Goal: Information Seeking & Learning: Learn about a topic

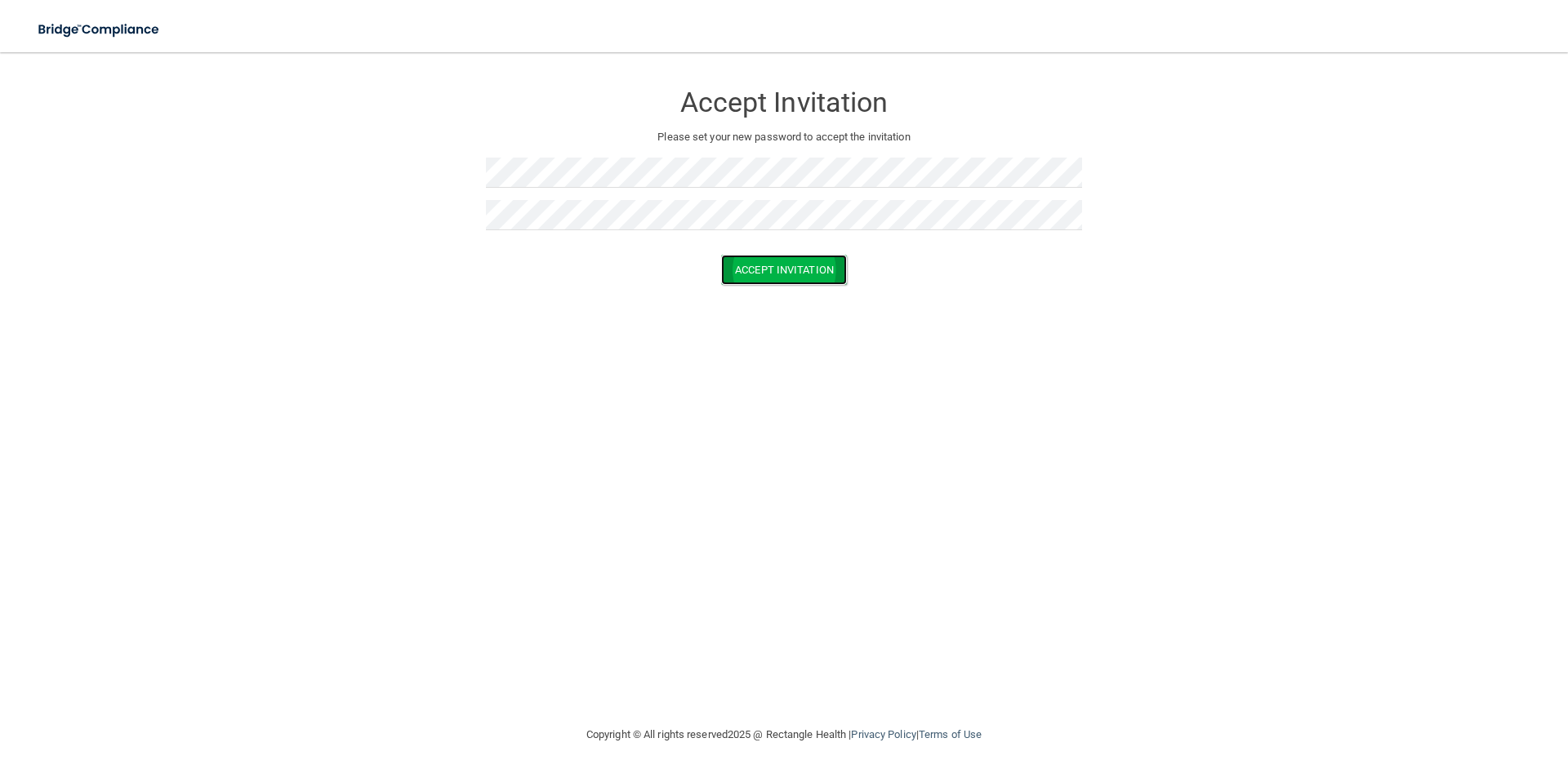
click at [747, 260] on button "Accept Invitation" at bounding box center [784, 270] width 126 height 30
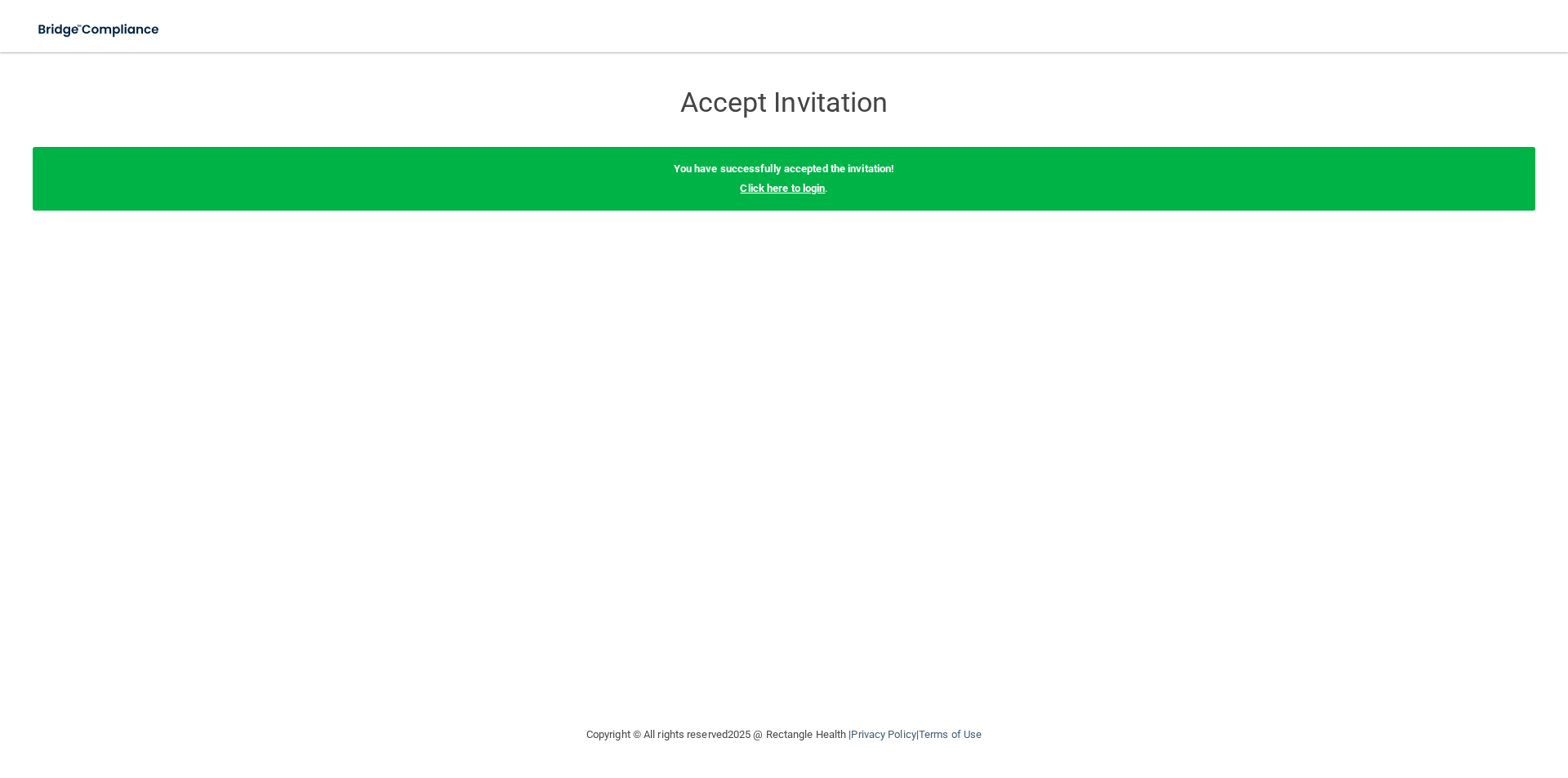
click at [807, 192] on link "Click here to login" at bounding box center [782, 187] width 85 height 12
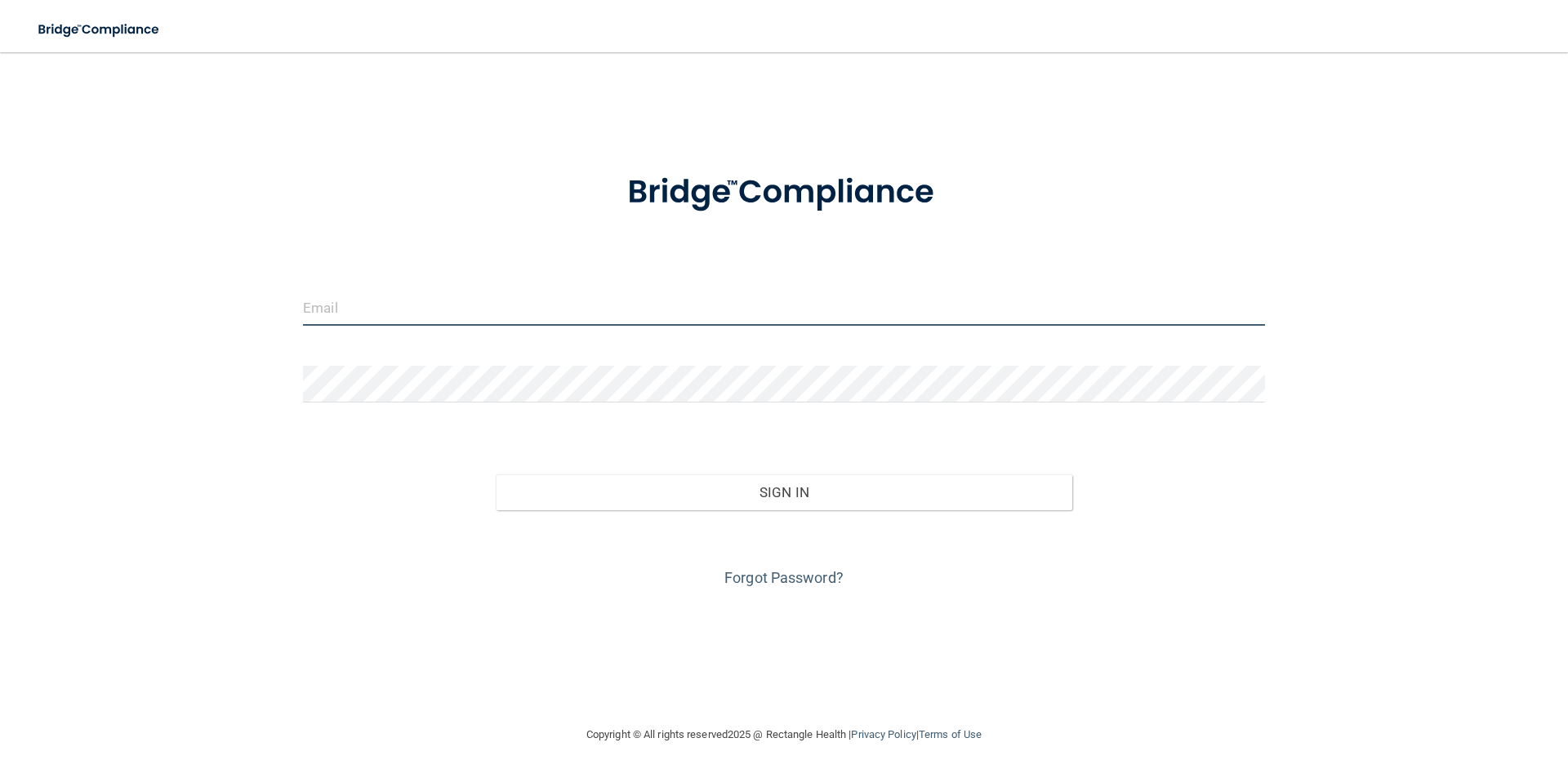
click at [545, 309] on input "email" at bounding box center [784, 307] width 962 height 37
type input "[EMAIL_ADDRESS][DOMAIN_NAME]"
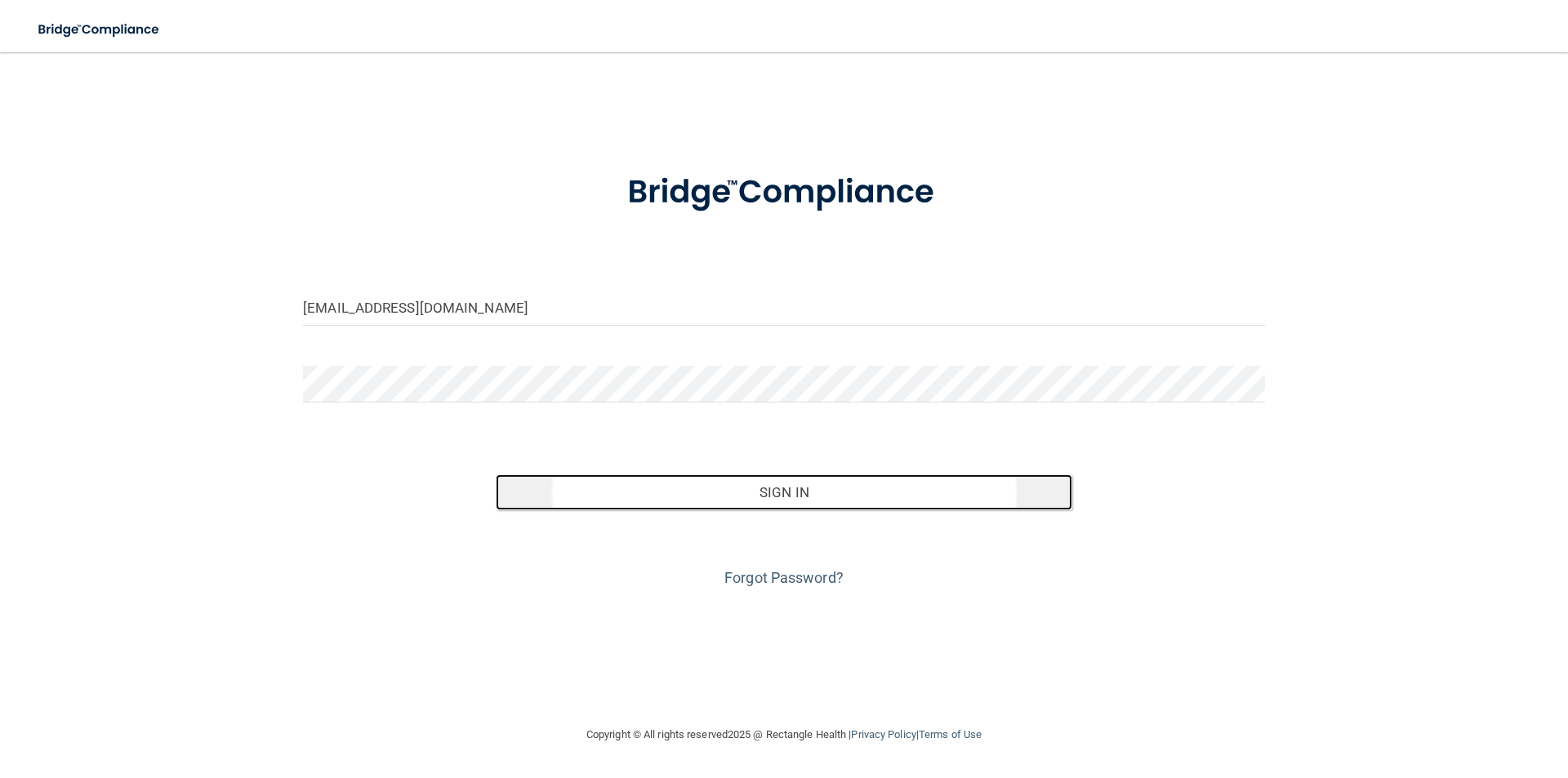
click at [655, 501] on button "Sign In" at bounding box center [784, 492] width 577 height 36
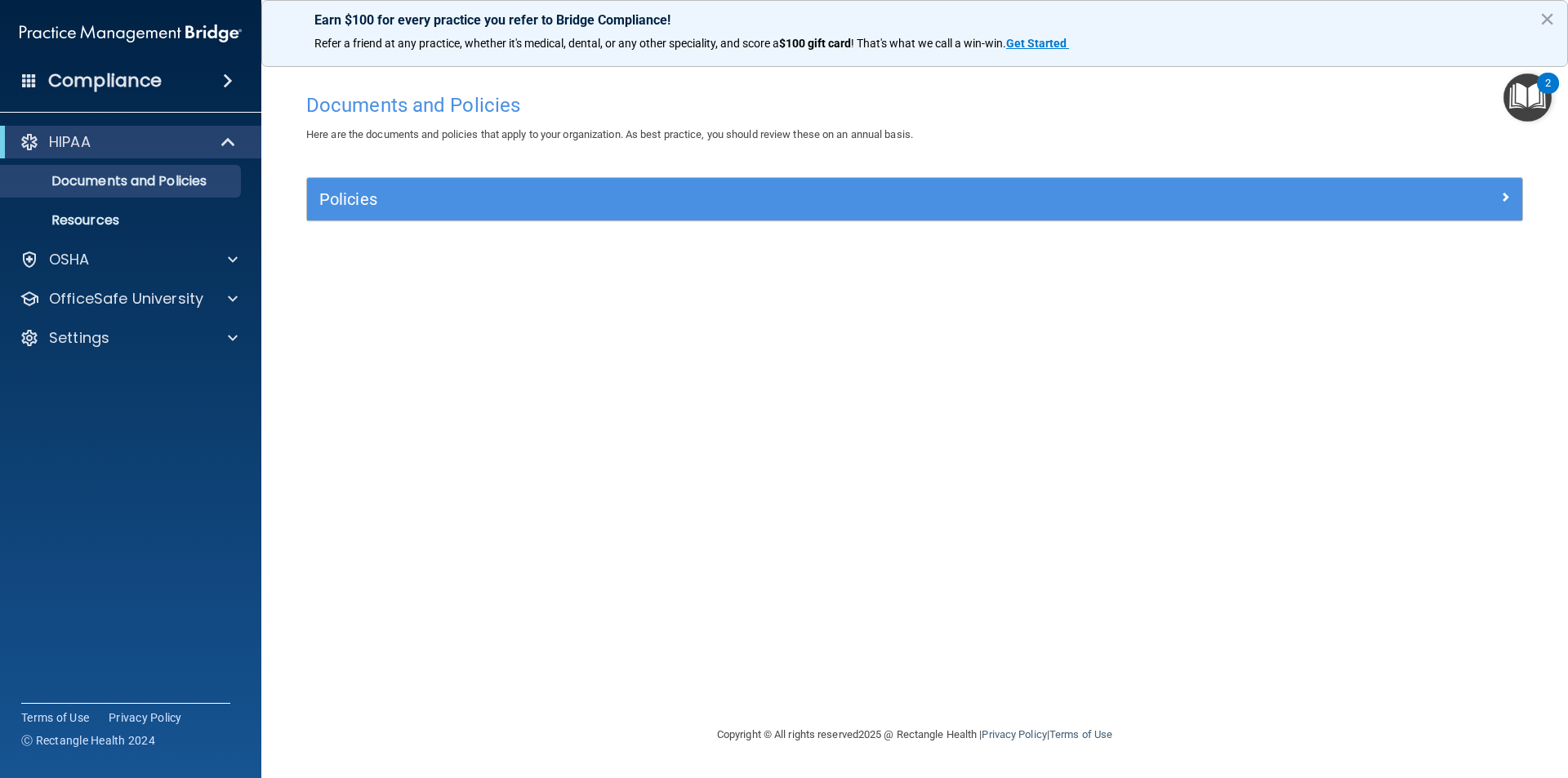
click at [1542, 108] on img "Open Resource Center, 2 new notifications" at bounding box center [1527, 97] width 48 height 48
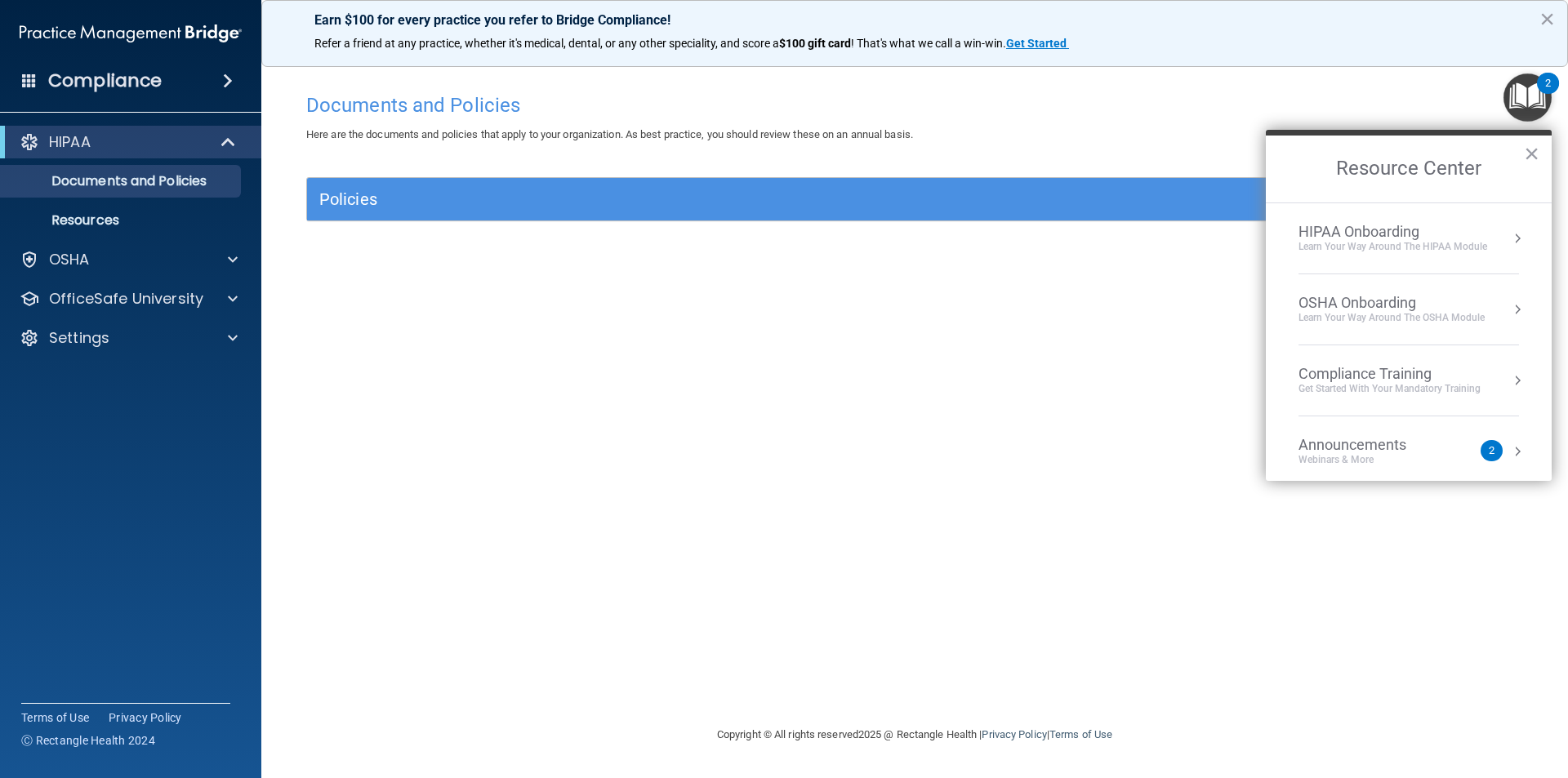
click at [1542, 108] on img "Open Resource Center, 2 new notifications" at bounding box center [1527, 97] width 48 height 48
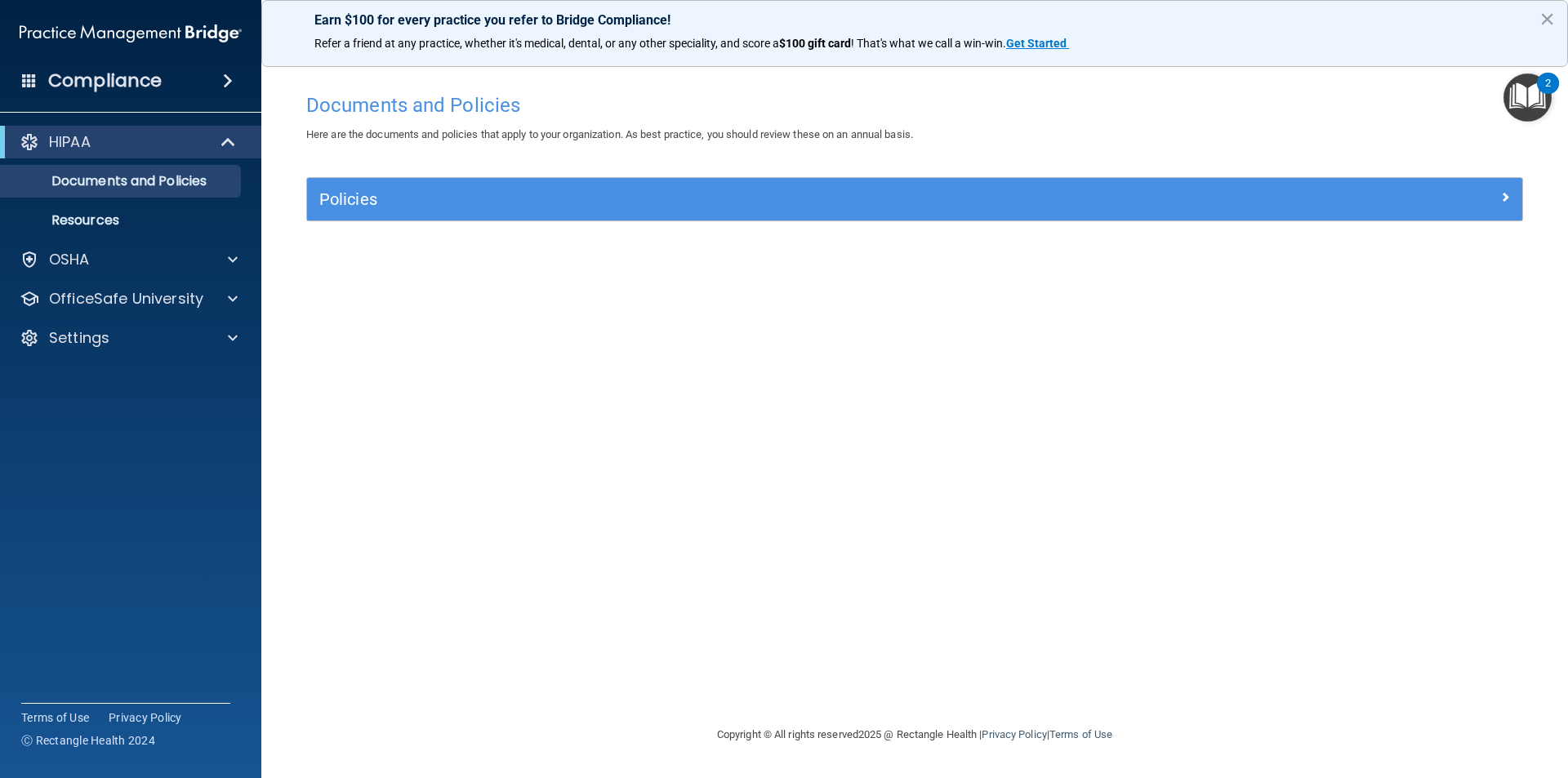
click at [1542, 108] on img "Open Resource Center, 2 new notifications" at bounding box center [1527, 97] width 48 height 48
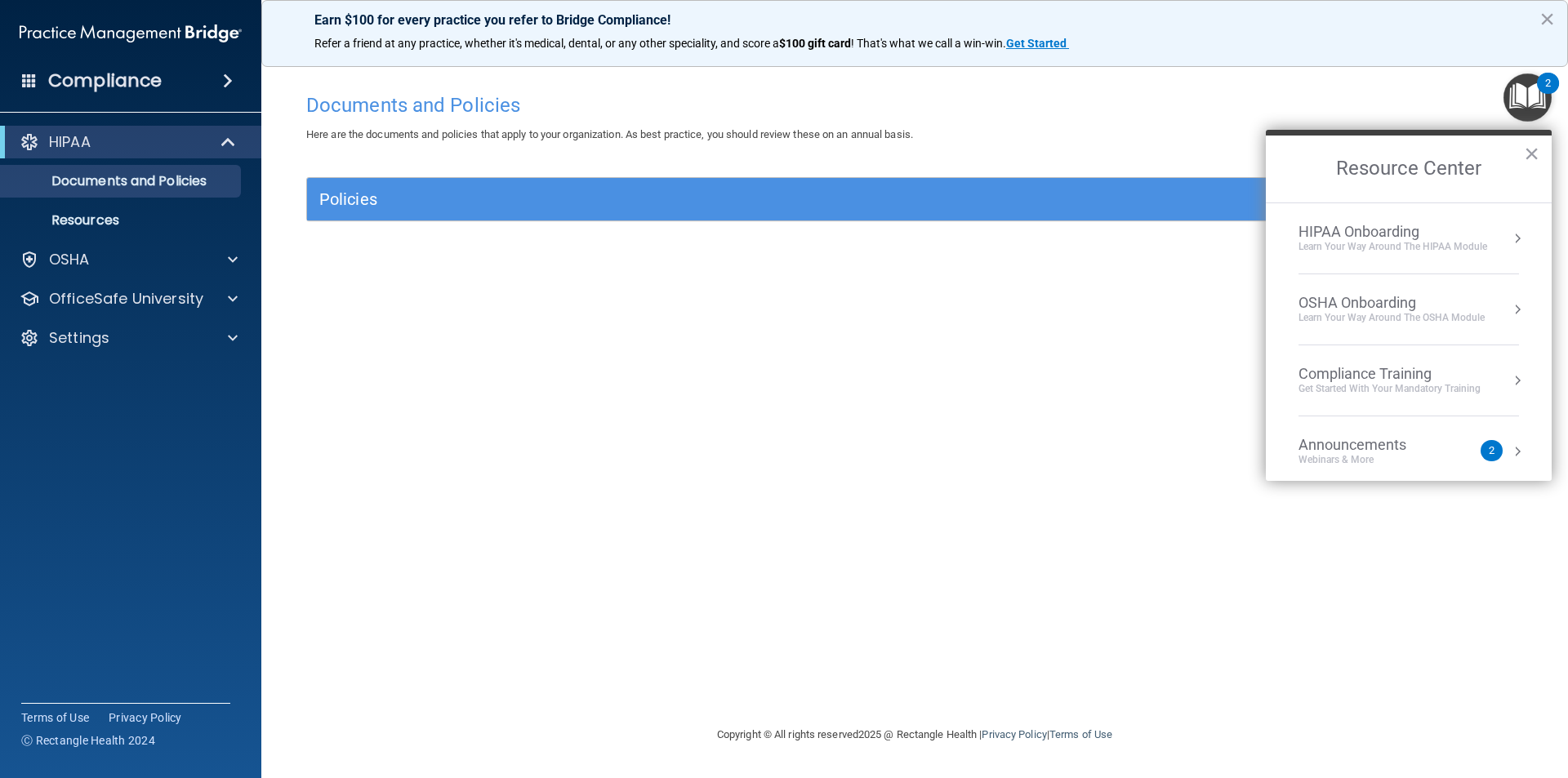
click at [1509, 385] on button "Resource Center" at bounding box center [1517, 380] width 16 height 16
click at [1389, 233] on div "HIPAA Training for Members" at bounding box center [1369, 230] width 182 height 15
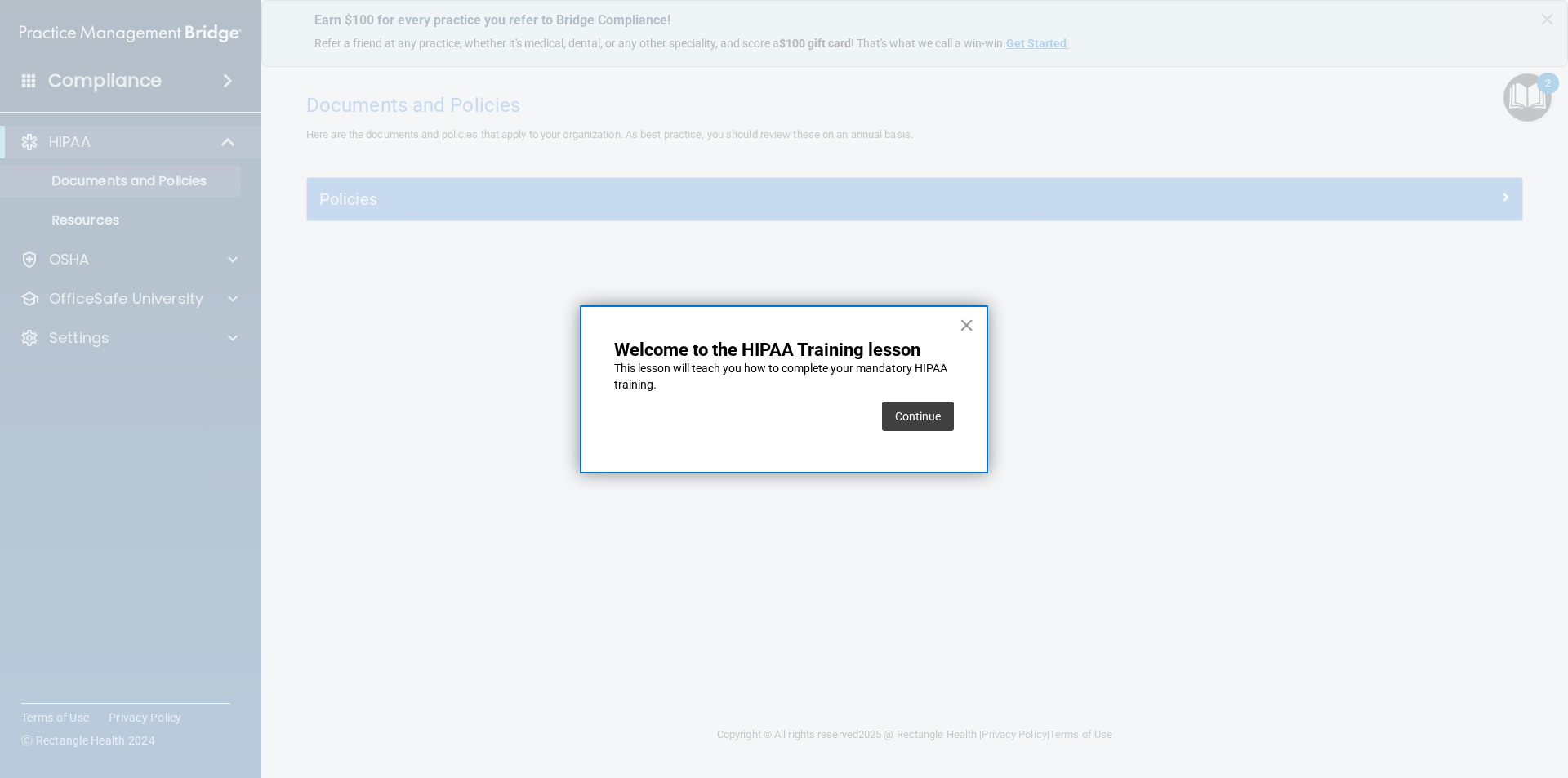
click at [970, 323] on button "×" at bounding box center [965, 325] width 16 height 27
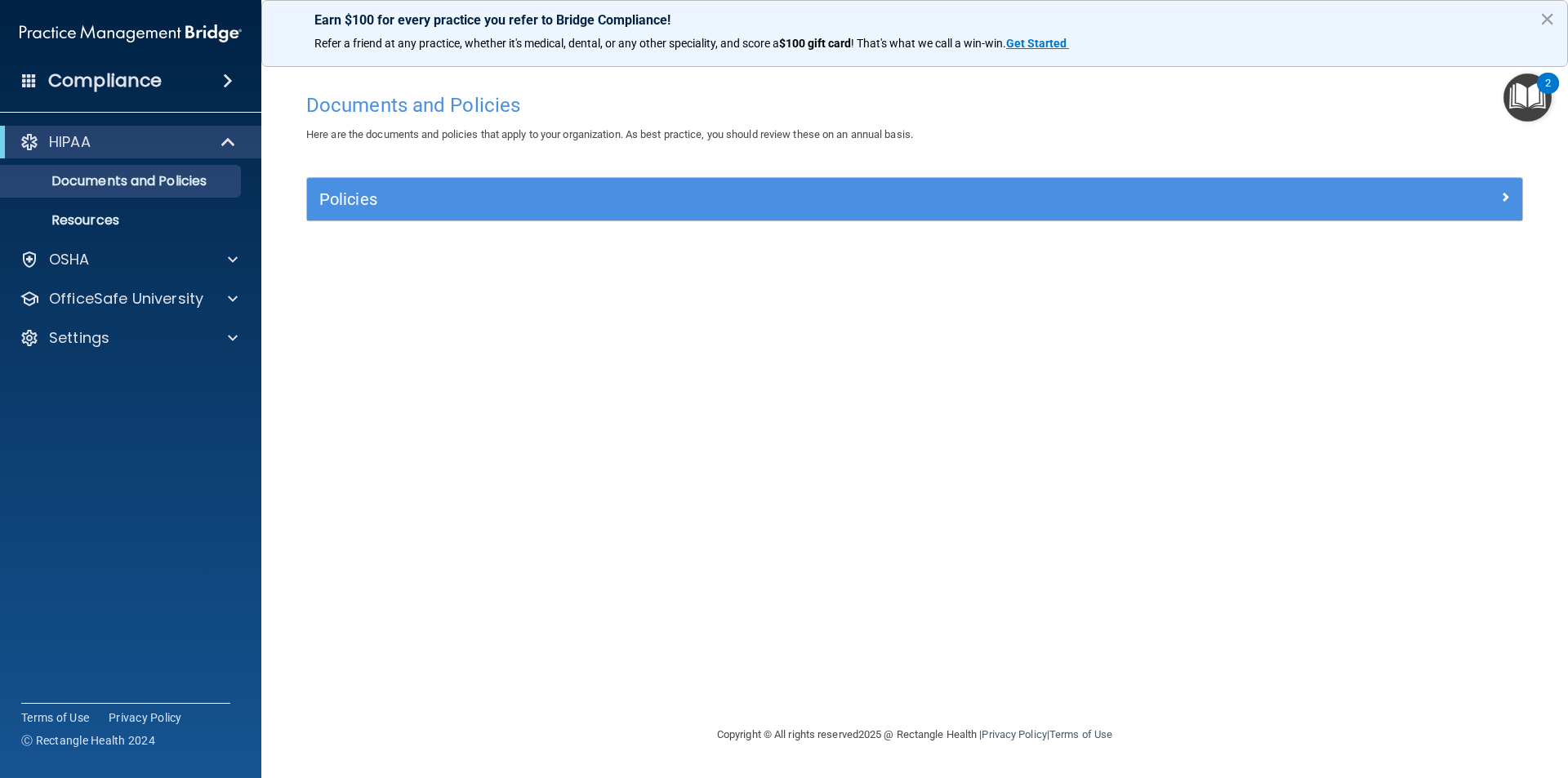
click at [1535, 98] on img "Open Resource Center, 2 new notifications" at bounding box center [1527, 97] width 48 height 48
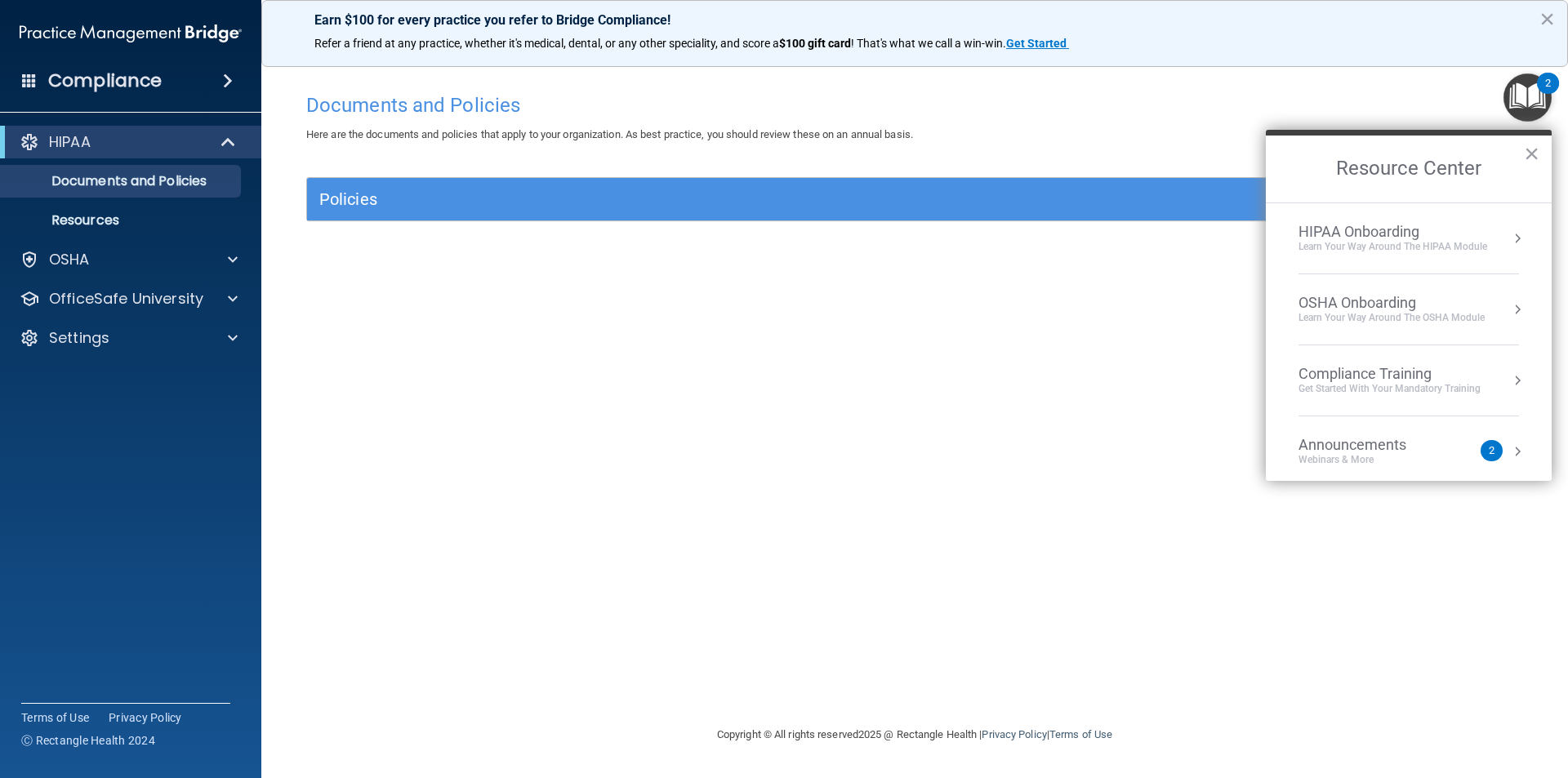
click at [1509, 240] on button "Resource Center" at bounding box center [1517, 239] width 16 height 16
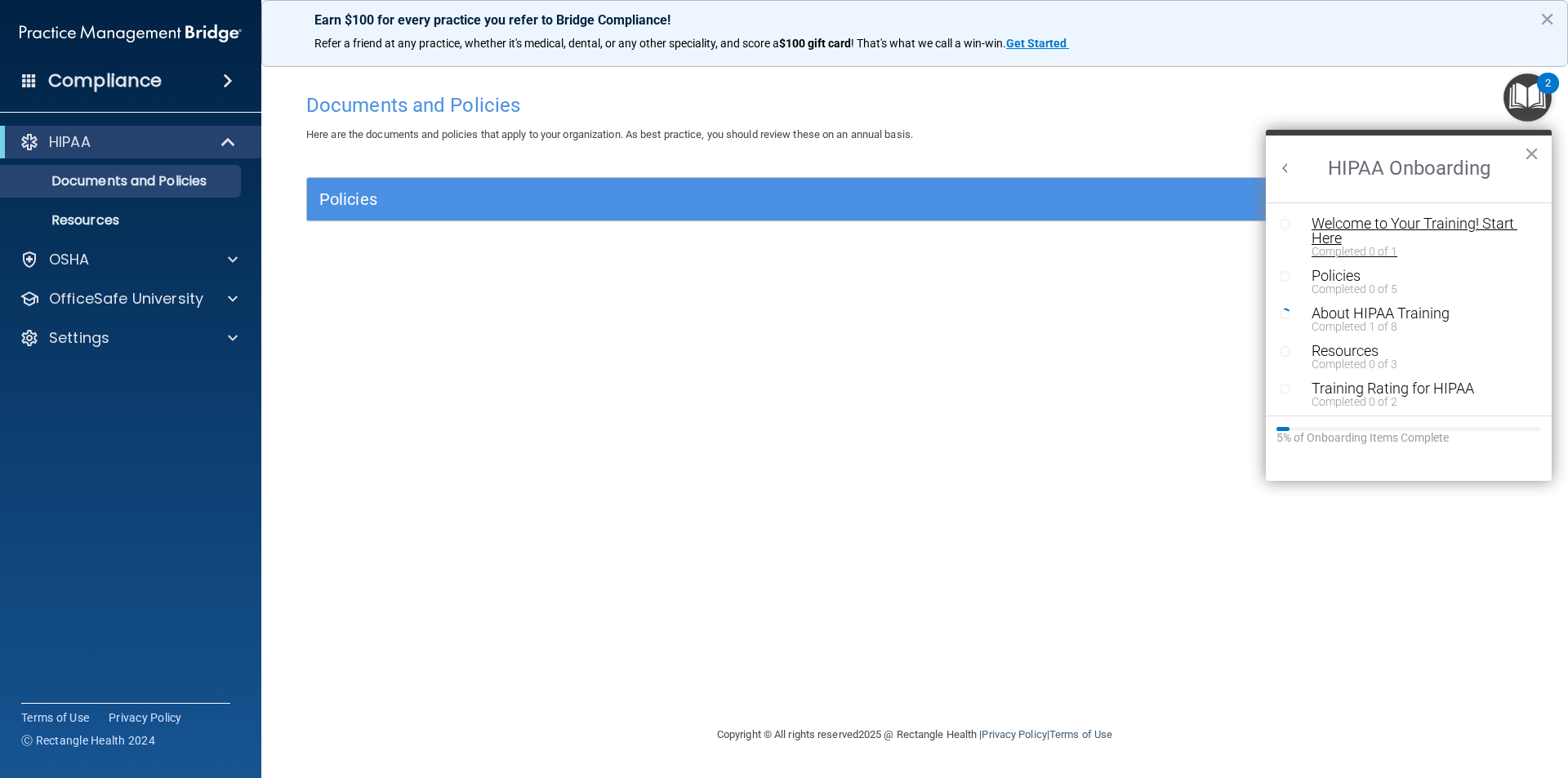
click at [1453, 223] on div "Welcome to Your Training! Start Here" at bounding box center [1414, 231] width 207 height 29
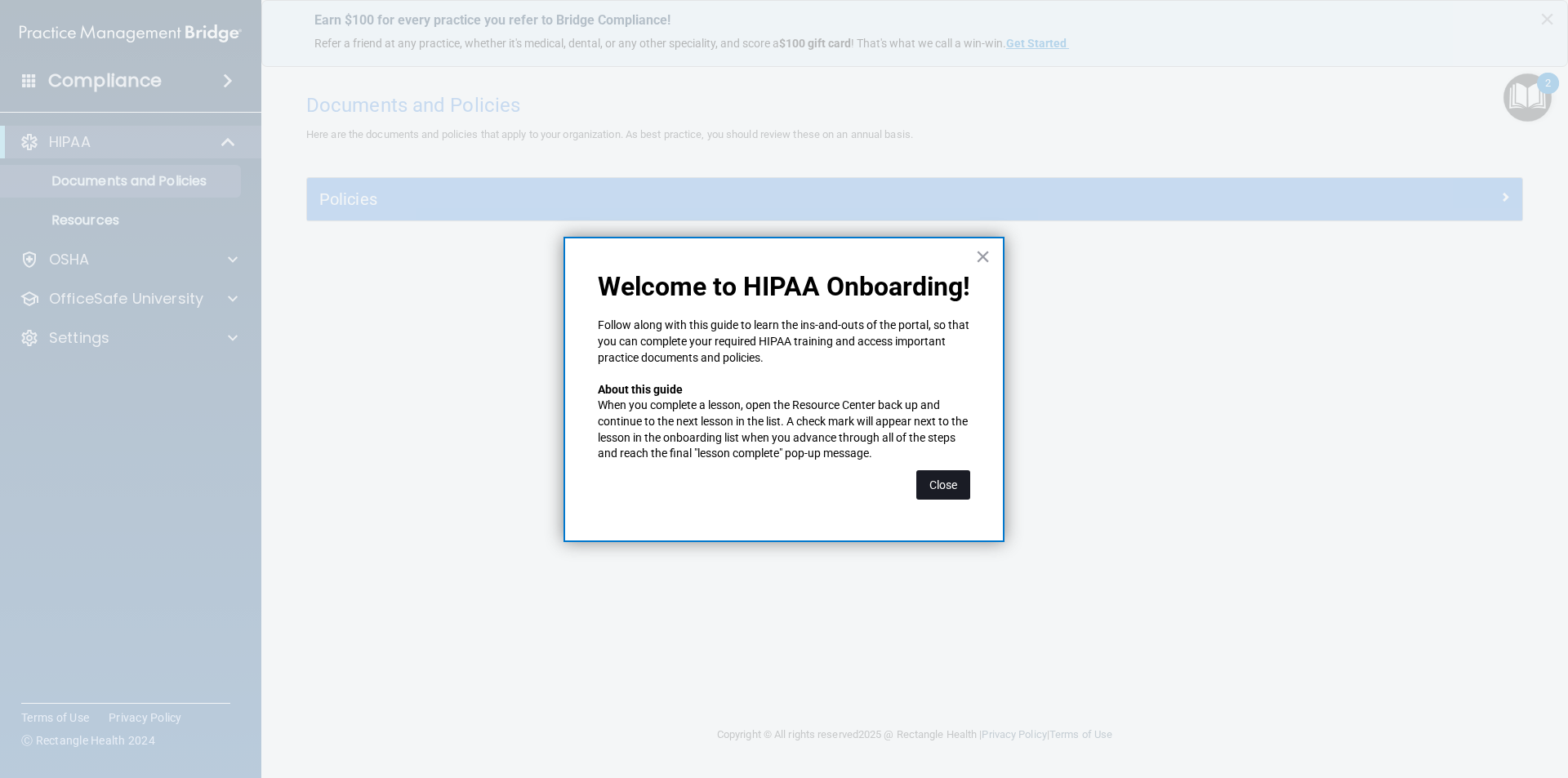
click at [925, 480] on button "Close" at bounding box center [943, 485] width 54 height 29
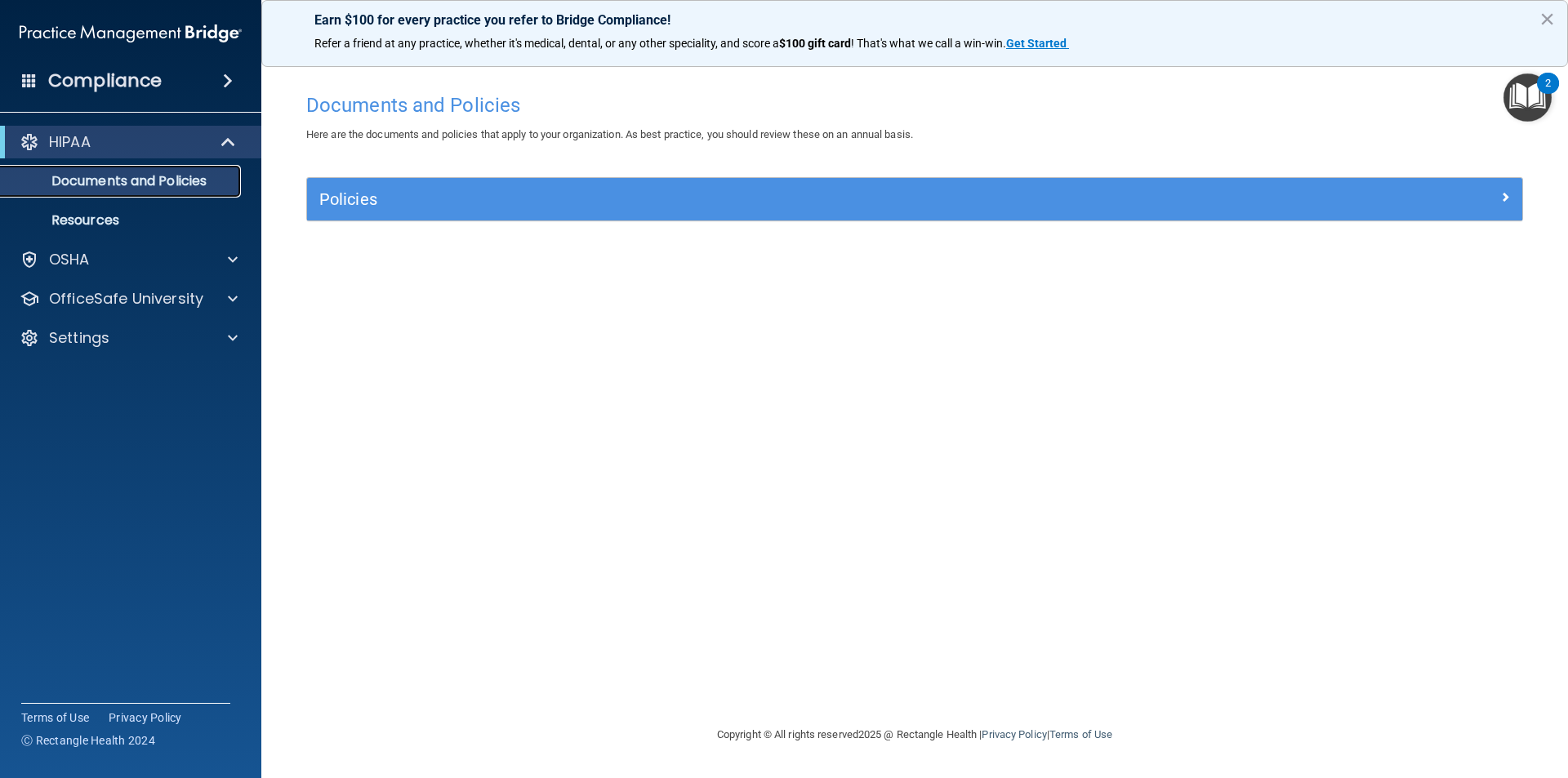
click at [112, 179] on p "Documents and Policies" at bounding box center [123, 181] width 223 height 16
click at [1525, 106] on img "Open Resource Center, 2 new notifications" at bounding box center [1527, 97] width 48 height 48
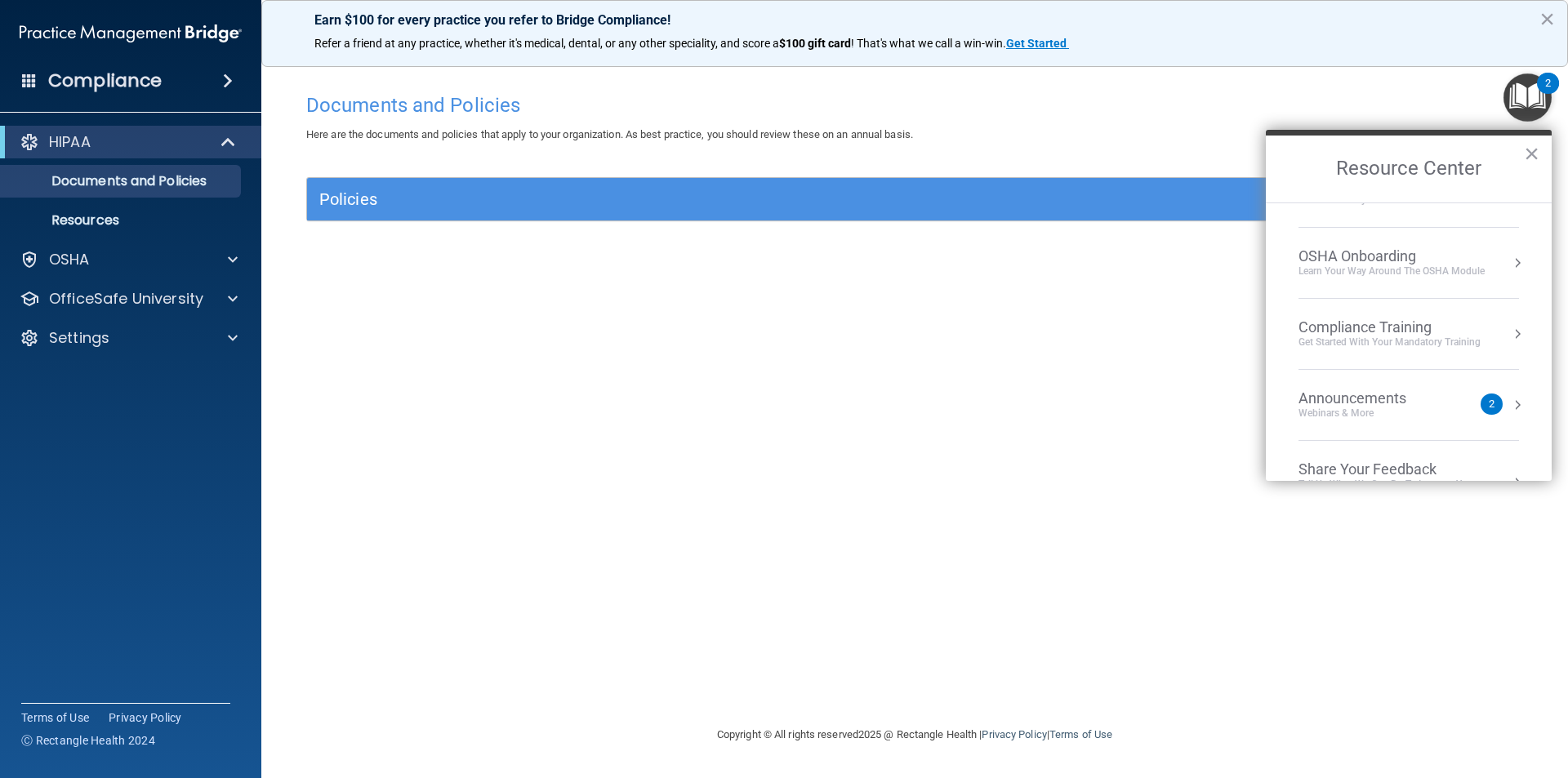
scroll to position [91, 0]
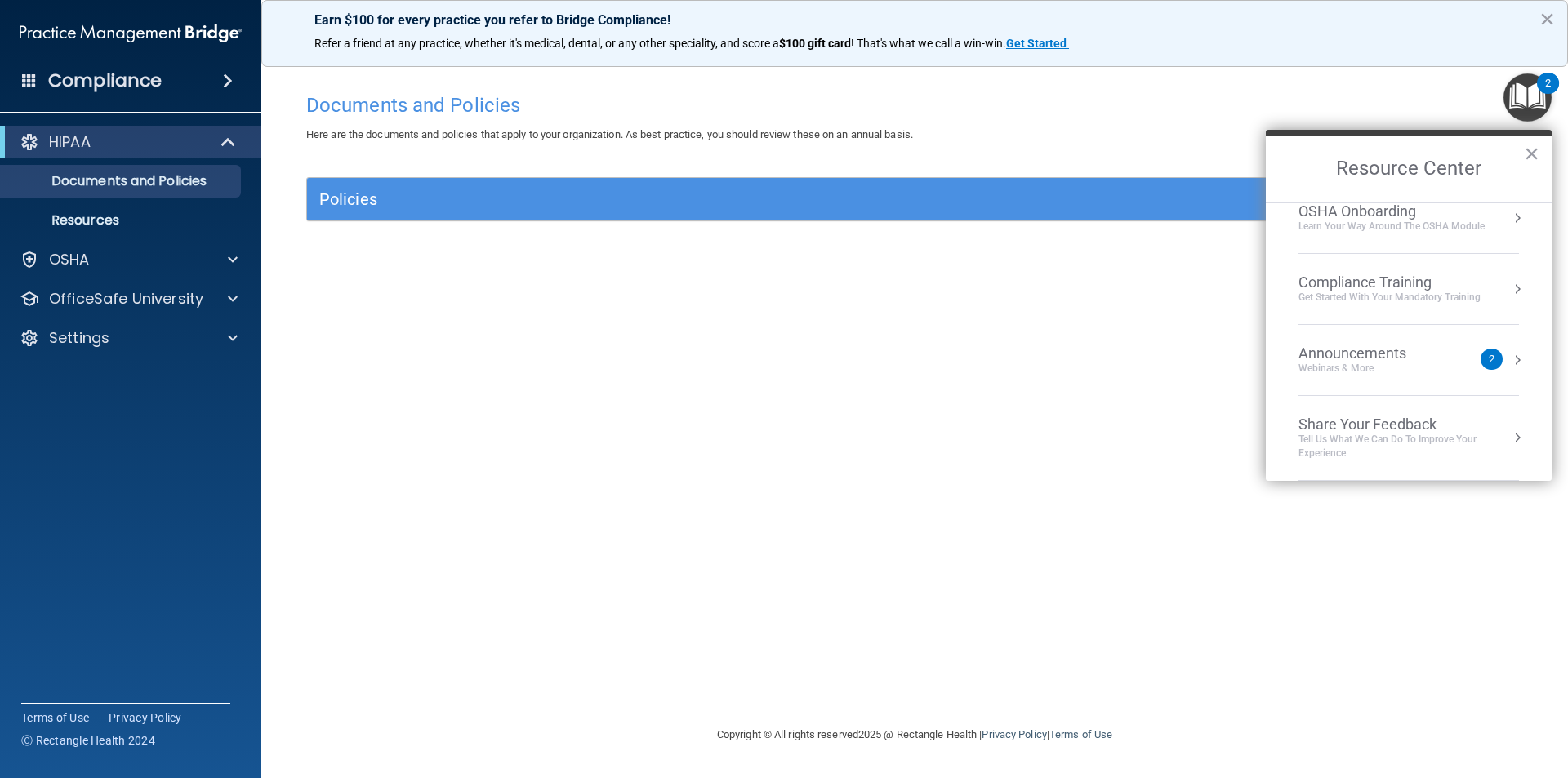
click at [1509, 364] on button "Resource Center" at bounding box center [1517, 360] width 16 height 16
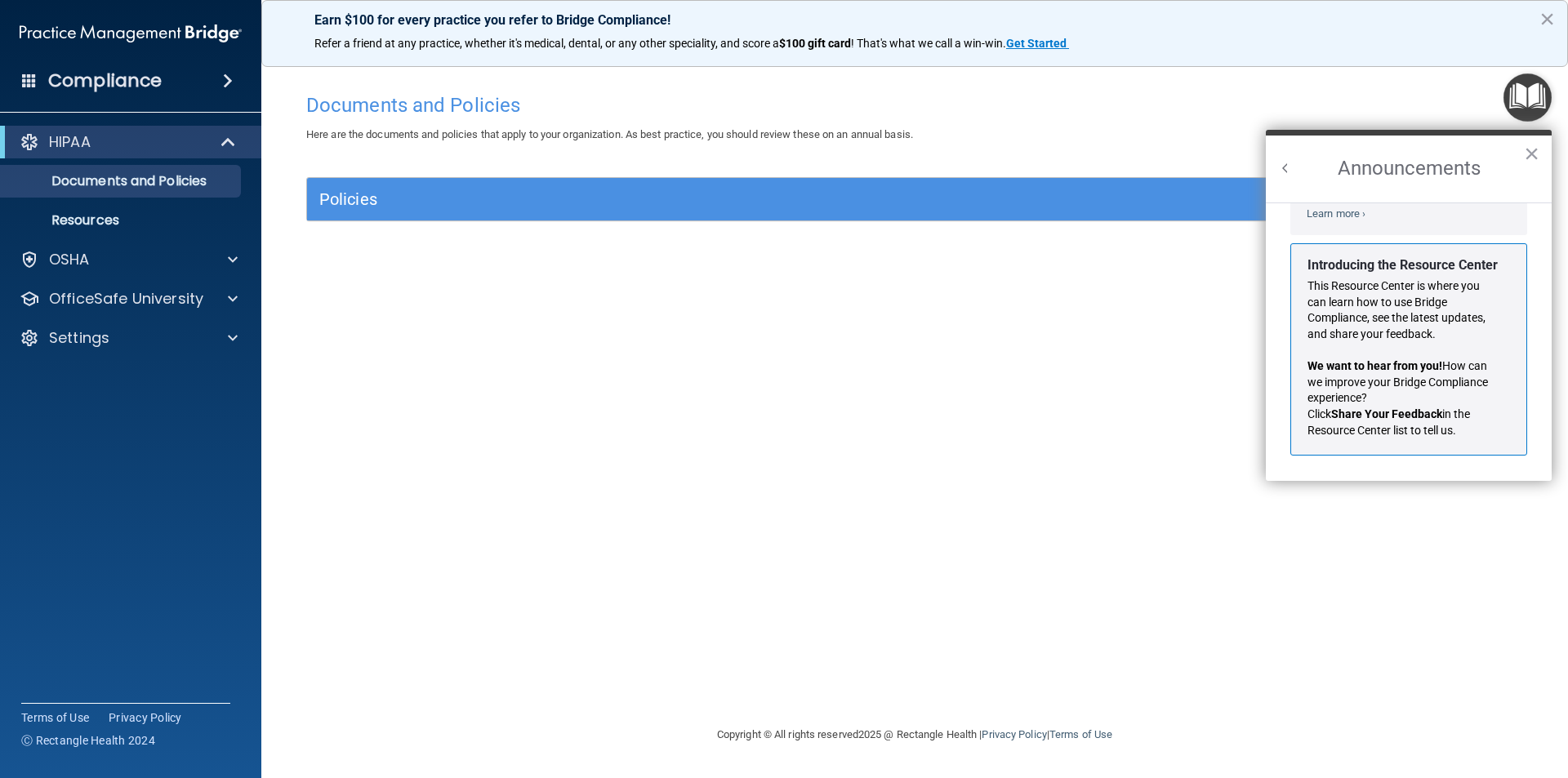
scroll to position [42, 0]
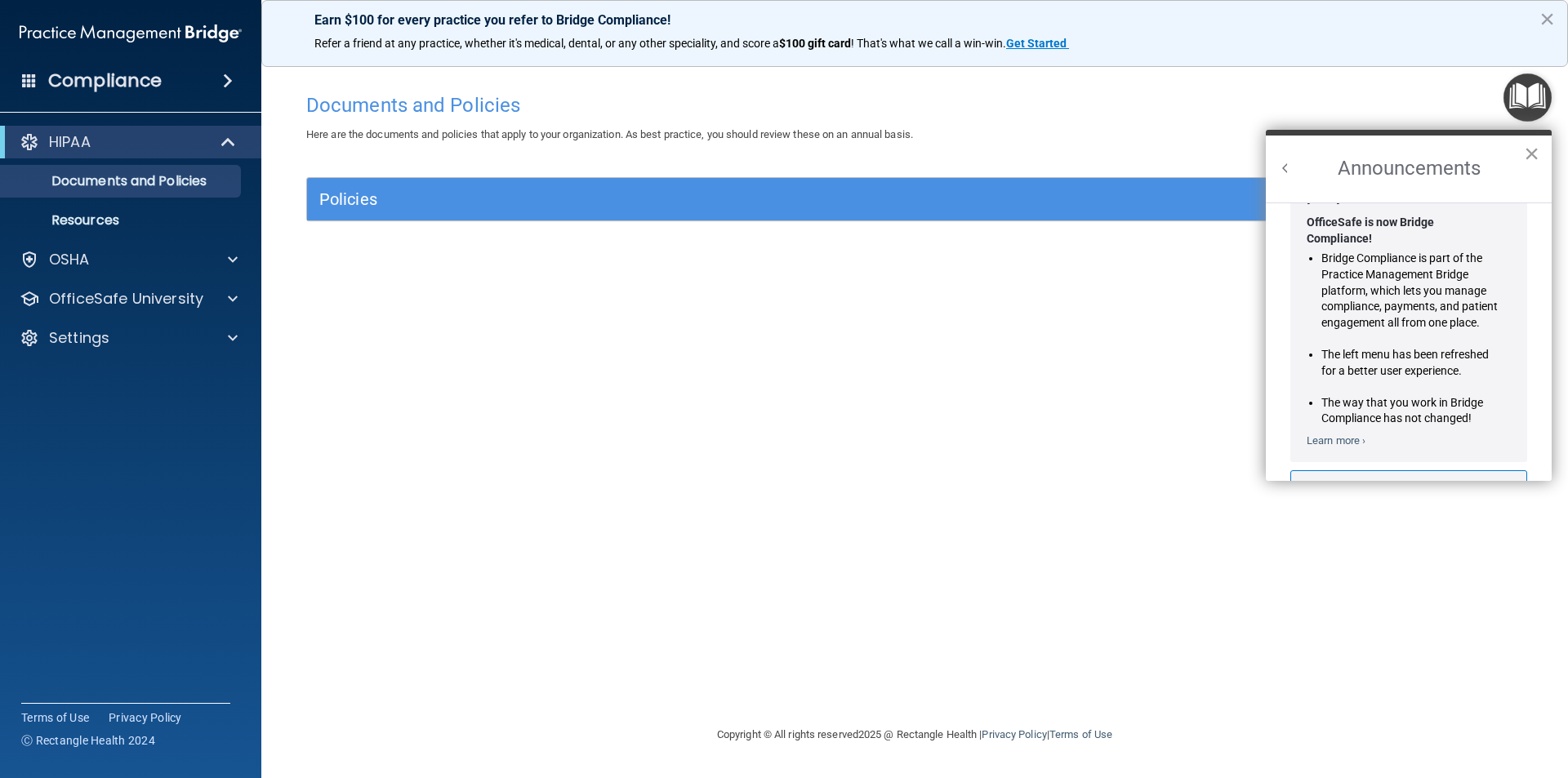
click at [1535, 155] on button "×" at bounding box center [1531, 154] width 16 height 27
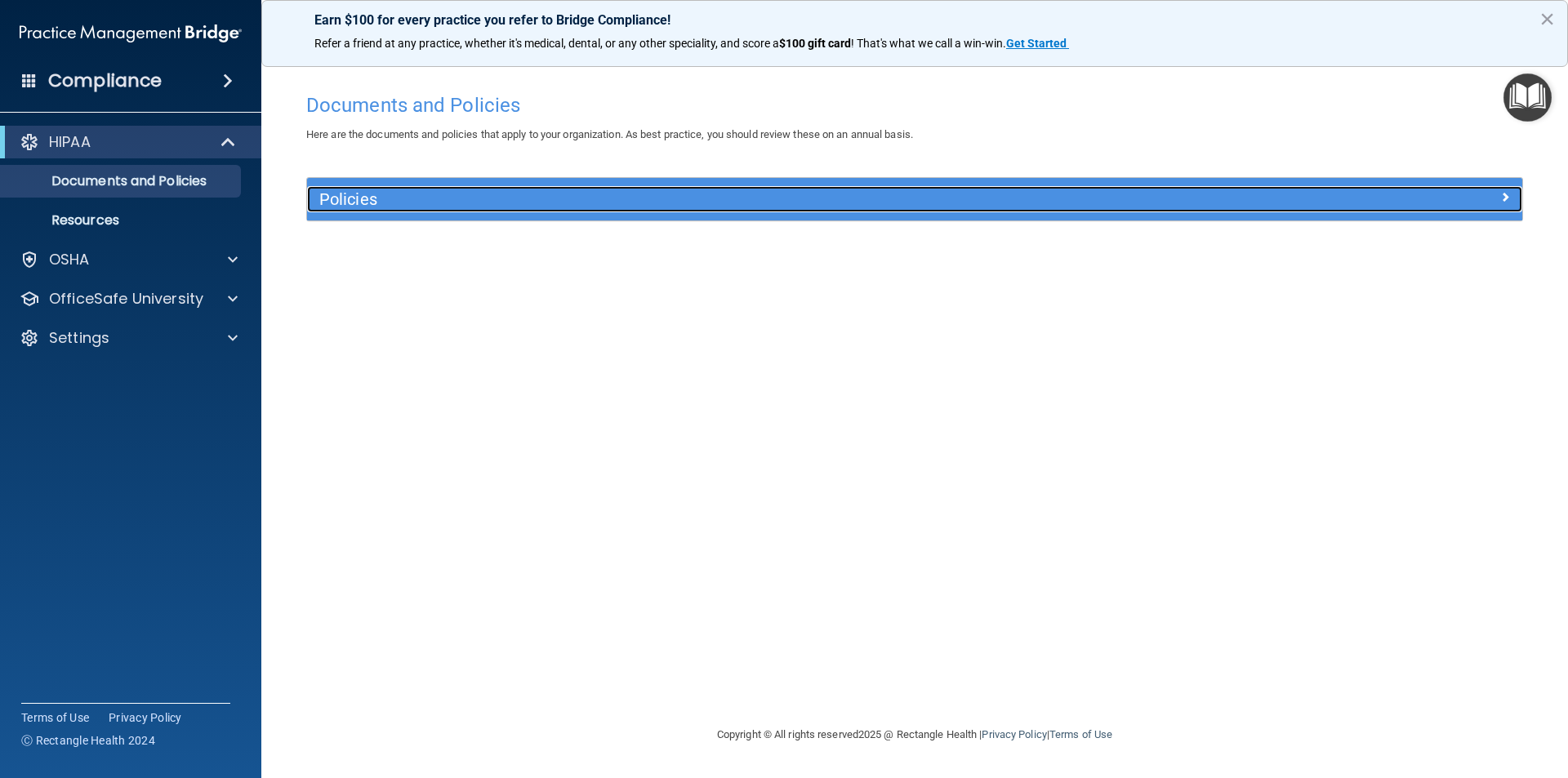
click at [1502, 201] on span at bounding box center [1504, 196] width 10 height 19
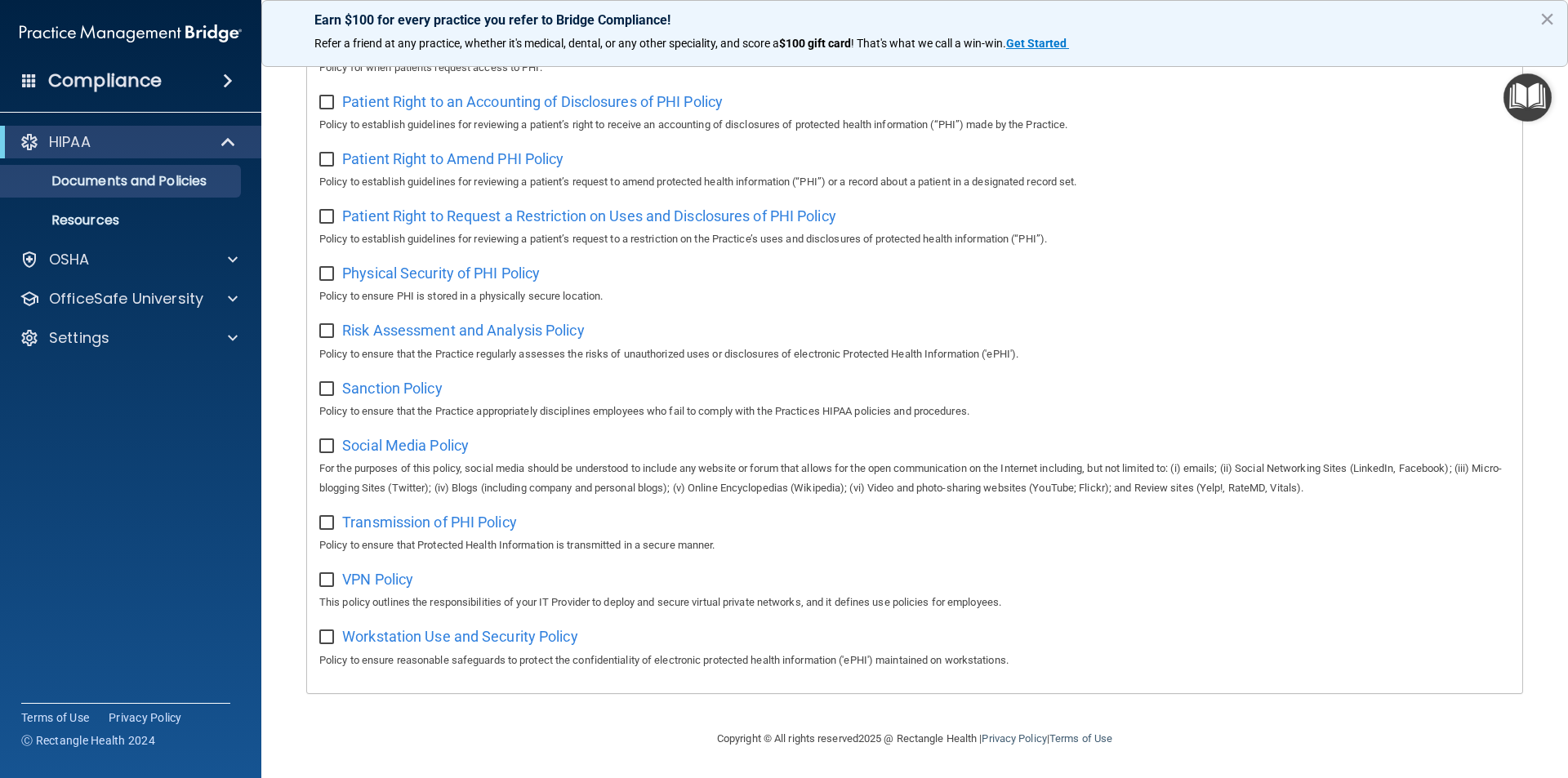
scroll to position [859, 0]
click at [239, 263] on div at bounding box center [229, 259] width 41 height 19
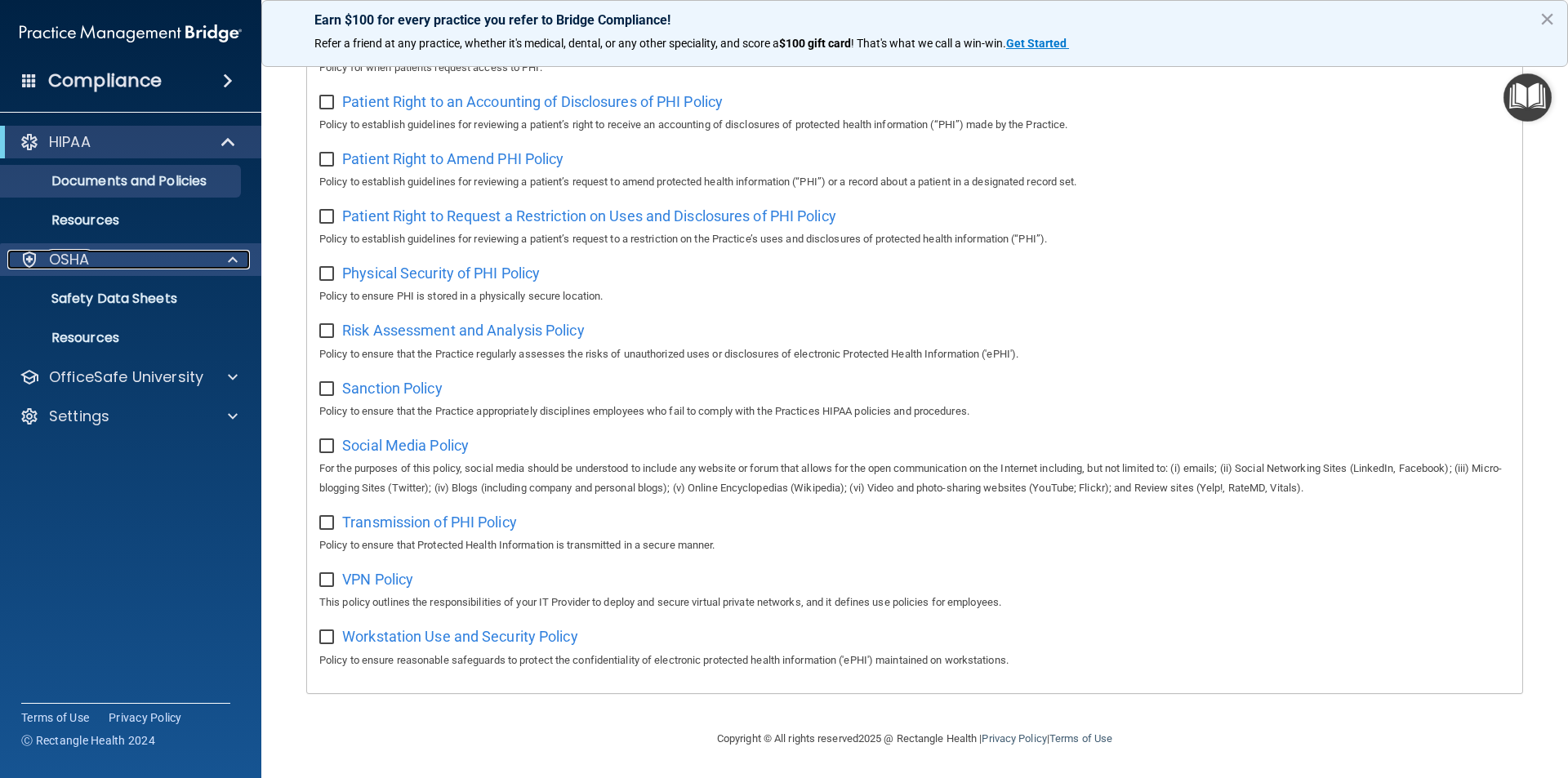
click at [239, 263] on div at bounding box center [229, 259] width 41 height 19
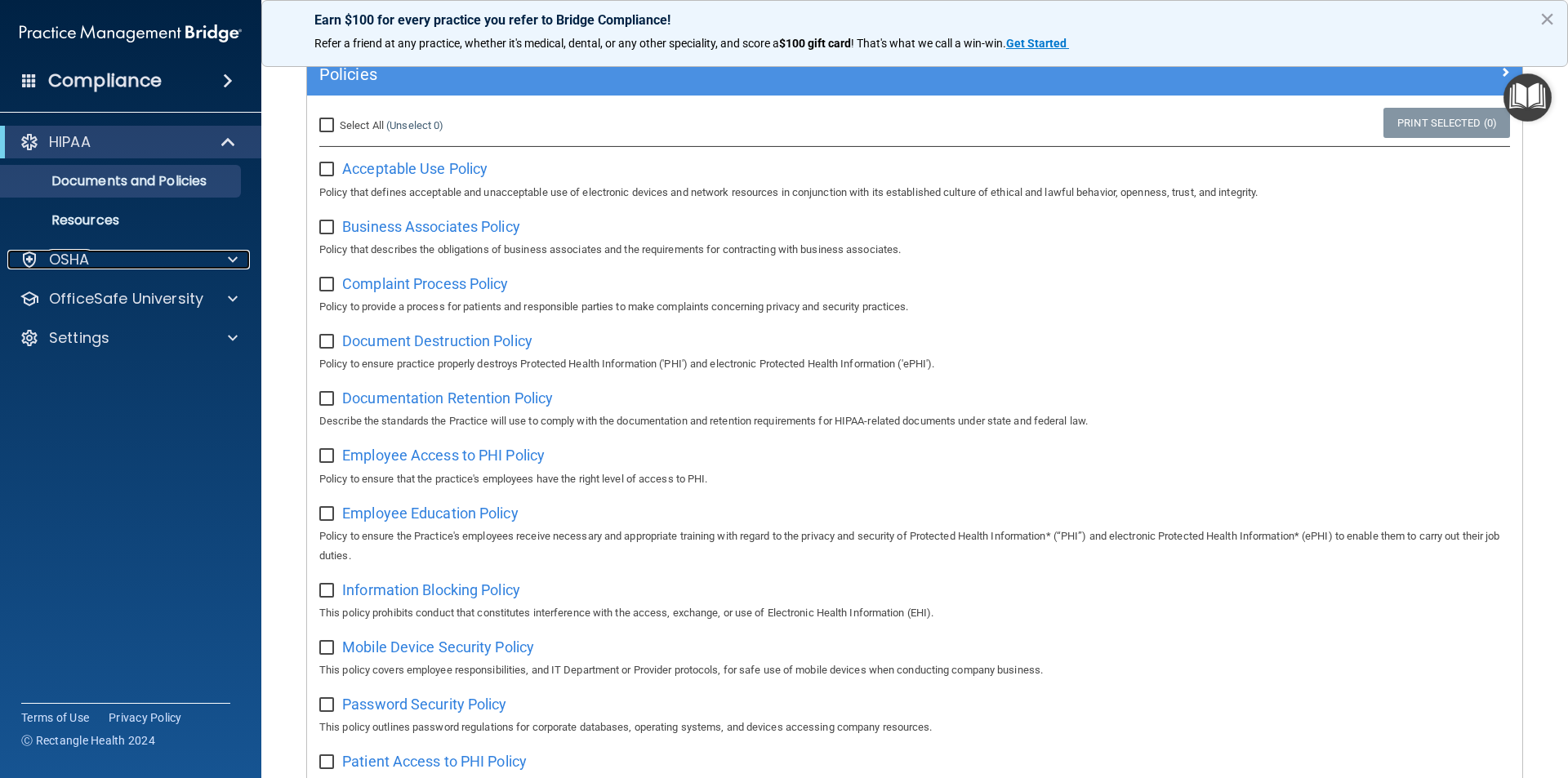
scroll to position [0, 0]
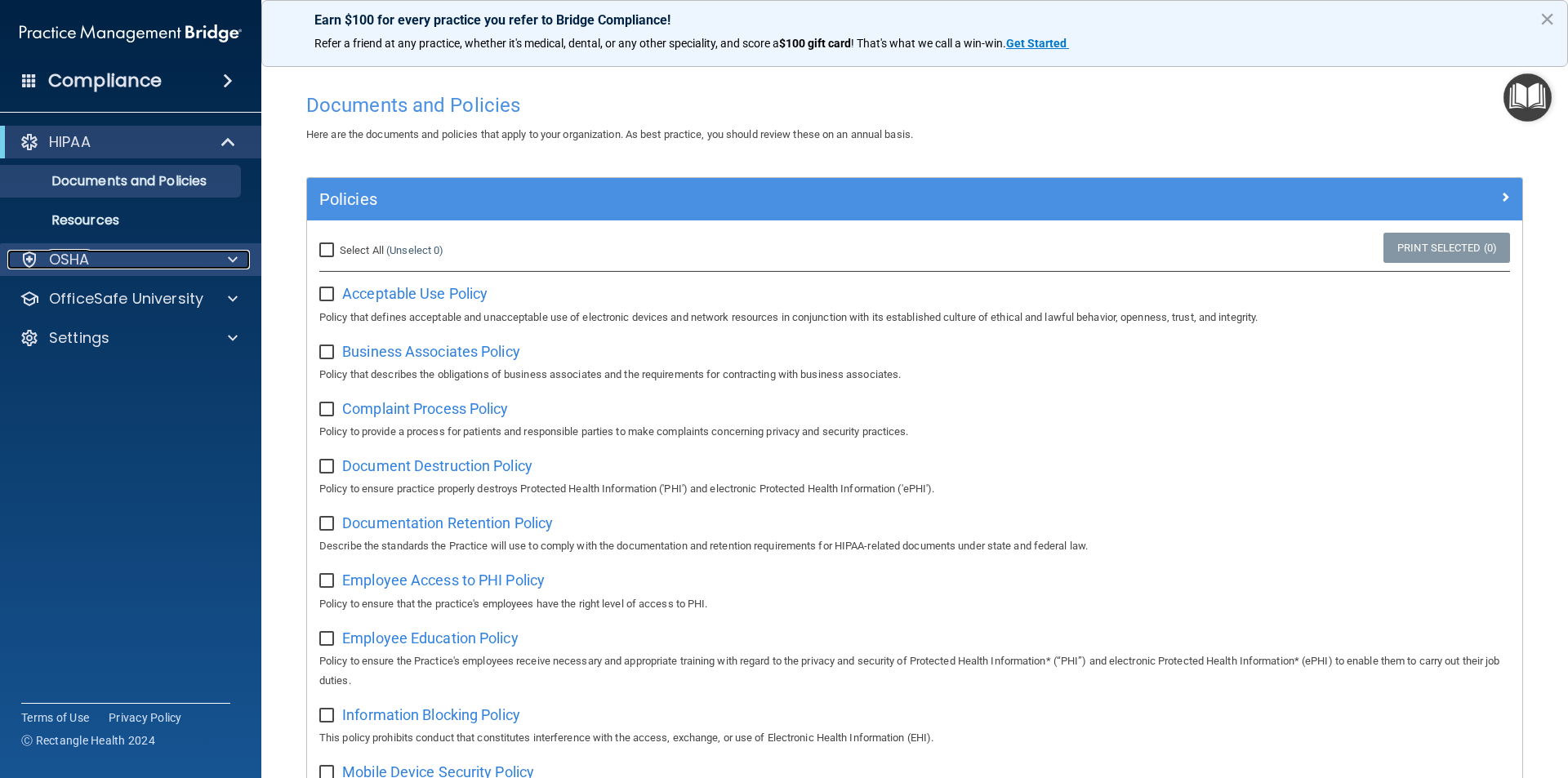
click at [231, 263] on span at bounding box center [232, 259] width 10 height 19
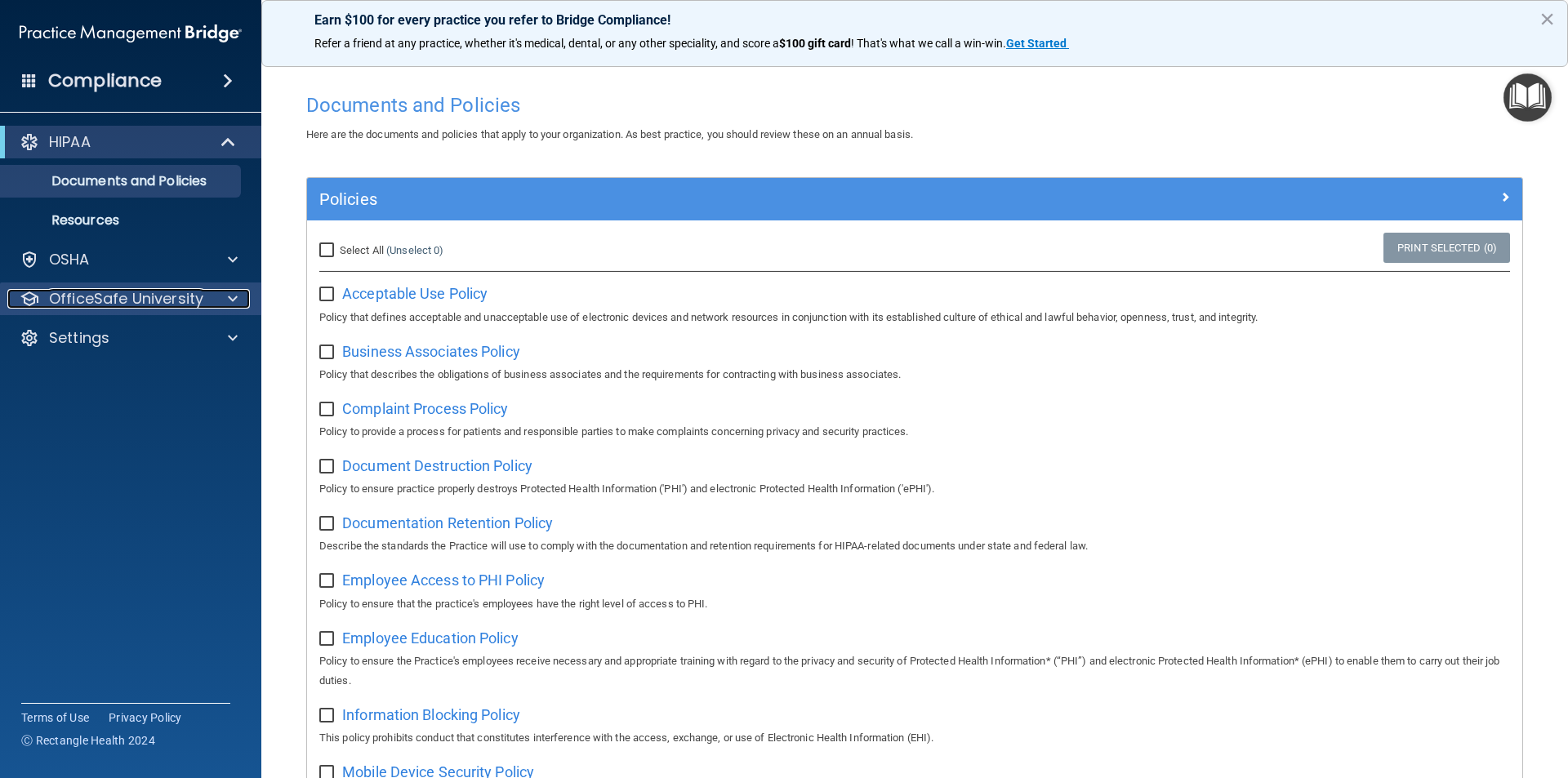
click at [232, 291] on span at bounding box center [232, 298] width 10 height 19
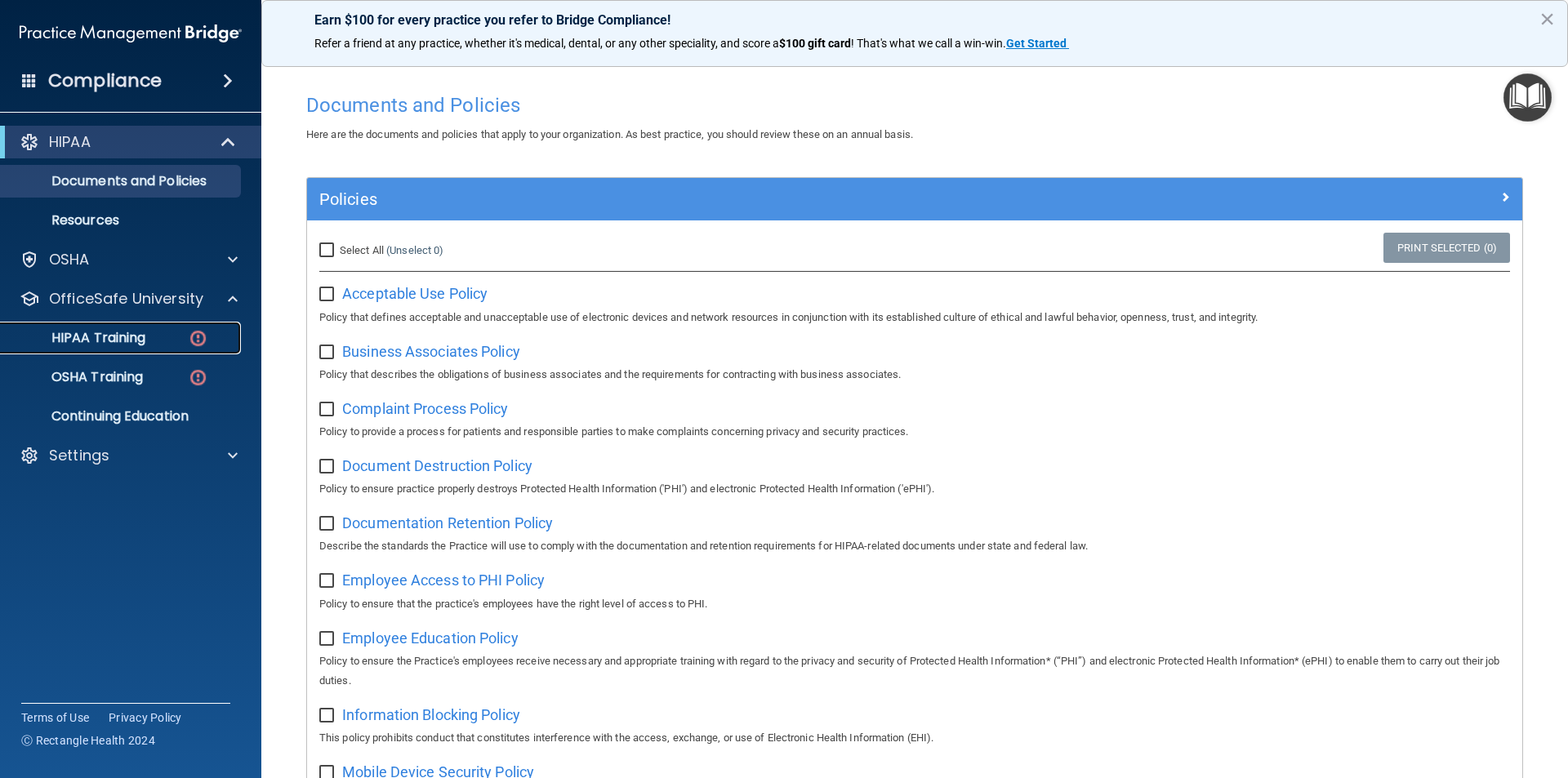
click at [141, 332] on p "HIPAA Training" at bounding box center [78, 338] width 134 height 16
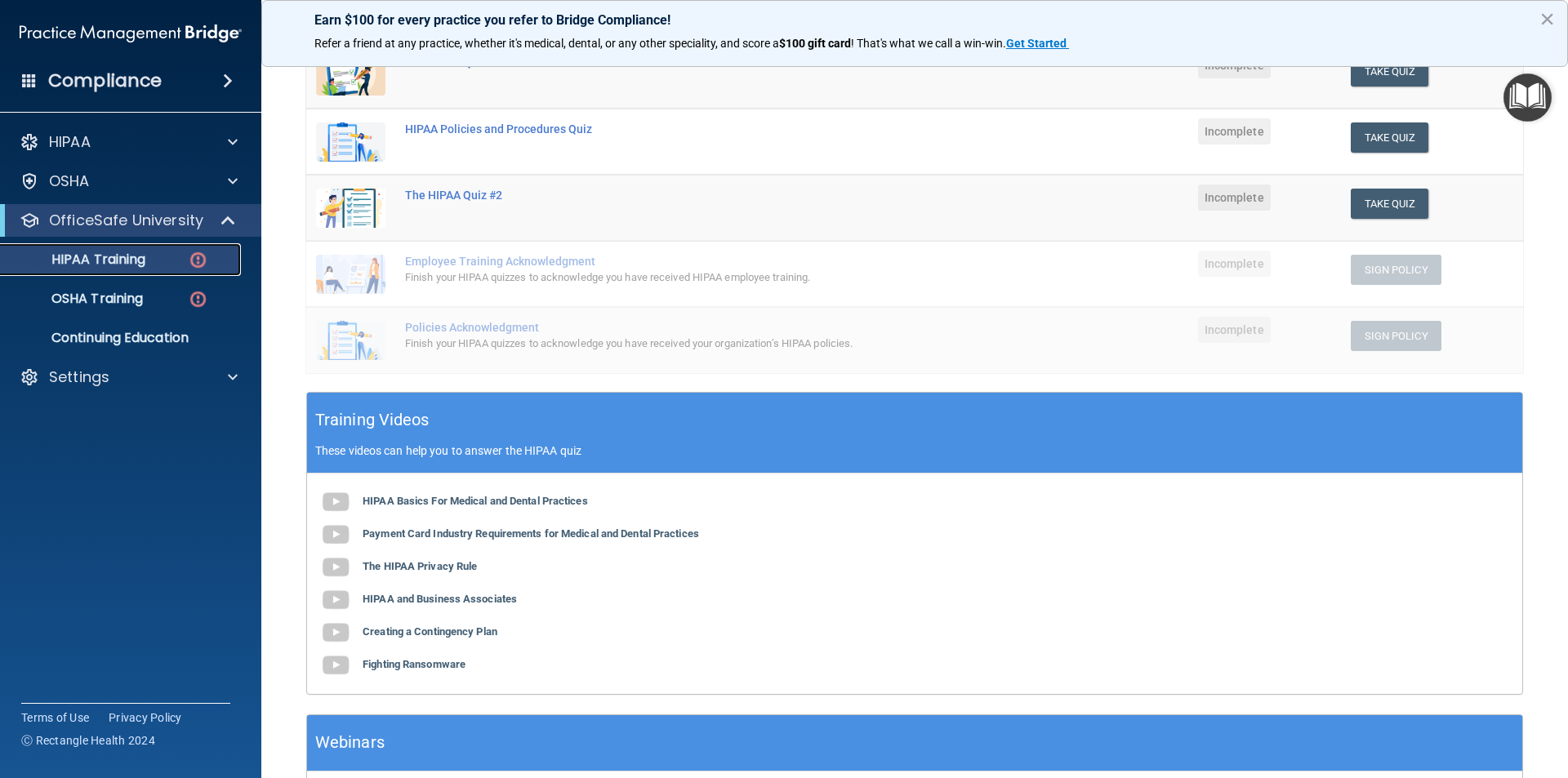
scroll to position [366, 0]
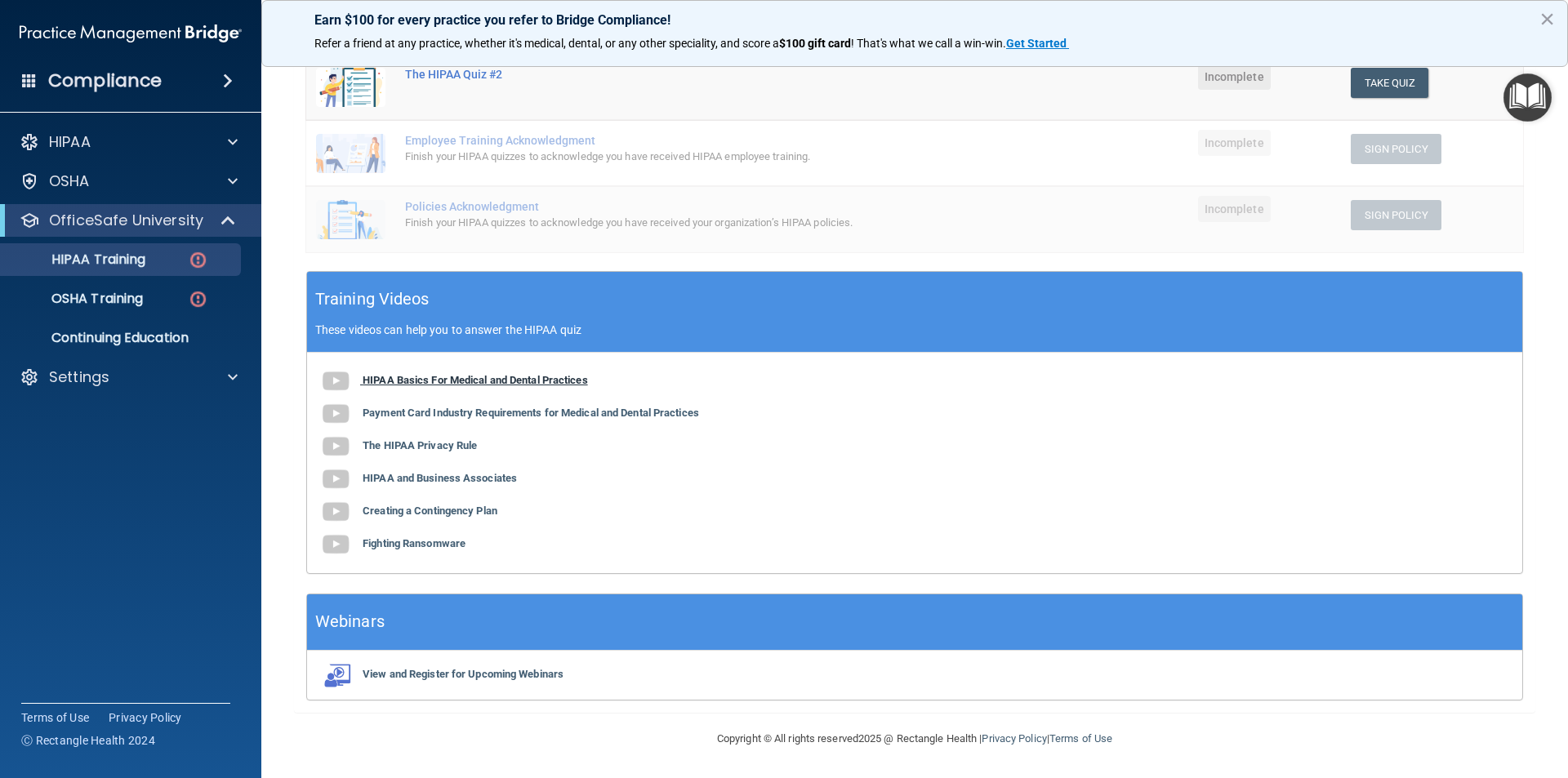
click at [468, 378] on b "HIPAA Basics For Medical and Dental Practices" at bounding box center [475, 379] width 225 height 12
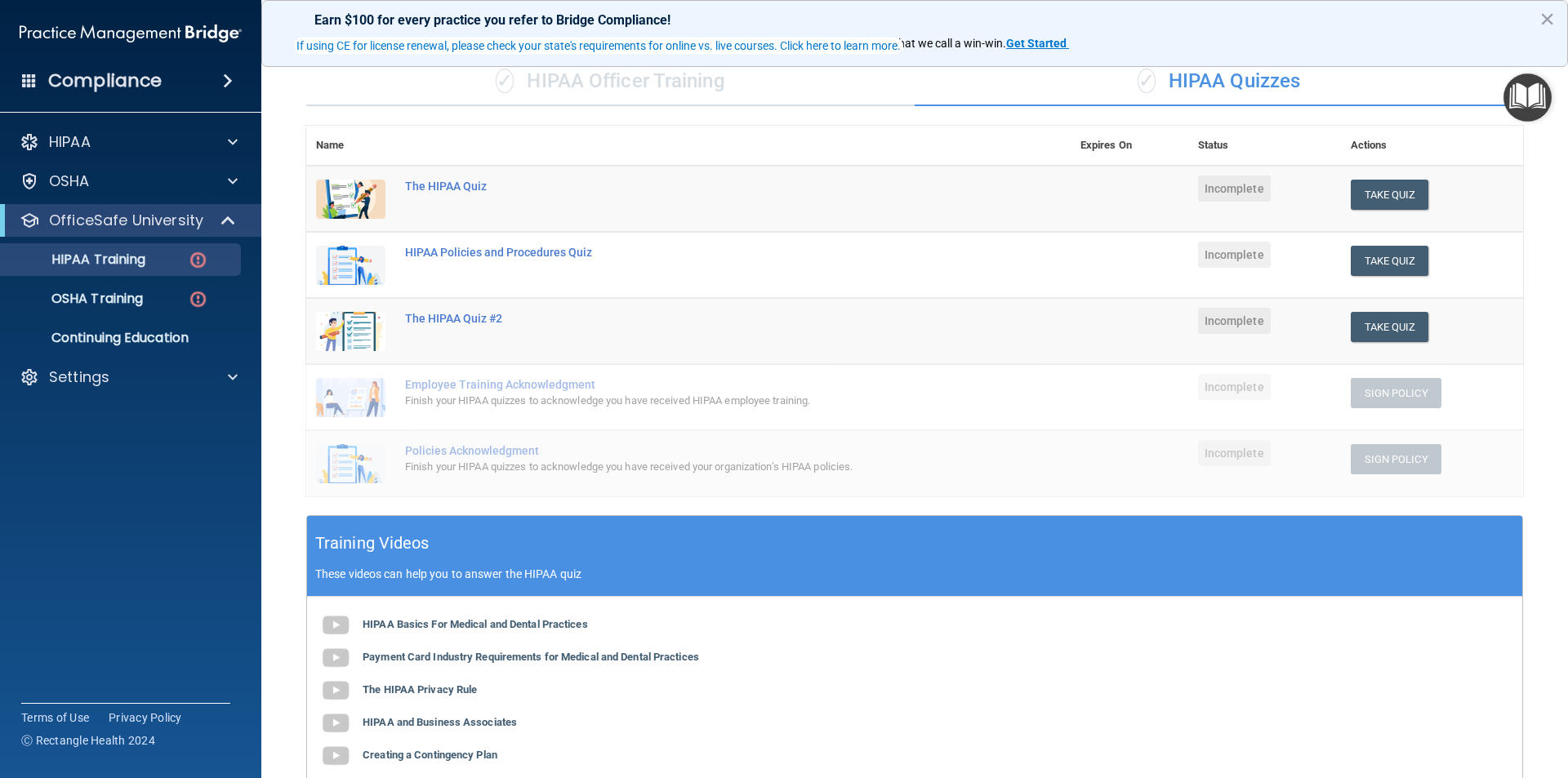
scroll to position [121, 0]
click at [347, 655] on img at bounding box center [336, 659] width 33 height 33
click at [436, 689] on b "The HIPAA Privacy Rule" at bounding box center [419, 689] width 114 height 12
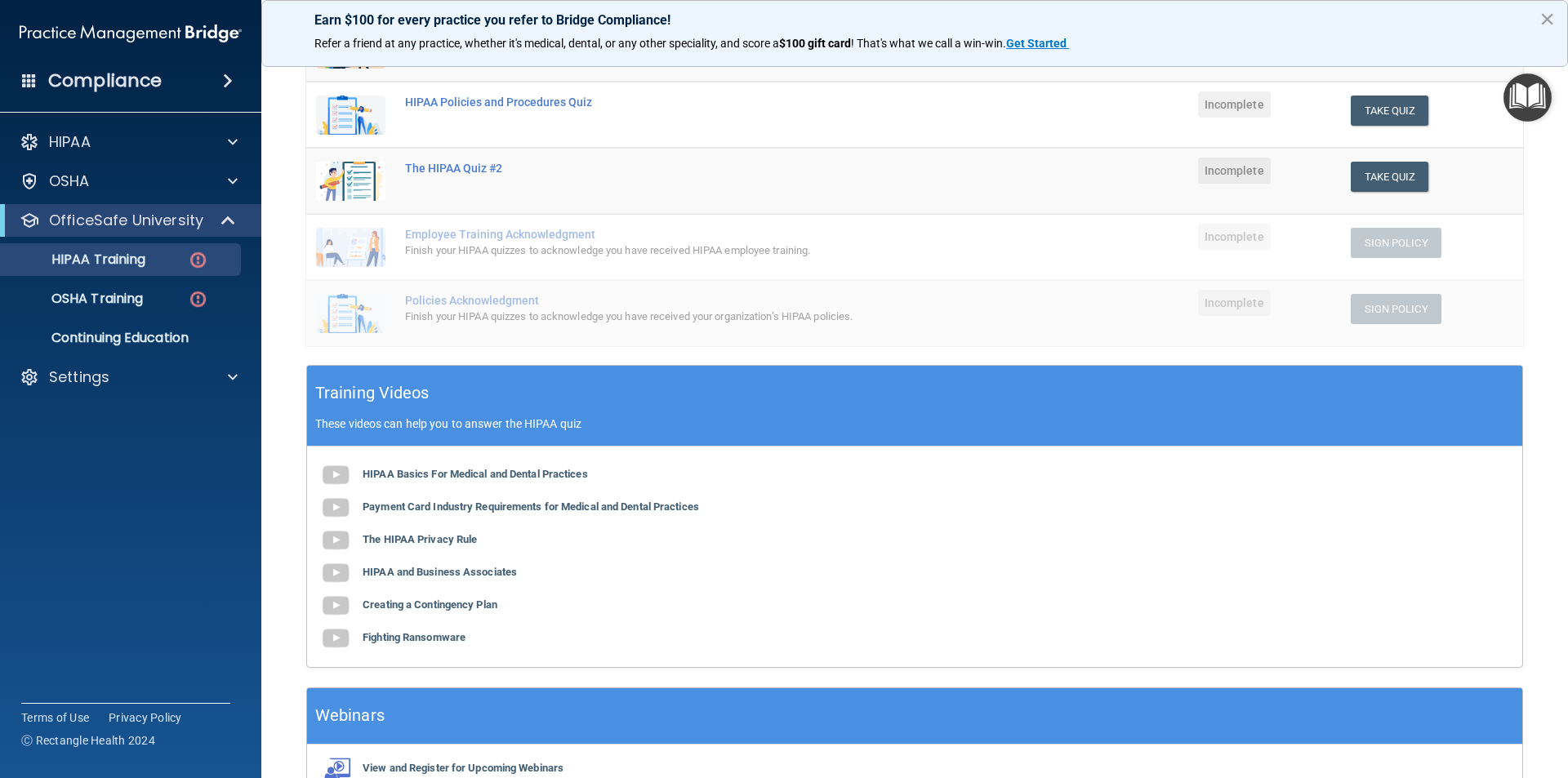
scroll to position [284, 0]
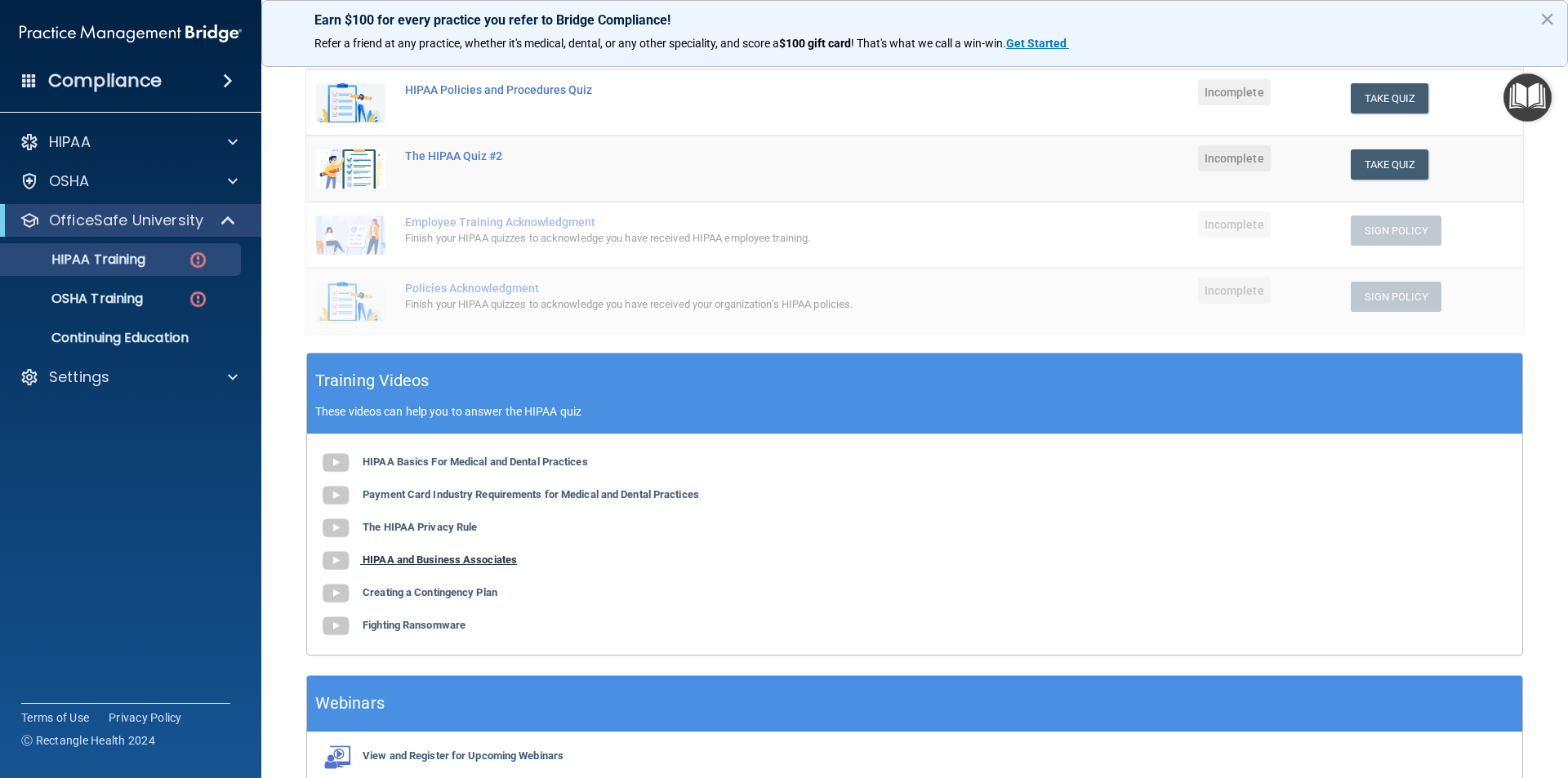
click at [413, 560] on b "HIPAA and Business Associates" at bounding box center [439, 559] width 155 height 12
click at [408, 588] on b "Creating a Contingency Plan" at bounding box center [429, 591] width 134 height 12
click at [438, 622] on b "Fighting Ransomware" at bounding box center [413, 624] width 103 height 12
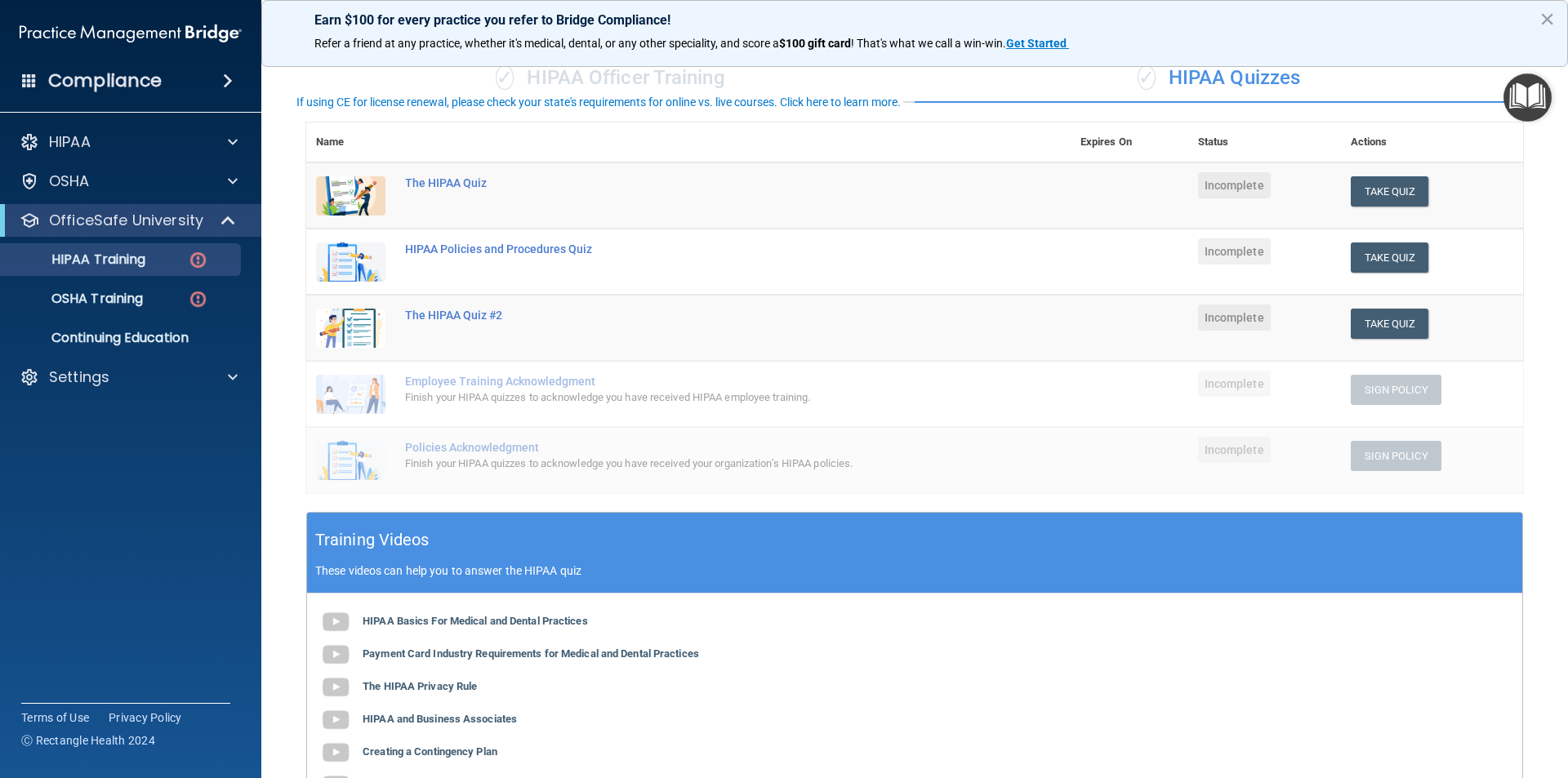
scroll to position [202, 0]
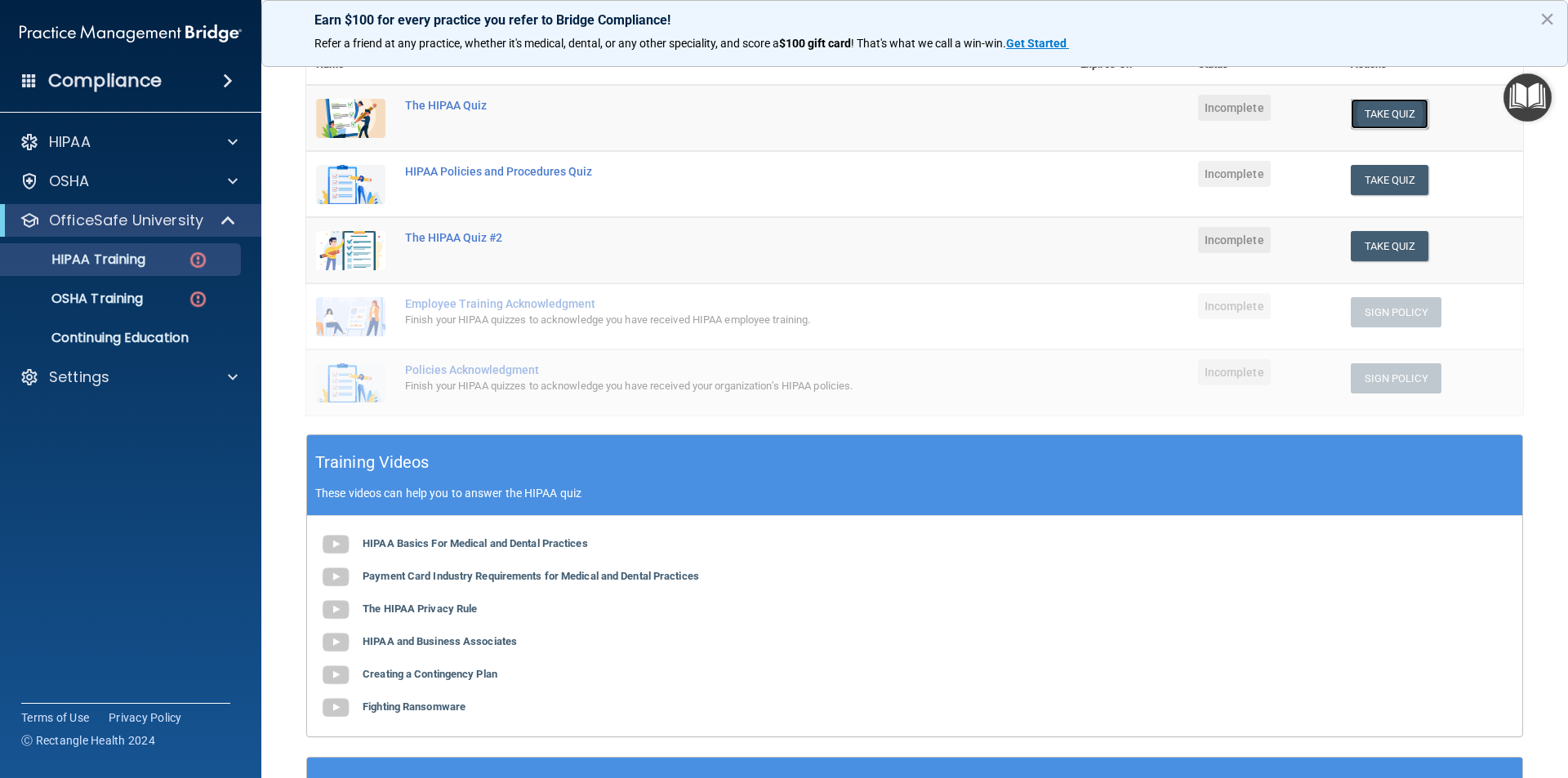
click at [1361, 115] on button "Take Quiz" at bounding box center [1390, 113] width 79 height 30
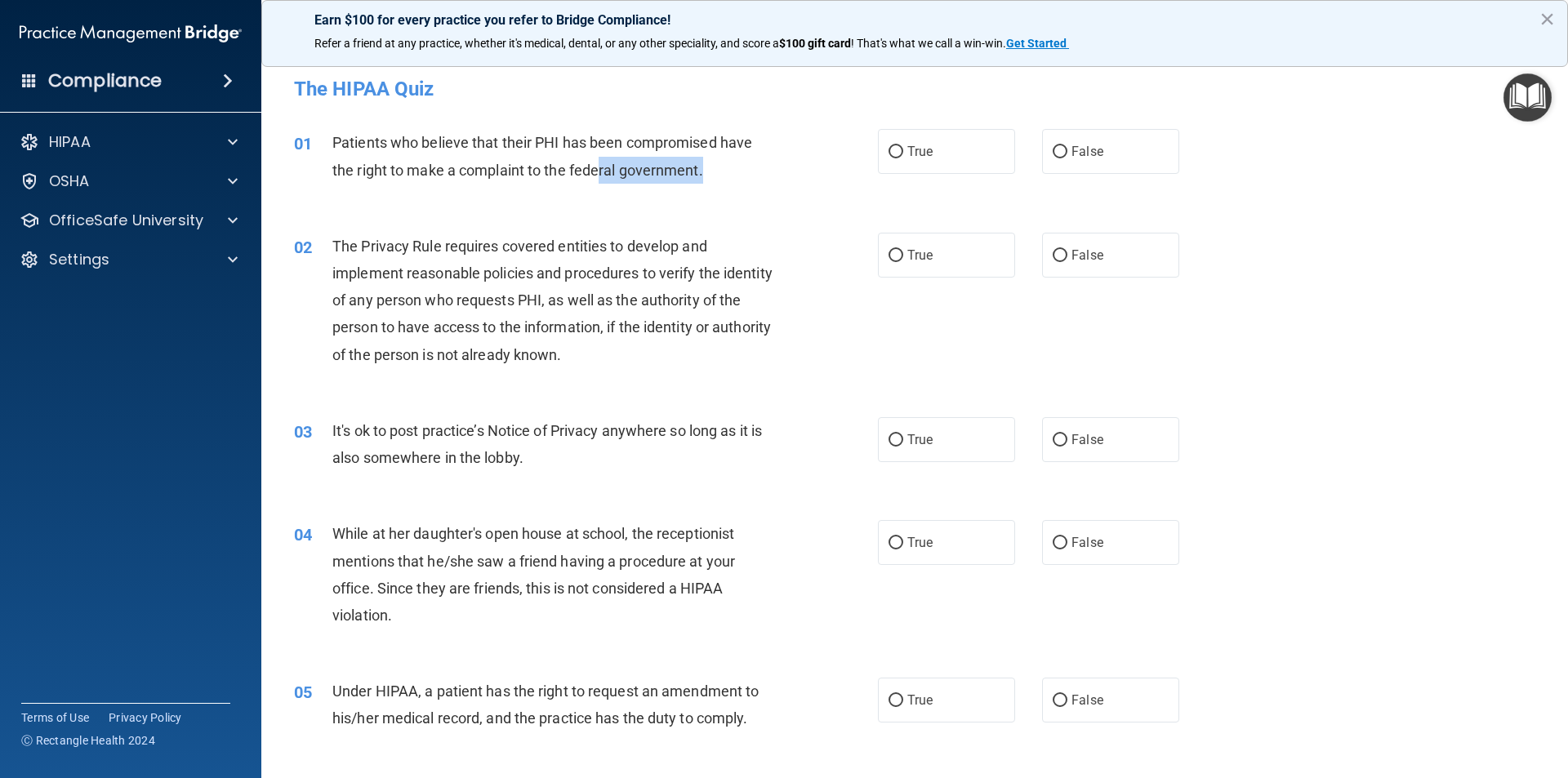
drag, startPoint x: 711, startPoint y: 174, endPoint x: 582, endPoint y: 159, distance: 129.9
click at [592, 161] on div "Patients who believe that their PHI has been compromised have the right to make…" at bounding box center [560, 155] width 456 height 54
click at [483, 139] on span "Patients who believe that their PHI has been compromised have the right to make…" at bounding box center [541, 155] width 420 height 44
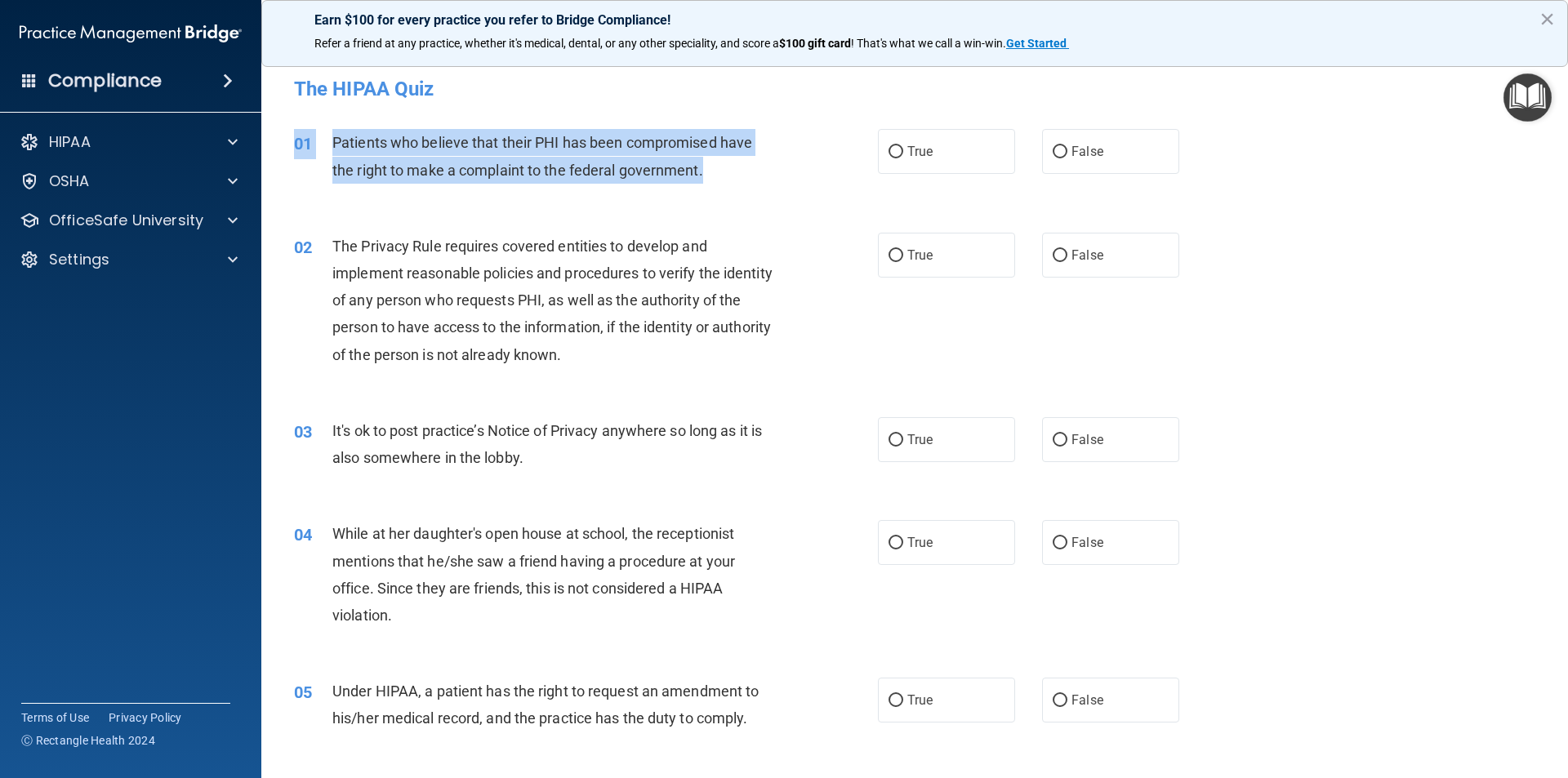
drag, startPoint x: 416, startPoint y: 126, endPoint x: 714, endPoint y: 182, distance: 303.2
click at [714, 182] on div "01 Patients who believe that their PHI has been compromised have the right to m…" at bounding box center [914, 160] width 1265 height 103
copy div "01 Patients who believe that their PHI has been compromised have the right to m…"
click at [889, 147] on input "True" at bounding box center [896, 152] width 15 height 12
radio input "true"
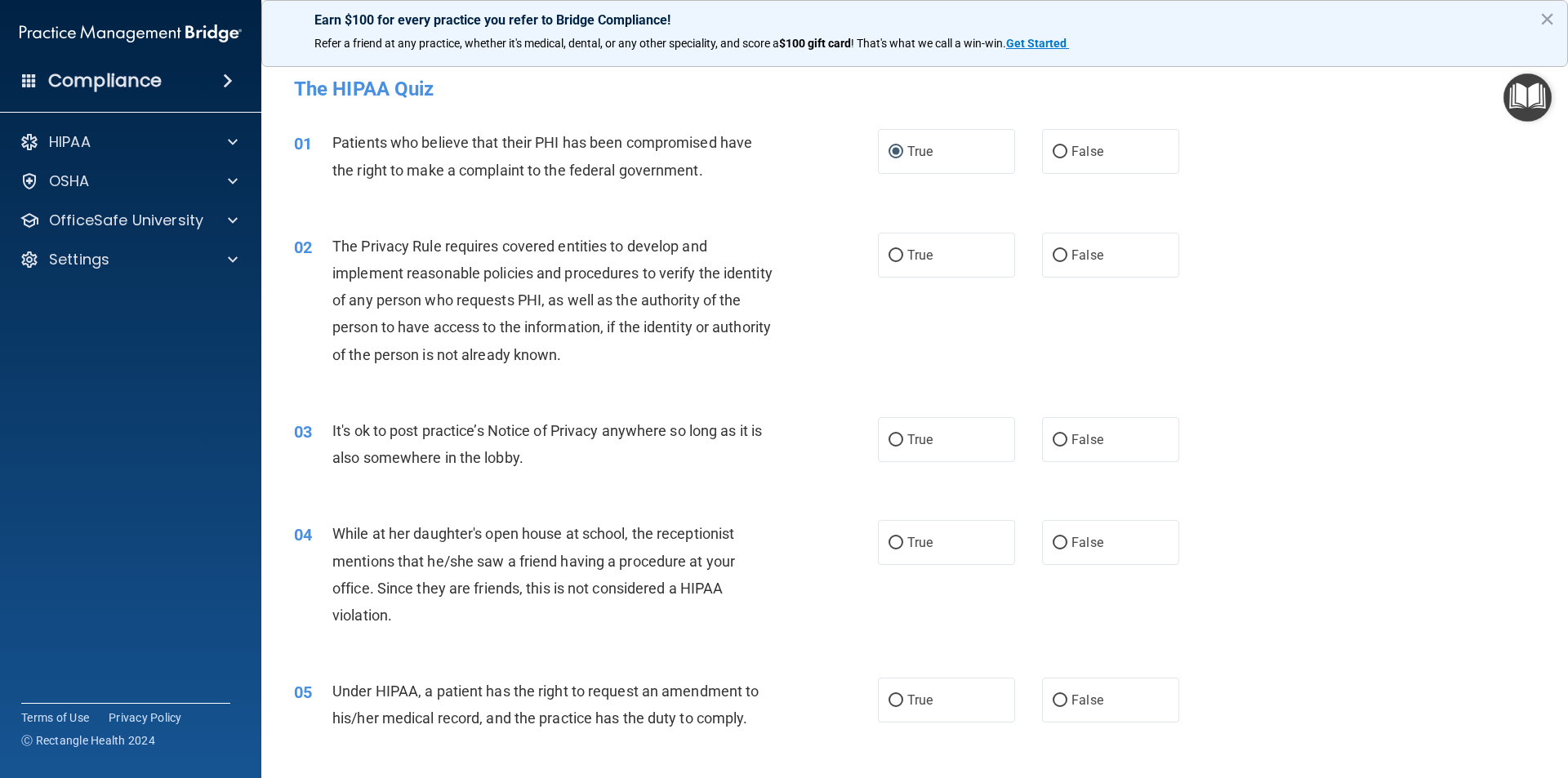
click at [675, 368] on div "The Privacy Rule requires covered entities to develop and implement reasonable …" at bounding box center [560, 300] width 456 height 135
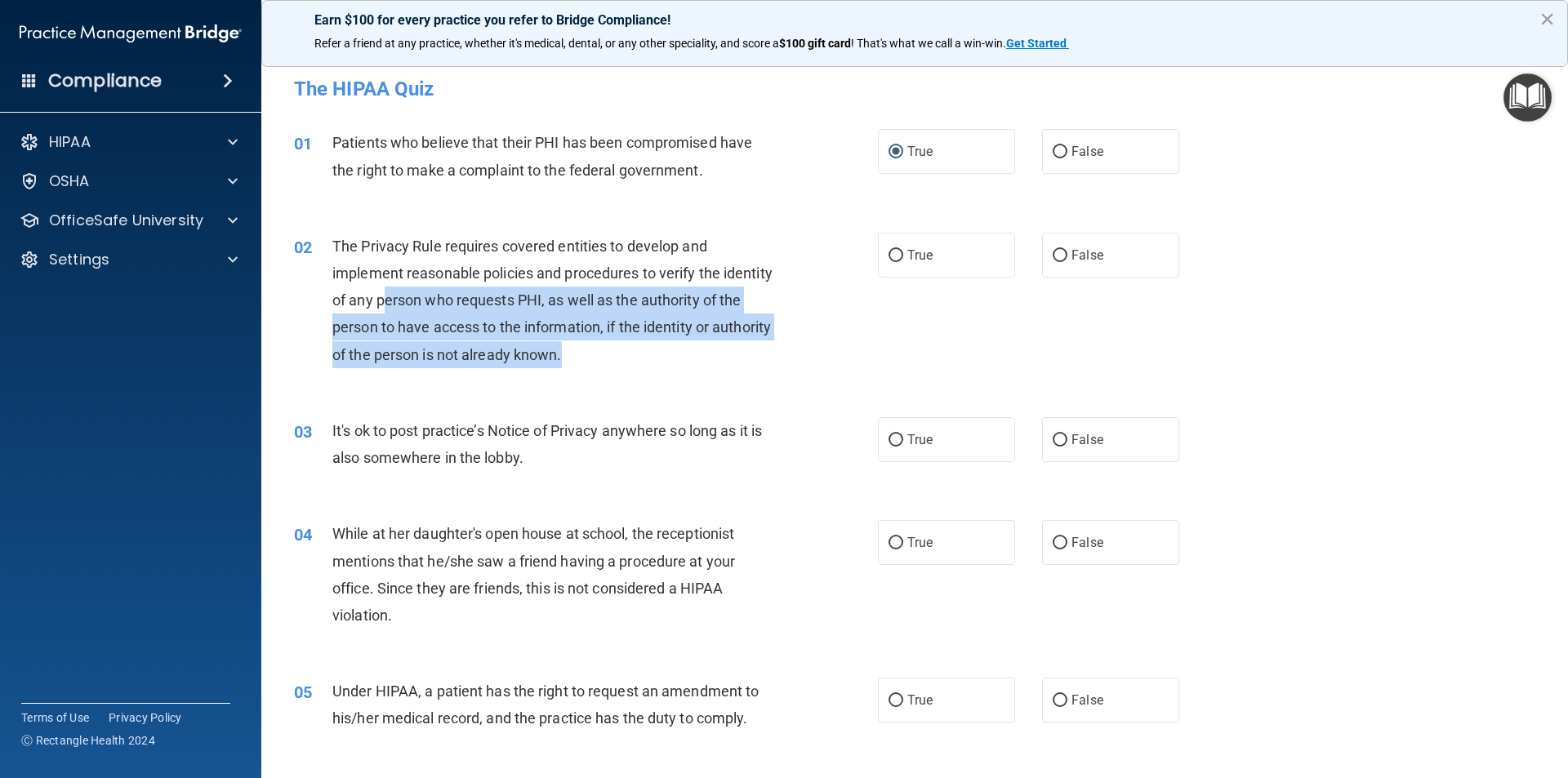
drag, startPoint x: 653, startPoint y: 355, endPoint x: 424, endPoint y: 293, distance: 237.2
click at [427, 296] on div "The Privacy Rule requires covered entities to develop and implement reasonable …" at bounding box center [560, 300] width 456 height 135
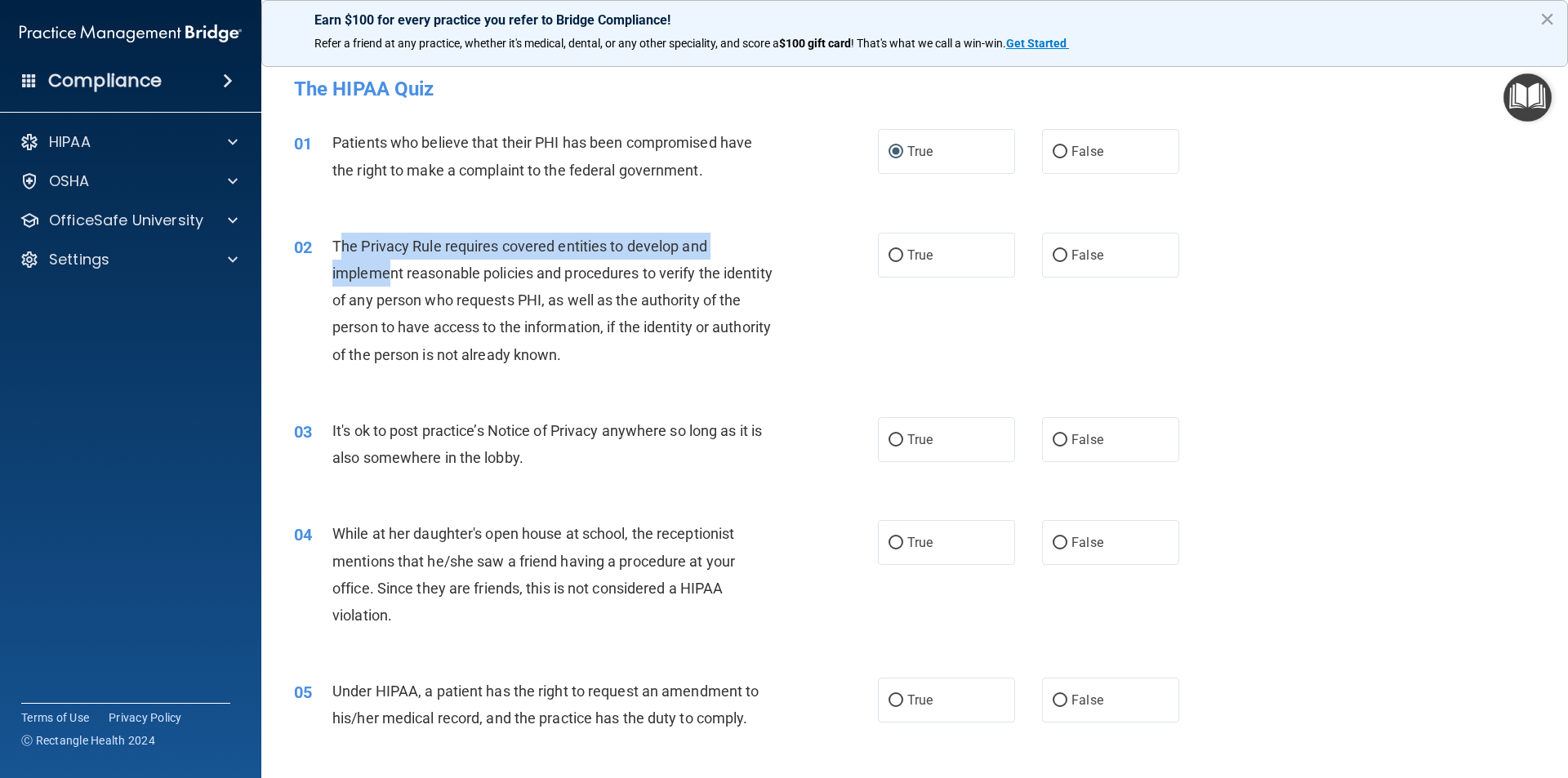
drag, startPoint x: 351, startPoint y: 258, endPoint x: 325, endPoint y: 240, distance: 31.6
click at [339, 251] on span "The Privacy Rule requires covered entities to develop and implement reasonable …" at bounding box center [551, 301] width 440 height 126
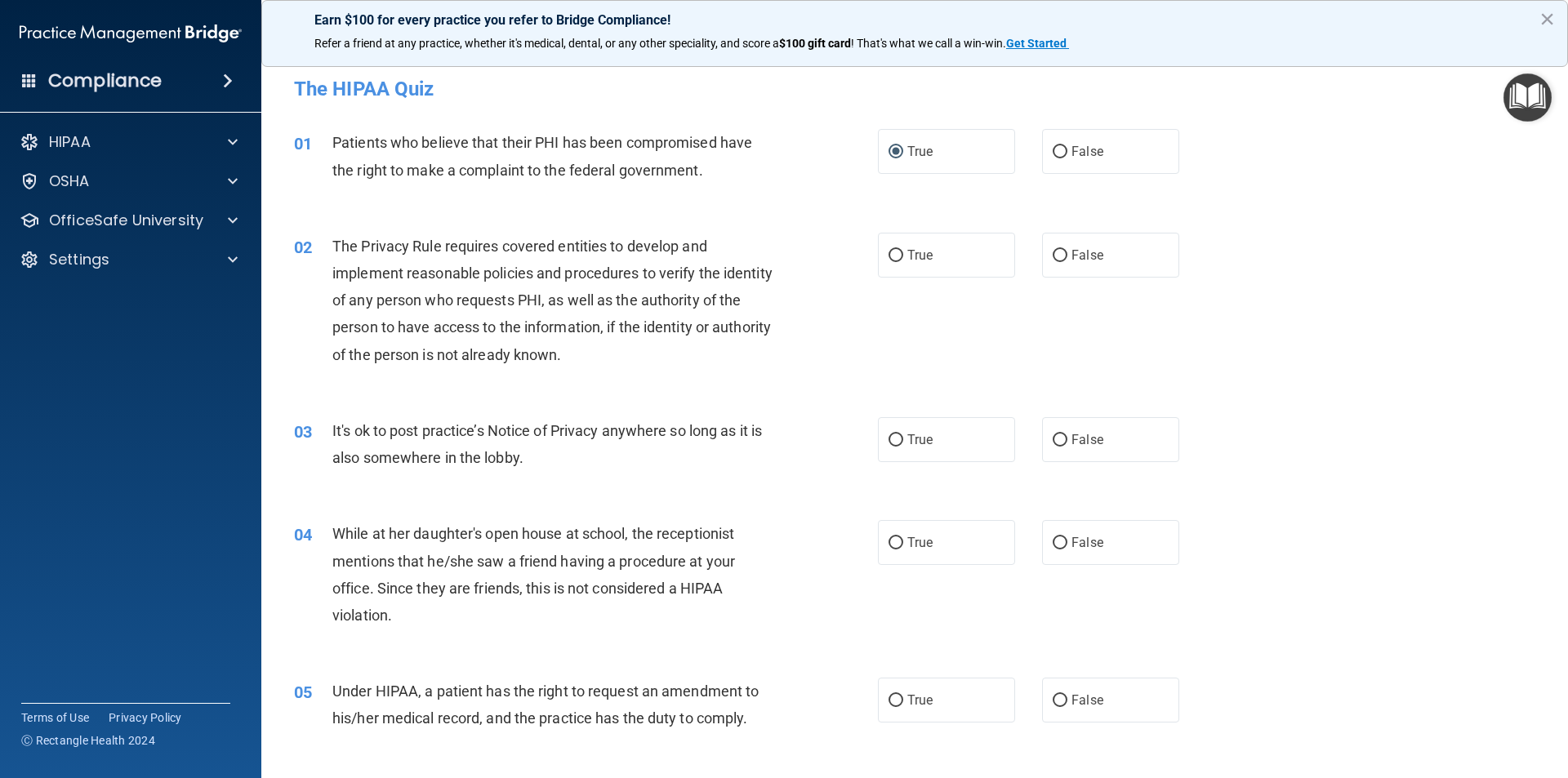
drag, startPoint x: 323, startPoint y: 237, endPoint x: 374, endPoint y: 257, distance: 54.8
click at [325, 237] on div "02" at bounding box center [306, 247] width 50 height 30
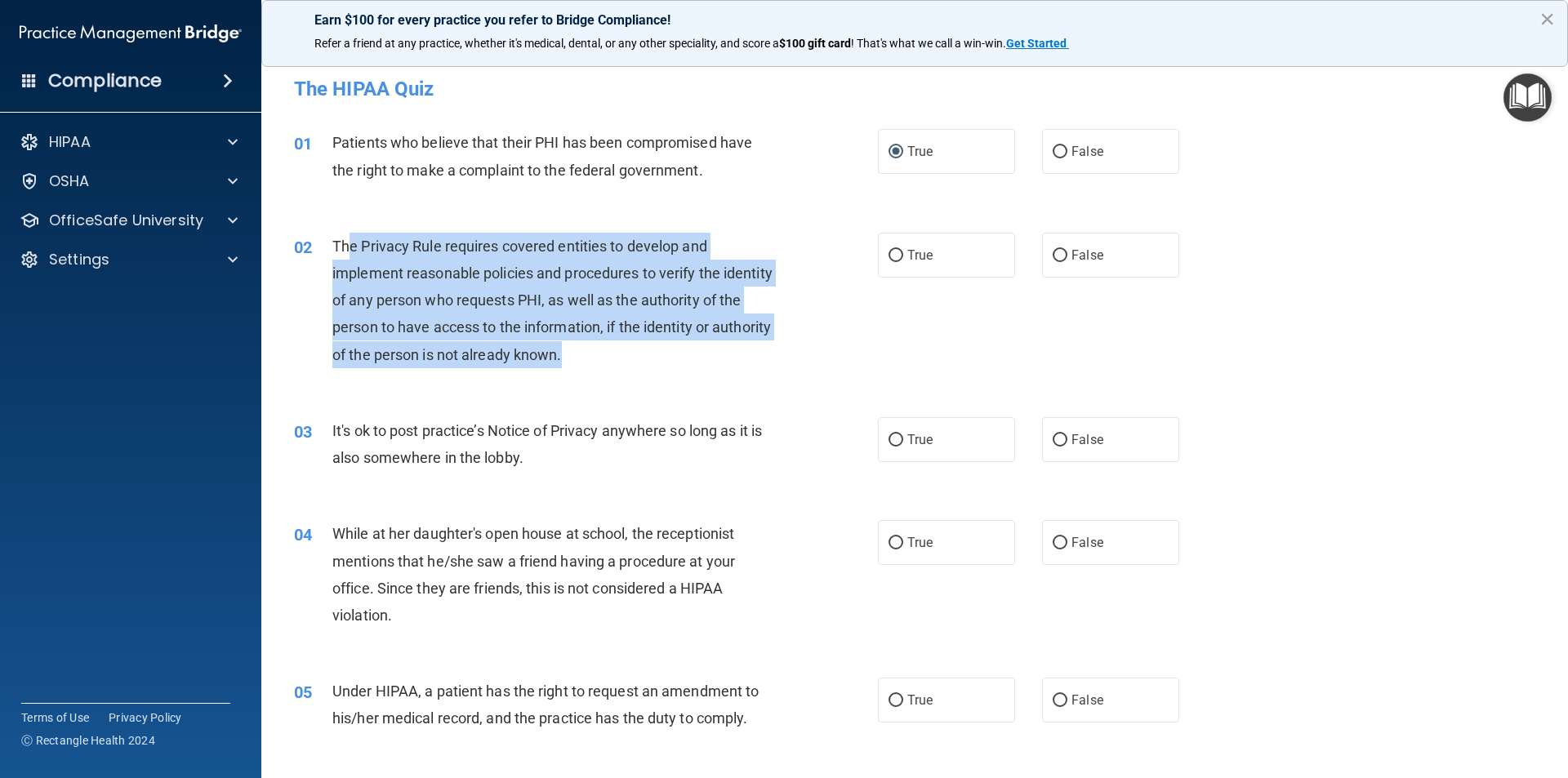
drag, startPoint x: 636, startPoint y: 362, endPoint x: 339, endPoint y: 248, distance: 318.1
click at [343, 248] on div "The Privacy Rule requires covered entities to develop and implement reasonable …" at bounding box center [560, 300] width 456 height 135
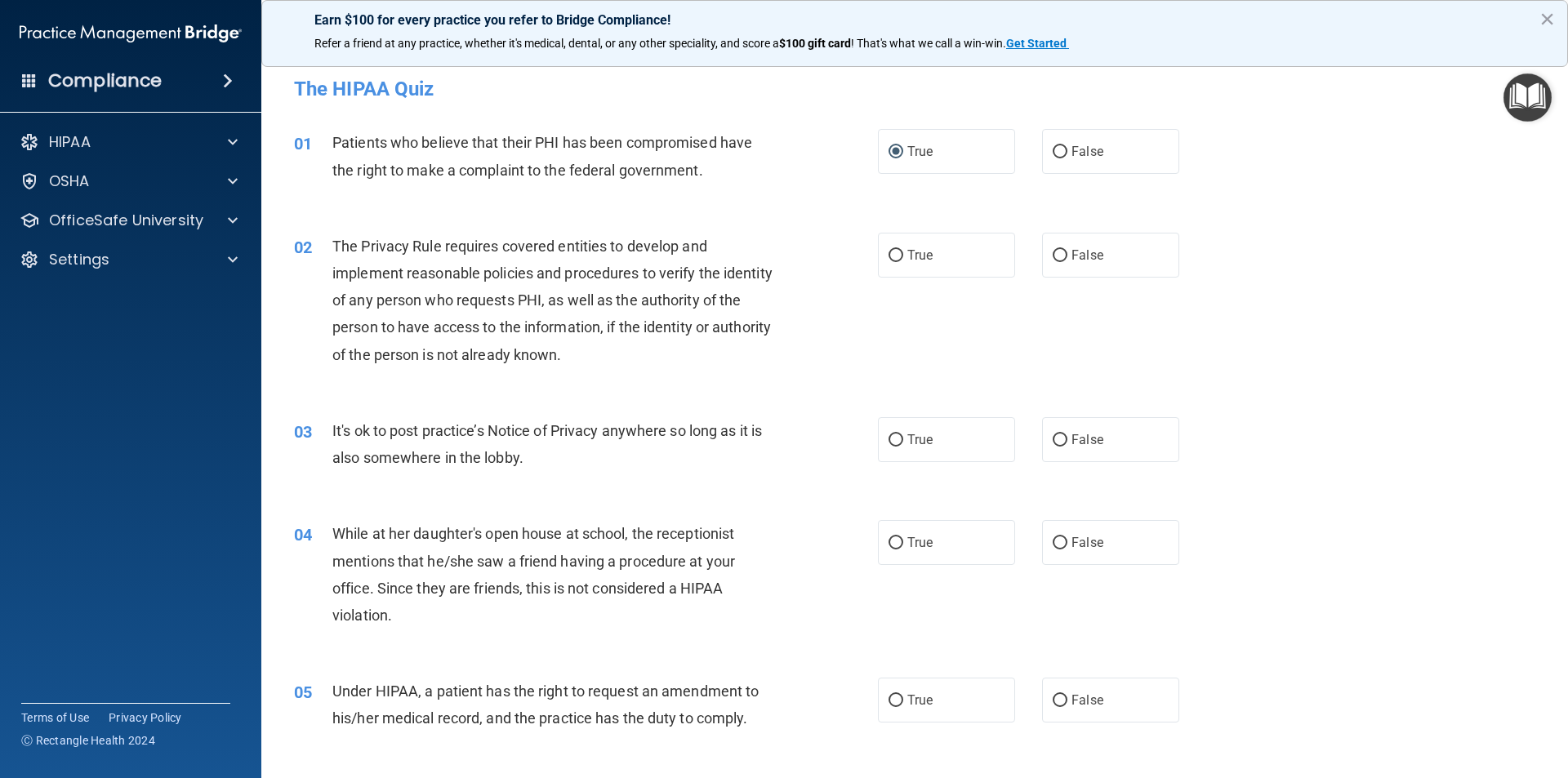
click at [325, 246] on div "02" at bounding box center [306, 247] width 50 height 30
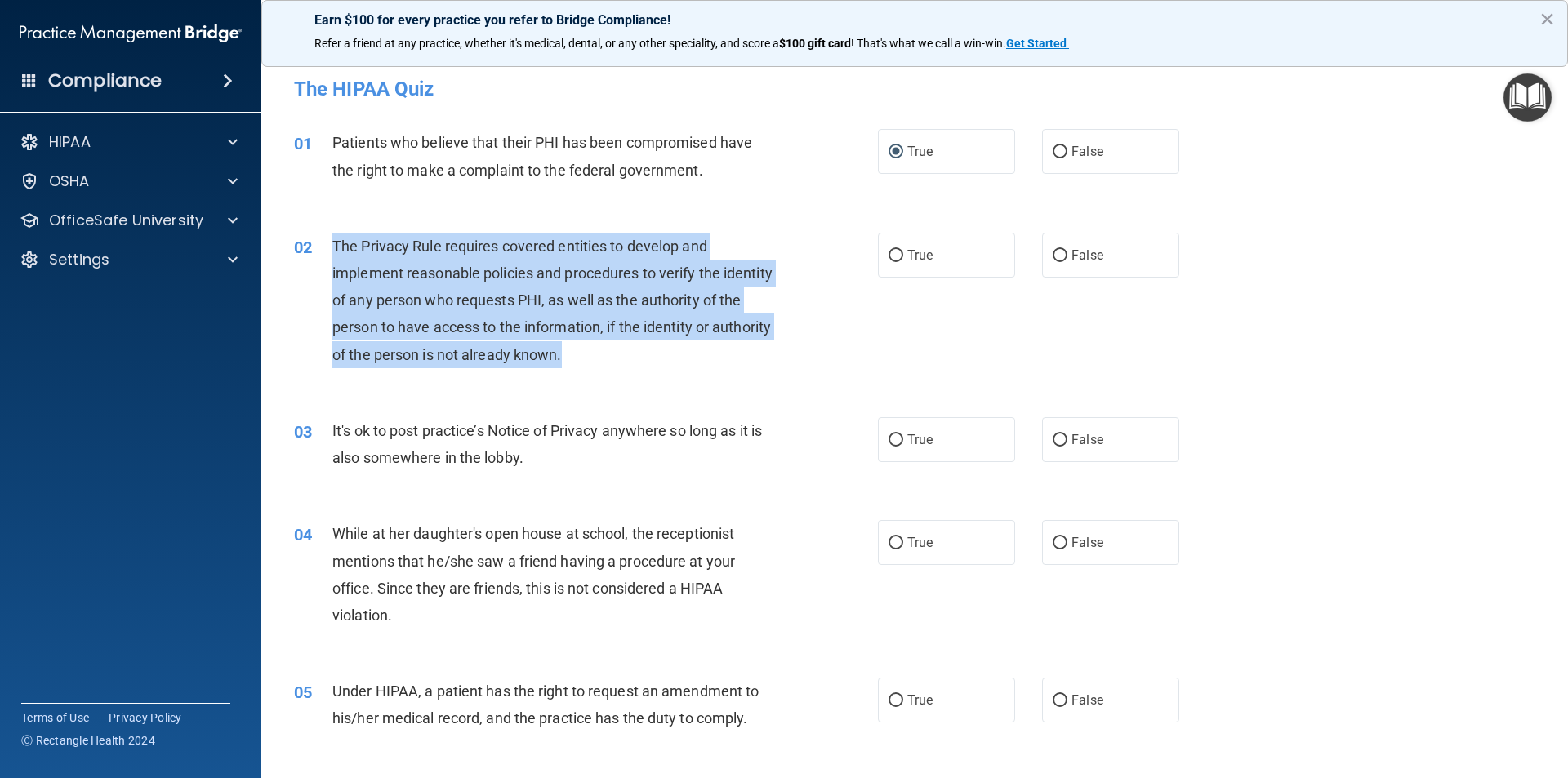
drag, startPoint x: 332, startPoint y: 249, endPoint x: 651, endPoint y: 373, distance: 342.3
click at [651, 373] on div "02 The Privacy Rule requires covered entities to develop and implement reasonab…" at bounding box center [586, 304] width 633 height 144
copy span "The Privacy Rule requires covered entities to develop and implement reasonable …"
click at [889, 253] on input "True" at bounding box center [896, 255] width 15 height 12
radio input "true"
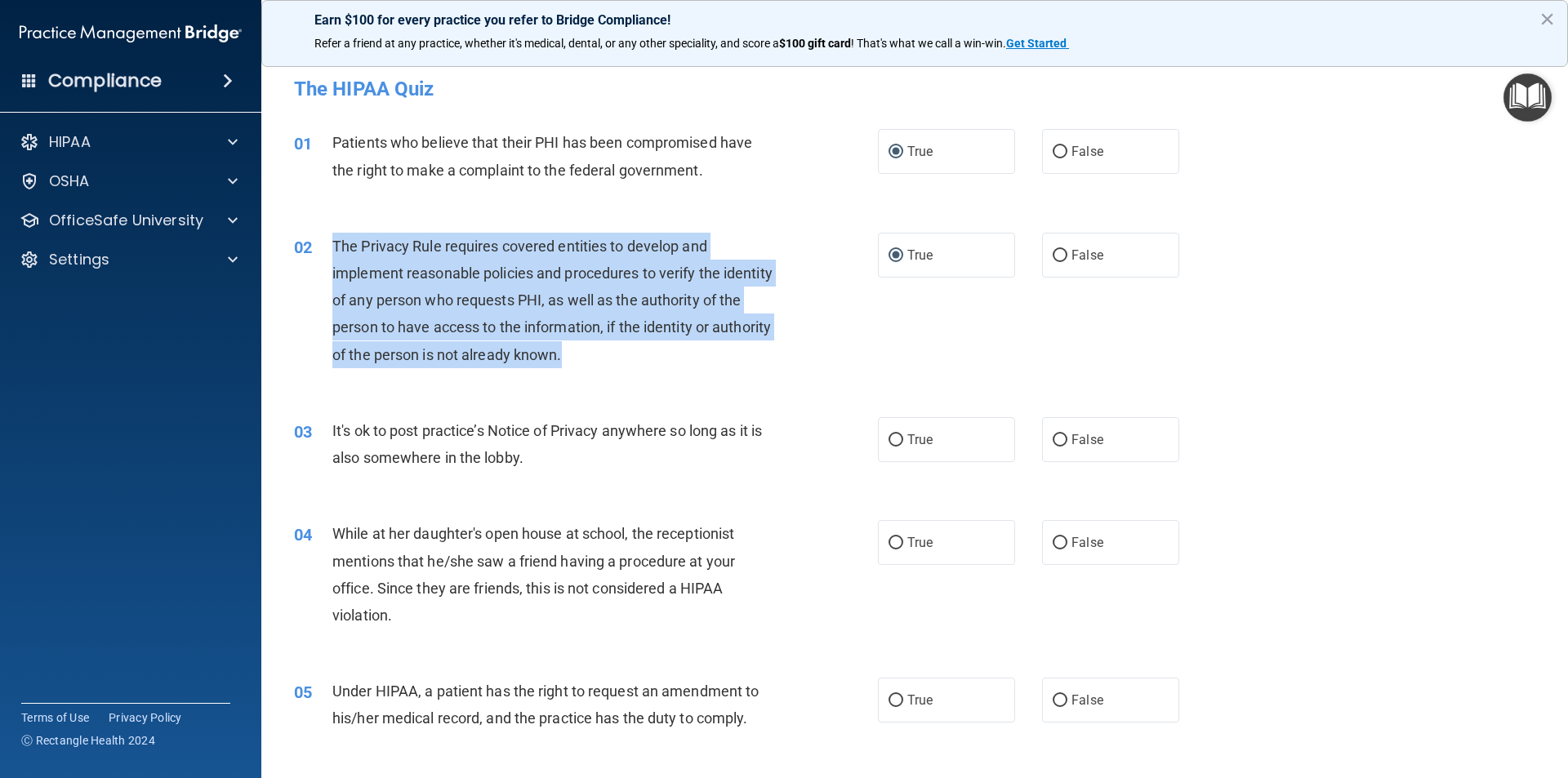
click at [767, 375] on div "02 The Privacy Rule requires covered entities to develop and implement reasonab…" at bounding box center [586, 304] width 633 height 144
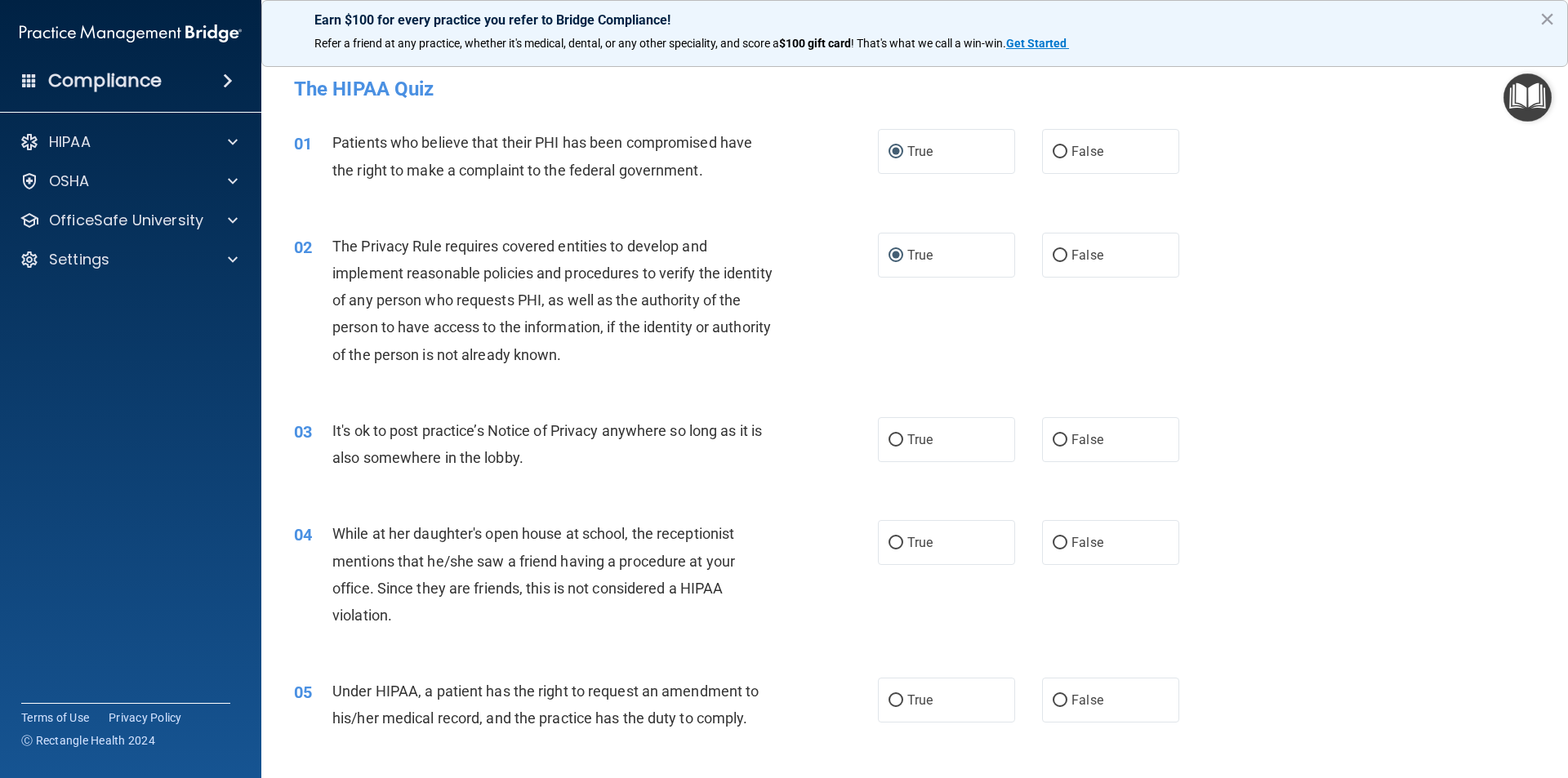
scroll to position [81, 0]
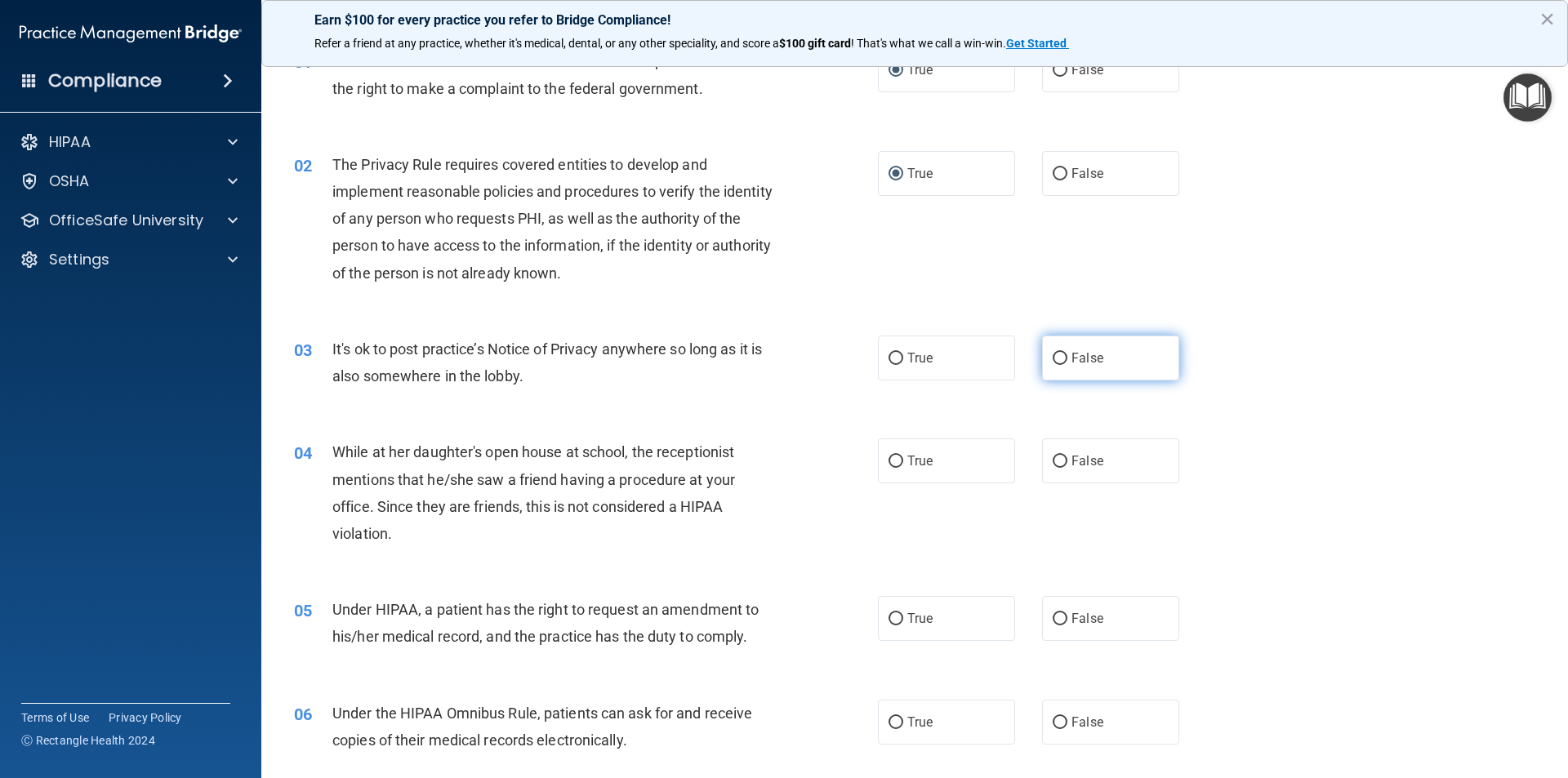
click at [1052, 362] on input "False" at bounding box center [1060, 358] width 15 height 12
radio input "true"
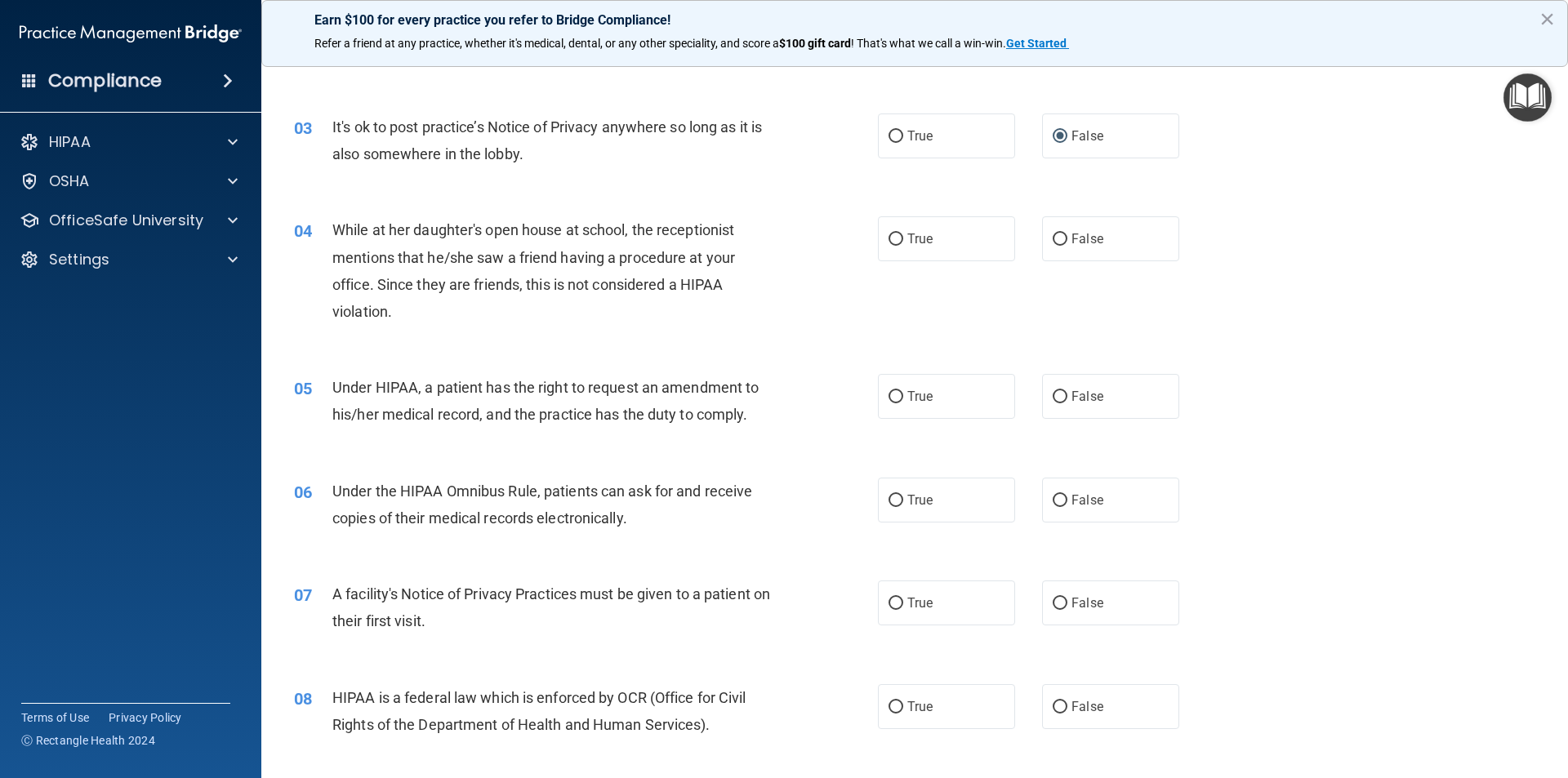
scroll to position [326, 0]
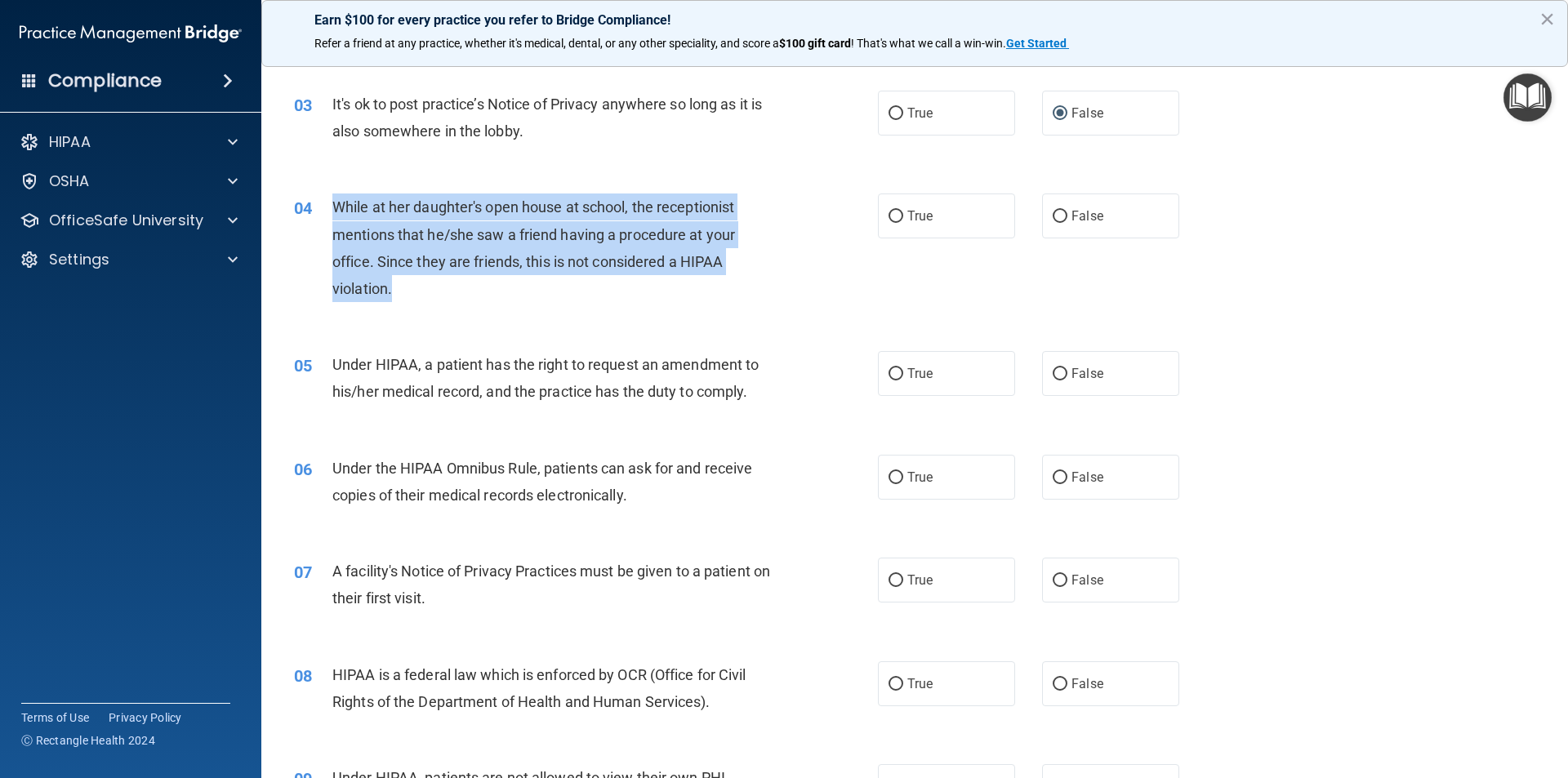
drag, startPoint x: 377, startPoint y: 281, endPoint x: 329, endPoint y: 205, distance: 89.9
click at [329, 205] on div "04 While at her daughter's open house at school, the receptionist mentions that…" at bounding box center [586, 252] width 633 height 117
click at [329, 205] on div "04" at bounding box center [306, 208] width 50 height 30
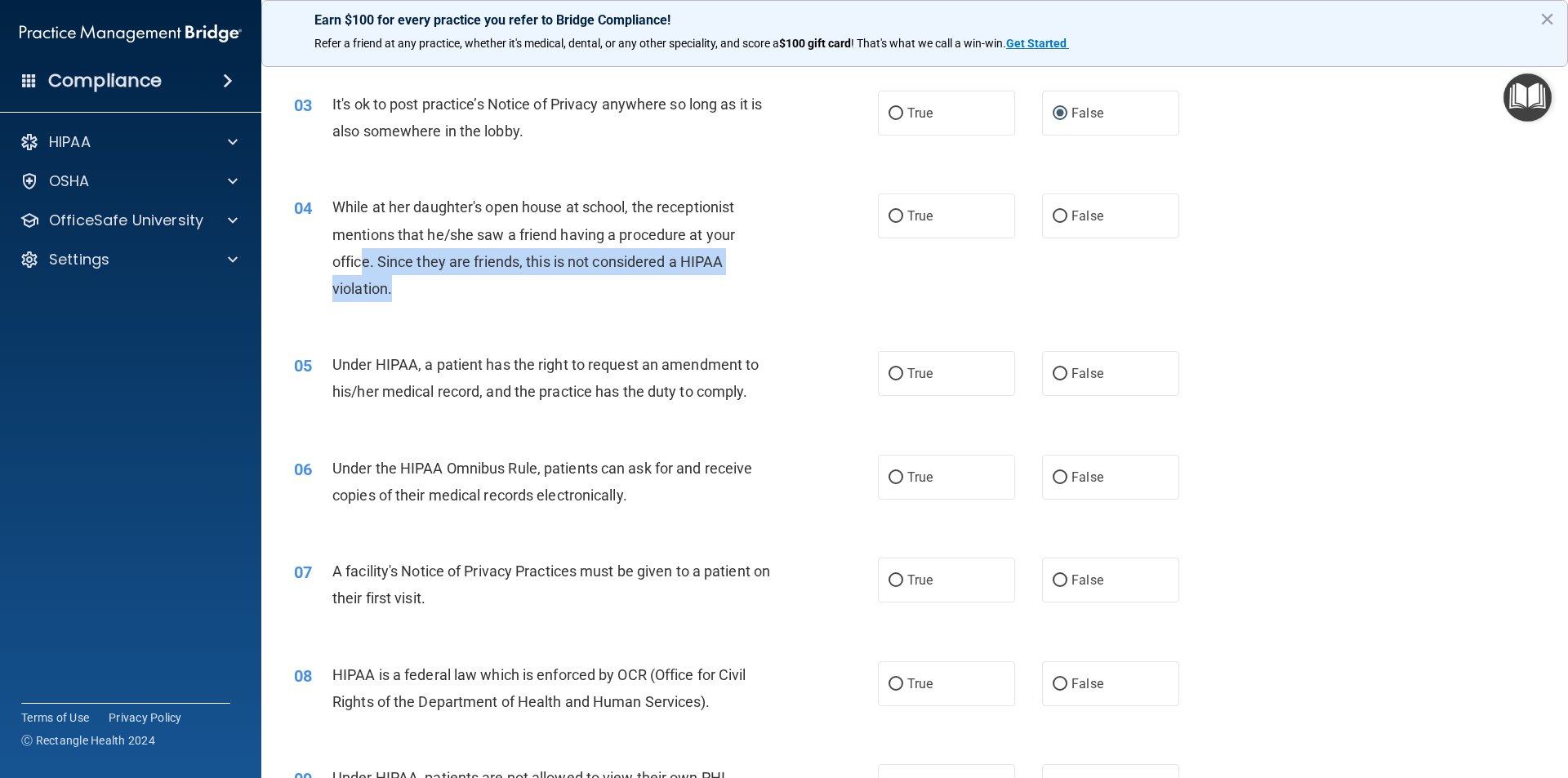
drag, startPoint x: 421, startPoint y: 304, endPoint x: 343, endPoint y: 233, distance: 105.5
click at [350, 247] on div "04 While at her daughter's open house at school, the receptionist mentions that…" at bounding box center [586, 252] width 633 height 117
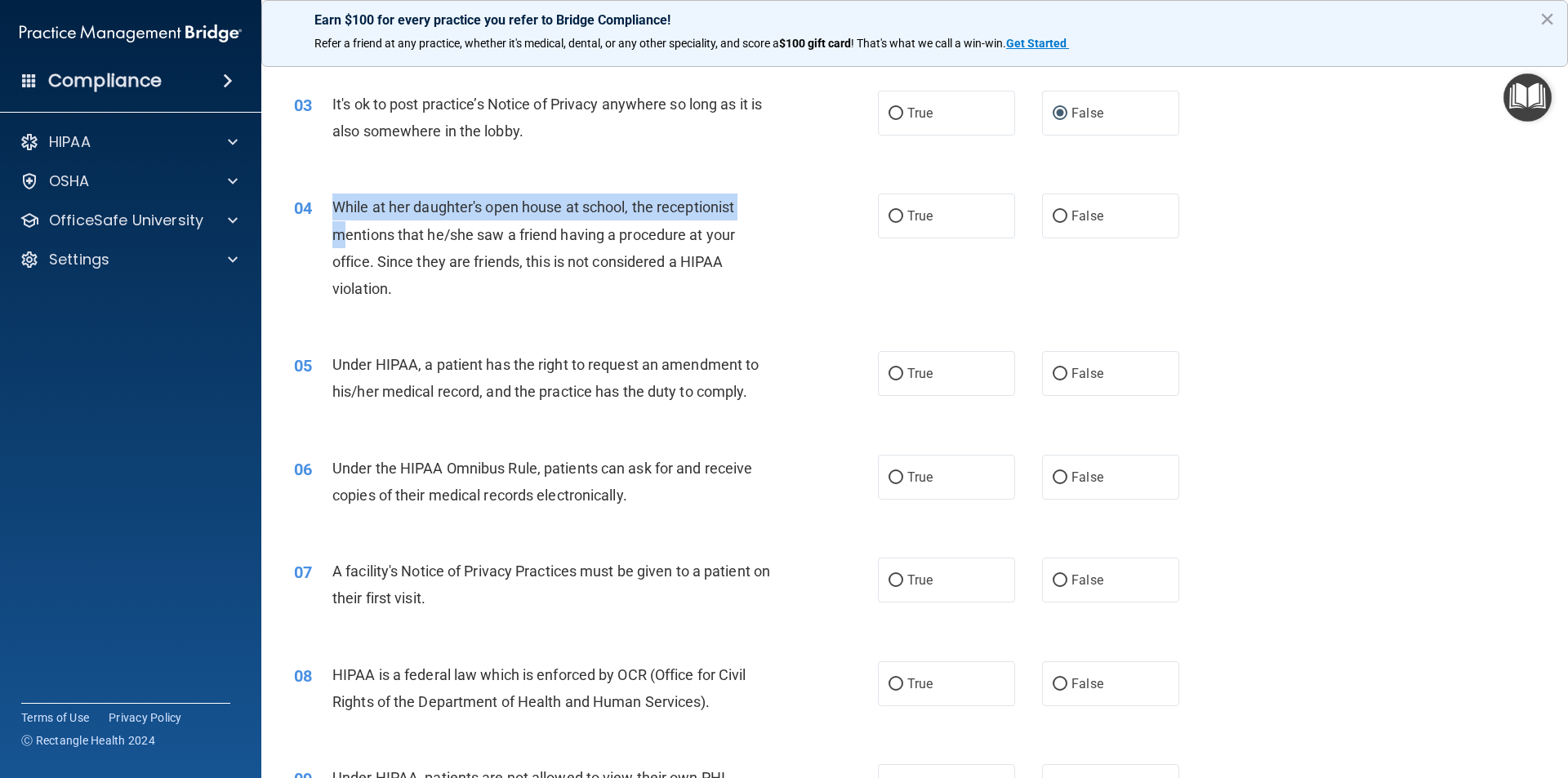
drag, startPoint x: 343, startPoint y: 233, endPoint x: 333, endPoint y: 214, distance: 21.5
click at [333, 214] on span "While at her daughter's open house at school, the receptionist mentions that he…" at bounding box center [533, 248] width 402 height 99
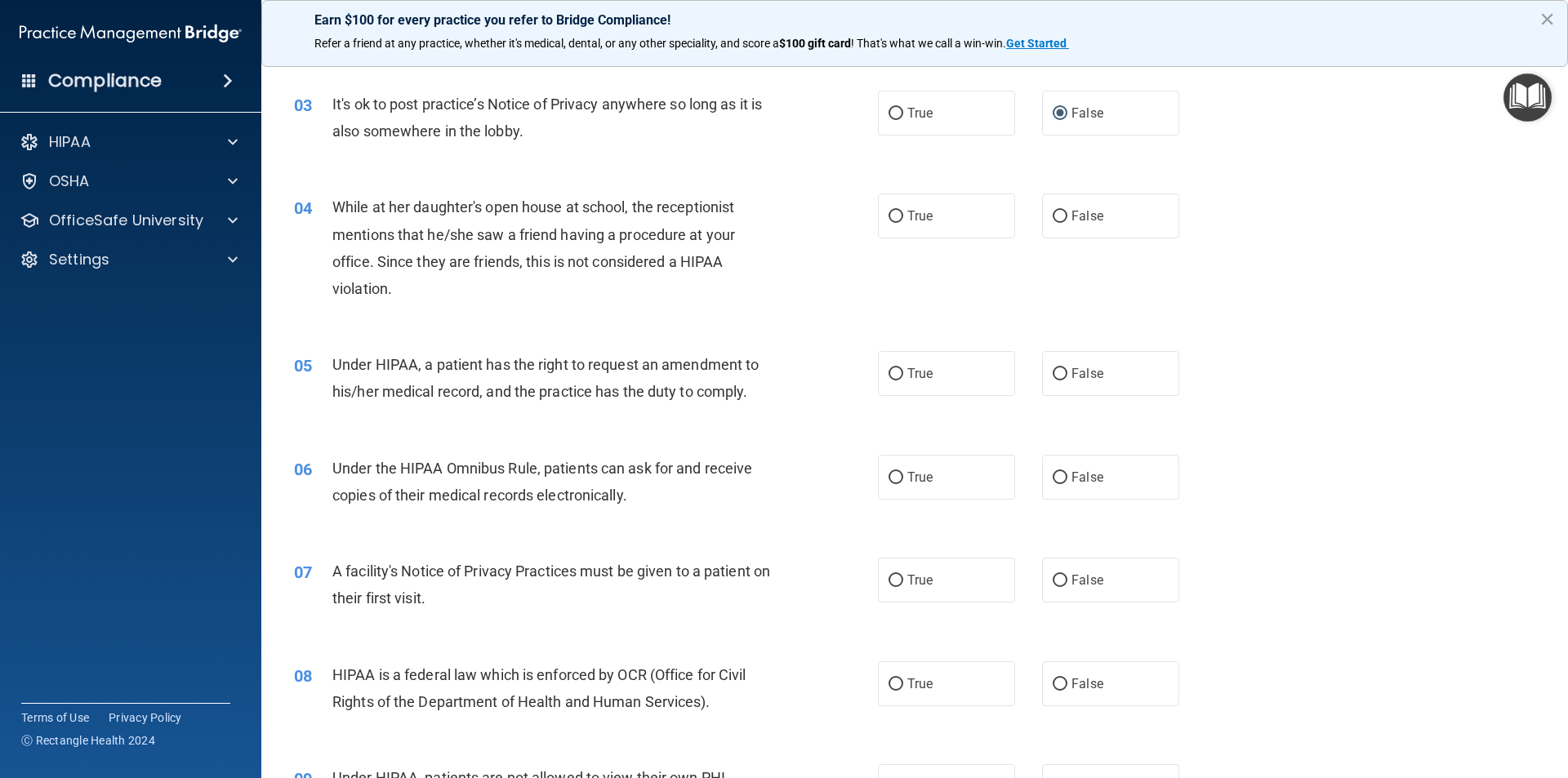
click at [440, 300] on div "While at her daughter's open house at school, the receptionist mentions that he…" at bounding box center [560, 248] width 456 height 109
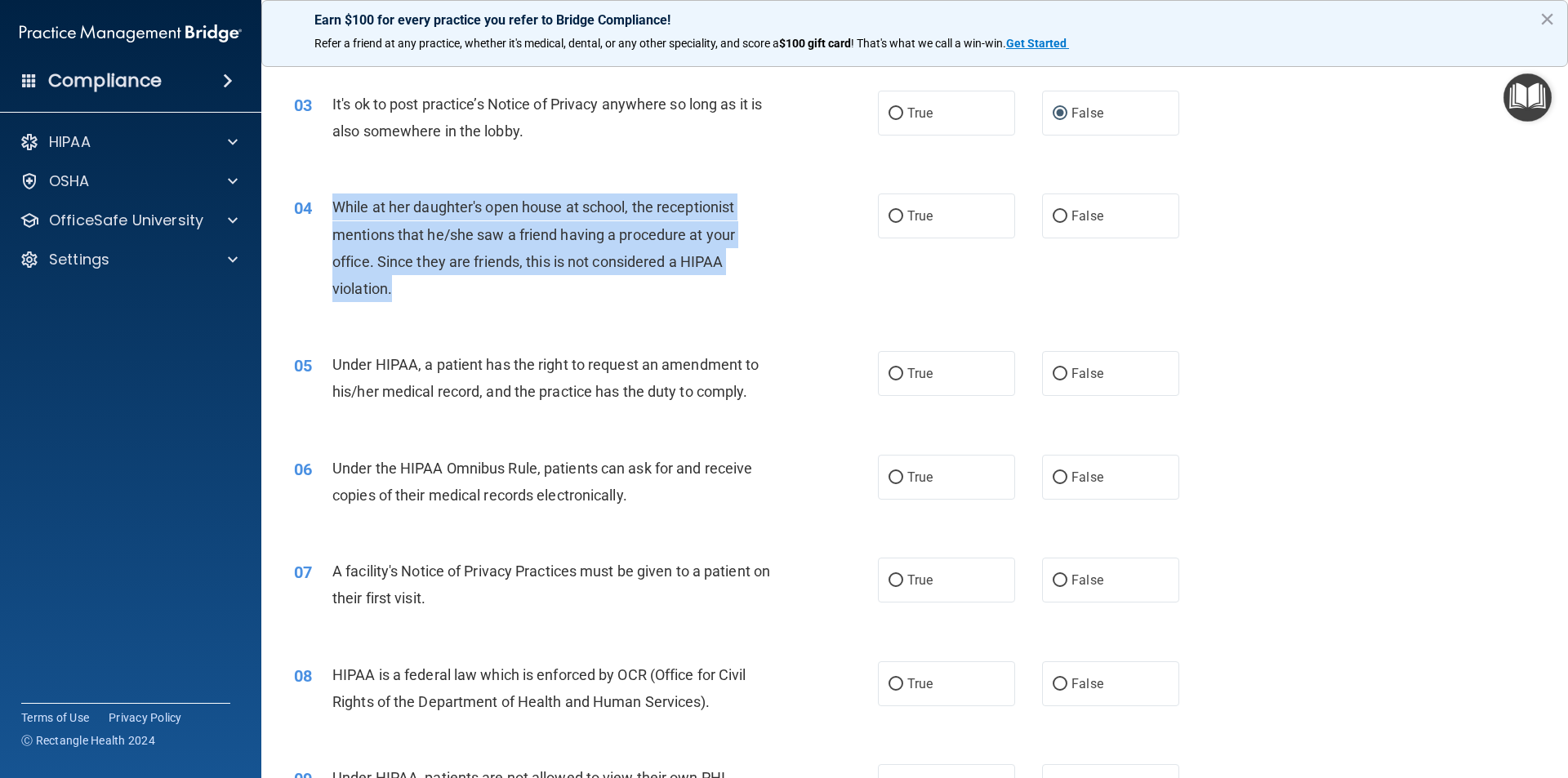
drag, startPoint x: 397, startPoint y: 295, endPoint x: 325, endPoint y: 217, distance: 106.2
click at [323, 221] on div "04 While at her daughter's open house at school, the receptionist mentions that…" at bounding box center [586, 252] width 633 height 117
click at [325, 217] on div "04" at bounding box center [306, 208] width 50 height 30
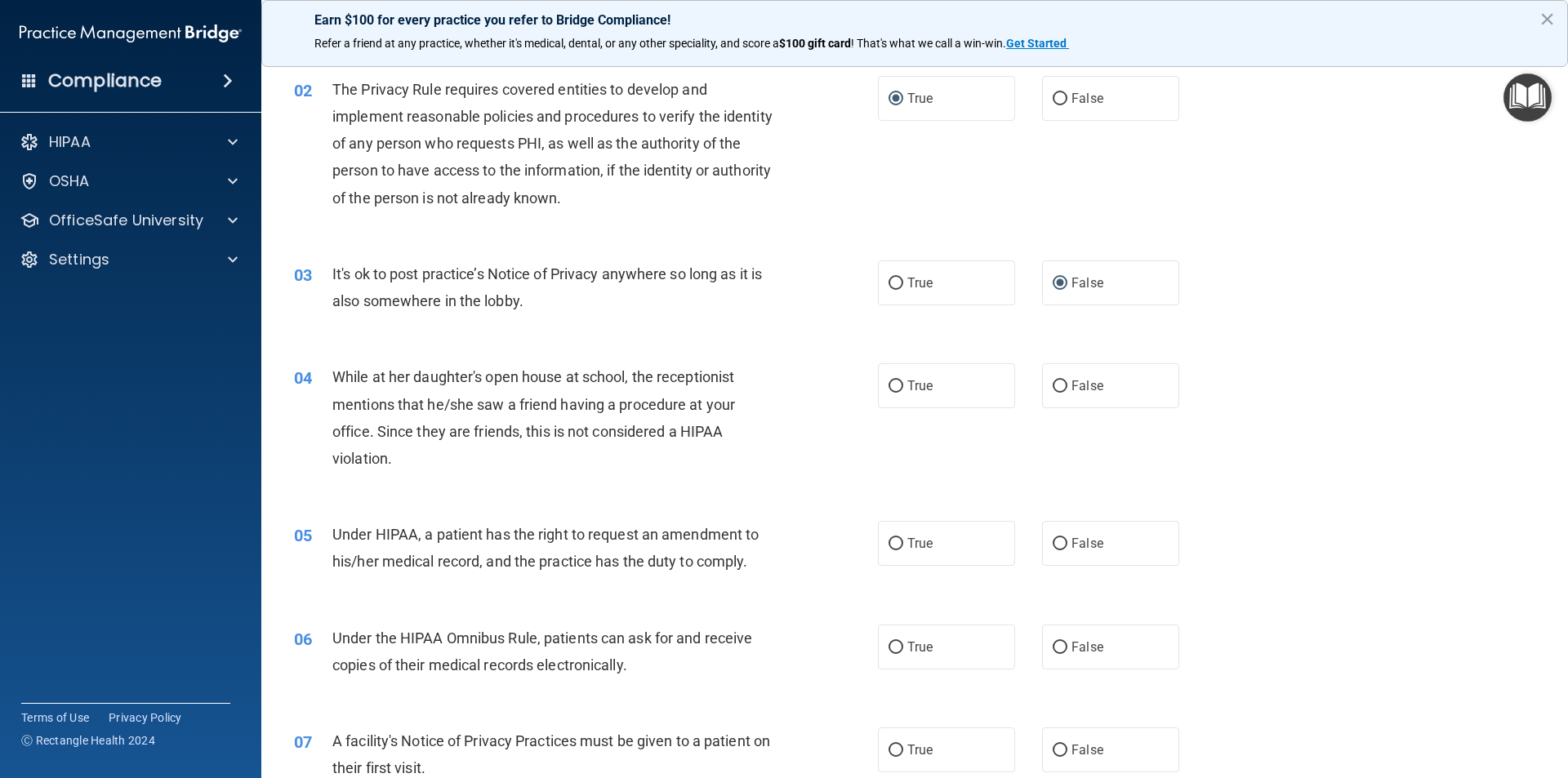
scroll to position [164, 0]
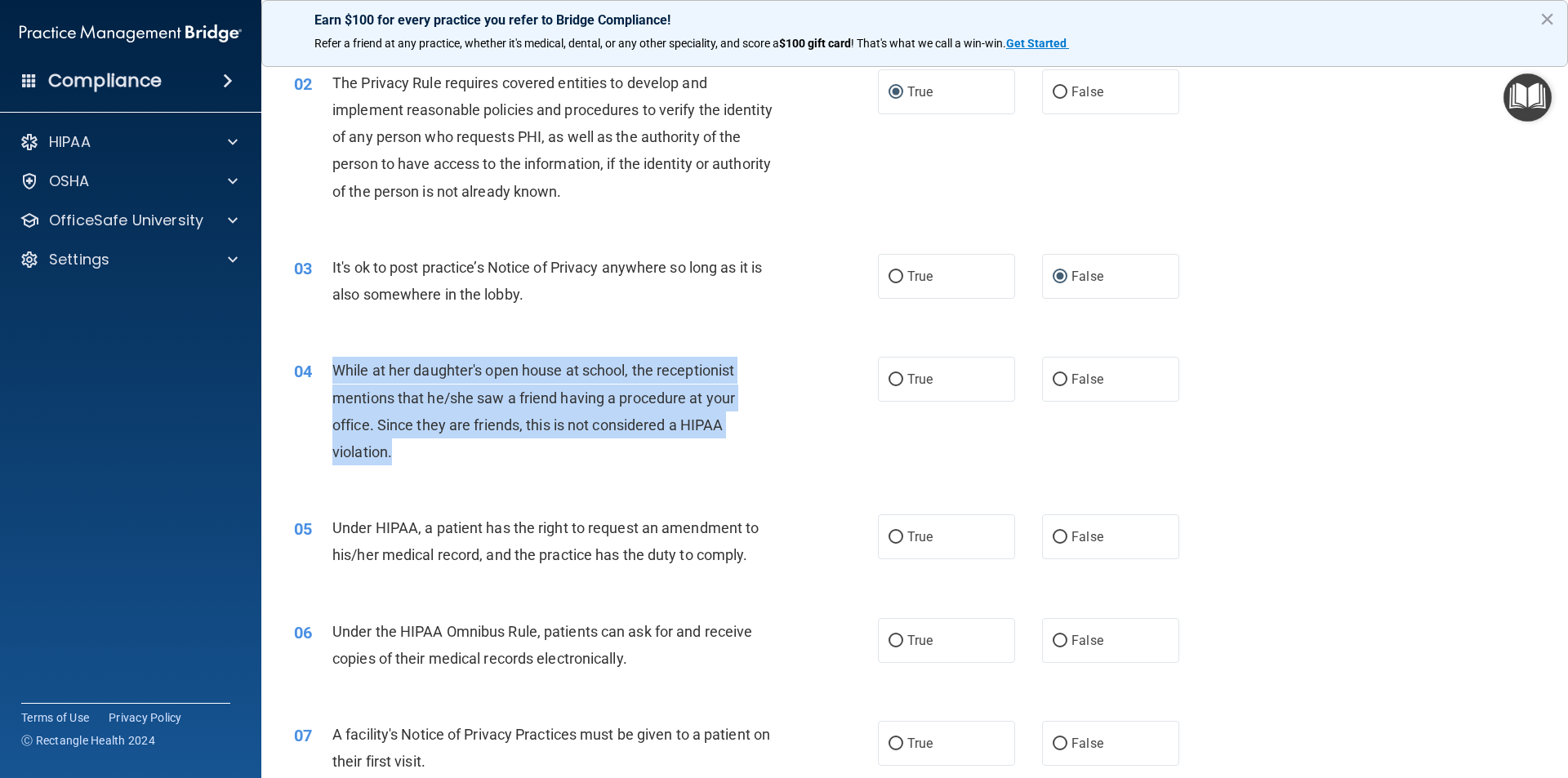
drag, startPoint x: 403, startPoint y: 453, endPoint x: 336, endPoint y: 378, distance: 100.6
click at [336, 378] on div "While at her daughter's open house at school, the receptionist mentions that he…" at bounding box center [560, 410] width 456 height 109
copy span "While at her daughter's open house at school, the receptionist mentions that he…"
click at [1052, 378] on input "False" at bounding box center [1060, 379] width 15 height 12
radio input "true"
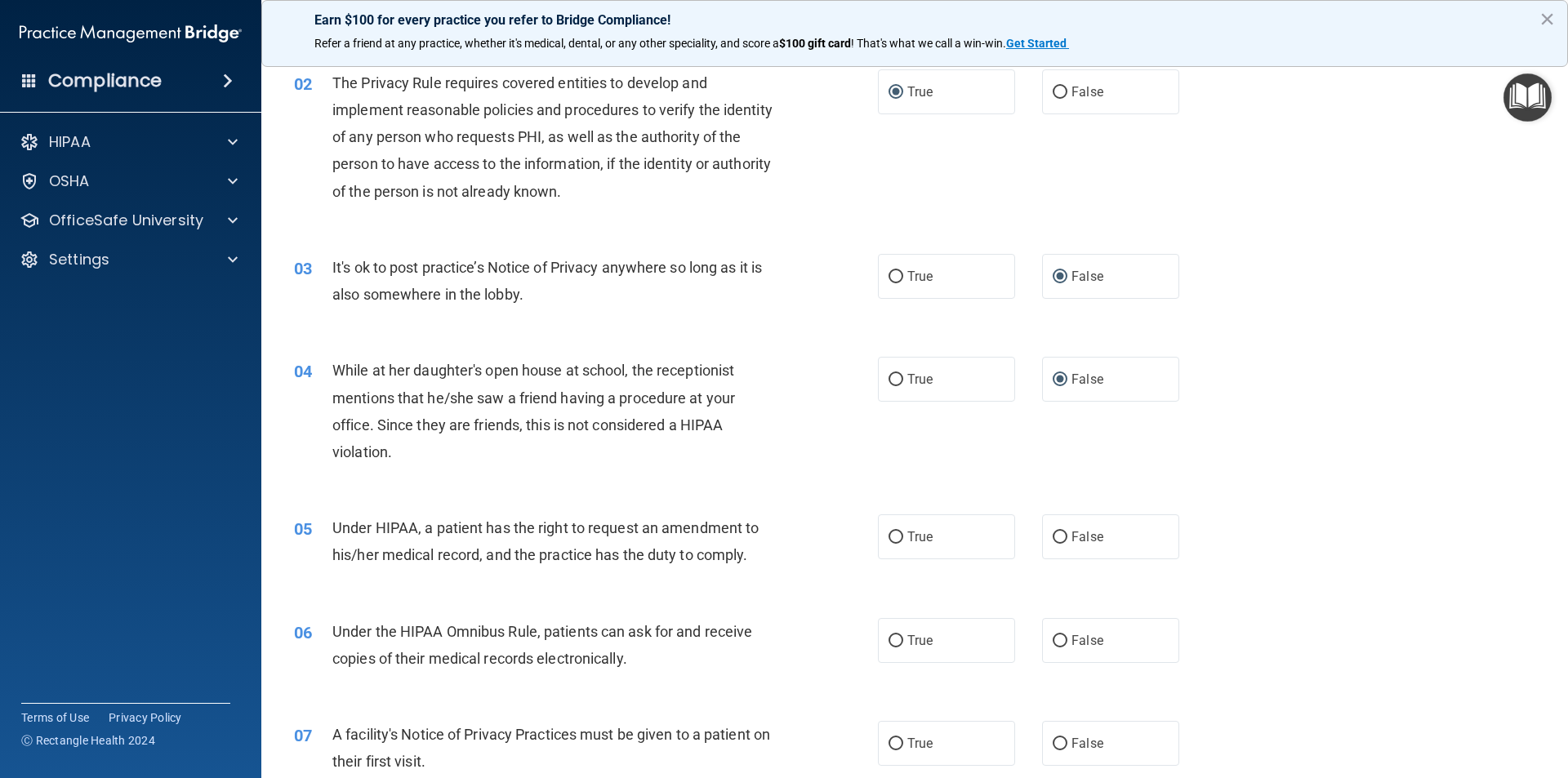
click at [715, 316] on div "03 It's ok to post practice’s Notice of Privacy anywhere so long as it is also …" at bounding box center [914, 284] width 1265 height 103
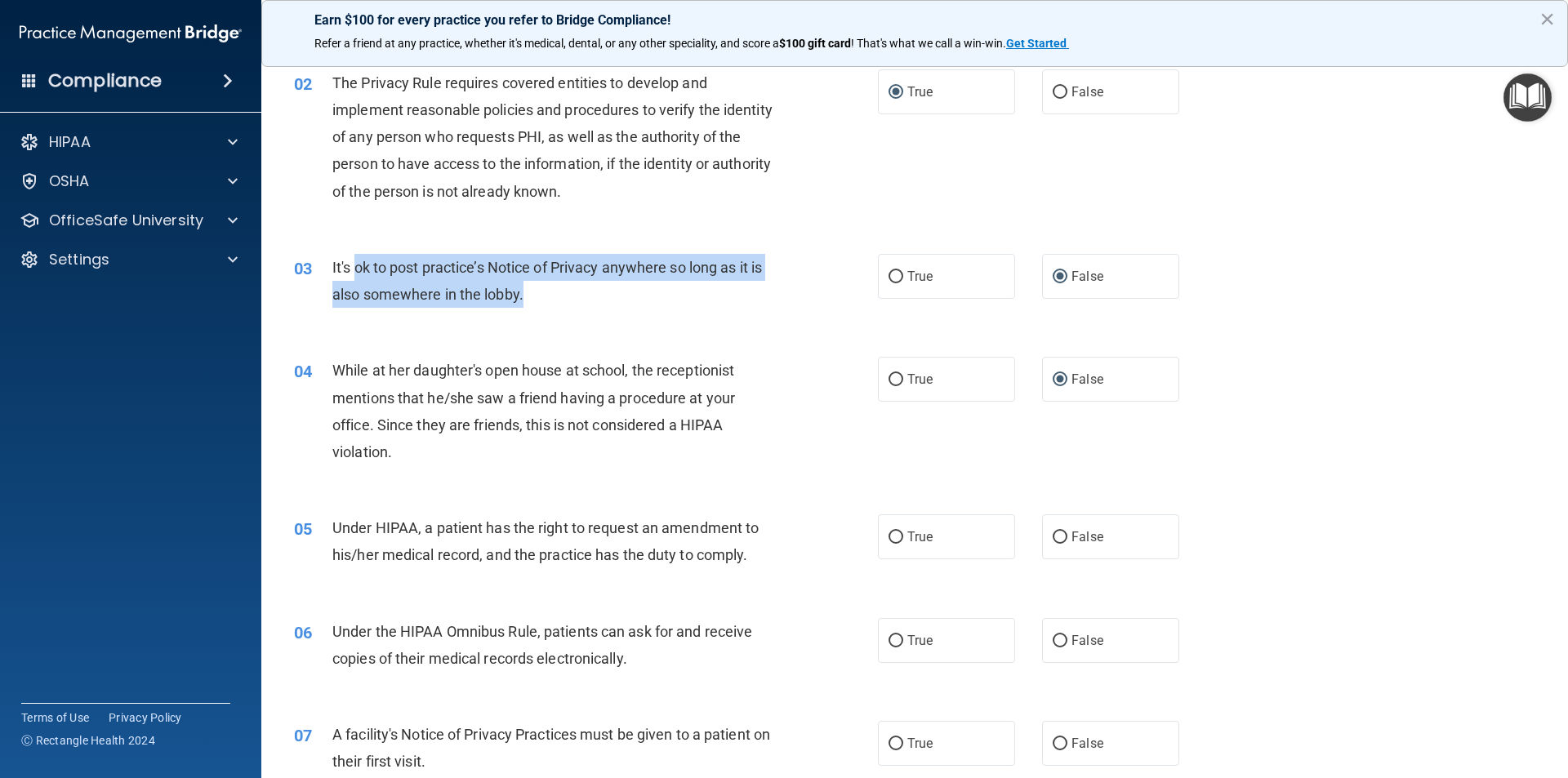
drag, startPoint x: 554, startPoint y: 299, endPoint x: 357, endPoint y: 280, distance: 197.9
click at [357, 280] on div "It's ok to post practice’s Notice of Privacy anywhere so long as it is also som…" at bounding box center [560, 281] width 456 height 54
click at [496, 311] on div "03 It's ok to post practice’s Notice of Privacy anywhere so long as it is also …" at bounding box center [586, 285] width 633 height 62
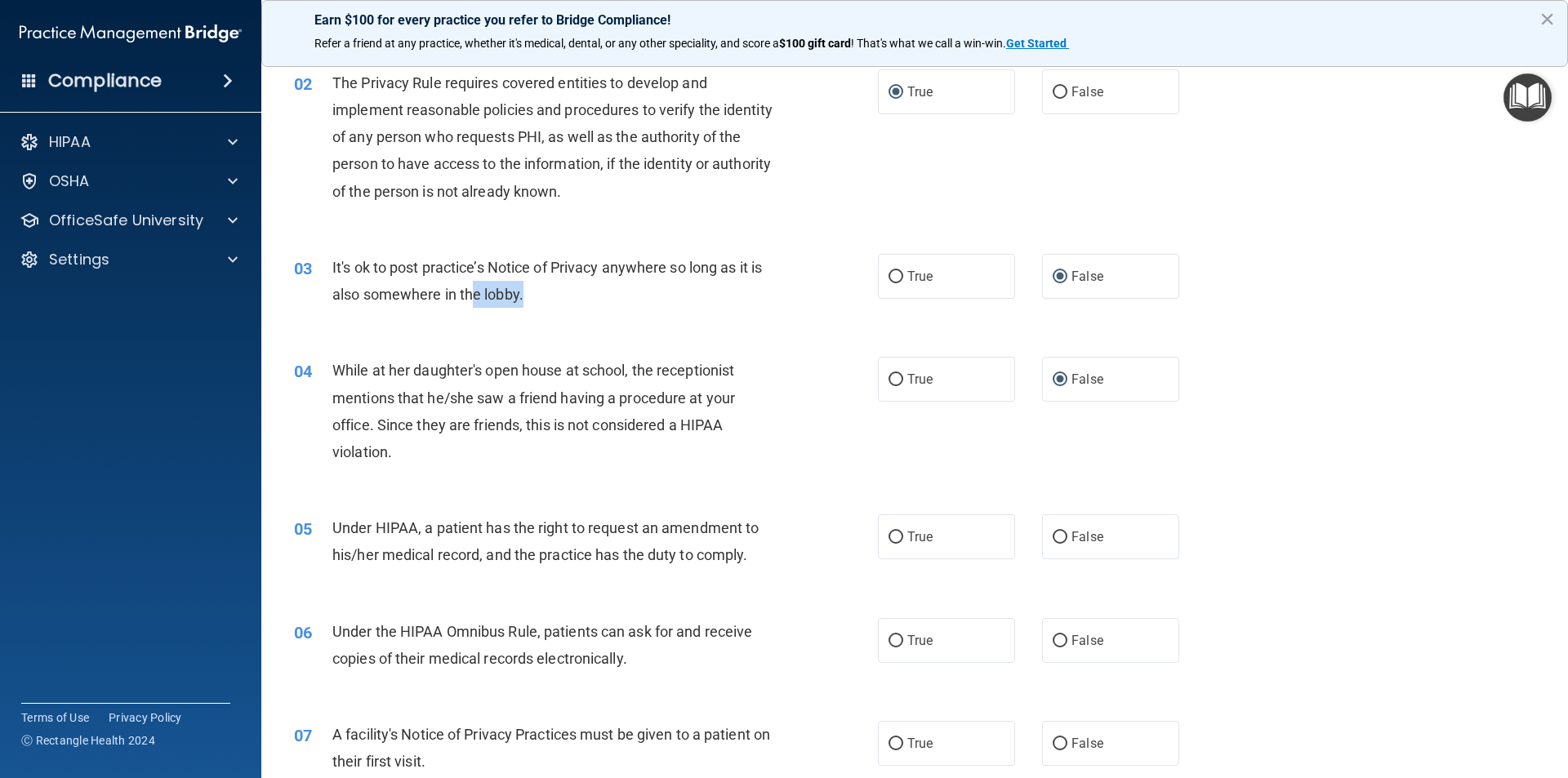
drag, startPoint x: 544, startPoint y: 302, endPoint x: 412, endPoint y: 283, distance: 133.4
click at [449, 291] on div "It's ok to post practice’s Notice of Privacy anywhere so long as it is also som…" at bounding box center [560, 281] width 456 height 54
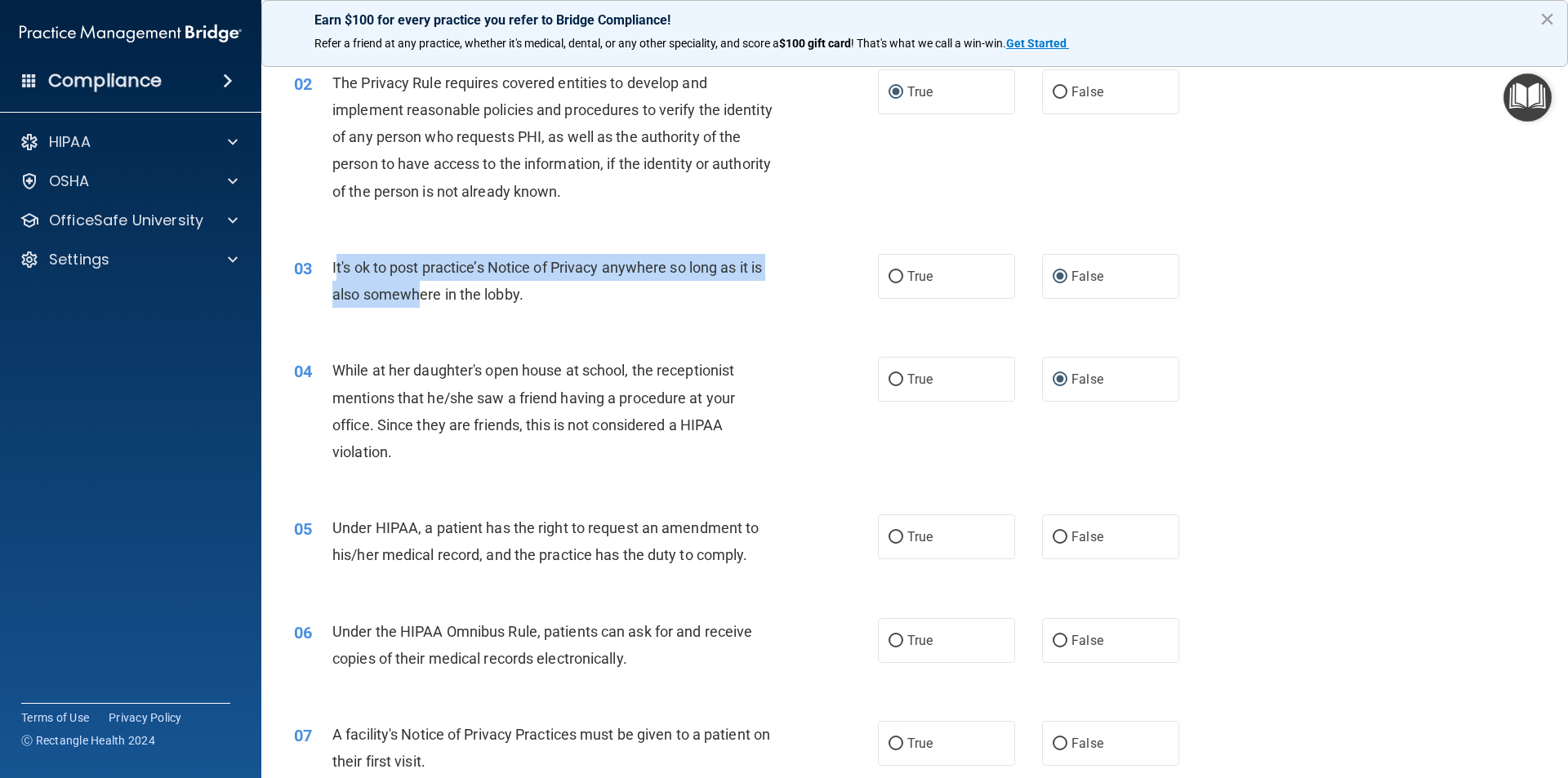
drag, startPoint x: 412, startPoint y: 283, endPoint x: 336, endPoint y: 256, distance: 80.7
click at [336, 256] on div "It's ok to post practice’s Notice of Privacy anywhere so long as it is also som…" at bounding box center [560, 281] width 456 height 54
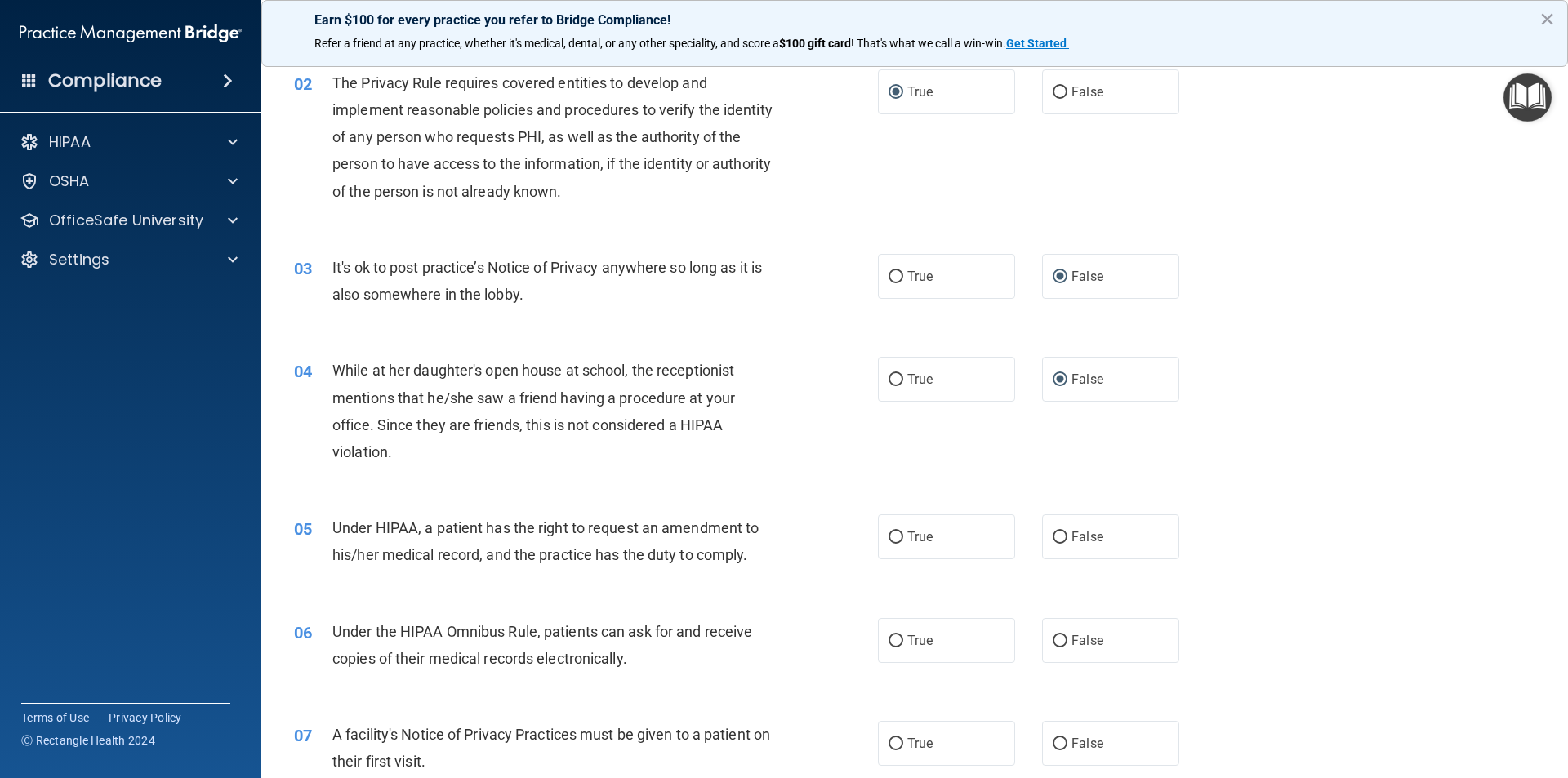
click at [517, 313] on div "03 It's ok to post practice’s Notice of Privacy anywhere so long as it is also …" at bounding box center [586, 285] width 633 height 62
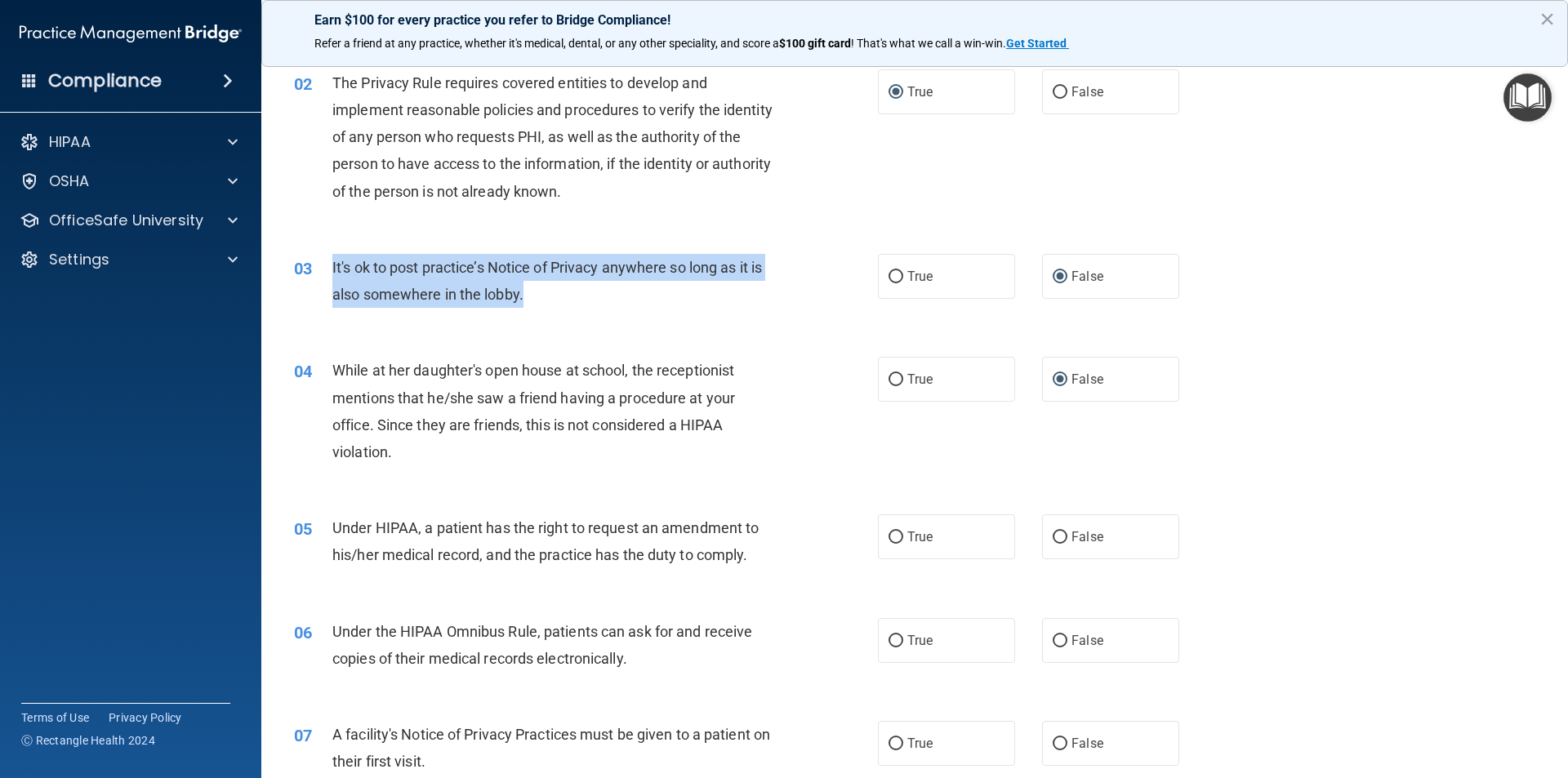
drag, startPoint x: 536, startPoint y: 301, endPoint x: 330, endPoint y: 269, distance: 208.5
click at [330, 269] on div "03 It's ok to post practice’s Notice of Privacy anywhere so long as it is also …" at bounding box center [586, 285] width 633 height 62
copy div "It's ok to post practice’s Notice of Privacy anywhere so long as it is also som…"
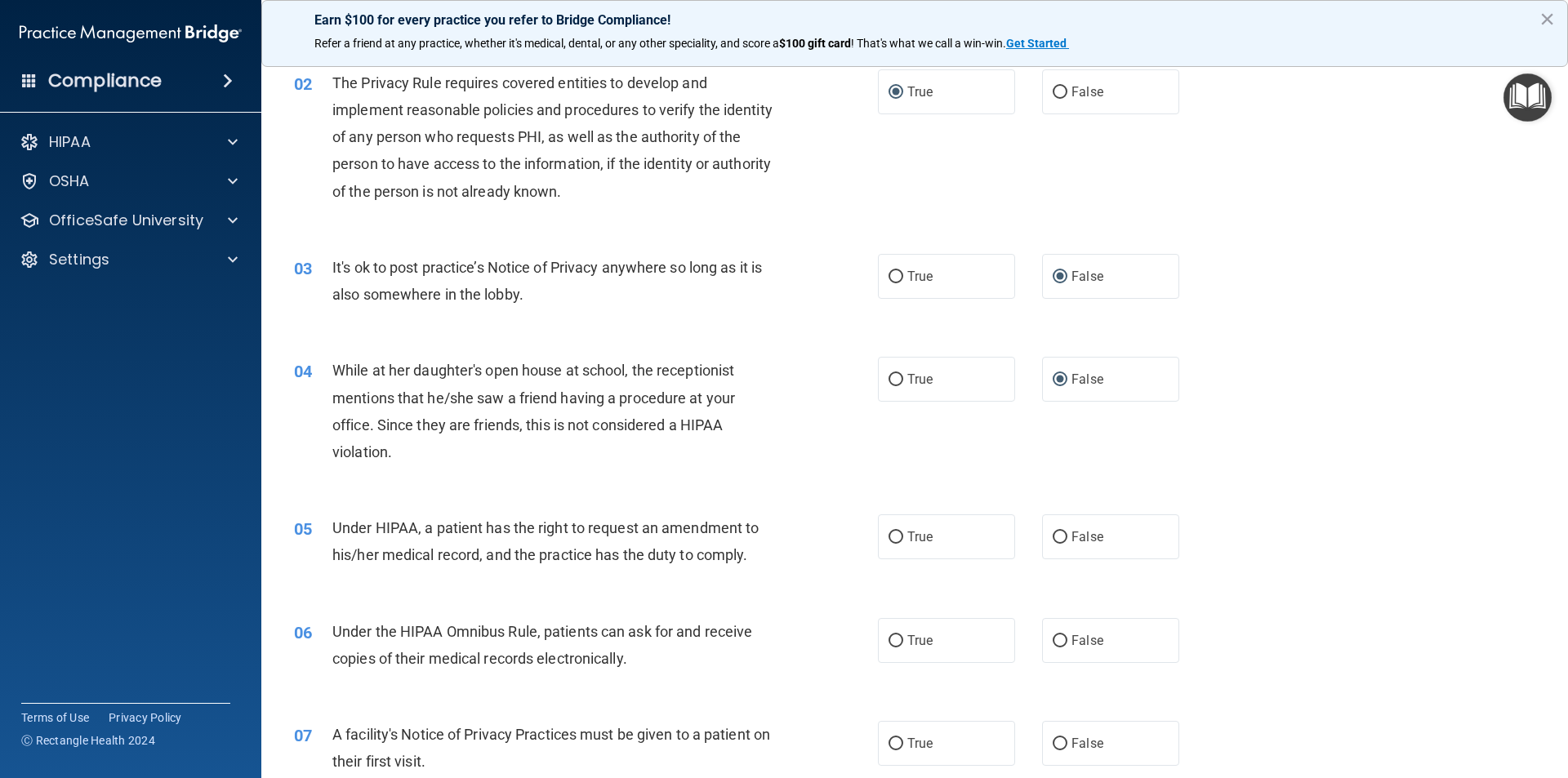
click at [1271, 332] on div "03 It's ok to post practice’s Notice of Privacy anywhere so long as it is also …" at bounding box center [914, 284] width 1265 height 103
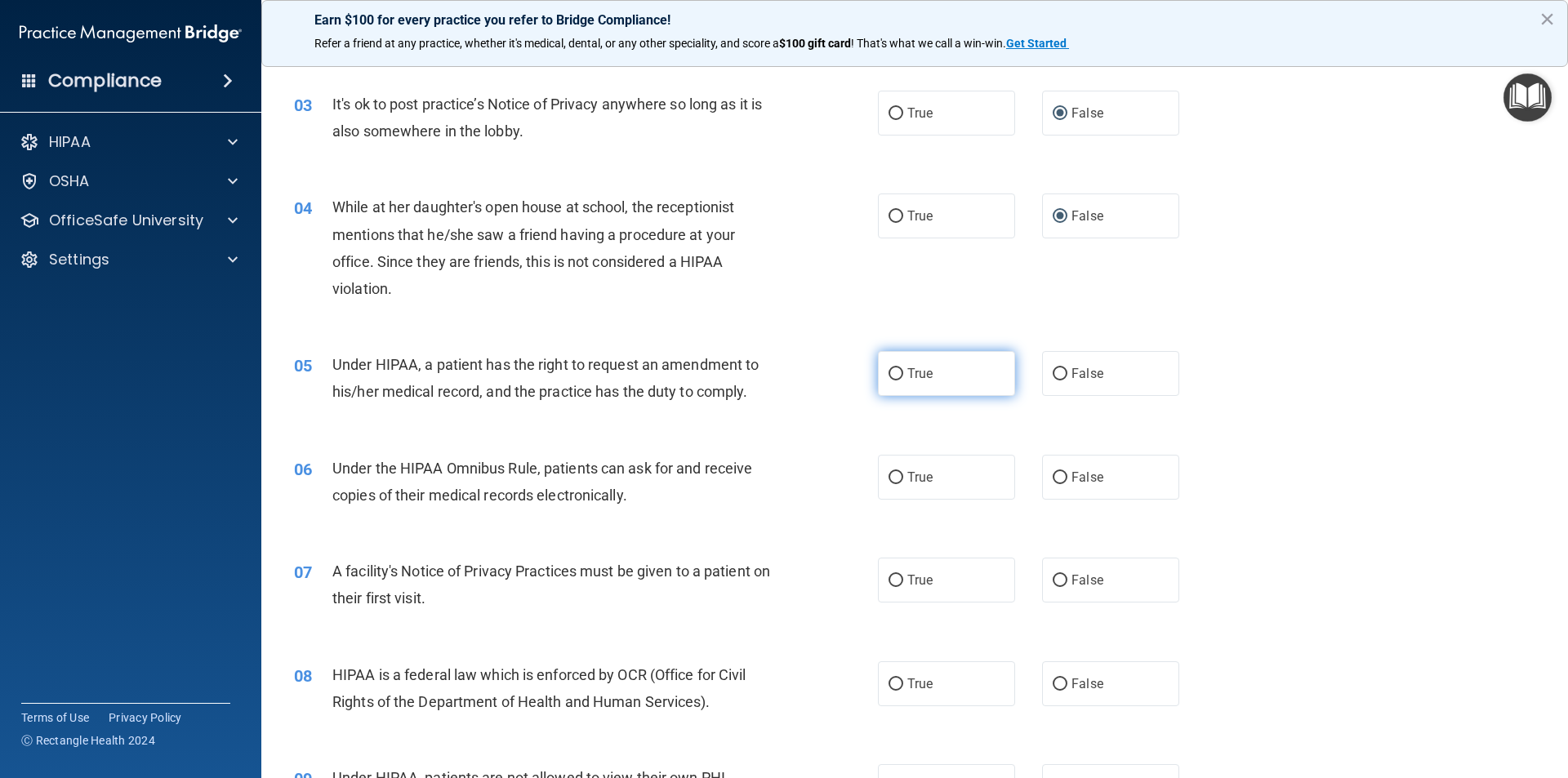
click at [889, 375] on input "True" at bounding box center [896, 374] width 15 height 12
radio input "true"
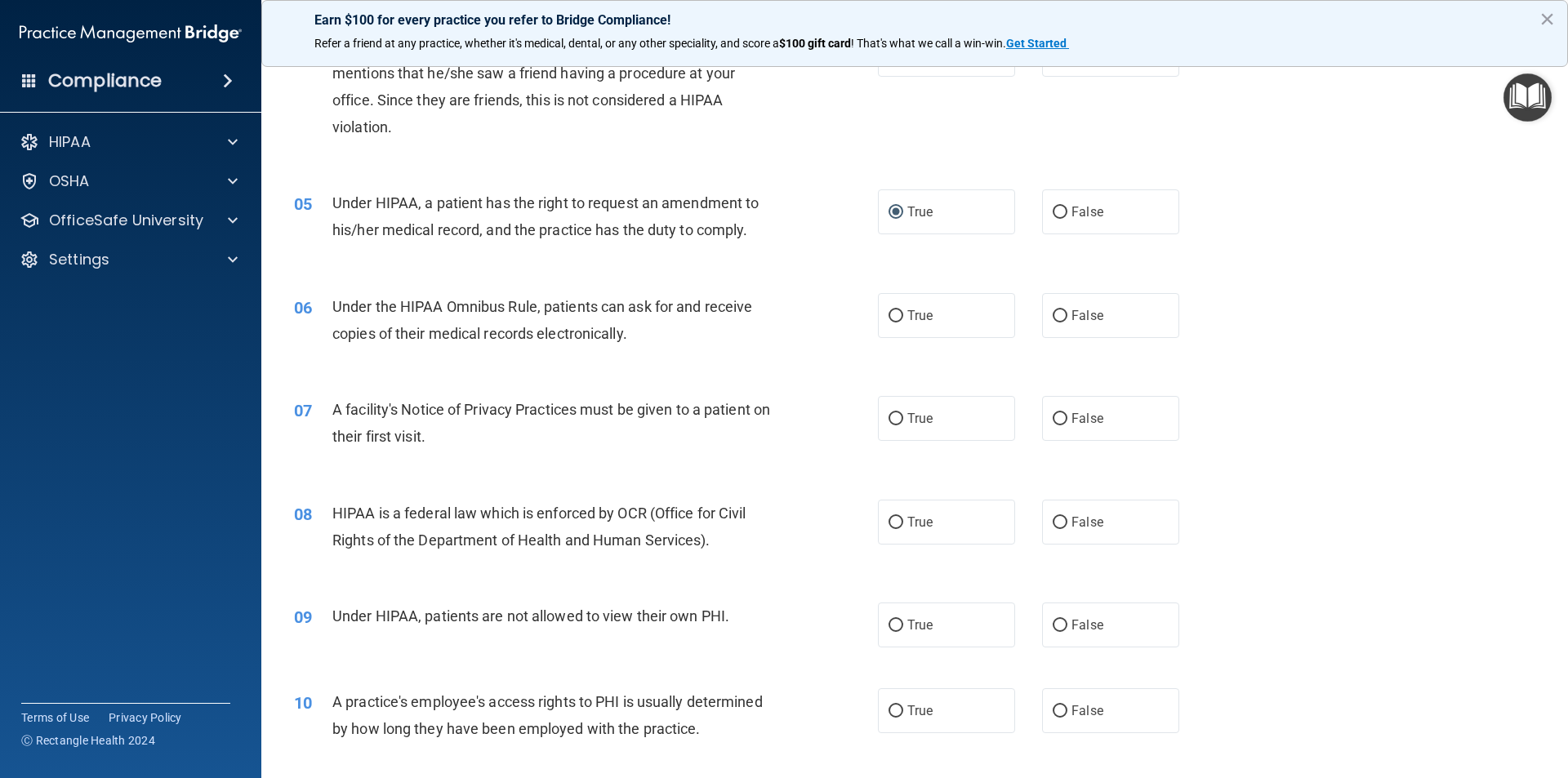
scroll to position [490, 0]
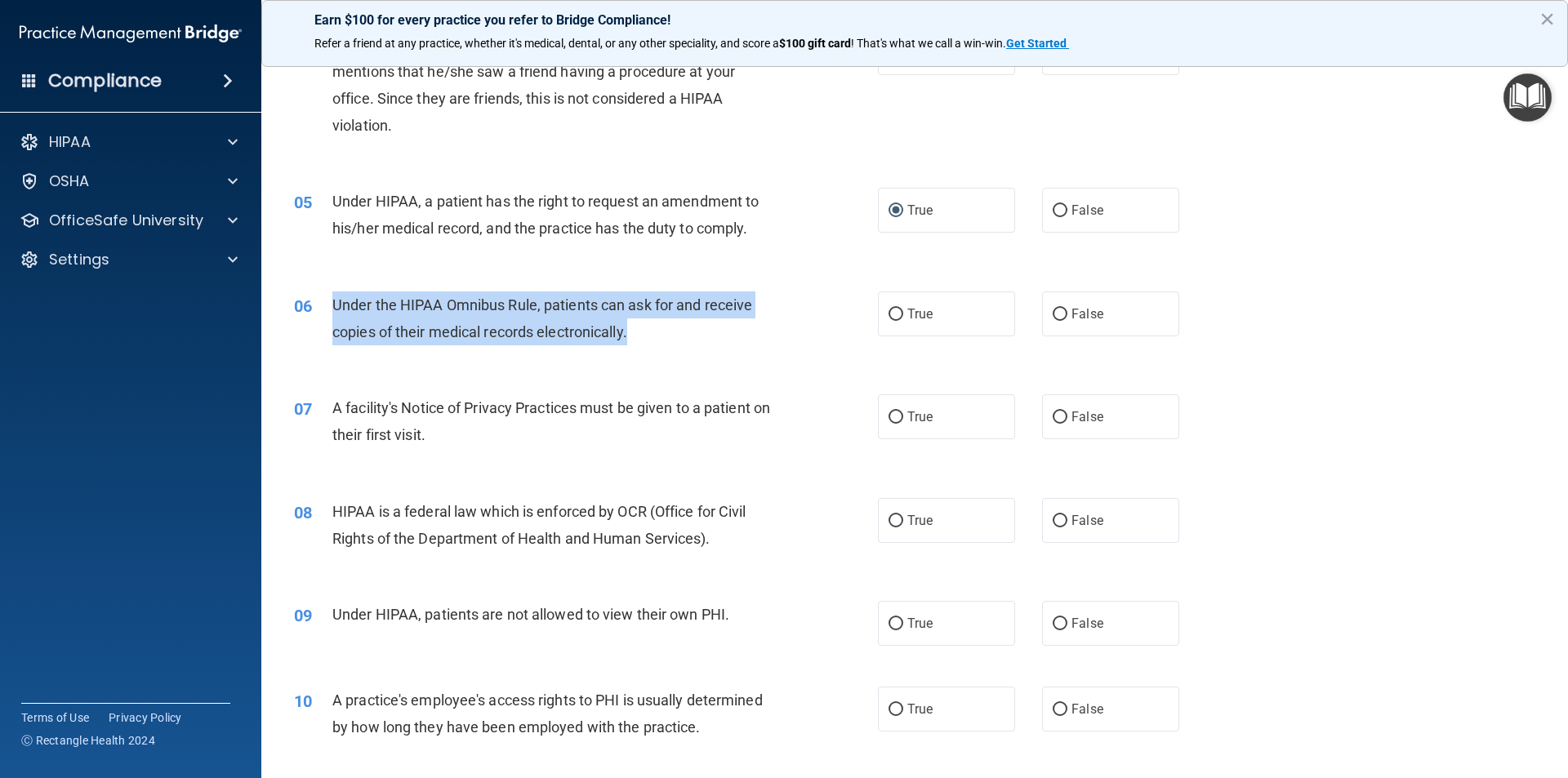
drag, startPoint x: 651, startPoint y: 334, endPoint x: 329, endPoint y: 302, distance: 323.6
click at [329, 302] on div "06 Under the HIPAA Omnibus Rule, patients can ask for and receive copies of the…" at bounding box center [586, 323] width 633 height 62
copy div "Under the HIPAA Omnibus Rule, patients can ask for and receive copies of their …"
click at [889, 318] on input "True" at bounding box center [896, 314] width 15 height 12
radio input "true"
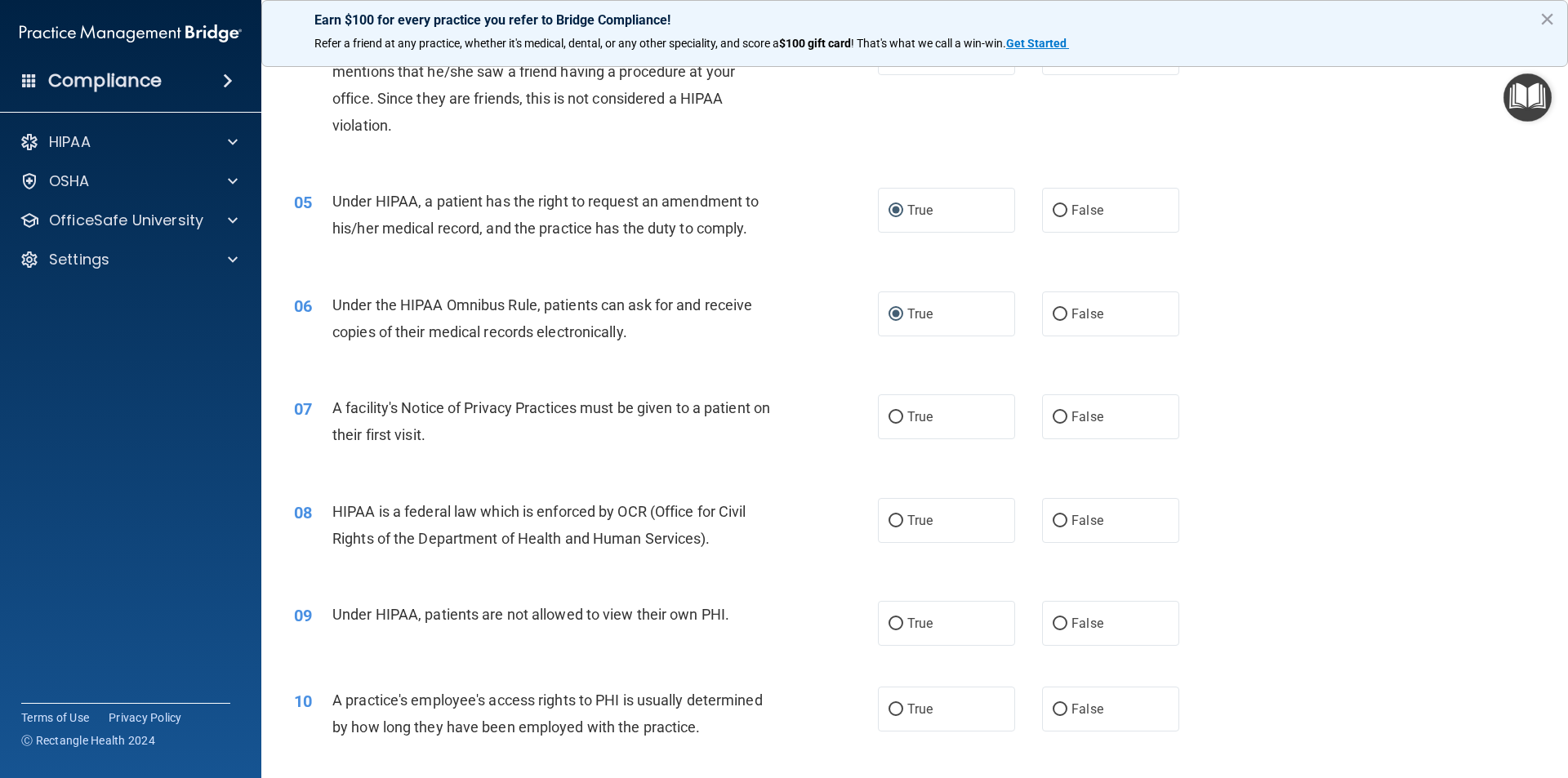
click at [679, 447] on div "A facility's Notice of Privacy Practices must be given to a patient on their fi…" at bounding box center [560, 421] width 456 height 54
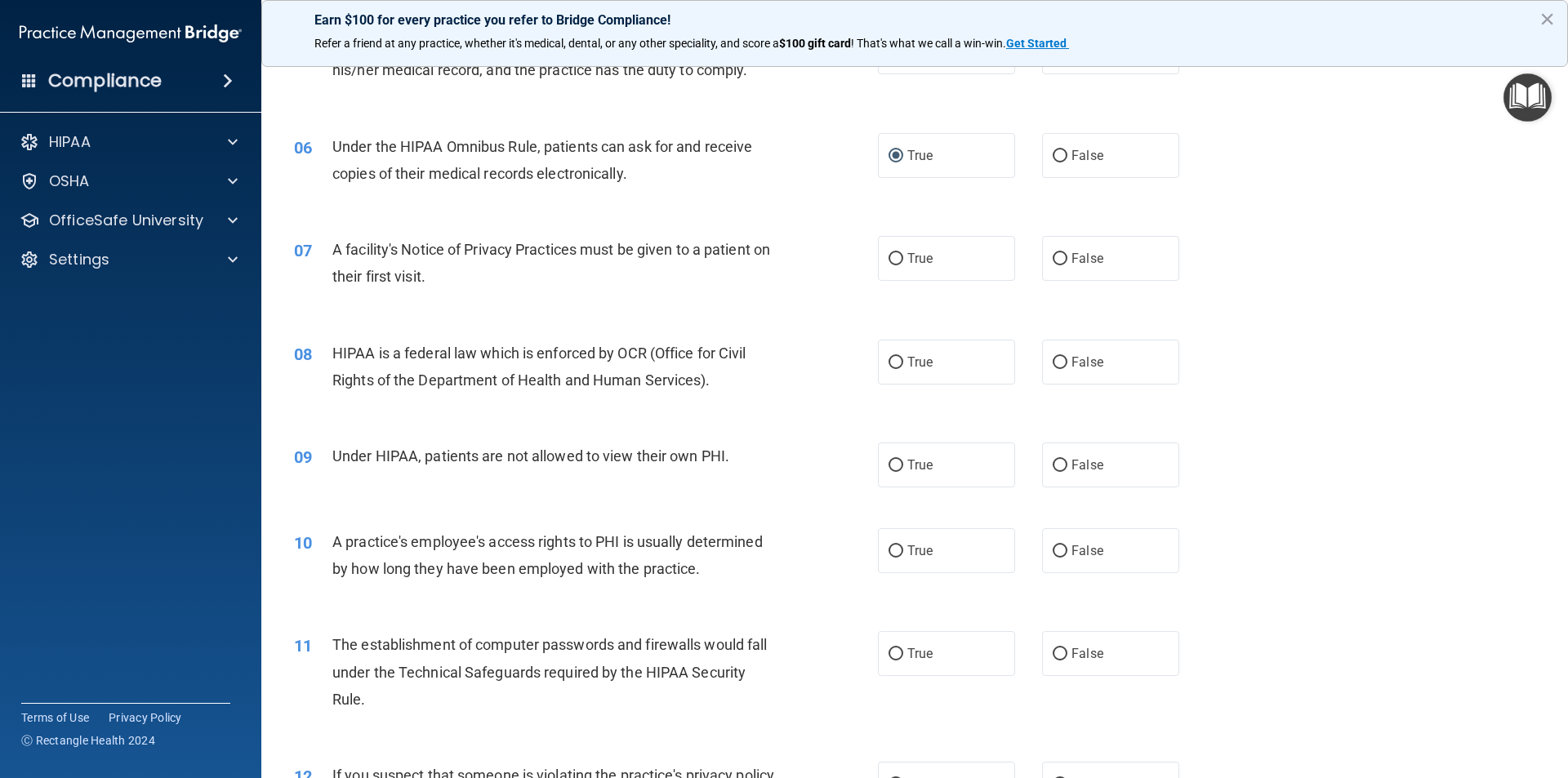
scroll to position [653, 0]
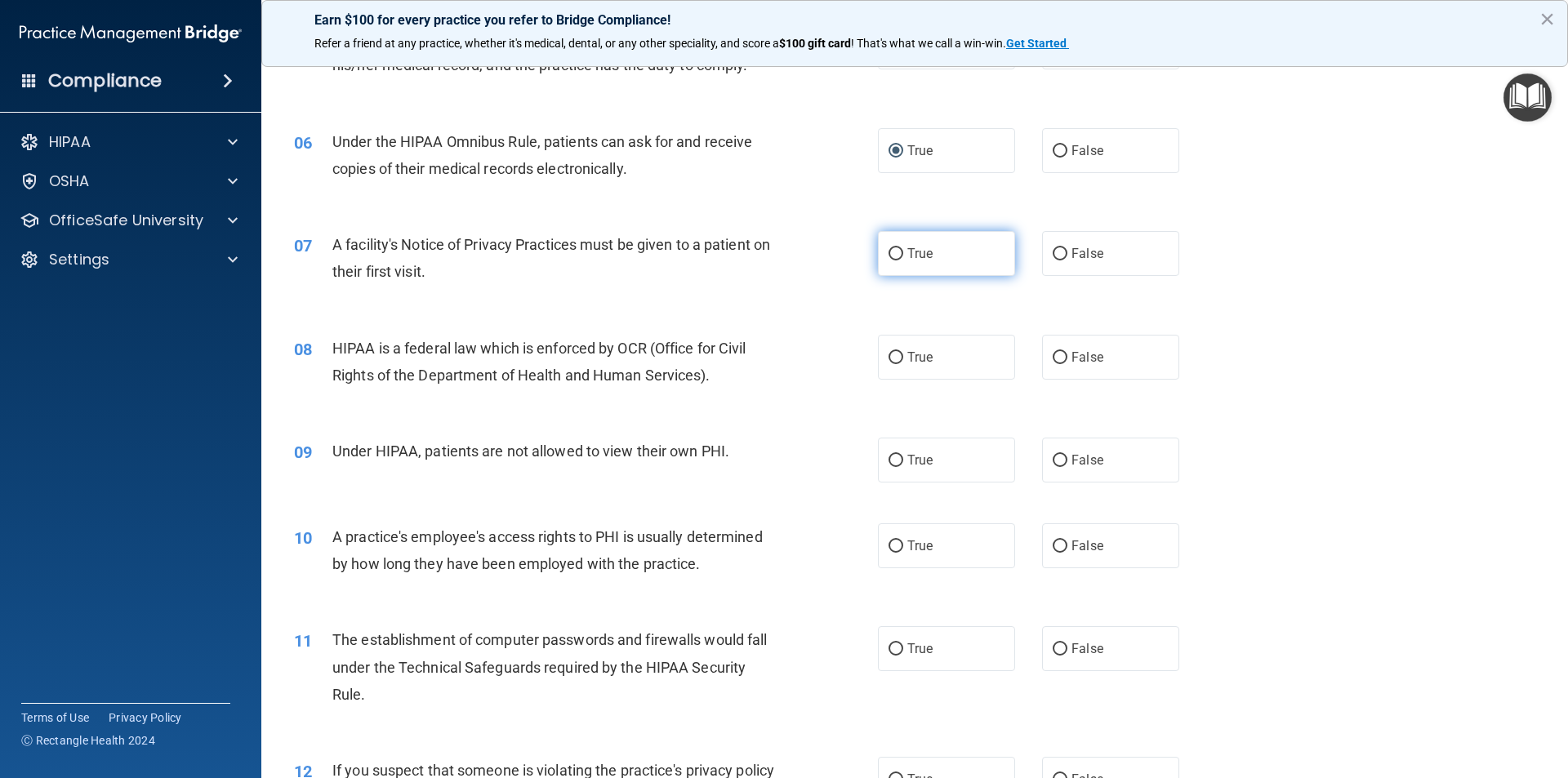
click at [896, 255] on input "True" at bounding box center [896, 253] width 15 height 12
radio input "true"
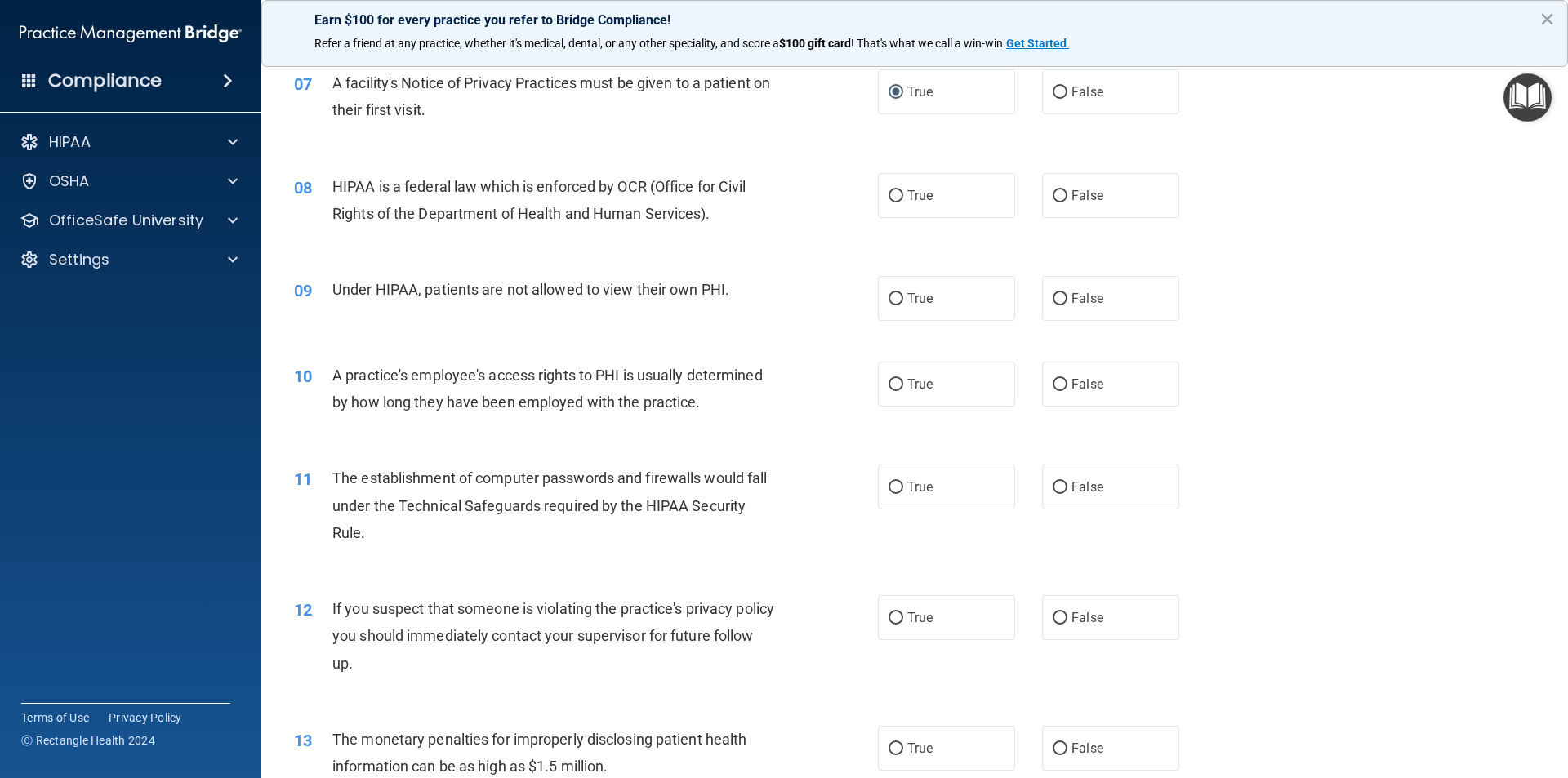
scroll to position [816, 0]
drag, startPoint x: 715, startPoint y: 209, endPoint x: 637, endPoint y: 206, distance: 78.1
click at [637, 206] on div "HIPAA is a federal law which is enforced by OCR (Office for Civil Rights of the…" at bounding box center [560, 198] width 456 height 54
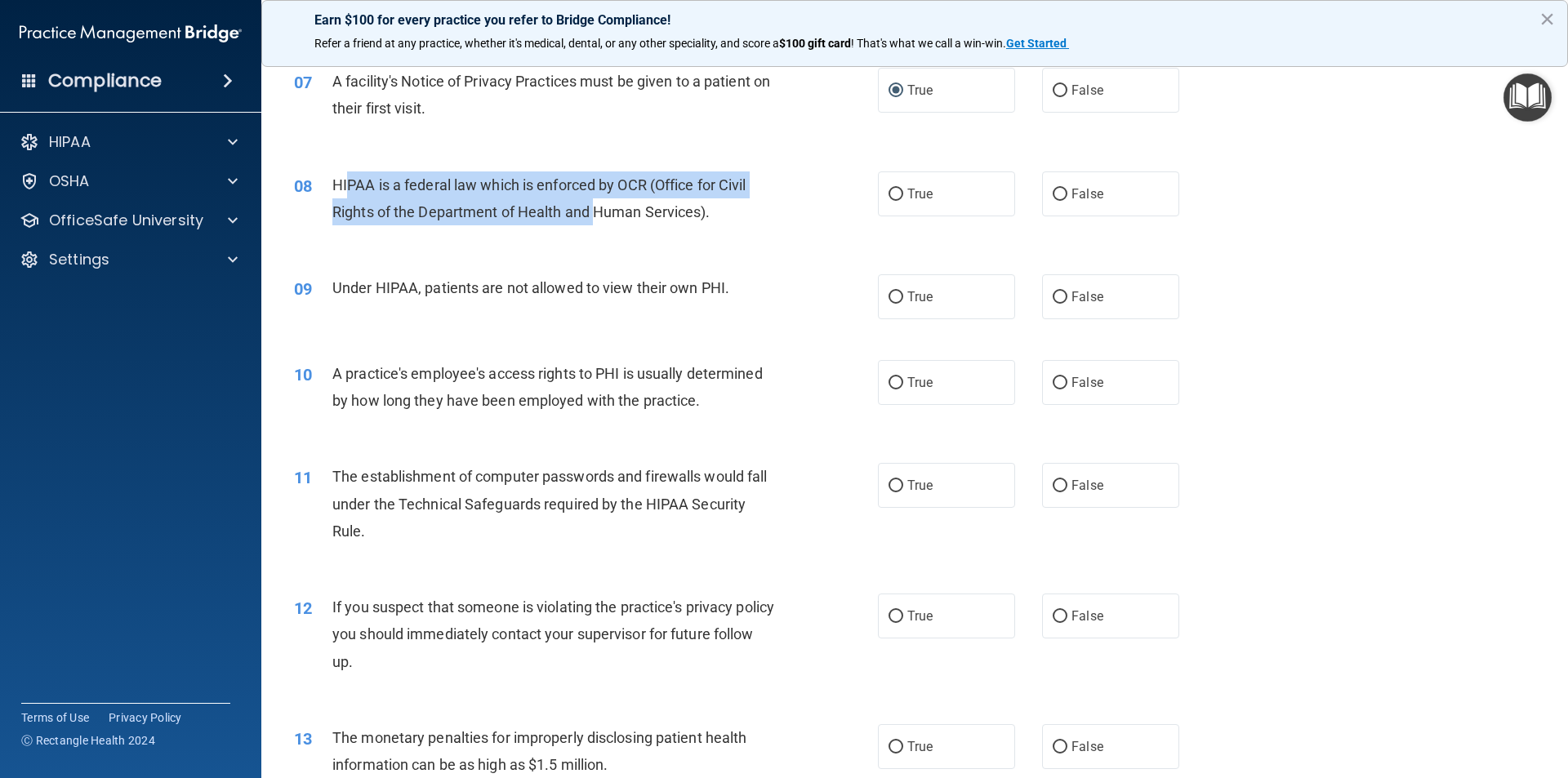
drag, startPoint x: 485, startPoint y: 184, endPoint x: 347, endPoint y: 187, distance: 138.0
click at [347, 187] on div "HIPAA is a federal law which is enforced by OCR (Office for Civil Rights of the…" at bounding box center [560, 198] width 456 height 54
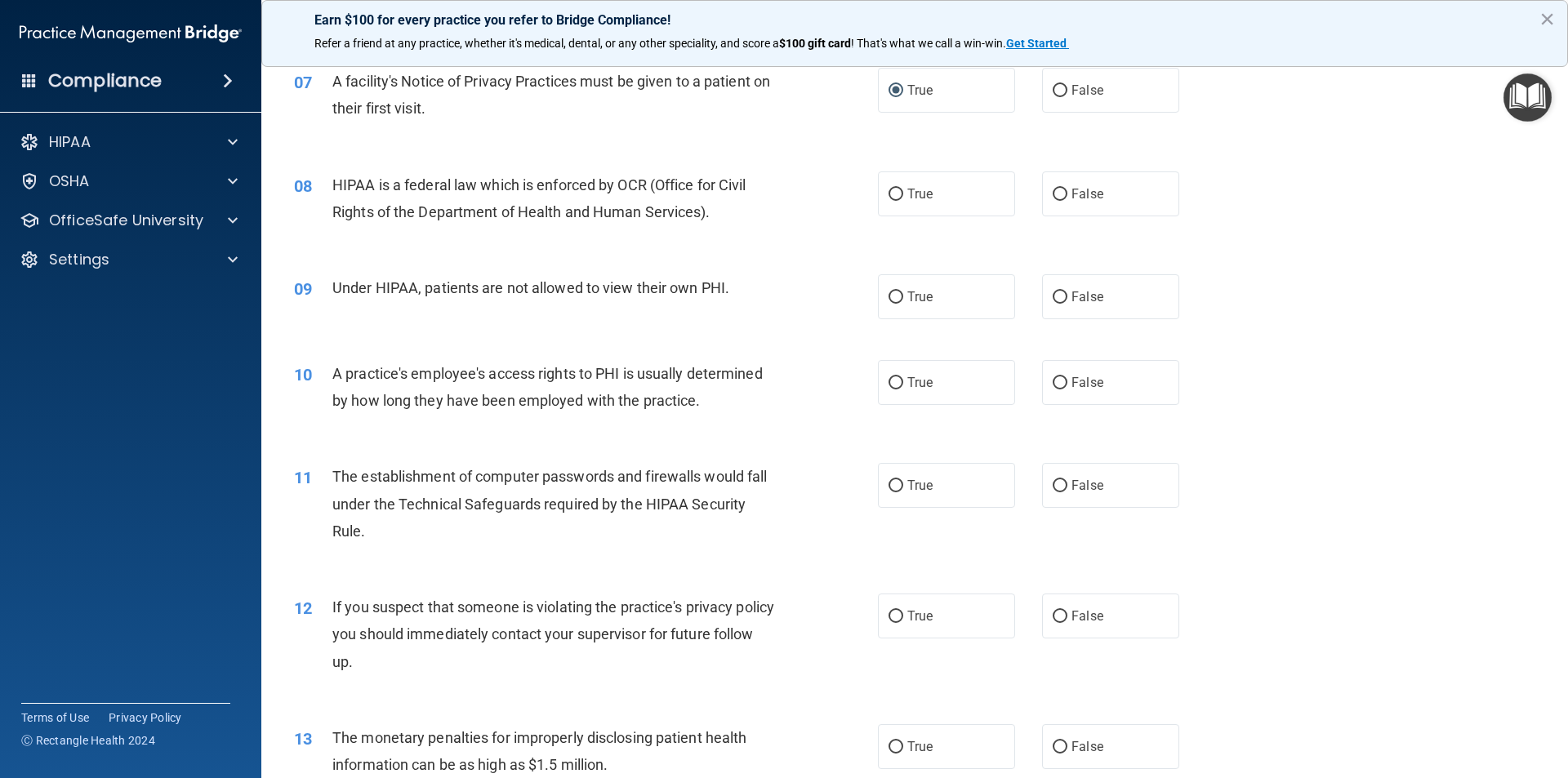
click at [482, 246] on div "08 HIPAA is a federal law which is enforced by OCR (Office for Civil Rights of …" at bounding box center [914, 202] width 1265 height 103
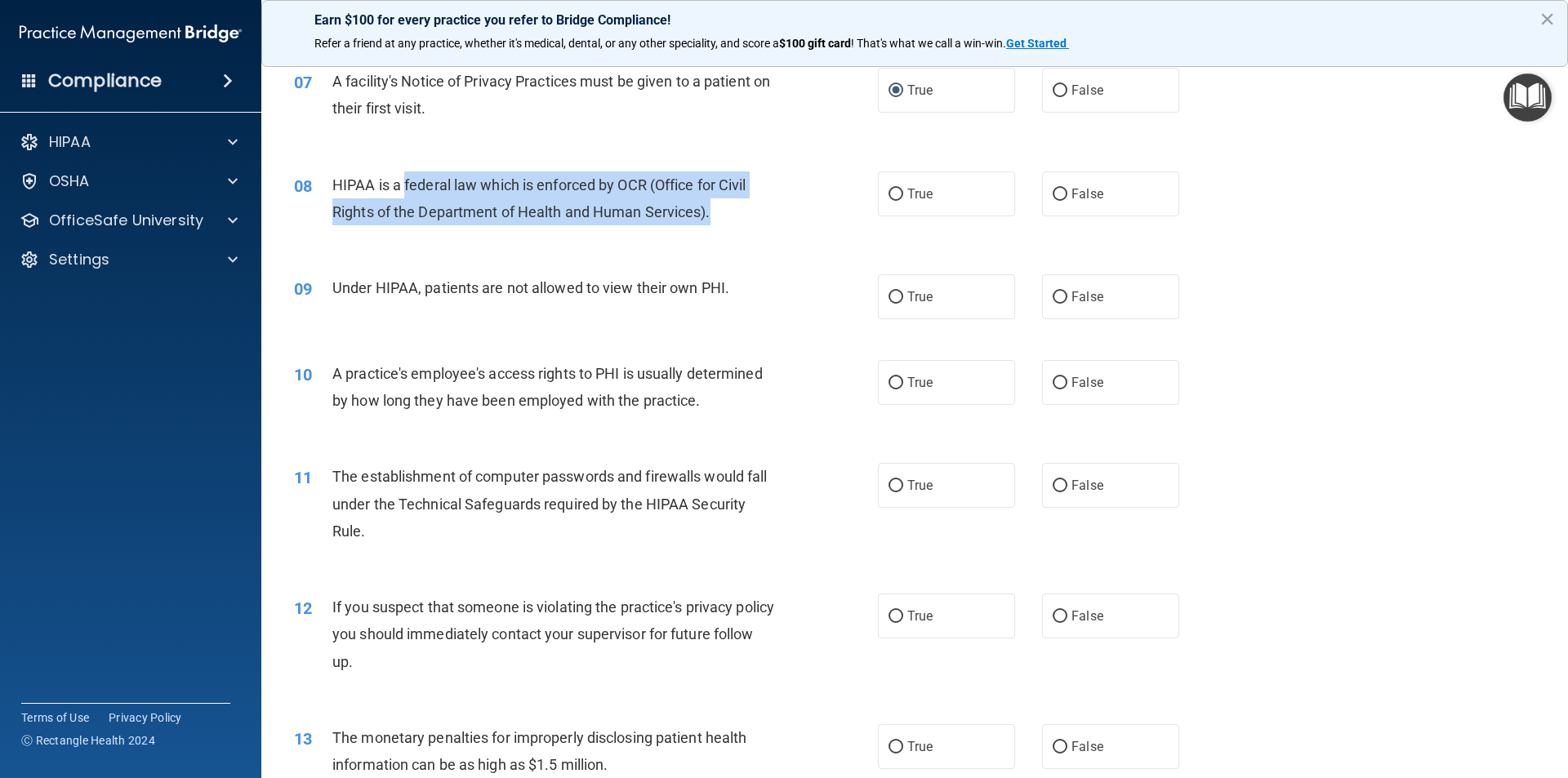
drag, startPoint x: 745, startPoint y: 220, endPoint x: 395, endPoint y: 189, distance: 351.4
click at [395, 189] on div "HIPAA is a federal law which is enforced by OCR (Office for Civil Rights of the…" at bounding box center [560, 198] width 456 height 54
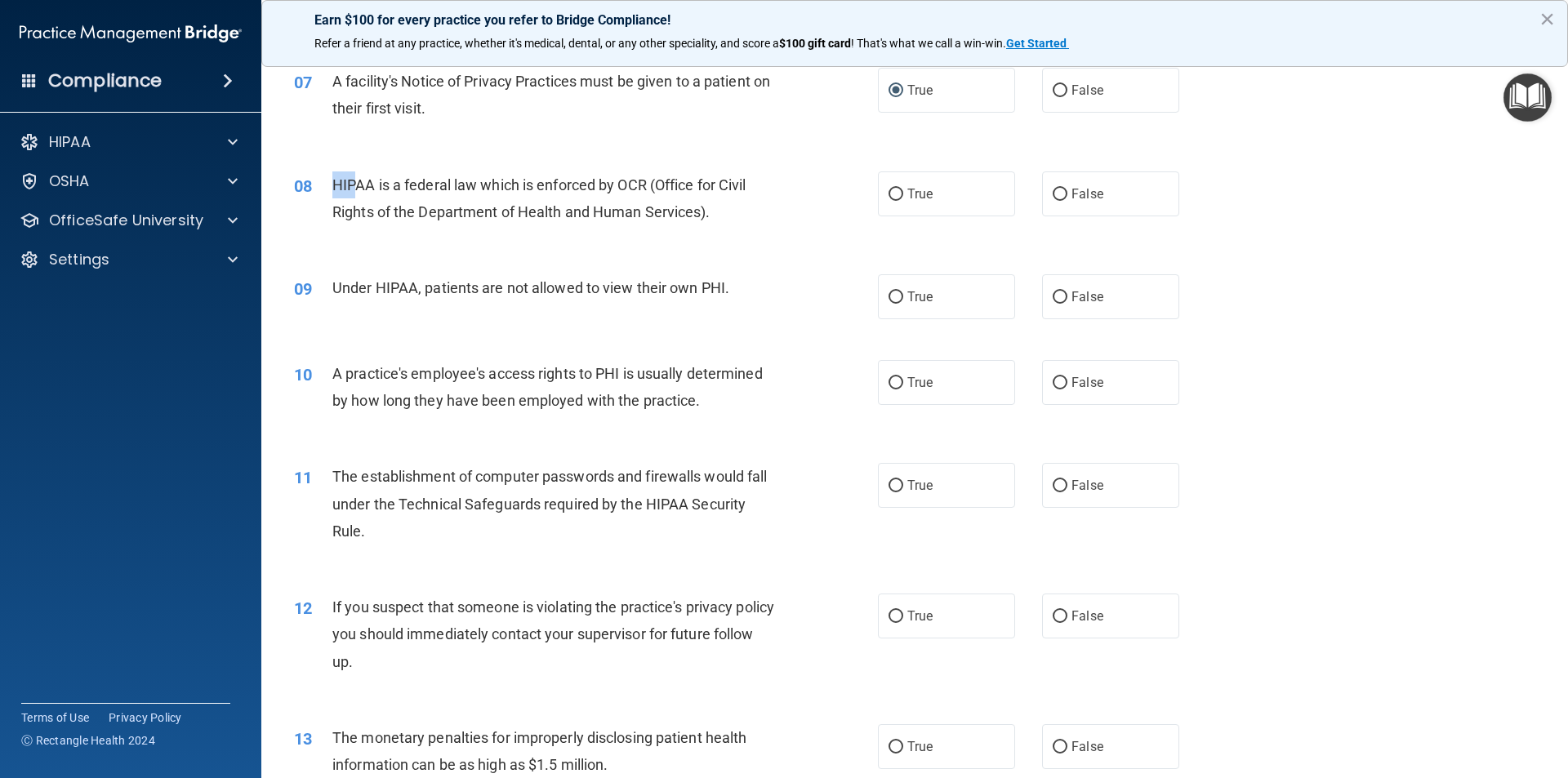
drag, startPoint x: 326, startPoint y: 178, endPoint x: 339, endPoint y: 182, distance: 13.6
click at [330, 177] on div "08 HIPAA is a federal law which is enforced by OCR (Office for Civil Rights of …" at bounding box center [586, 203] width 633 height 62
click at [362, 194] on div "HIPAA is a federal law which is enforced by OCR (Office for Civil Rights of the…" at bounding box center [560, 198] width 456 height 54
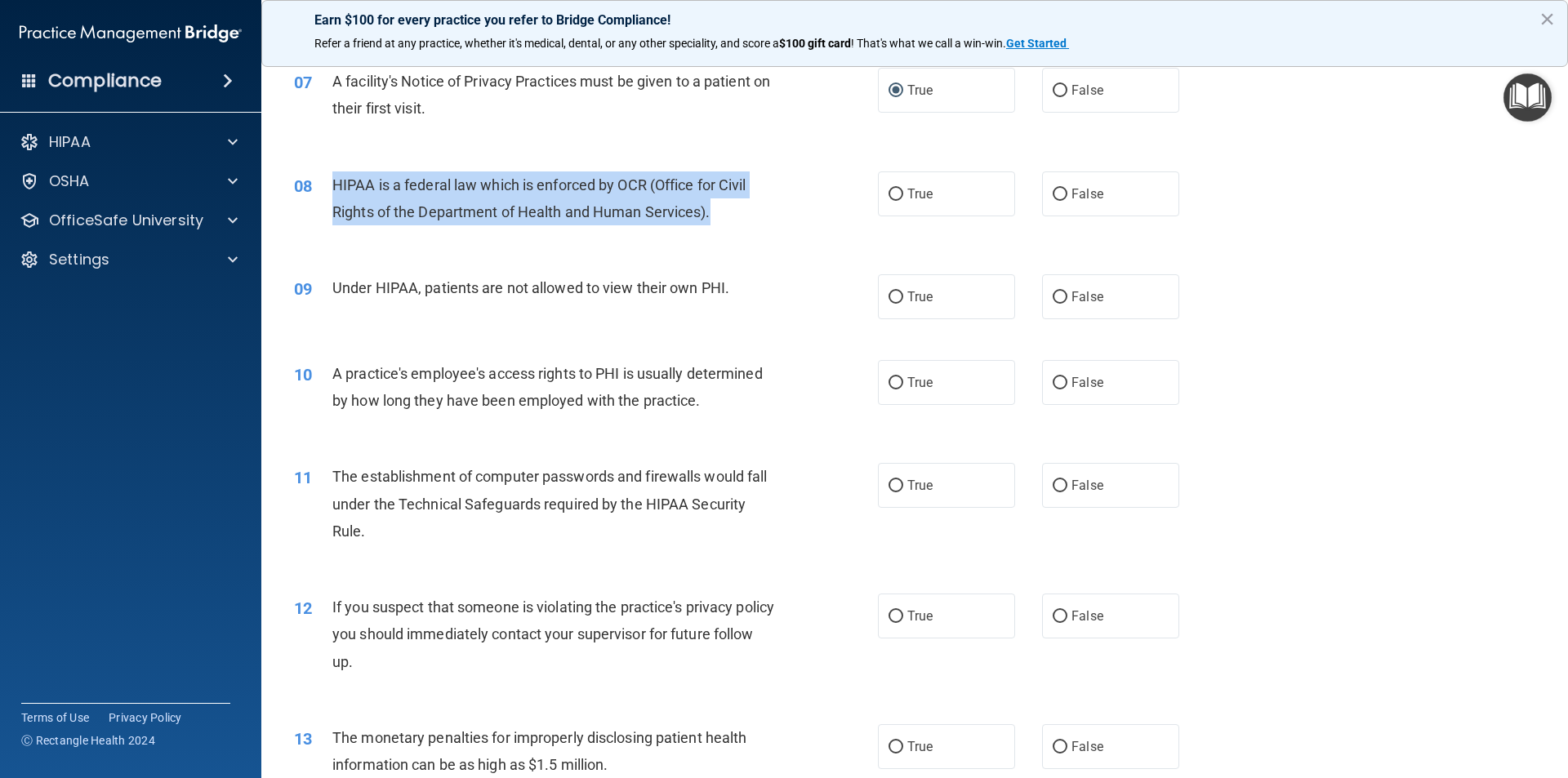
drag, startPoint x: 390, startPoint y: 181, endPoint x: 750, endPoint y: 222, distance: 362.3
click at [751, 222] on div "HIPAA is a federal law which is enforced by OCR (Office for Civil Rights of the…" at bounding box center [560, 198] width 456 height 54
copy span "HIPAA is a federal law which is enforced by OCR (Office for Civil Rights of the…"
click at [889, 195] on input "True" at bounding box center [896, 194] width 15 height 12
radio input "true"
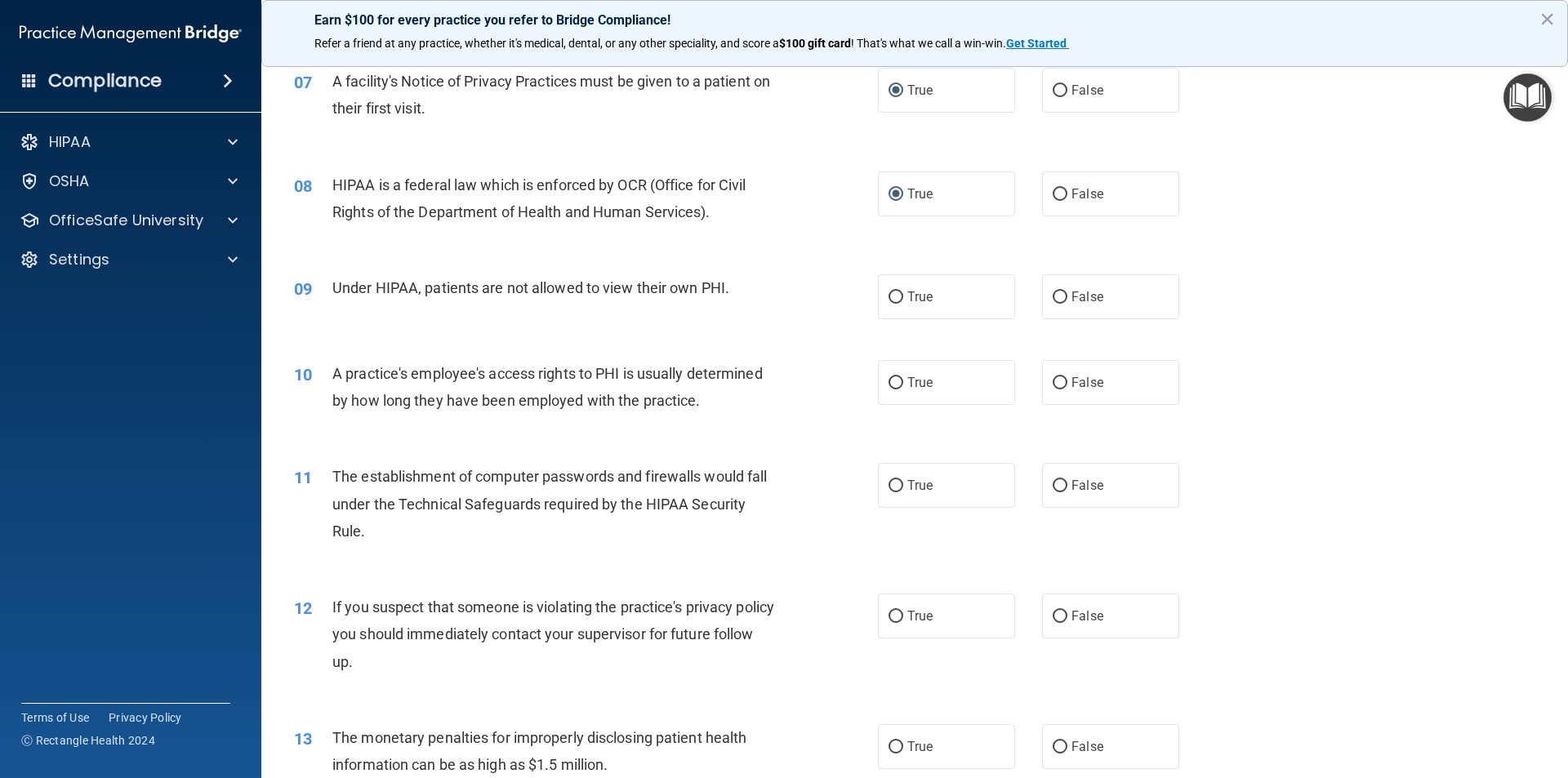
click at [652, 311] on div "09 Under HIPAA, patients are not allowed to view their own PHI. True False" at bounding box center [914, 297] width 1265 height 86
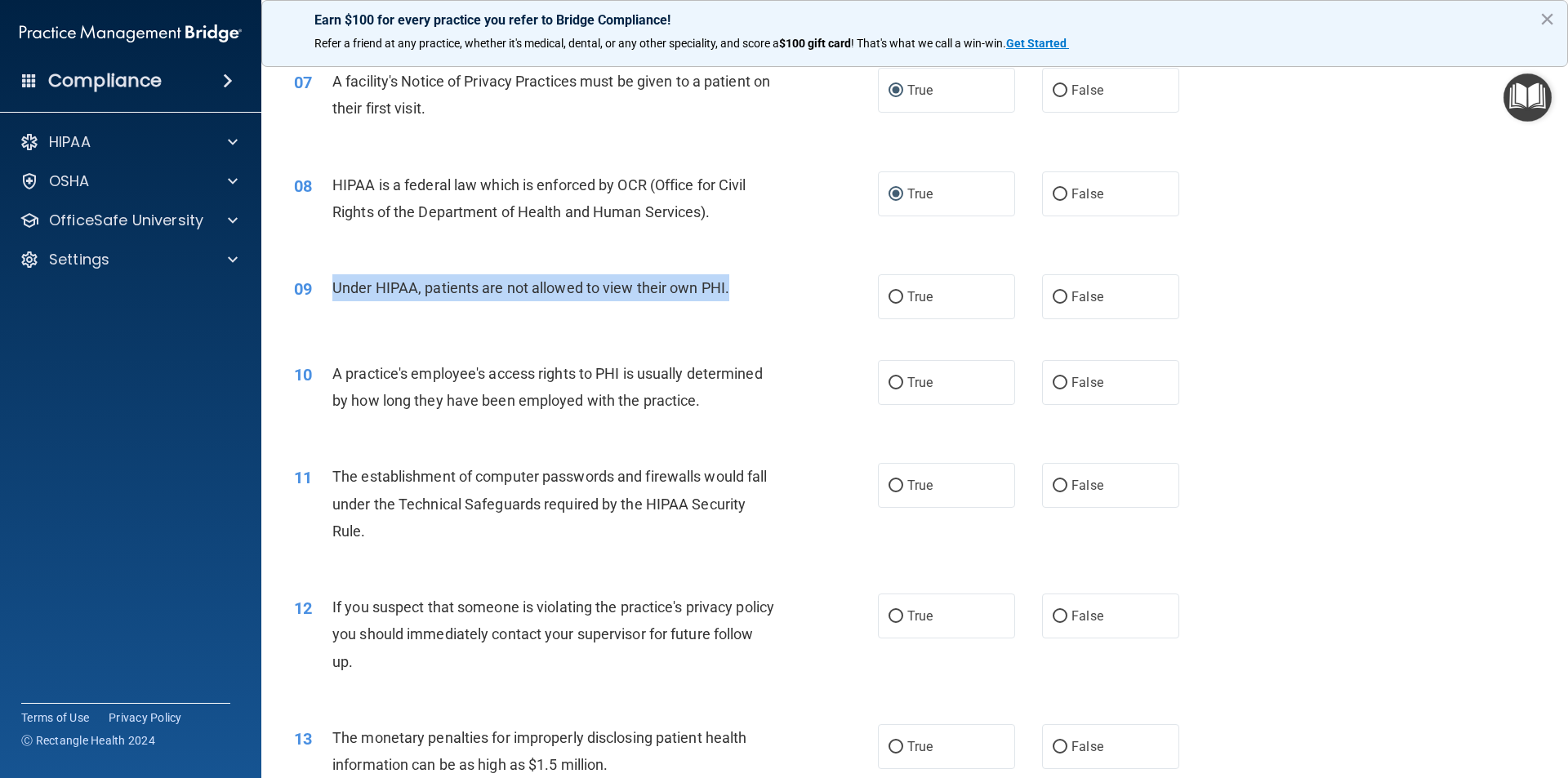
drag, startPoint x: 743, startPoint y: 289, endPoint x: 332, endPoint y: 286, distance: 411.0
click at [332, 286] on div "Under HIPAA, patients are not allowed to view their own PHI." at bounding box center [560, 287] width 456 height 27
copy span "Under HIPAA, patients are not allowed to view their own PHI."
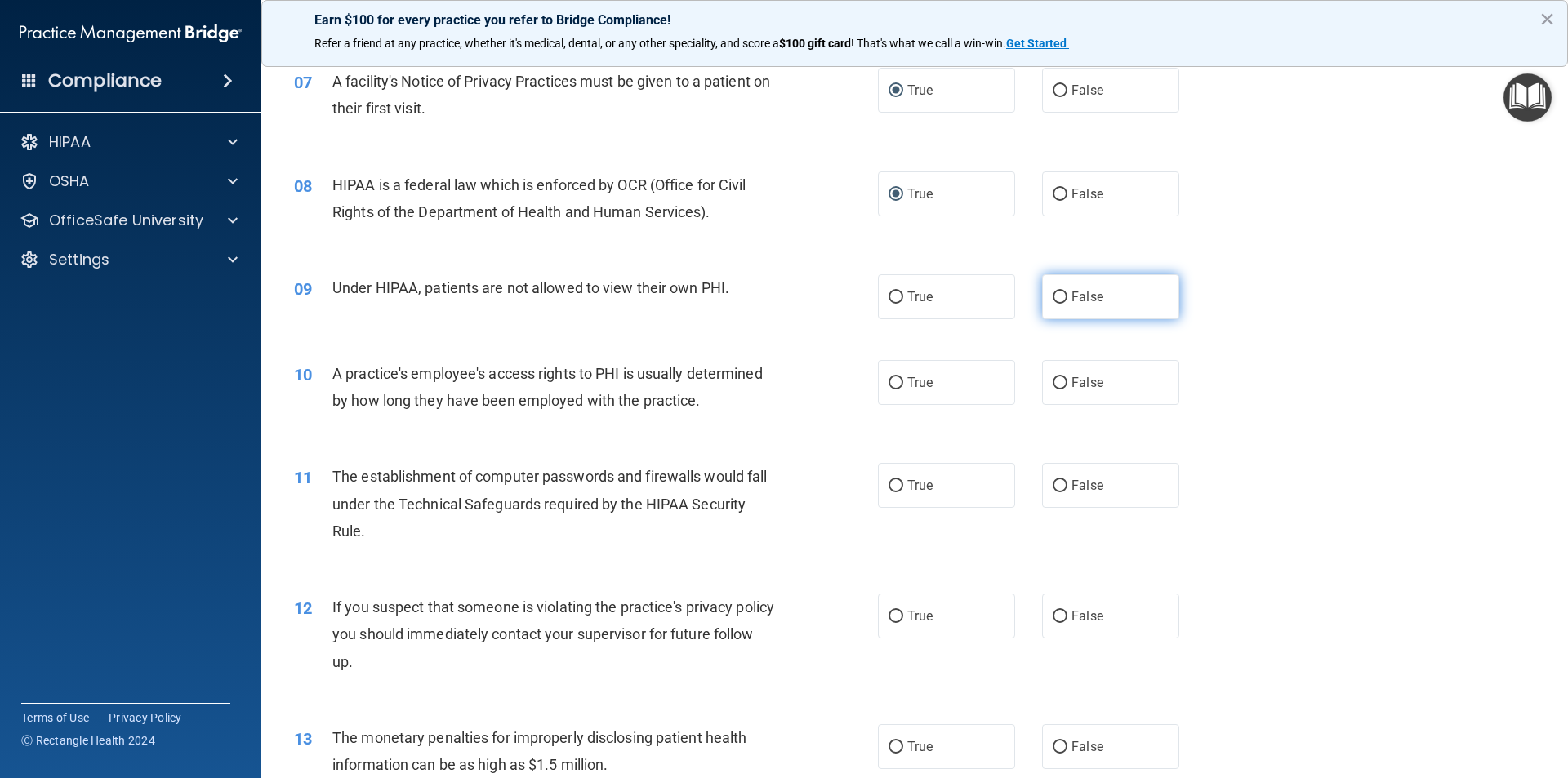
click at [1044, 290] on label "False" at bounding box center [1110, 296] width 137 height 45
click at [1052, 292] on input "False" at bounding box center [1060, 297] width 15 height 12
radio input "true"
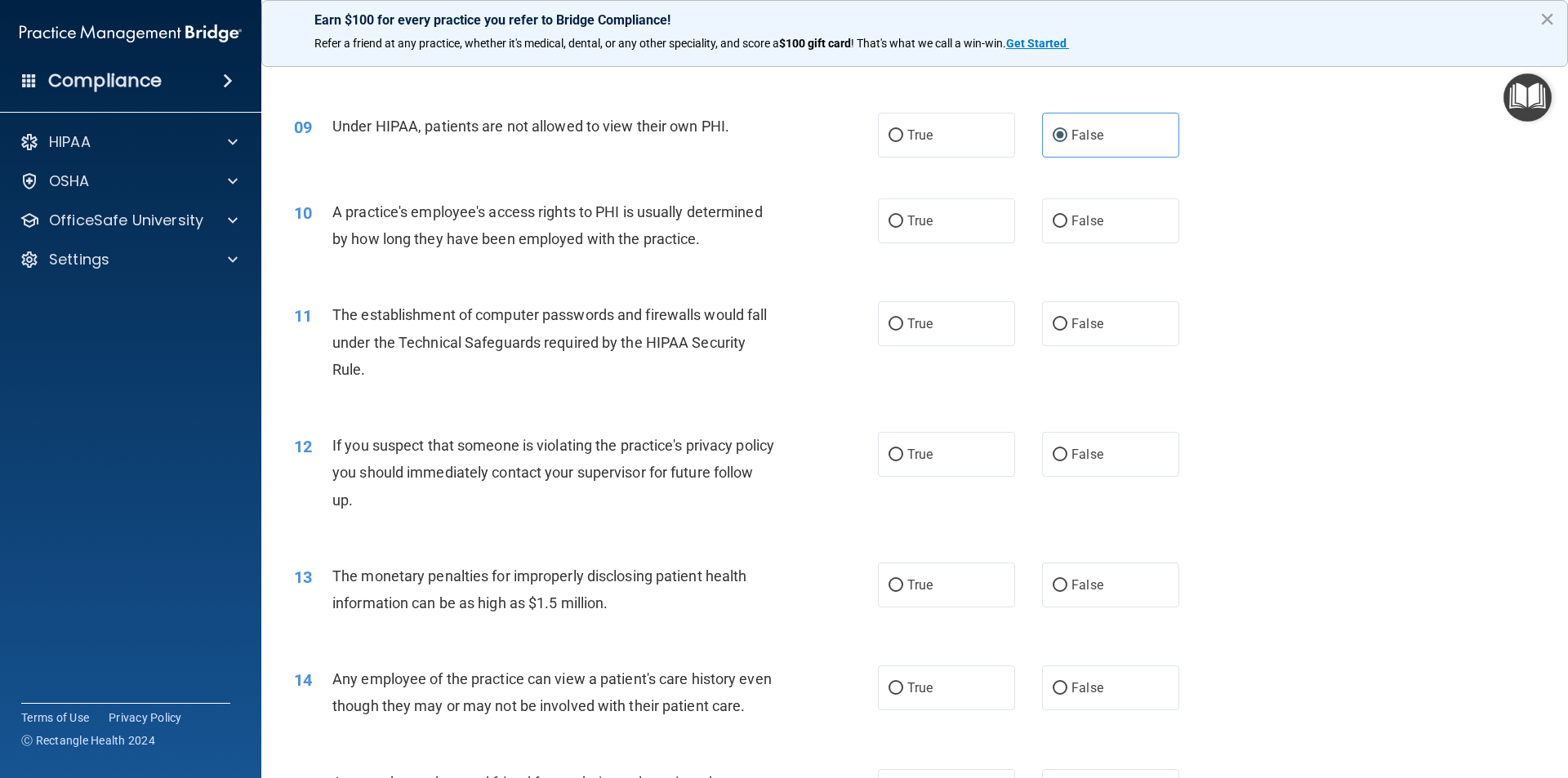
scroll to position [980, 0]
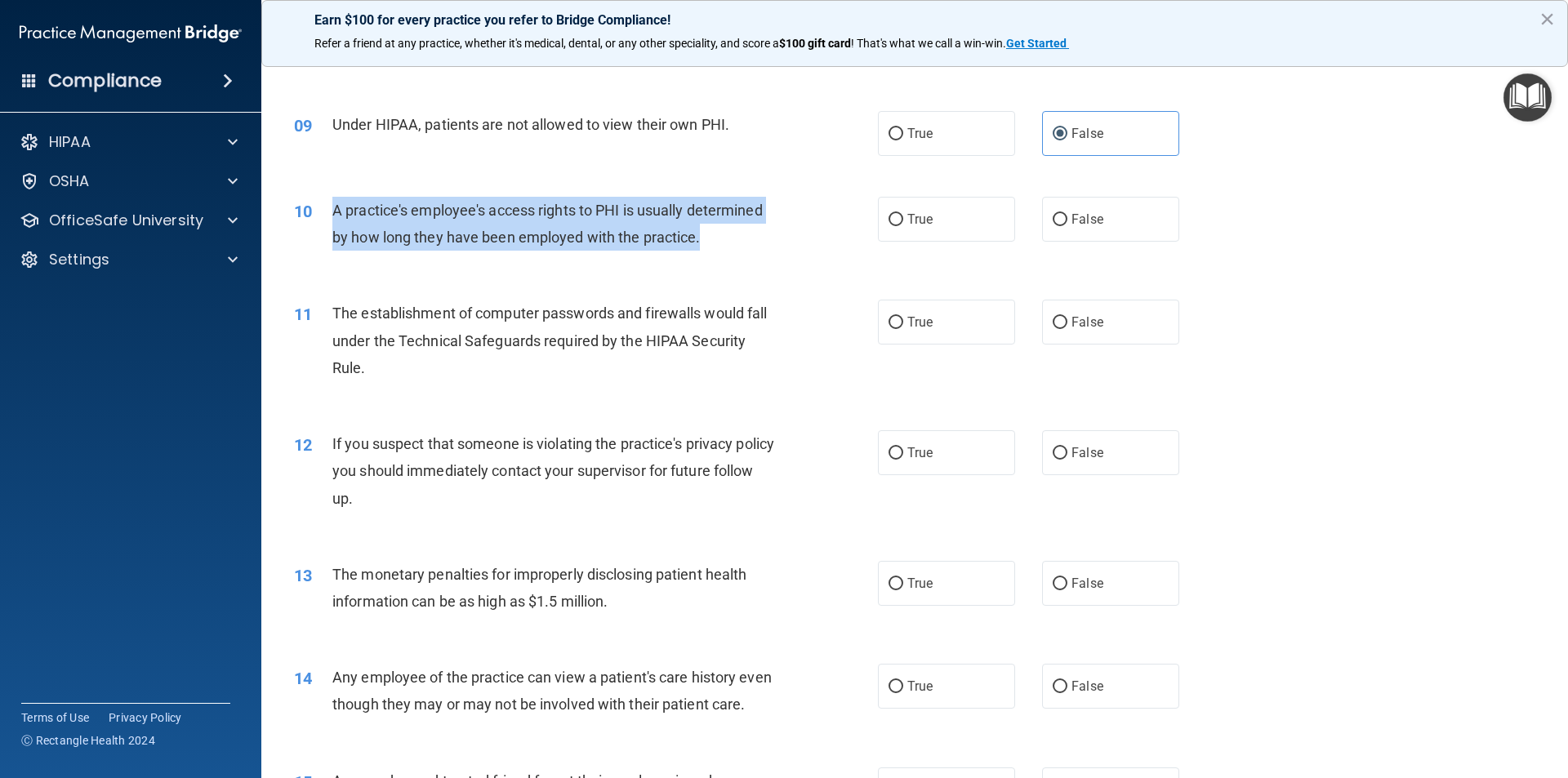
drag, startPoint x: 729, startPoint y: 241, endPoint x: 328, endPoint y: 213, distance: 402.0
click at [328, 213] on div "10 A practice's employee's access rights to PHI is usually determined by how lo…" at bounding box center [586, 228] width 633 height 62
copy div "A practice's employee's access rights to PHI is usually determined by how long …"
click at [1055, 218] on input "False" at bounding box center [1060, 219] width 15 height 12
radio input "true"
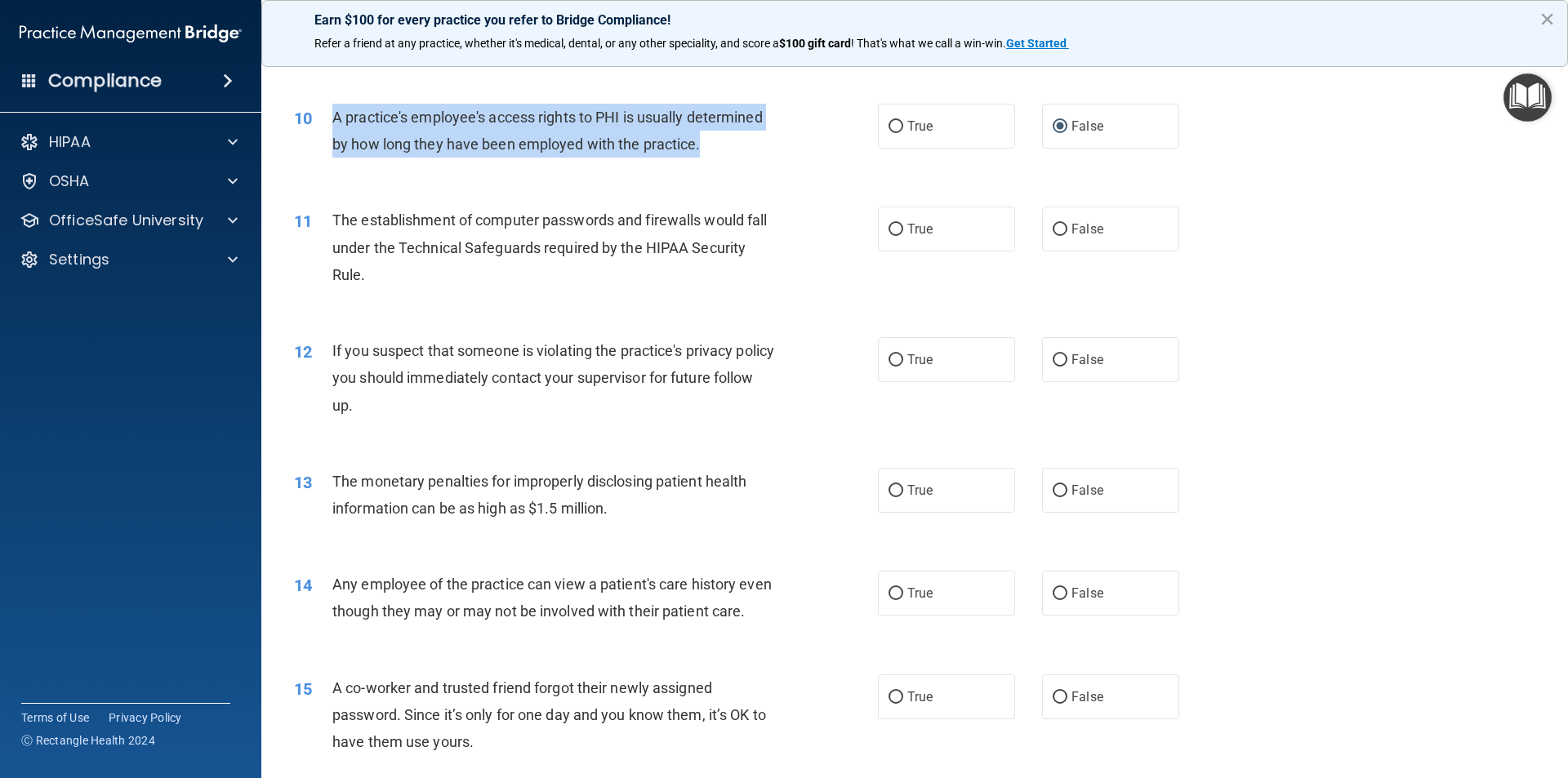
scroll to position [1061, 0]
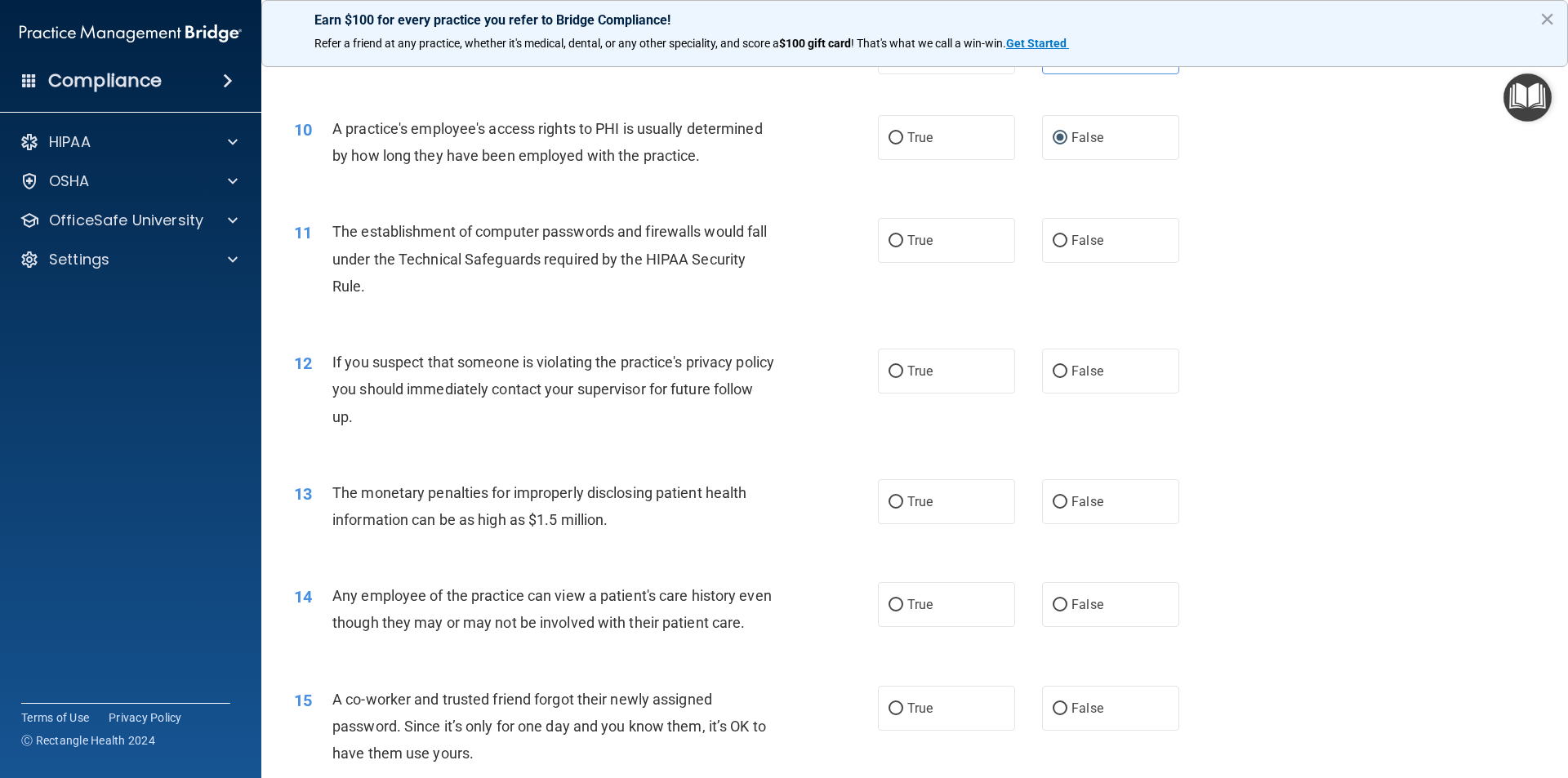
click at [477, 302] on div "11 The establishment of computer passwords and firewalls would fall under the T…" at bounding box center [586, 262] width 633 height 90
drag, startPoint x: 389, startPoint y: 284, endPoint x: 338, endPoint y: 279, distance: 51.2
click at [340, 282] on div "The establishment of computer passwords and firewalls would fall under the Tech…" at bounding box center [560, 258] width 456 height 81
click at [320, 232] on div "11" at bounding box center [306, 232] width 50 height 30
click at [322, 220] on div "11" at bounding box center [306, 232] width 50 height 30
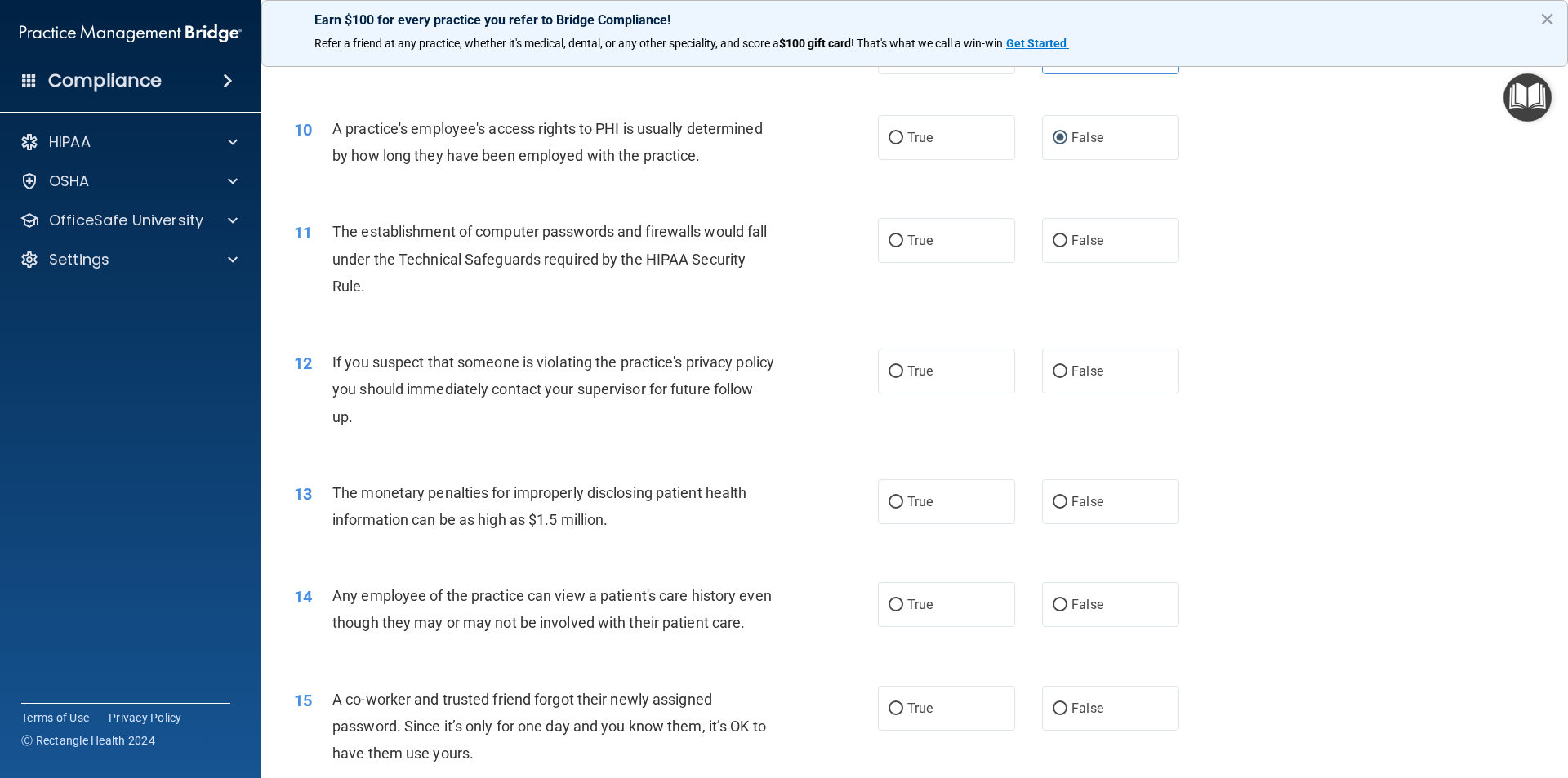
click at [361, 283] on span "The establishment of computer passwords and firewalls would fall under the Tech…" at bounding box center [549, 259] width 434 height 71
drag, startPoint x: 332, startPoint y: 225, endPoint x: 402, endPoint y: 240, distance: 71.6
click at [338, 225] on span "The establishment of computer passwords and firewalls would fall under the Tech…" at bounding box center [549, 259] width 434 height 71
drag, startPoint x: 402, startPoint y: 240, endPoint x: 419, endPoint y: 258, distance: 24.8
click at [411, 248] on div "The establishment of computer passwords and firewalls would fall under the Tech…" at bounding box center [560, 258] width 456 height 81
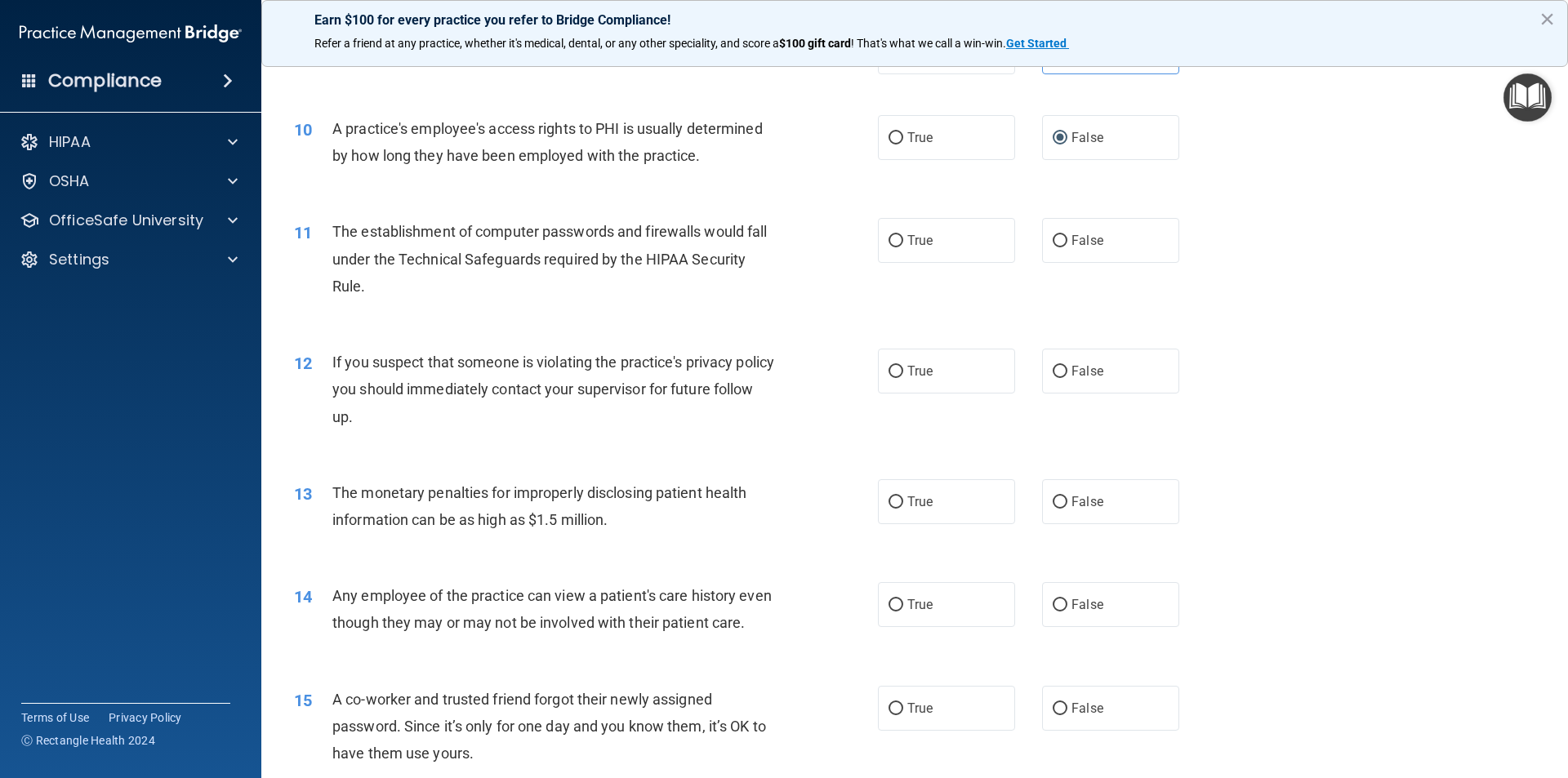
click at [437, 273] on div "The establishment of computer passwords and firewalls would fall under the Tech…" at bounding box center [560, 258] width 456 height 81
click at [440, 282] on div "The establishment of computer passwords and firewalls would fall under the Tech…" at bounding box center [560, 258] width 456 height 81
drag, startPoint x: 387, startPoint y: 293, endPoint x: 317, endPoint y: 270, distance: 73.7
click at [318, 271] on div "11 The establishment of computer passwords and firewalls would fall under the T…" at bounding box center [586, 262] width 633 height 90
click at [305, 227] on span "11" at bounding box center [303, 232] width 18 height 19
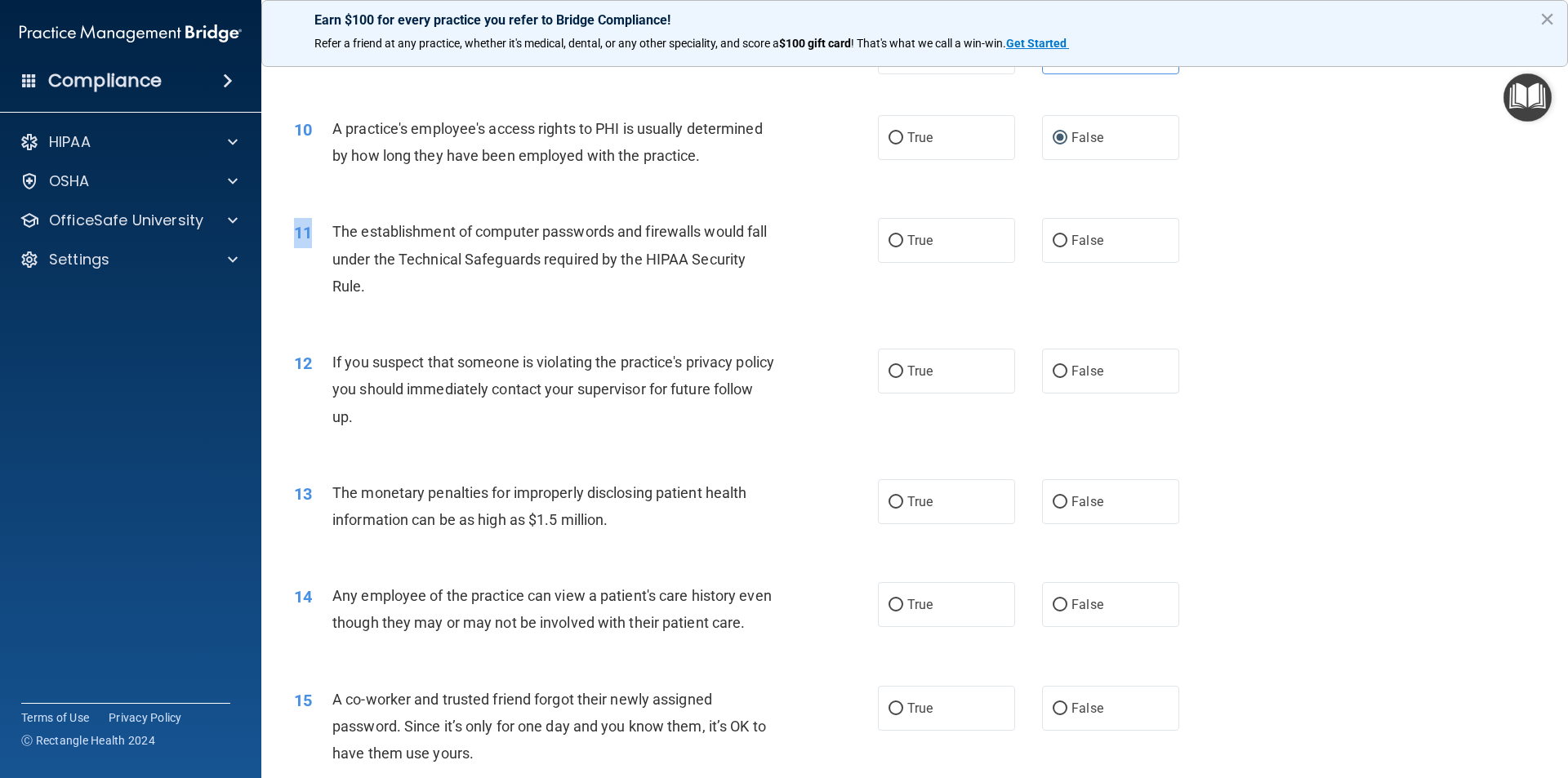
click at [309, 222] on div "11" at bounding box center [306, 232] width 50 height 30
click at [439, 292] on div "The establishment of computer passwords and firewalls would fall under the Tech…" at bounding box center [560, 258] width 456 height 81
click at [1547, 18] on button "×" at bounding box center [1546, 18] width 16 height 27
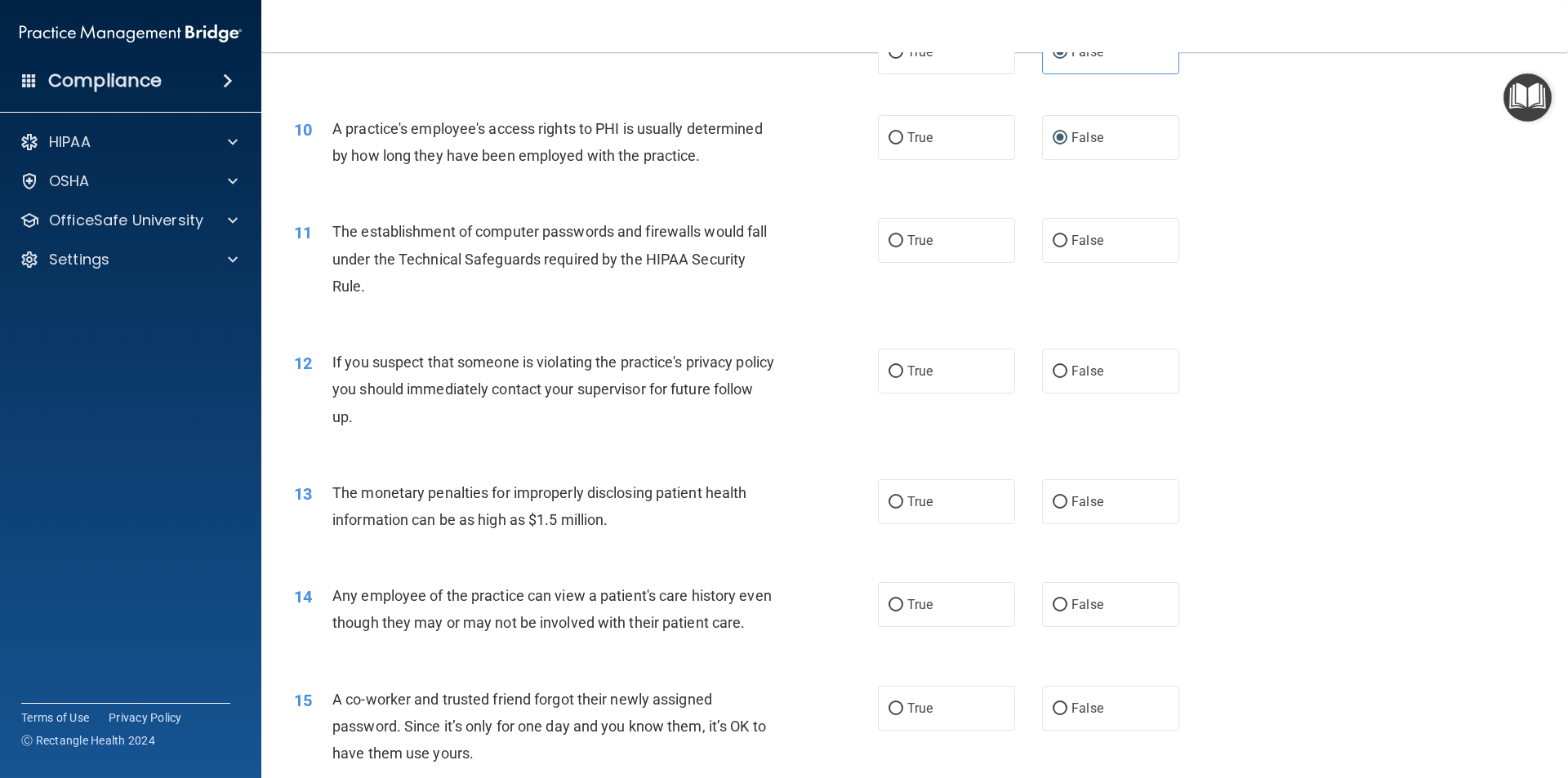
drag, startPoint x: 387, startPoint y: 295, endPoint x: 339, endPoint y: 284, distance: 49.2
click at [345, 285] on div "The establishment of computer passwords and firewalls would fall under the Tech…" at bounding box center [560, 258] width 456 height 81
click at [385, 289] on div "The establishment of computer passwords and firewalls would fall under the Tech…" at bounding box center [560, 258] width 456 height 81
drag, startPoint x: 332, startPoint y: 228, endPoint x: 405, endPoint y: 227, distance: 73.0
click at [347, 223] on span "The establishment of computer passwords and firewalls would fall under the Tech…" at bounding box center [549, 259] width 434 height 71
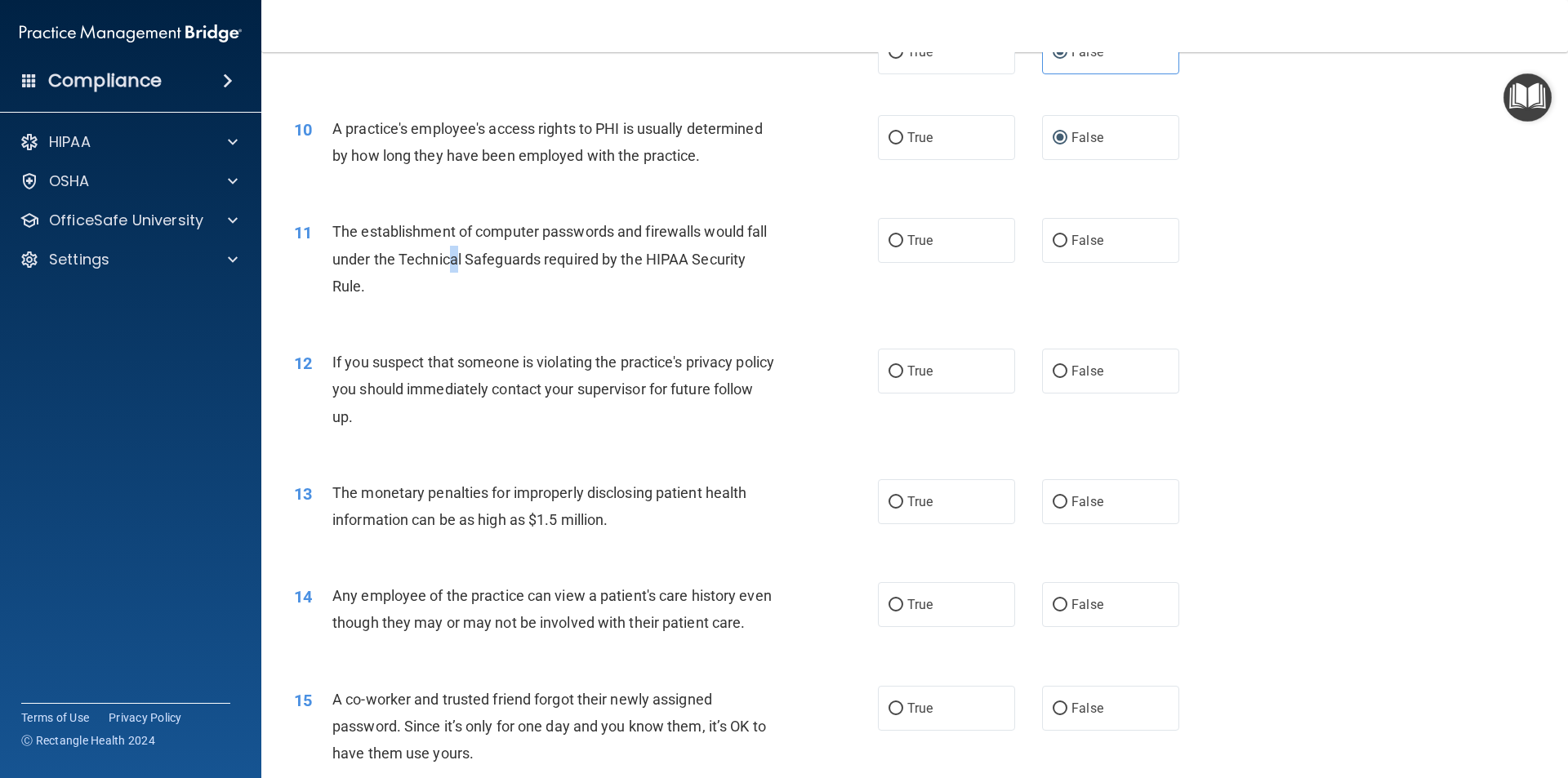
drag, startPoint x: 452, startPoint y: 252, endPoint x: 463, endPoint y: 261, distance: 14.2
click at [460, 261] on span "The establishment of computer passwords and firewalls would fall under the Tech…" at bounding box center [549, 259] width 434 height 71
click at [581, 262] on span "The establishment of computer passwords and firewalls would fall under the Tech…" at bounding box center [549, 259] width 434 height 71
click at [432, 308] on div "11 The establishment of computer passwords and firewalls would fall under the T…" at bounding box center [586, 262] width 633 height 90
drag, startPoint x: 408, startPoint y: 297, endPoint x: 315, endPoint y: 286, distance: 93.6
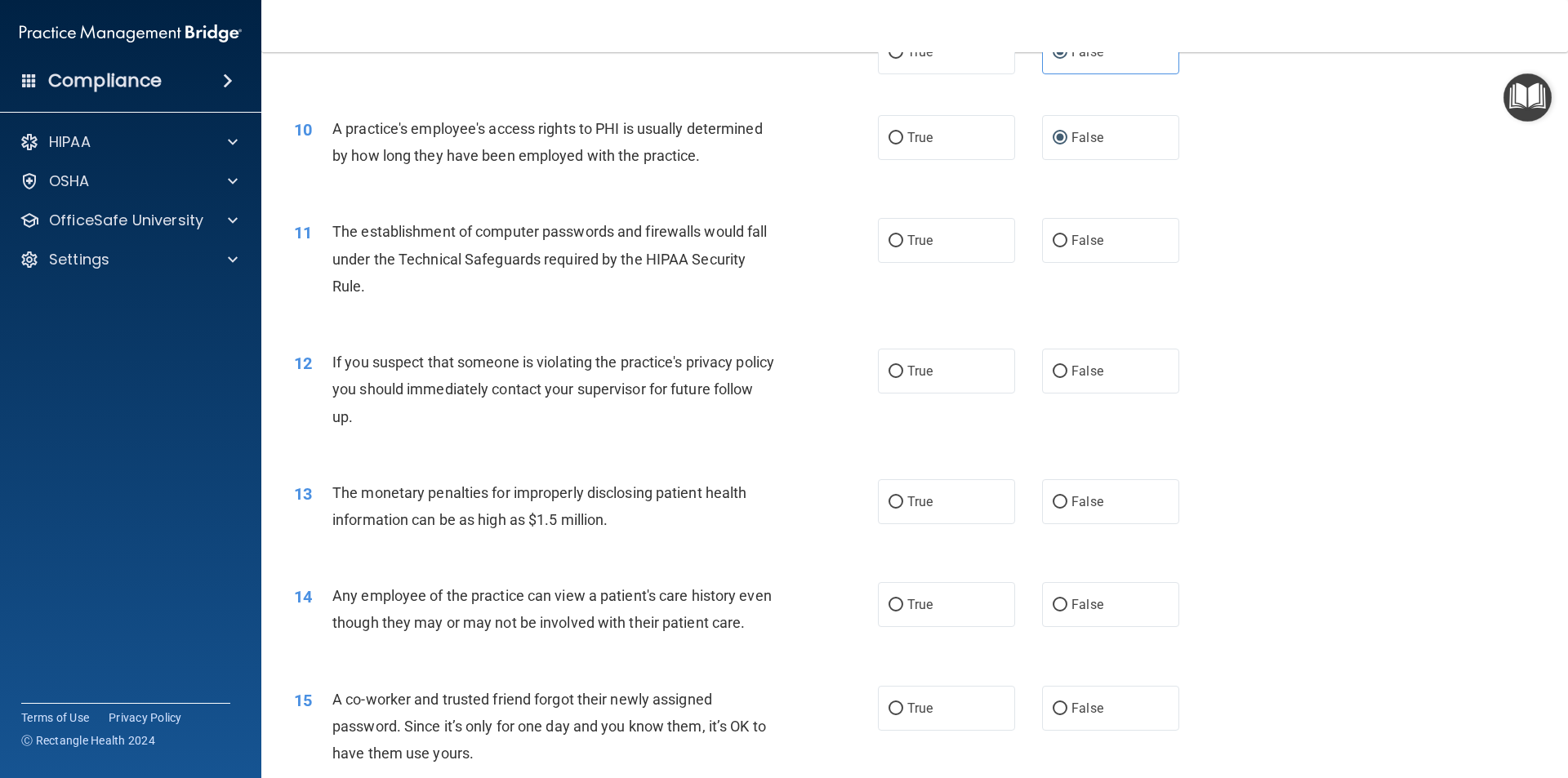
click at [380, 296] on div "The establishment of computer passwords and firewalls would fall under the Tech…" at bounding box center [560, 258] width 456 height 81
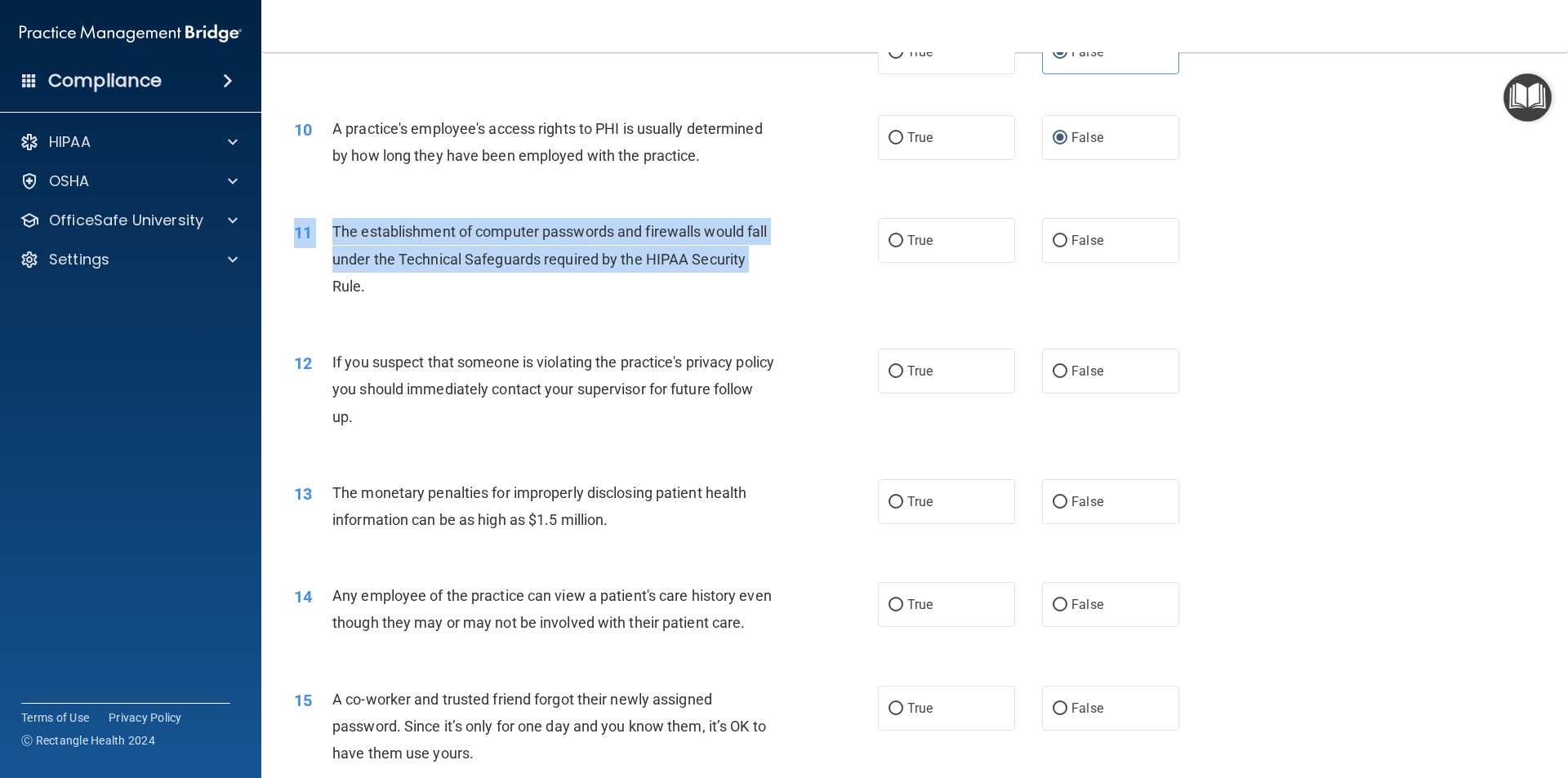
drag, startPoint x: 303, startPoint y: 282, endPoint x: 297, endPoint y: 248, distance: 34.5
click at [297, 248] on div "11 The establishment of computer passwords and firewalls would fall under the T…" at bounding box center [586, 262] width 633 height 90
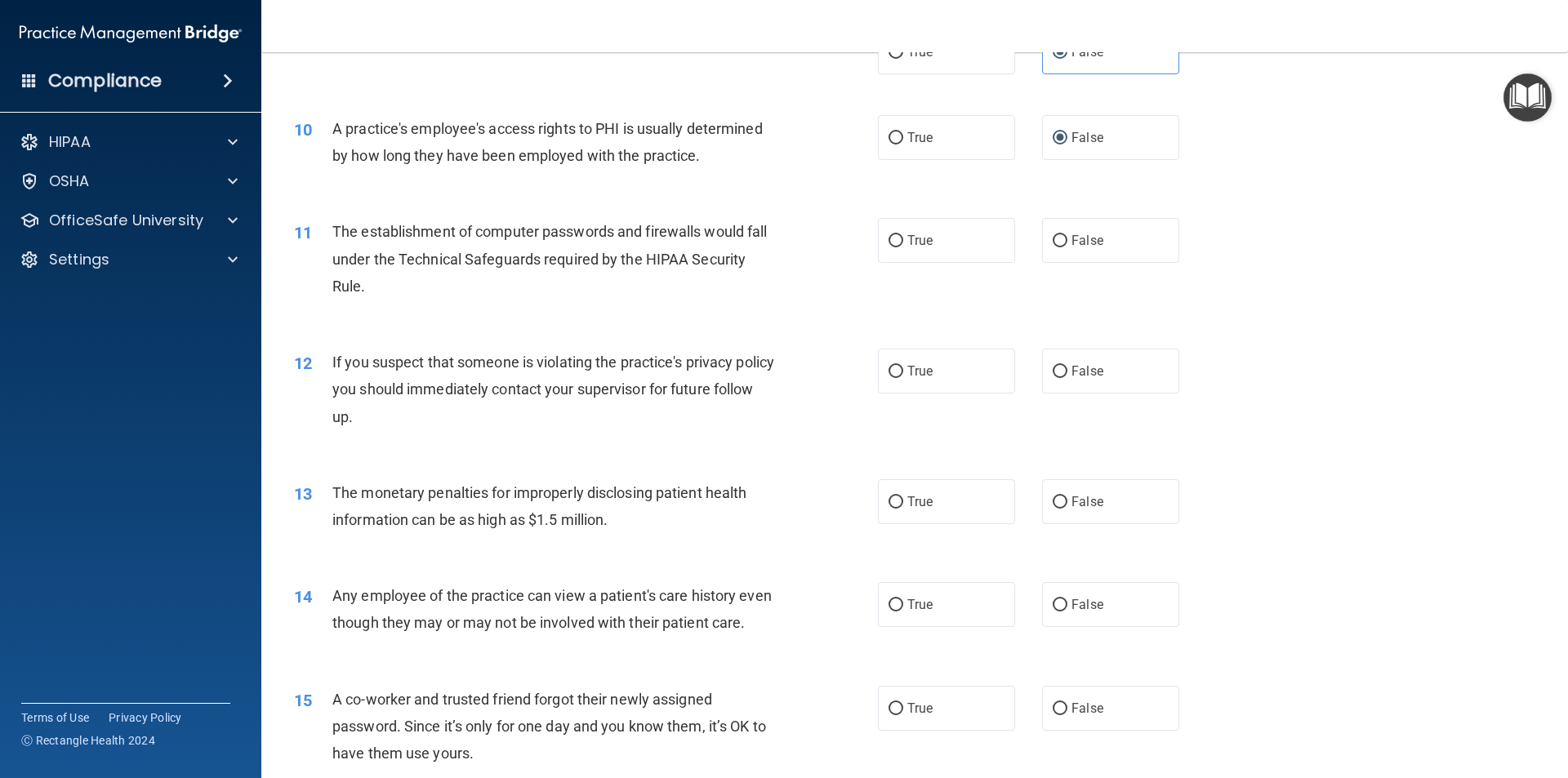
click at [423, 287] on div "The establishment of computer passwords and firewalls would fall under the Tech…" at bounding box center [560, 258] width 456 height 81
drag, startPoint x: 389, startPoint y: 291, endPoint x: 350, endPoint y: 282, distance: 40.0
click at [362, 286] on div "The establishment of computer passwords and firewalls would fall under the Tech…" at bounding box center [560, 258] width 456 height 81
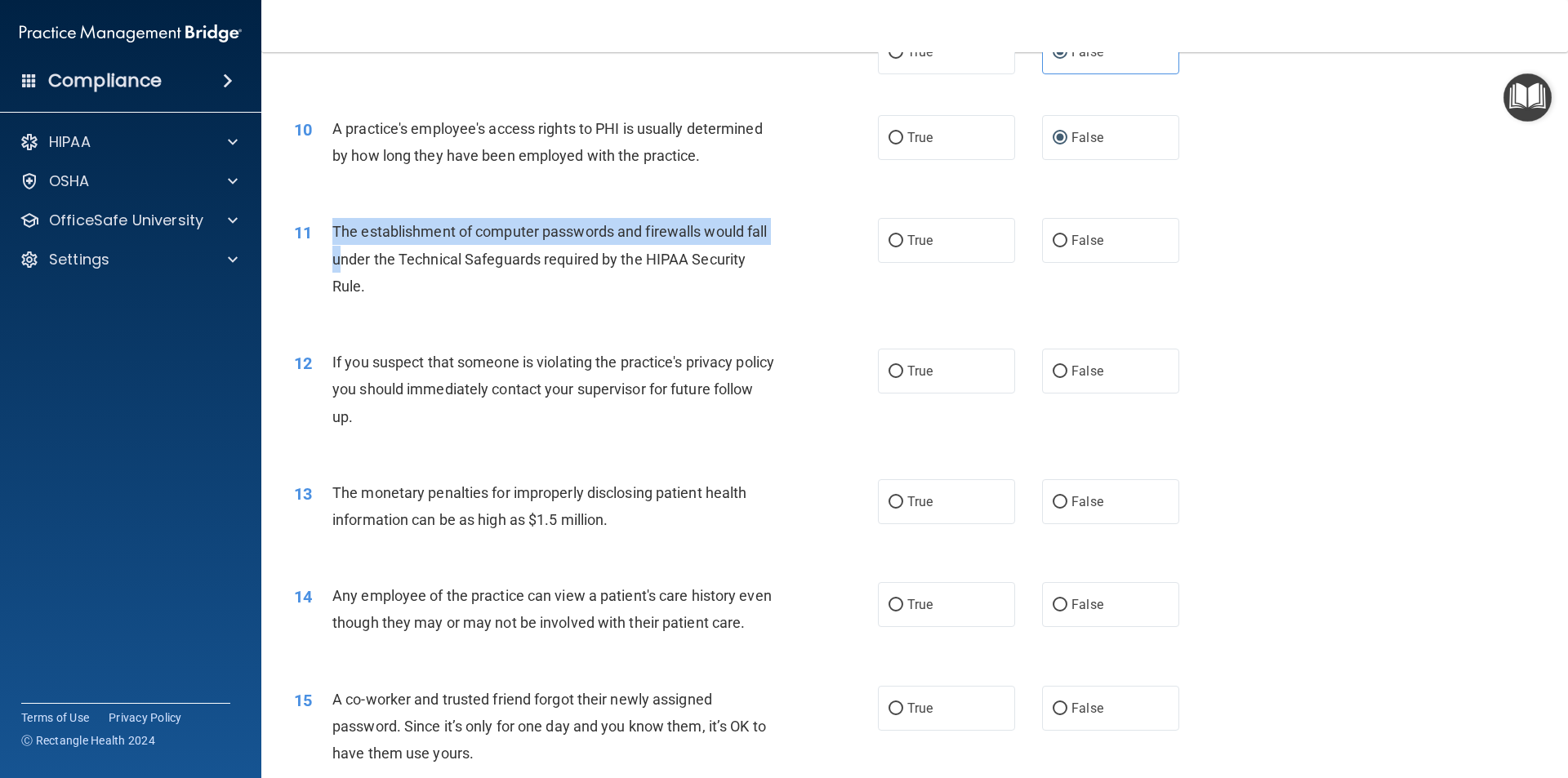
drag, startPoint x: 334, startPoint y: 243, endPoint x: 327, endPoint y: 230, distance: 14.8
click at [329, 232] on div "11 The establishment of computer passwords and firewalls would fall under the T…" at bounding box center [586, 262] width 633 height 90
click at [325, 225] on div "11" at bounding box center [306, 232] width 50 height 30
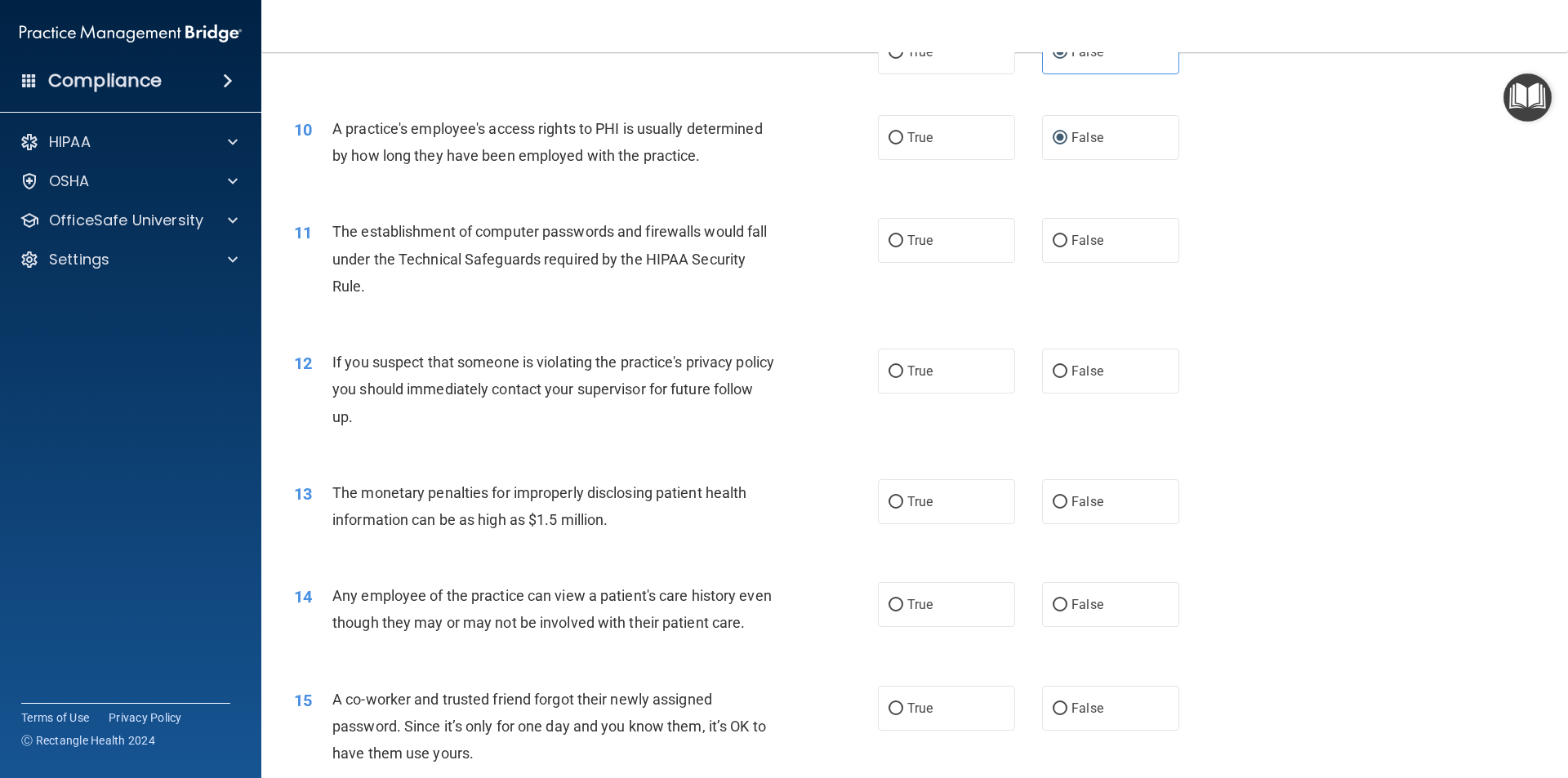
click at [462, 295] on div "The establishment of computer passwords and firewalls would fall under the Tech…" at bounding box center [560, 258] width 456 height 81
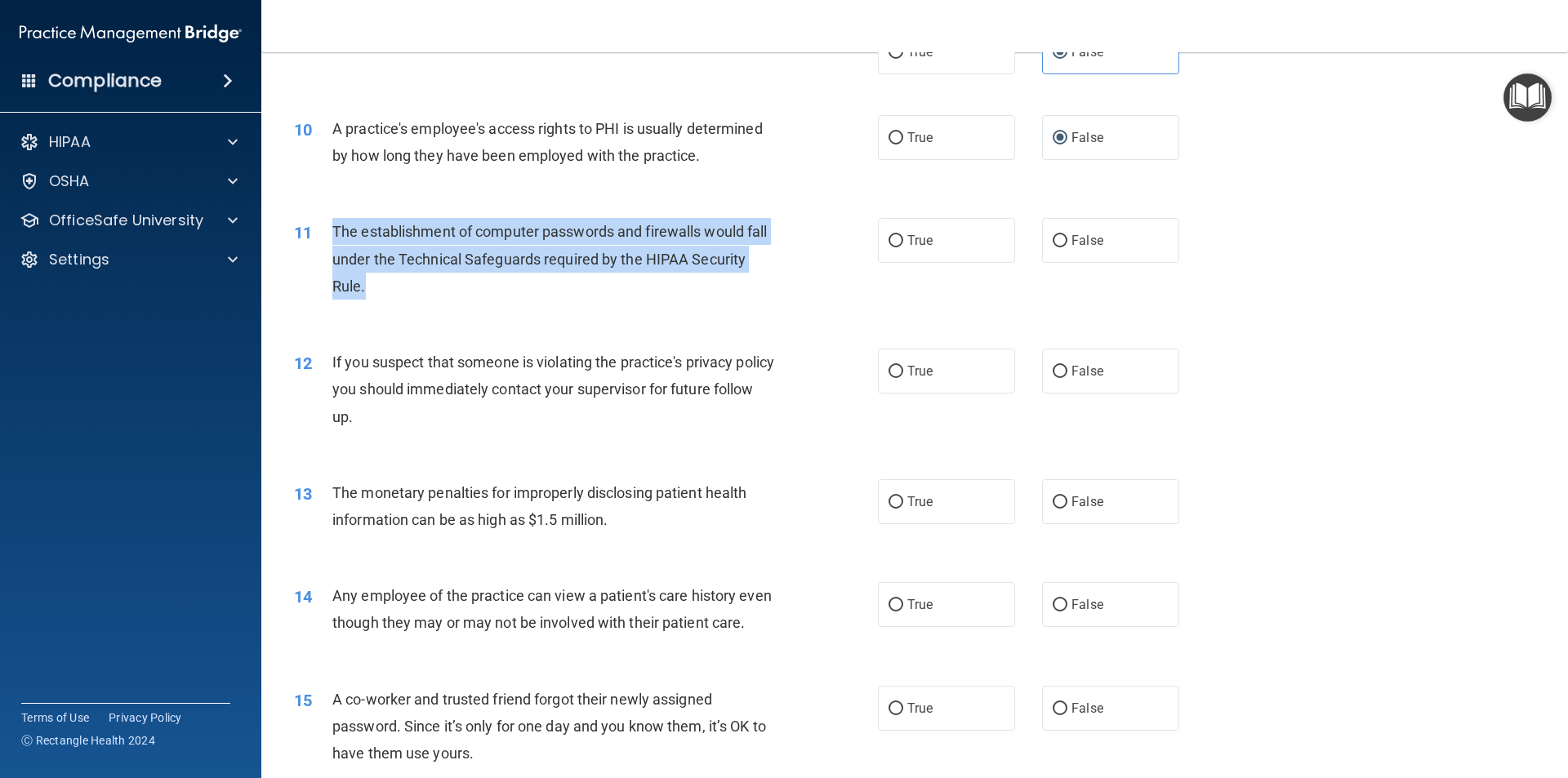
drag, startPoint x: 334, startPoint y: 229, endPoint x: 546, endPoint y: 283, distance: 218.8
click at [546, 283] on div "The establishment of computer passwords and firewalls would fall under the Tech…" at bounding box center [560, 258] width 456 height 81
copy span "The establishment of computer passwords and firewalls would fall under the Tech…"
click at [891, 237] on input "True" at bounding box center [896, 240] width 15 height 12
radio input "true"
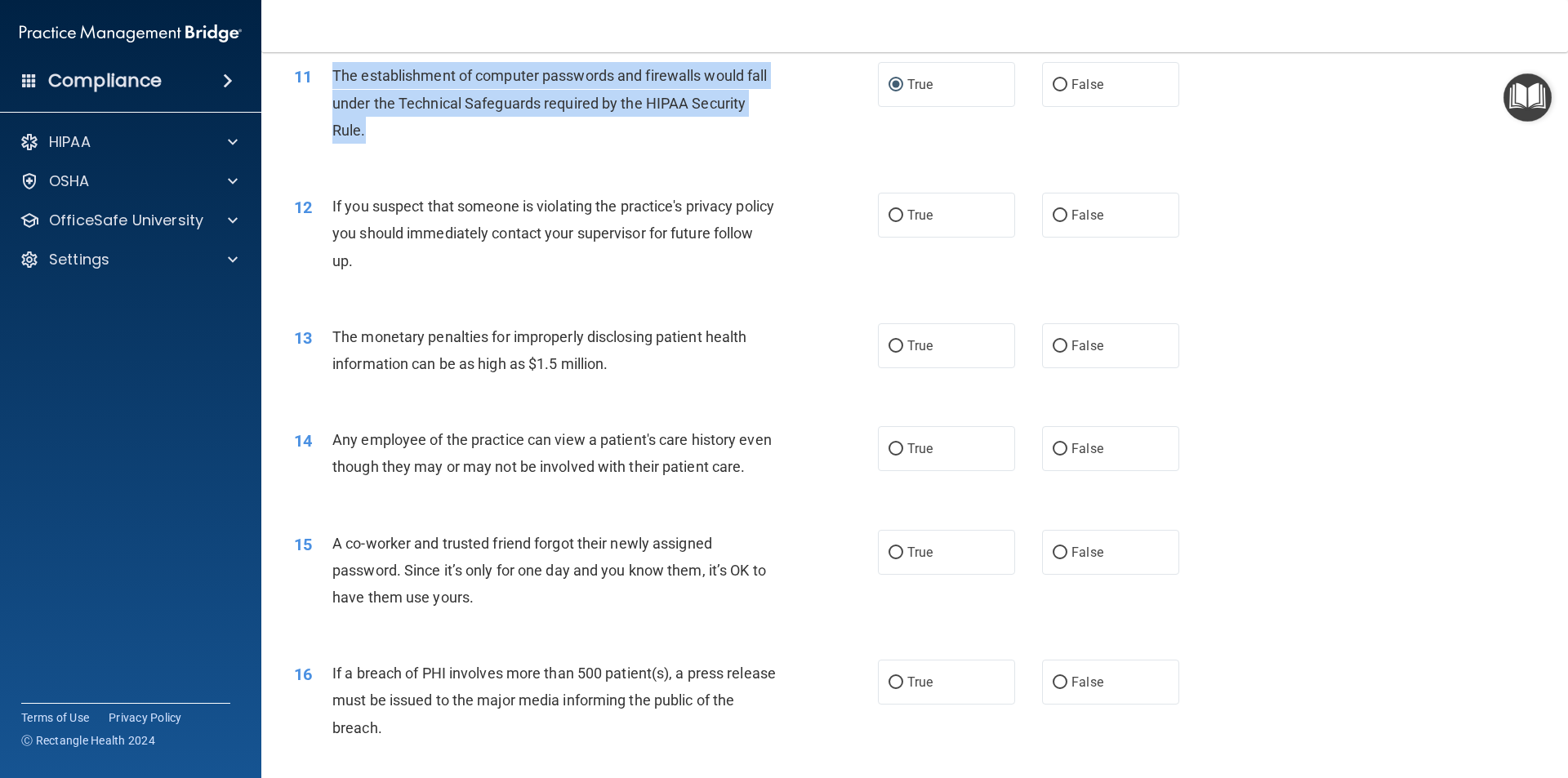
scroll to position [1224, 0]
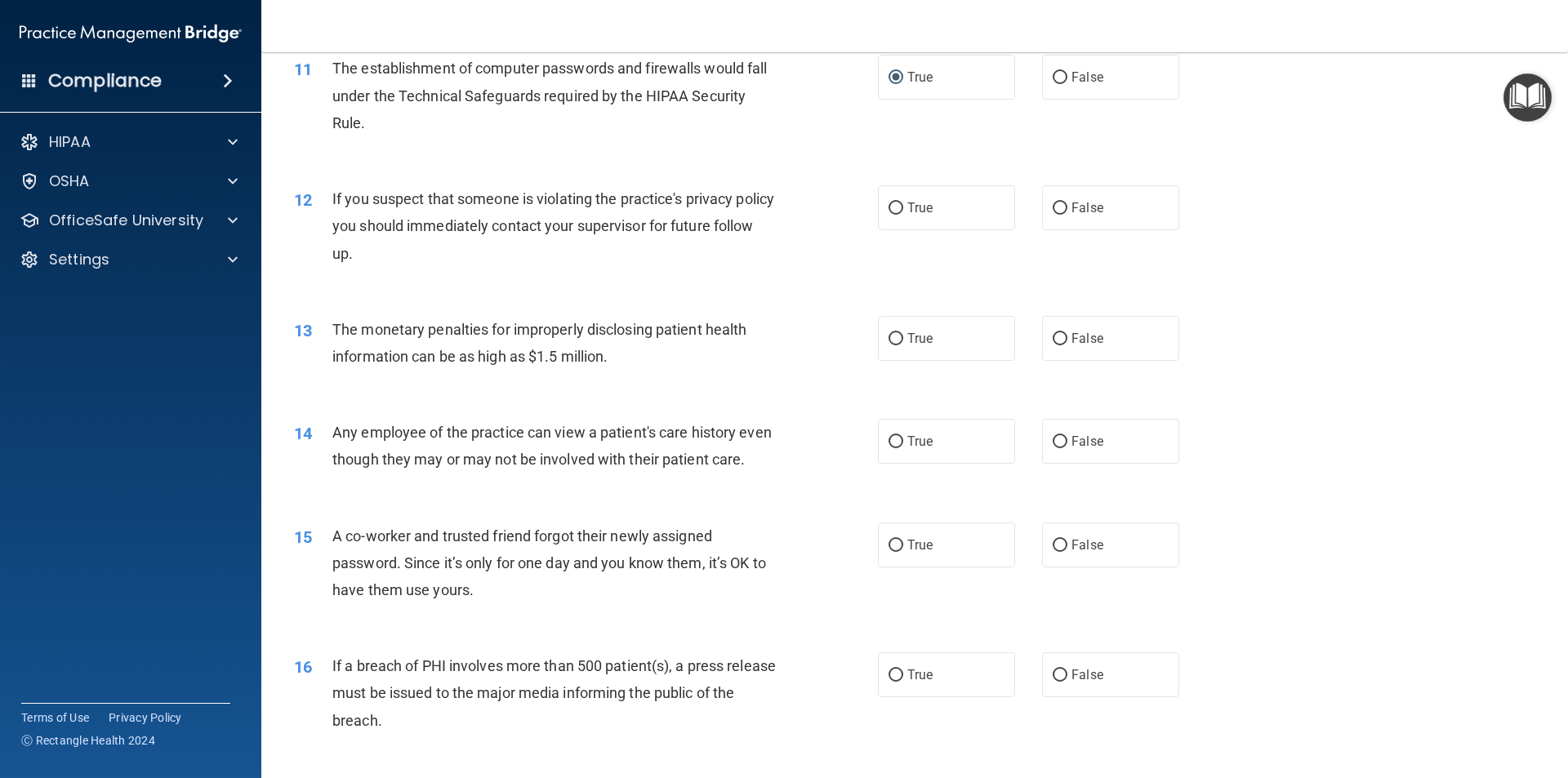
click at [485, 274] on div "12 If you suspect that someone is violating the practice's privacy policy you s…" at bounding box center [586, 230] width 633 height 90
drag, startPoint x: 393, startPoint y: 252, endPoint x: 331, endPoint y: 240, distance: 63.2
click at [333, 245] on div "If you suspect that someone is violating the practice's privacy policy you shou…" at bounding box center [560, 226] width 456 height 81
click at [312, 206] on div "12 If you suspect that someone is violating the practice's privacy policy you s…" at bounding box center [586, 230] width 633 height 90
click at [308, 190] on span "12" at bounding box center [303, 199] width 18 height 19
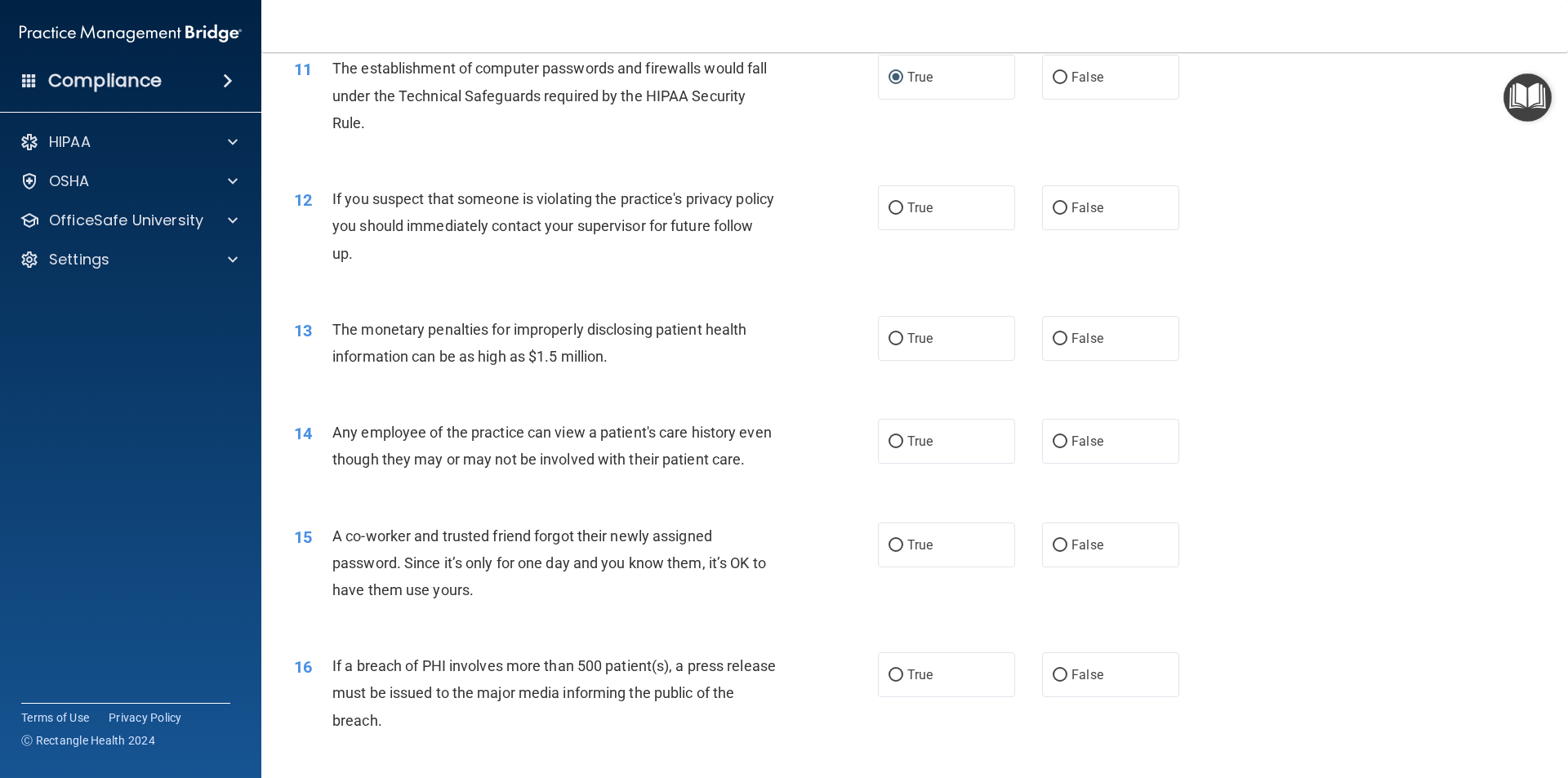
click at [308, 189] on div "12" at bounding box center [306, 200] width 50 height 30
click at [890, 208] on input "True" at bounding box center [896, 208] width 15 height 12
radio input "true"
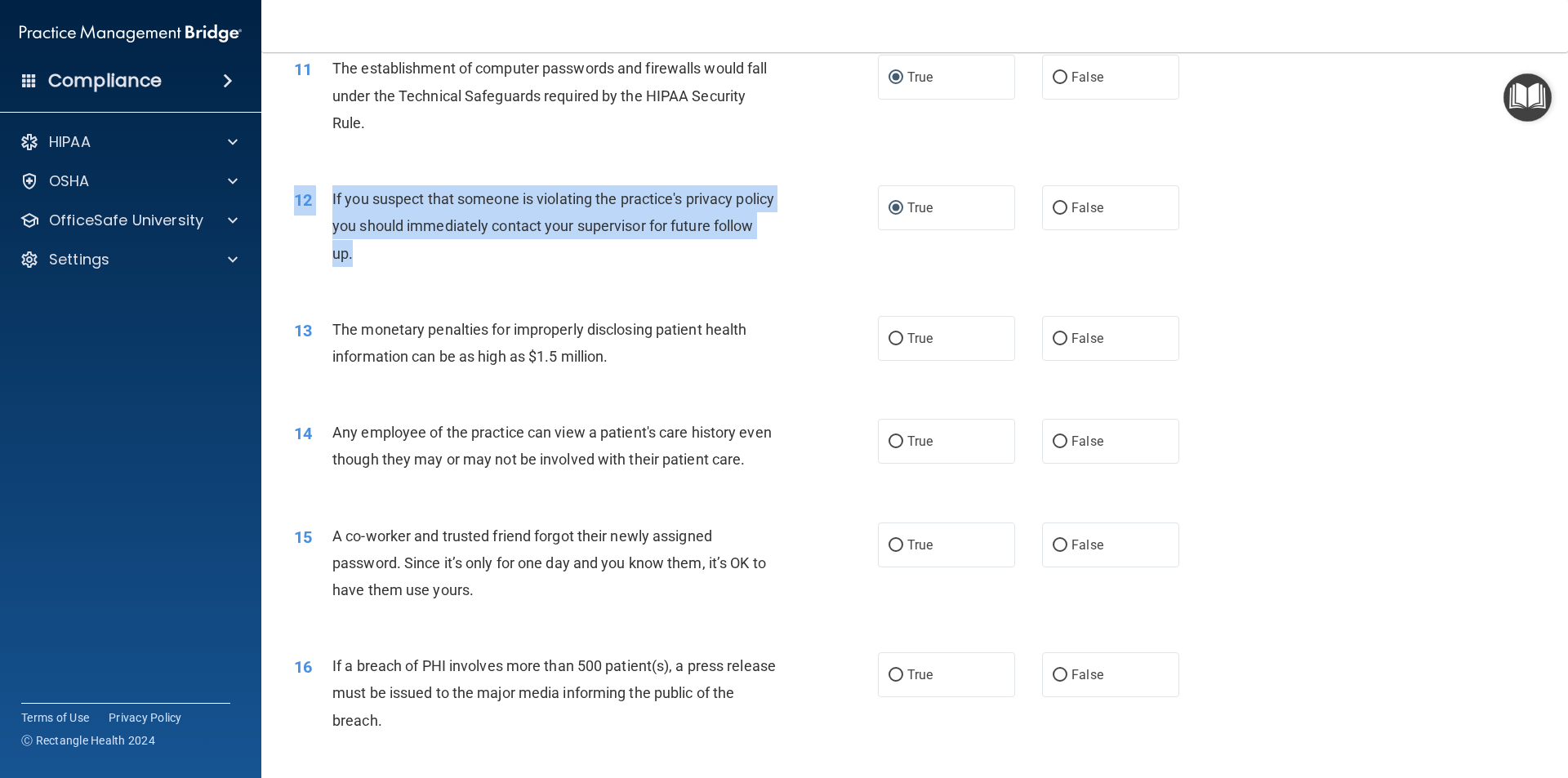
drag, startPoint x: 409, startPoint y: 251, endPoint x: 307, endPoint y: 181, distance: 123.7
click at [307, 181] on div "12 If you suspect that someone is violating the practice's privacy policy you s…" at bounding box center [914, 229] width 1265 height 131
copy div "12 If you suspect that someone is violating the practice's privacy policy you s…"
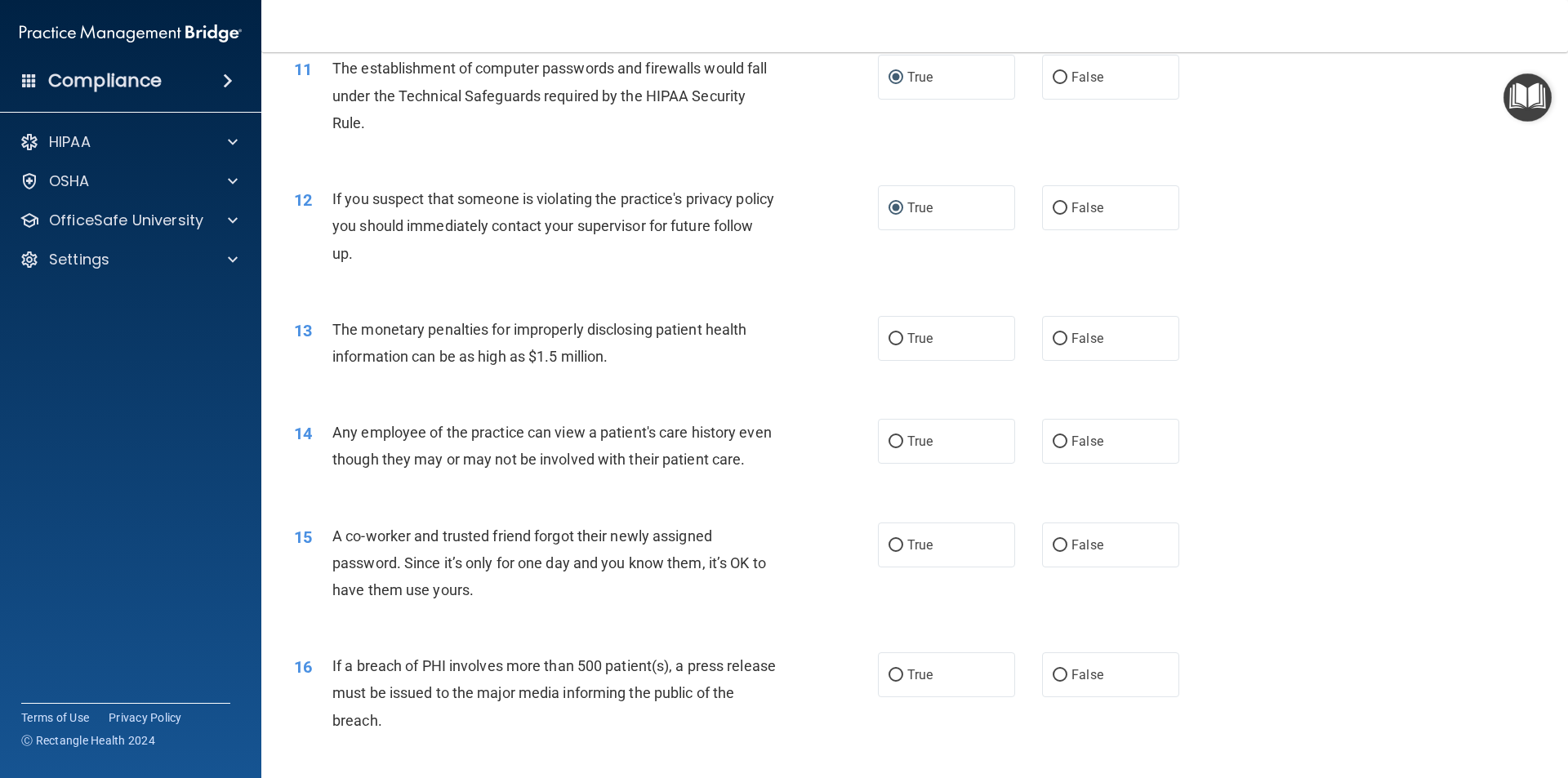
click at [693, 374] on div "13 The monetary penalties for improperly disclosing patient health information …" at bounding box center [586, 347] width 633 height 62
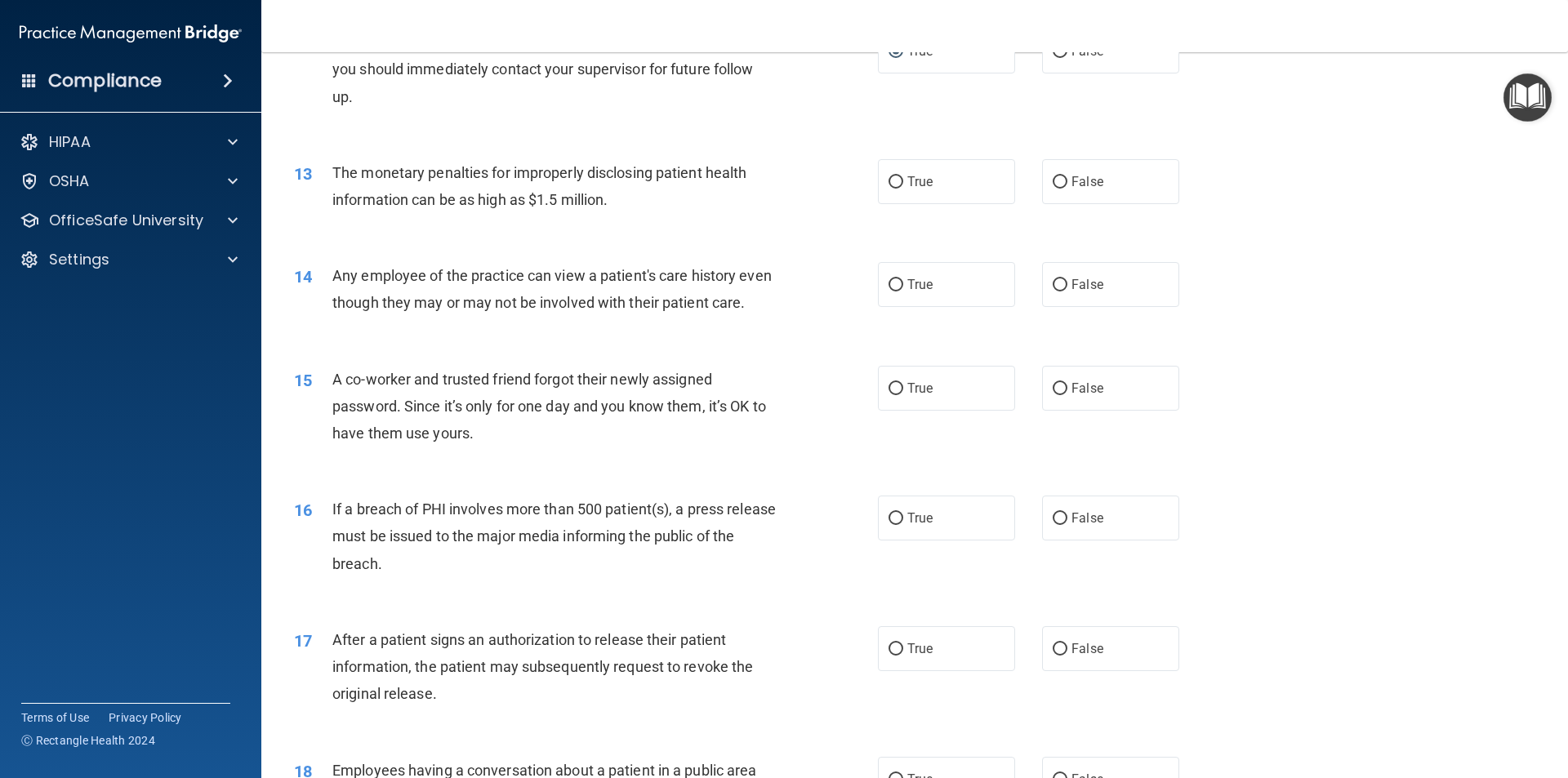
scroll to position [1388, 0]
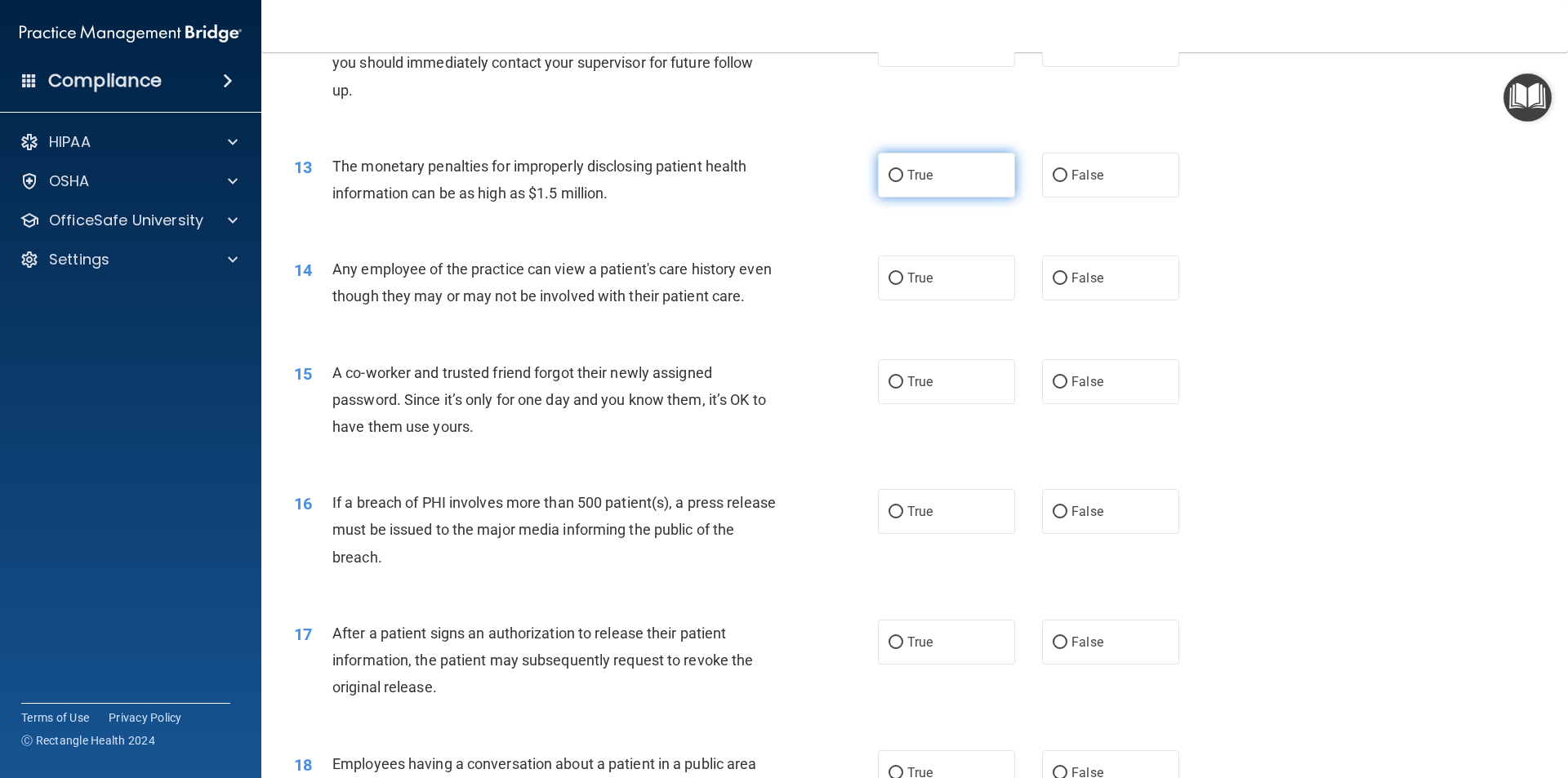
click at [889, 170] on input "True" at bounding box center [896, 176] width 15 height 12
radio input "true"
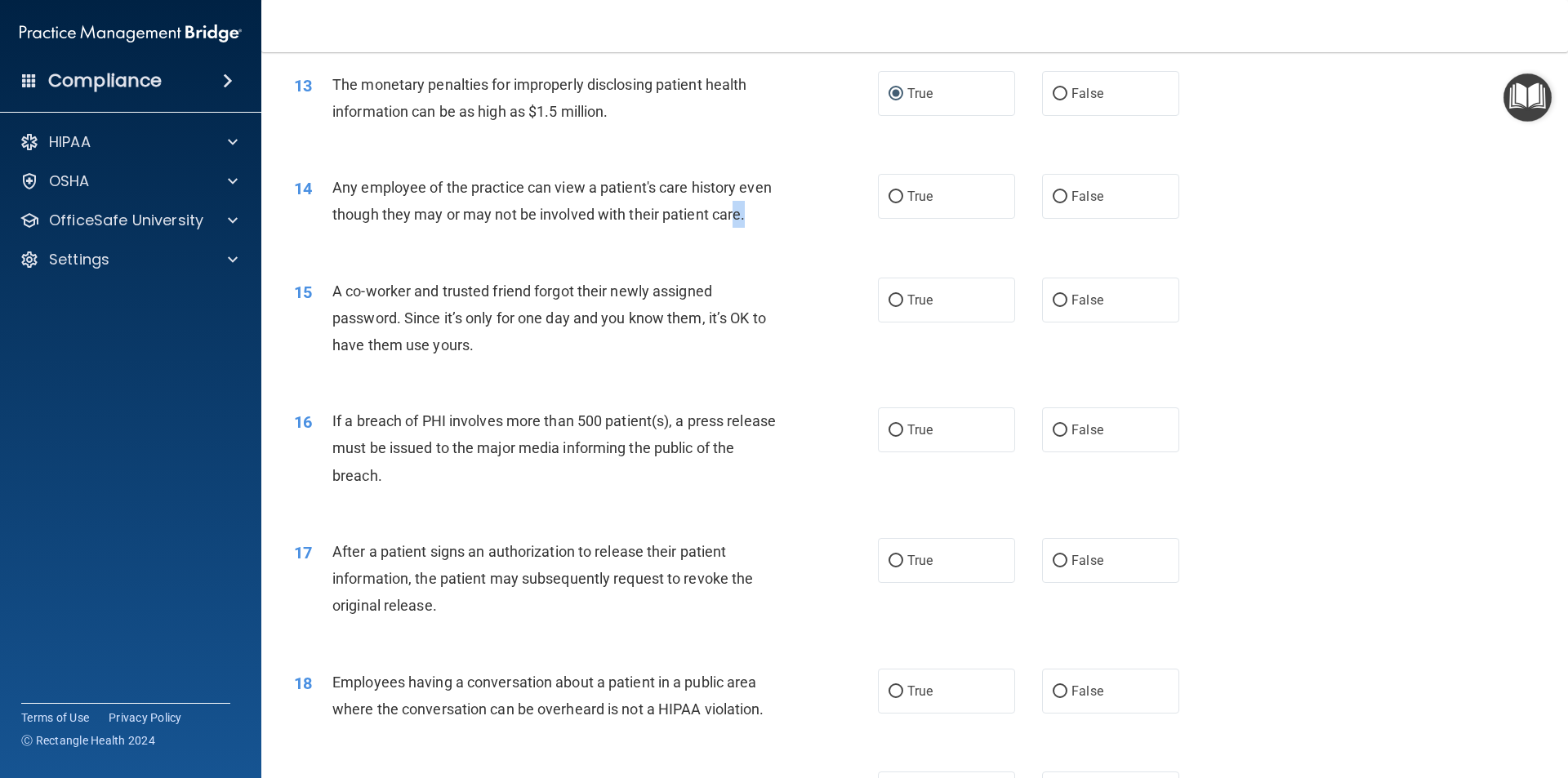
drag, startPoint x: 400, startPoint y: 237, endPoint x: 343, endPoint y: 232, distance: 57.2
click at [346, 228] on div "Any employee of the practice can view a patient's care history even though they…" at bounding box center [560, 200] width 456 height 54
drag, startPoint x: 330, startPoint y: 213, endPoint x: 325, endPoint y: 197, distance: 16.8
click at [327, 204] on div "14 Any employee of the practice can view a patient's care history even though t…" at bounding box center [586, 205] width 633 height 62
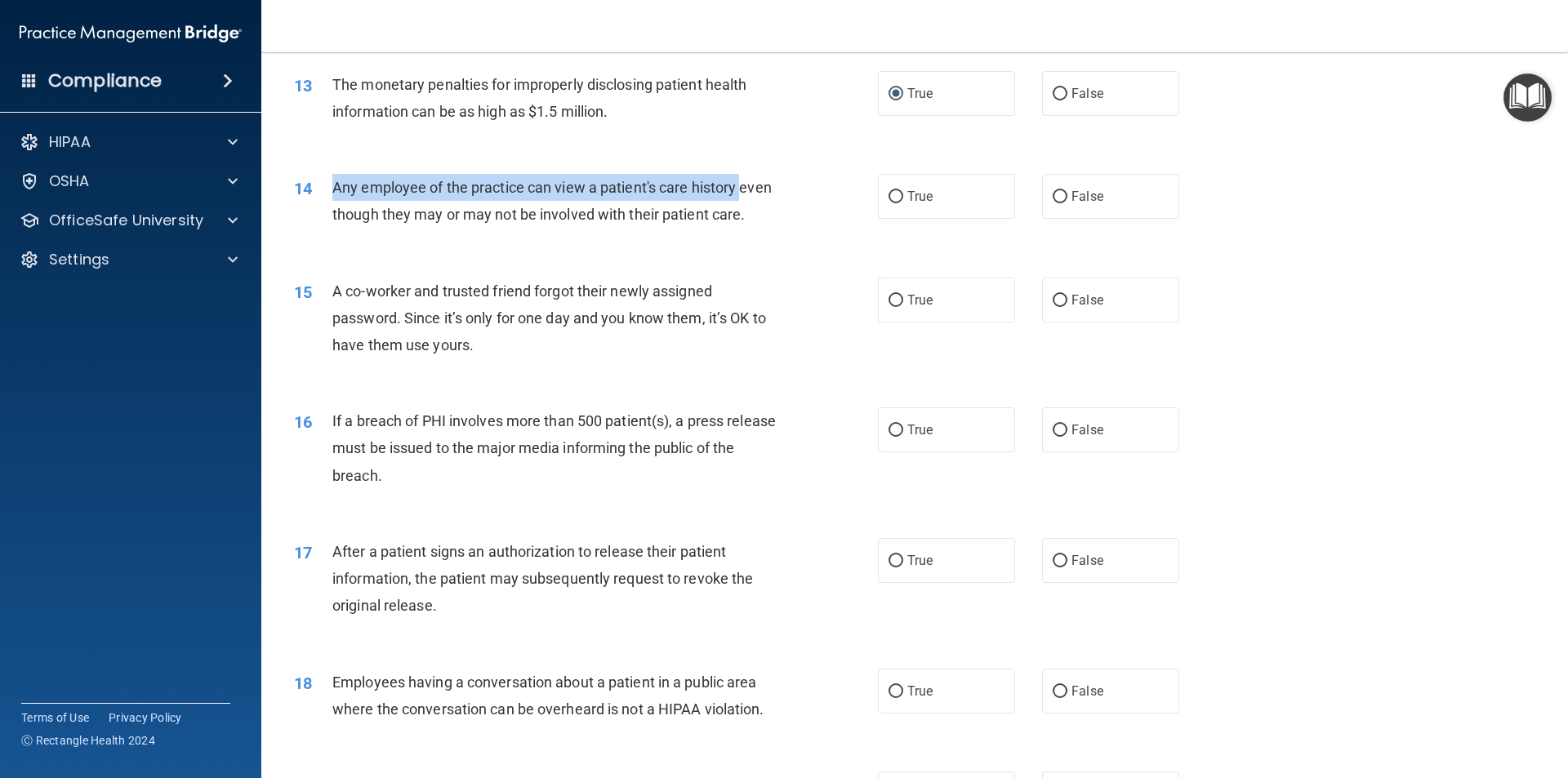
click at [325, 194] on div "14" at bounding box center [306, 188] width 50 height 30
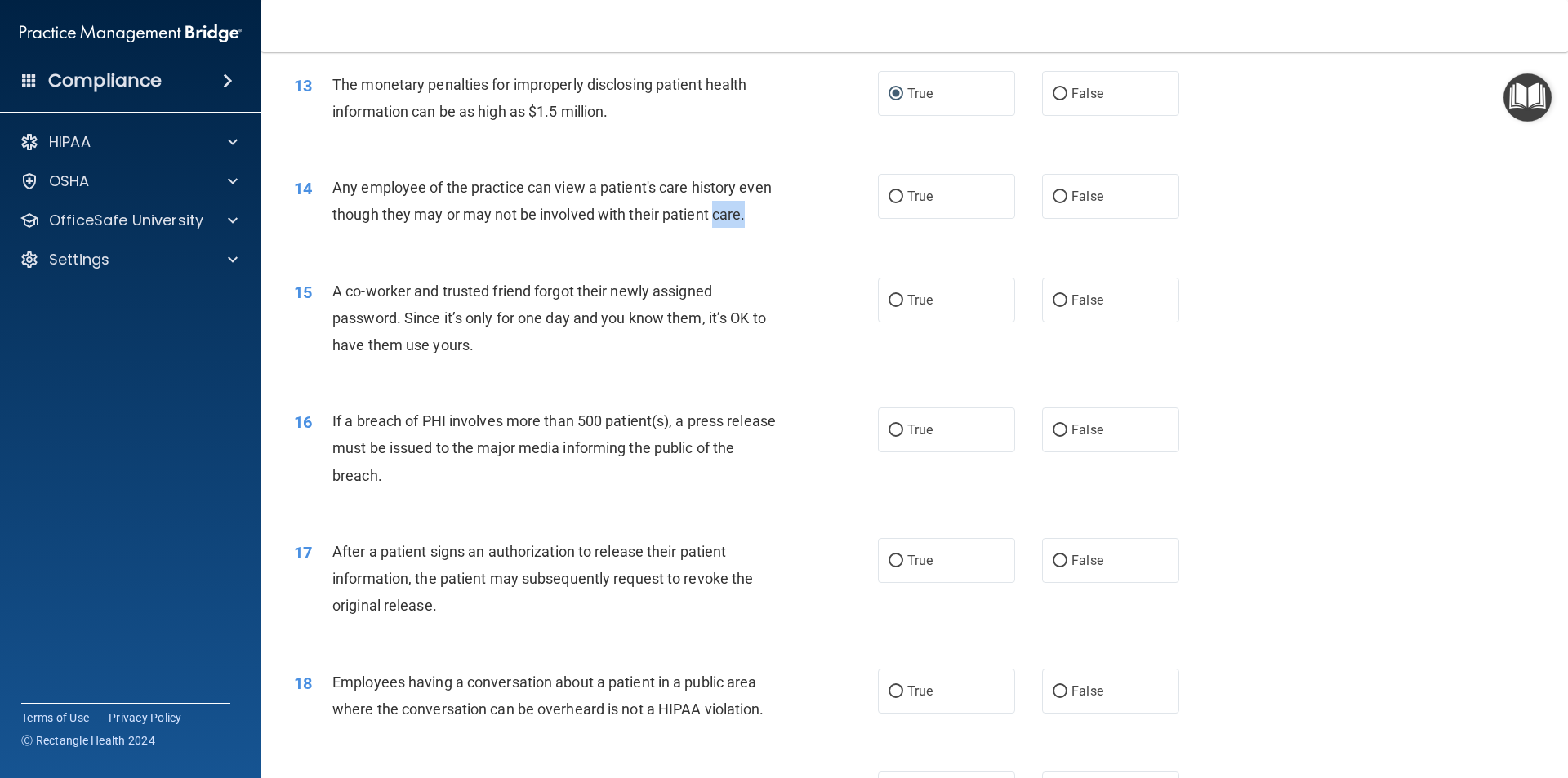
drag, startPoint x: 378, startPoint y: 248, endPoint x: 311, endPoint y: 207, distance: 78.5
click at [315, 227] on div "14 Any employee of the practice can view a patient's care history even though t…" at bounding box center [586, 205] width 633 height 62
drag, startPoint x: 311, startPoint y: 207, endPoint x: 311, endPoint y: 195, distance: 12.0
click at [311, 201] on div "14 Any employee of the practice can view a patient's care history even though t…" at bounding box center [586, 205] width 633 height 62
click at [312, 195] on span "14" at bounding box center [303, 188] width 18 height 19
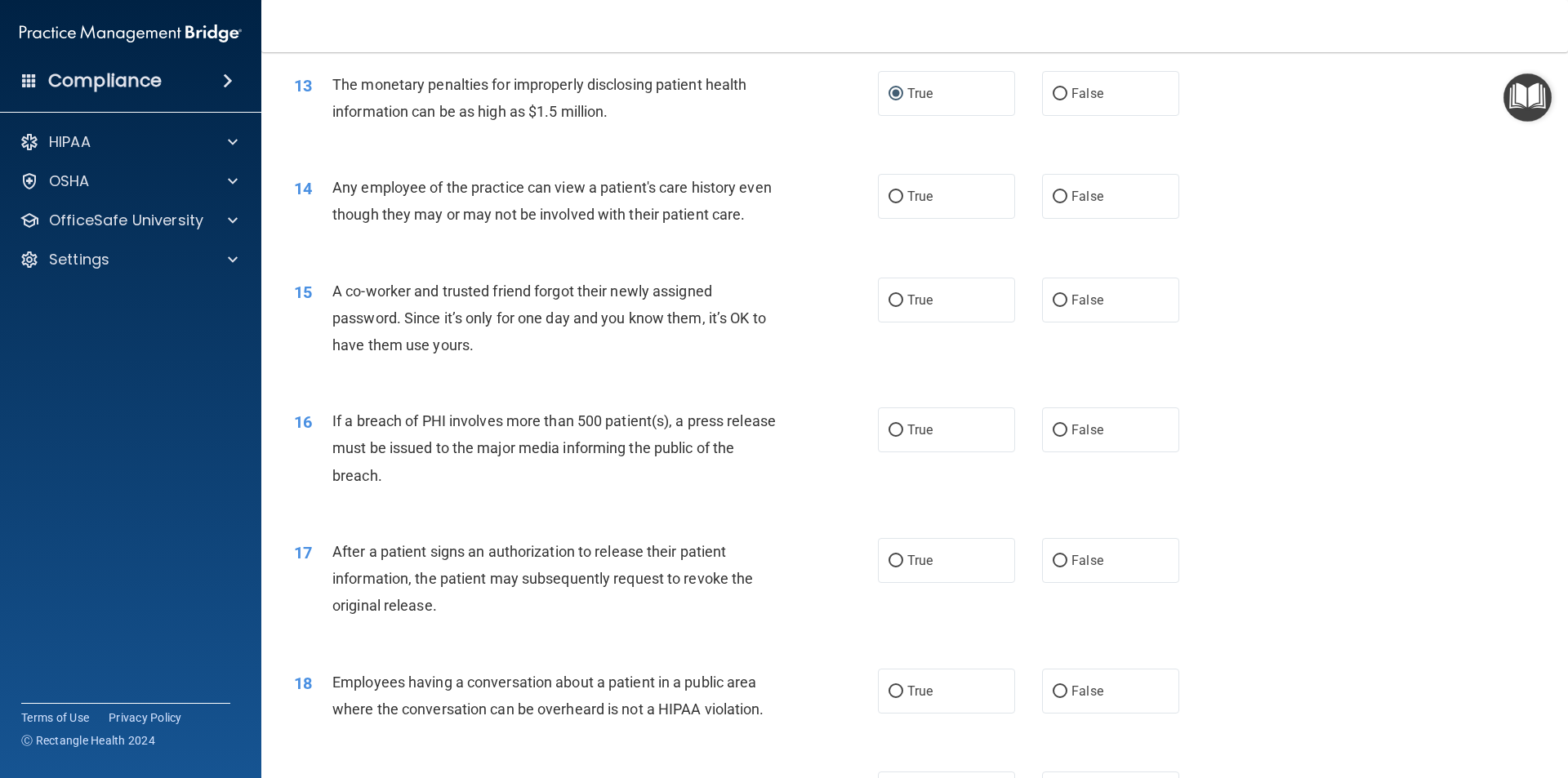
click at [315, 198] on div "14" at bounding box center [306, 188] width 50 height 30
click at [368, 228] on div "Any employee of the practice can view a patient's care history even though they…" at bounding box center [560, 200] width 456 height 54
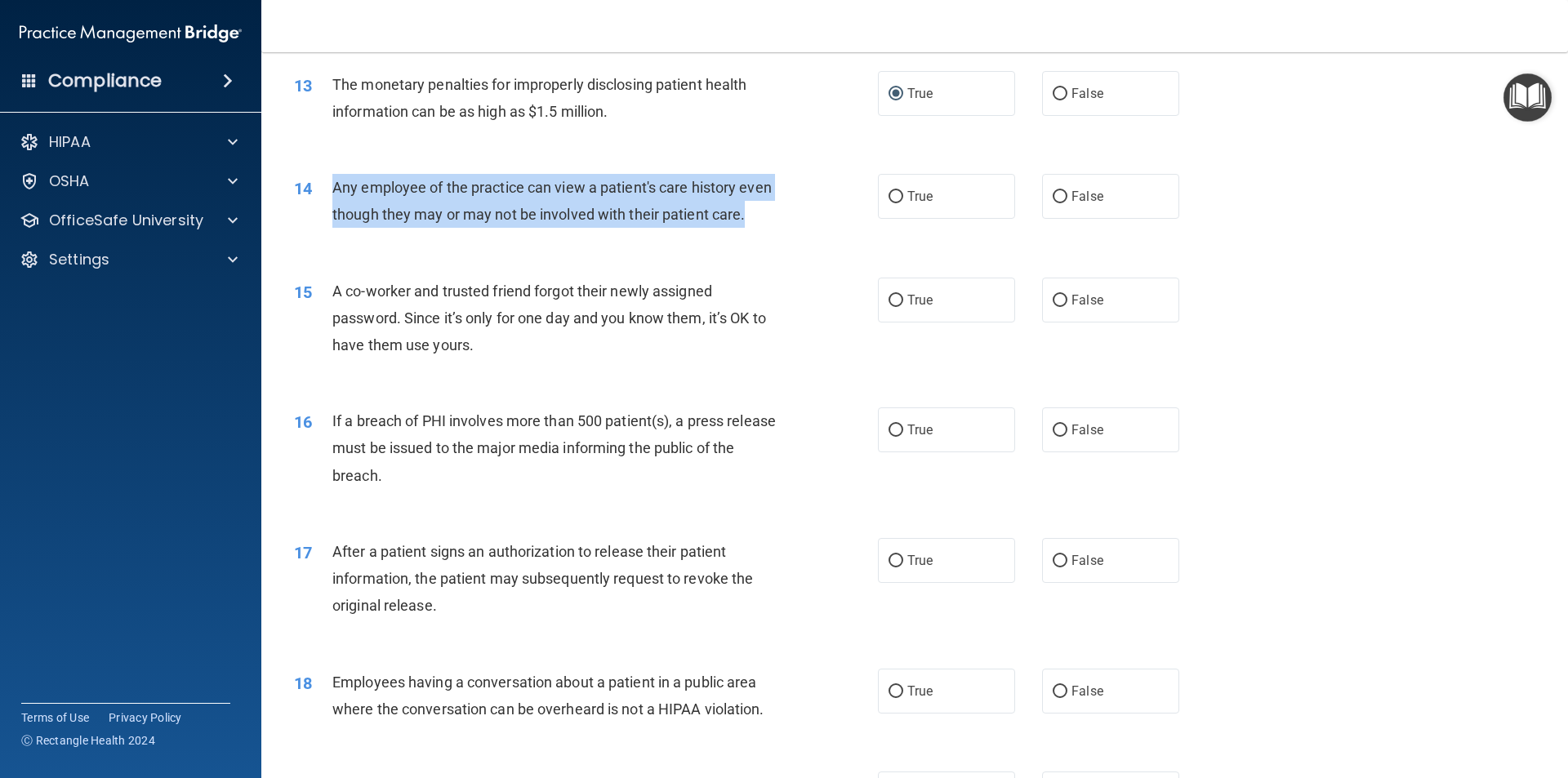
drag, startPoint x: 328, startPoint y: 191, endPoint x: 449, endPoint y: 238, distance: 129.8
click at [453, 236] on div "14 Any employee of the practice can view a patient's care history even though t…" at bounding box center [586, 205] width 633 height 62
click at [1052, 191] on input "False" at bounding box center [1060, 197] width 15 height 12
radio input "true"
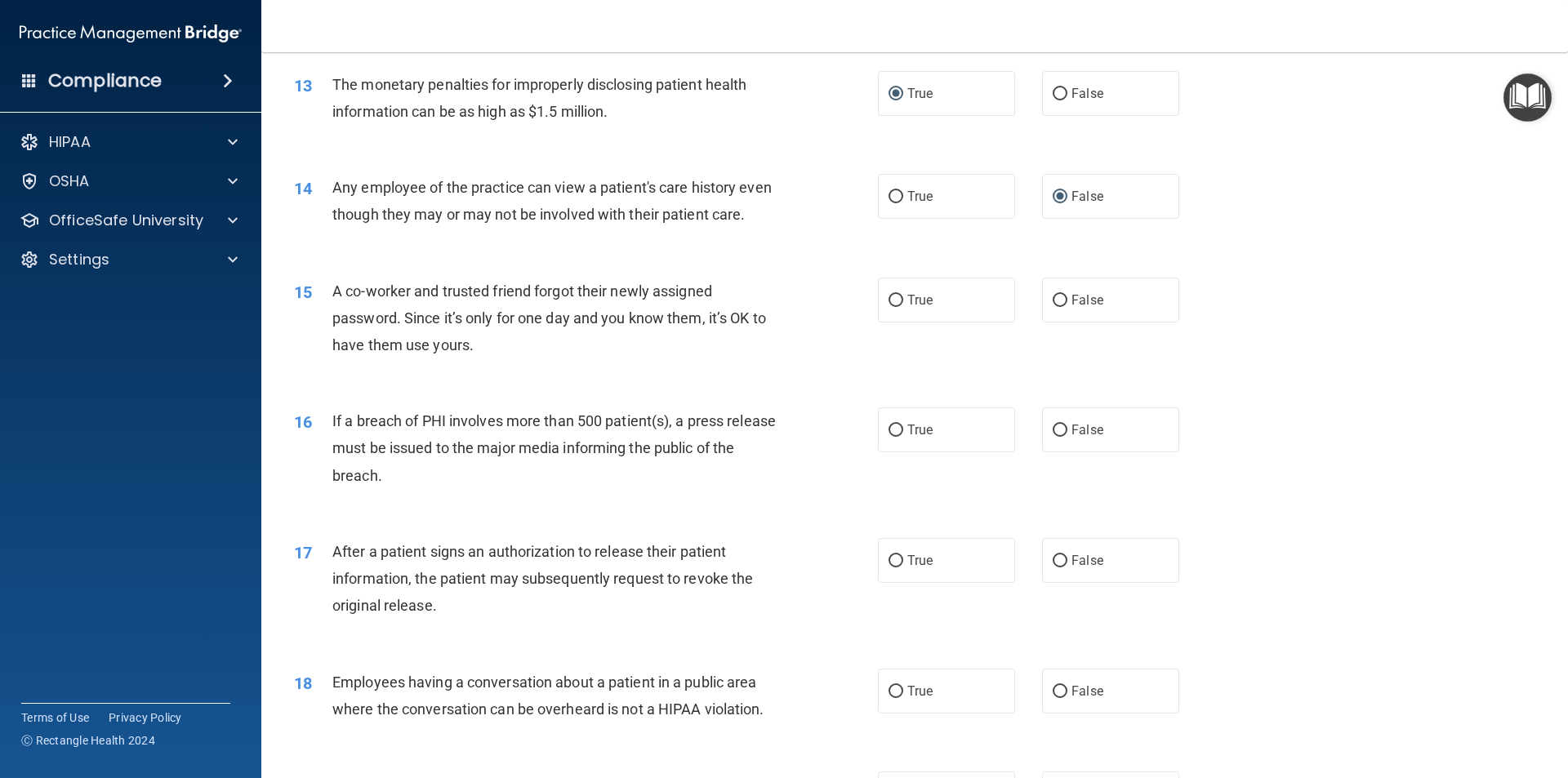
click at [521, 359] on div "A co-worker and trusted friend forgot their newly assigned password. Since it’s…" at bounding box center [560, 318] width 456 height 81
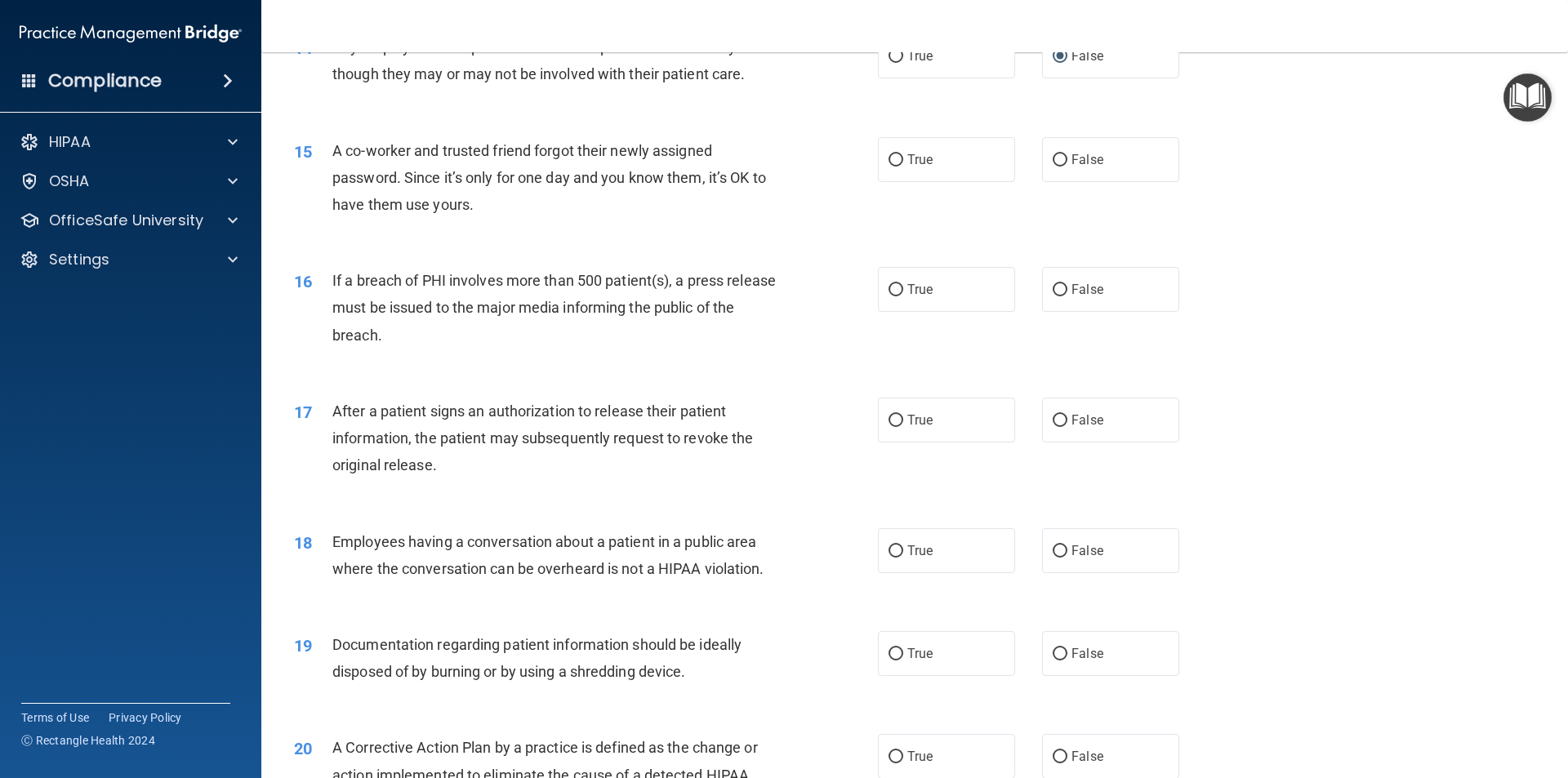
scroll to position [1633, 0]
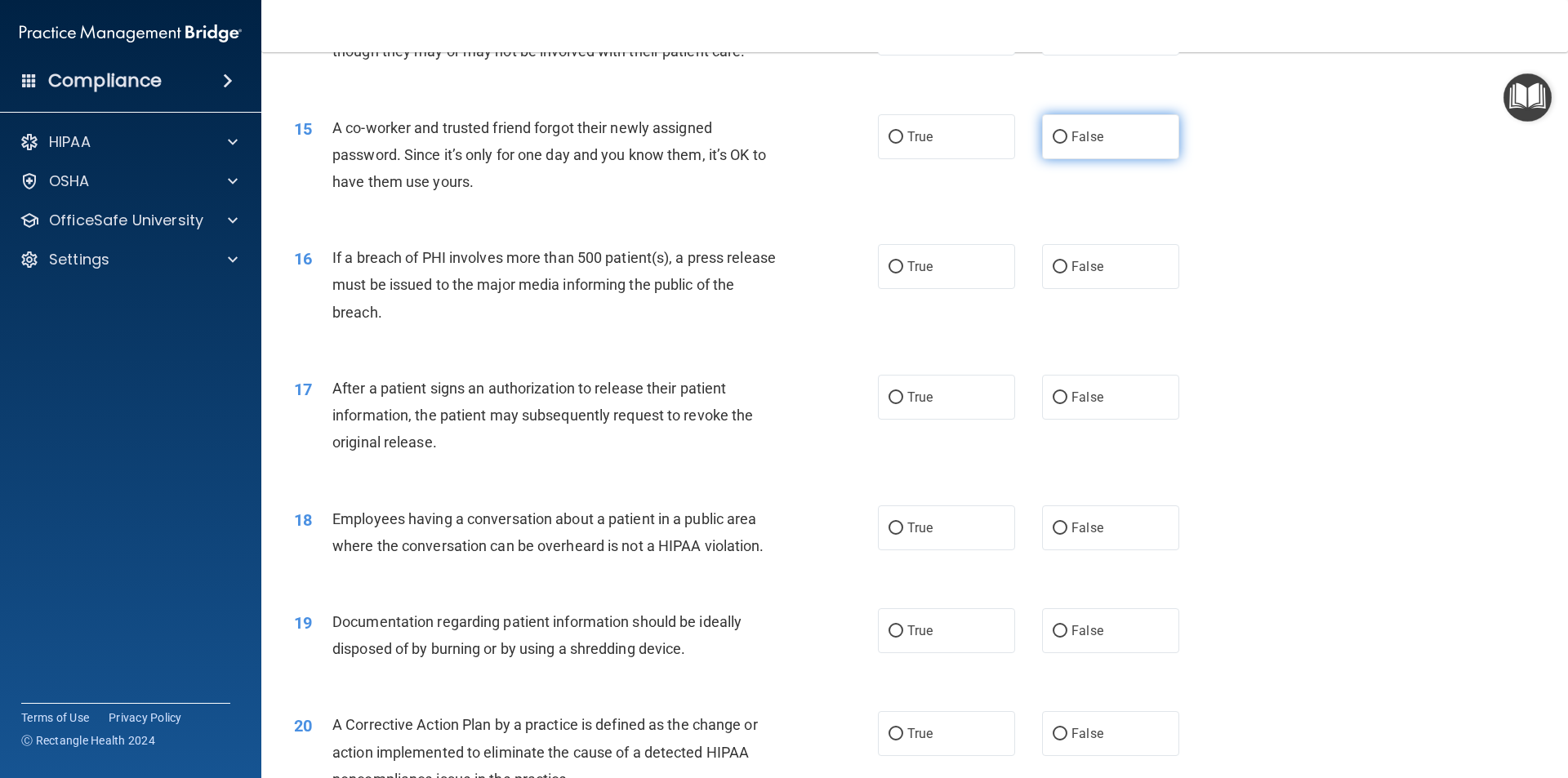
click at [1055, 144] on input "False" at bounding box center [1060, 137] width 15 height 12
radio input "true"
drag, startPoint x: 478, startPoint y: 209, endPoint x: 420, endPoint y: 197, distance: 59.2
click at [426, 196] on div "A co-worker and trusted friend forgot their newly assigned password. Since it’s…" at bounding box center [560, 155] width 456 height 81
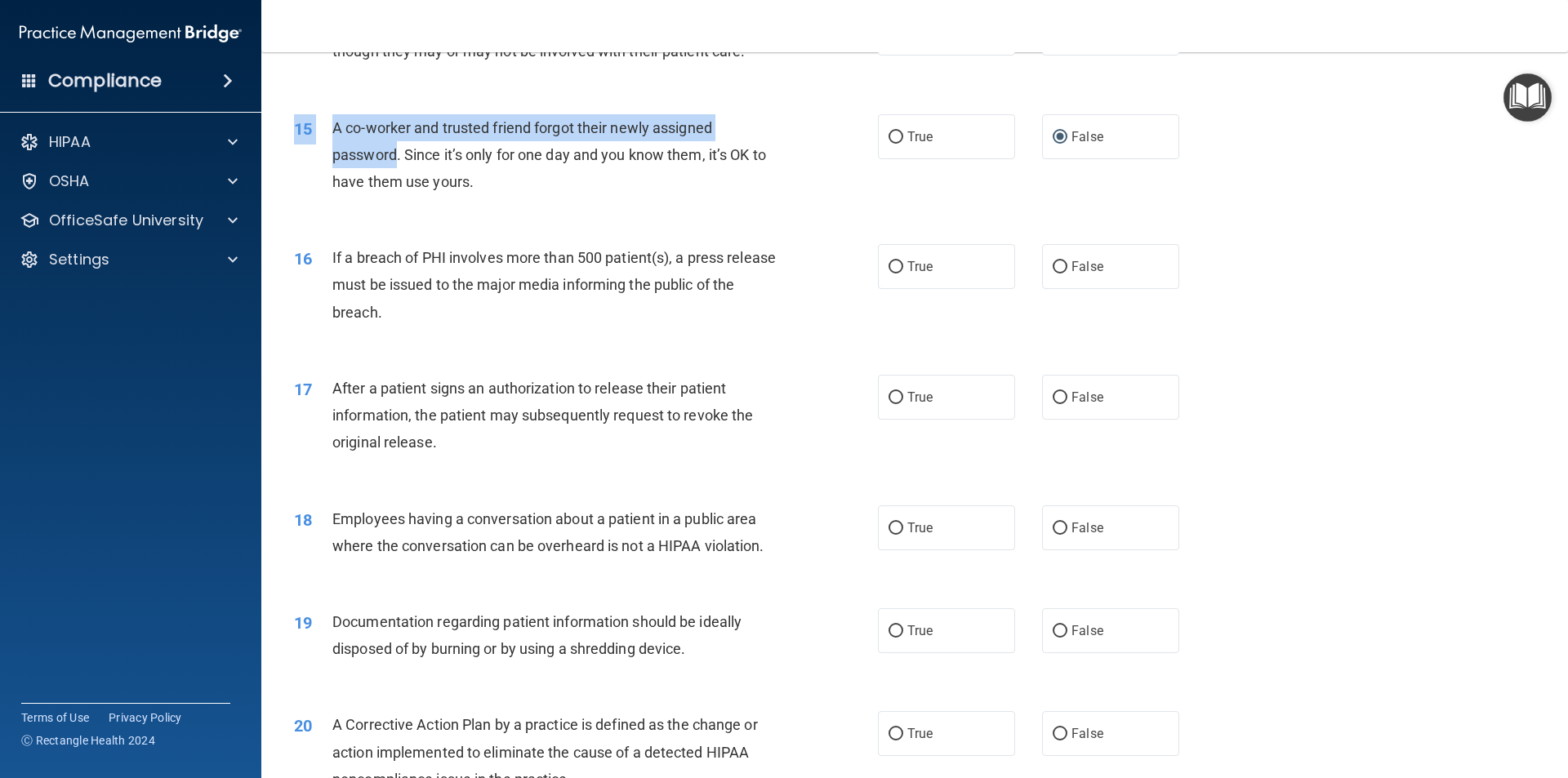
drag, startPoint x: 354, startPoint y: 161, endPoint x: 308, endPoint y: 127, distance: 57.2
click at [308, 127] on div "15 A co-worker and trusted friend forgot their newly assigned password. Since i…" at bounding box center [914, 159] width 1265 height 131
click at [315, 133] on div "15 A co-worker and trusted friend forgot their newly assigned password. Since i…" at bounding box center [914, 159] width 1265 height 131
drag, startPoint x: 398, startPoint y: 165, endPoint x: 435, endPoint y: 185, distance: 42.1
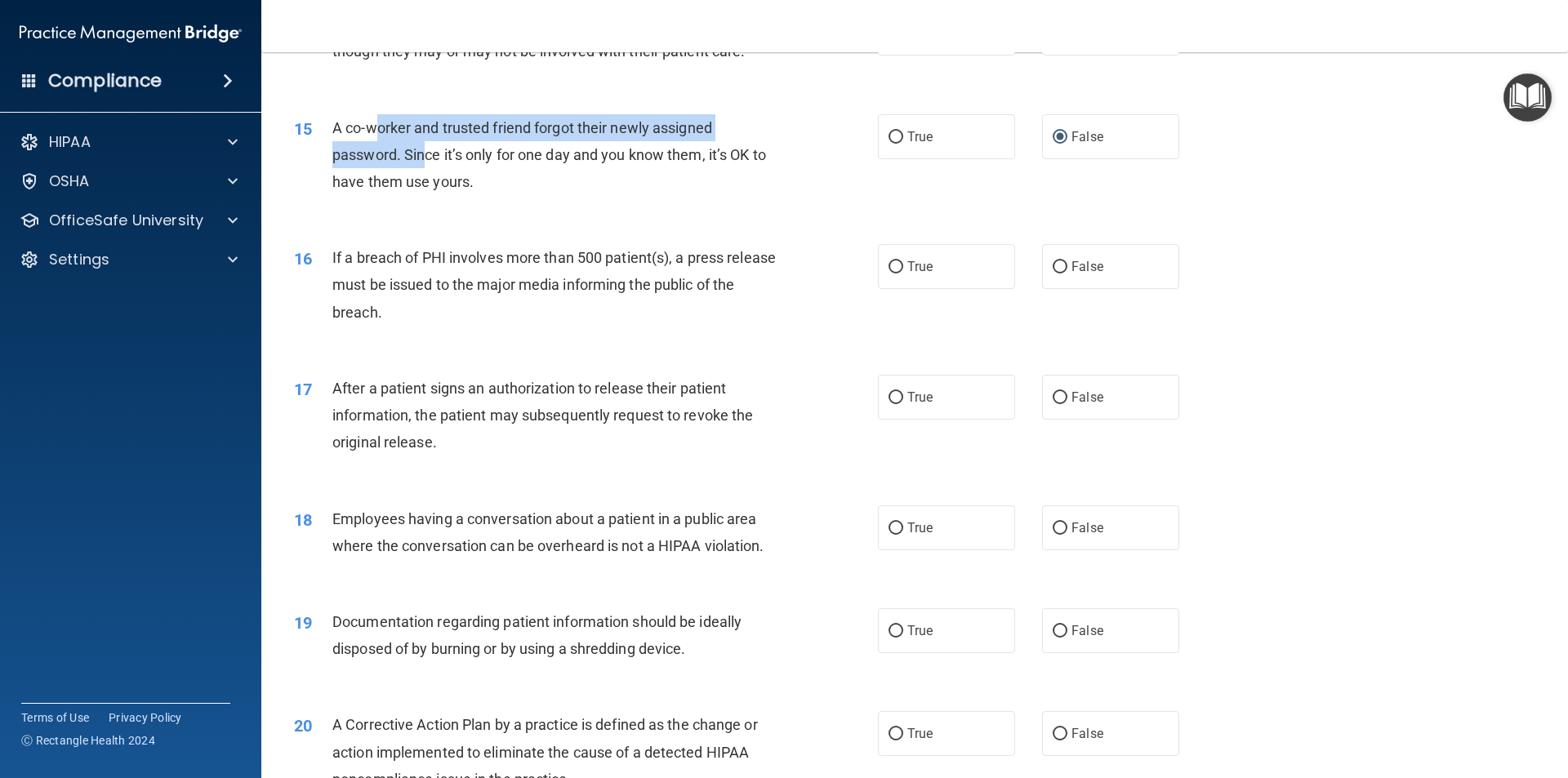
click at [435, 185] on span "A co-worker and trusted friend forgot their newly assigned password. Since it’s…" at bounding box center [549, 155] width 433 height 71
click at [520, 196] on div "A co-worker and trusted friend forgot their newly assigned password. Since it’s…" at bounding box center [560, 155] width 456 height 81
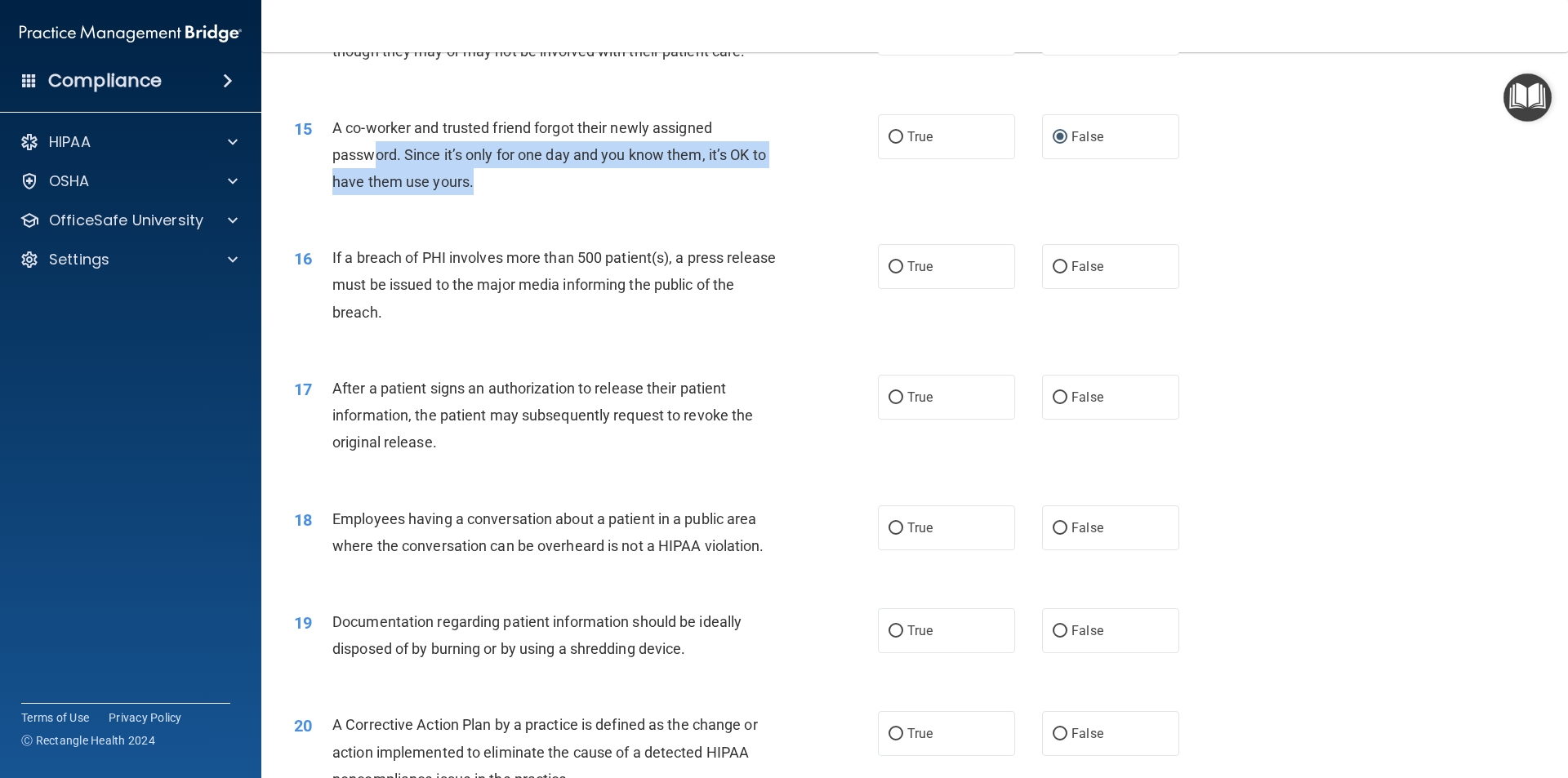
drag, startPoint x: 462, startPoint y: 208, endPoint x: 356, endPoint y: 167, distance: 113.7
click at [363, 174] on div "A co-worker and trusted friend forgot their newly assigned password. Since it’s…" at bounding box center [560, 155] width 456 height 81
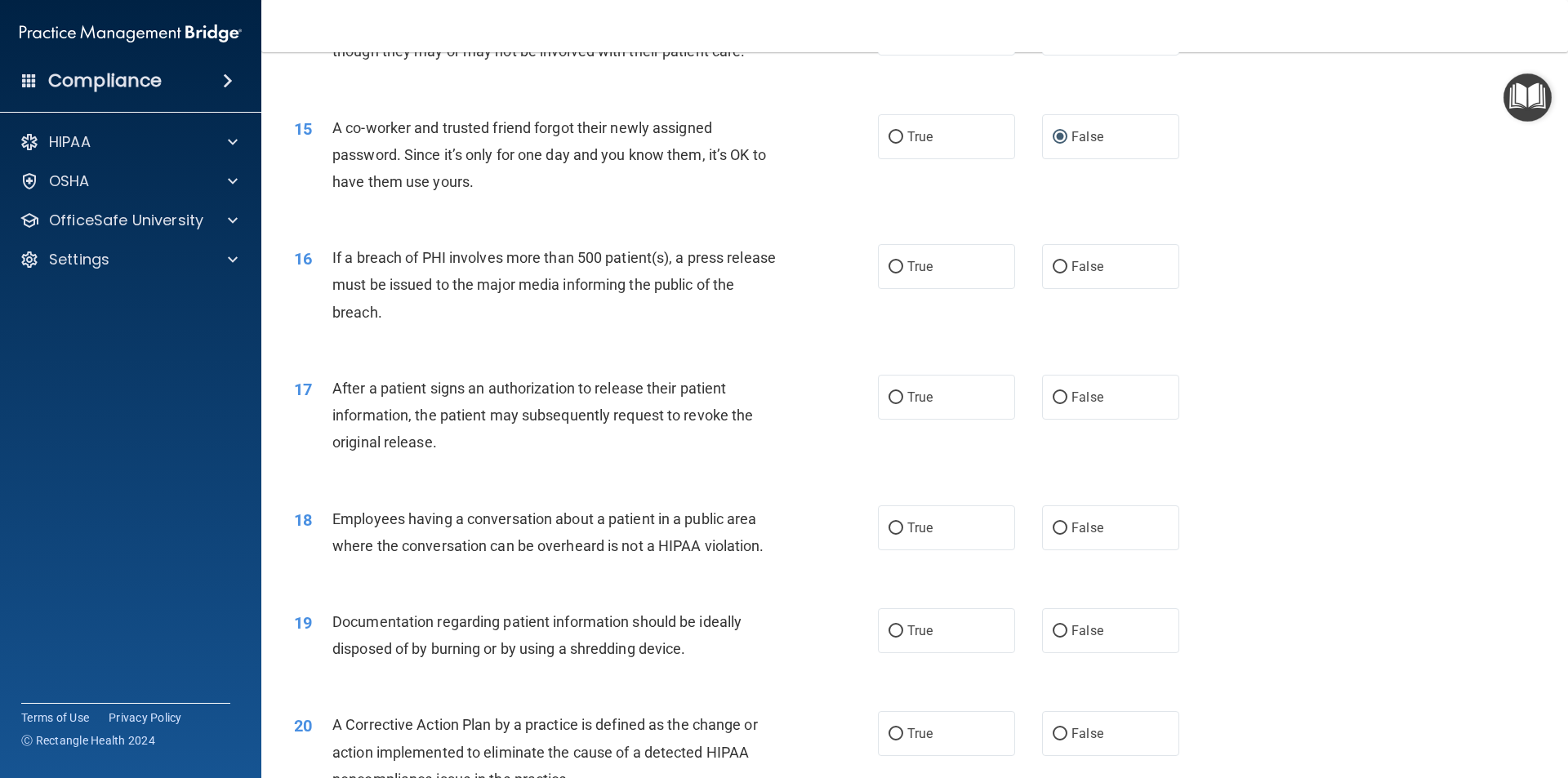
drag, startPoint x: 356, startPoint y: 167, endPoint x: 349, endPoint y: 162, distance: 8.6
click at [351, 163] on div "A co-worker and trusted friend forgot their newly assigned password. Since it’s…" at bounding box center [560, 155] width 456 height 81
click at [345, 159] on span "A co-worker and trusted friend forgot their newly assigned password. Since it’s…" at bounding box center [549, 155] width 433 height 71
click at [339, 156] on span "A co-worker and trusted friend forgot their newly assigned password. Since it’s…" at bounding box center [549, 155] width 433 height 71
click at [339, 171] on div "A co-worker and trusted friend forgot their newly assigned password. Since it’s…" at bounding box center [560, 155] width 456 height 81
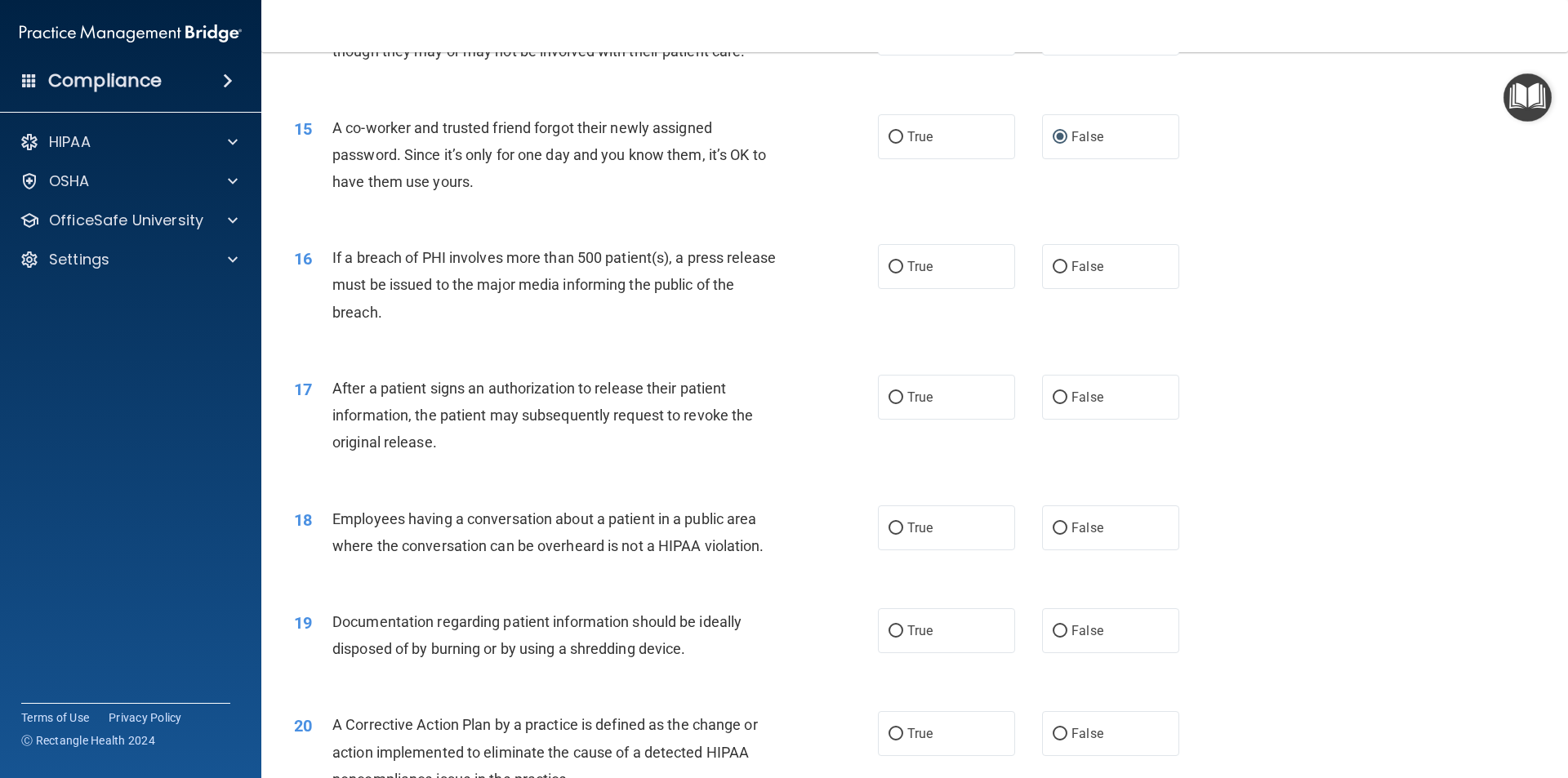
click at [332, 151] on span "A co-worker and trusted friend forgot their newly assigned password. Since it’s…" at bounding box center [549, 155] width 433 height 71
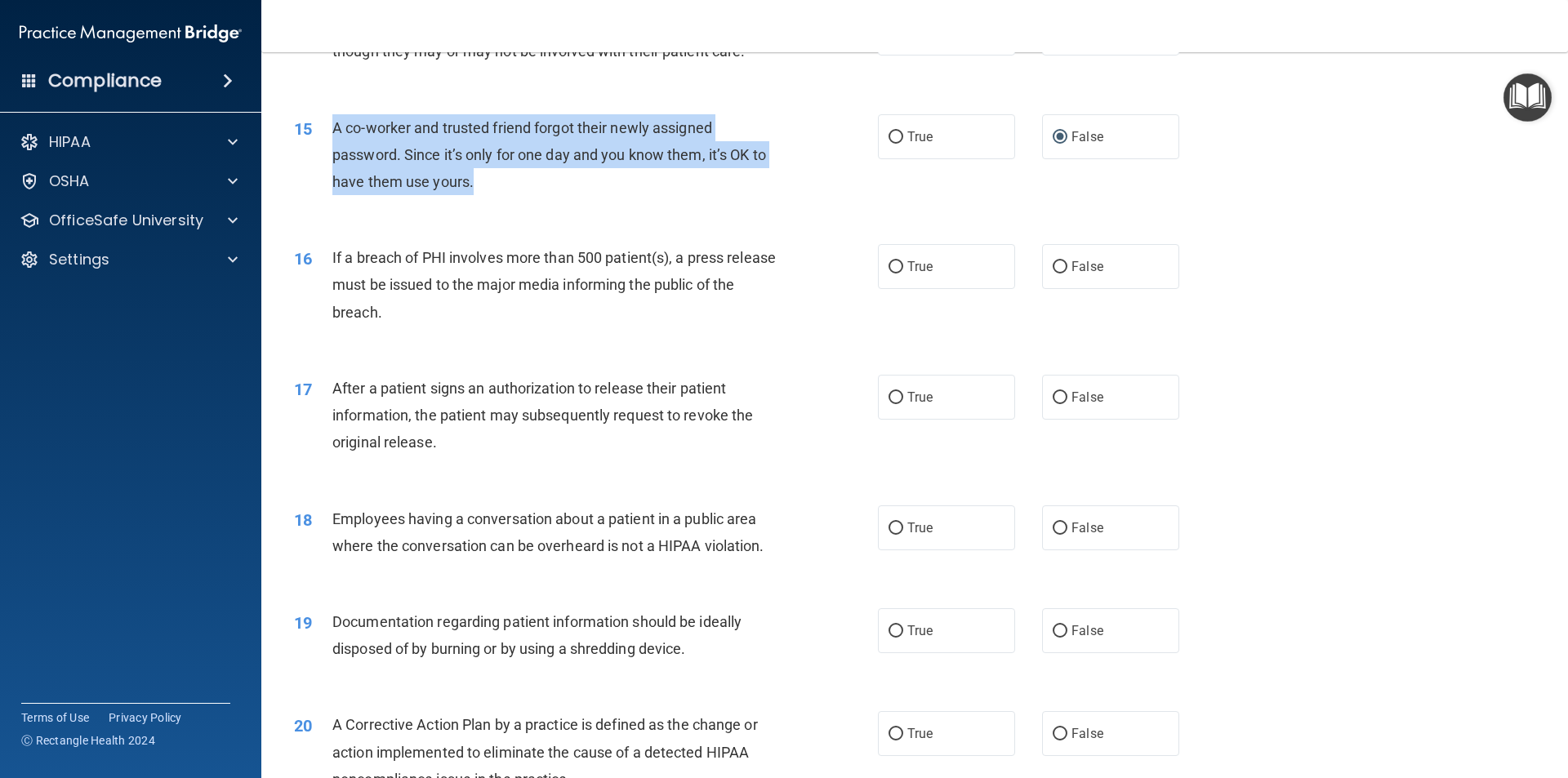
drag, startPoint x: 329, startPoint y: 153, endPoint x: 508, endPoint y: 216, distance: 189.8
click at [508, 204] on div "15 A co-worker and trusted friend forgot their newly assigned password. Since i…" at bounding box center [586, 159] width 633 height 90
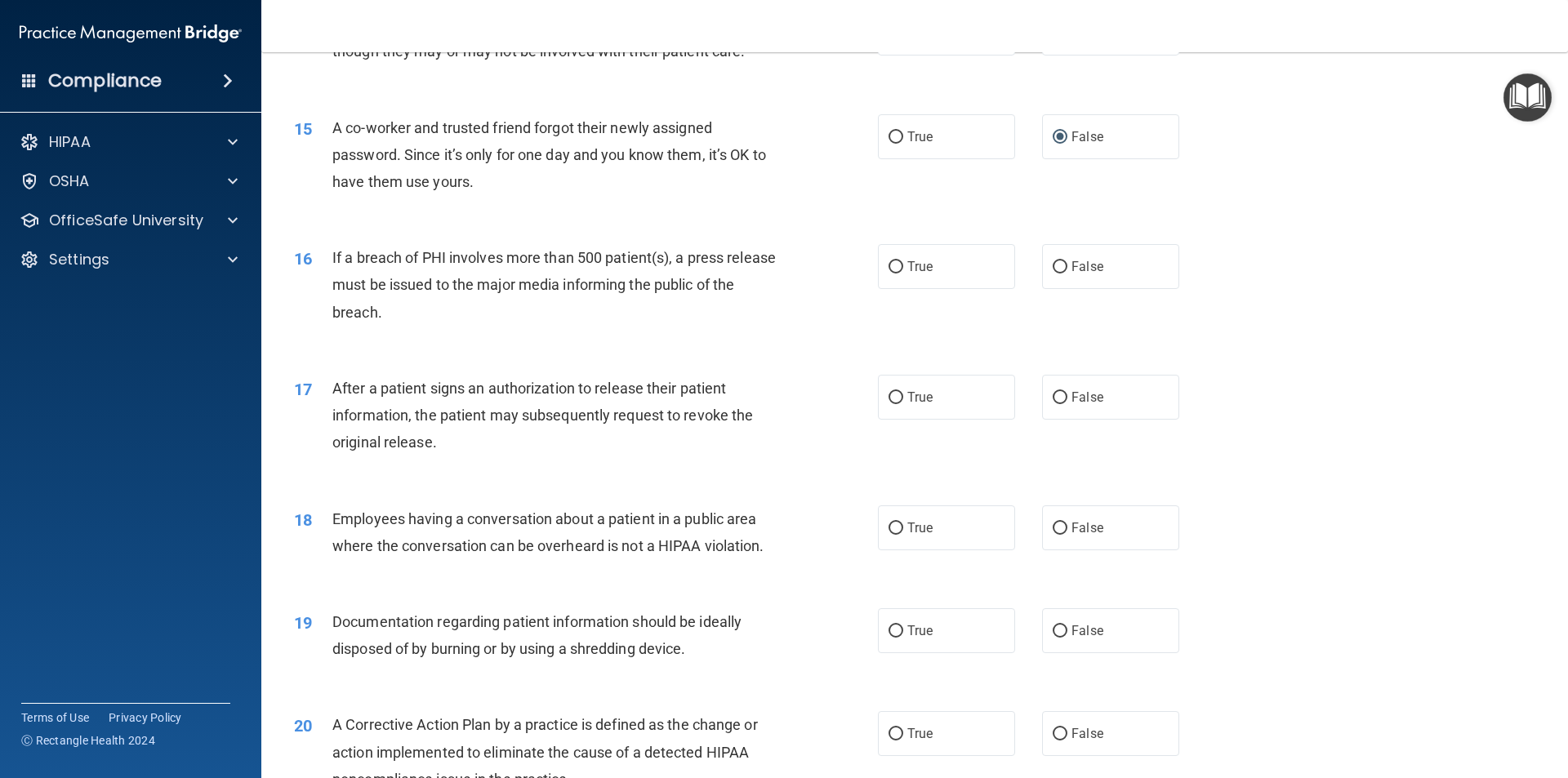
click at [633, 325] on div "If a breach of PHI involves more than 500 patient(s), a press release must be i…" at bounding box center [560, 284] width 456 height 81
click at [889, 273] on input "True" at bounding box center [896, 267] width 15 height 12
radio input "true"
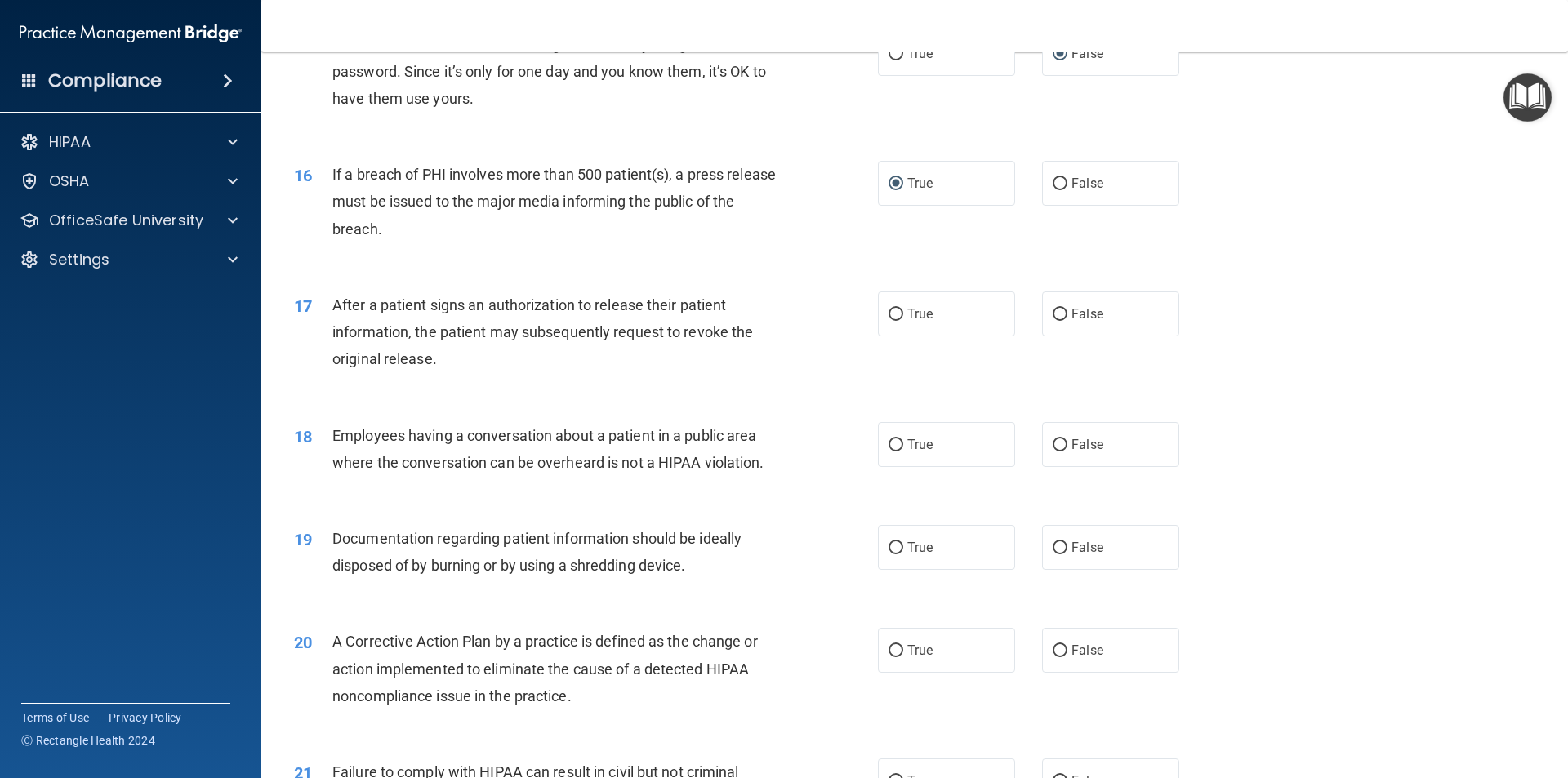
scroll to position [1796, 0]
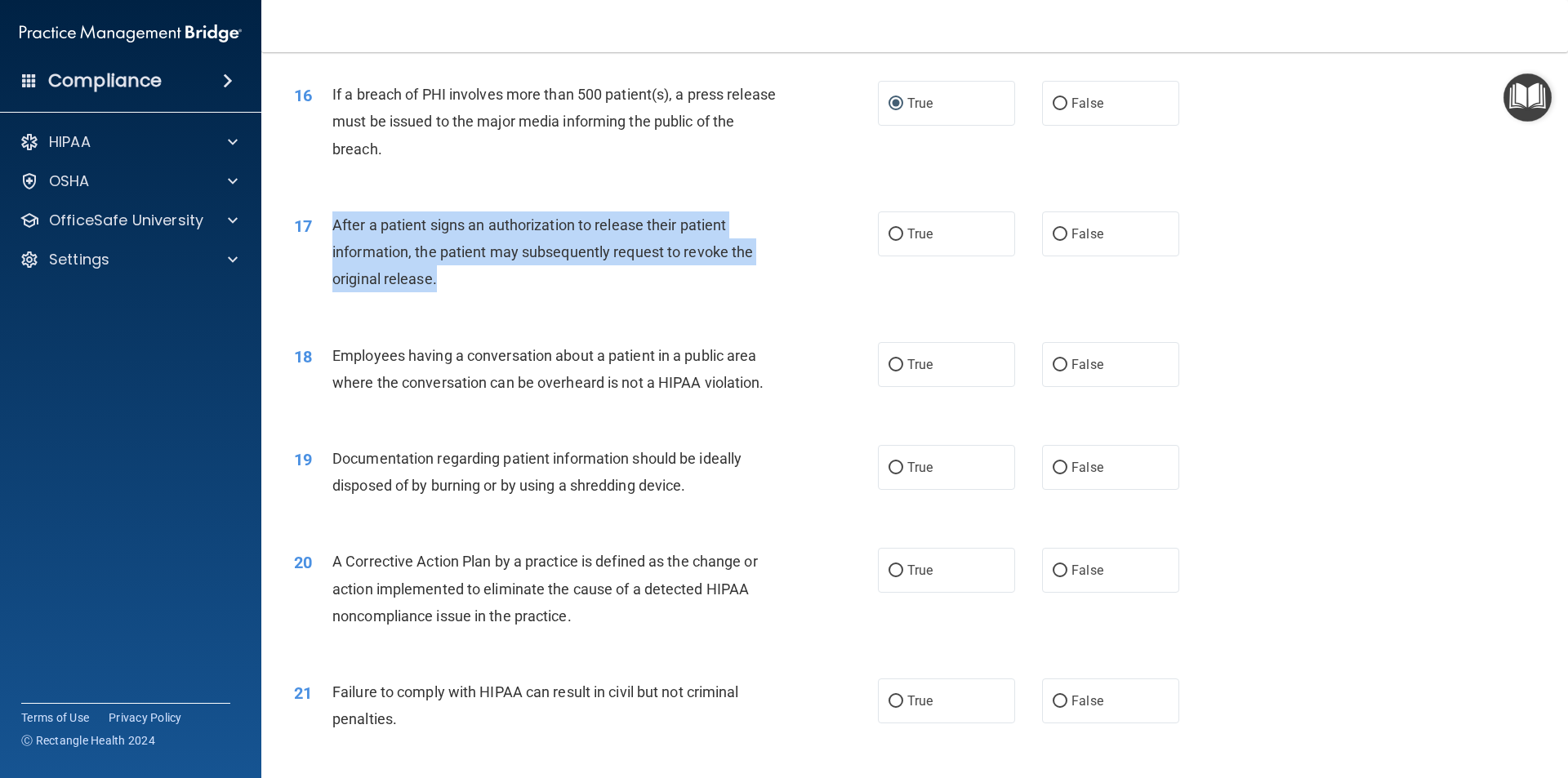
drag, startPoint x: 457, startPoint y: 309, endPoint x: 336, endPoint y: 257, distance: 131.7
click at [336, 257] on div "After a patient signs an authorization to release their patient information, th…" at bounding box center [560, 251] width 456 height 81
click at [890, 240] on input "True" at bounding box center [896, 234] width 15 height 12
radio input "true"
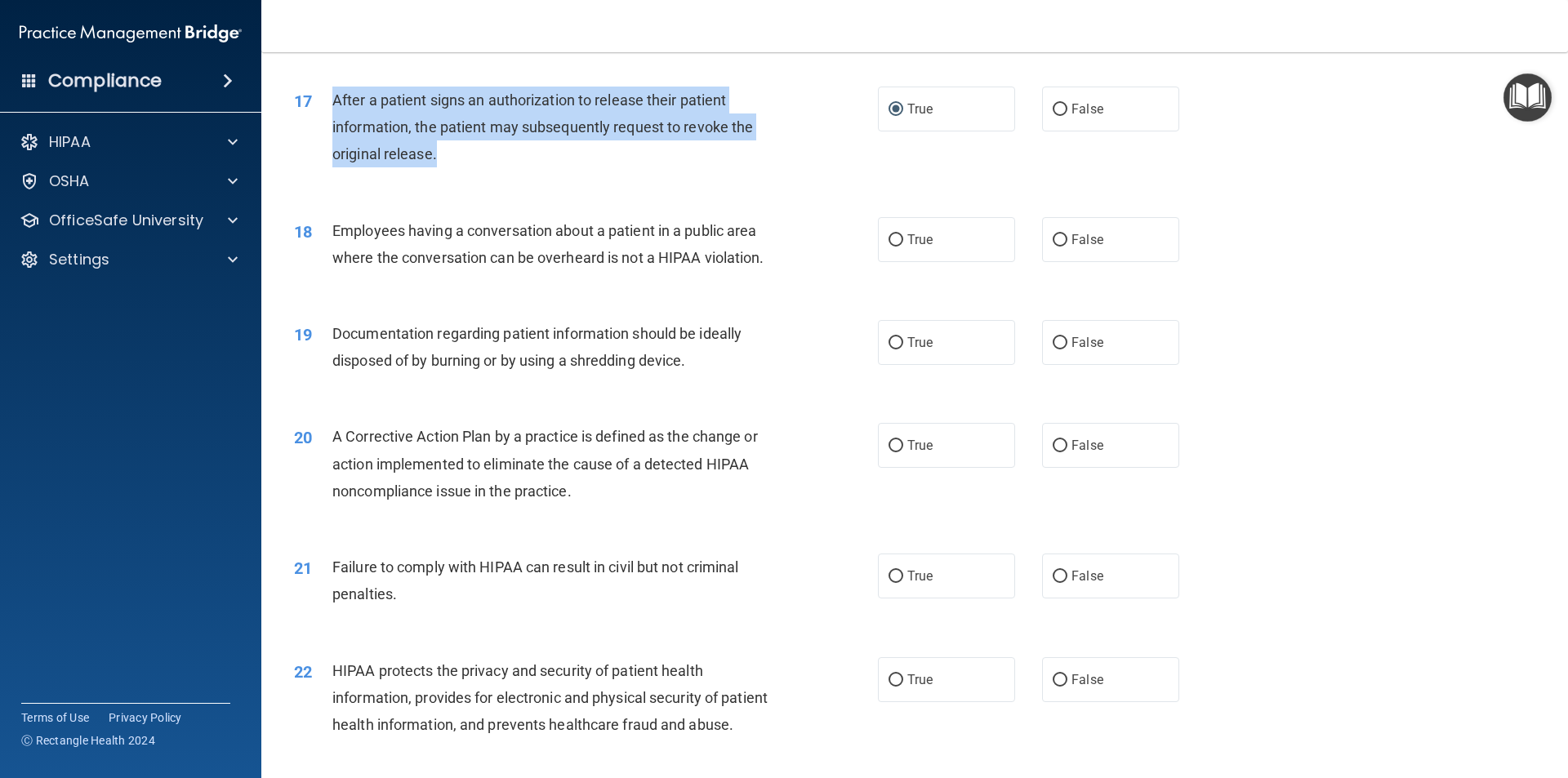
scroll to position [1959, 0]
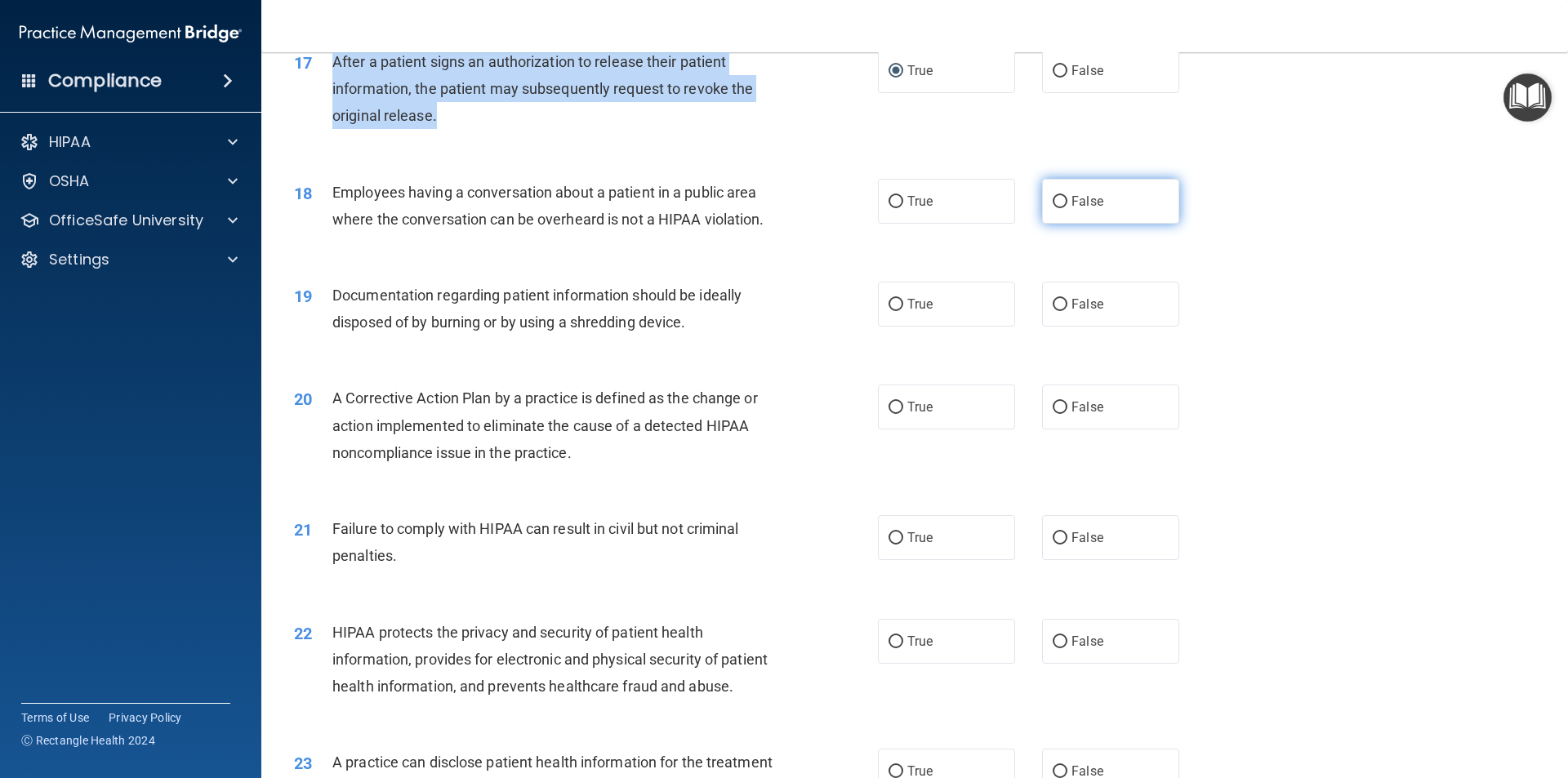
click at [1055, 208] on input "False" at bounding box center [1060, 201] width 15 height 12
radio input "true"
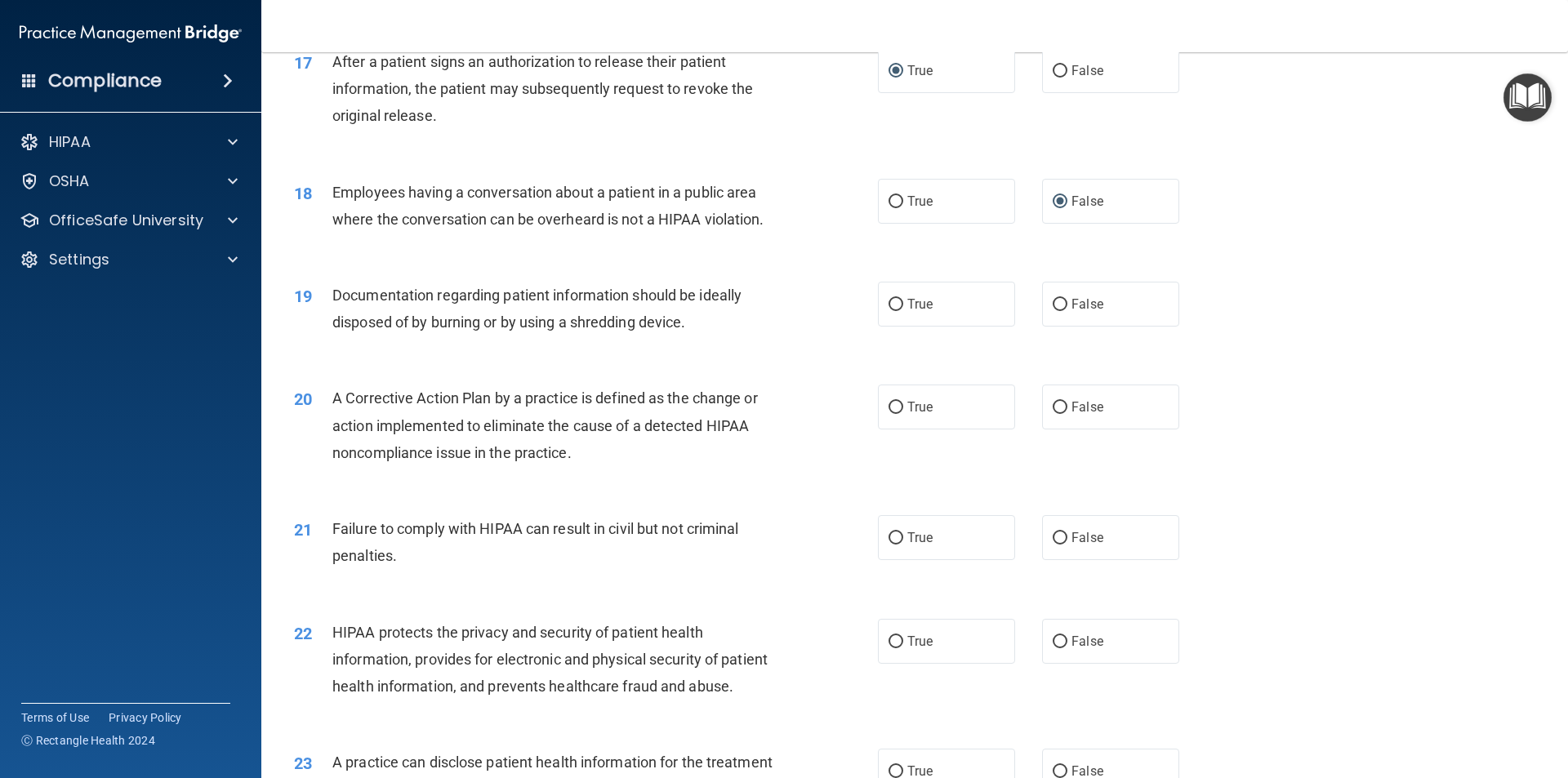
click at [807, 311] on div "19 Documentation regarding patient information should be ideally disposed of by…" at bounding box center [586, 313] width 633 height 62
drag, startPoint x: 703, startPoint y: 358, endPoint x: 453, endPoint y: 348, distance: 250.2
click at [512, 344] on div "19 Documentation regarding patient information should be ideally disposed of by…" at bounding box center [586, 313] width 633 height 62
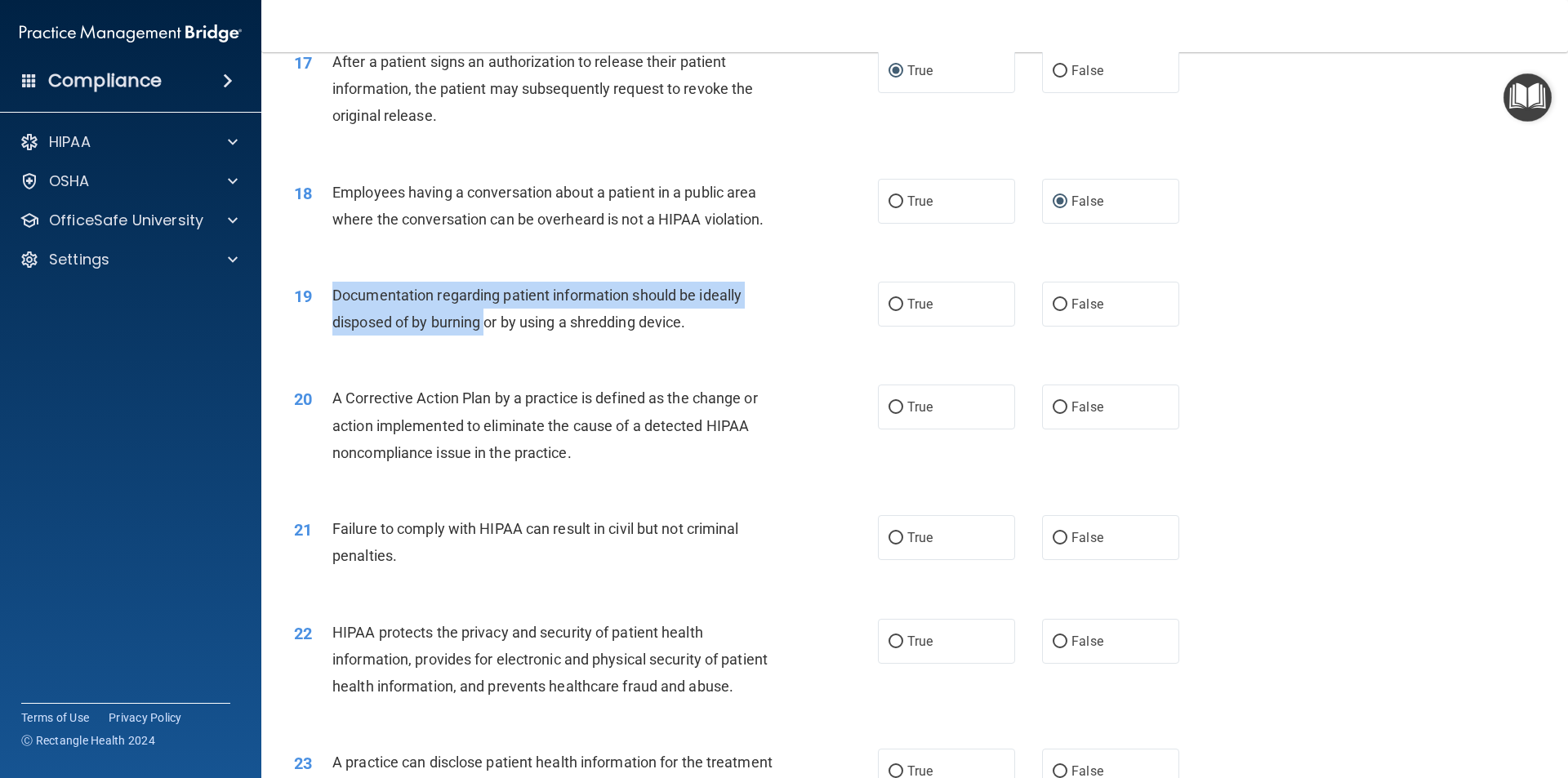
drag, startPoint x: 453, startPoint y: 348, endPoint x: 331, endPoint y: 327, distance: 123.8
click at [331, 327] on div "19 Documentation regarding patient information should be ideally disposed of by…" at bounding box center [586, 313] width 633 height 62
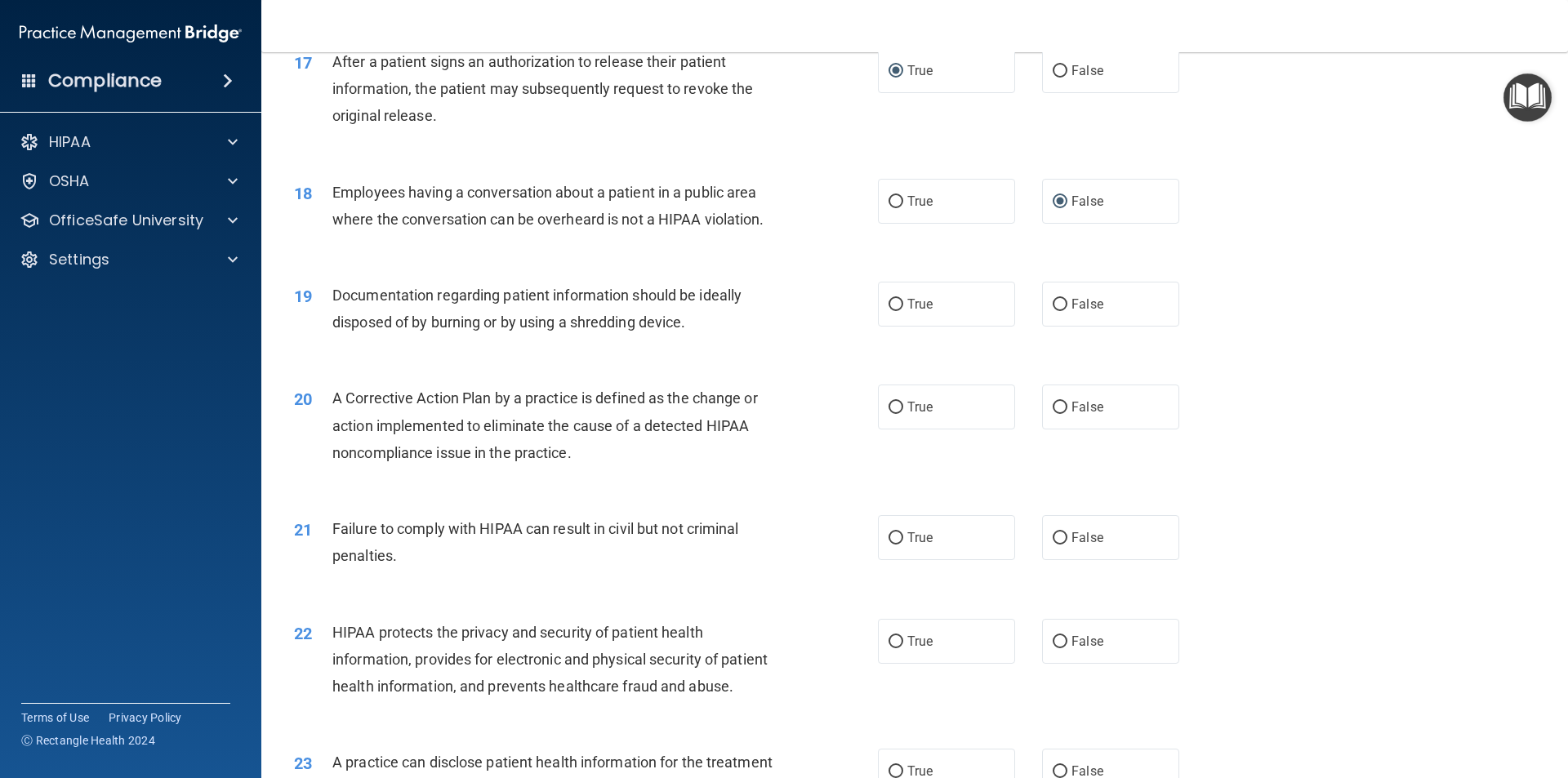
click at [510, 331] on span "Documentation regarding patient information should be ideally disposed of by bu…" at bounding box center [536, 308] width 409 height 44
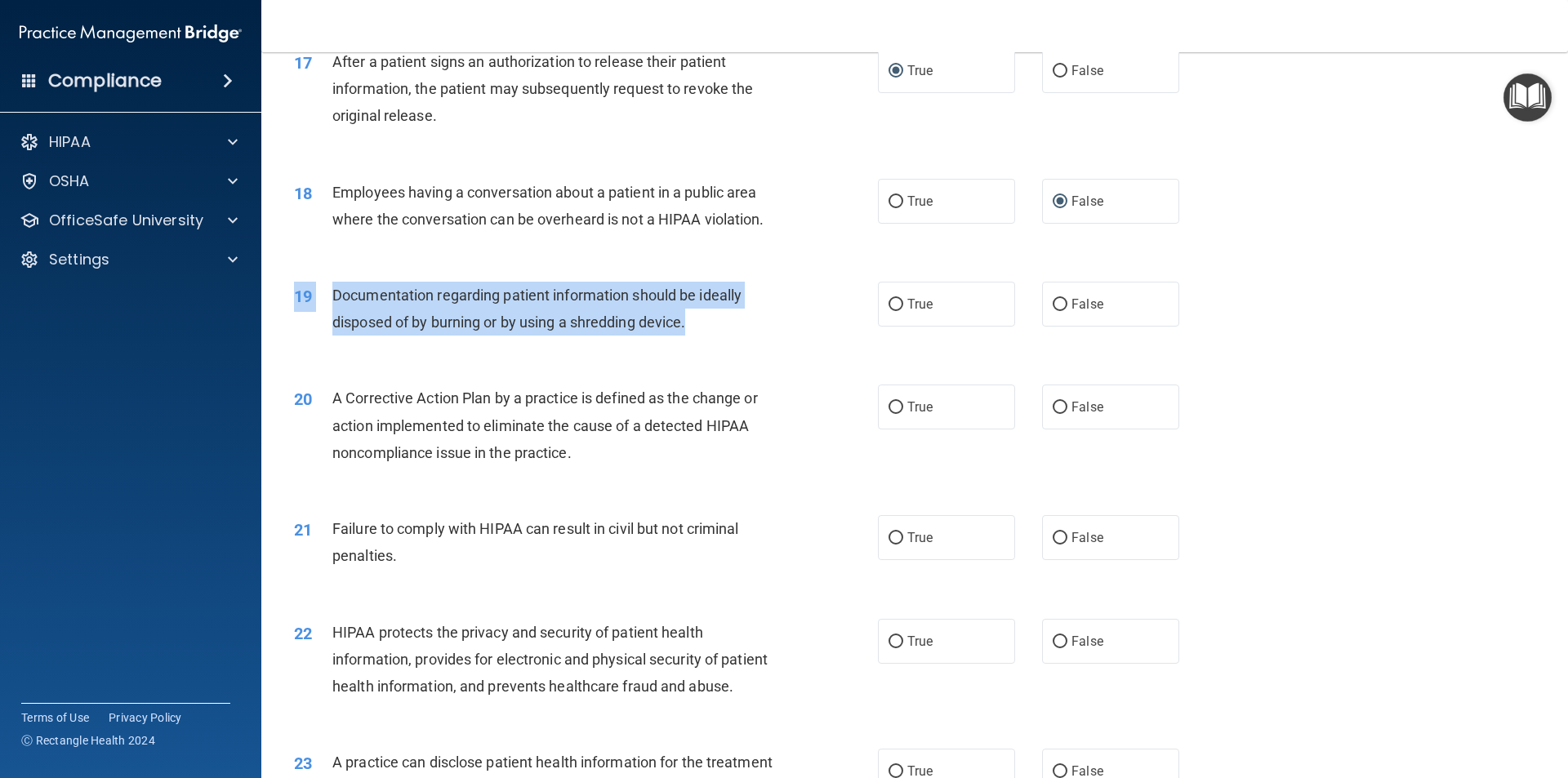
drag, startPoint x: 697, startPoint y: 349, endPoint x: 283, endPoint y: 322, distance: 414.9
click at [283, 322] on div "19 Documentation regarding patient information should be ideally disposed of by…" at bounding box center [586, 313] width 633 height 62
click at [284, 312] on div "19" at bounding box center [306, 296] width 50 height 30
drag, startPoint x: 711, startPoint y: 365, endPoint x: 325, endPoint y: 315, distance: 389.2
click at [325, 315] on div "19 Documentation regarding patient information should be ideally disposed of by…" at bounding box center [586, 313] width 633 height 62
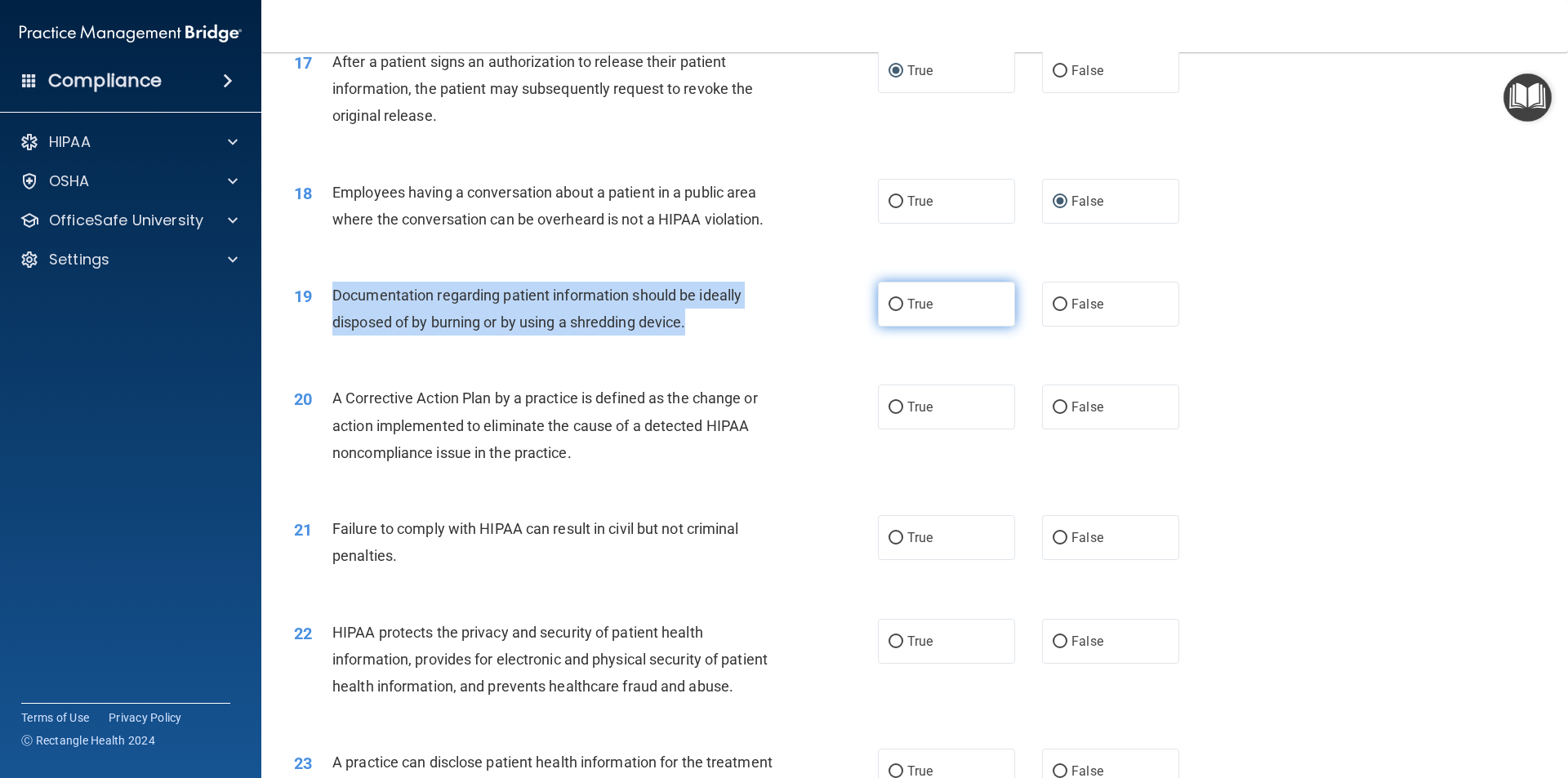
click at [891, 311] on input "True" at bounding box center [896, 304] width 15 height 12
radio input "true"
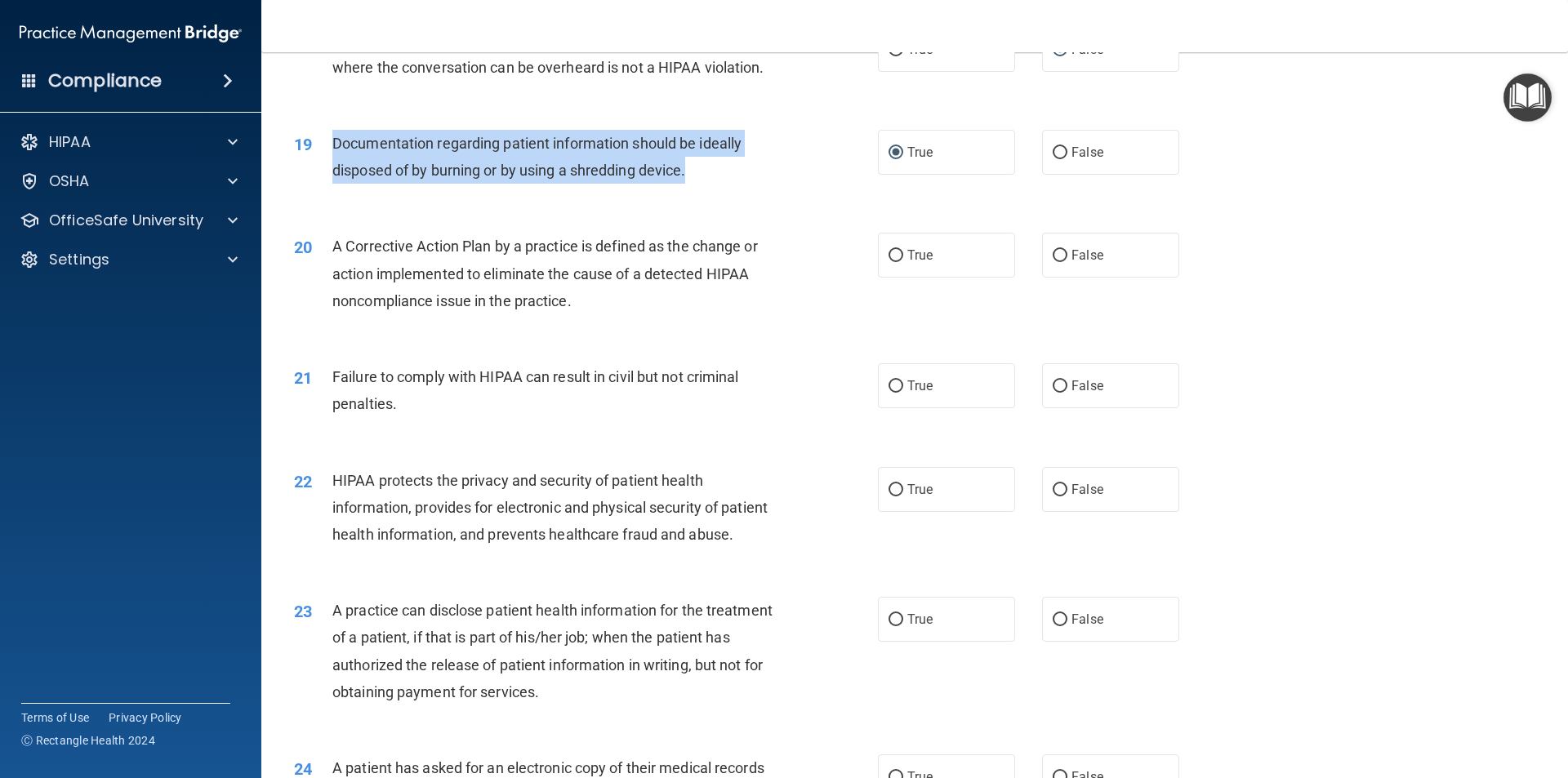
scroll to position [2123, 0]
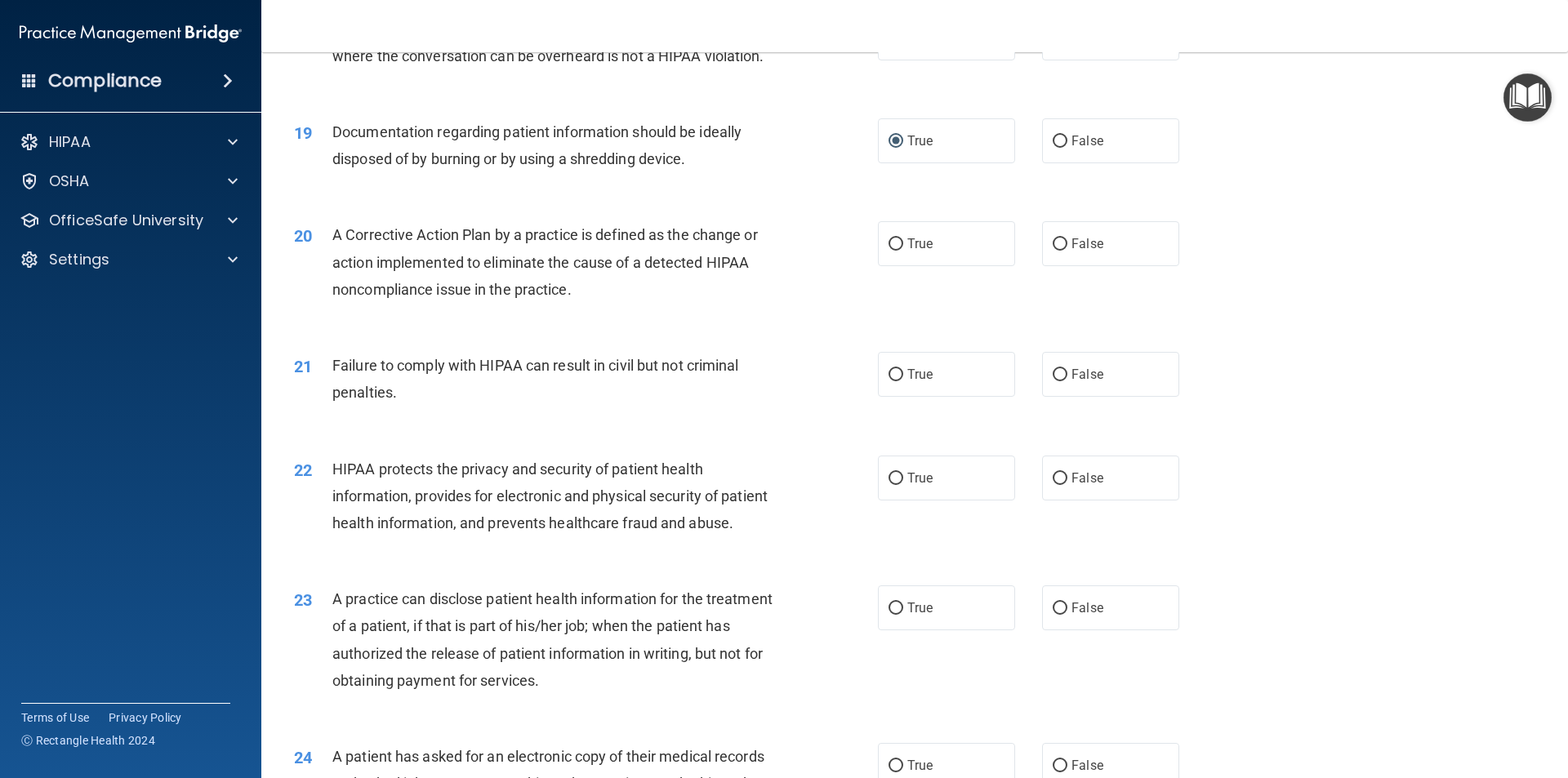
click at [387, 297] on span "A Corrective Action Plan by a practice is defined as the change or action imple…" at bounding box center [544, 261] width 425 height 71
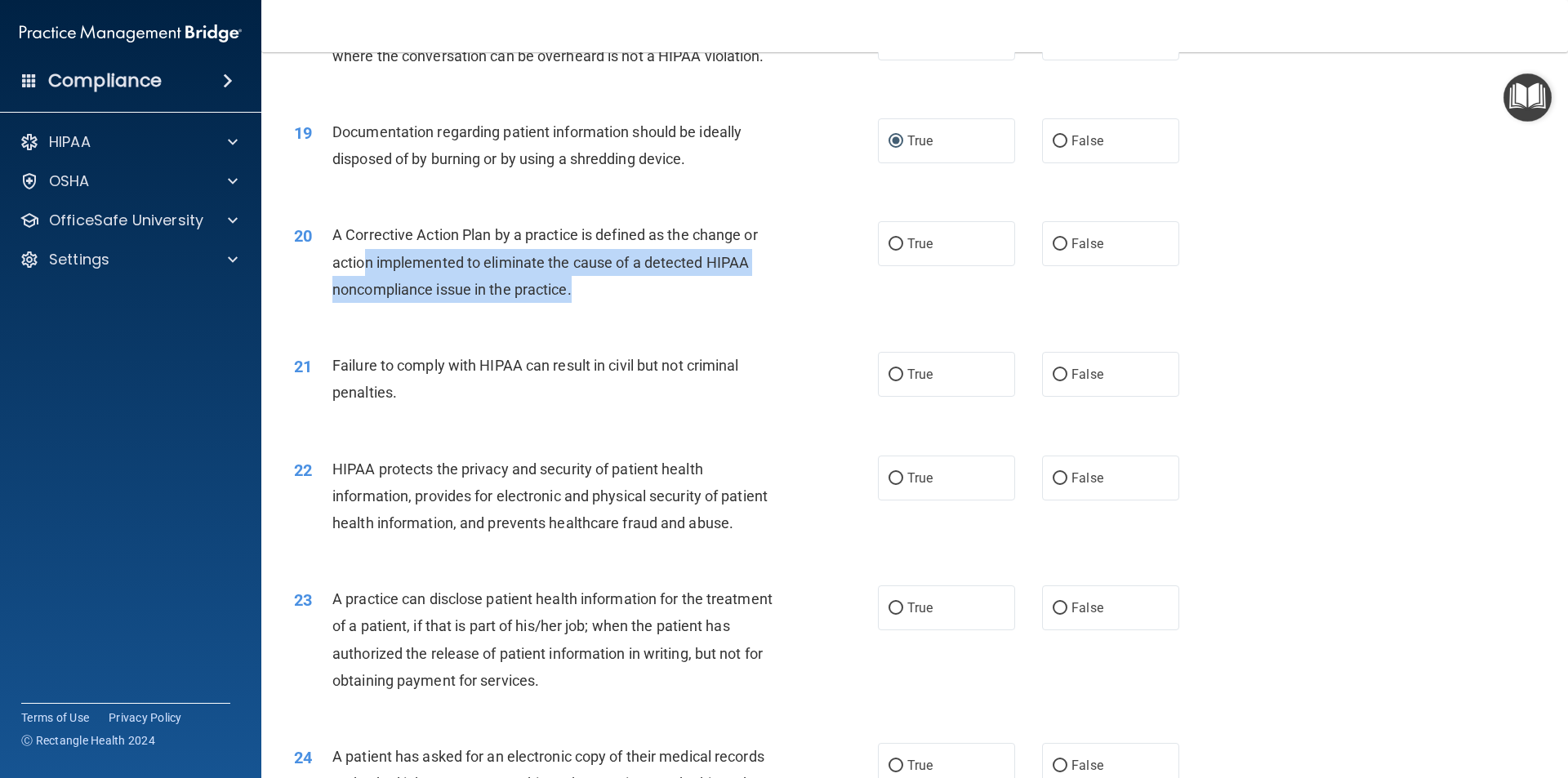
drag, startPoint x: 583, startPoint y: 324, endPoint x: 357, endPoint y: 290, distance: 228.5
click at [358, 291] on div "A Corrective Action Plan by a practice is defined as the change or action imple…" at bounding box center [560, 261] width 456 height 81
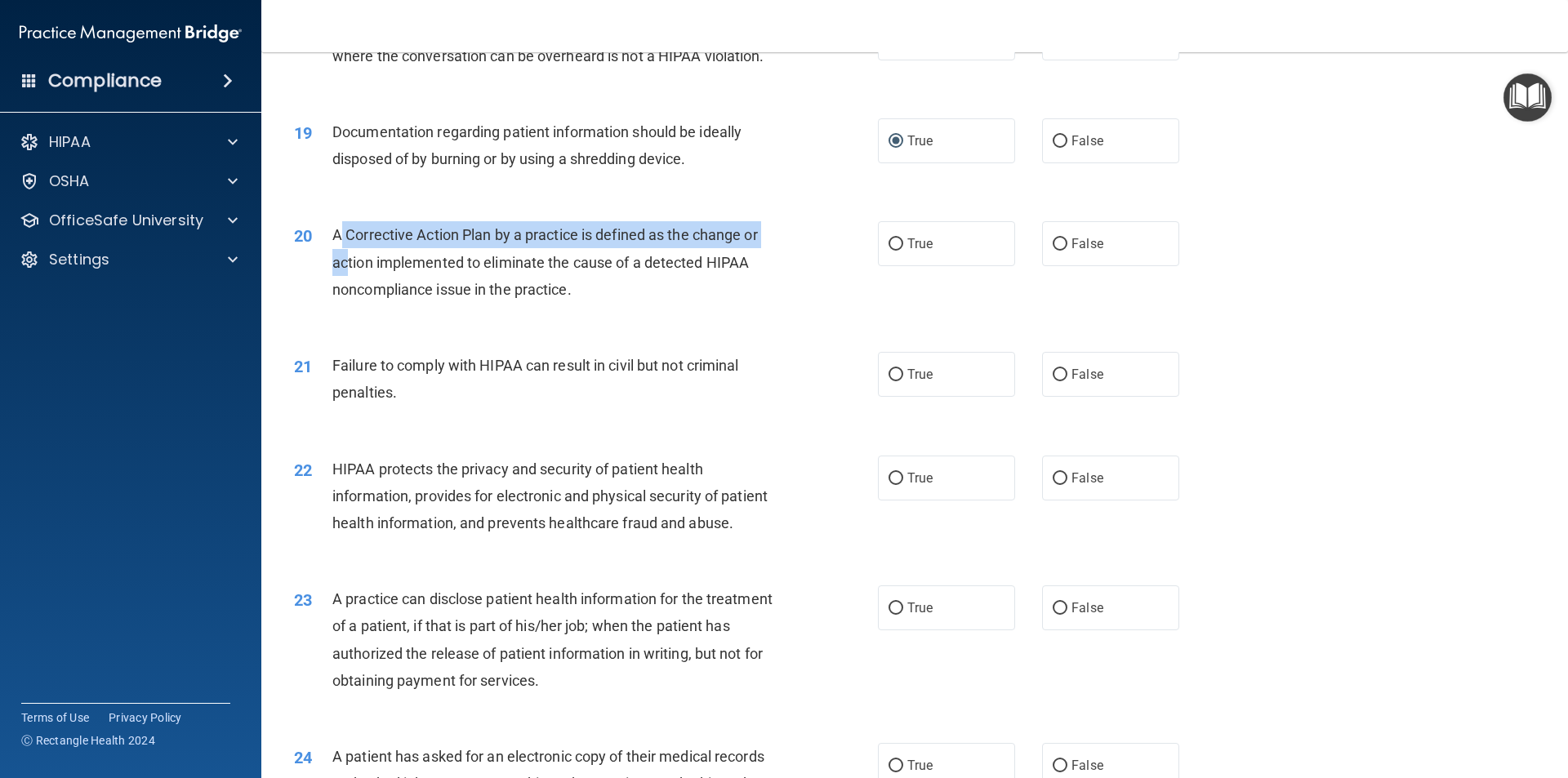
drag, startPoint x: 345, startPoint y: 280, endPoint x: 337, endPoint y: 272, distance: 11.3
click at [337, 272] on div "A Corrective Action Plan by a practice is defined as the change or action imple…" at bounding box center [560, 261] width 456 height 81
click at [337, 272] on div "A Corrective Action Plan by a practice is defined as the change or action imple…" at bounding box center [560, 261] width 456 height 81
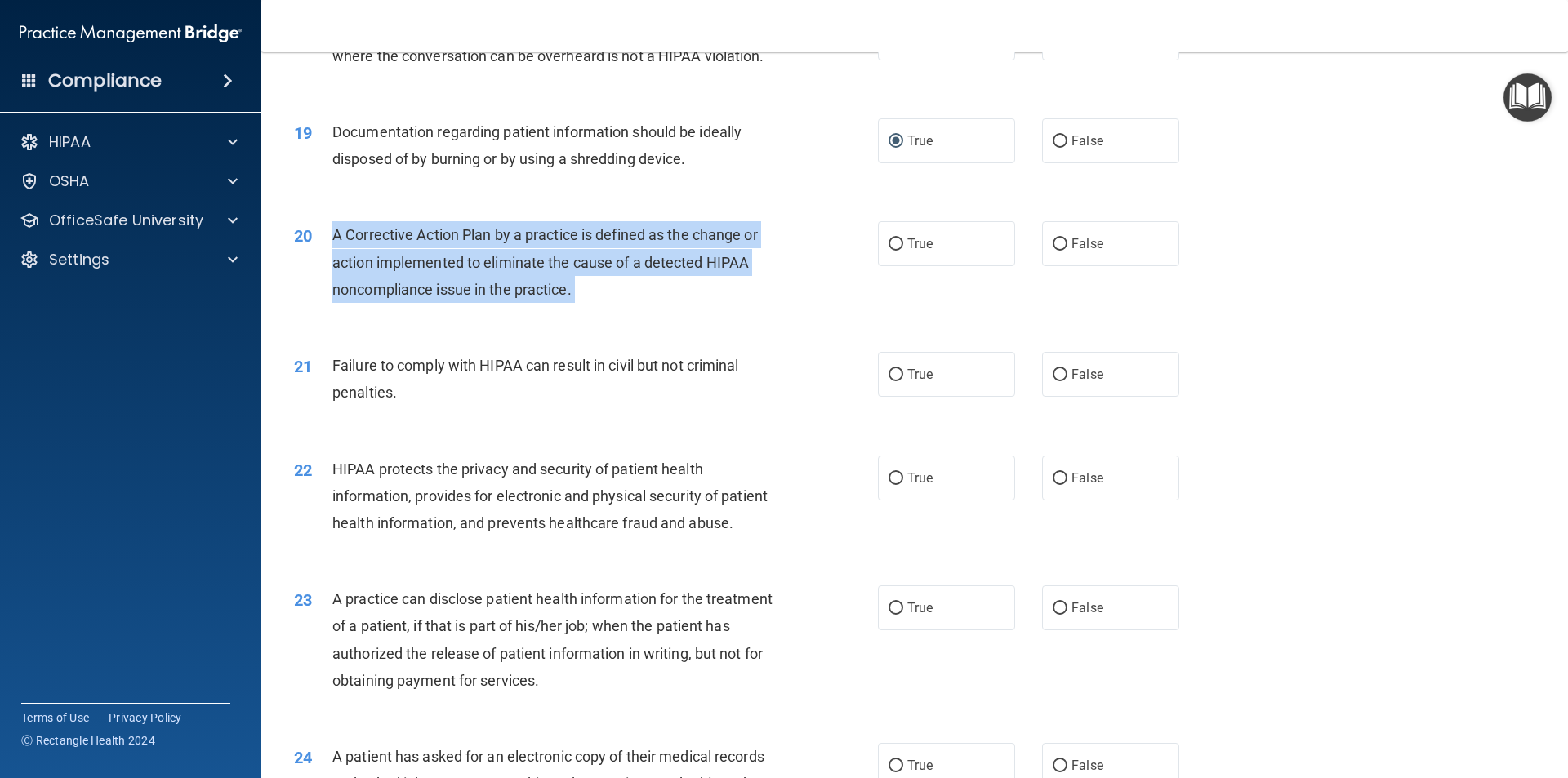
click at [337, 272] on div "A Corrective Action Plan by a practice is defined as the change or action imple…" at bounding box center [560, 261] width 456 height 81
click at [896, 250] on input "True" at bounding box center [896, 244] width 15 height 12
radio input "true"
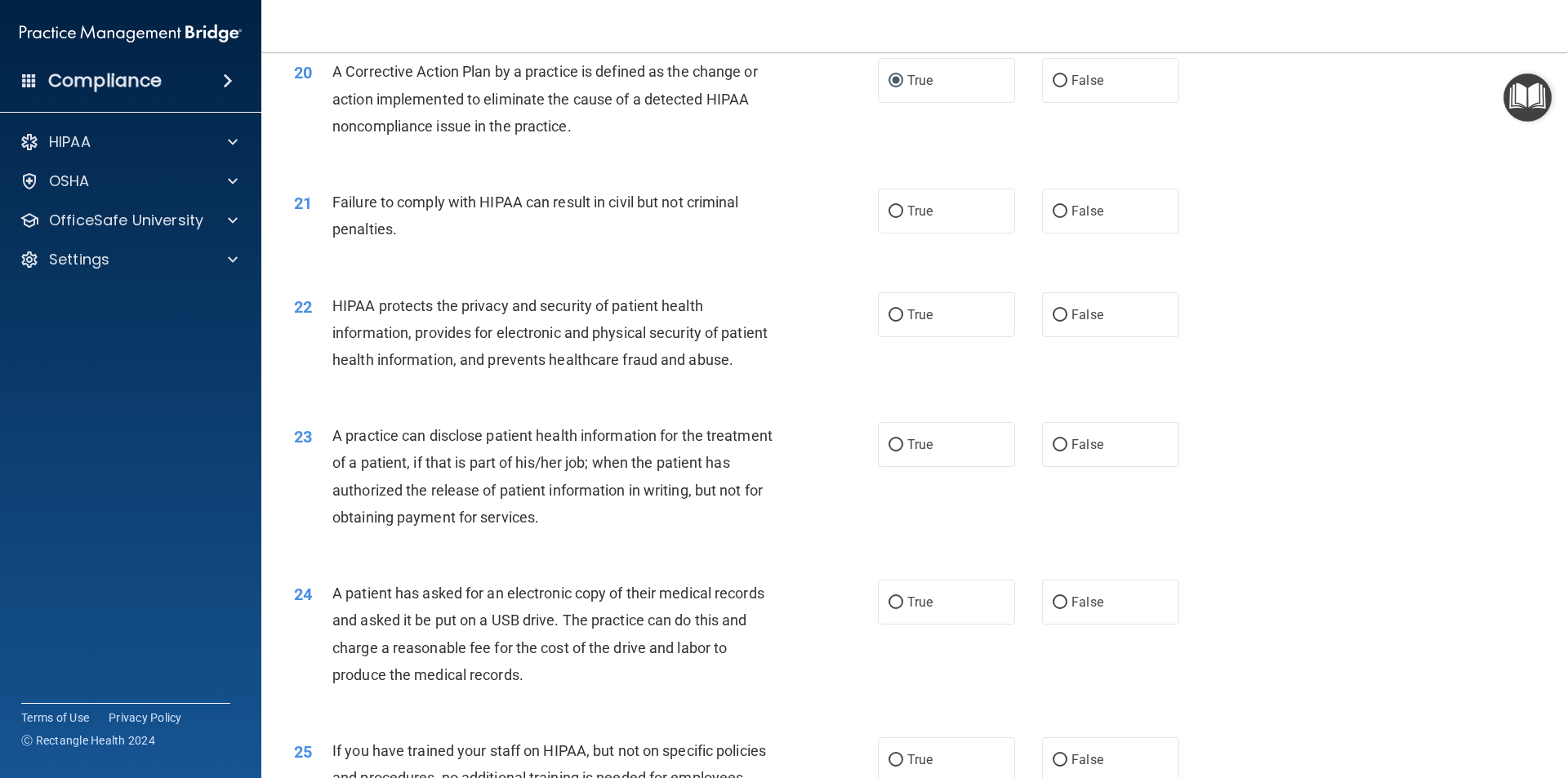
click at [533, 250] on div "21 Failure to comply with HIPAA can result in civil but not criminal penalties." at bounding box center [586, 219] width 633 height 62
drag, startPoint x: 411, startPoint y: 264, endPoint x: 336, endPoint y: 241, distance: 78.4
click at [336, 241] on div "Failure to comply with HIPAA can result in civil but not criminal penalties." at bounding box center [560, 215] width 456 height 54
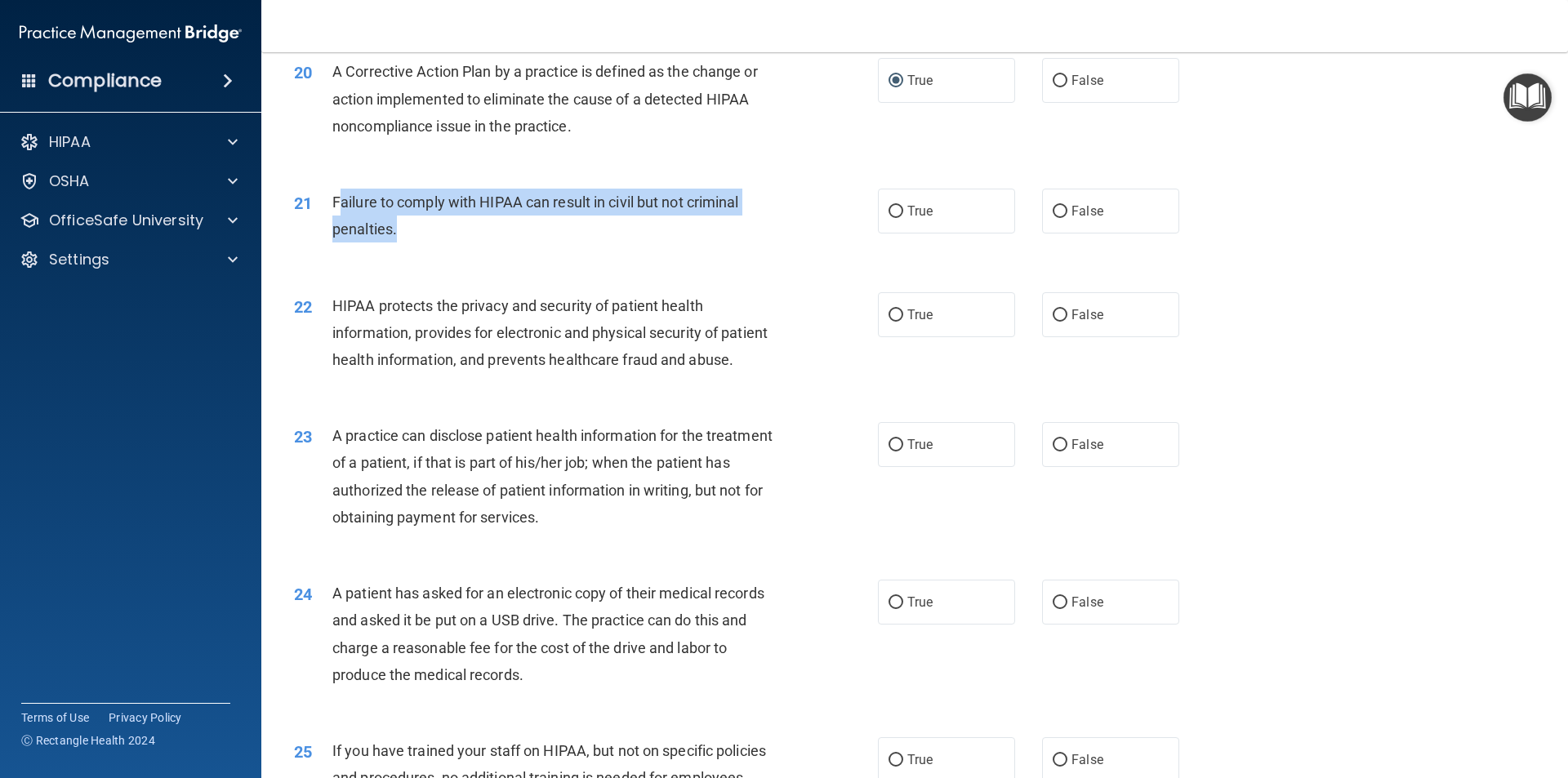
click at [483, 242] on div "Failure to comply with HIPAA can result in civil but not criminal penalties." at bounding box center [560, 215] width 456 height 54
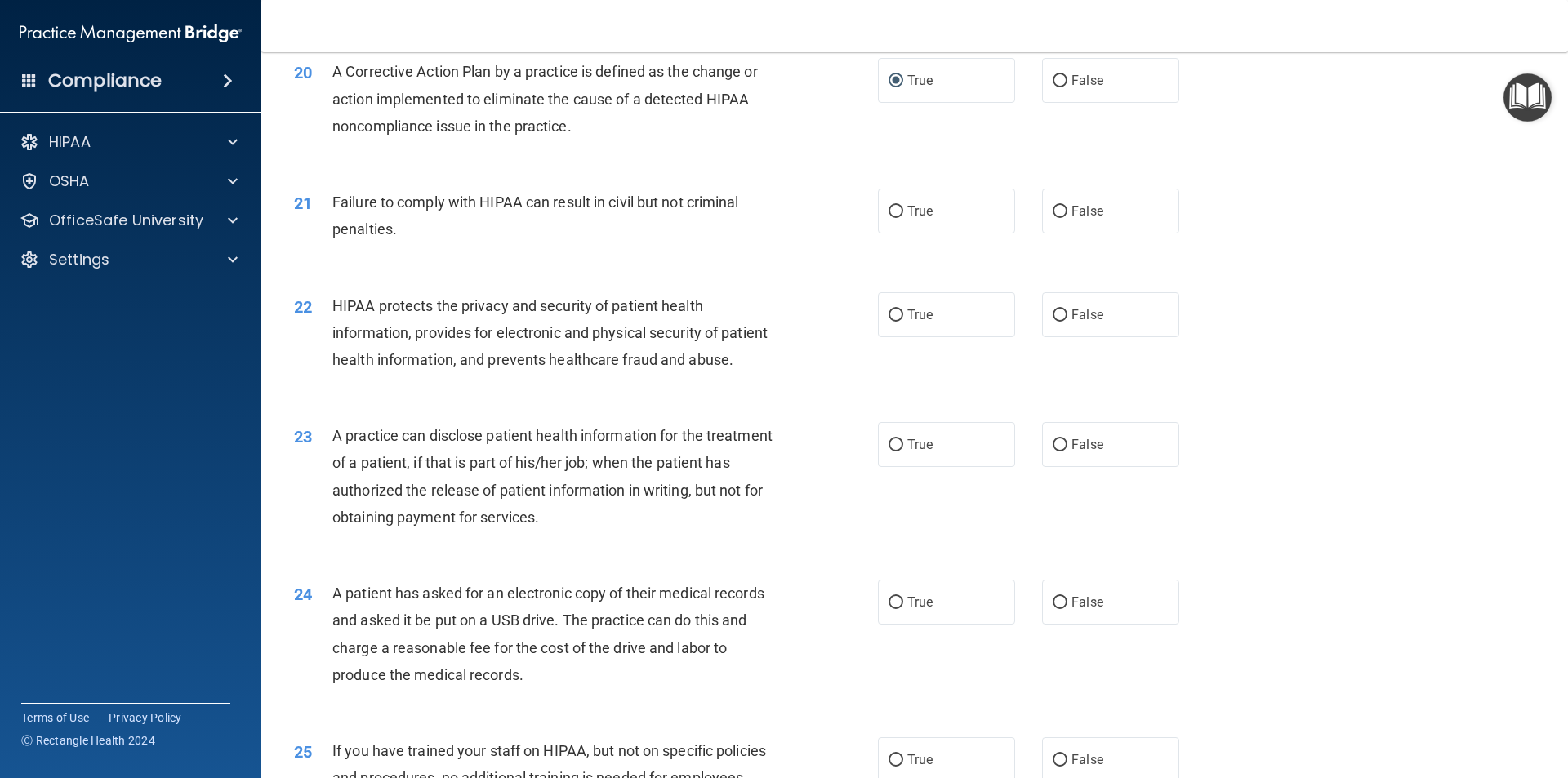
drag, startPoint x: 443, startPoint y: 262, endPoint x: 358, endPoint y: 262, distance: 85.0
click at [361, 242] on div "Failure to comply with HIPAA can result in civil but not criminal penalties." at bounding box center [560, 215] width 456 height 54
click at [352, 238] on span "Failure to comply with HIPAA can result in civil but not criminal penalties." at bounding box center [535, 216] width 407 height 44
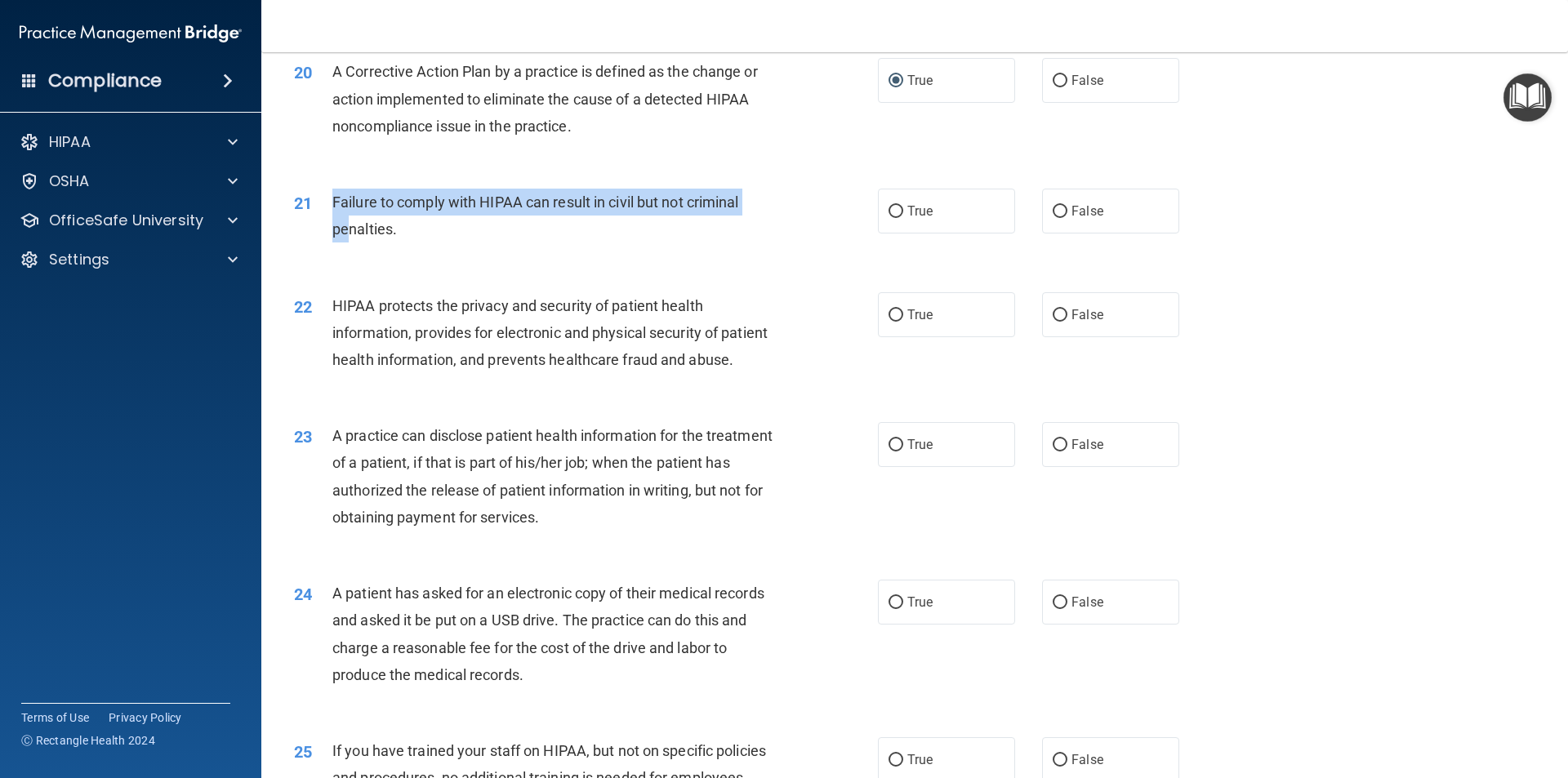
drag, startPoint x: 350, startPoint y: 258, endPoint x: 332, endPoint y: 243, distance: 23.4
click at [328, 244] on div "21 Failure to comply with HIPAA can result in civil but not criminal penalties." at bounding box center [586, 219] width 633 height 62
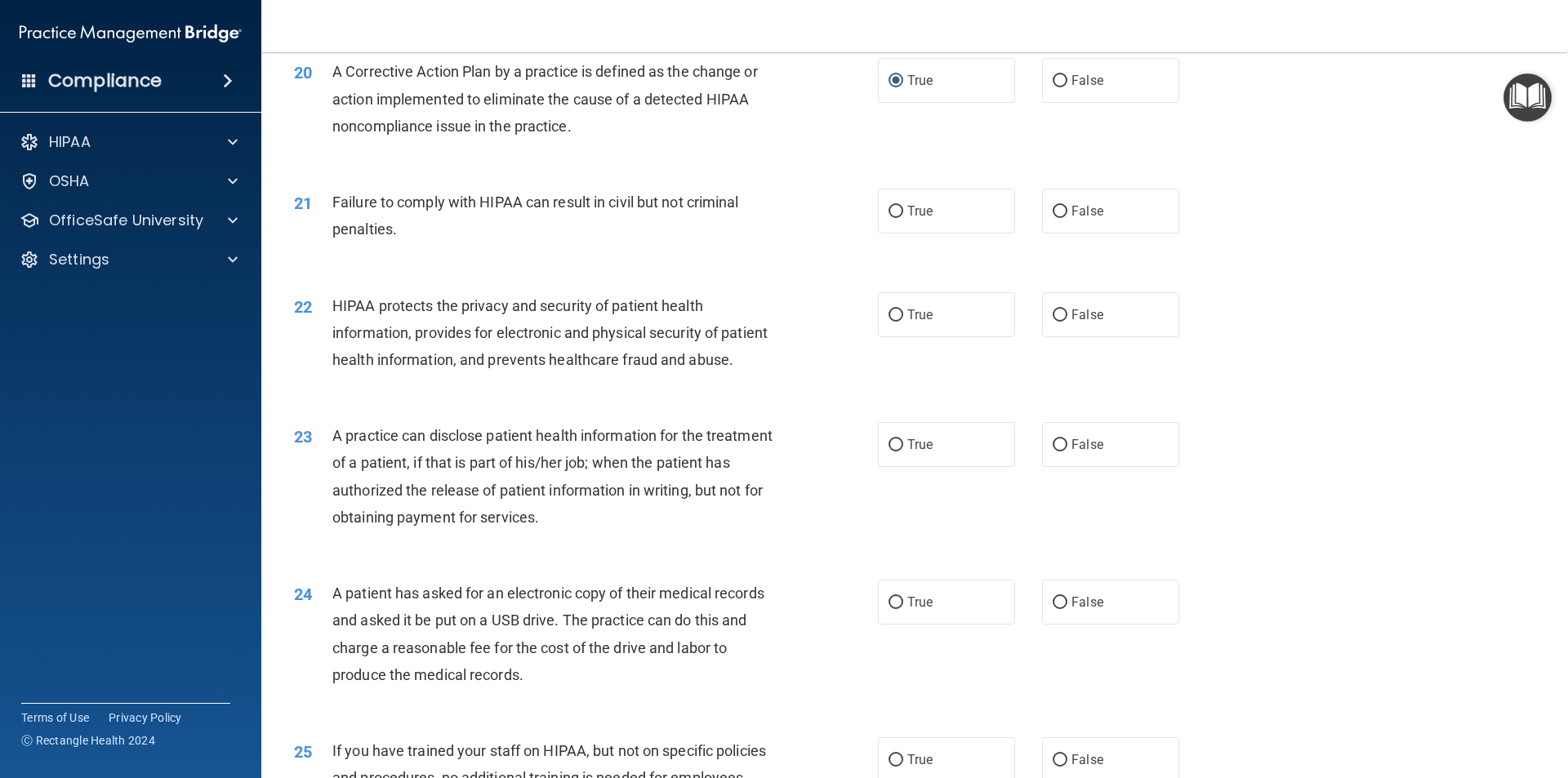
click at [419, 242] on div "Failure to comply with HIPAA can result in civil but not criminal penalties." at bounding box center [560, 215] width 456 height 54
drag, startPoint x: 416, startPoint y: 265, endPoint x: 325, endPoint y: 258, distance: 91.3
click at [325, 250] on div "21 Failure to comply with HIPAA can result in civil but not criminal penalties." at bounding box center [586, 219] width 633 height 62
click at [363, 218] on div "Failure to comply with HIPAA can result in civil but not criminal penalties." at bounding box center [560, 215] width 456 height 54
drag, startPoint x: 330, startPoint y: 227, endPoint x: 361, endPoint y: 237, distance: 32.6
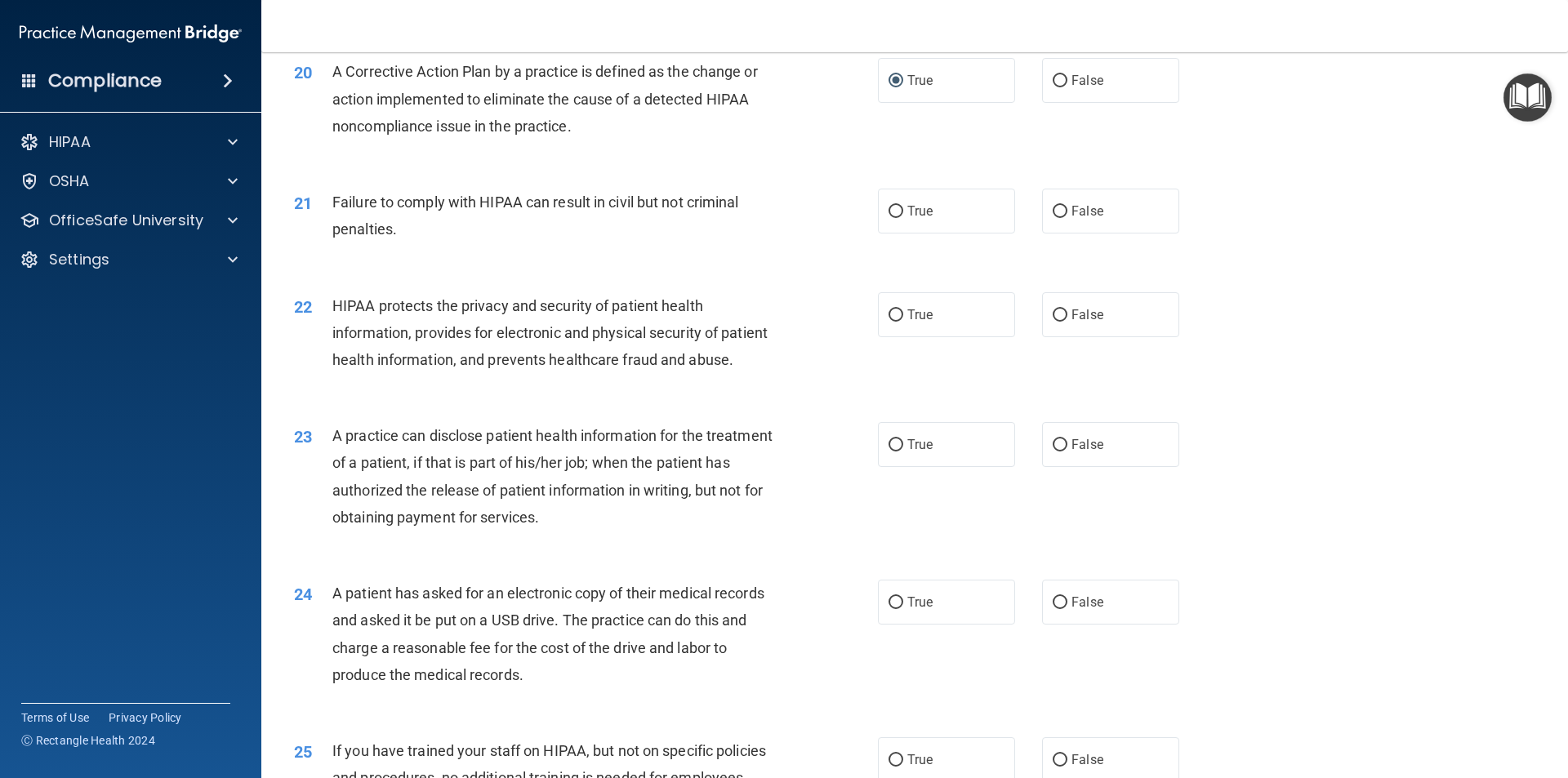
click at [336, 229] on div "21 Failure to comply with HIPAA can result in civil but not criminal penalties." at bounding box center [586, 219] width 633 height 62
drag, startPoint x: 361, startPoint y: 237, endPoint x: 373, endPoint y: 240, distance: 12.4
click at [373, 240] on div "Failure to comply with HIPAA can result in civil but not criminal penalties." at bounding box center [560, 215] width 456 height 54
click at [440, 242] on div "Failure to comply with HIPAA can result in civil but not criminal penalties." at bounding box center [560, 215] width 456 height 54
click at [443, 242] on div "Failure to comply with HIPAA can result in civil but not criminal penalties." at bounding box center [560, 215] width 456 height 54
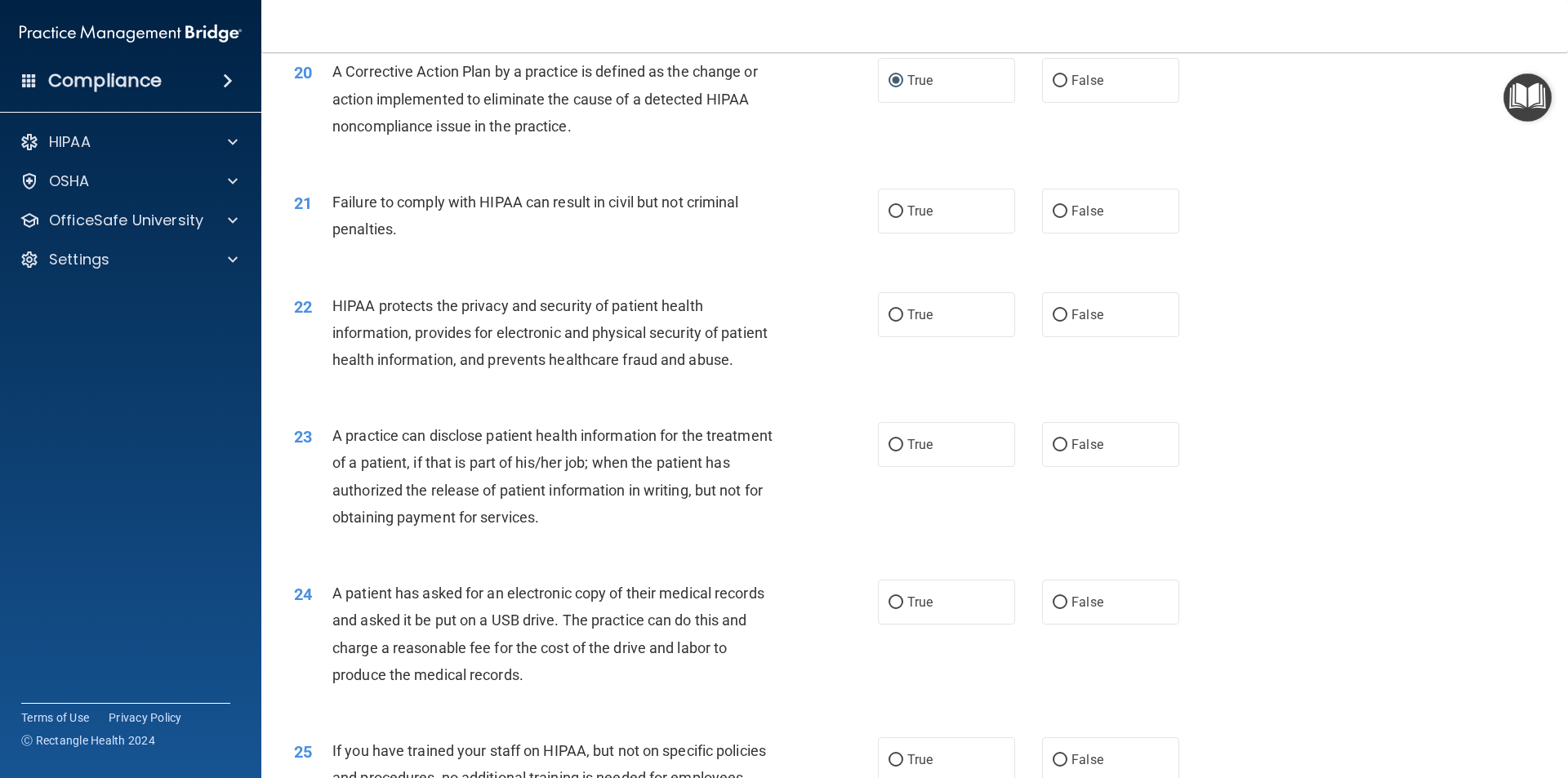
click at [453, 242] on div "Failure to comply with HIPAA can result in civil but not criminal penalties." at bounding box center [560, 215] width 456 height 54
drag, startPoint x: 419, startPoint y: 257, endPoint x: 336, endPoint y: 253, distance: 83.1
click at [361, 242] on div "Failure to comply with HIPAA can result in civil but not criminal penalties." at bounding box center [560, 215] width 456 height 54
click at [331, 250] on div "21 Failure to comply with HIPAA can result in civil but not criminal penalties." at bounding box center [586, 219] width 633 height 62
click at [328, 250] on div "21 Failure to comply with HIPAA can result in civil but not criminal penalties." at bounding box center [586, 219] width 633 height 62
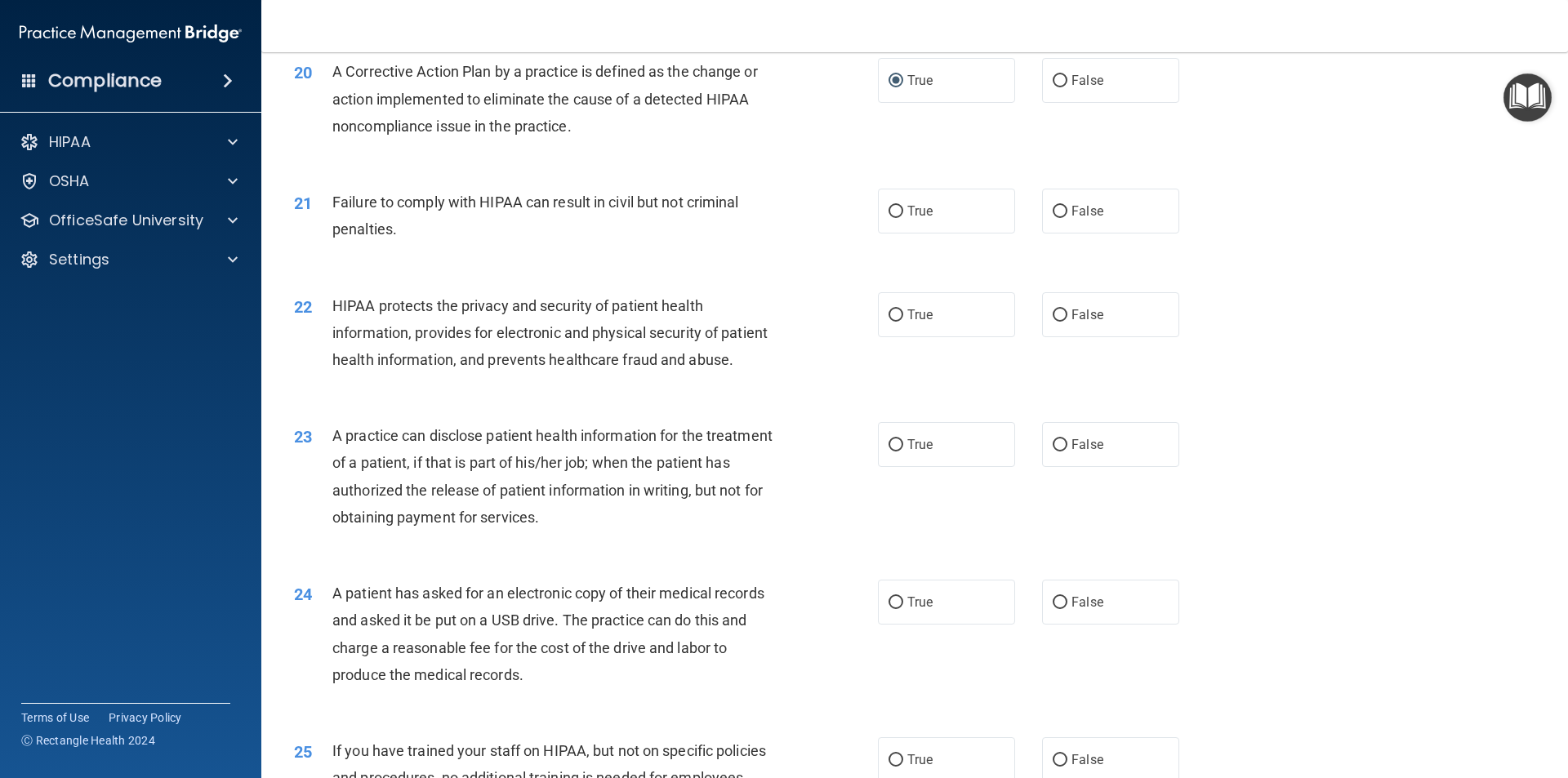
drag, startPoint x: 325, startPoint y: 246, endPoint x: 320, endPoint y: 236, distance: 11.2
click at [320, 238] on div "21 Failure to comply with HIPAA can result in civil but not criminal penalties." at bounding box center [586, 219] width 633 height 62
click at [320, 218] on div "21" at bounding box center [306, 203] width 50 height 30
drag, startPoint x: 329, startPoint y: 224, endPoint x: 370, endPoint y: 228, distance: 41.2
click at [348, 225] on div "21 Failure to comply with HIPAA can result in civil but not criminal penalties." at bounding box center [586, 219] width 633 height 62
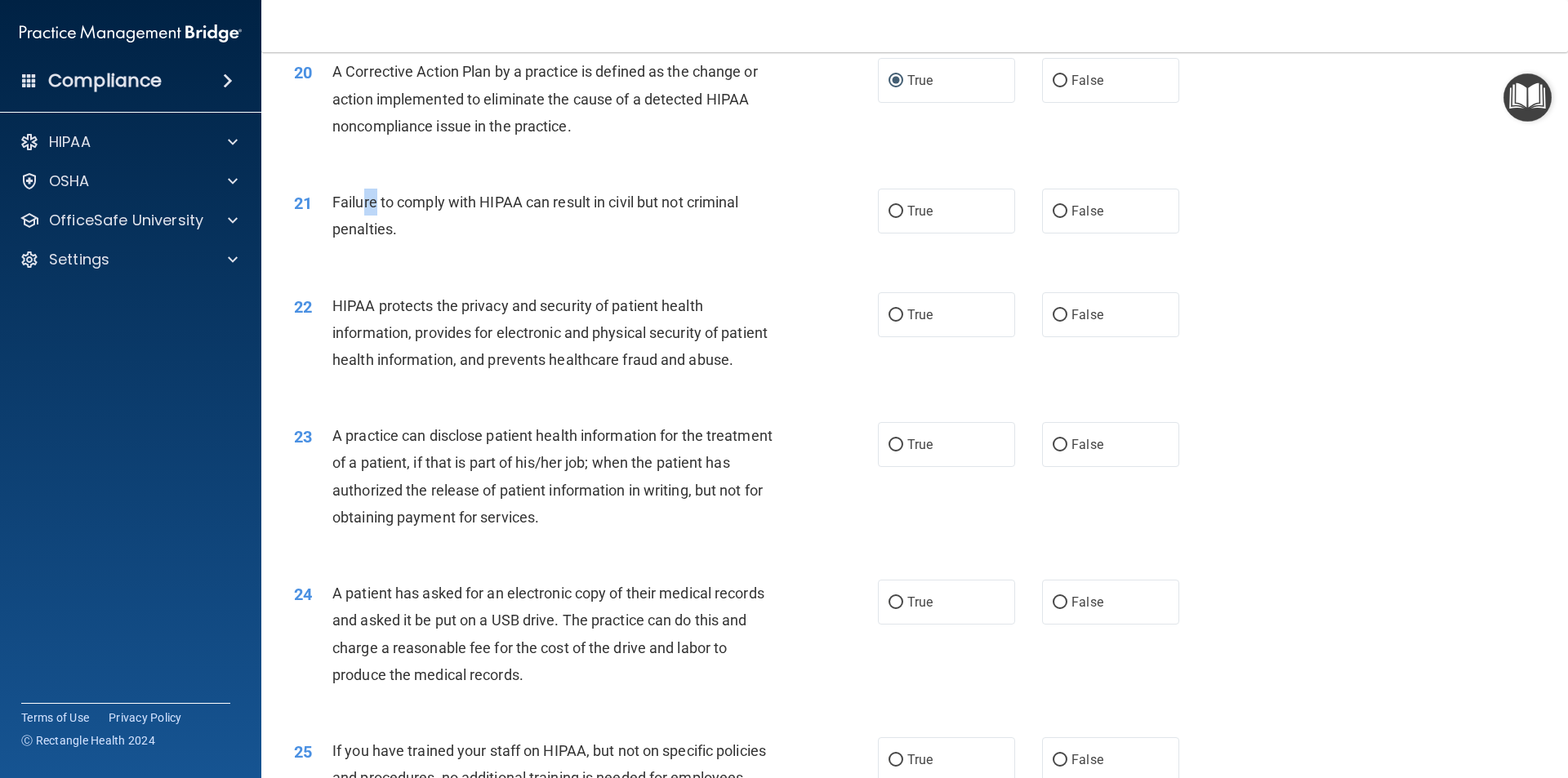
drag, startPoint x: 370, startPoint y: 228, endPoint x: 428, endPoint y: 240, distance: 59.2
click at [402, 233] on span "Failure to comply with HIPAA can result in civil but not criminal penalties." at bounding box center [535, 216] width 407 height 44
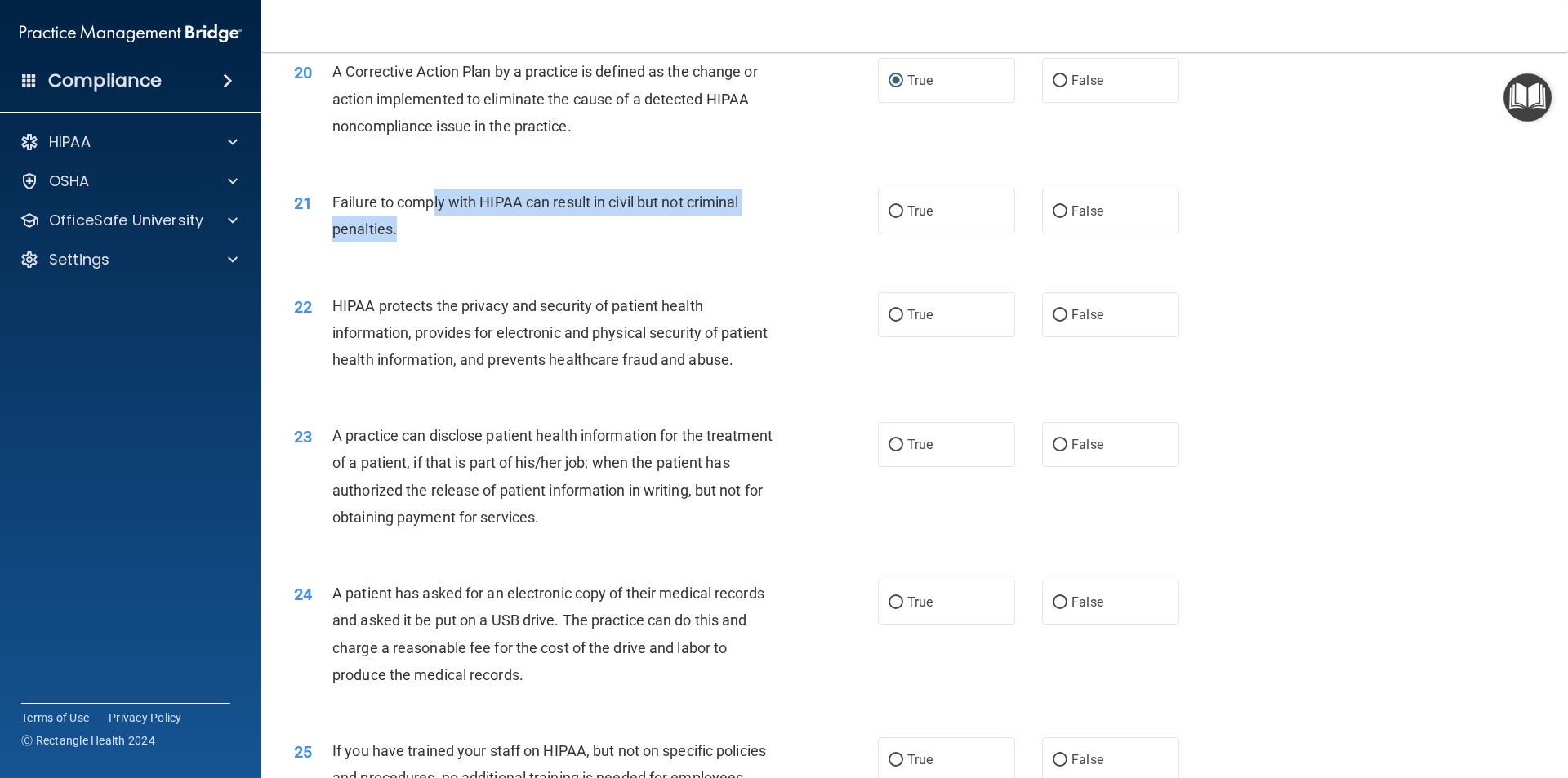
drag, startPoint x: 467, startPoint y: 251, endPoint x: 517, endPoint y: 260, distance: 50.8
click at [517, 242] on div "Failure to comply with HIPAA can result in civil but not criminal penalties." at bounding box center [560, 215] width 456 height 54
click at [500, 242] on div "Failure to comply with HIPAA can result in civil but not criminal penalties." at bounding box center [560, 215] width 456 height 54
drag, startPoint x: 333, startPoint y: 229, endPoint x: 521, endPoint y: 266, distance: 191.6
click at [520, 242] on div "Failure to comply with HIPAA can result in civil but not criminal penalties." at bounding box center [560, 215] width 456 height 54
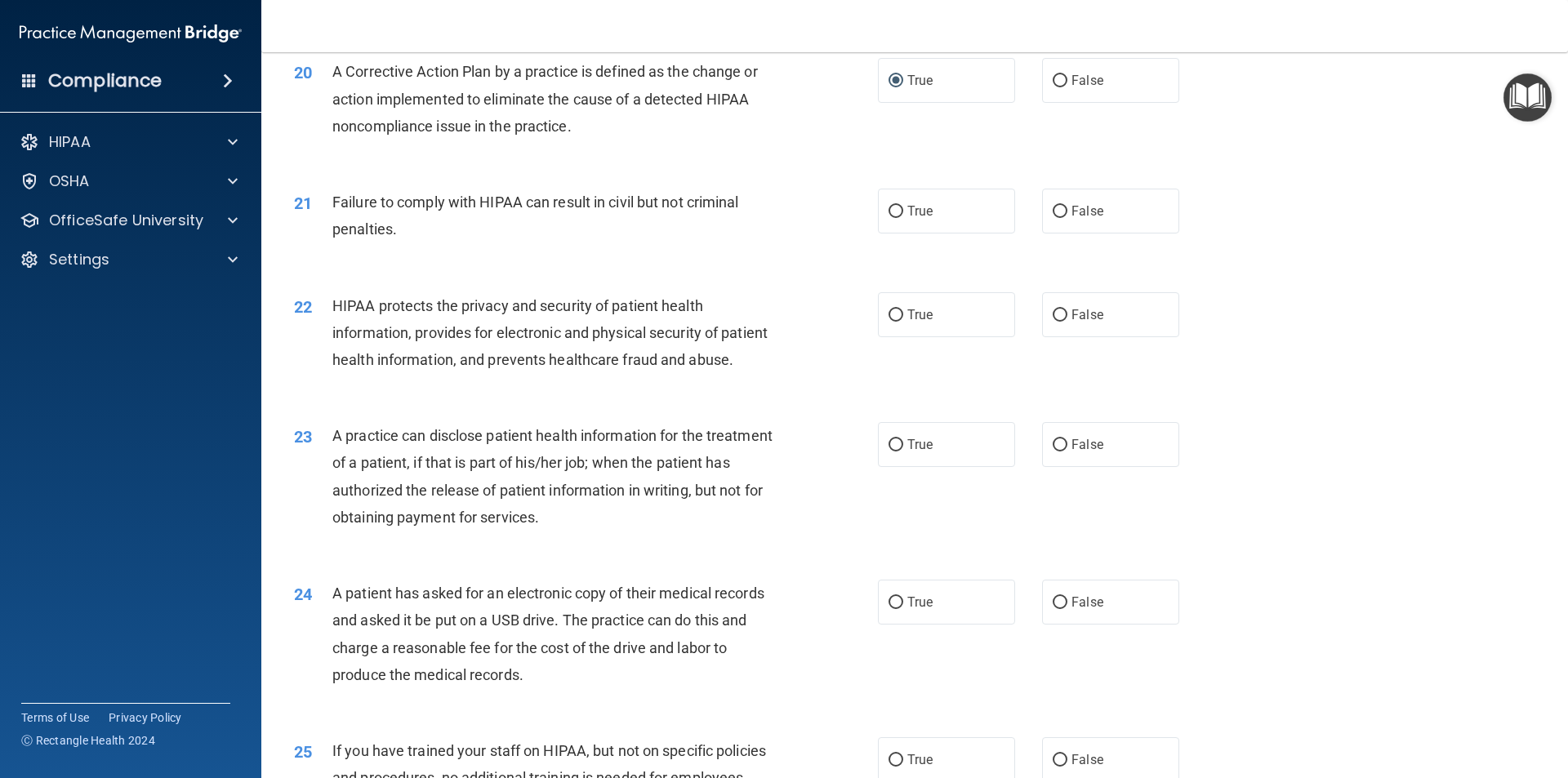
click at [569, 271] on div "21 Failure to comply with HIPAA can result in civil but not criminal penalties.…" at bounding box center [914, 219] width 1265 height 103
click at [1052, 218] on input "False" at bounding box center [1060, 211] width 15 height 12
radio input "true"
drag, startPoint x: 393, startPoint y: 423, endPoint x: 337, endPoint y: 372, distance: 75.7
click at [348, 374] on div "HIPAA protects the privacy and security of patient health information, provides…" at bounding box center [560, 333] width 456 height 81
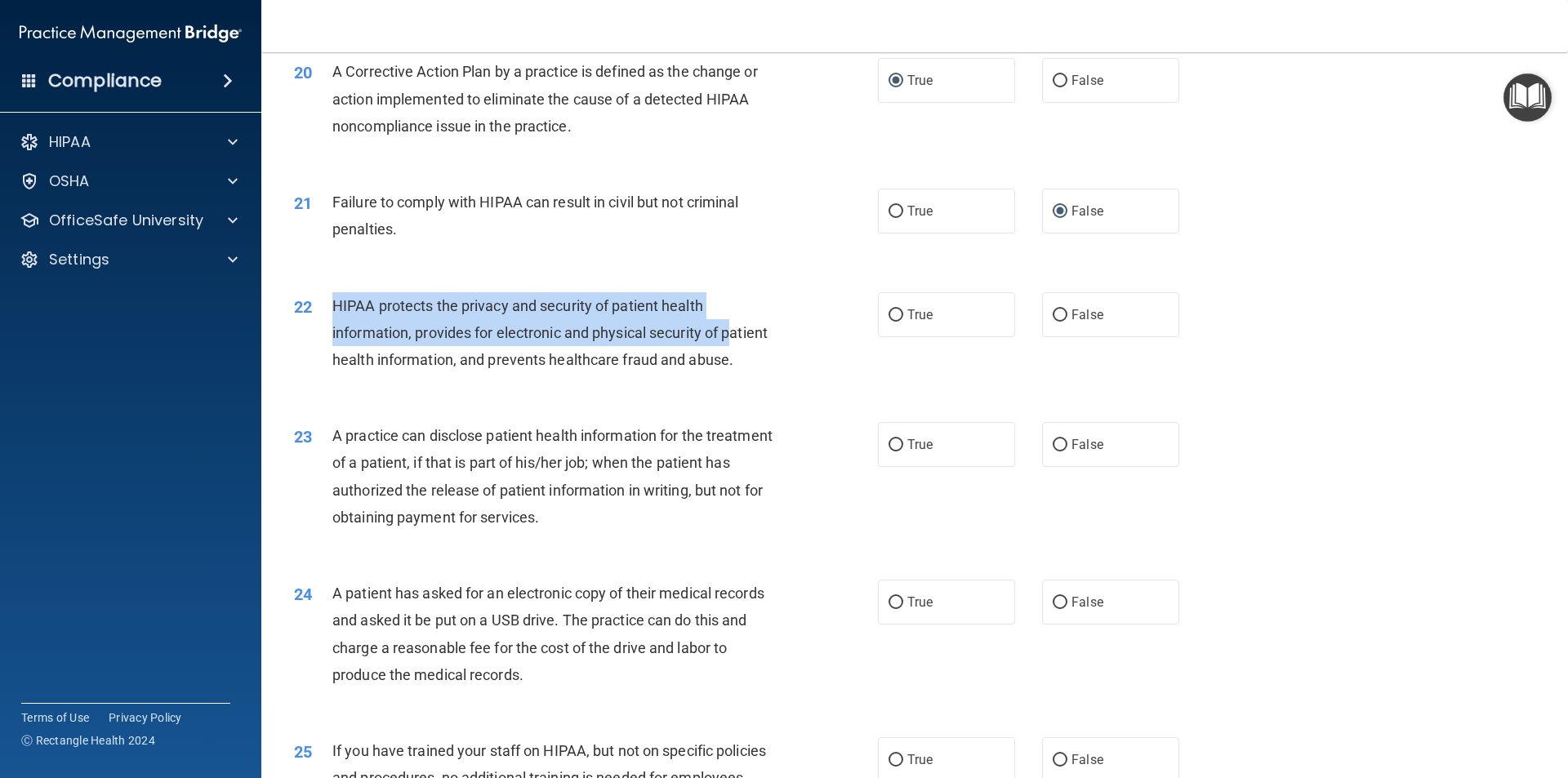
drag, startPoint x: 337, startPoint y: 372, endPoint x: 336, endPoint y: 329, distance: 43.0
click at [336, 329] on div "HIPAA protects the privacy and security of patient health information, provides…" at bounding box center [560, 333] width 456 height 81
click at [335, 329] on span "HIPAA protects the privacy and security of patient health information, provides…" at bounding box center [549, 333] width 435 height 71
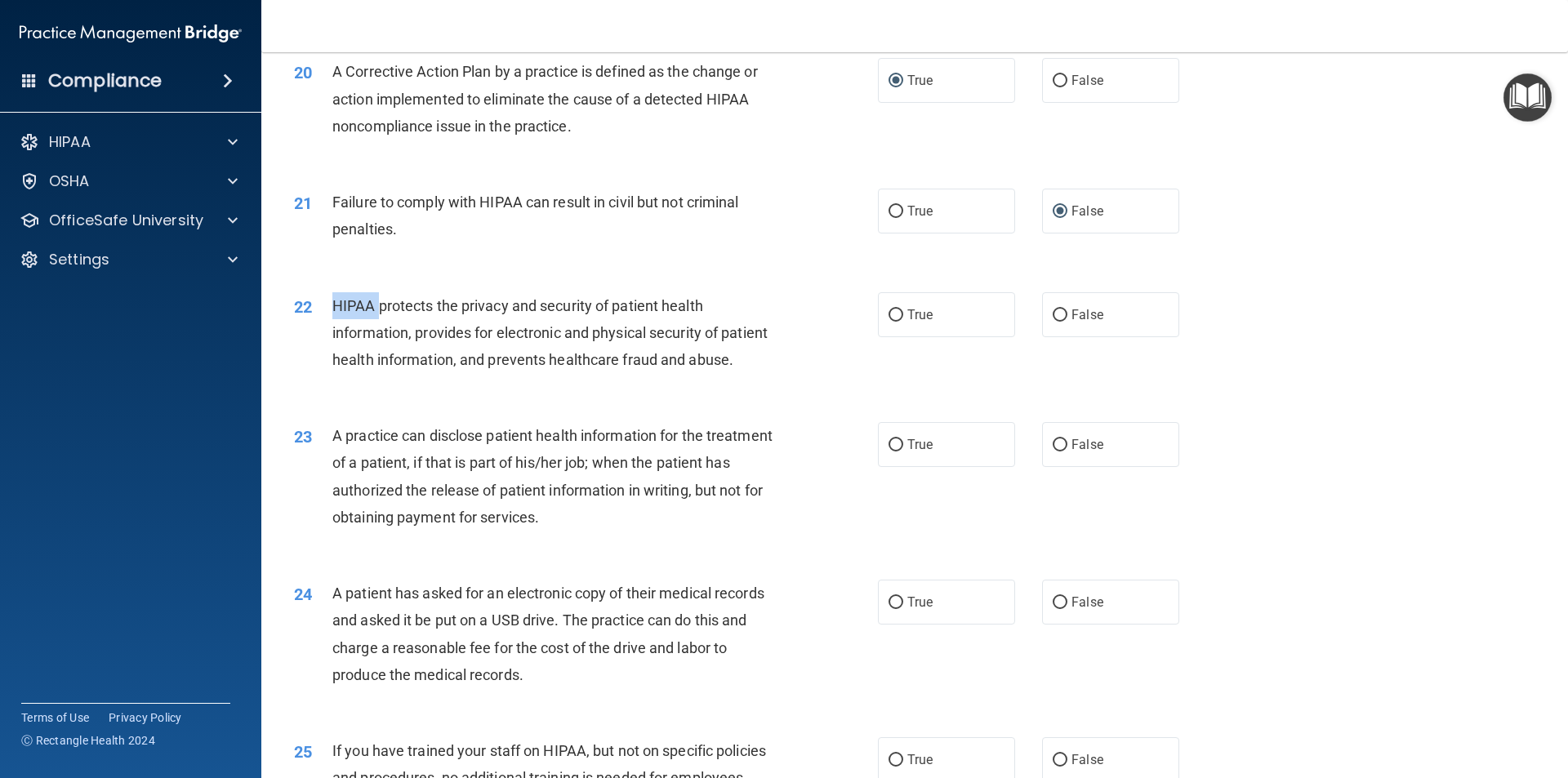
click at [335, 329] on span "HIPAA protects the privacy and security of patient health information, provides…" at bounding box center [549, 333] width 435 height 71
click at [432, 374] on div "HIPAA protects the privacy and security of patient health information, provides…" at bounding box center [560, 333] width 456 height 81
drag, startPoint x: 329, startPoint y: 331, endPoint x: 430, endPoint y: 340, distance: 101.4
click at [340, 331] on div "22 HIPAA protects the privacy and security of patient health information, provi…" at bounding box center [586, 337] width 633 height 90
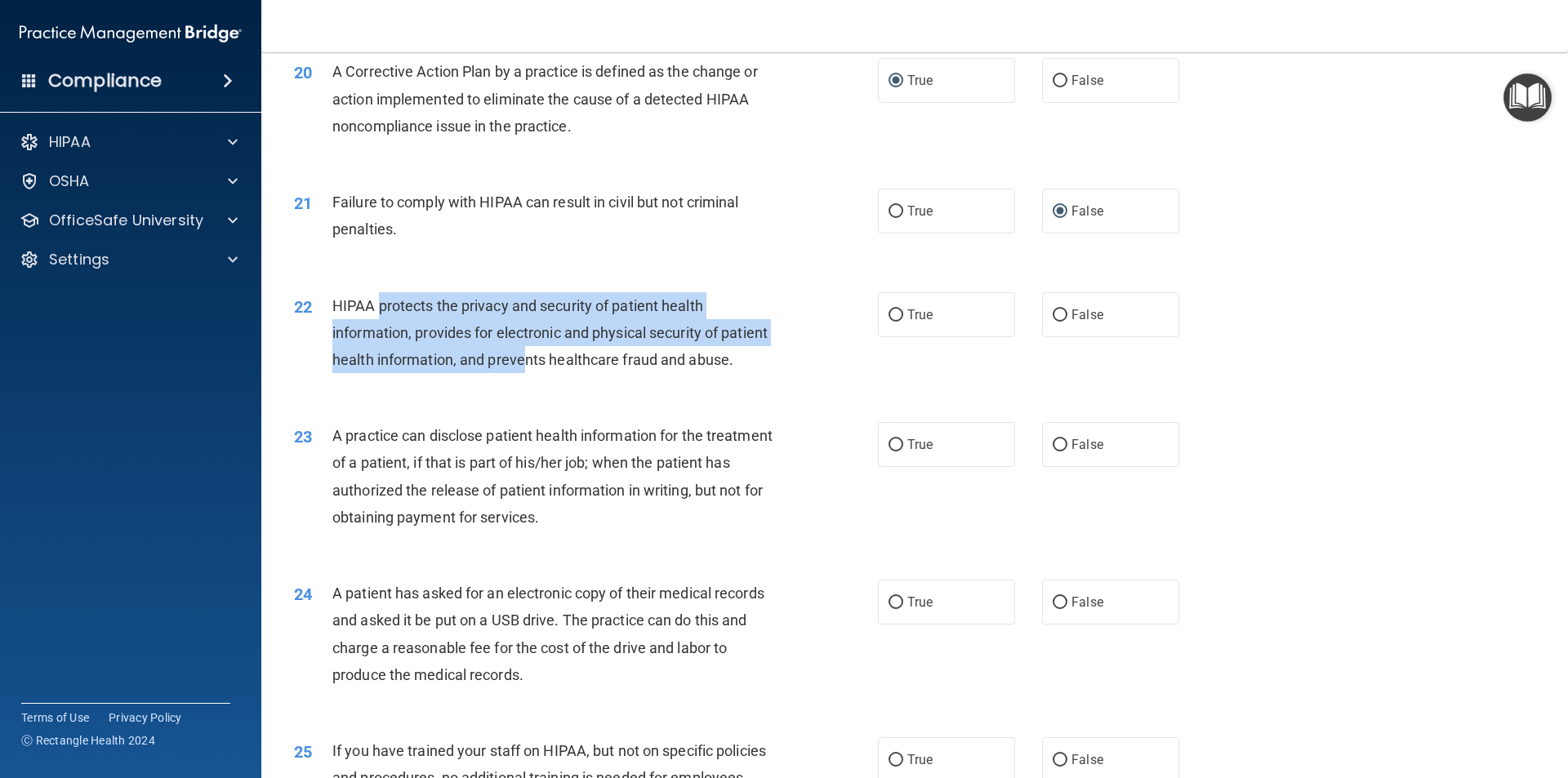
drag, startPoint x: 430, startPoint y: 340, endPoint x: 573, endPoint y: 379, distance: 148.2
click at [573, 368] on span "HIPAA protects the privacy and security of patient health information, provides…" at bounding box center [549, 333] width 435 height 71
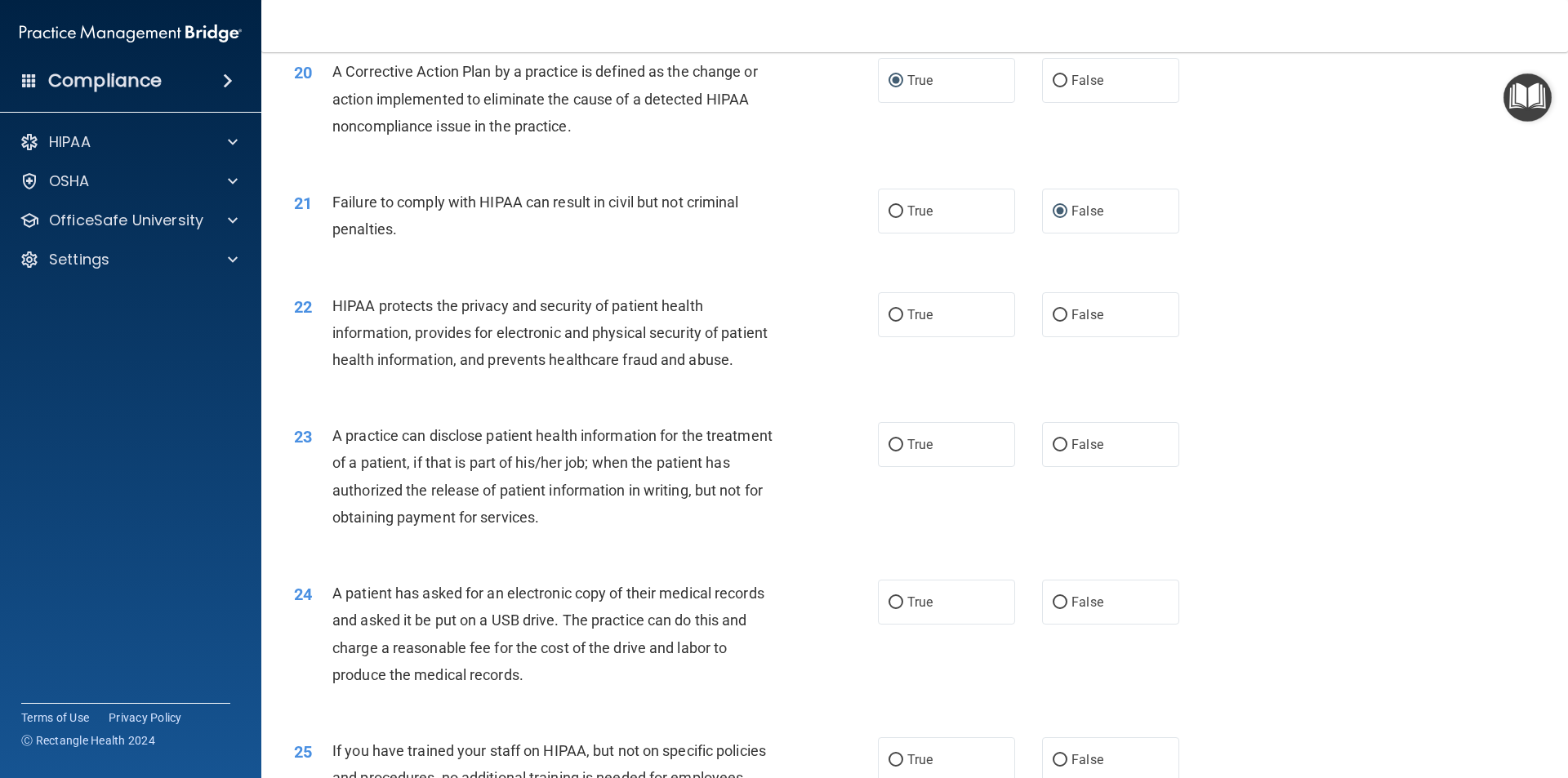
click at [588, 374] on div "HIPAA protects the privacy and security of patient health information, provides…" at bounding box center [560, 333] width 456 height 81
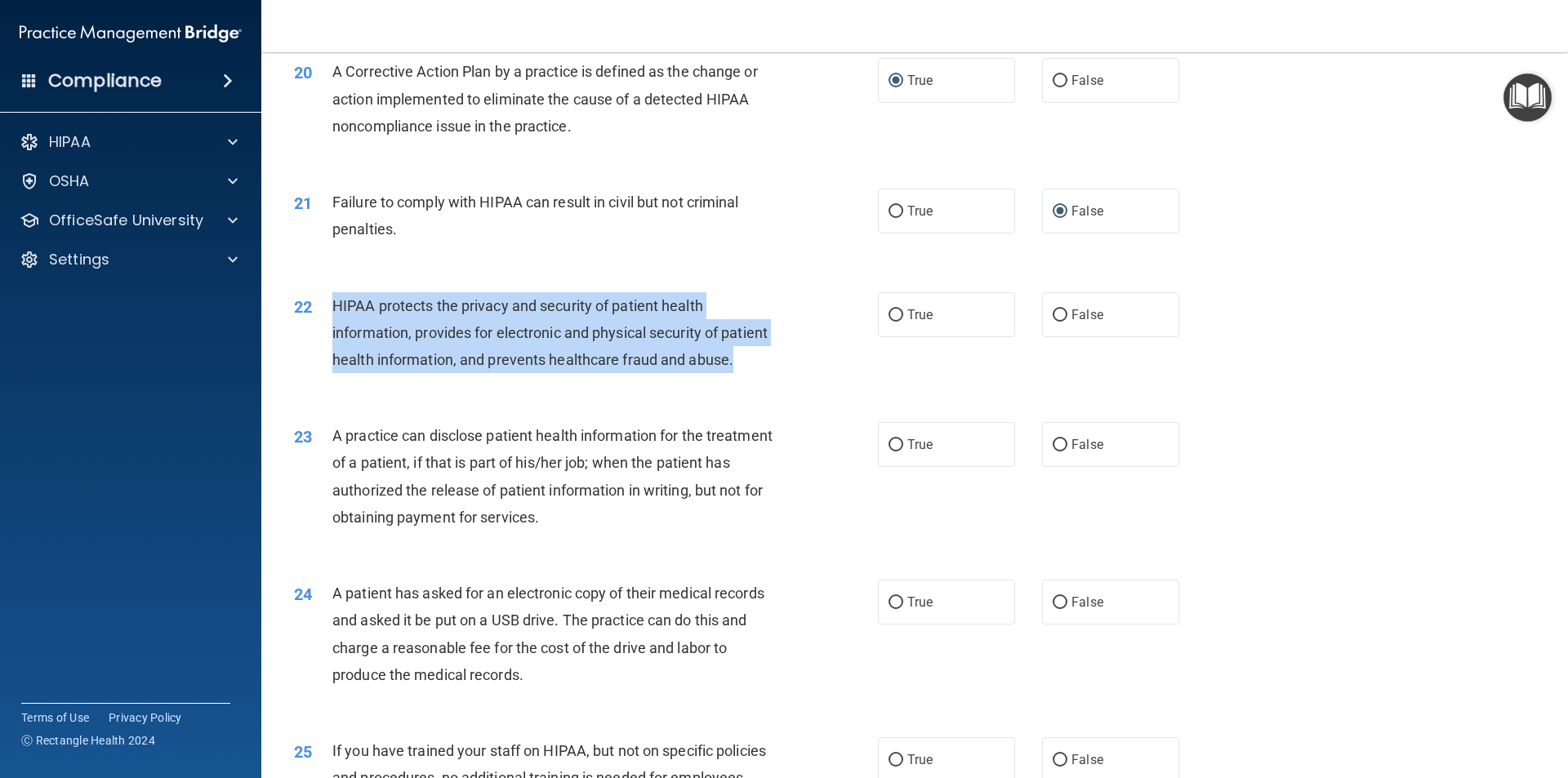
drag, startPoint x: 333, startPoint y: 330, endPoint x: 685, endPoint y: 426, distance: 364.9
click at [685, 374] on div "HIPAA protects the privacy and security of patient health information, provides…" at bounding box center [560, 333] width 456 height 81
click at [582, 374] on div "HIPAA protects the privacy and security of patient health information, provides…" at bounding box center [560, 333] width 456 height 81
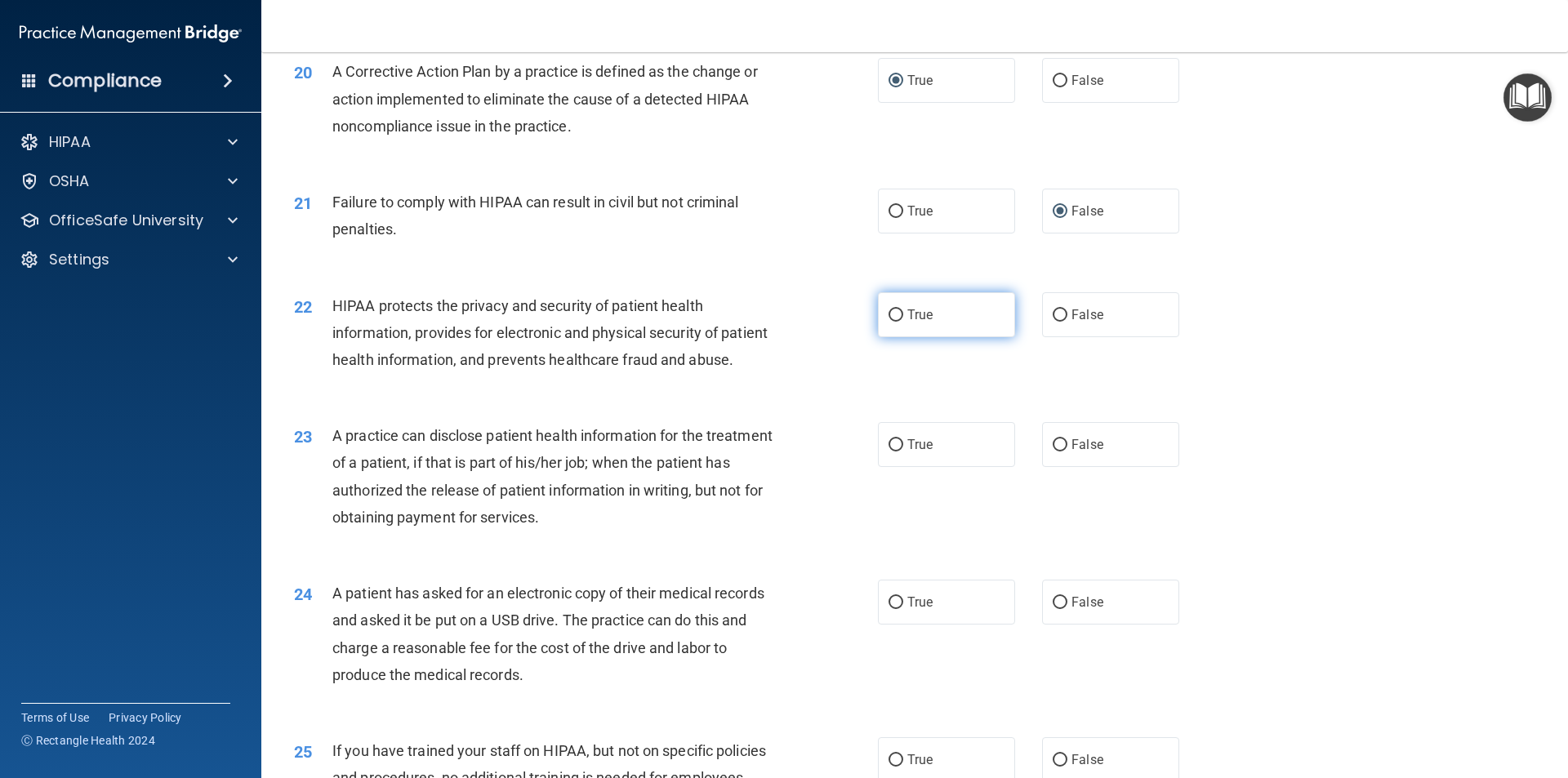
click at [894, 322] on input "True" at bounding box center [896, 314] width 15 height 12
radio input "true"
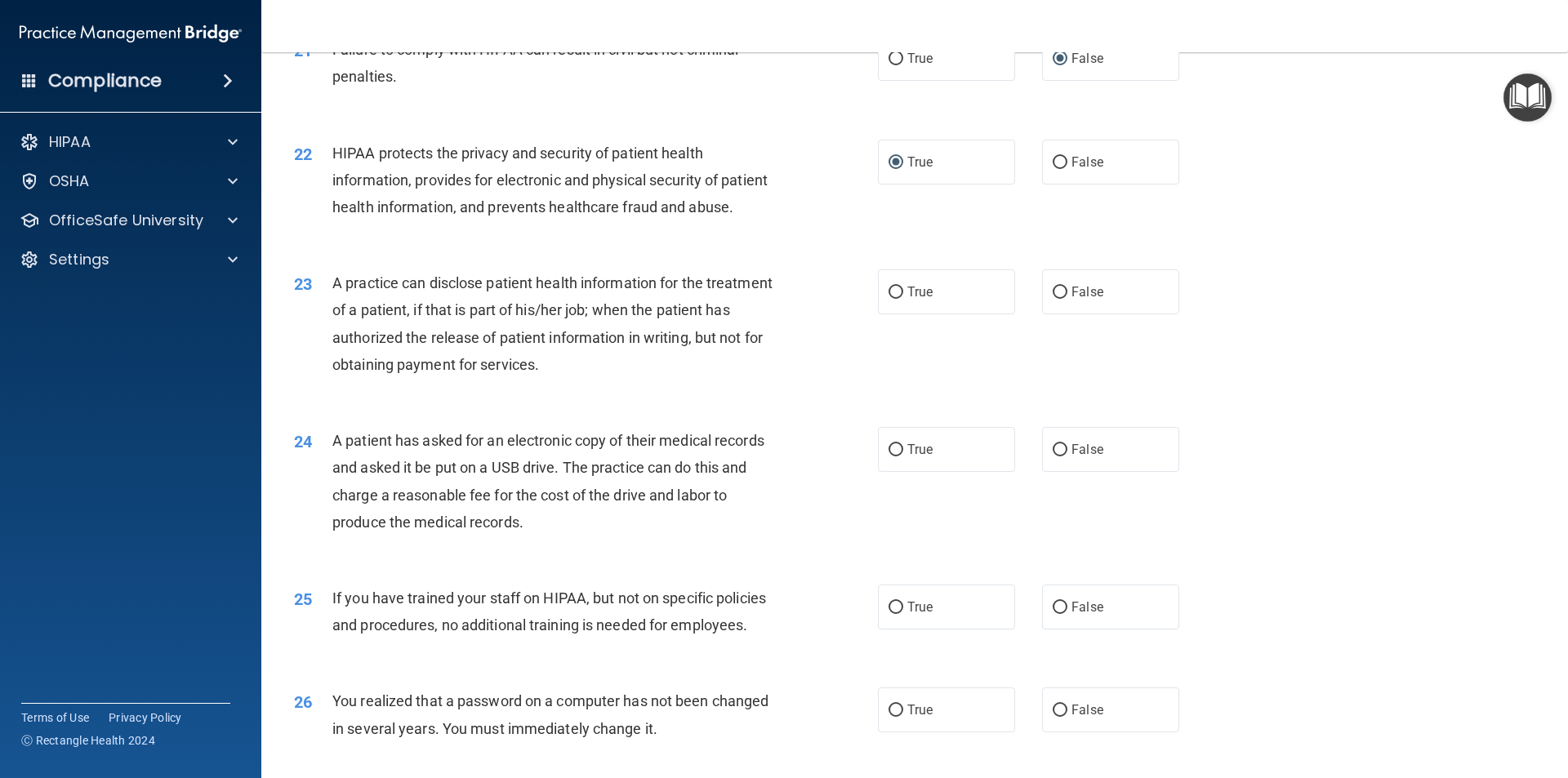
scroll to position [2449, 0]
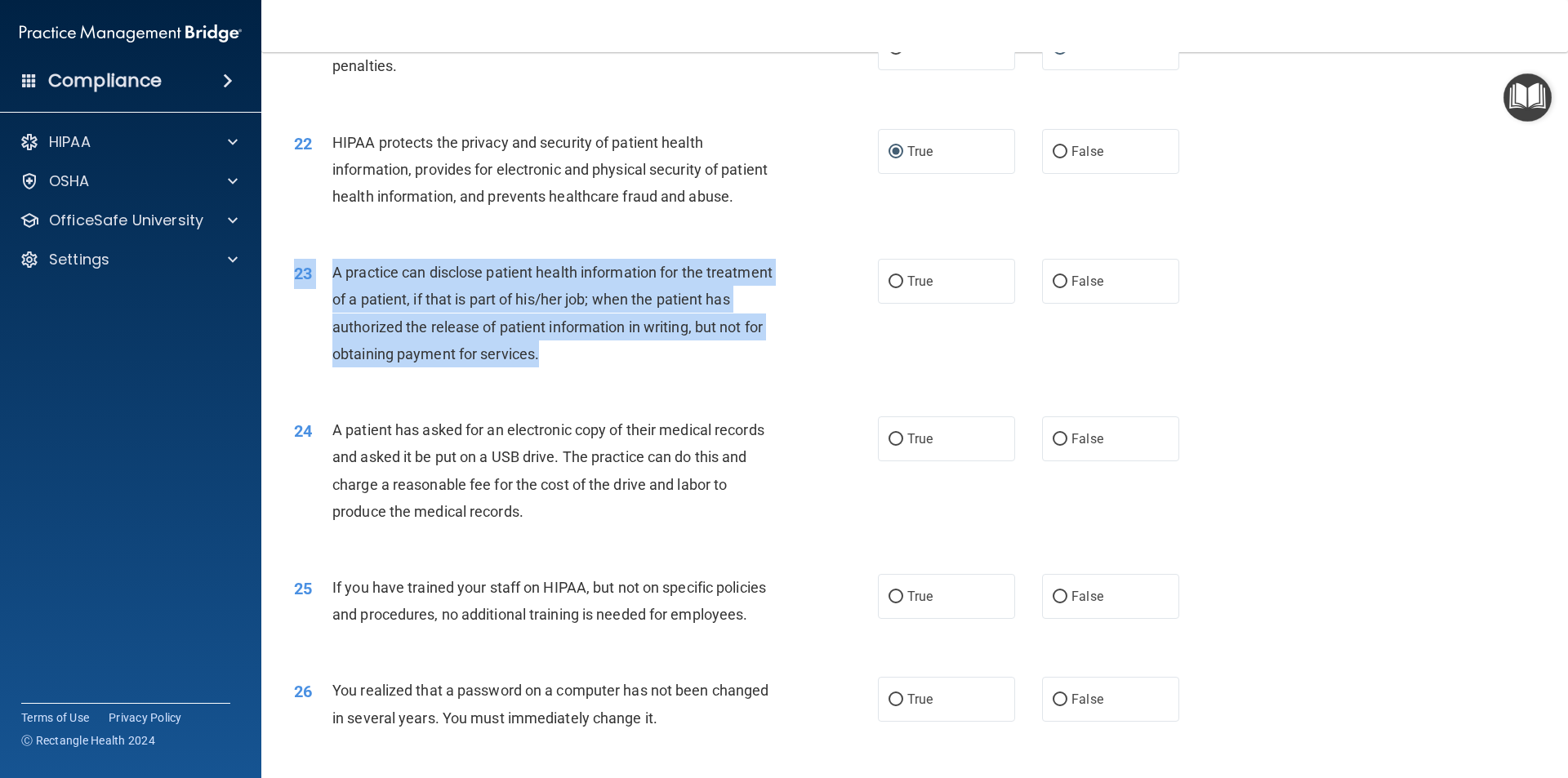
drag, startPoint x: 634, startPoint y: 413, endPoint x: 326, endPoint y: 313, distance: 323.8
click at [325, 311] on div "23 A practice can disclose patient health information for the treatment of a pa…" at bounding box center [914, 317] width 1265 height 157
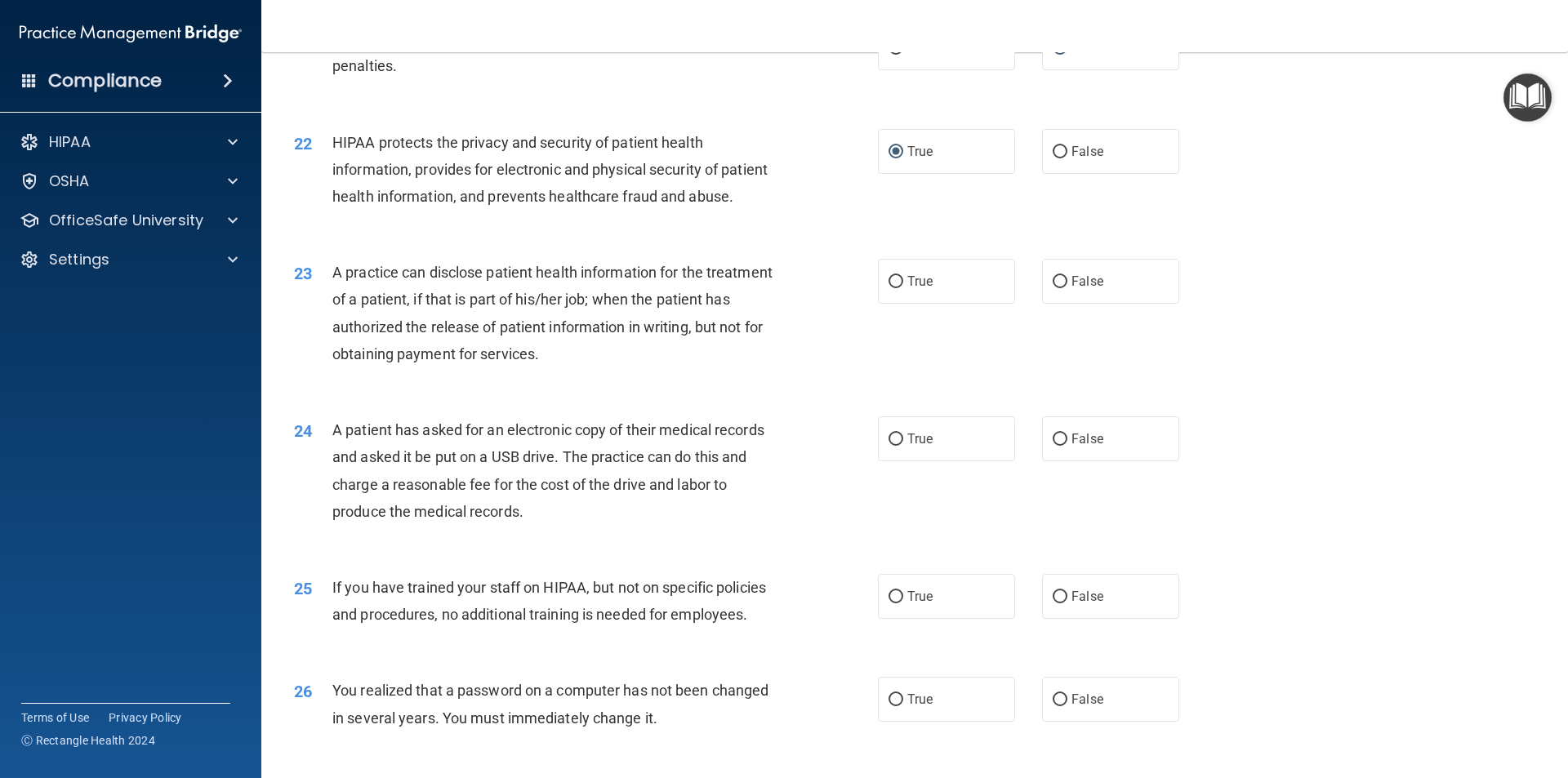
click at [604, 396] on div "23 A practice can disclose patient health information for the treatment of a pa…" at bounding box center [914, 317] width 1265 height 157
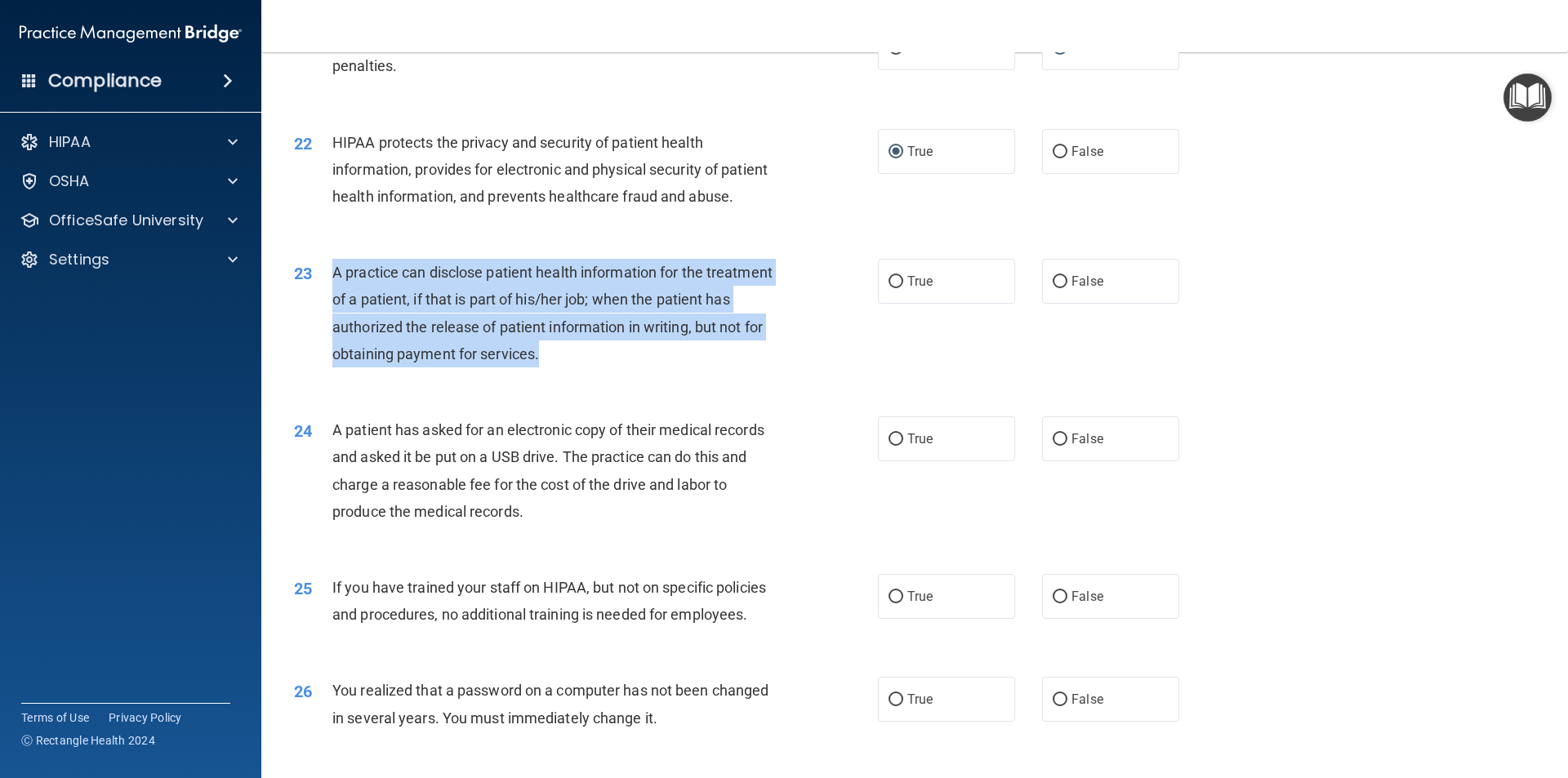
drag, startPoint x: 595, startPoint y: 410, endPoint x: 315, endPoint y: 330, distance: 291.2
click at [315, 330] on div "23 A practice can disclose patient health information for the treatment of a pa…" at bounding box center [586, 317] width 633 height 117
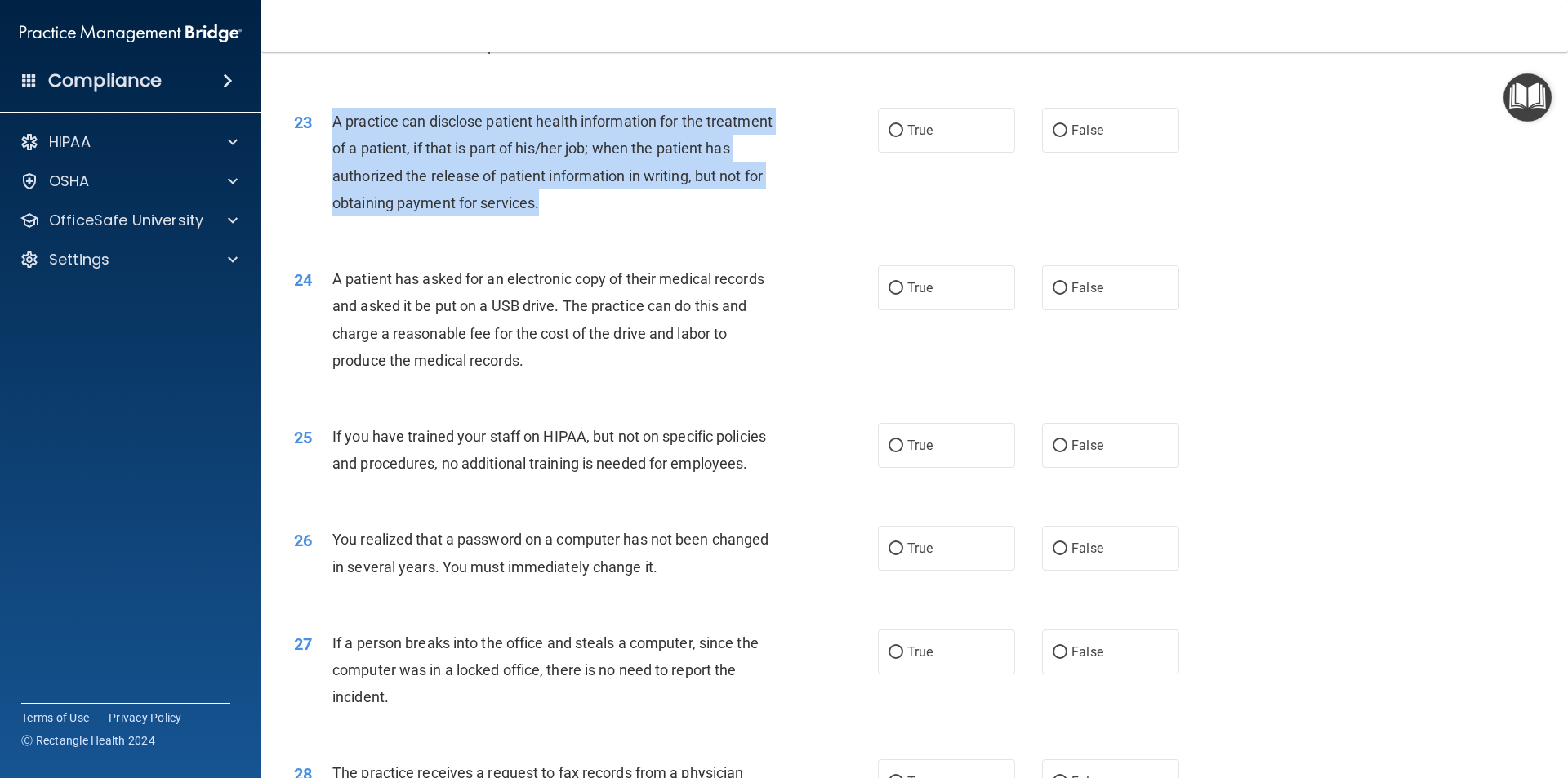
scroll to position [2514, 0]
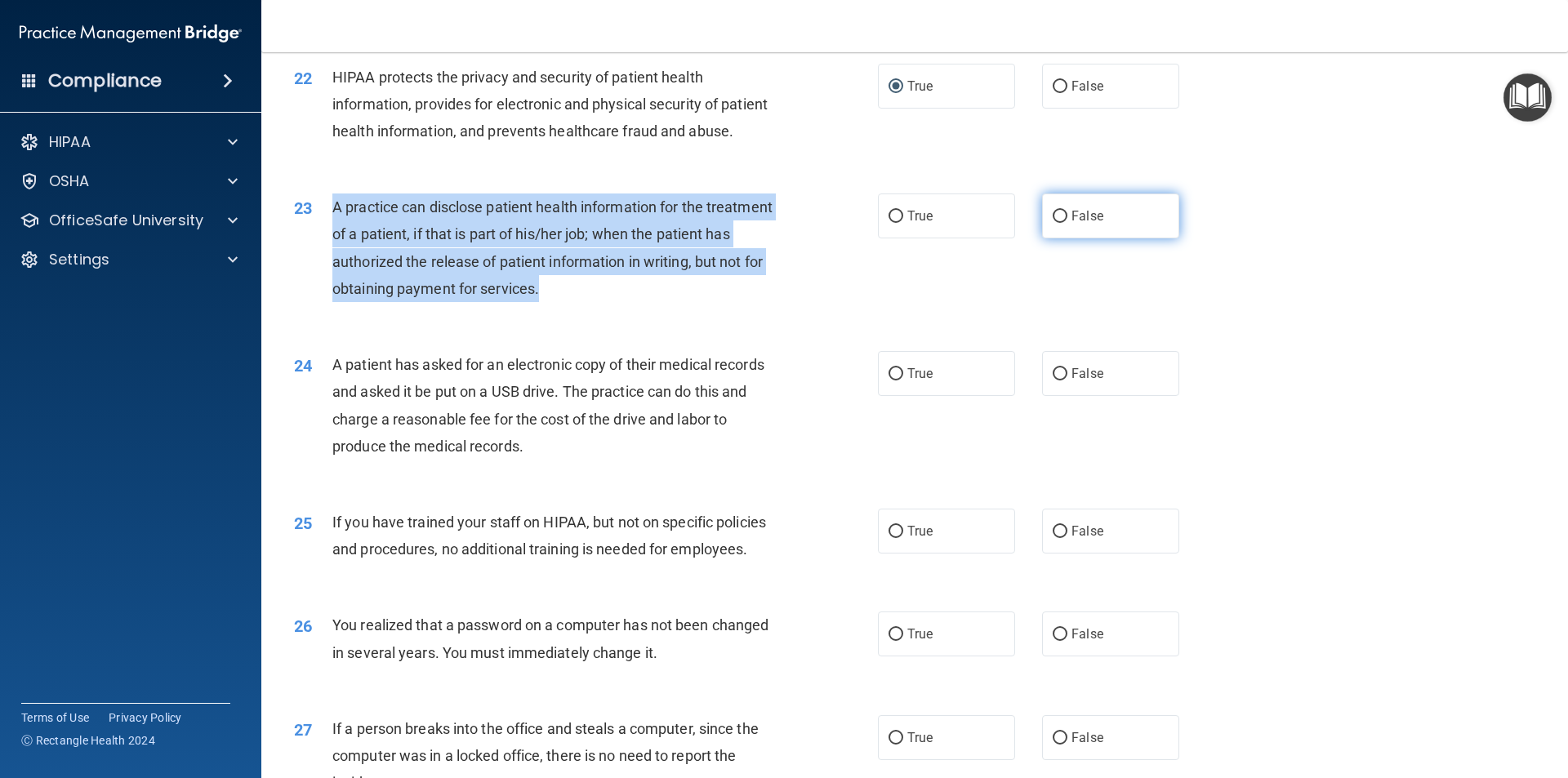
click at [1054, 223] on input "False" at bounding box center [1060, 216] width 15 height 12
radio input "true"
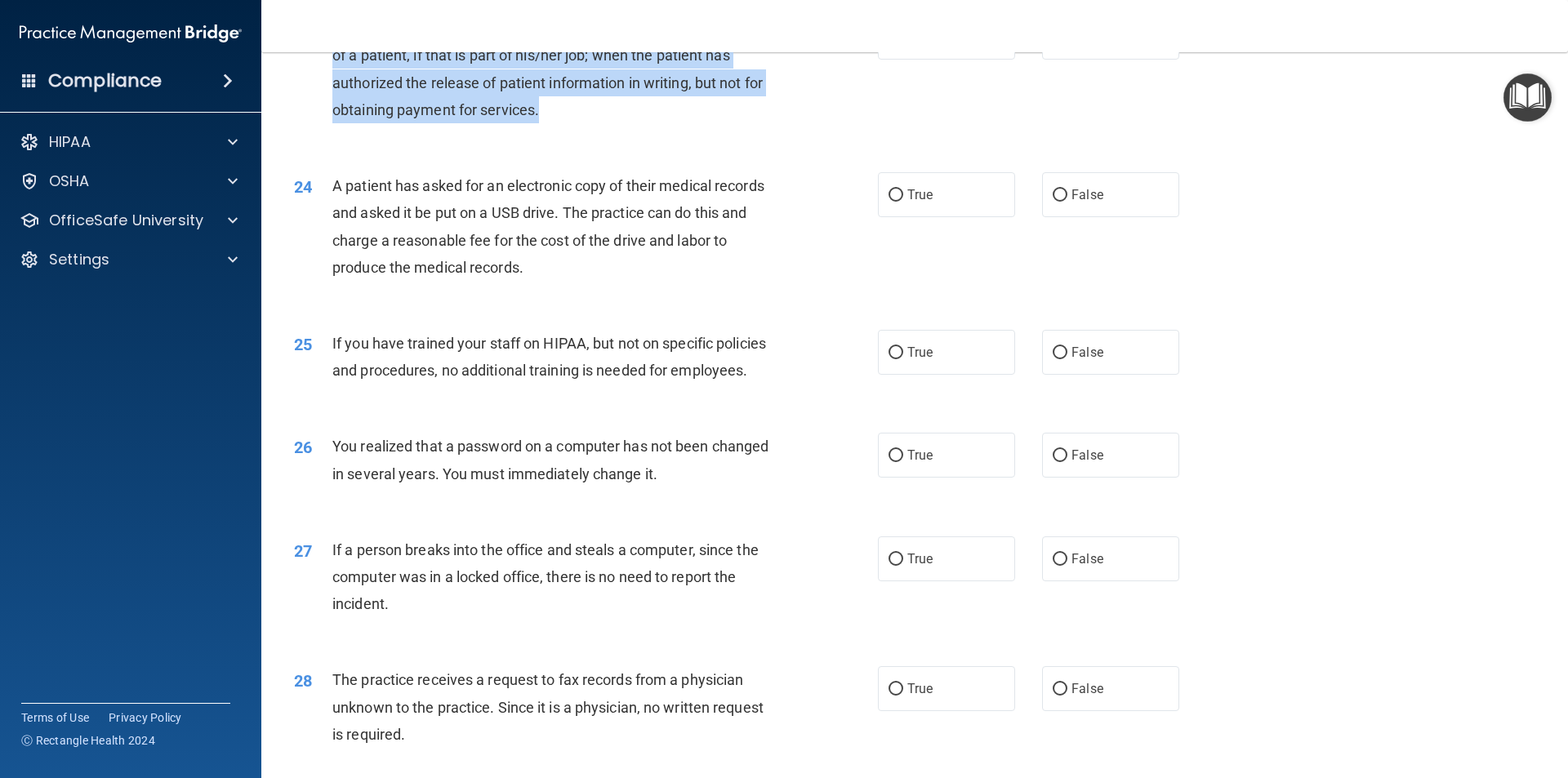
scroll to position [2759, 0]
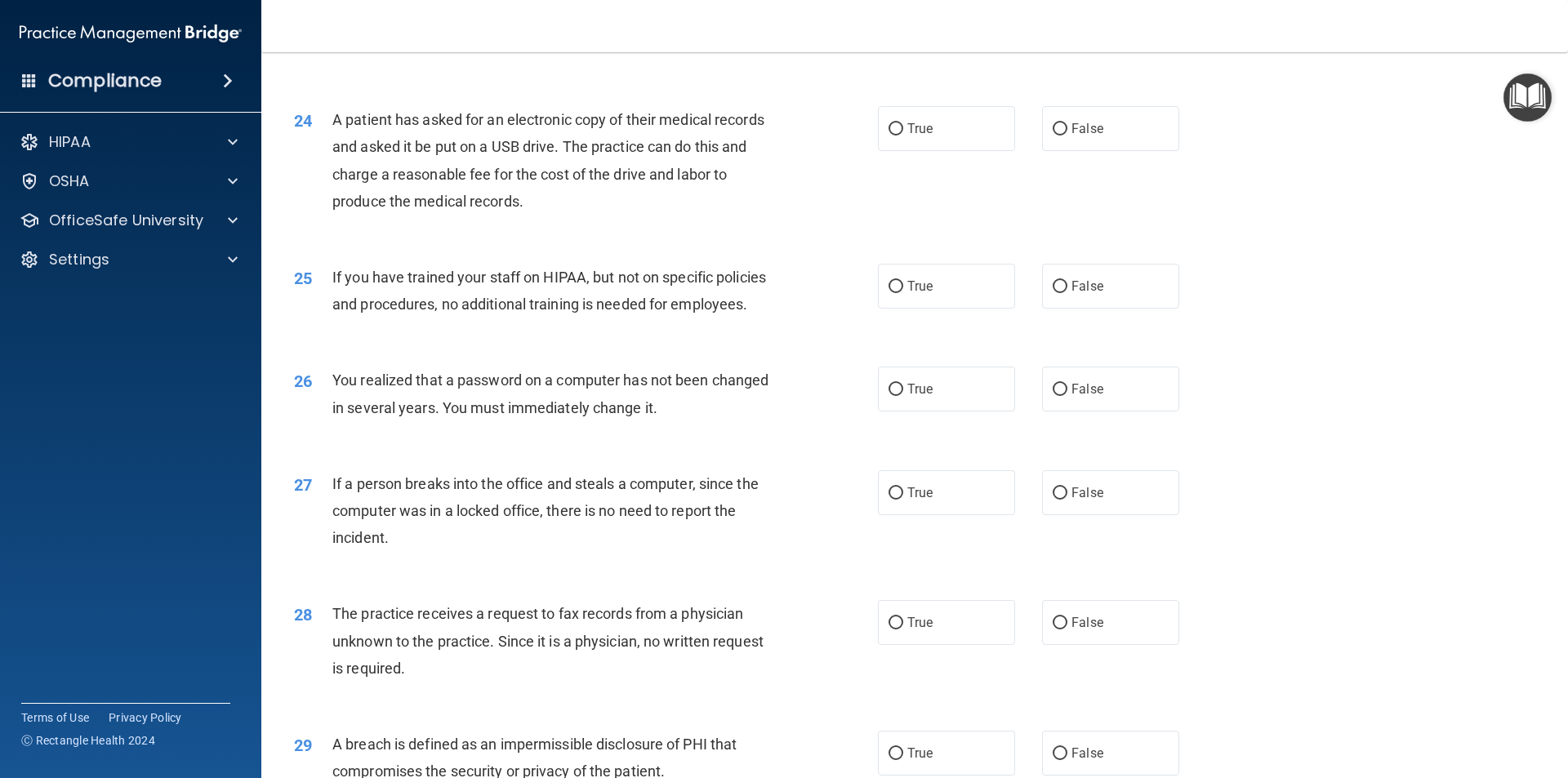
click at [467, 214] on div "A patient has asked for an electronic copy of their medical records and asked i…" at bounding box center [560, 160] width 456 height 109
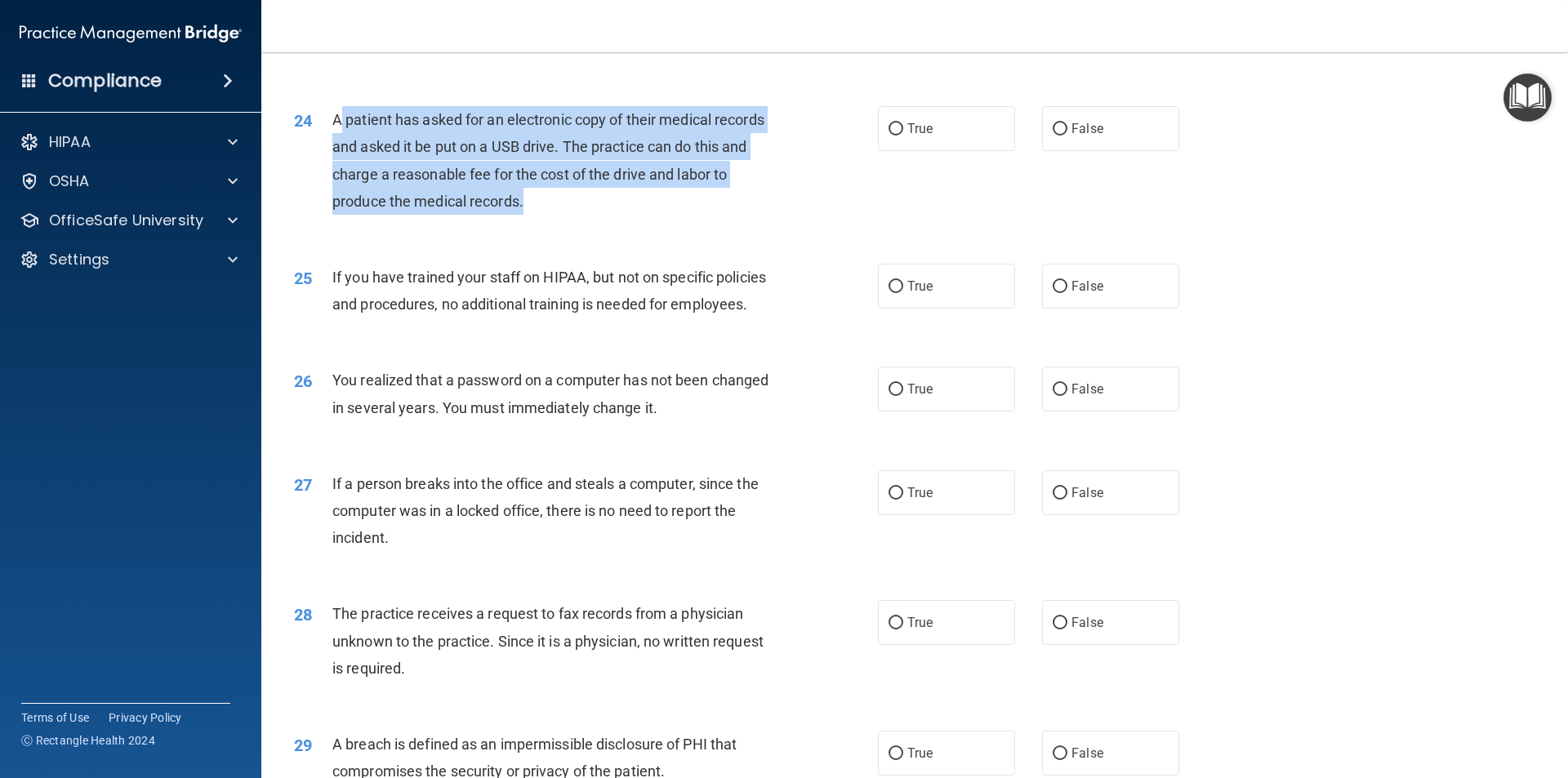
drag, startPoint x: 534, startPoint y: 258, endPoint x: 338, endPoint y: 172, distance: 214.0
click at [338, 172] on div "A patient has asked for an electronic copy of their medical records and asked i…" at bounding box center [560, 160] width 456 height 109
click at [336, 174] on span "A patient has asked for an electronic copy of their medical records and asked i…" at bounding box center [548, 160] width 432 height 99
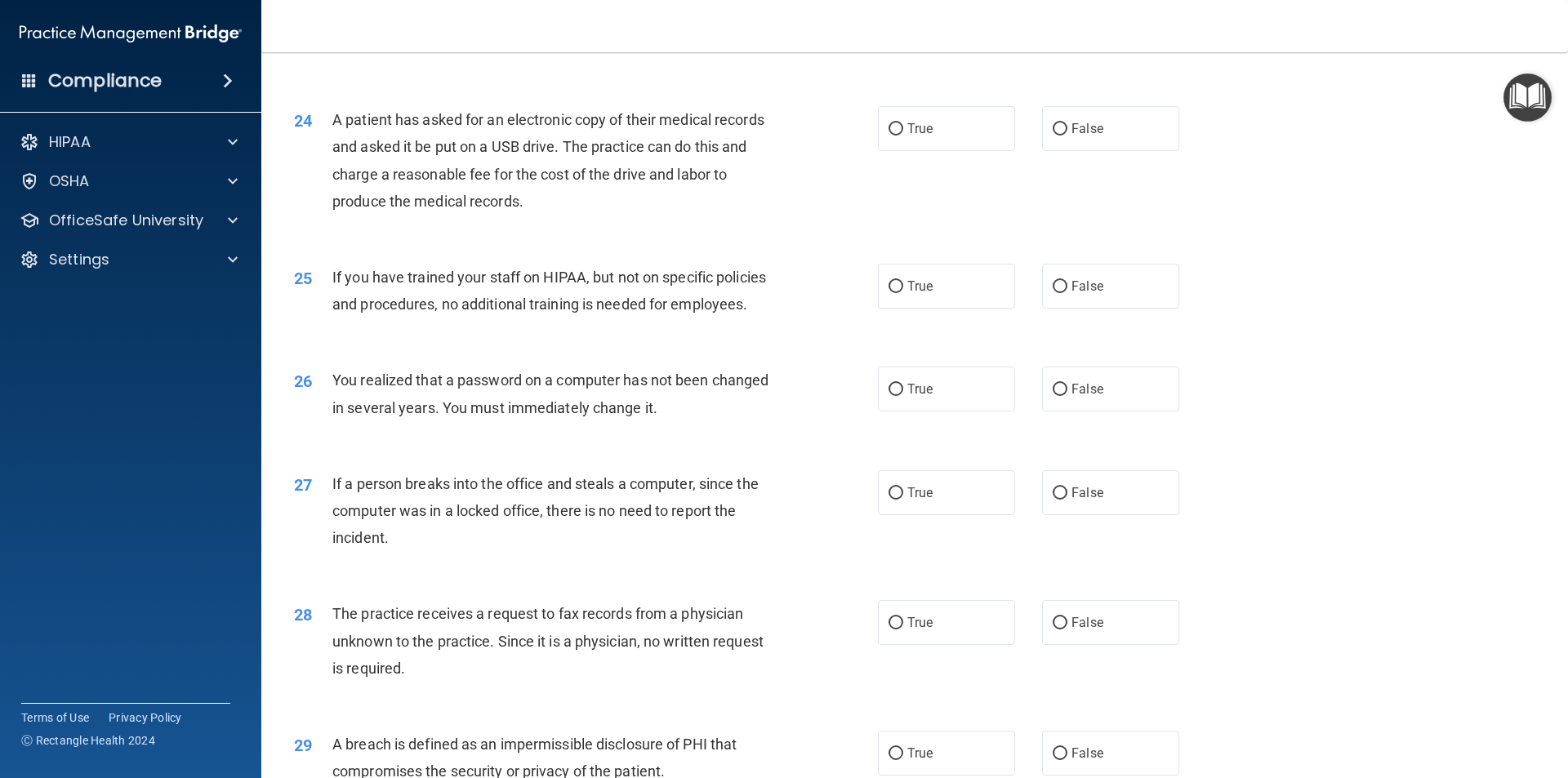
drag, startPoint x: 332, startPoint y: 175, endPoint x: 332, endPoint y: 165, distance: 10.0
click at [332, 165] on span "A patient has asked for an electronic copy of their medical records and asked i…" at bounding box center [548, 160] width 432 height 99
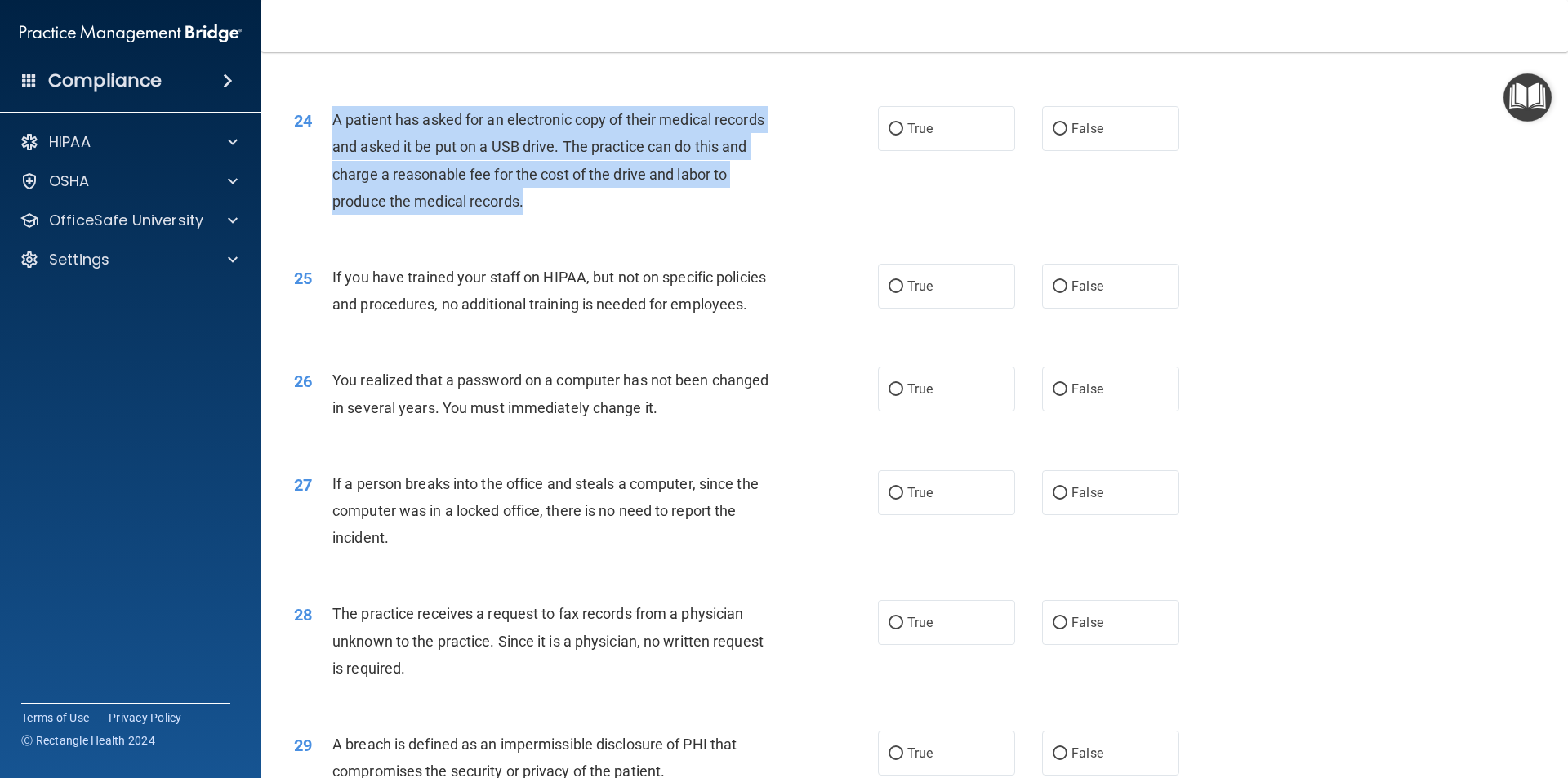
drag, startPoint x: 547, startPoint y: 250, endPoint x: 330, endPoint y: 175, distance: 229.6
click at [330, 175] on div "24 A patient has asked for an electronic copy of their medical records and aske…" at bounding box center [586, 165] width 633 height 117
click at [889, 135] on input "True" at bounding box center [896, 129] width 15 height 12
radio input "true"
click at [811, 223] on div "24 A patient has asked for an electronic copy of their medical records and aske…" at bounding box center [586, 165] width 633 height 117
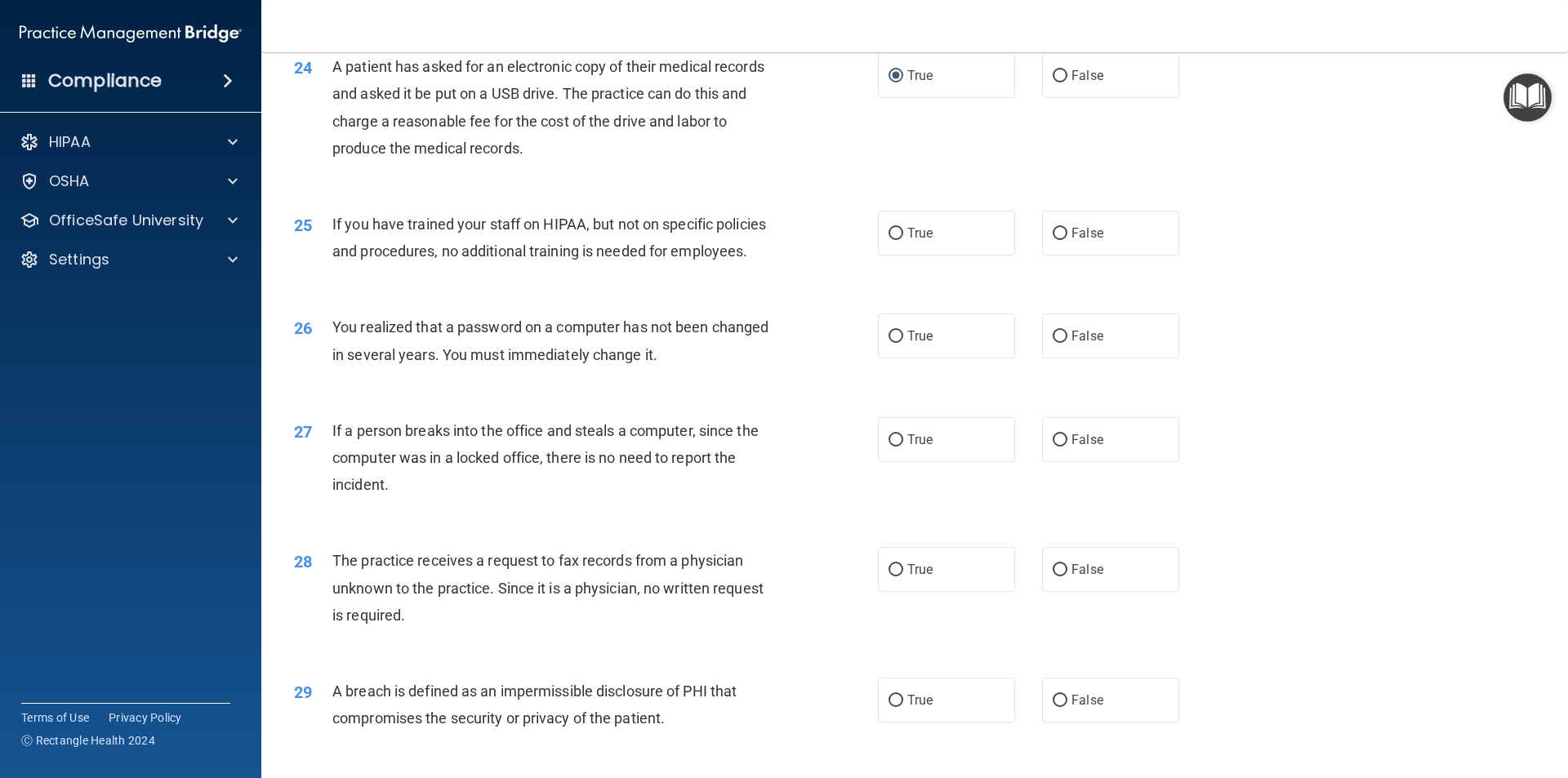
scroll to position [2841, 0]
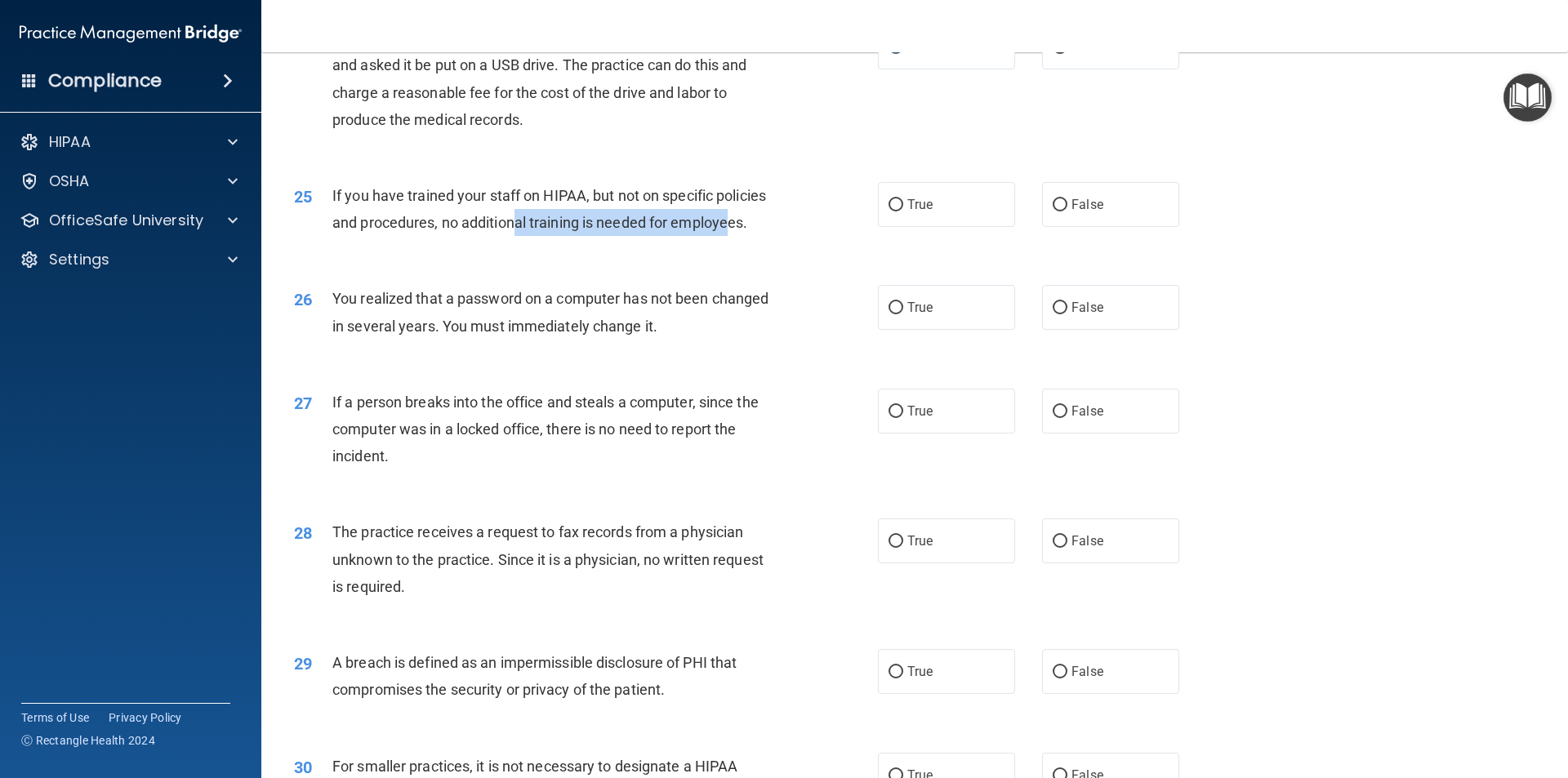
drag, startPoint x: 732, startPoint y: 285, endPoint x: 517, endPoint y: 266, distance: 215.8
click at [517, 231] on span "If you have trained your staff on HIPAA, but not on specific policies and proce…" at bounding box center [549, 208] width 433 height 44
click at [595, 236] on div "If you have trained your staff on HIPAA, but not on specific policies and proce…" at bounding box center [560, 208] width 456 height 54
drag, startPoint x: 767, startPoint y: 279, endPoint x: 368, endPoint y: 271, distance: 399.1
click at [379, 236] on div "If you have trained your staff on HIPAA, but not on specific policies and proce…" at bounding box center [560, 208] width 456 height 54
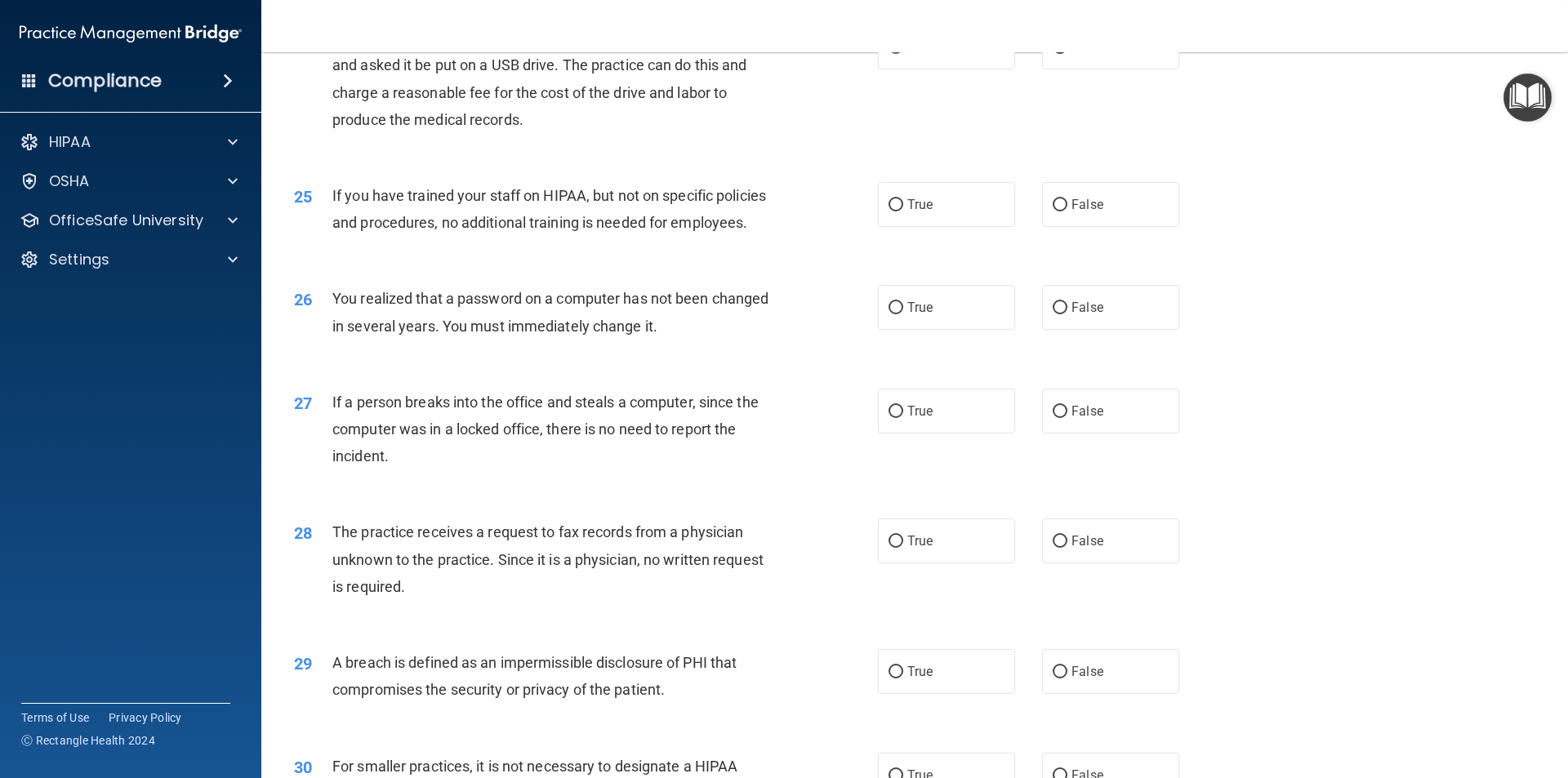
click at [347, 236] on div "If you have trained your staff on HIPAA, but not on specific policies and proce…" at bounding box center [560, 208] width 456 height 54
click at [318, 212] on div "25" at bounding box center [306, 197] width 50 height 30
click at [317, 212] on div "25" at bounding box center [306, 197] width 50 height 30
click at [342, 231] on span "If you have trained your staff on HIPAA, but not on specific policies and proce…" at bounding box center [549, 208] width 433 height 44
drag, startPoint x: 324, startPoint y: 250, endPoint x: 337, endPoint y: 250, distance: 13.0
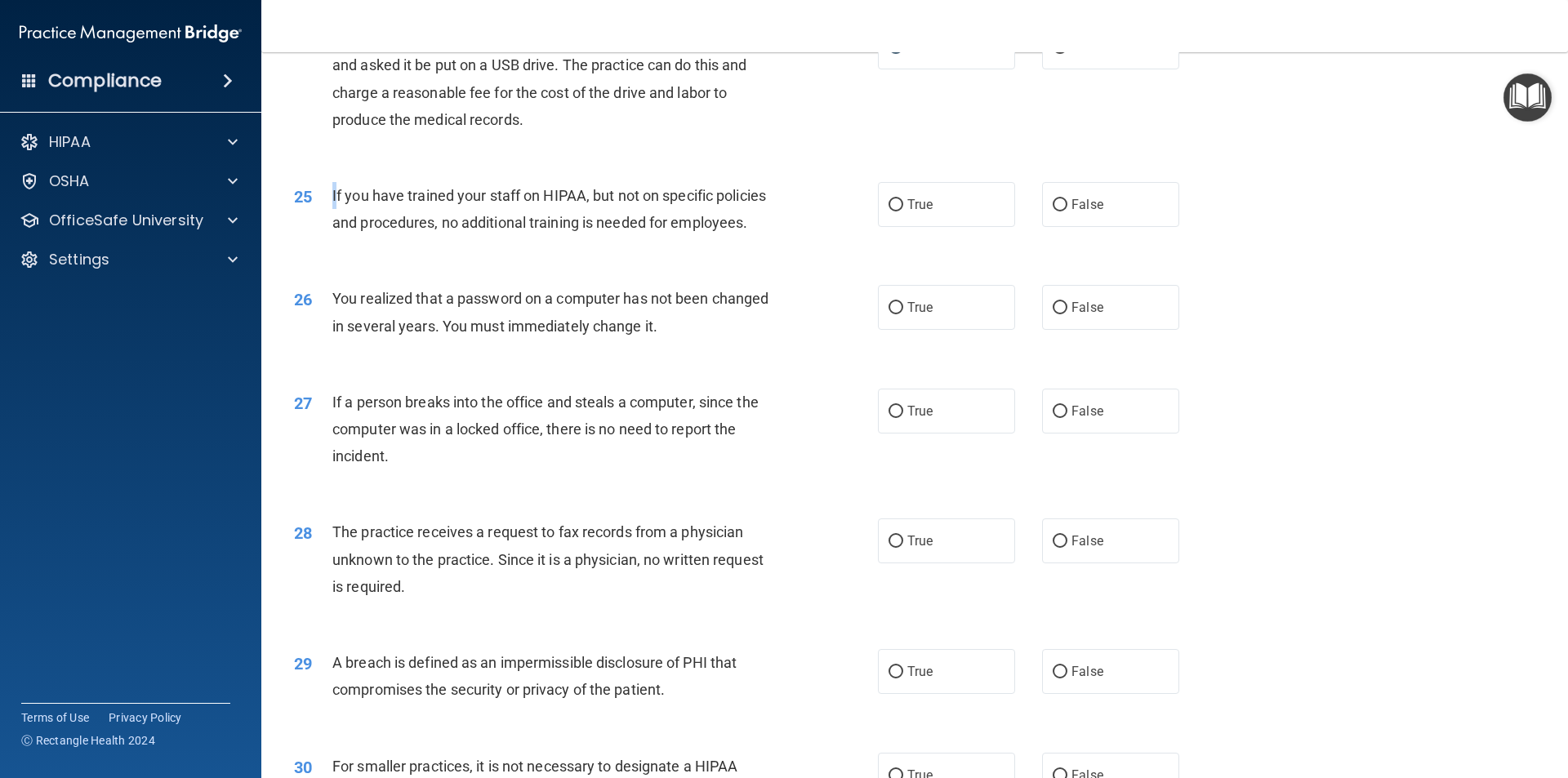
click at [335, 244] on div "25 If you have trained your staff on HIPAA, but not on specific policies and pr…" at bounding box center [586, 213] width 633 height 62
click at [476, 264] on div "25 If you have trained your staff on HIPAA, but not on specific policies and pr…" at bounding box center [914, 213] width 1265 height 103
drag, startPoint x: 332, startPoint y: 248, endPoint x: 438, endPoint y: 252, distance: 106.1
click at [369, 231] on span "If you have trained your staff on HIPAA, but not on specific policies and proce…" at bounding box center [549, 208] width 433 height 44
click at [666, 264] on div "25 If you have trained your staff on HIPAA, but not on specific policies and pr…" at bounding box center [914, 213] width 1265 height 103
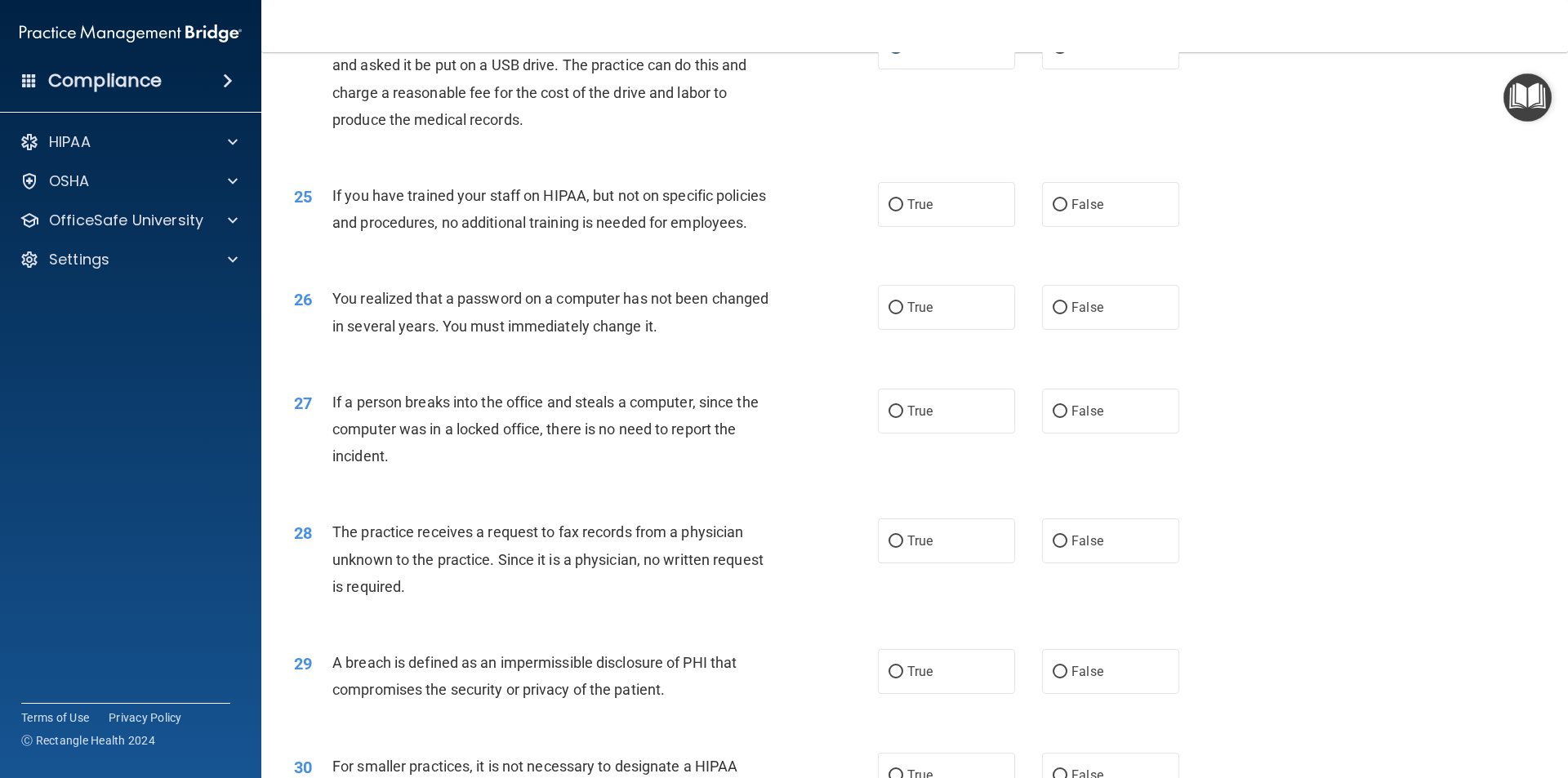
click at [665, 244] on div "25 If you have trained your staff on HIPAA, but not on specific policies and pr…" at bounding box center [586, 213] width 633 height 62
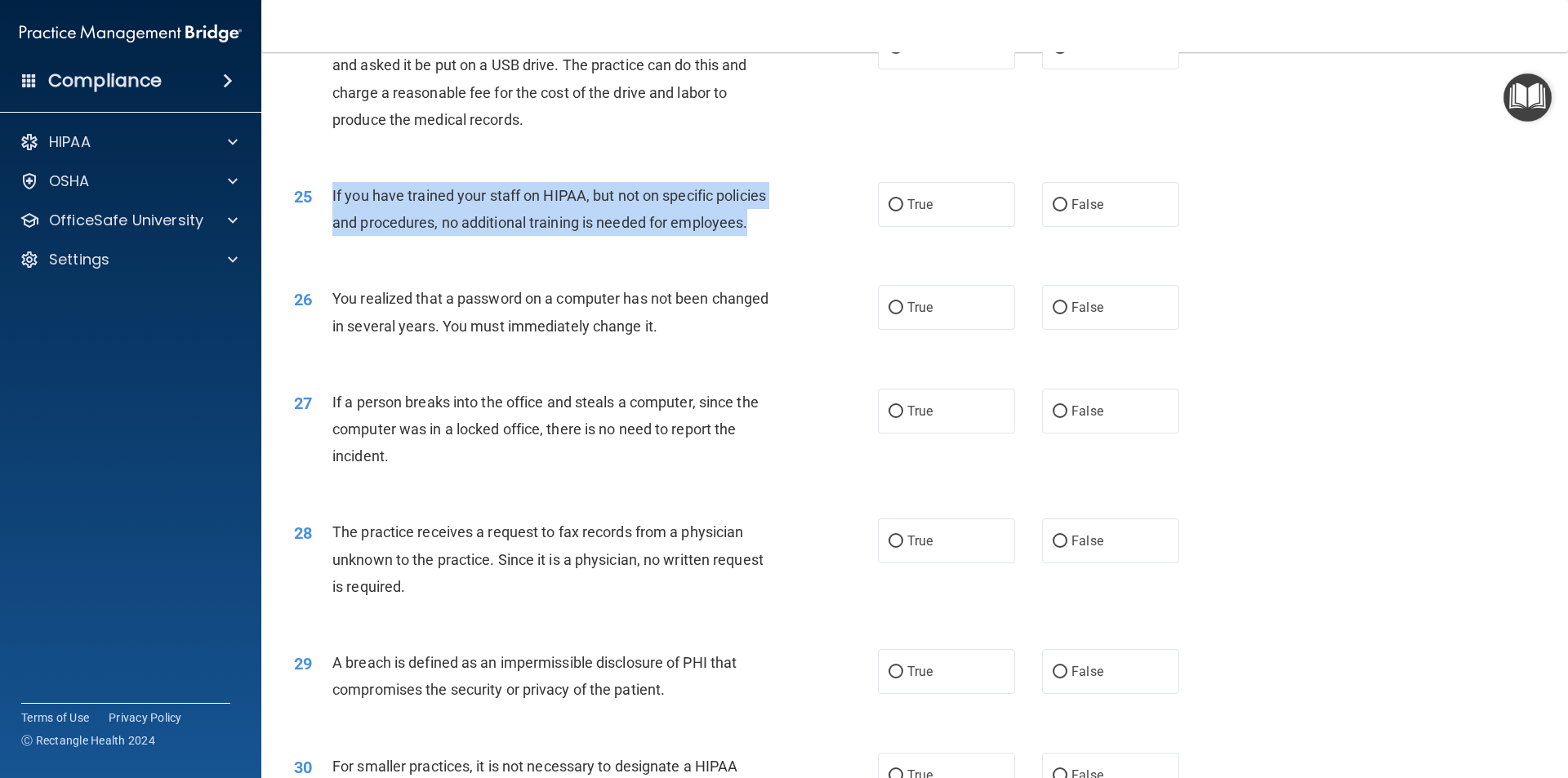
drag, startPoint x: 750, startPoint y: 278, endPoint x: 317, endPoint y: 247, distance: 434.1
click at [317, 244] on div "25 If you have trained your staff on HIPAA, but not on specific policies and pr…" at bounding box center [586, 213] width 633 height 62
click at [317, 212] on div "25" at bounding box center [306, 197] width 50 height 30
drag, startPoint x: 731, startPoint y: 284, endPoint x: 320, endPoint y: 248, distance: 412.6
click at [320, 244] on div "25 If you have trained your staff on HIPAA, but not on specific policies and pr…" at bounding box center [586, 213] width 633 height 62
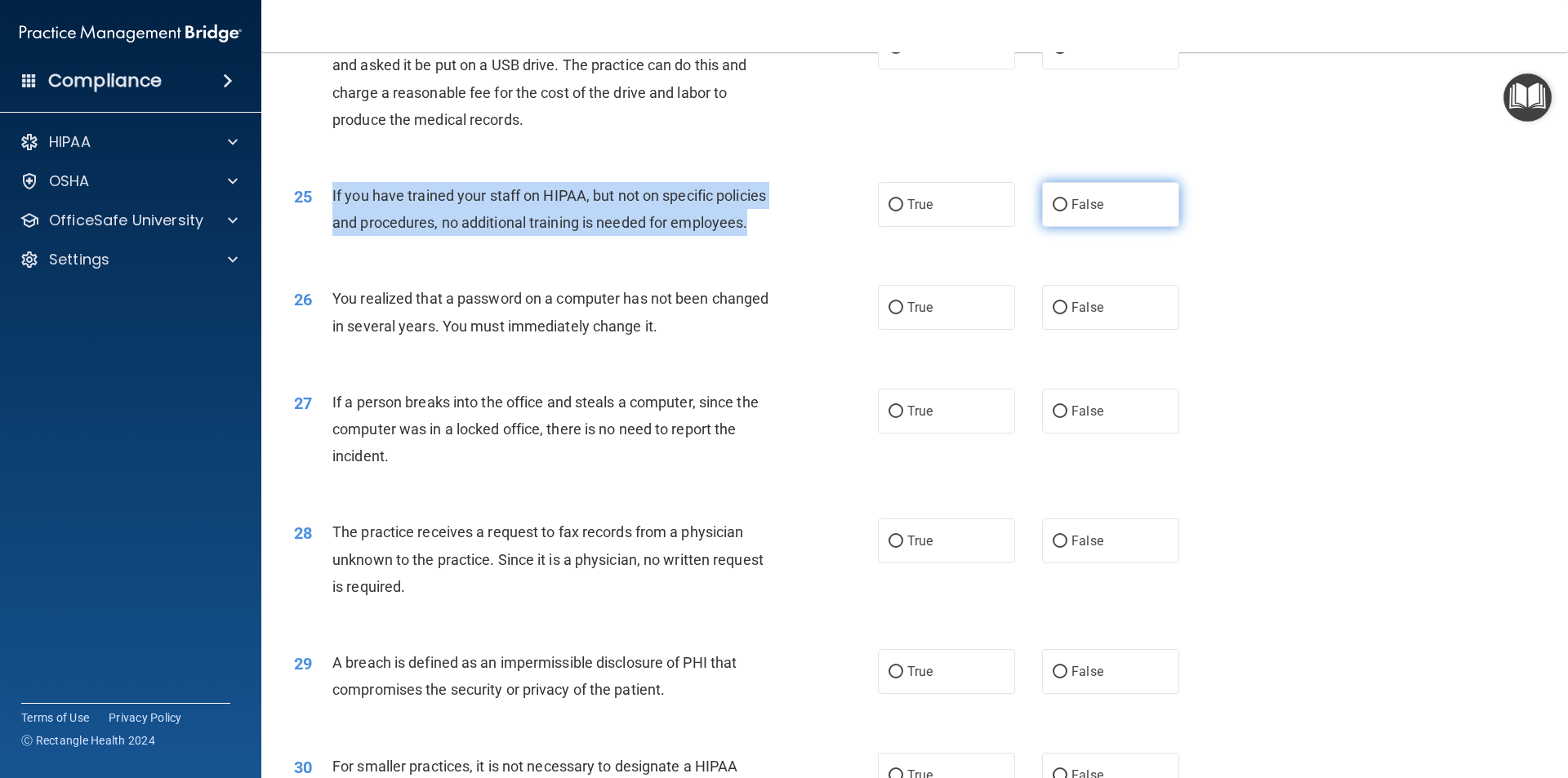
click at [1052, 211] on input "False" at bounding box center [1060, 205] width 15 height 12
radio input "true"
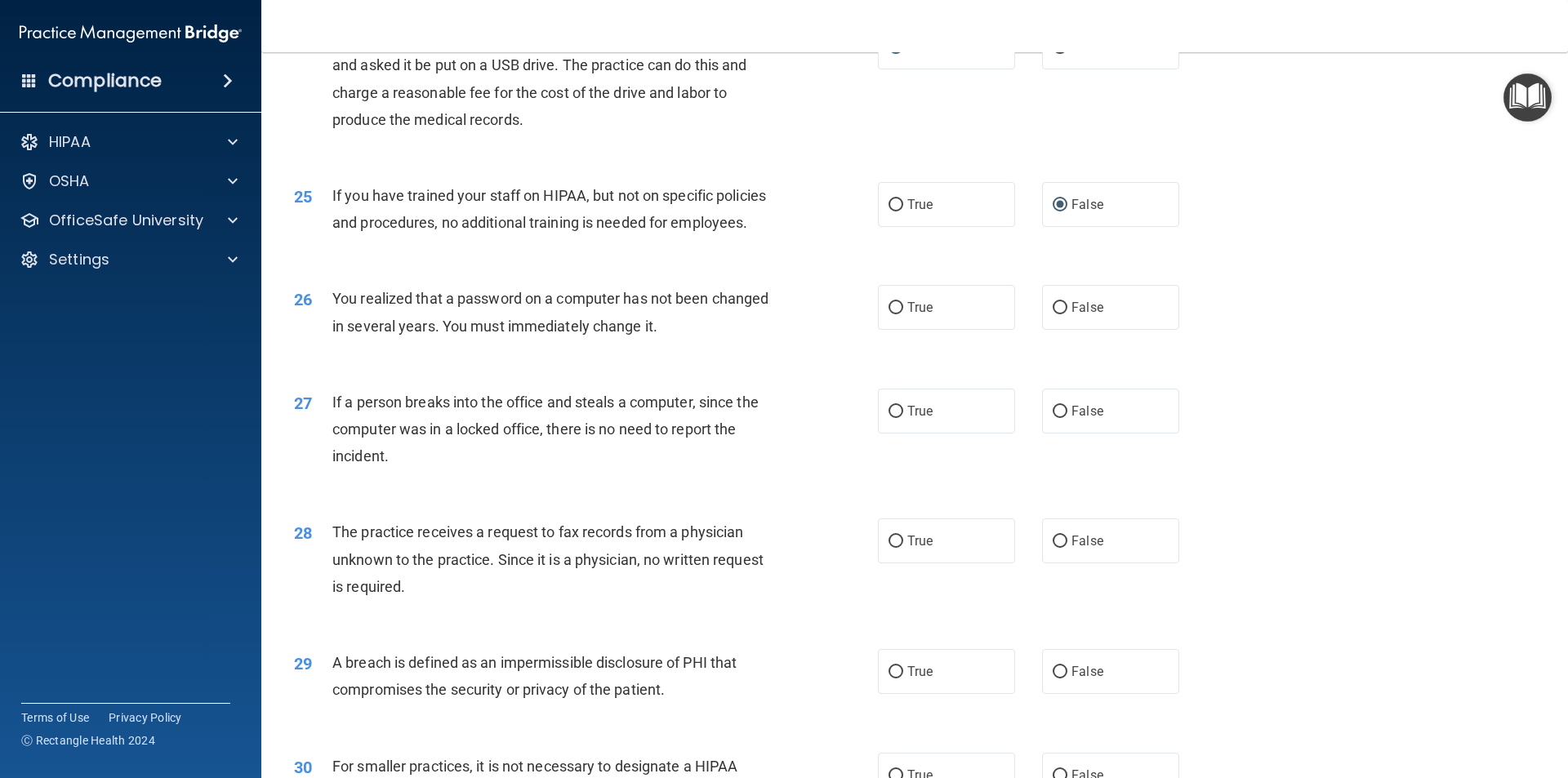
click at [560, 430] on div "27 If a person breaks into the office and steals a computer, since the computer…" at bounding box center [914, 433] width 1265 height 131
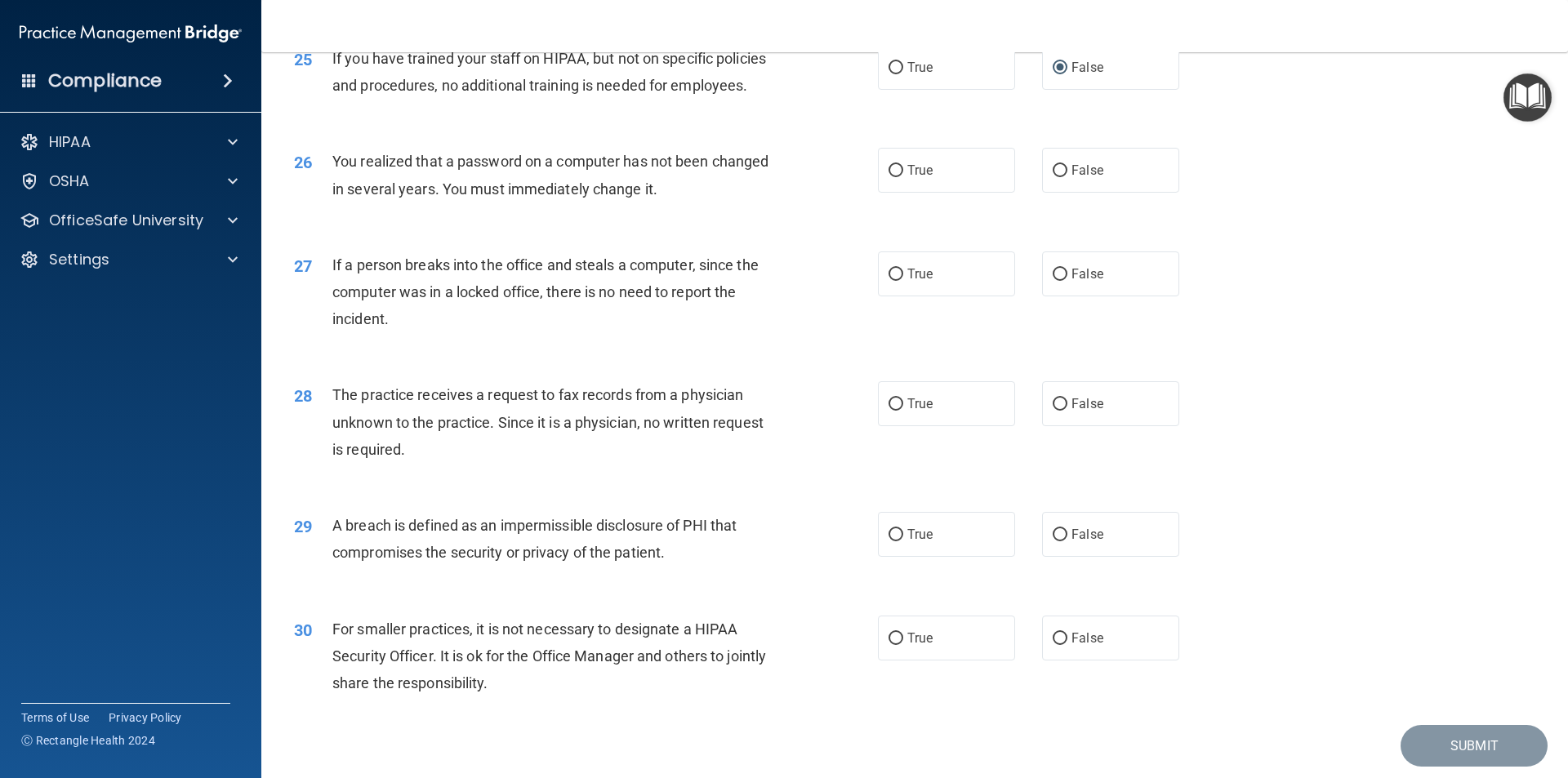
scroll to position [3004, 0]
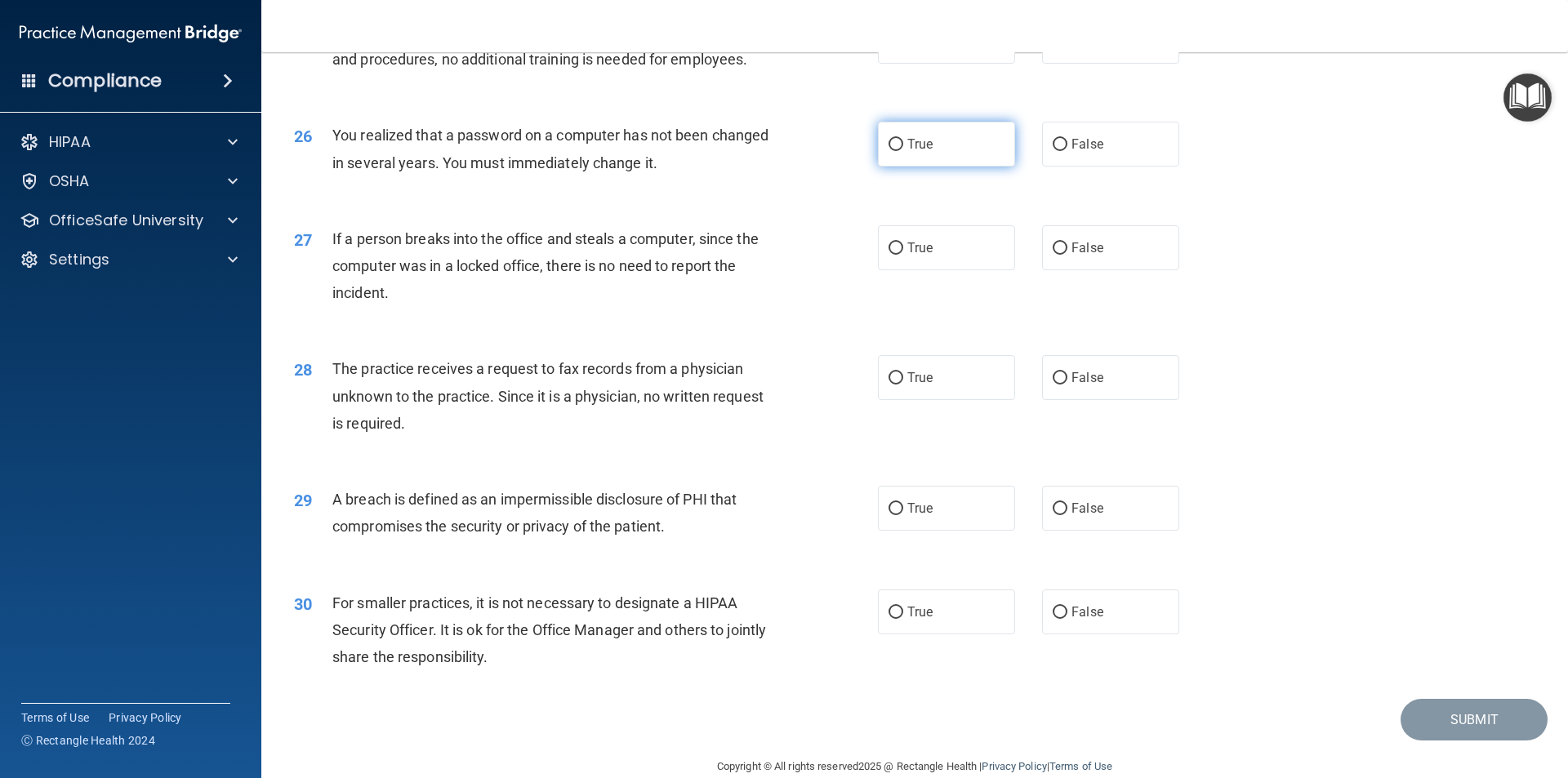
click at [907, 152] on span "True" at bounding box center [920, 144] width 26 height 16
click at [902, 151] on input "True" at bounding box center [896, 144] width 15 height 12
radio input "true"
click at [1061, 271] on label "False" at bounding box center [1110, 247] width 137 height 45
click at [1061, 255] on input "False" at bounding box center [1060, 248] width 15 height 12
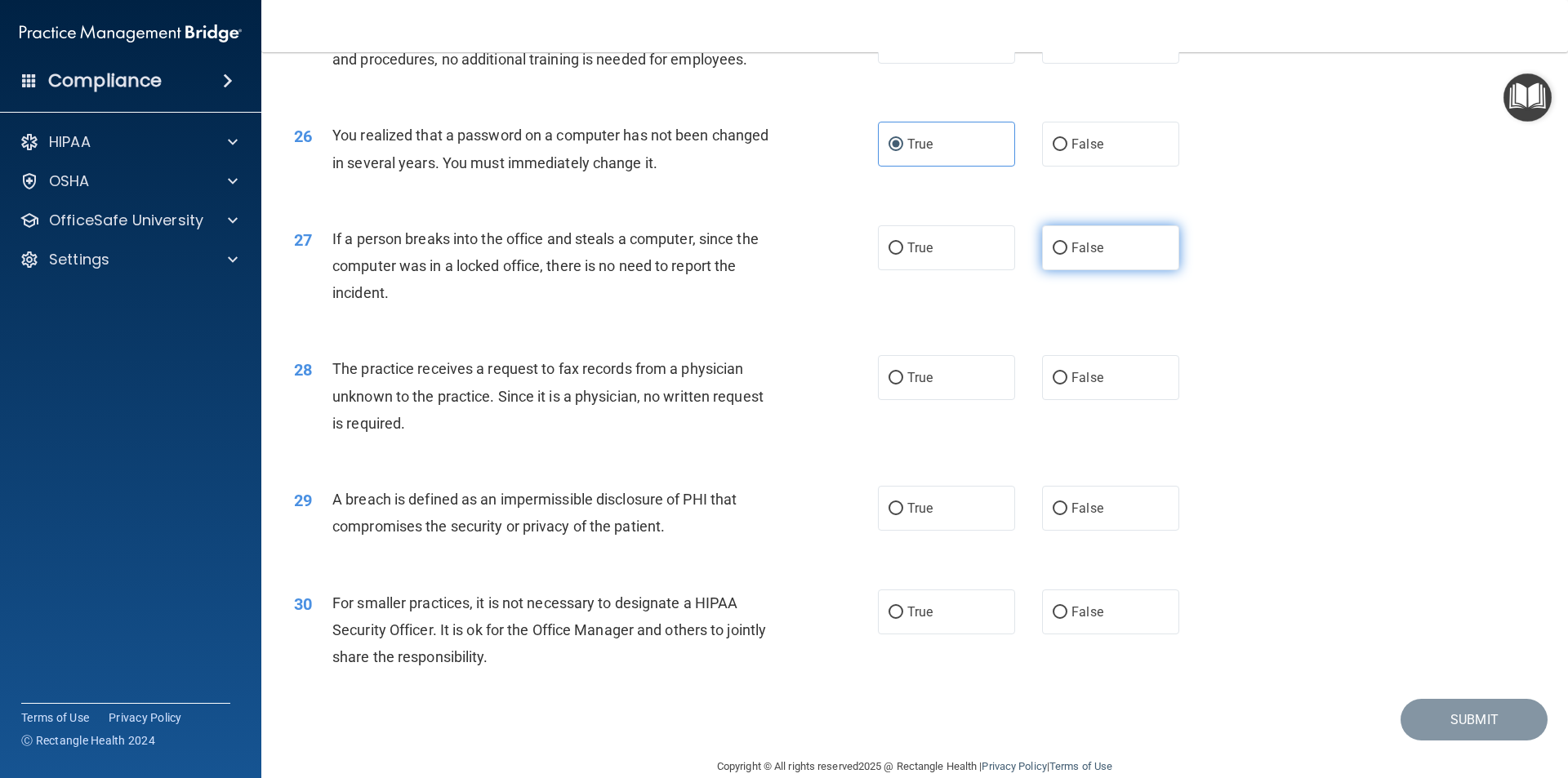
radio input "true"
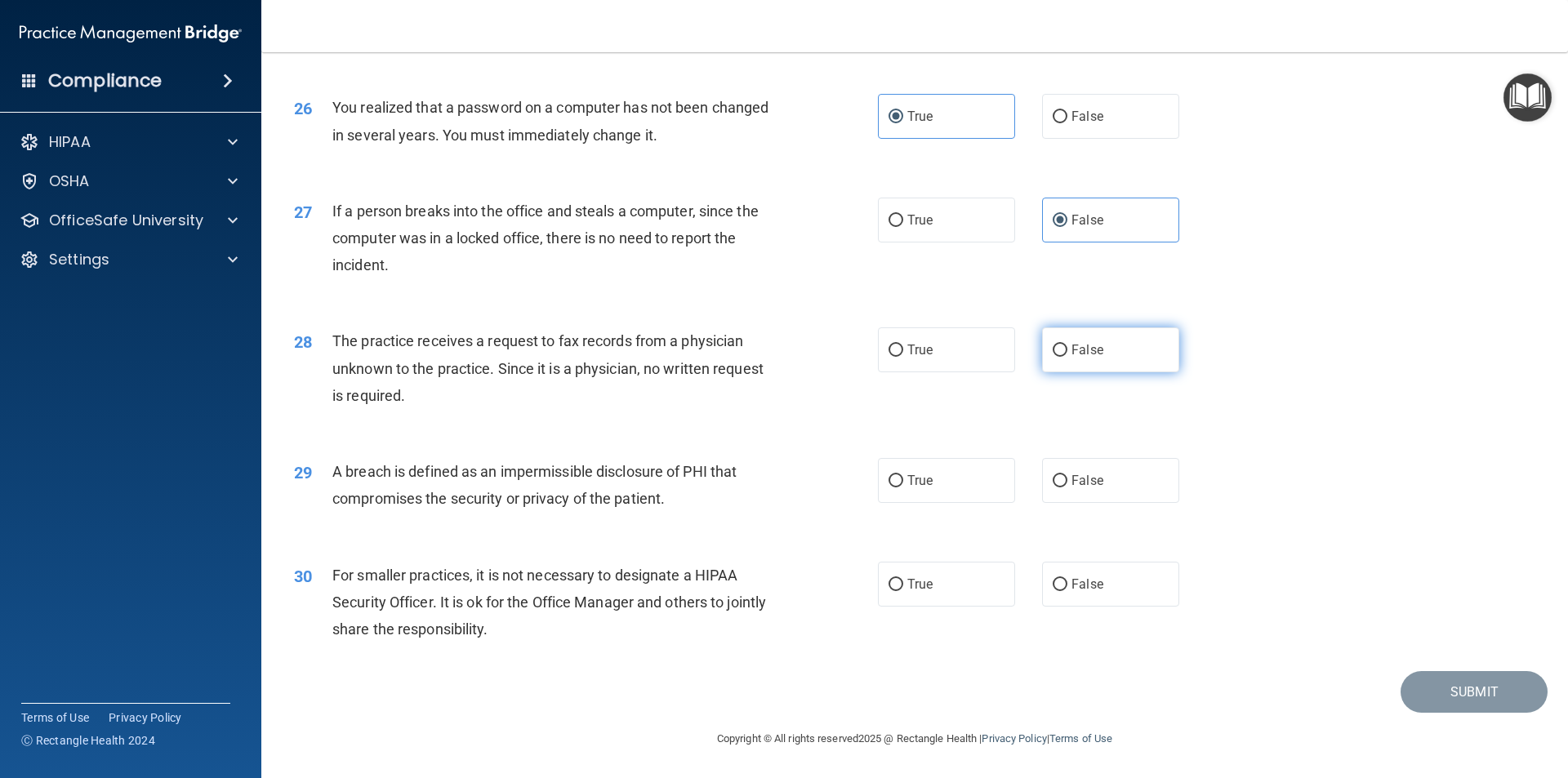
click at [1057, 356] on input "False" at bounding box center [1060, 350] width 15 height 12
radio input "true"
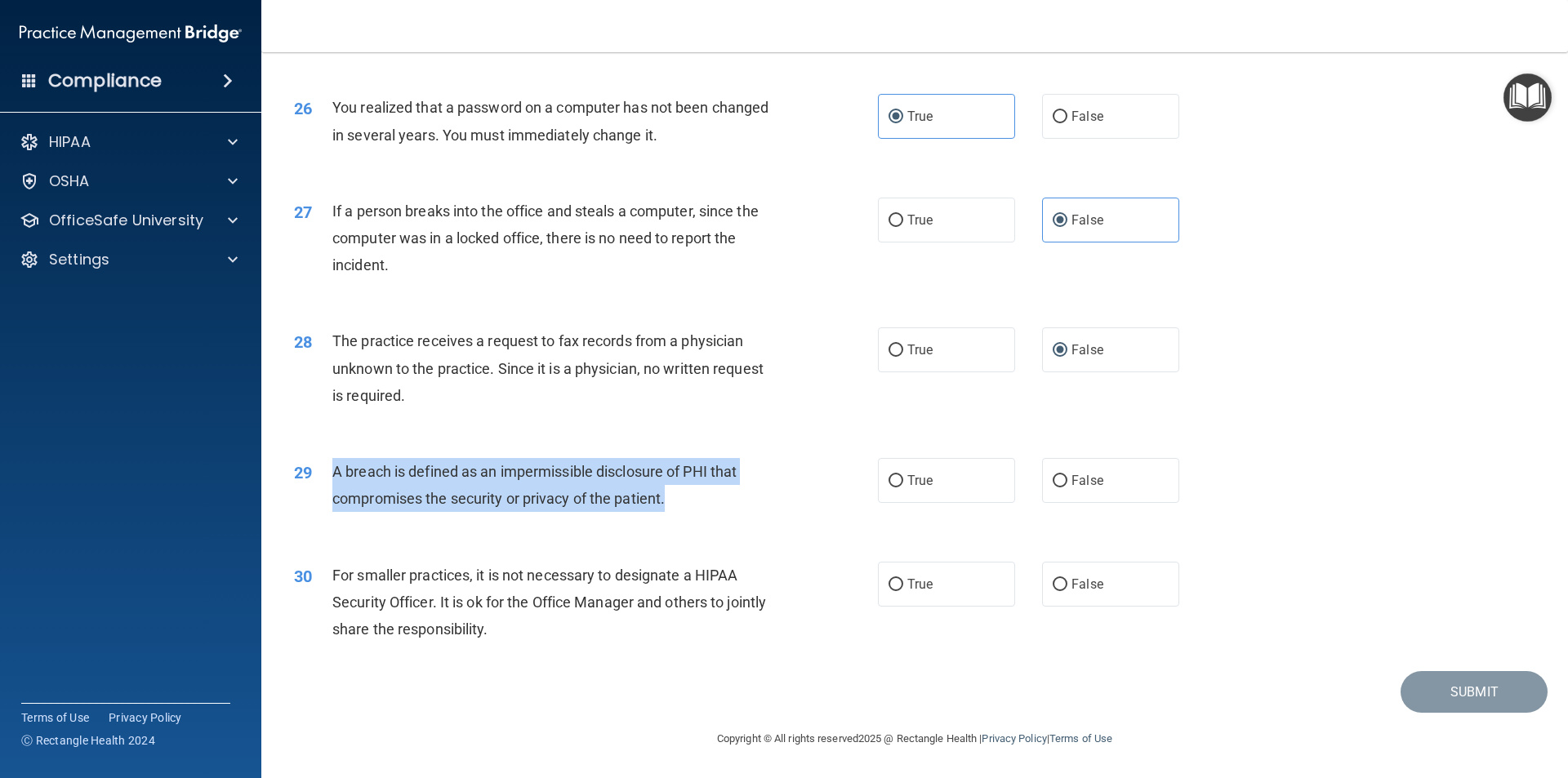
drag, startPoint x: 681, startPoint y: 506, endPoint x: 332, endPoint y: 481, distance: 349.9
click at [332, 481] on div "A breach is defined as an impermissible disclosure of PHI that compromises the …" at bounding box center [560, 485] width 456 height 54
click at [893, 478] on input "True" at bounding box center [896, 481] width 15 height 12
radio input "true"
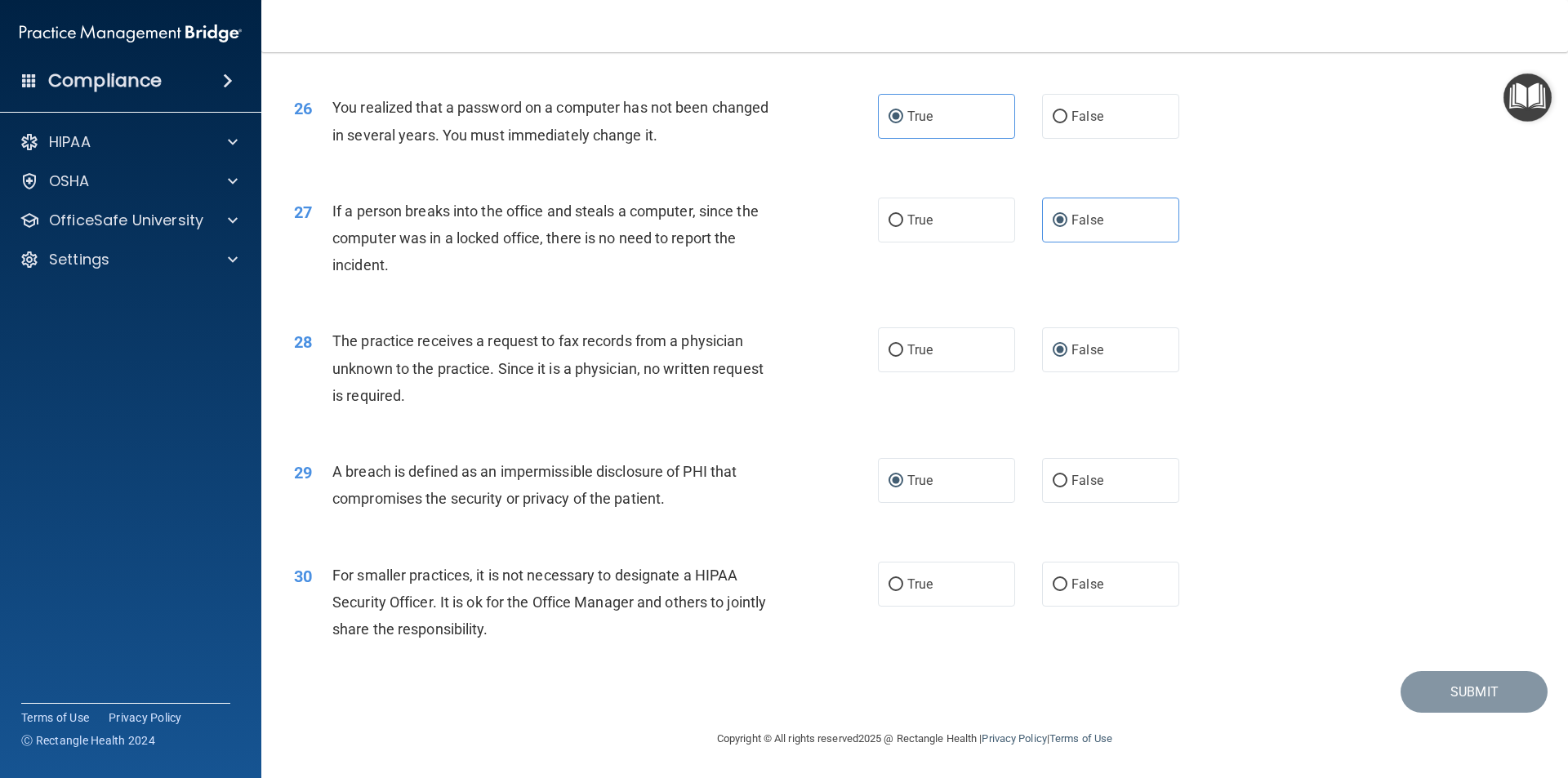
click at [472, 623] on span "For smaller practices, it is not necessary to designate a HIPAA Security Office…" at bounding box center [549, 602] width 433 height 71
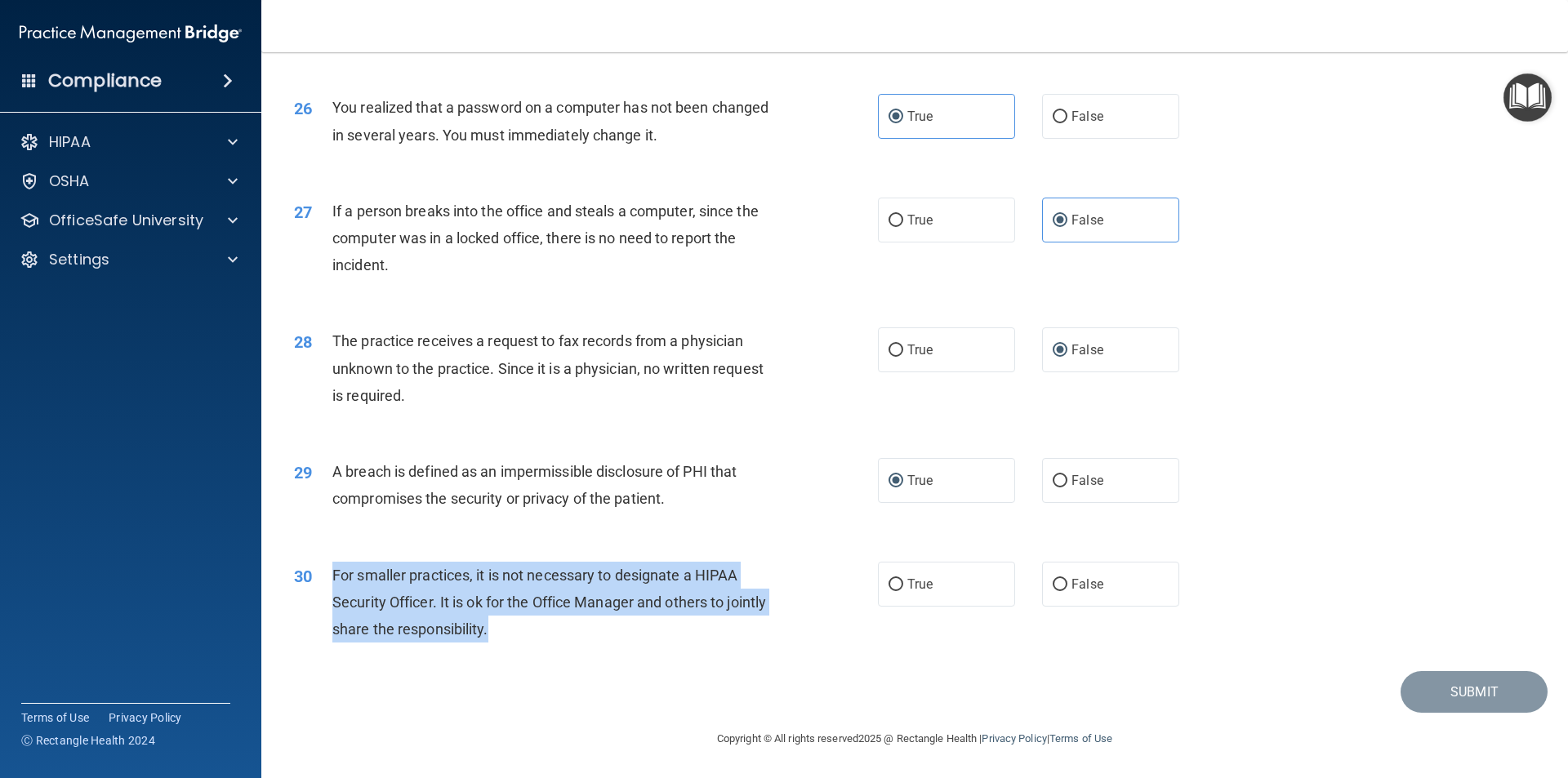
drag, startPoint x: 553, startPoint y: 637, endPoint x: 324, endPoint y: 578, distance: 236.5
click at [324, 578] on div "30 For smaller practices, it is not necessary to designate a HIPAA Security Off…" at bounding box center [586, 606] width 633 height 90
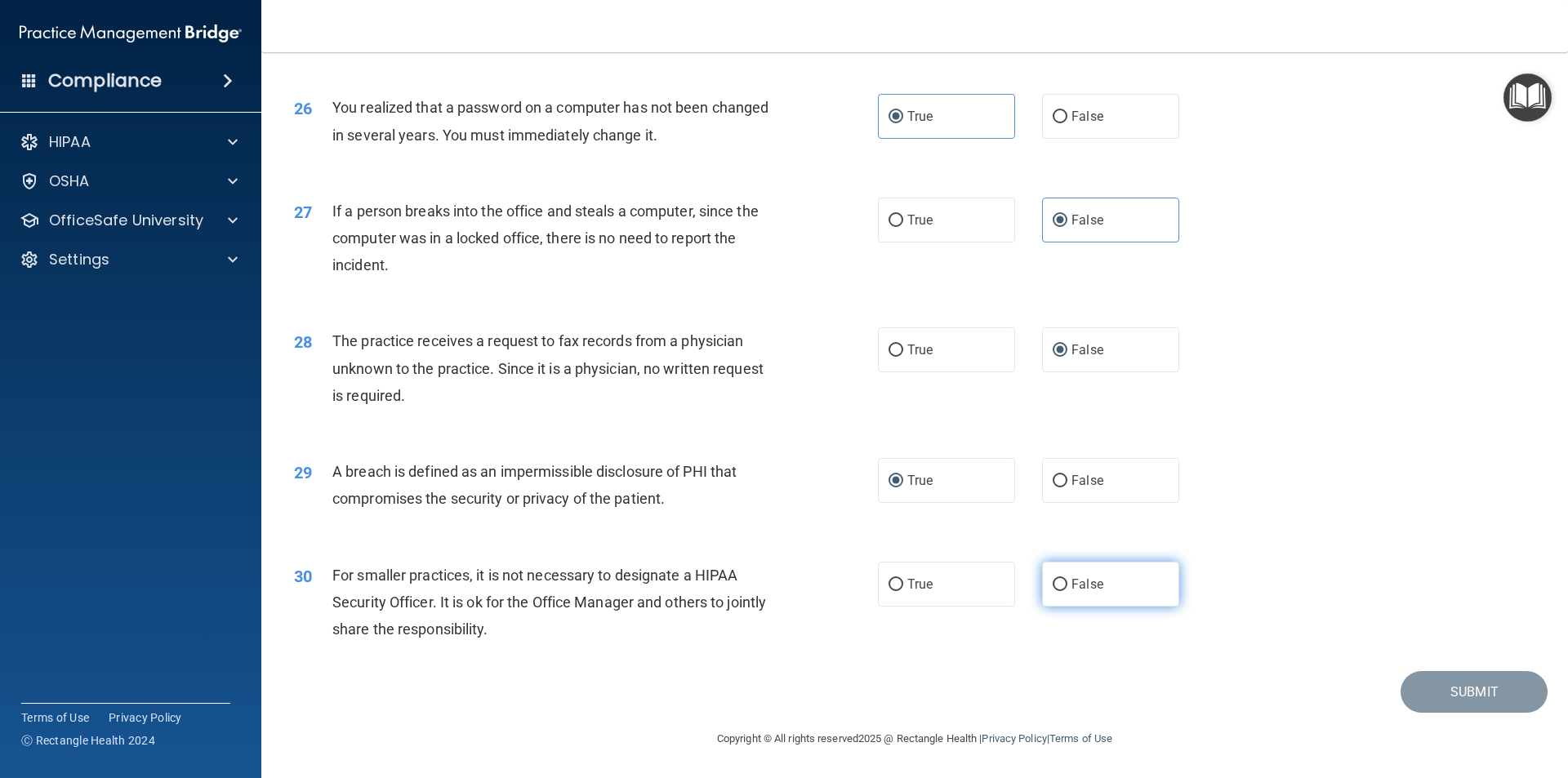
click at [1060, 582] on label "False" at bounding box center [1110, 583] width 137 height 45
click at [1060, 582] on input "False" at bounding box center [1060, 584] width 15 height 12
radio input "true"
click at [857, 617] on div "30 For smaller practices, it is not necessary to designate a HIPAA Security Off…" at bounding box center [586, 606] width 633 height 90
click at [1445, 675] on button "Submit" at bounding box center [1473, 692] width 147 height 42
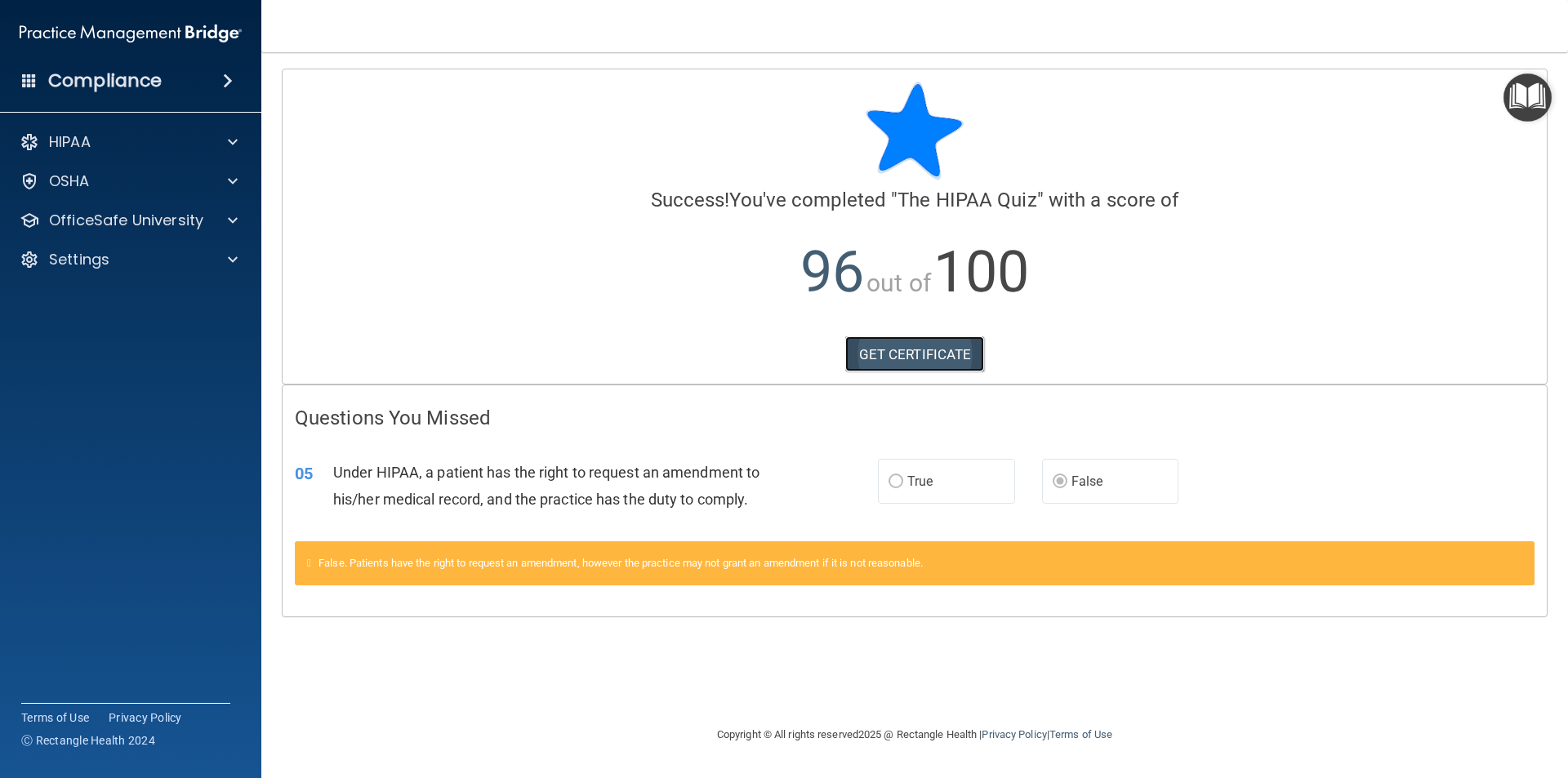
click at [901, 357] on link "GET CERTIFICATE" at bounding box center [914, 354] width 140 height 36
click at [226, 147] on div at bounding box center [229, 142] width 41 height 19
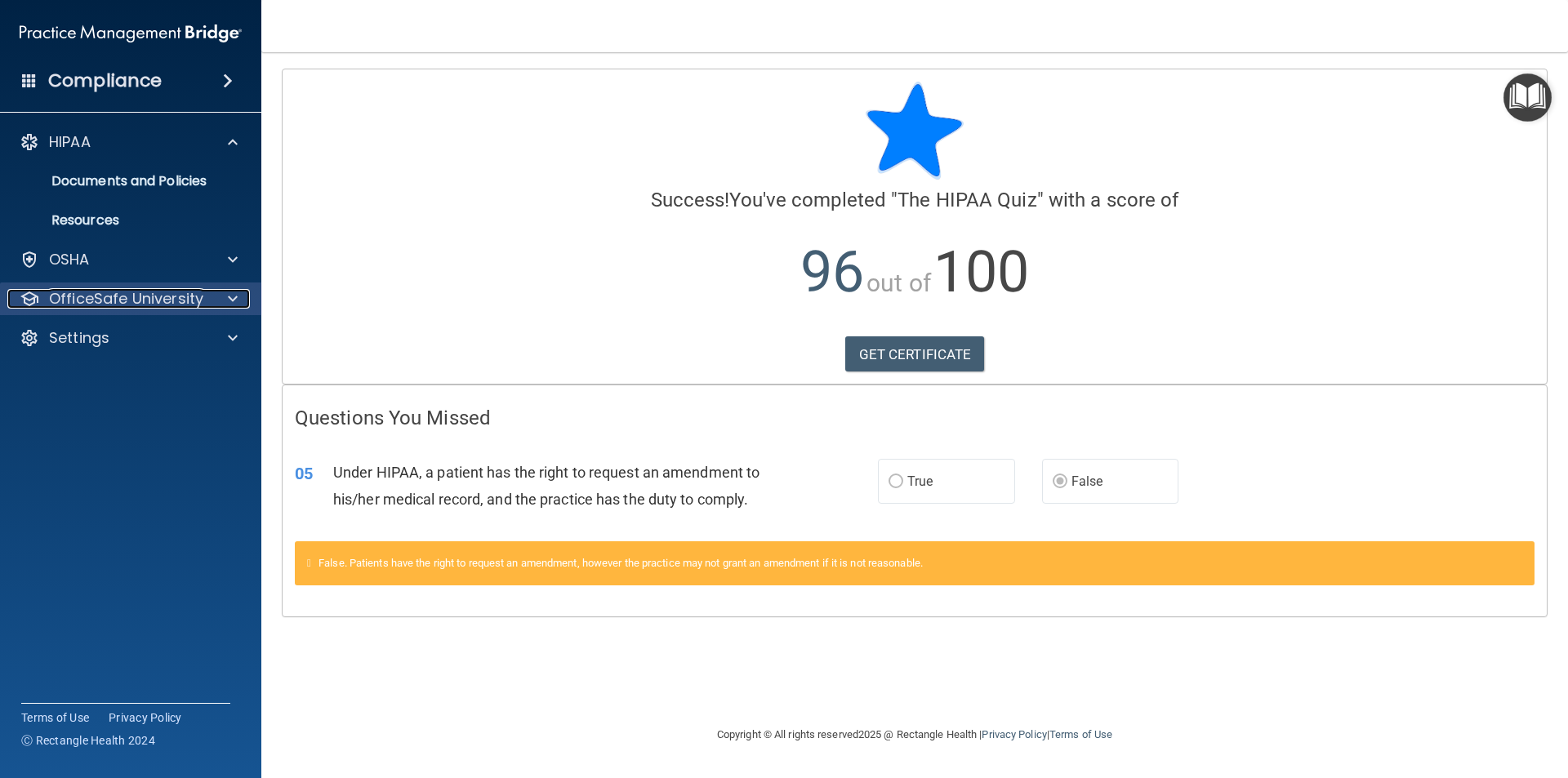
click at [202, 295] on div "OfficeSafe University" at bounding box center [108, 298] width 202 height 19
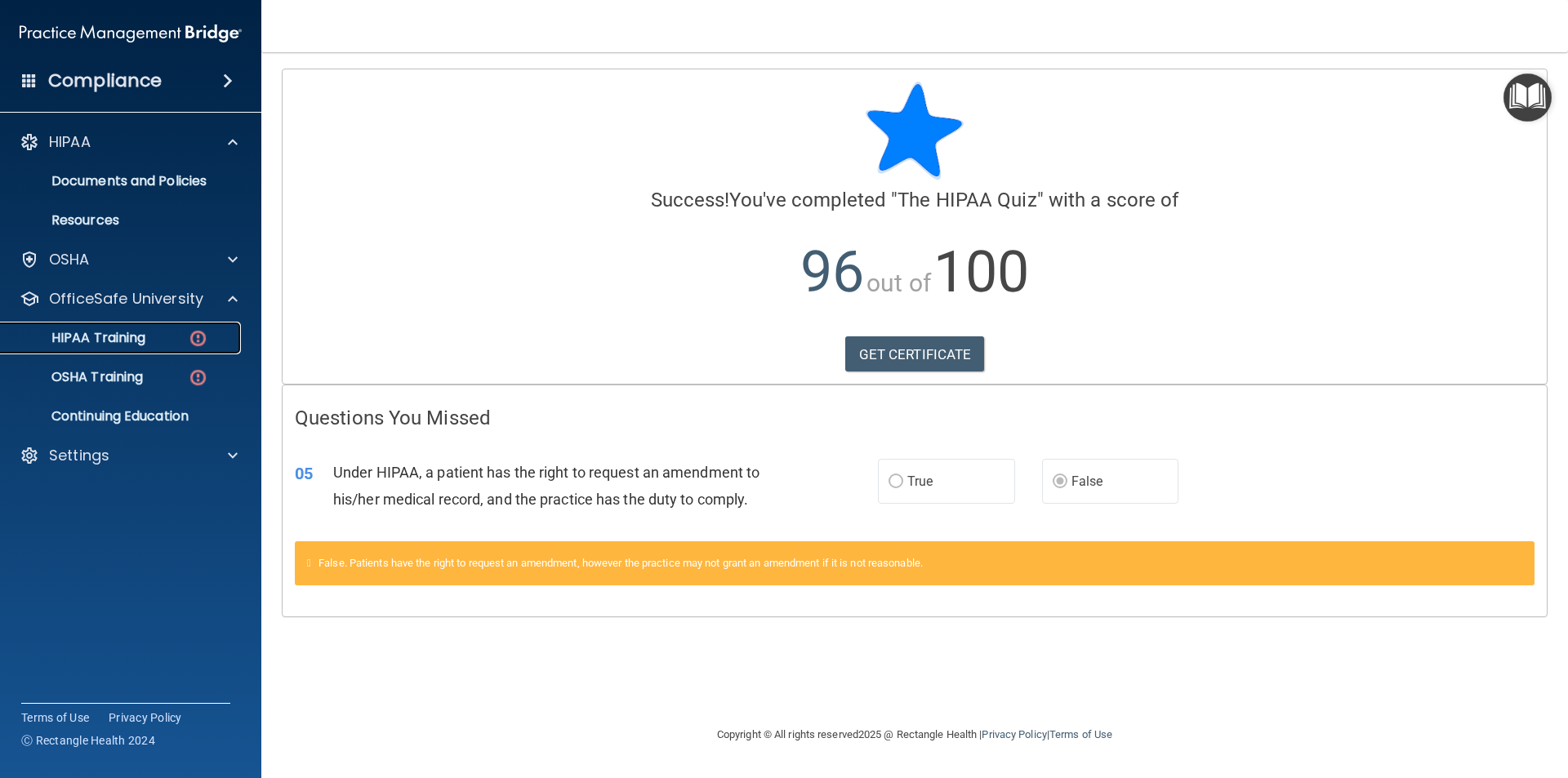
click at [109, 339] on p "HIPAA Training" at bounding box center [78, 338] width 134 height 16
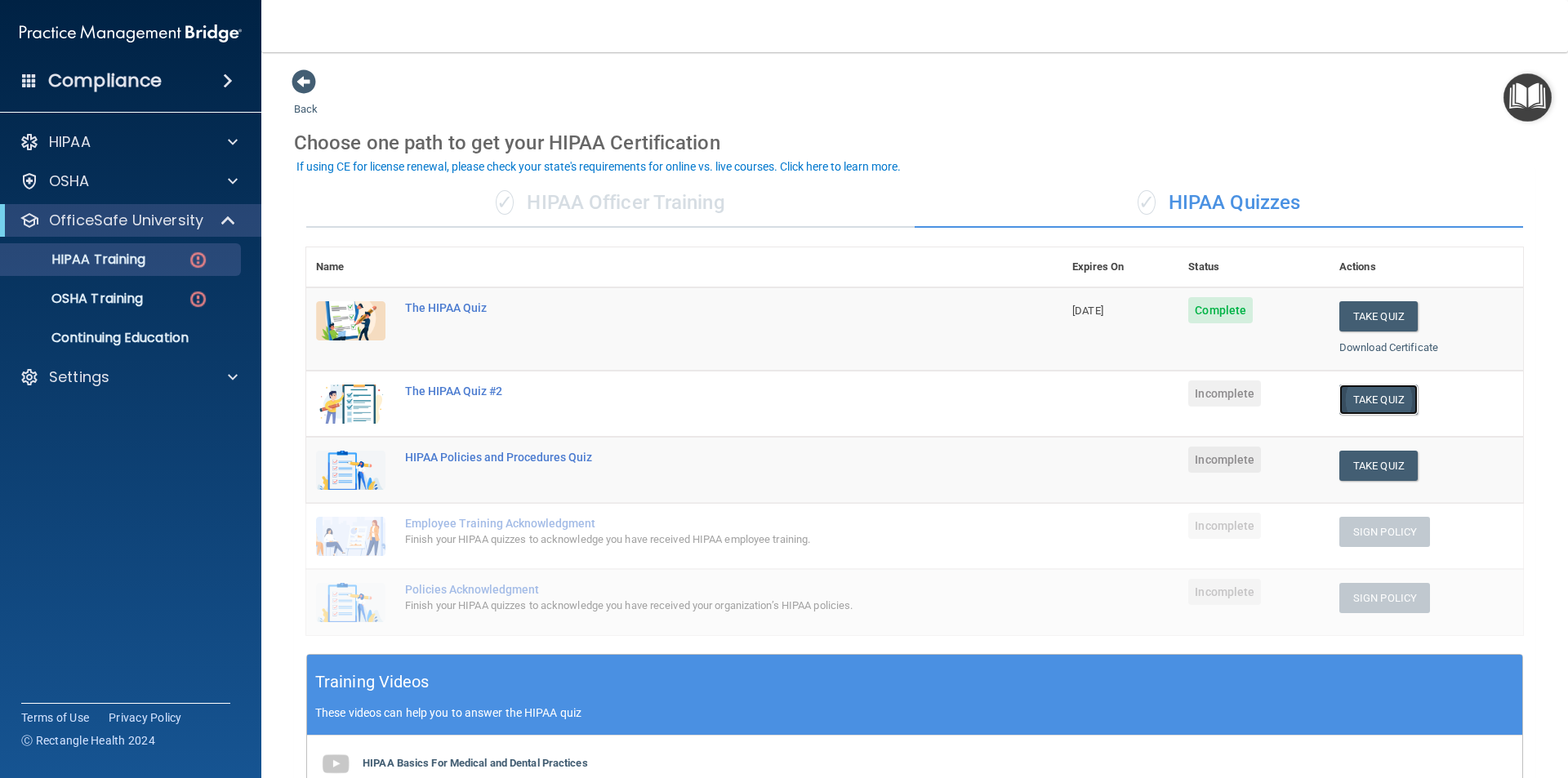
click at [1383, 398] on button "Take Quiz" at bounding box center [1378, 400] width 79 height 30
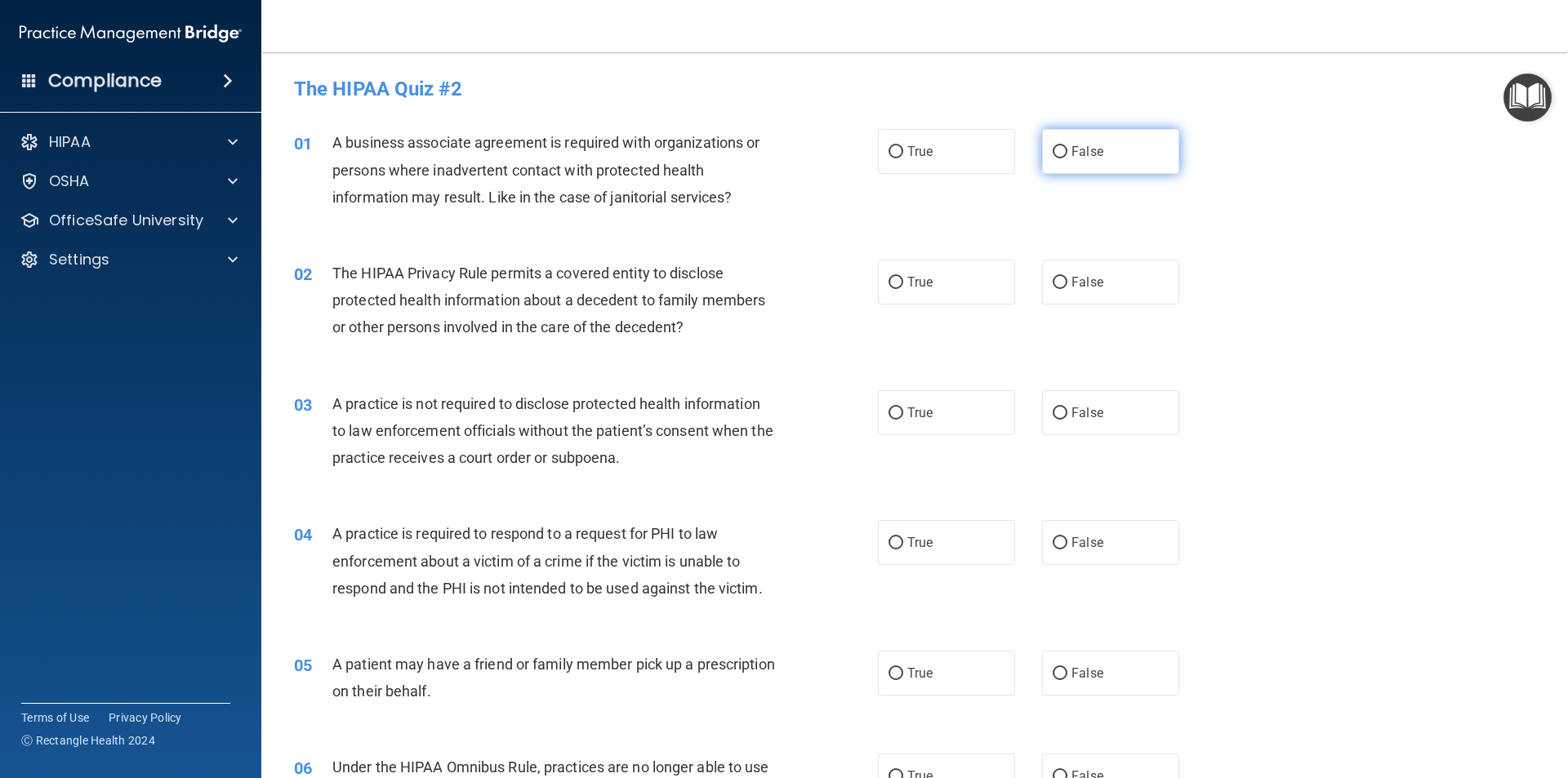
click at [1052, 152] on input "False" at bounding box center [1060, 152] width 15 height 12
radio input "true"
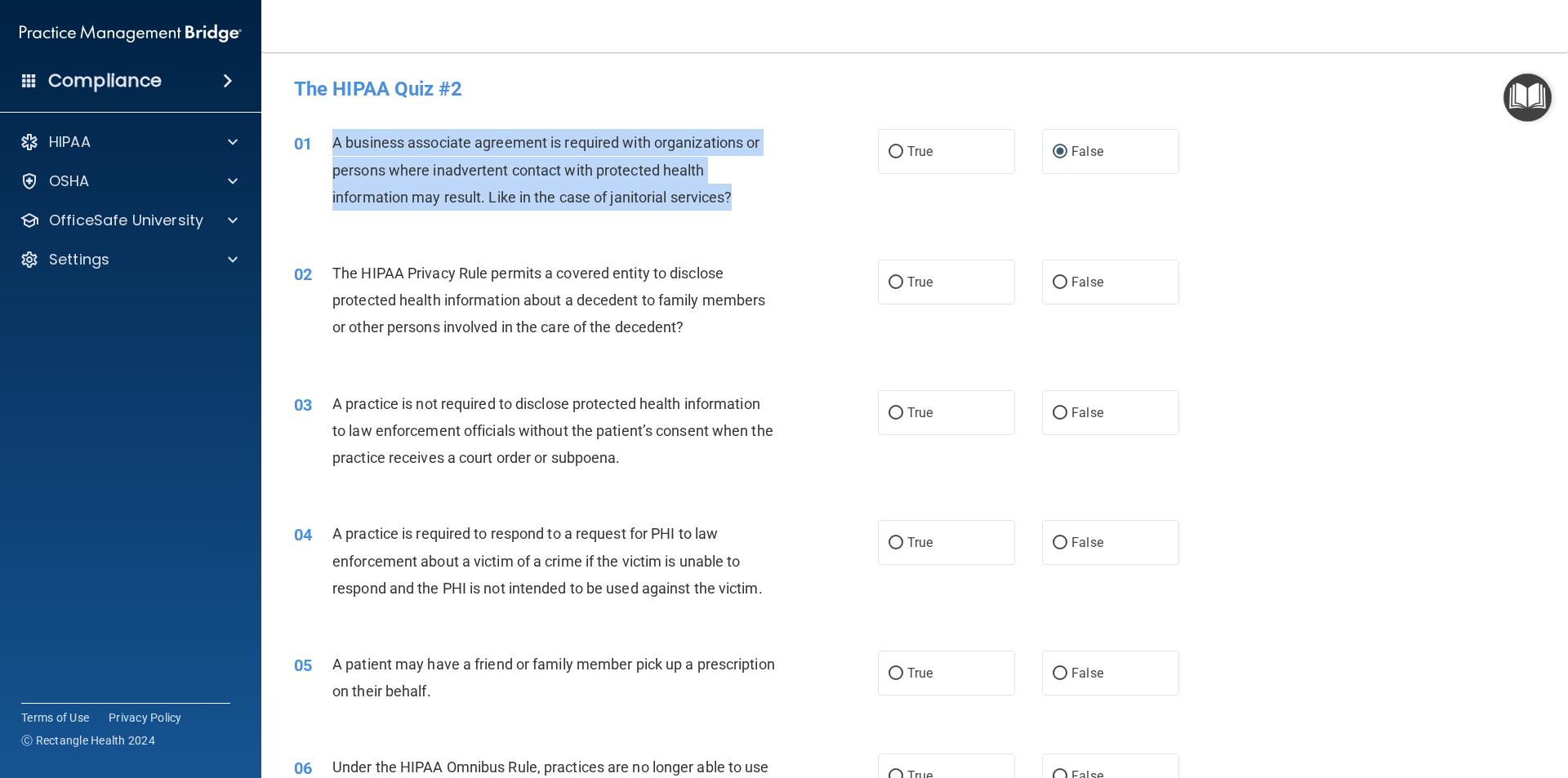
drag, startPoint x: 749, startPoint y: 198, endPoint x: 336, endPoint y: 133, distance: 418.1
click at [336, 133] on div "A business associate agreement is required with organizations or persons where …" at bounding box center [560, 169] width 456 height 81
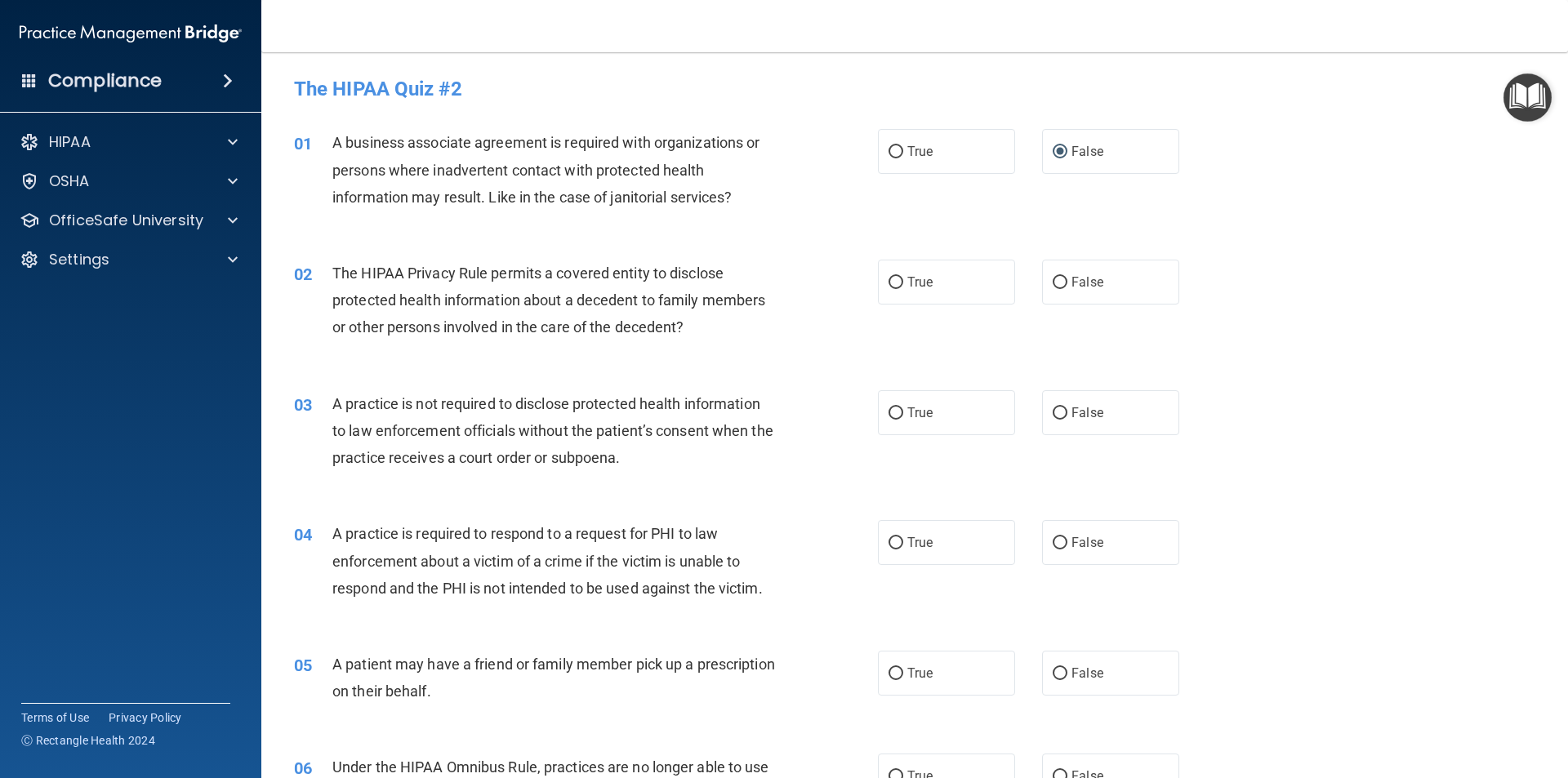
click at [502, 300] on span "The HIPAA Privacy Rule permits a covered entity to disclose protected health in…" at bounding box center [548, 300] width 432 height 71
drag, startPoint x: 704, startPoint y: 330, endPoint x: 628, endPoint y: 325, distance: 76.2
click at [694, 330] on div "The HIPAA Privacy Rule permits a covered entity to disclose protected health in…" at bounding box center [560, 300] width 456 height 81
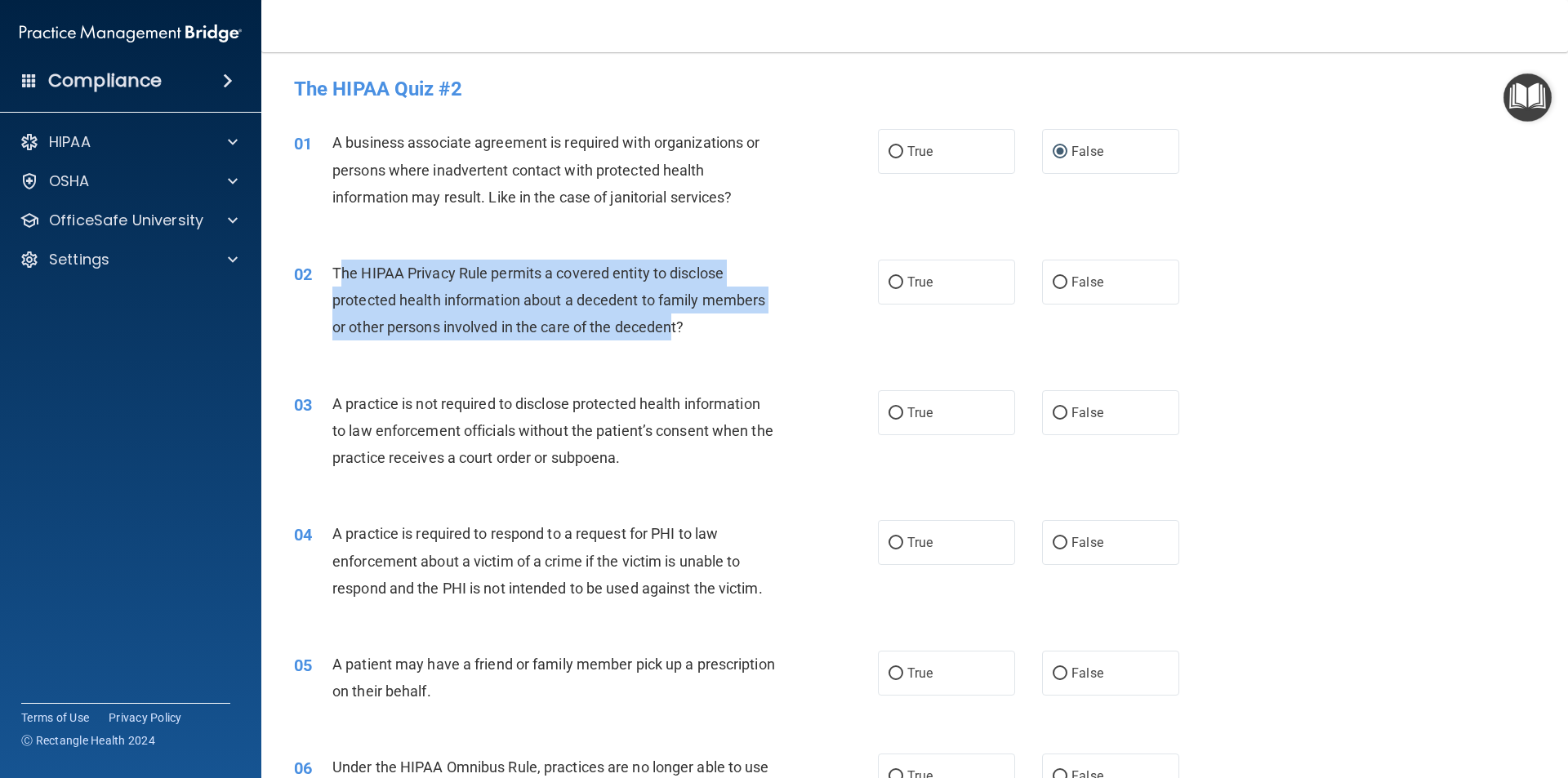
drag, startPoint x: 628, startPoint y: 325, endPoint x: 339, endPoint y: 278, distance: 292.8
click at [339, 278] on span "The HIPAA Privacy Rule permits a covered entity to disclose protected health in…" at bounding box center [548, 300] width 432 height 71
click at [420, 298] on span "The HIPAA Privacy Rule permits a covered entity to disclose protected health in…" at bounding box center [548, 300] width 432 height 71
drag, startPoint x: 709, startPoint y: 325, endPoint x: 329, endPoint y: 268, distance: 384.3
click at [329, 268] on div "02 The HIPAA Privacy Rule permits a covered entity to disclose protected health…" at bounding box center [586, 304] width 633 height 90
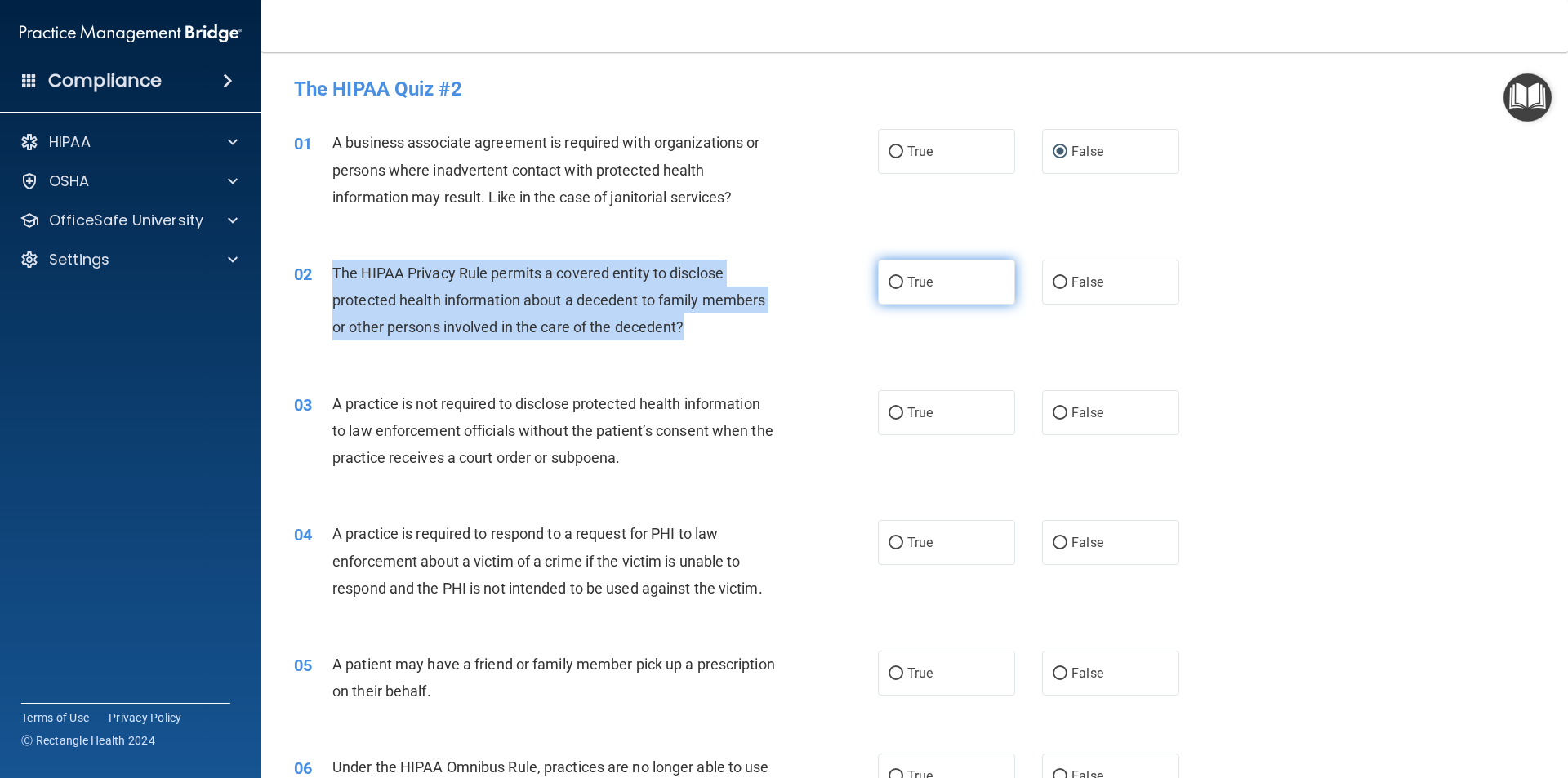
click at [895, 286] on input "True" at bounding box center [896, 282] width 15 height 12
radio input "true"
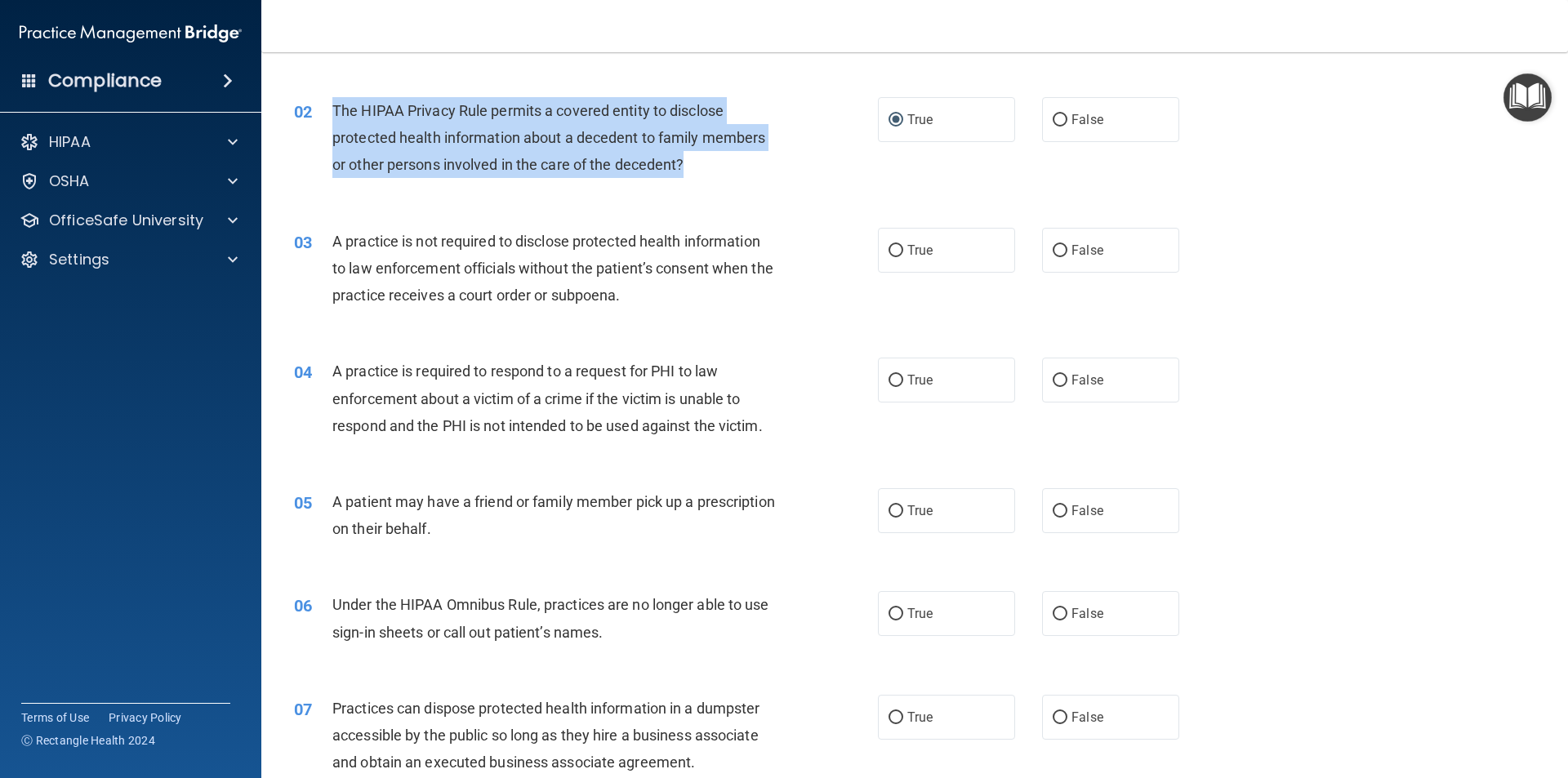
scroll to position [164, 0]
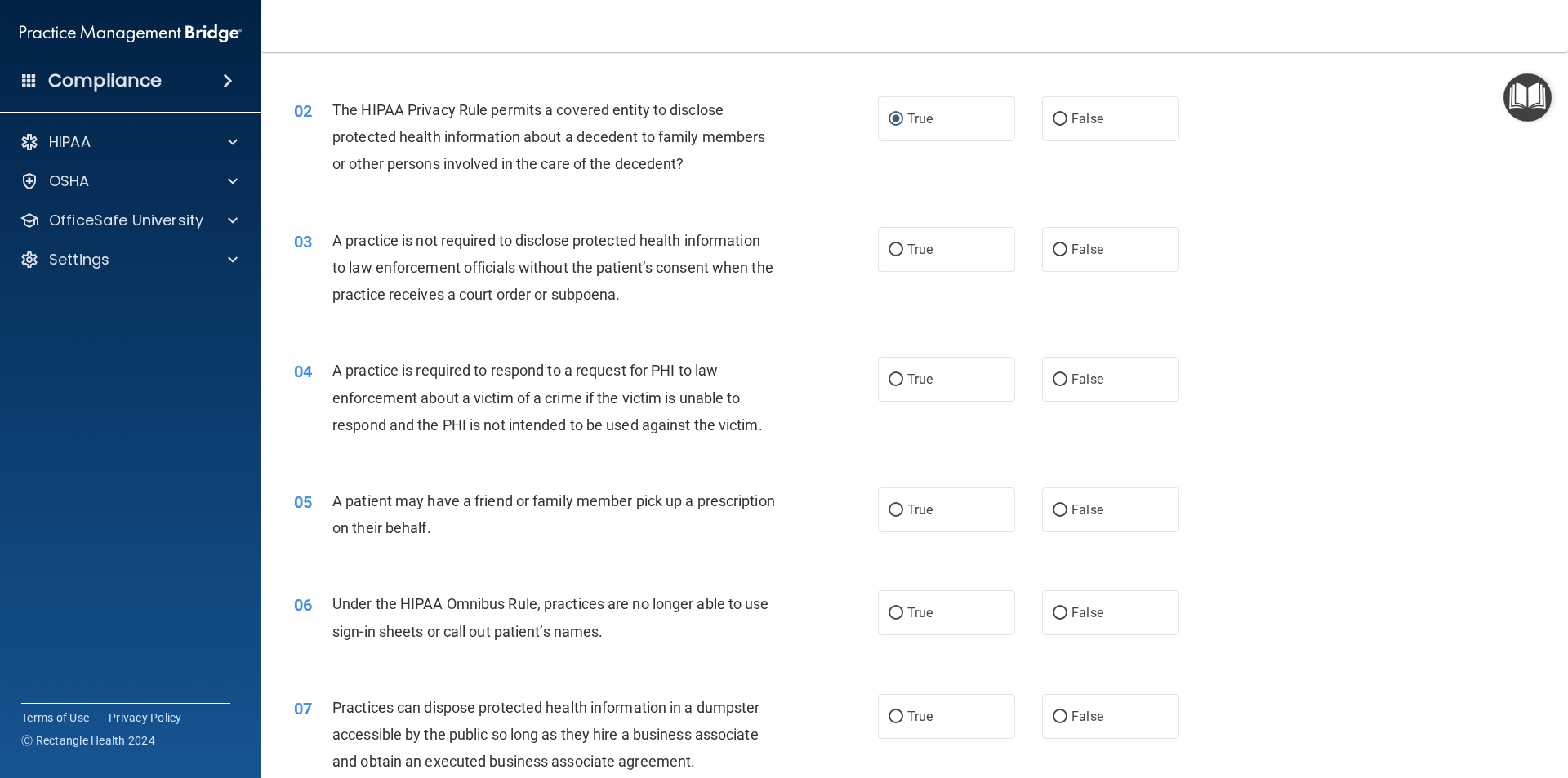
click at [675, 302] on div "A practice is not required to disclose protected health information to law enfo…" at bounding box center [560, 267] width 456 height 81
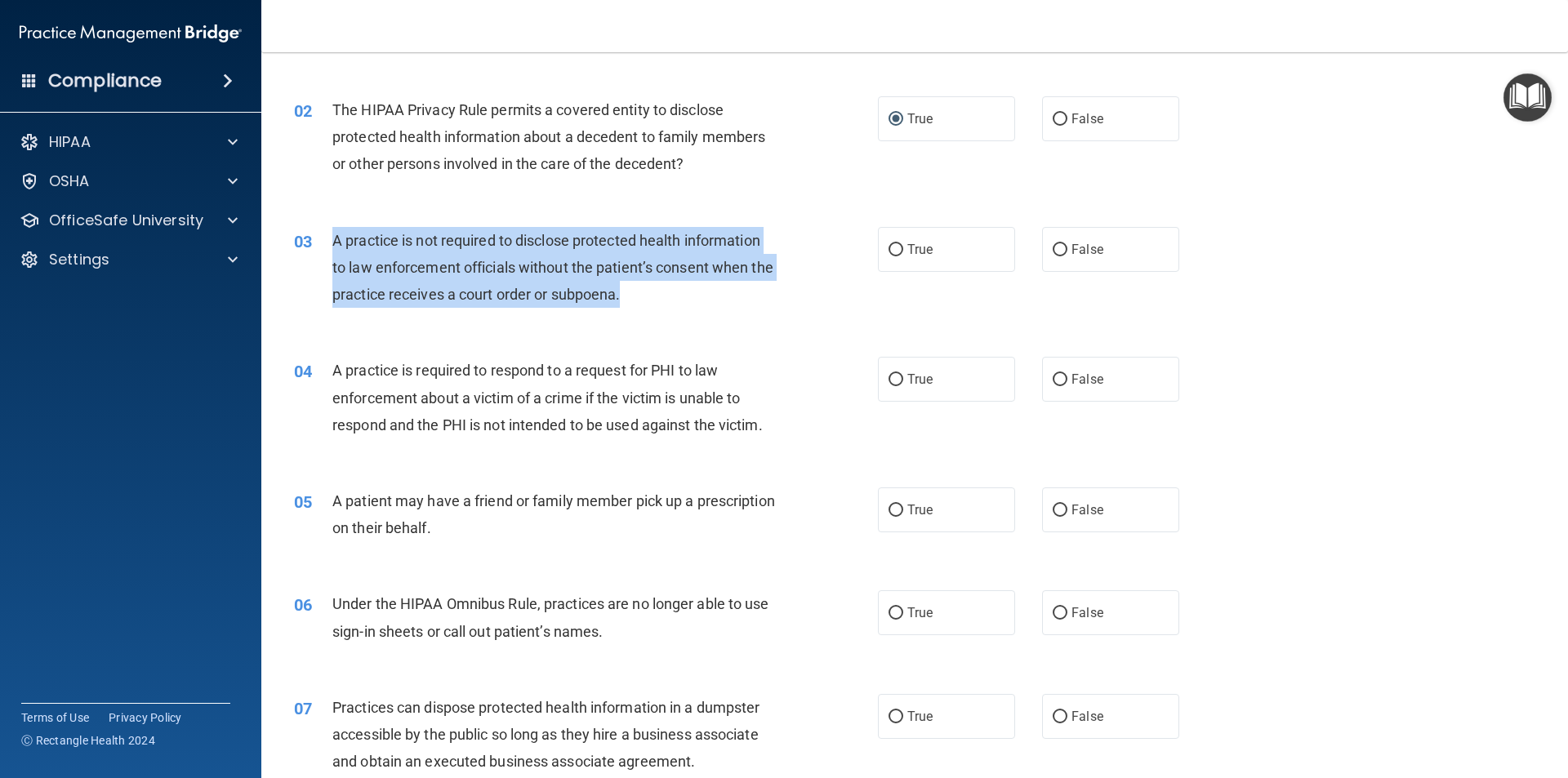
drag, startPoint x: 667, startPoint y: 294, endPoint x: 318, endPoint y: 240, distance: 353.2
click at [318, 240] on div "03 A practice is not required to disclose protected health information to law e…" at bounding box center [586, 272] width 633 height 90
click at [1059, 244] on input "False" at bounding box center [1060, 250] width 15 height 12
radio input "true"
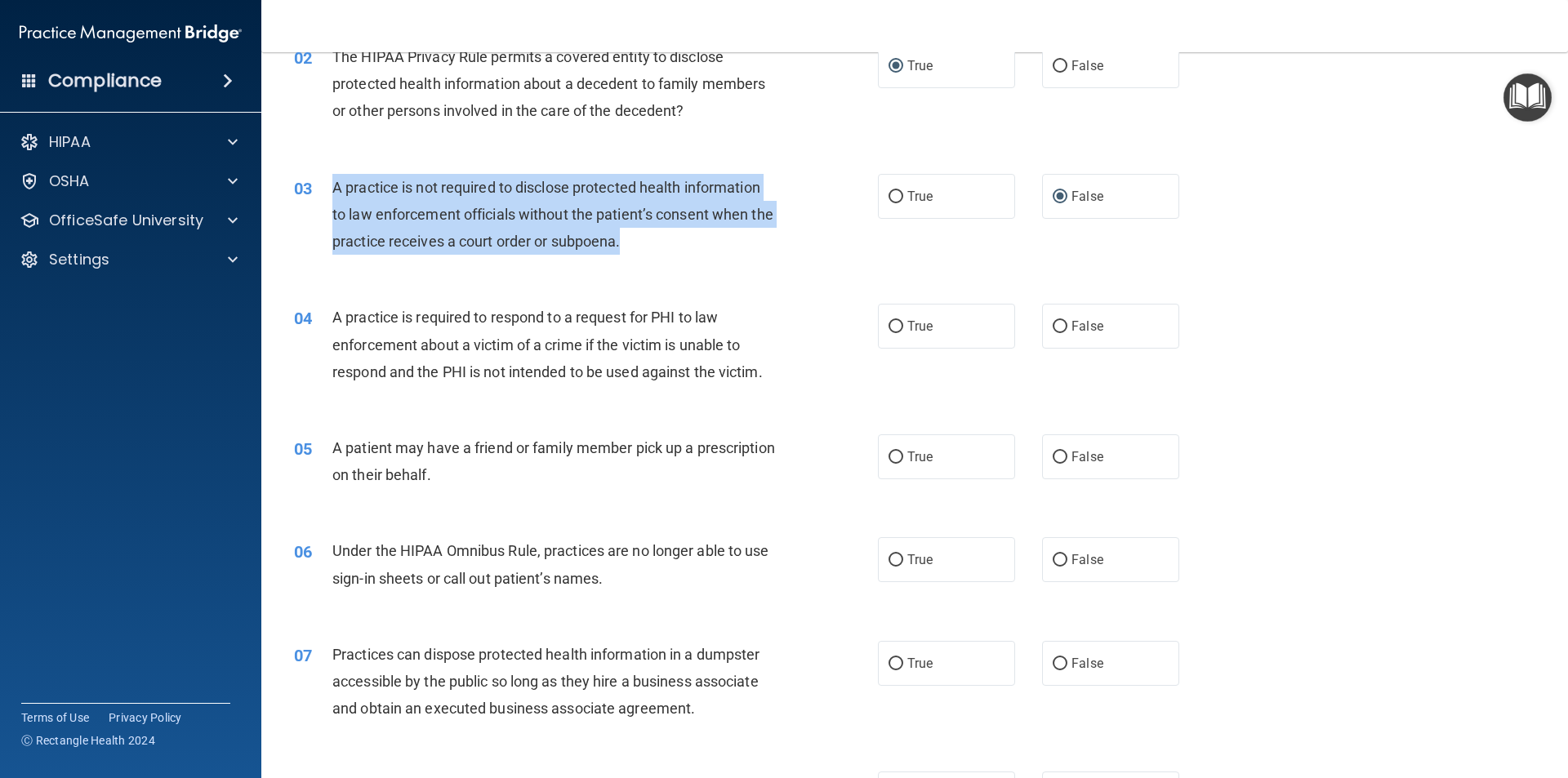
scroll to position [245, 0]
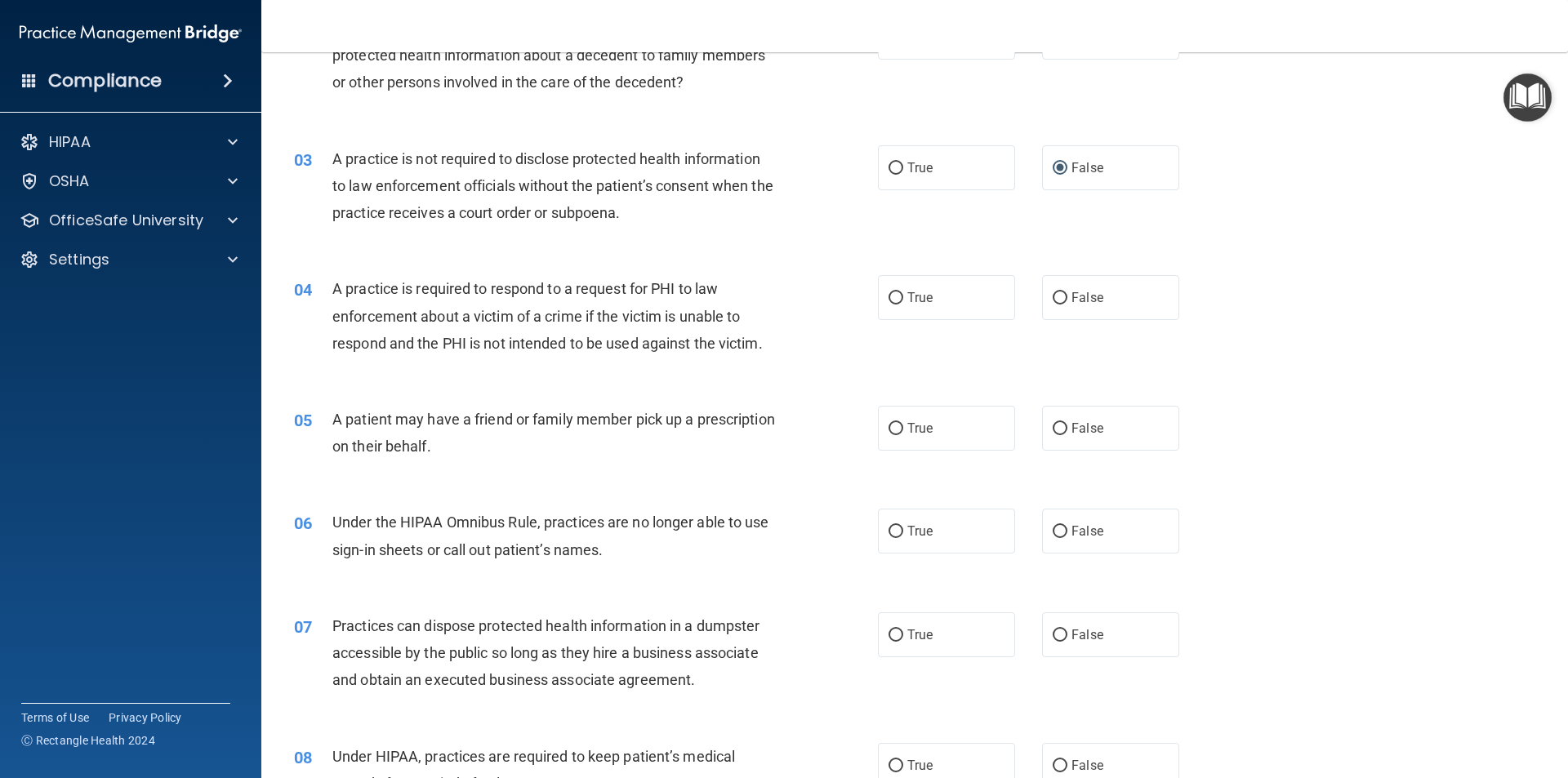
click at [453, 353] on div "A practice is required to respond to a request for PHI to law enforcement about…" at bounding box center [560, 315] width 456 height 81
click at [895, 301] on input "True" at bounding box center [896, 298] width 15 height 12
radio input "true"
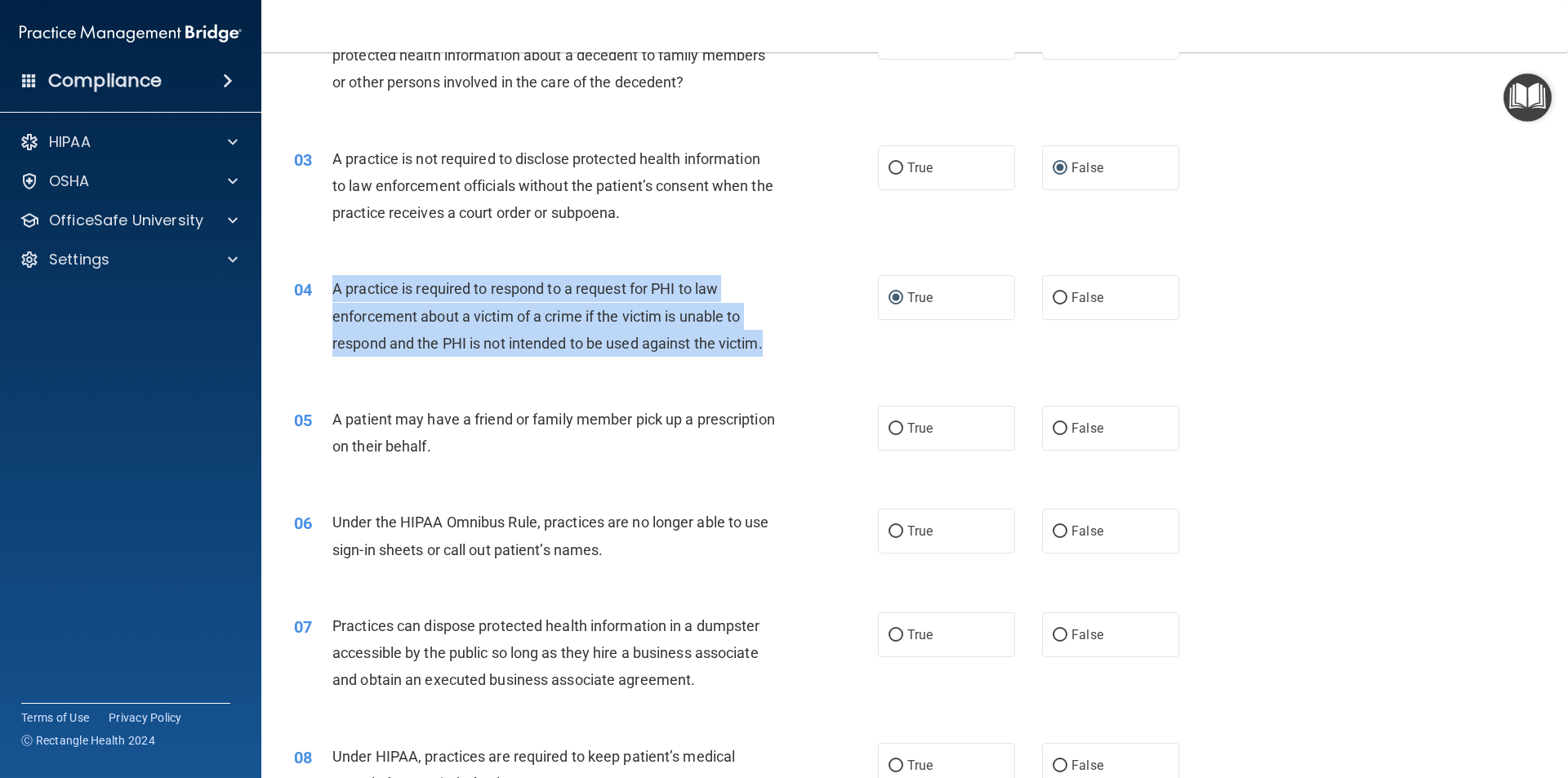
drag, startPoint x: 790, startPoint y: 347, endPoint x: 327, endPoint y: 287, distance: 466.9
click at [327, 287] on div "04 A practice is required to respond to a request for PHI to law enforcement ab…" at bounding box center [586, 320] width 633 height 90
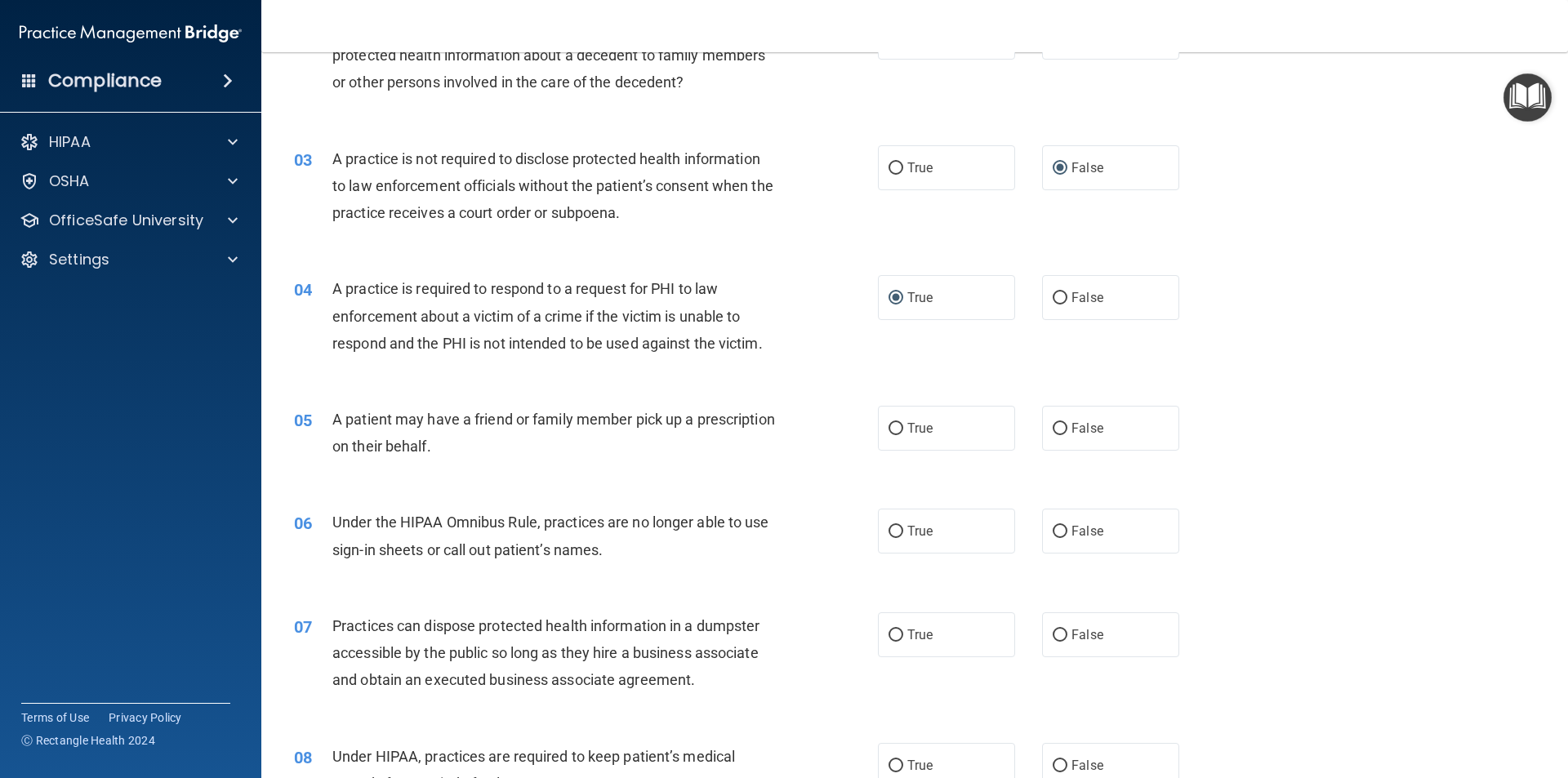
click at [529, 470] on div "05 A patient may have a friend or family member pick up a prescription on their…" at bounding box center [914, 436] width 1265 height 103
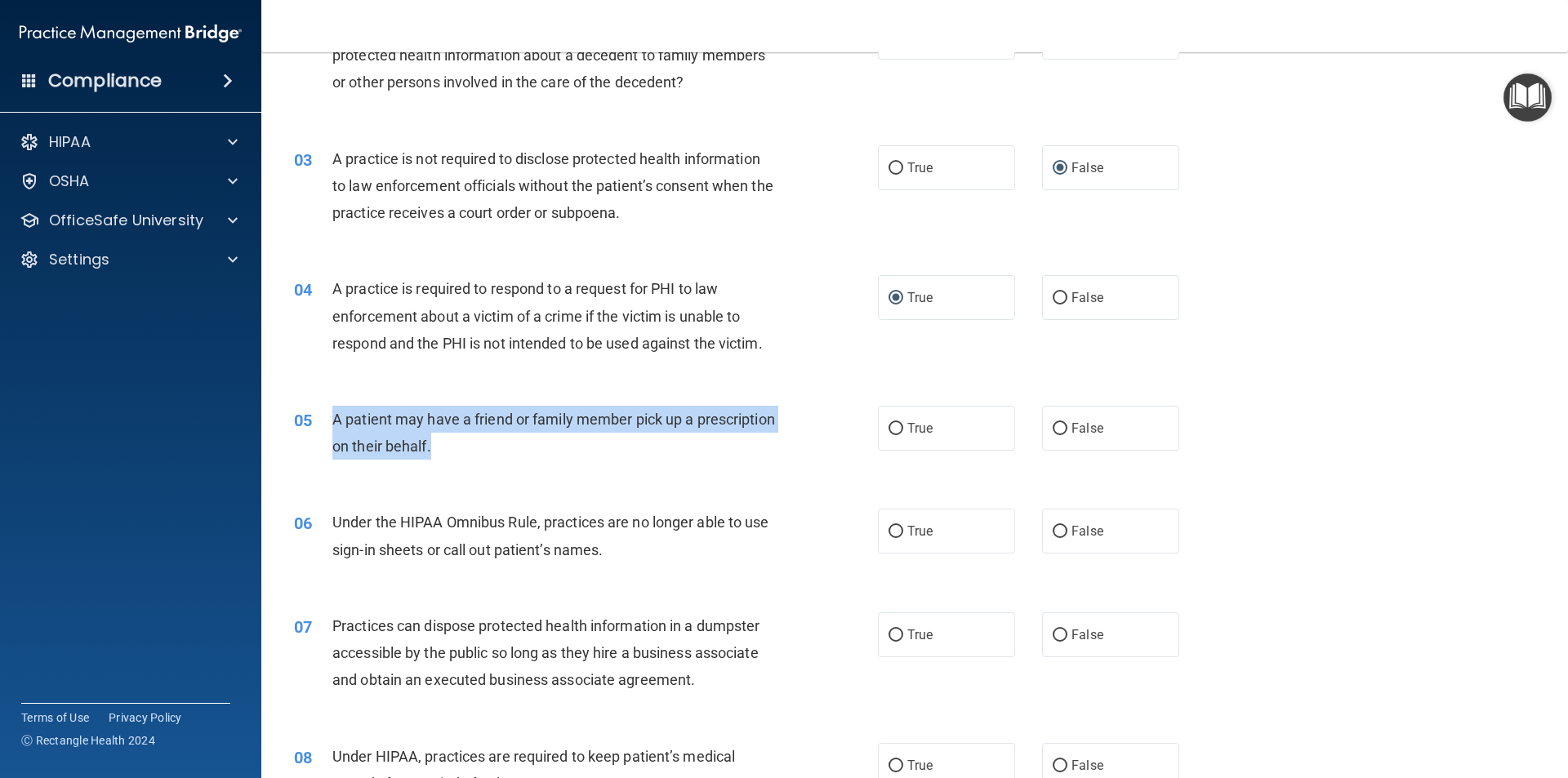
drag, startPoint x: 532, startPoint y: 451, endPoint x: 335, endPoint y: 422, distance: 199.1
click at [335, 422] on div "A patient may have a friend or family member pick up a prescription on their be…" at bounding box center [560, 432] width 456 height 54
click at [890, 425] on input "True" at bounding box center [896, 429] width 15 height 12
radio input "true"
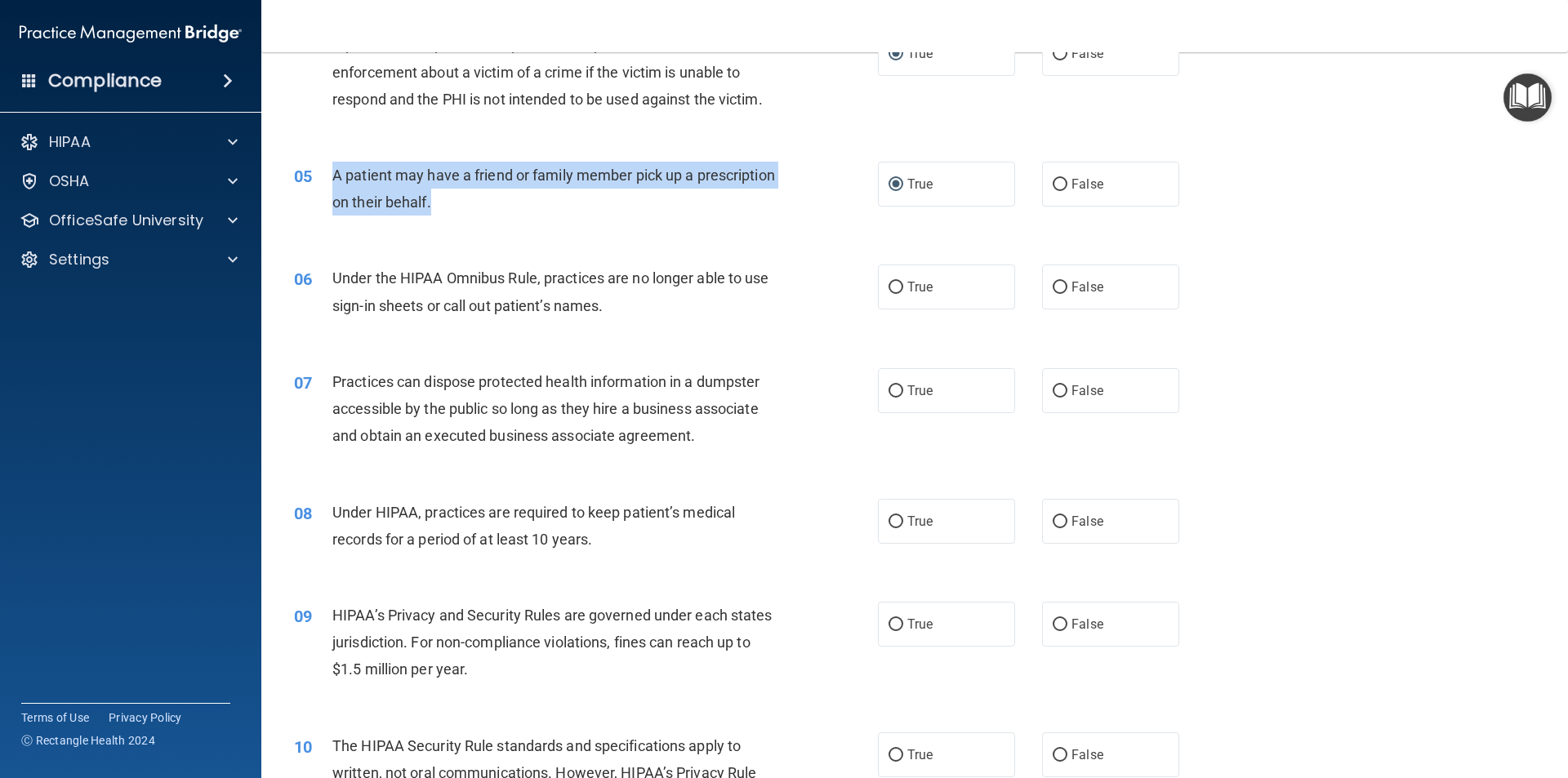
scroll to position [490, 0]
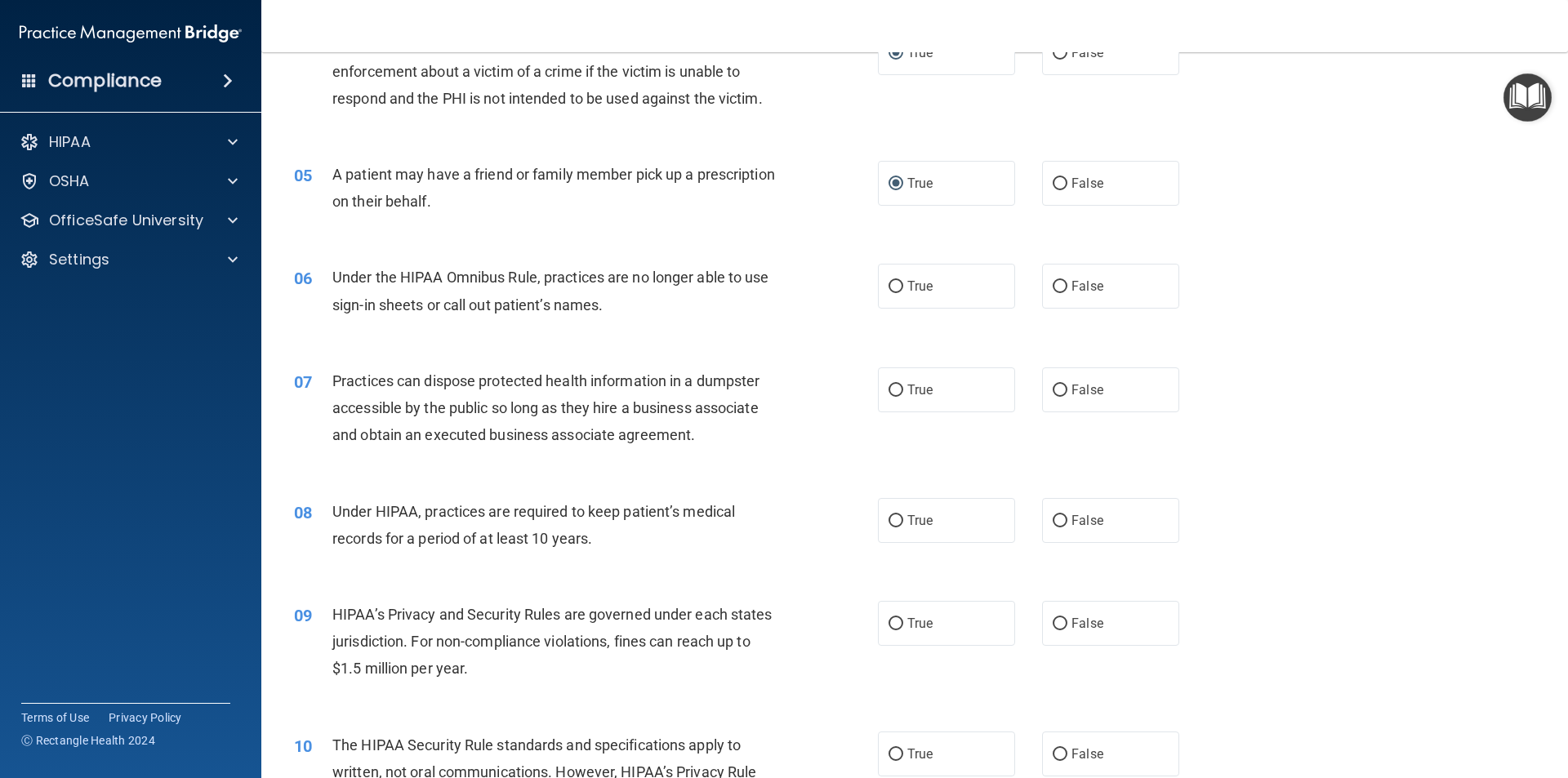
click at [407, 292] on div "Under the HIPAA Omnibus Rule, practices are no longer able to use sign-in sheet…" at bounding box center [560, 290] width 456 height 54
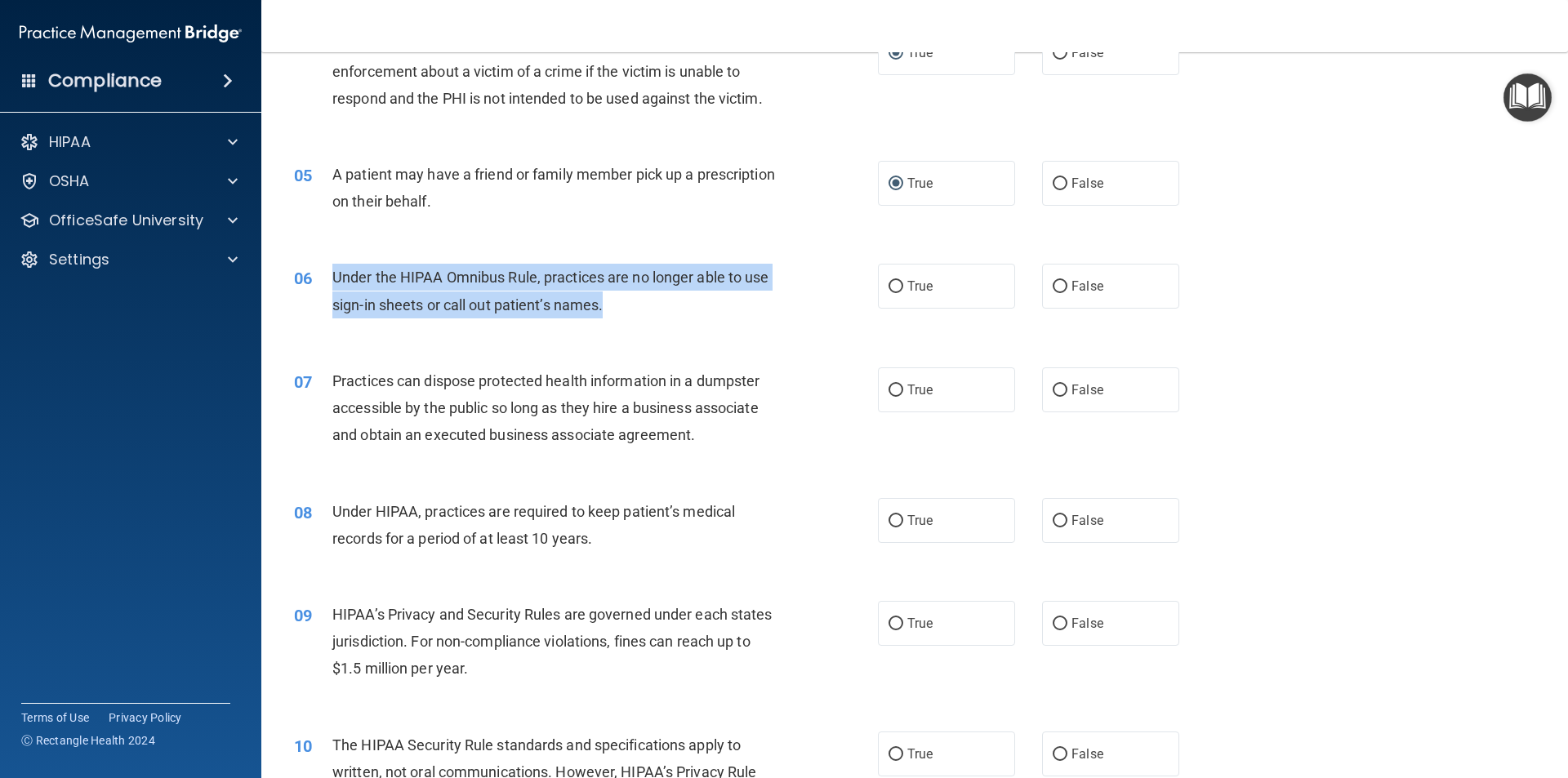
drag, startPoint x: 611, startPoint y: 307, endPoint x: 325, endPoint y: 268, distance: 288.6
click at [325, 268] on div "06 Under the HIPAA Omnibus Rule, practices are no longer able to use sign-in sh…" at bounding box center [586, 294] width 633 height 62
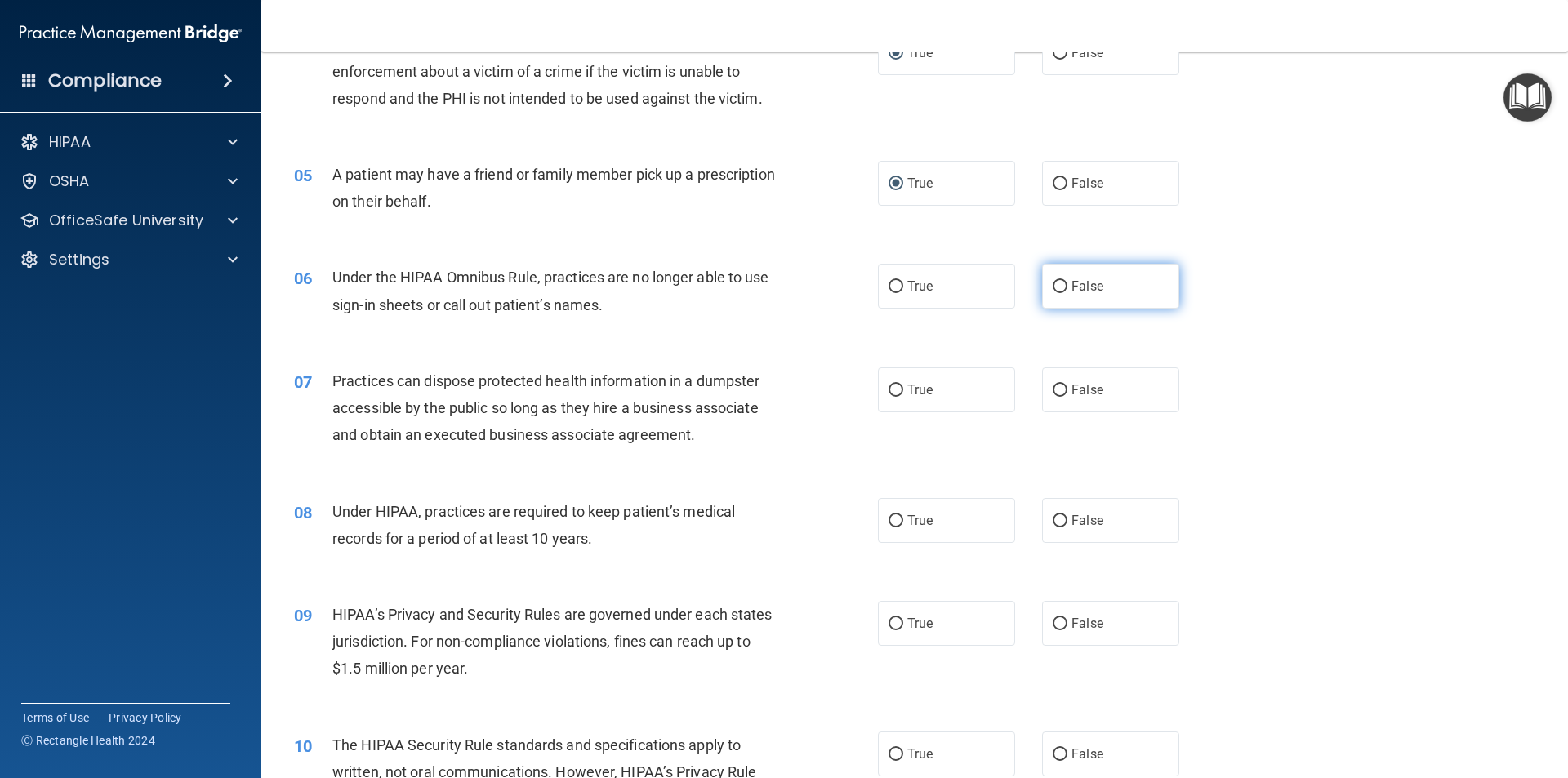
click at [1061, 286] on label "False" at bounding box center [1110, 285] width 137 height 45
click at [1061, 286] on input "False" at bounding box center [1060, 286] width 15 height 12
radio input "true"
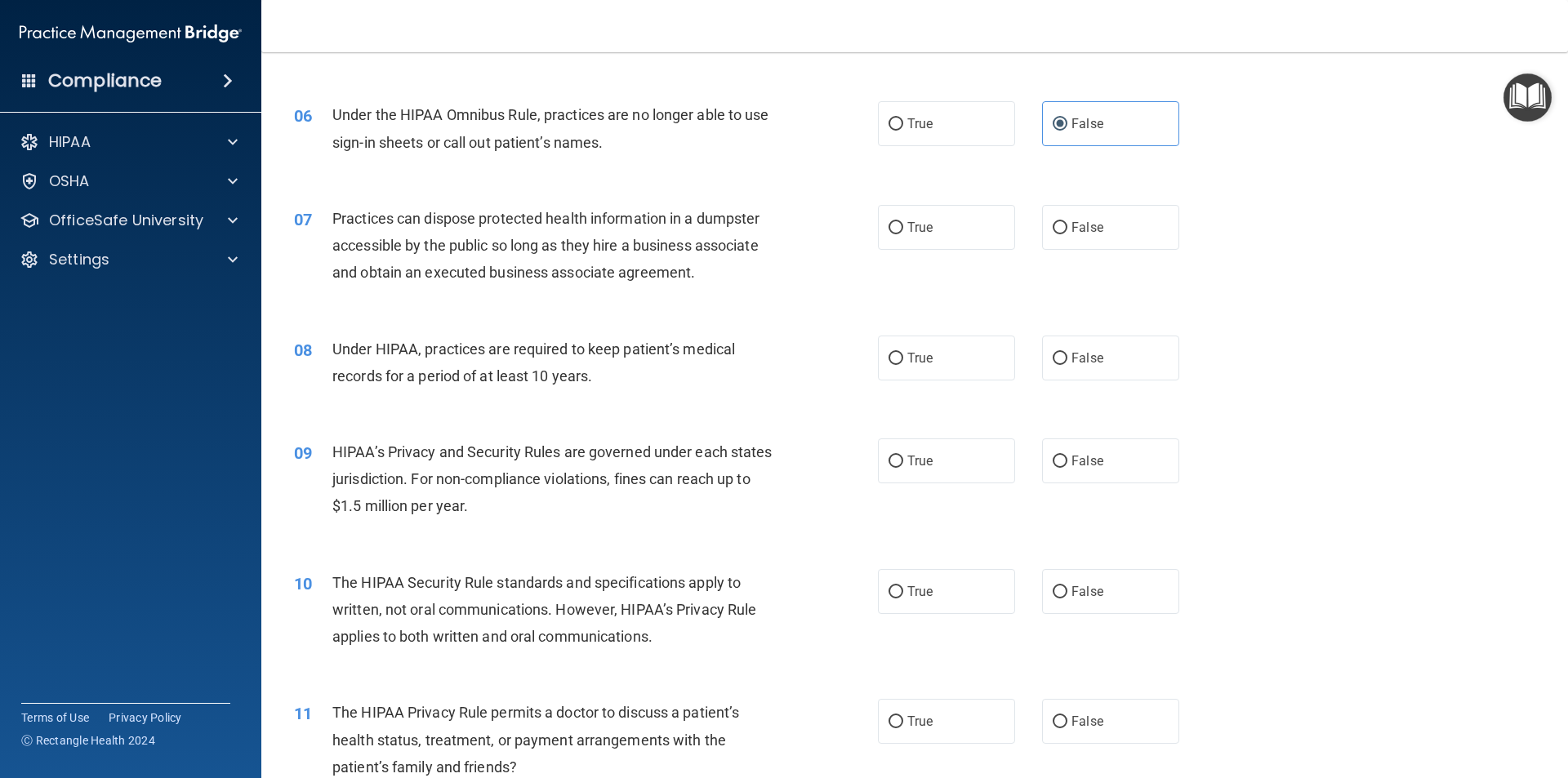
scroll to position [653, 0]
click at [454, 285] on div "Practices can dispose protected health information in a dumpster accessible by …" at bounding box center [560, 244] width 456 height 81
click at [1061, 228] on label "False" at bounding box center [1110, 226] width 137 height 45
click at [1061, 228] on input "False" at bounding box center [1060, 227] width 15 height 12
radio input "true"
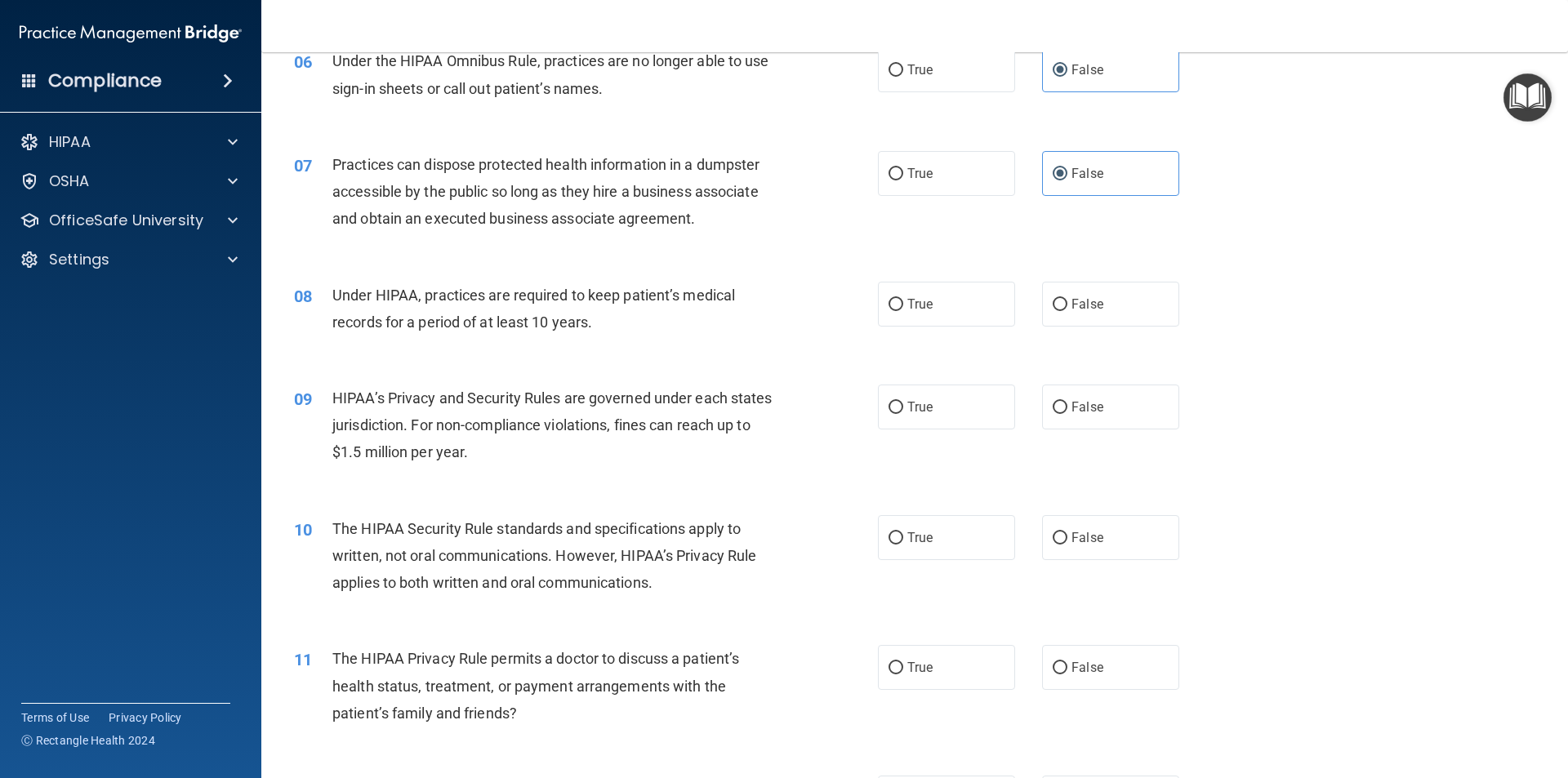
scroll to position [735, 0]
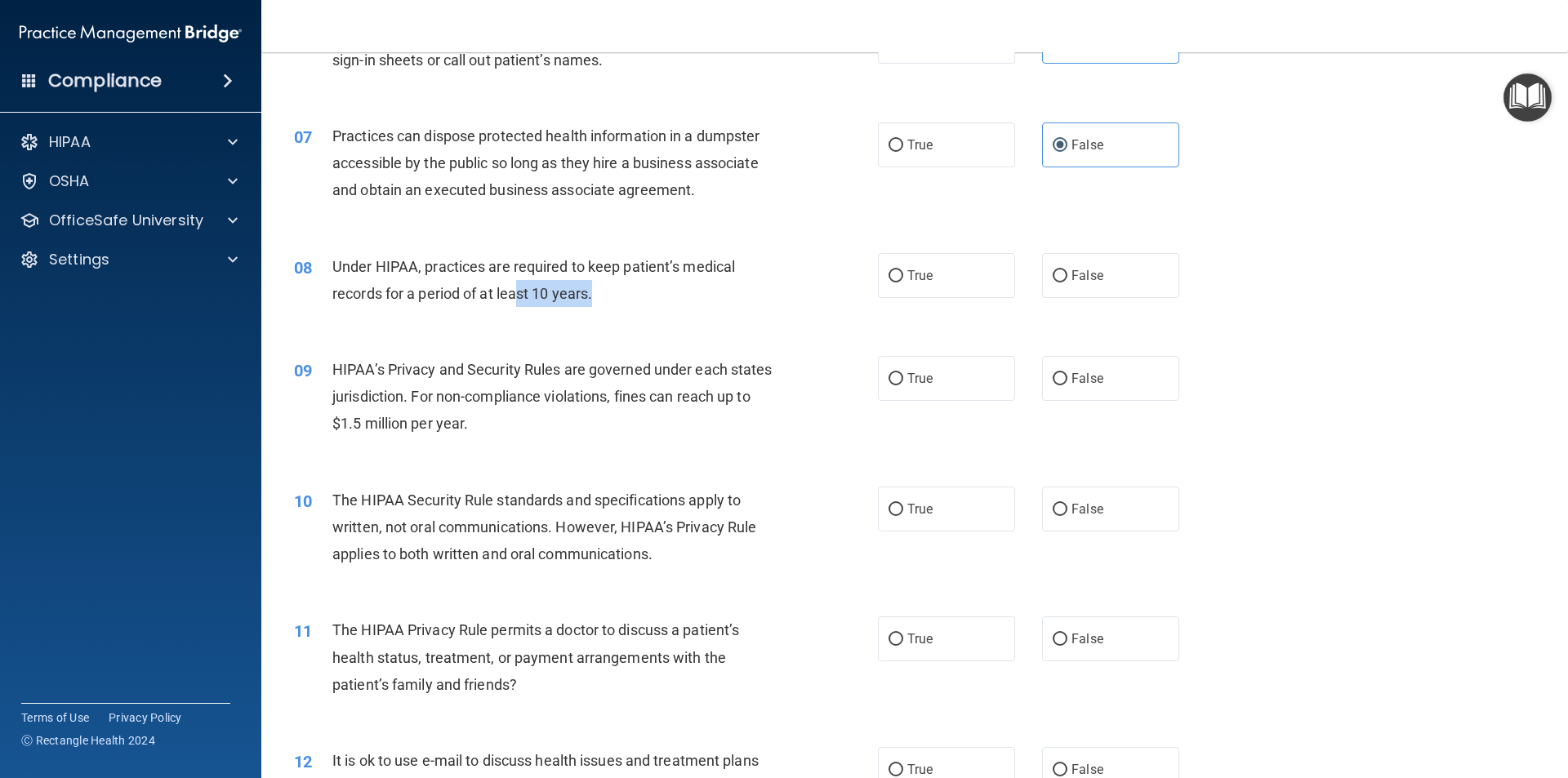
drag, startPoint x: 618, startPoint y: 300, endPoint x: 395, endPoint y: 275, distance: 224.4
click at [482, 283] on div "Under HIPAA, practices are required to keep patient’s medical records for a per…" at bounding box center [560, 280] width 456 height 54
drag, startPoint x: 331, startPoint y: 261, endPoint x: 346, endPoint y: 264, distance: 15.3
click at [343, 264] on span "Under HIPAA, practices are required to keep patient’s medical records for a per…" at bounding box center [533, 280] width 402 height 44
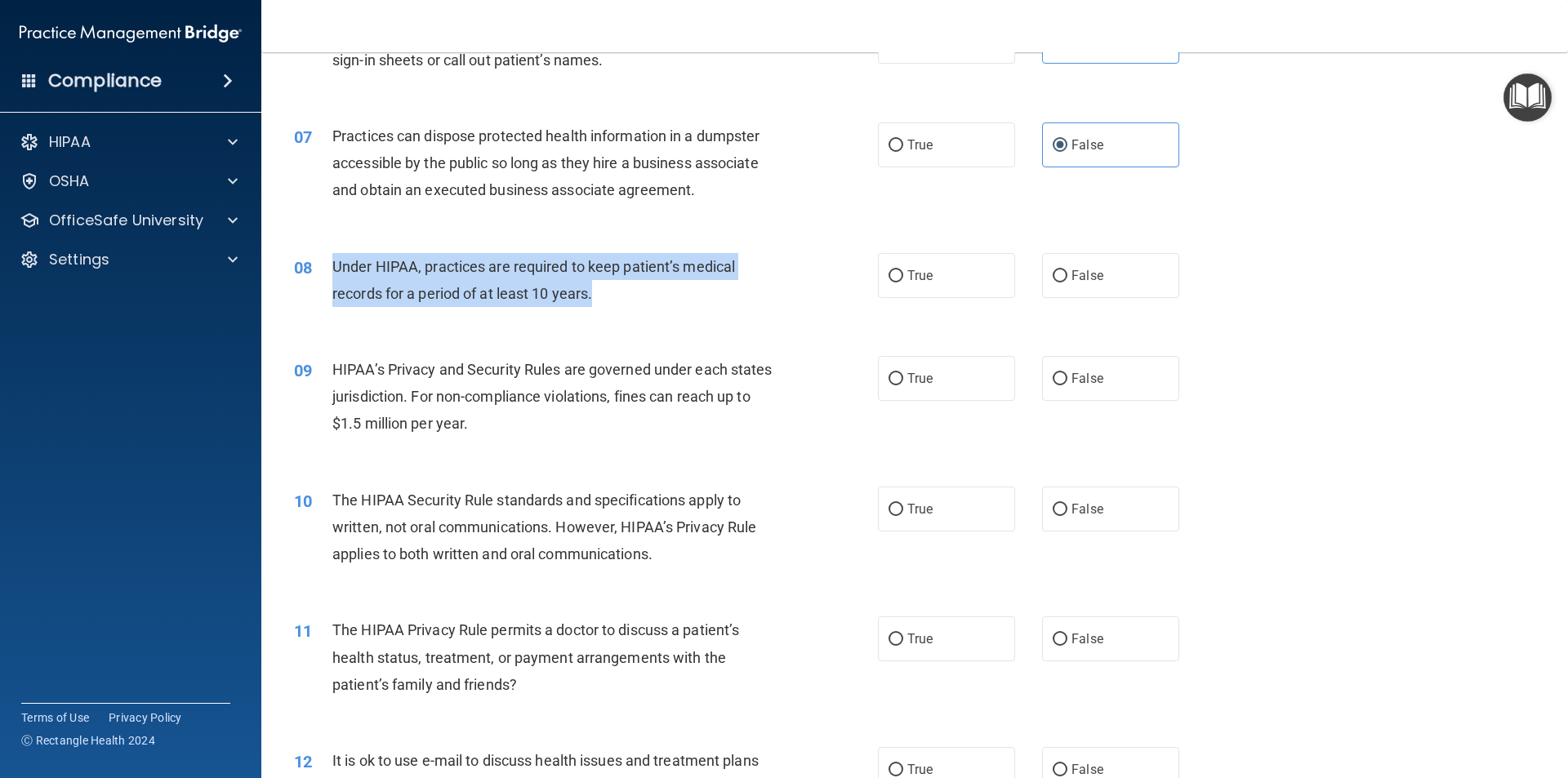
drag, startPoint x: 609, startPoint y: 300, endPoint x: 335, endPoint y: 276, distance: 275.0
click at [335, 276] on div "Under HIPAA, practices are required to keep patient’s medical records for a per…" at bounding box center [560, 280] width 456 height 54
click at [613, 313] on div "08 Under HIPAA, practices are required to keep patient’s medical records for a …" at bounding box center [586, 284] width 633 height 62
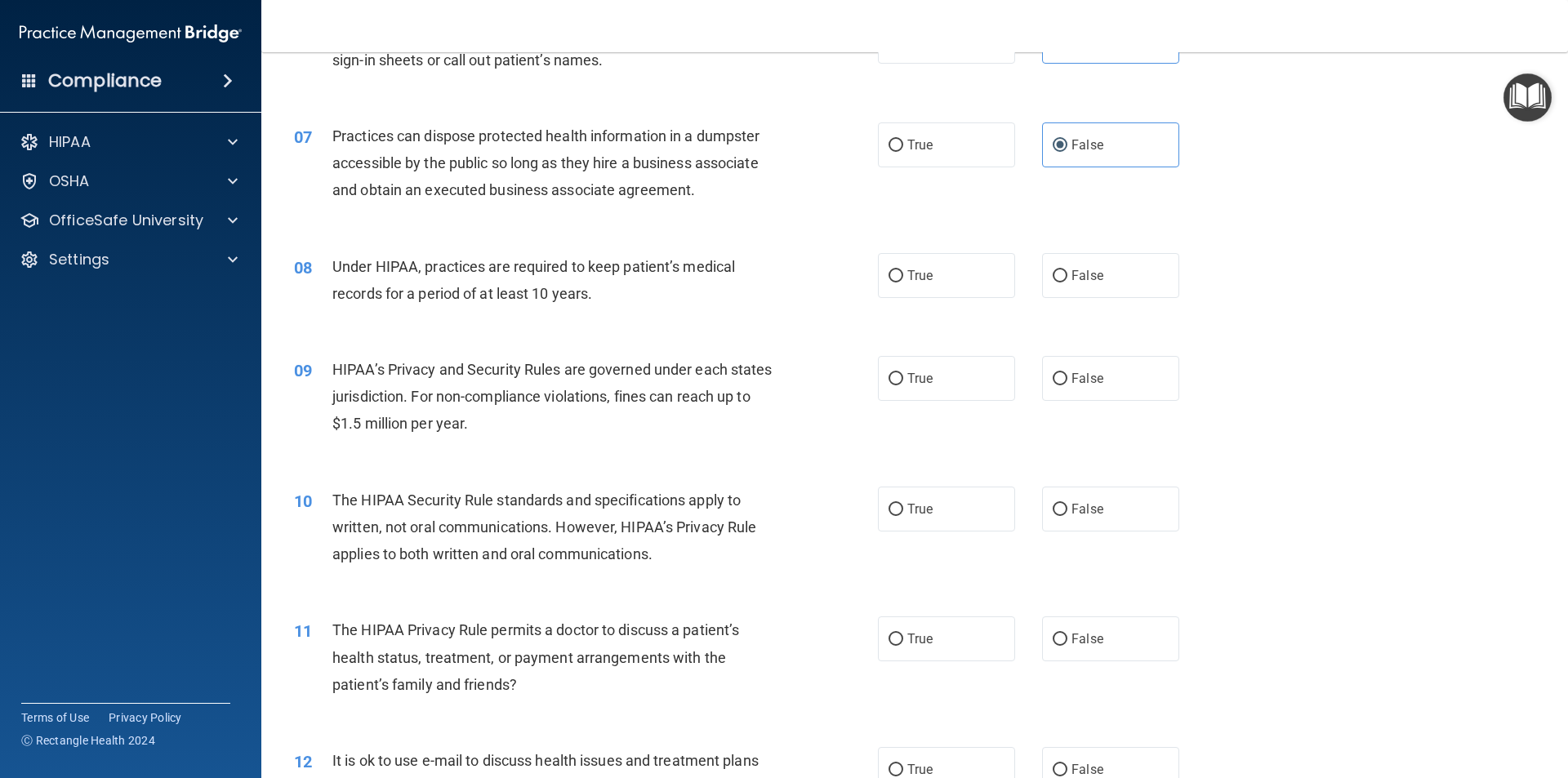
click at [613, 313] on div "08 Under HIPAA, practices are required to keep patient’s medical records for a …" at bounding box center [586, 284] width 633 height 62
click at [889, 279] on input "True" at bounding box center [896, 276] width 15 height 12
radio input "true"
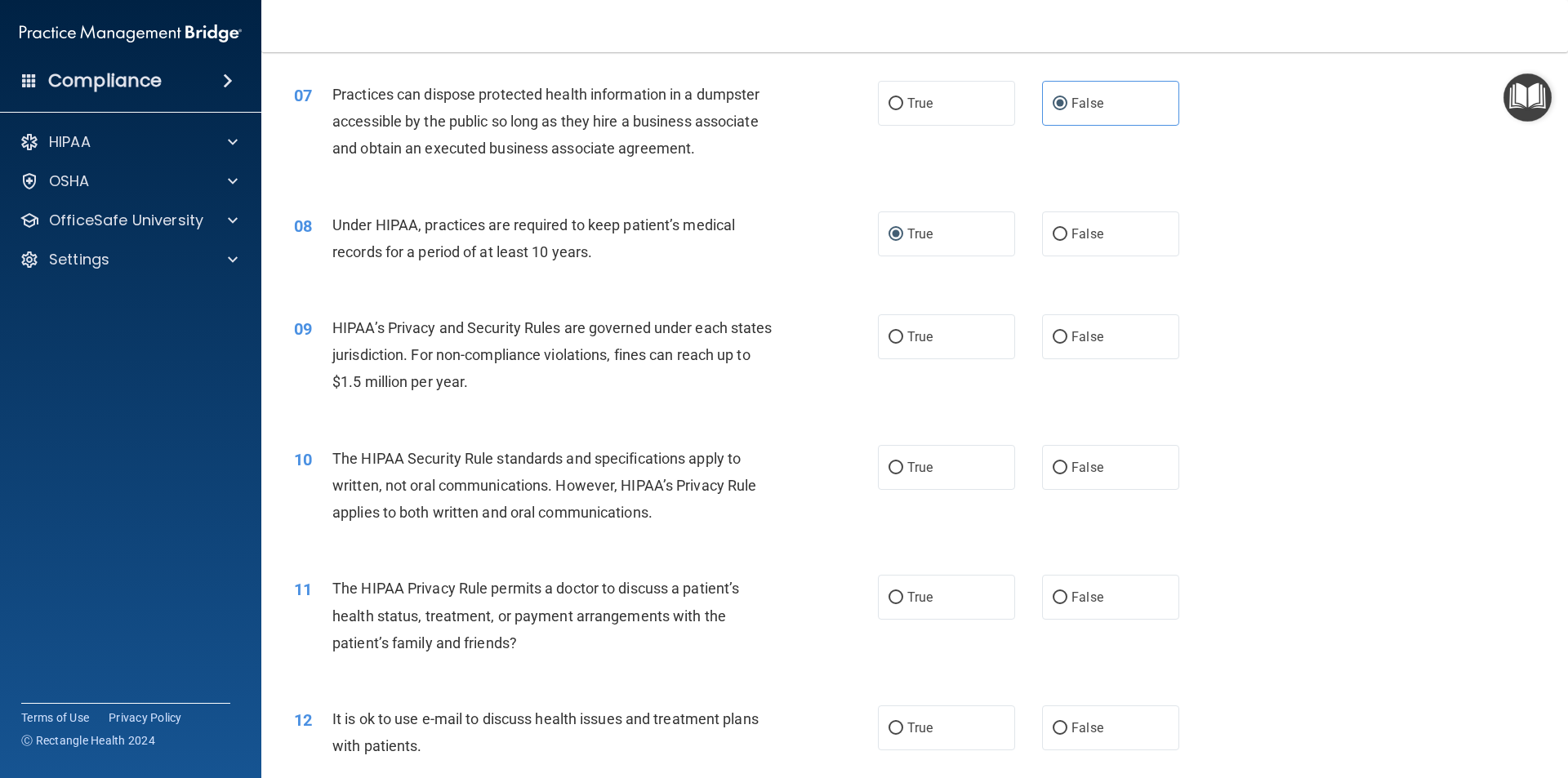
scroll to position [816, 0]
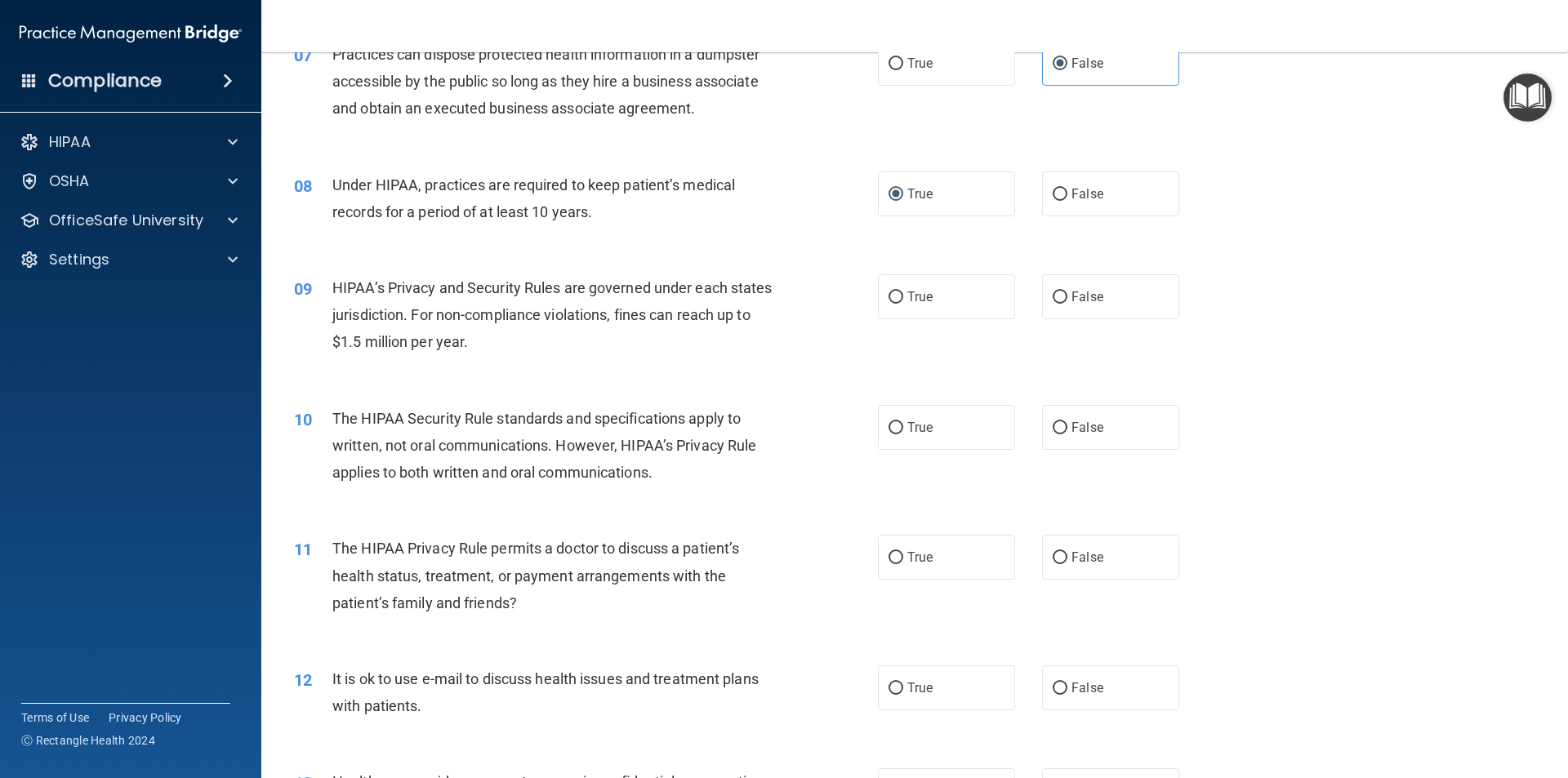
drag, startPoint x: 530, startPoint y: 346, endPoint x: 233, endPoint y: 332, distance: 297.3
click at [254, 341] on div "Compliance HIPAA Documents and Policies Report an Incident Business Associates …" at bounding box center [784, 389] width 1568 height 778
click at [244, 303] on accordion "HIPAA Documents and Policies Report an Incident Business Associates Emergency P…" at bounding box center [131, 342] width 262 height 447
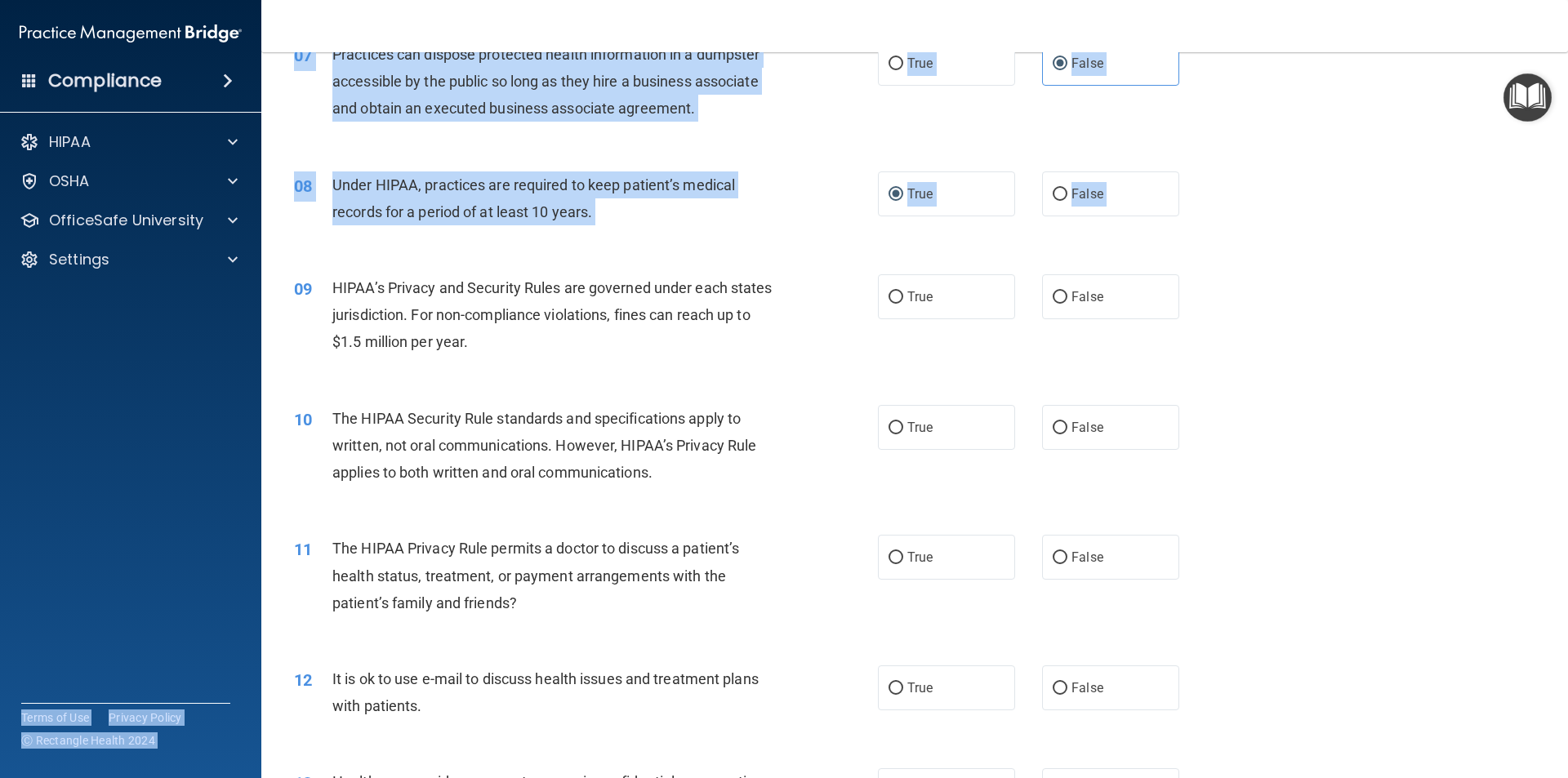
drag, startPoint x: 253, startPoint y: 297, endPoint x: 291, endPoint y: 296, distance: 38.0
click at [283, 296] on div "Compliance HIPAA Documents and Policies Report an Incident Business Associates …" at bounding box center [784, 389] width 1568 height 778
click at [319, 296] on div "09" at bounding box center [306, 289] width 50 height 30
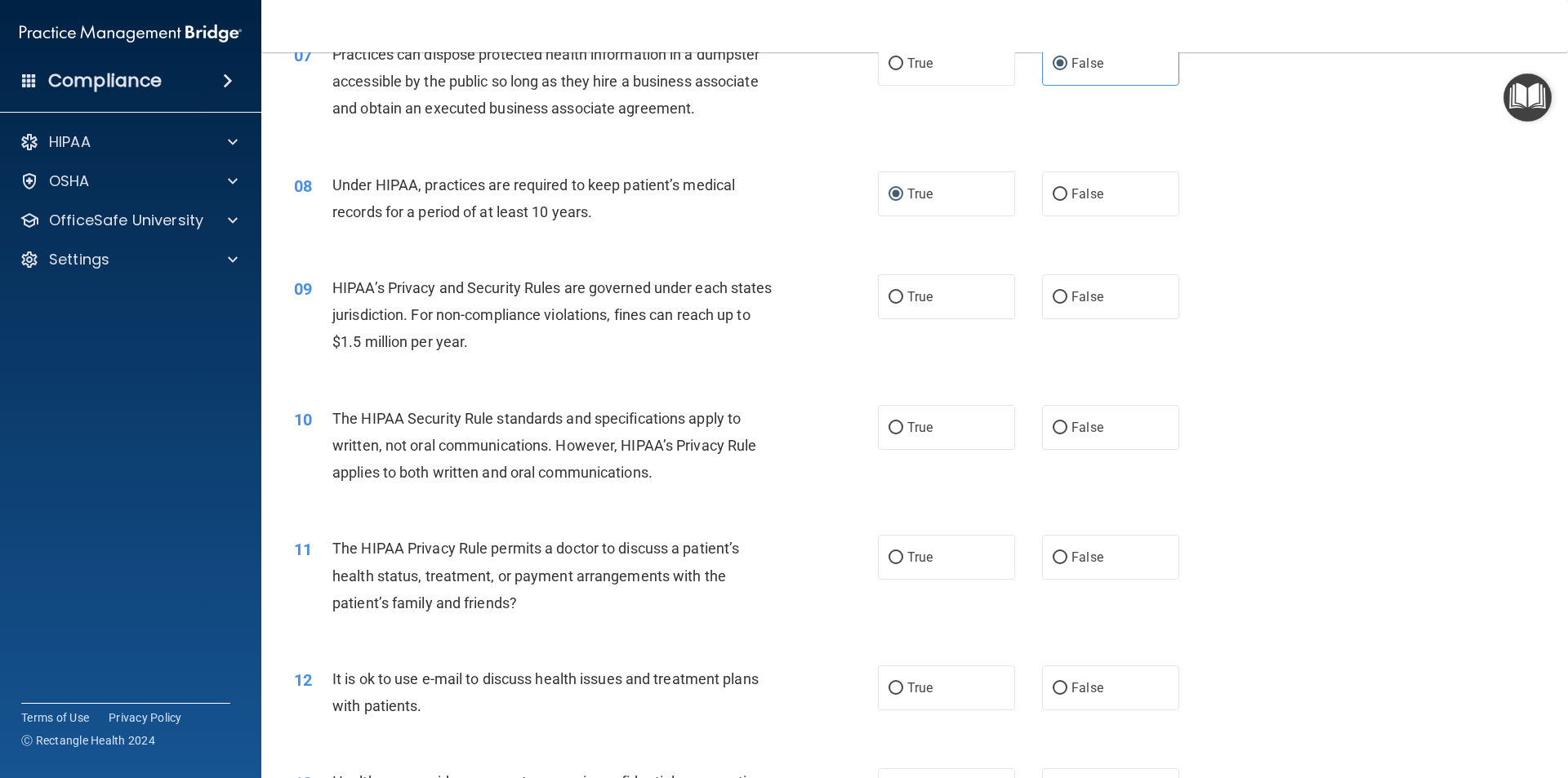
click at [336, 294] on span "HIPAA’s Privacy and Security Rules are governed under each states jurisdiction.…" at bounding box center [551, 314] width 440 height 71
click at [620, 378] on div "09 HIPAA’s Privacy and Security Rules are governed under each states jurisdicti…" at bounding box center [914, 319] width 1265 height 131
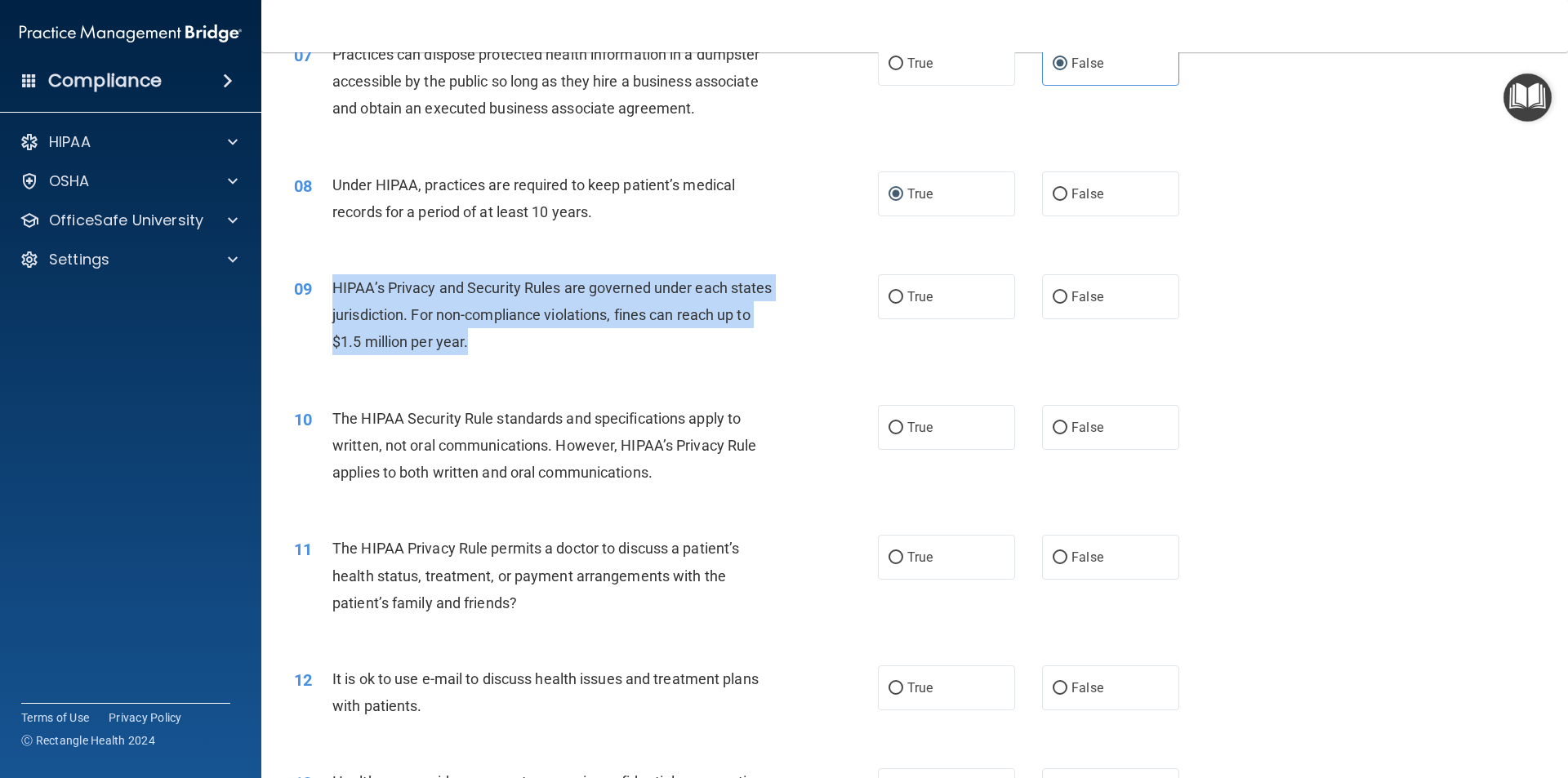
drag, startPoint x: 478, startPoint y: 337, endPoint x: 321, endPoint y: 288, distance: 164.5
click at [321, 288] on div "09 HIPAA’s Privacy and Security Rules are governed under each states jurisdicti…" at bounding box center [586, 319] width 633 height 90
click at [321, 288] on div "09" at bounding box center [306, 289] width 50 height 30
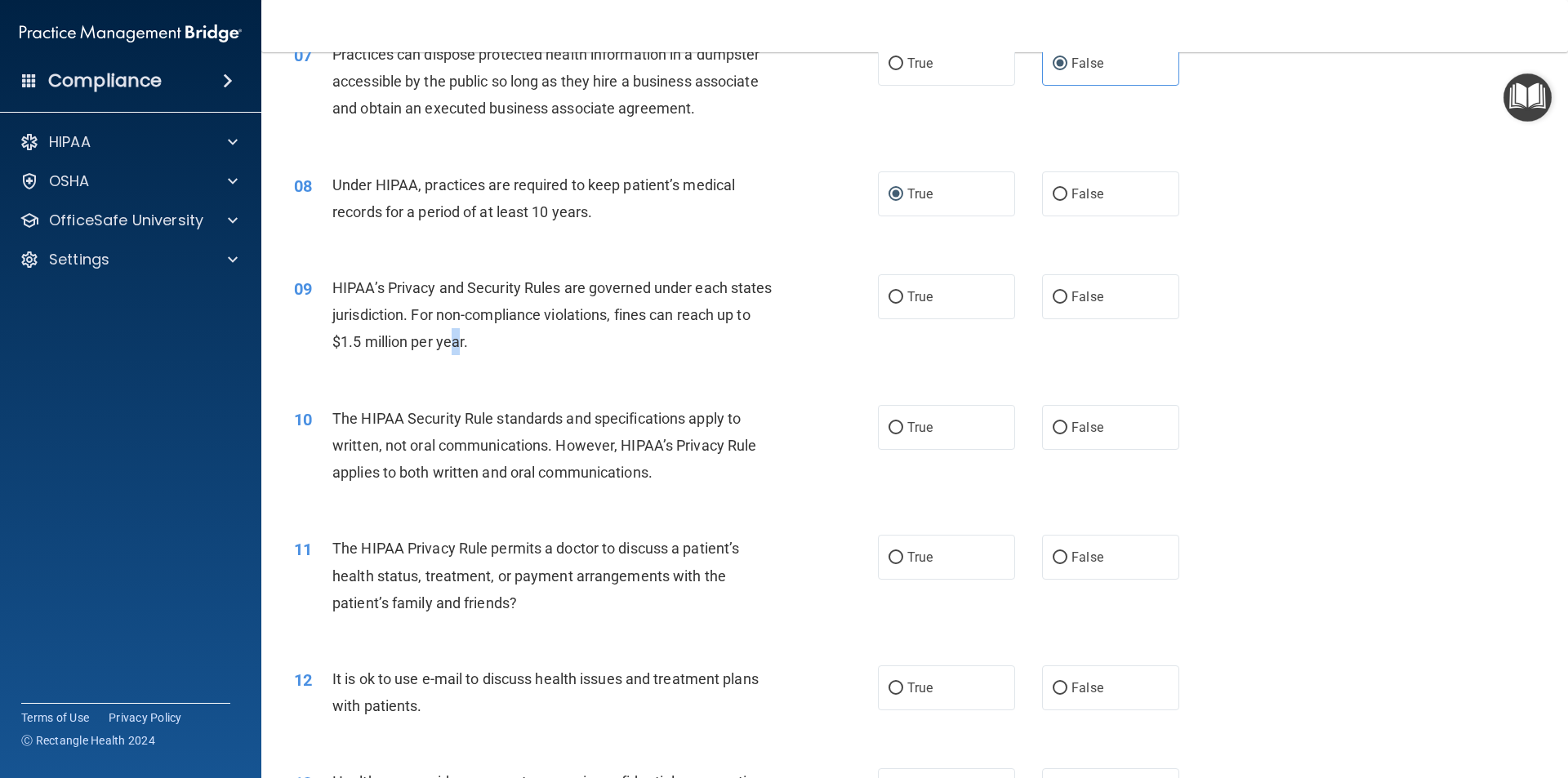
drag, startPoint x: 500, startPoint y: 348, endPoint x: 483, endPoint y: 345, distance: 17.3
click at [483, 345] on span "HIPAA’s Privacy and Security Rules are governed under each states jurisdiction.…" at bounding box center [551, 314] width 440 height 71
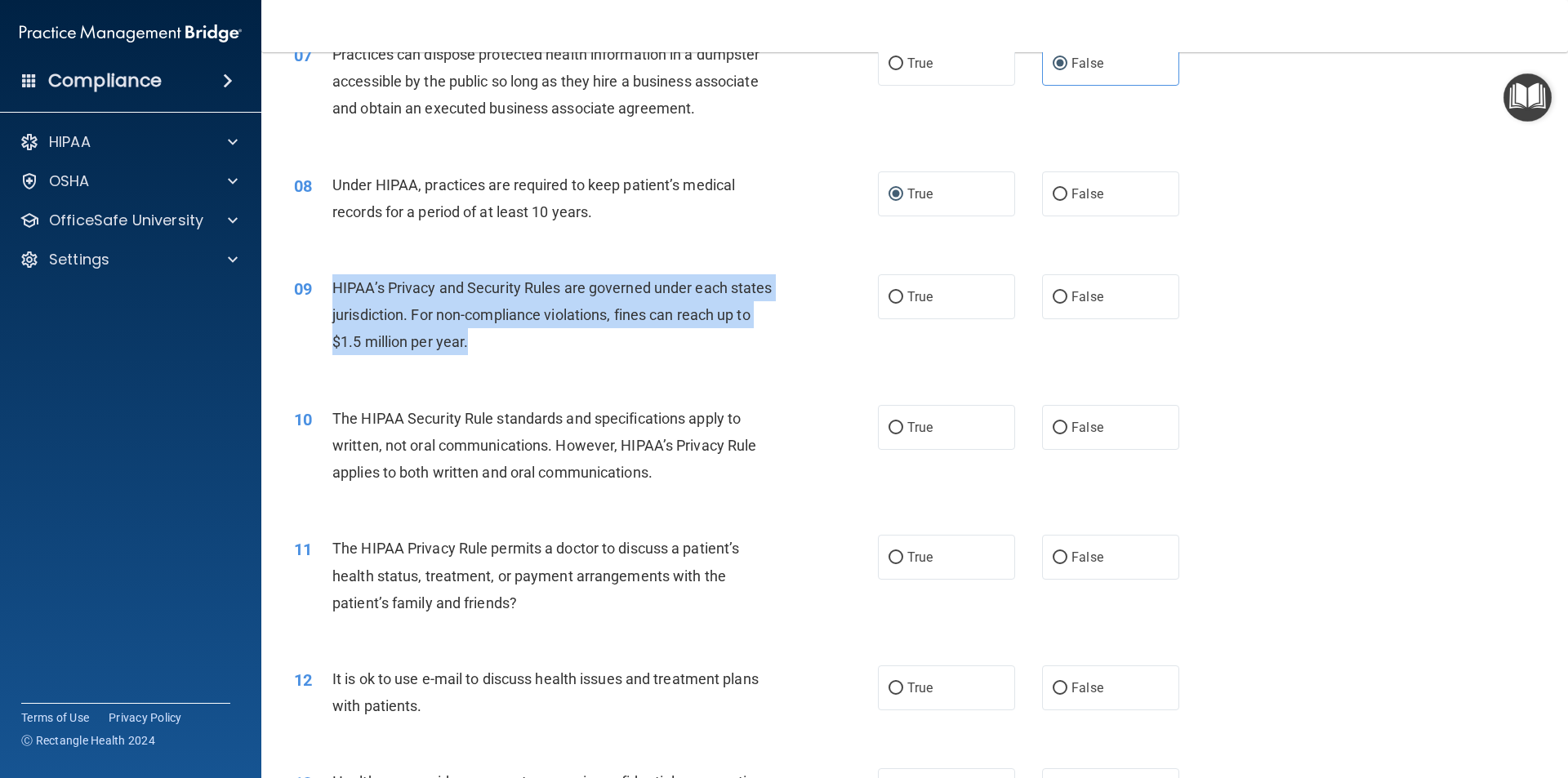
drag, startPoint x: 523, startPoint y: 347, endPoint x: 324, endPoint y: 279, distance: 210.3
click at [324, 279] on div "09 HIPAA’s Privacy and Security Rules are governed under each states jurisdicti…" at bounding box center [586, 319] width 633 height 90
click at [598, 355] on div "HIPAA’s Privacy and Security Rules are governed under each states jurisdiction.…" at bounding box center [560, 314] width 456 height 81
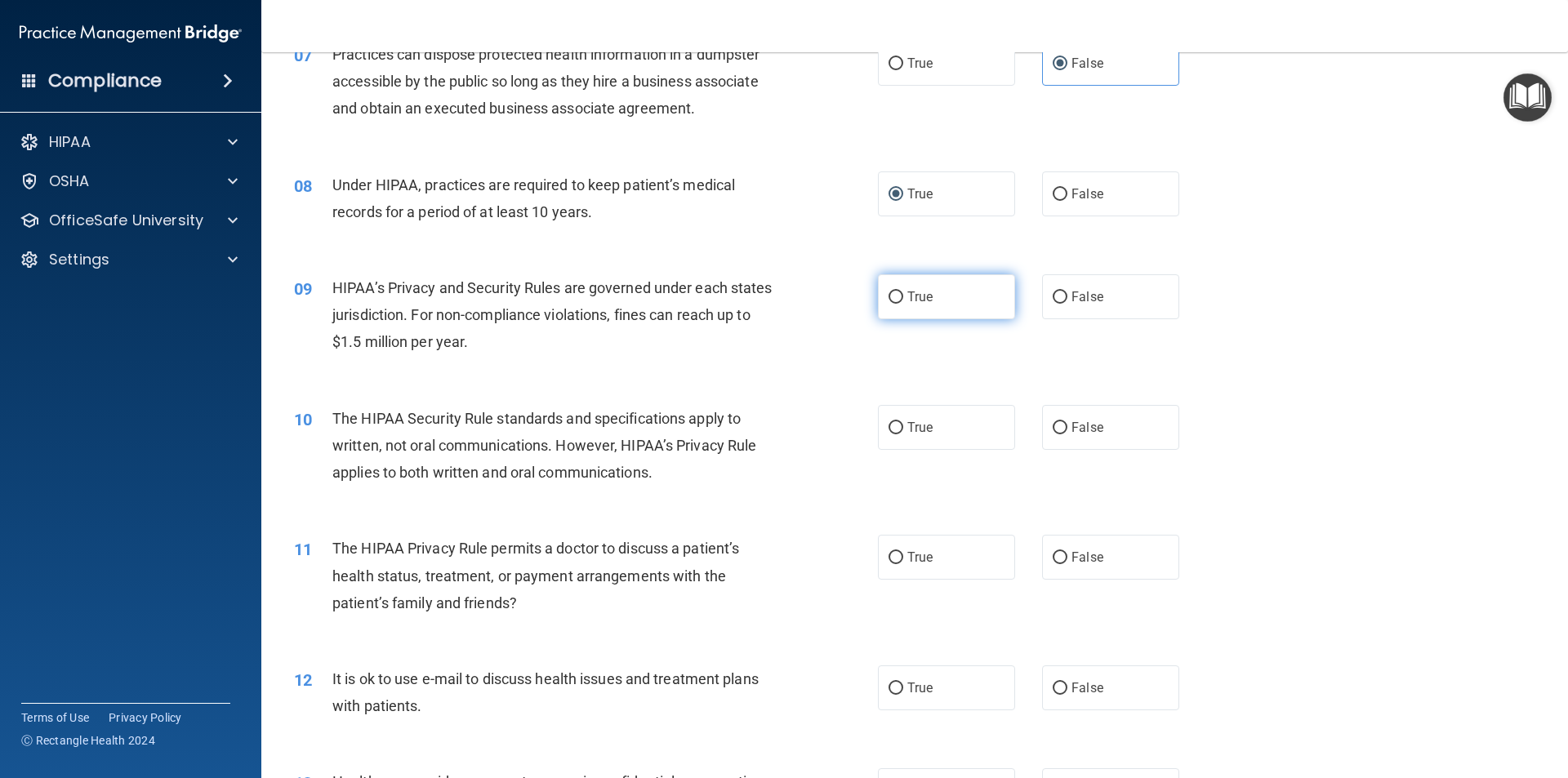
click at [891, 302] on input "True" at bounding box center [896, 297] width 15 height 12
radio input "true"
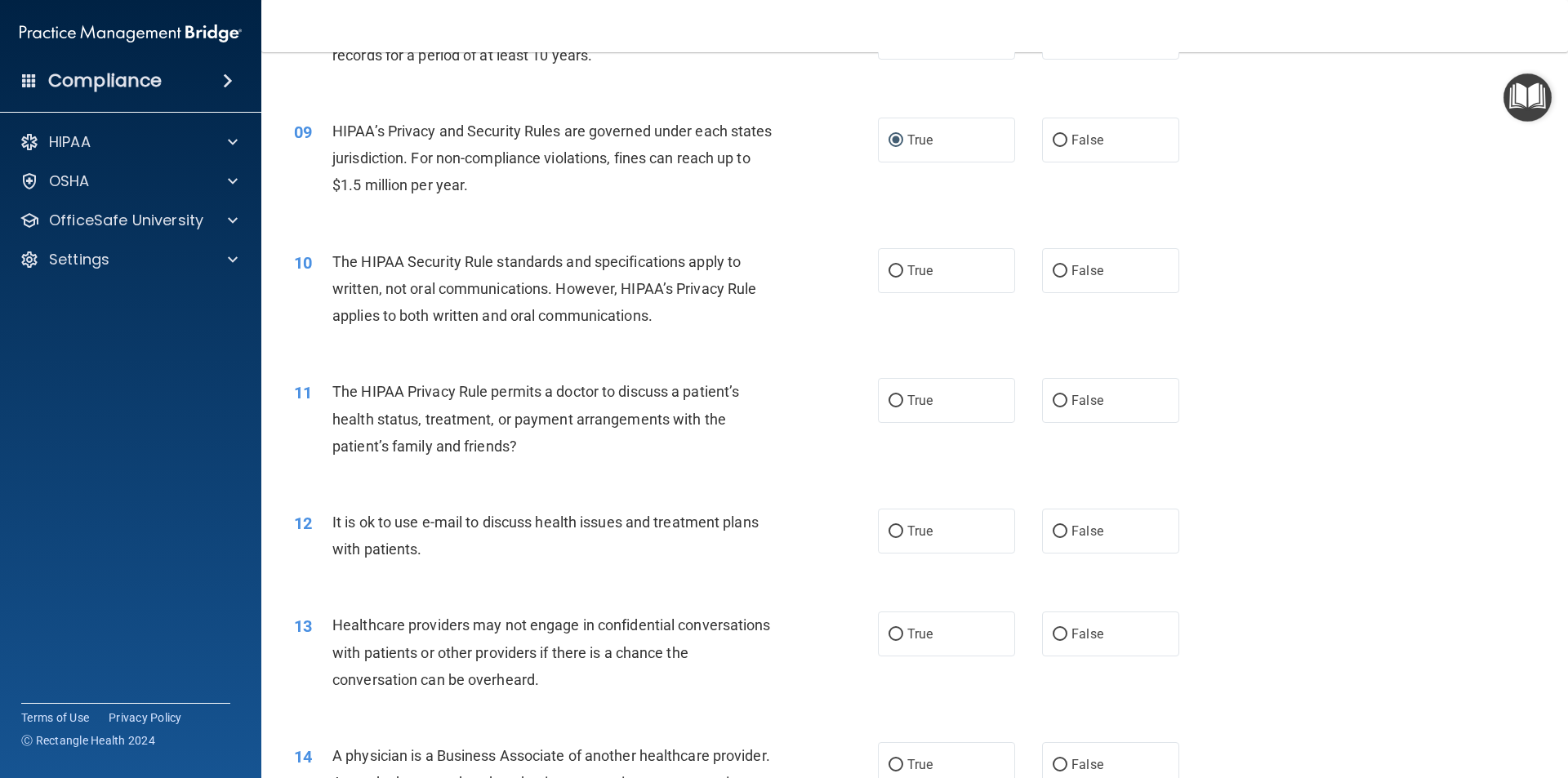
scroll to position [980, 0]
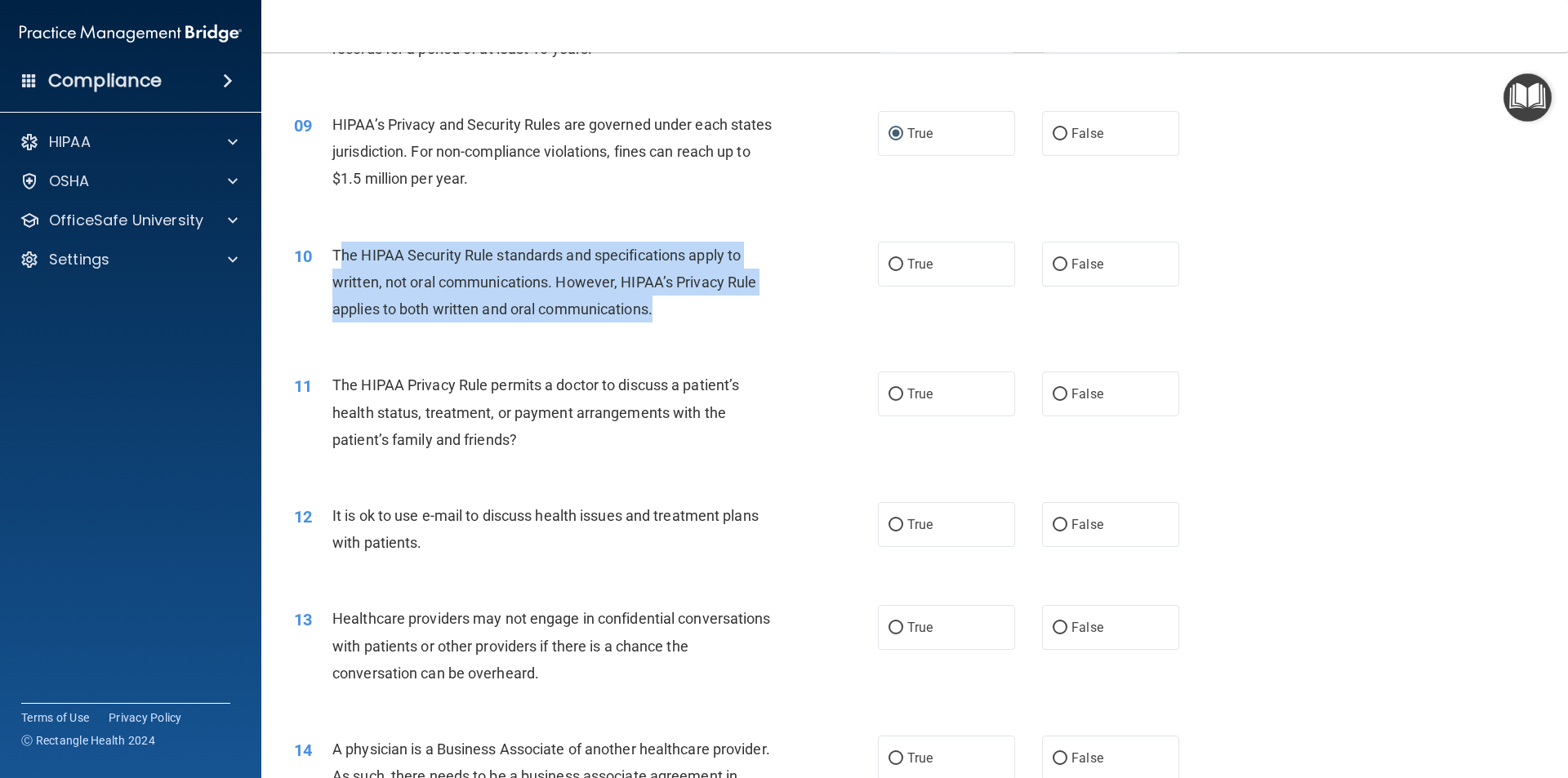
drag, startPoint x: 660, startPoint y: 313, endPoint x: 314, endPoint y: 256, distance: 350.7
click at [339, 256] on div "The HIPAA Security Rule standards and specifications apply to written, not oral…" at bounding box center [560, 282] width 456 height 81
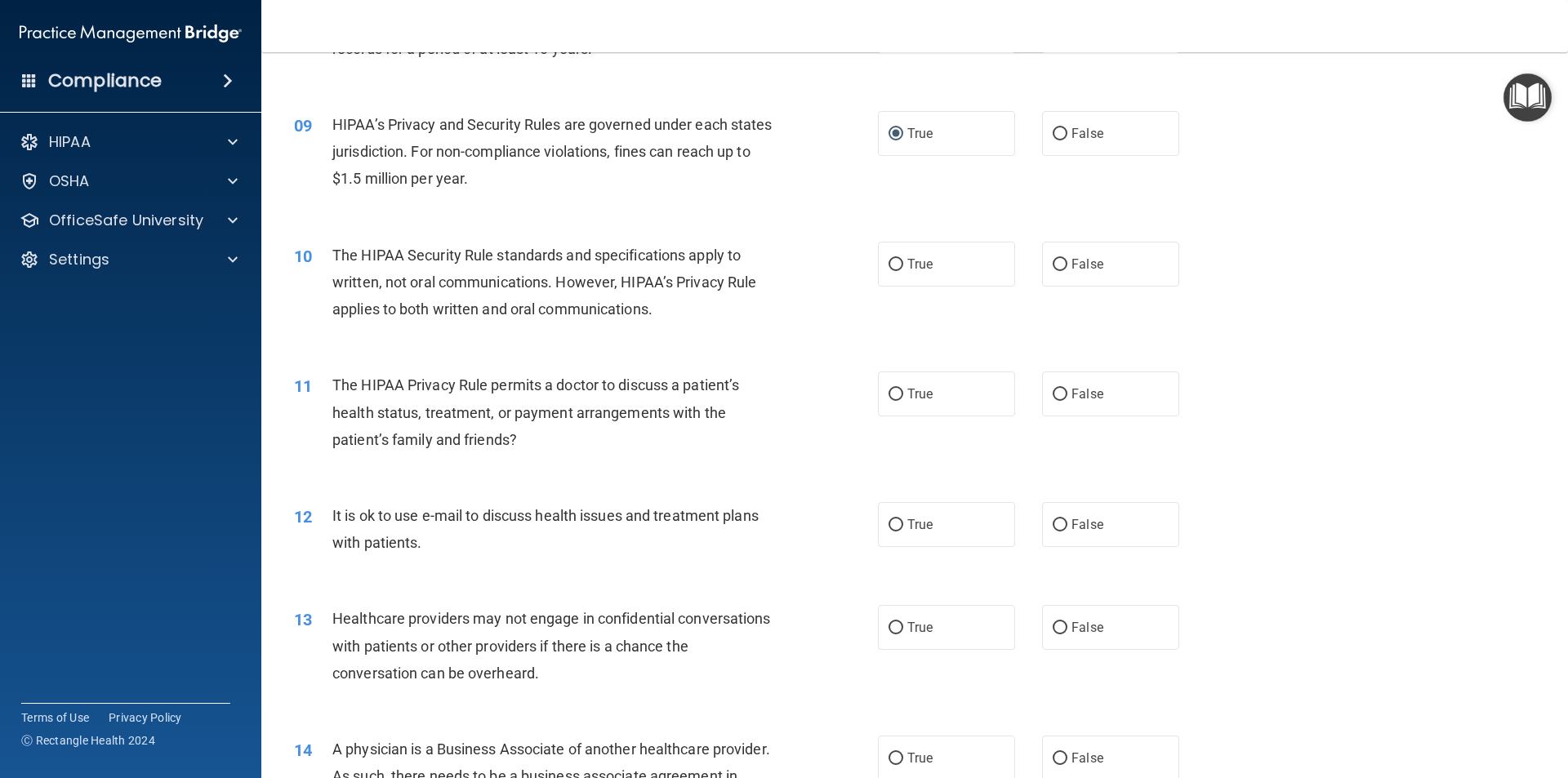
drag, startPoint x: 314, startPoint y: 256, endPoint x: 349, endPoint y: 261, distance: 35.4
click at [318, 256] on div "10" at bounding box center [306, 256] width 50 height 30
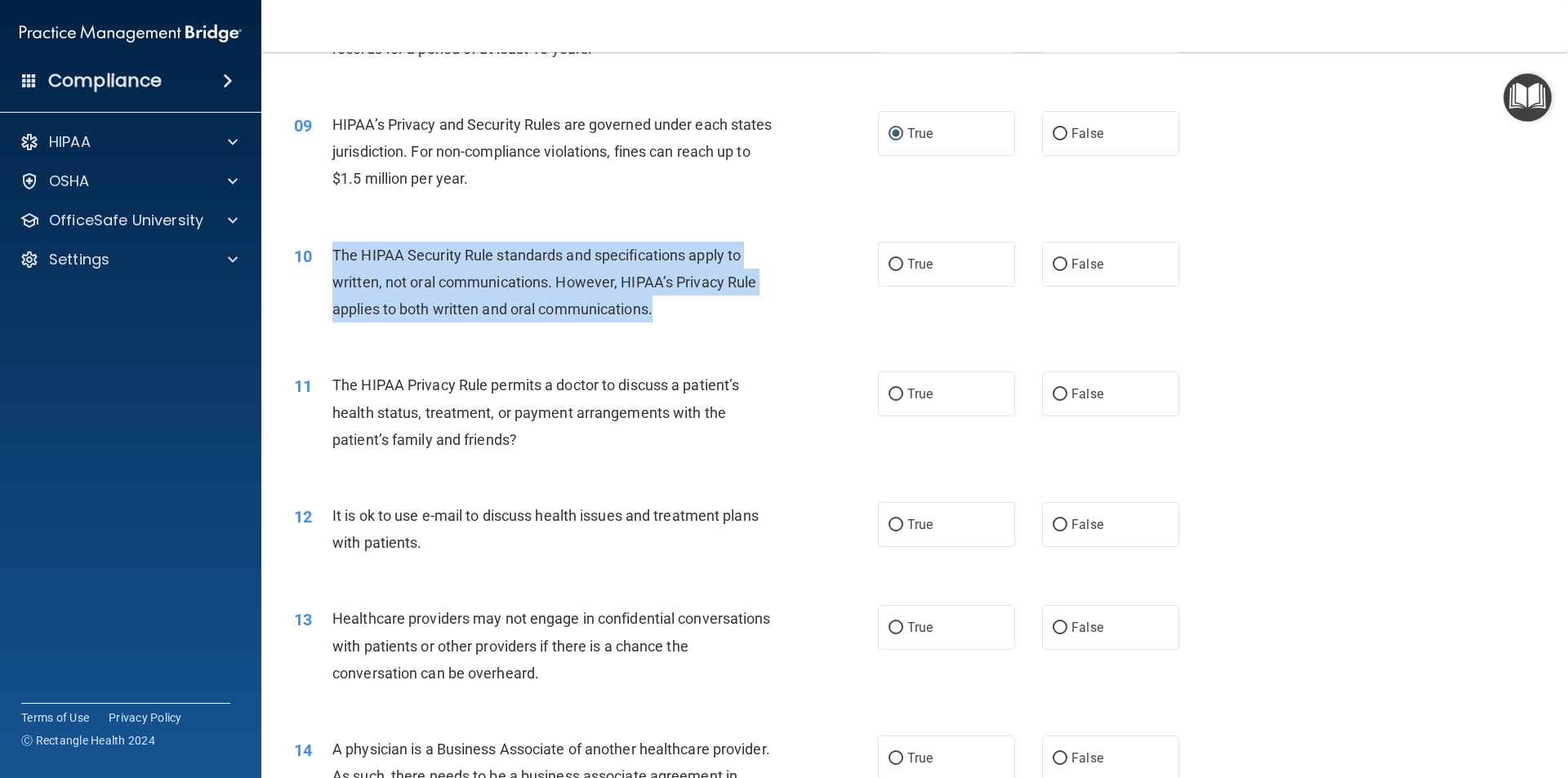
drag, startPoint x: 619, startPoint y: 306, endPoint x: 326, endPoint y: 248, distance: 298.7
click at [326, 248] on div "10 The HIPAA Security Rule standards and specifications apply to written, not o…" at bounding box center [586, 286] width 633 height 90
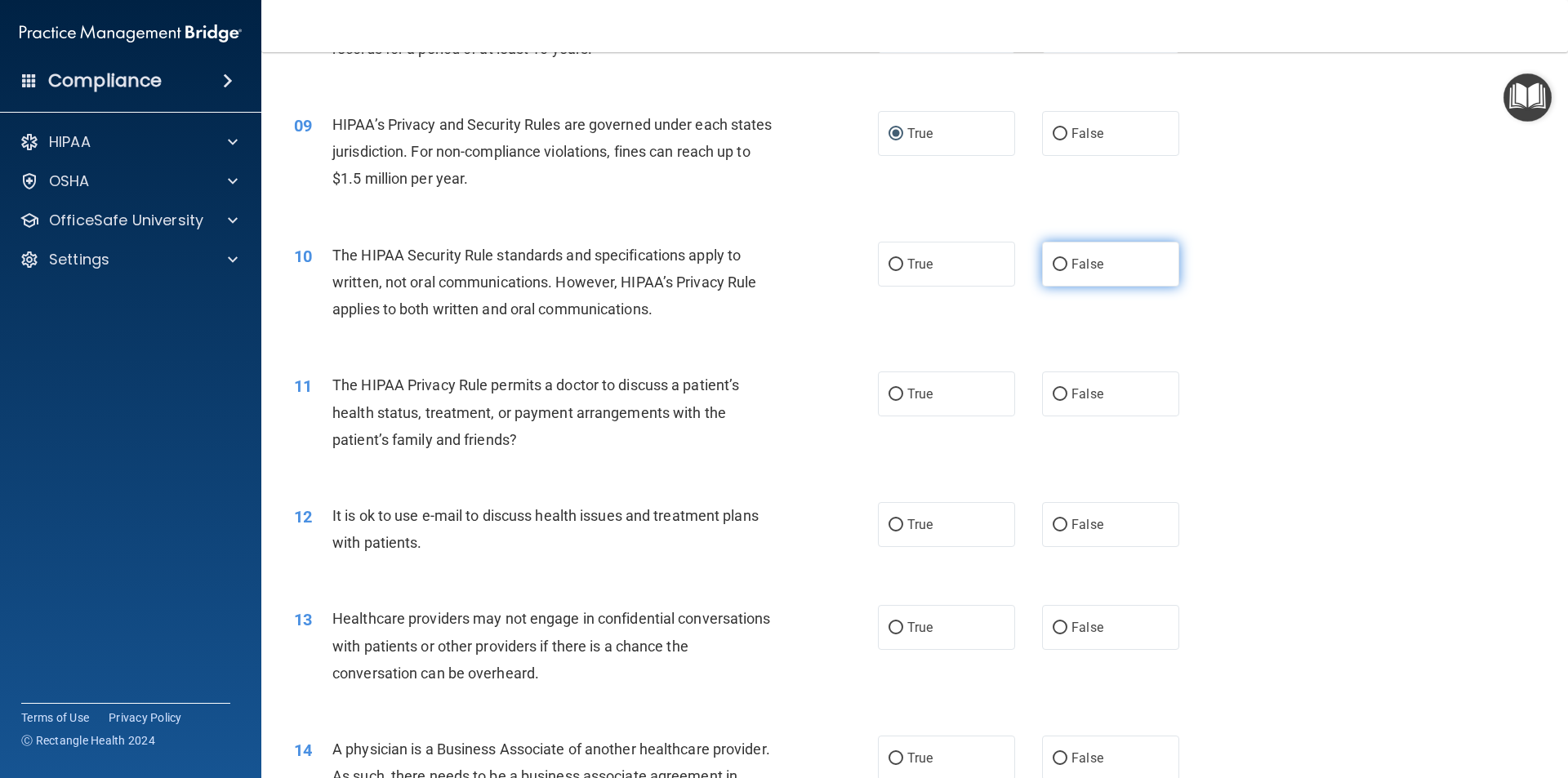
click at [1056, 272] on label "False" at bounding box center [1110, 263] width 137 height 45
click at [1056, 271] on input "False" at bounding box center [1060, 264] width 15 height 12
radio input "true"
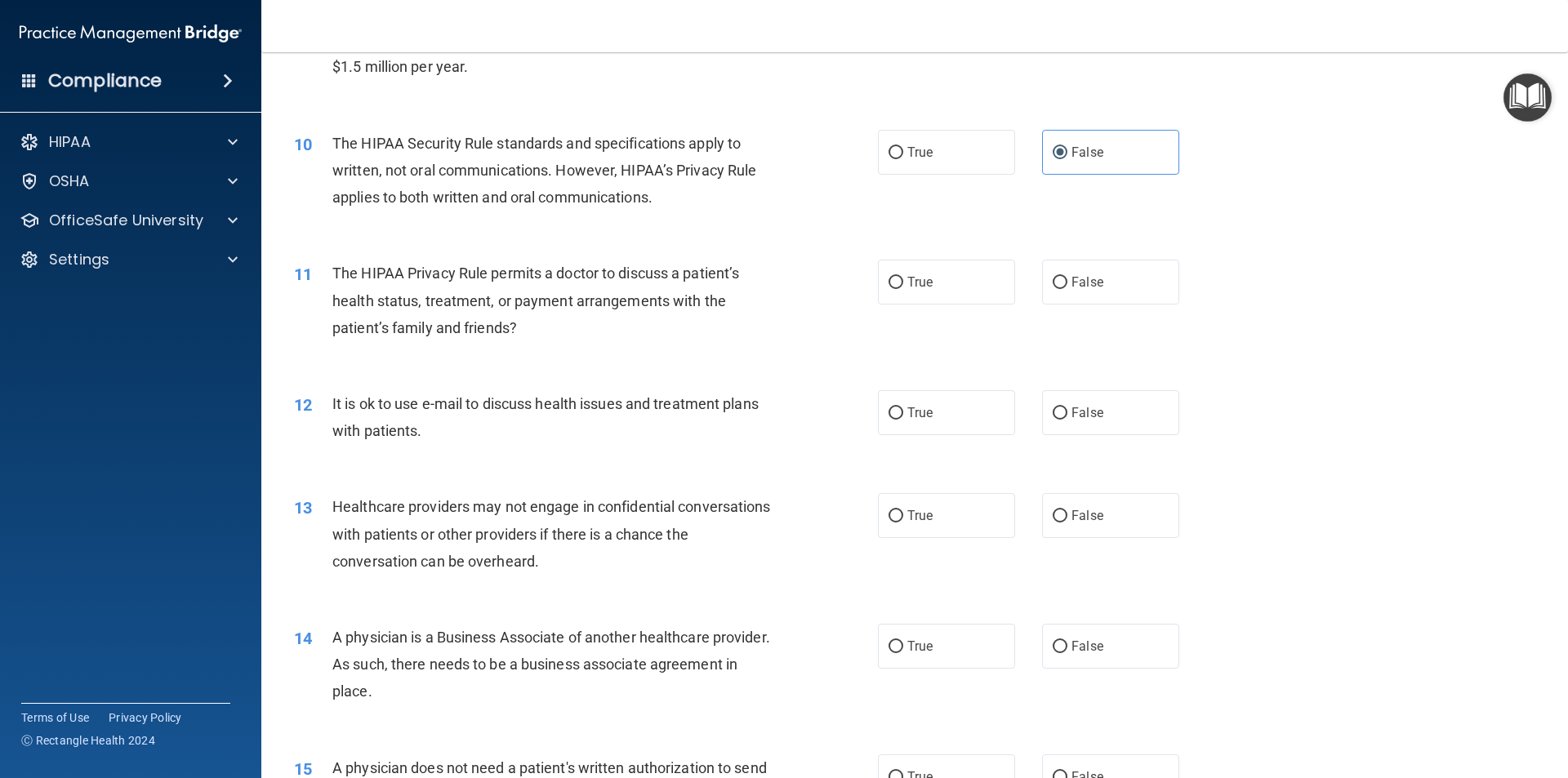
scroll to position [1063, 0]
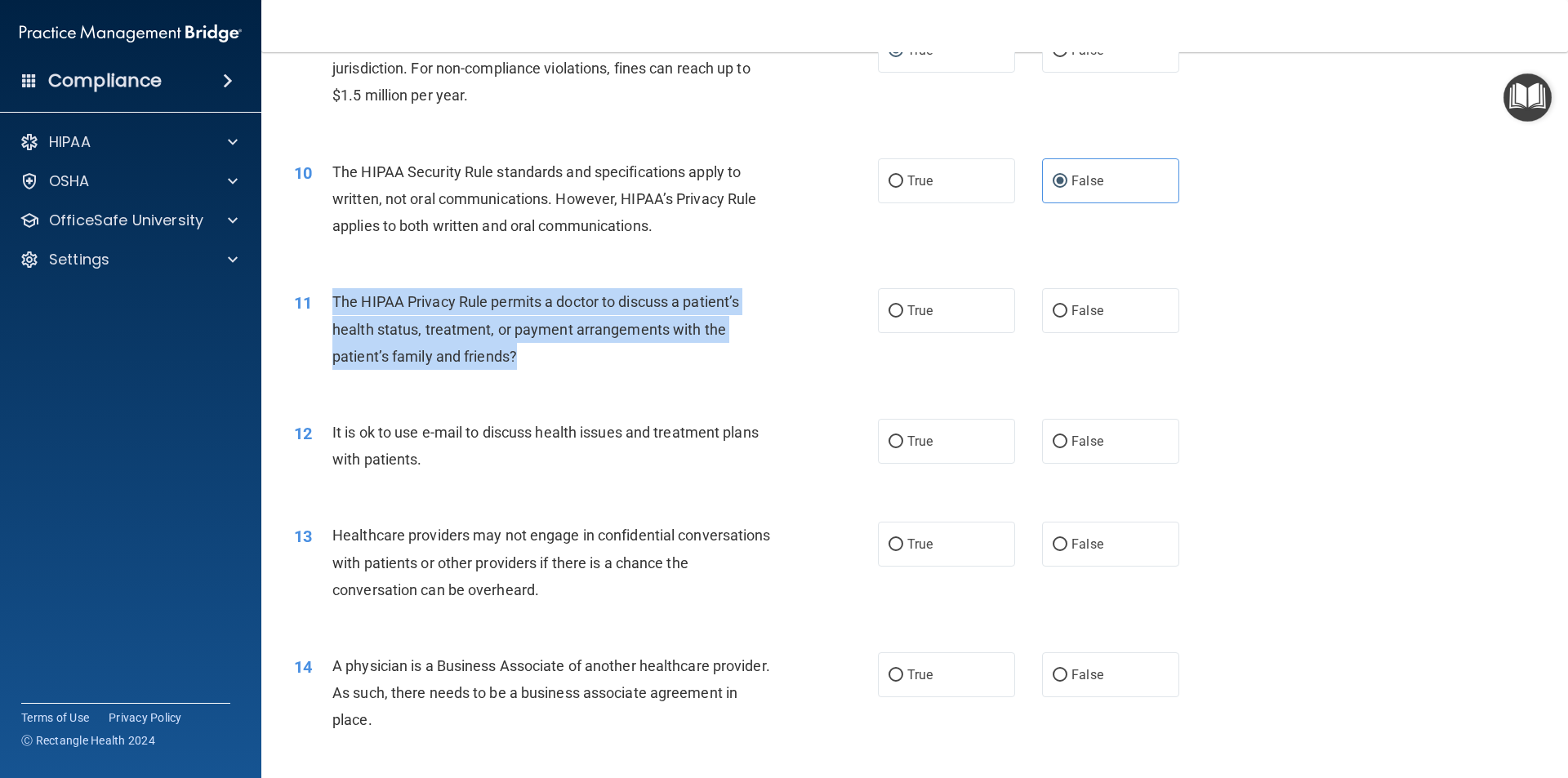
drag, startPoint x: 546, startPoint y: 359, endPoint x: 329, endPoint y: 294, distance: 226.5
click at [329, 294] on div "11 The HIPAA Privacy Rule permits a doctor to discuss a patient’s health status…" at bounding box center [586, 333] width 633 height 90
click at [889, 308] on input "True" at bounding box center [896, 311] width 15 height 12
radio input "true"
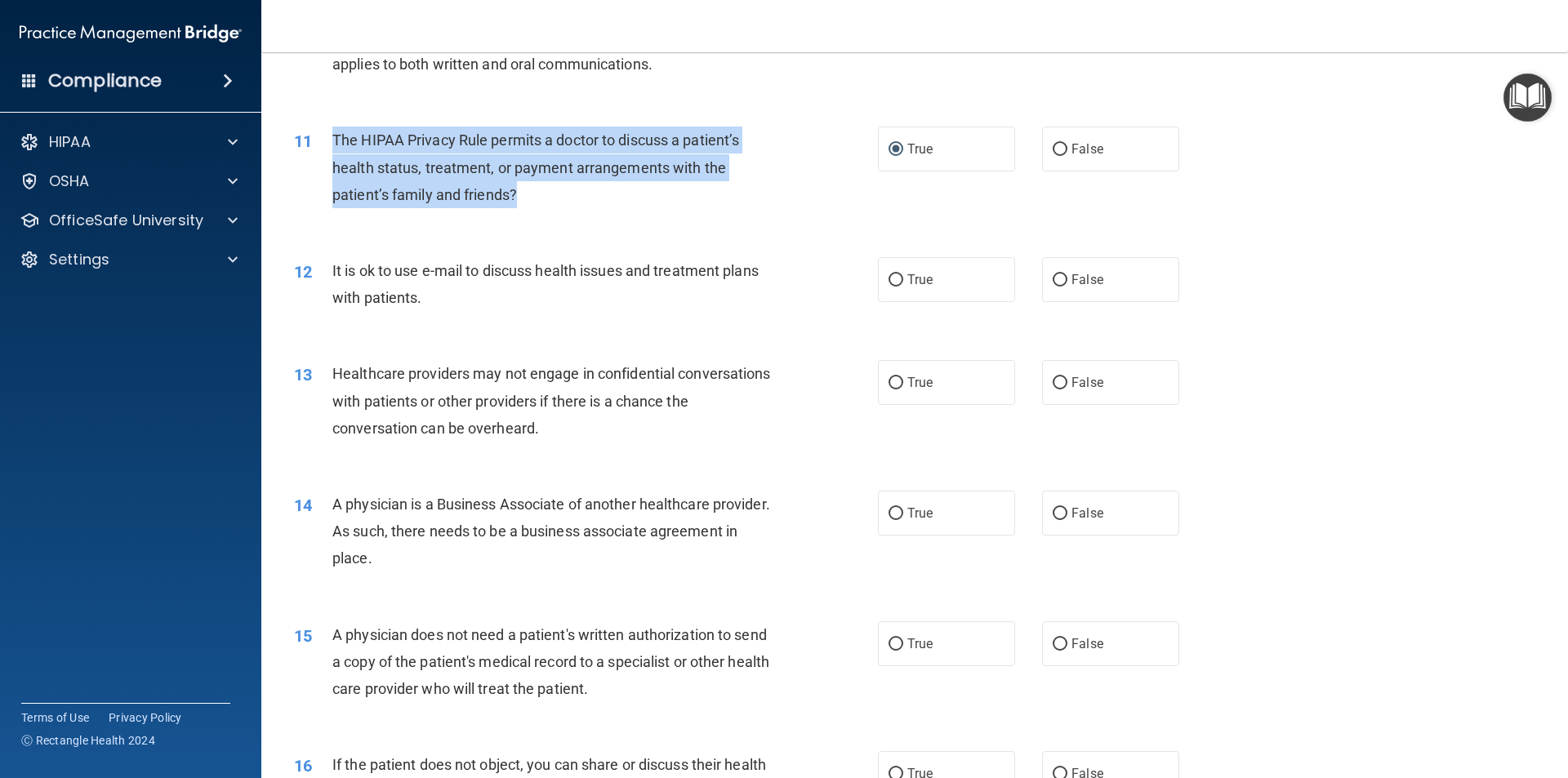
scroll to position [1226, 0]
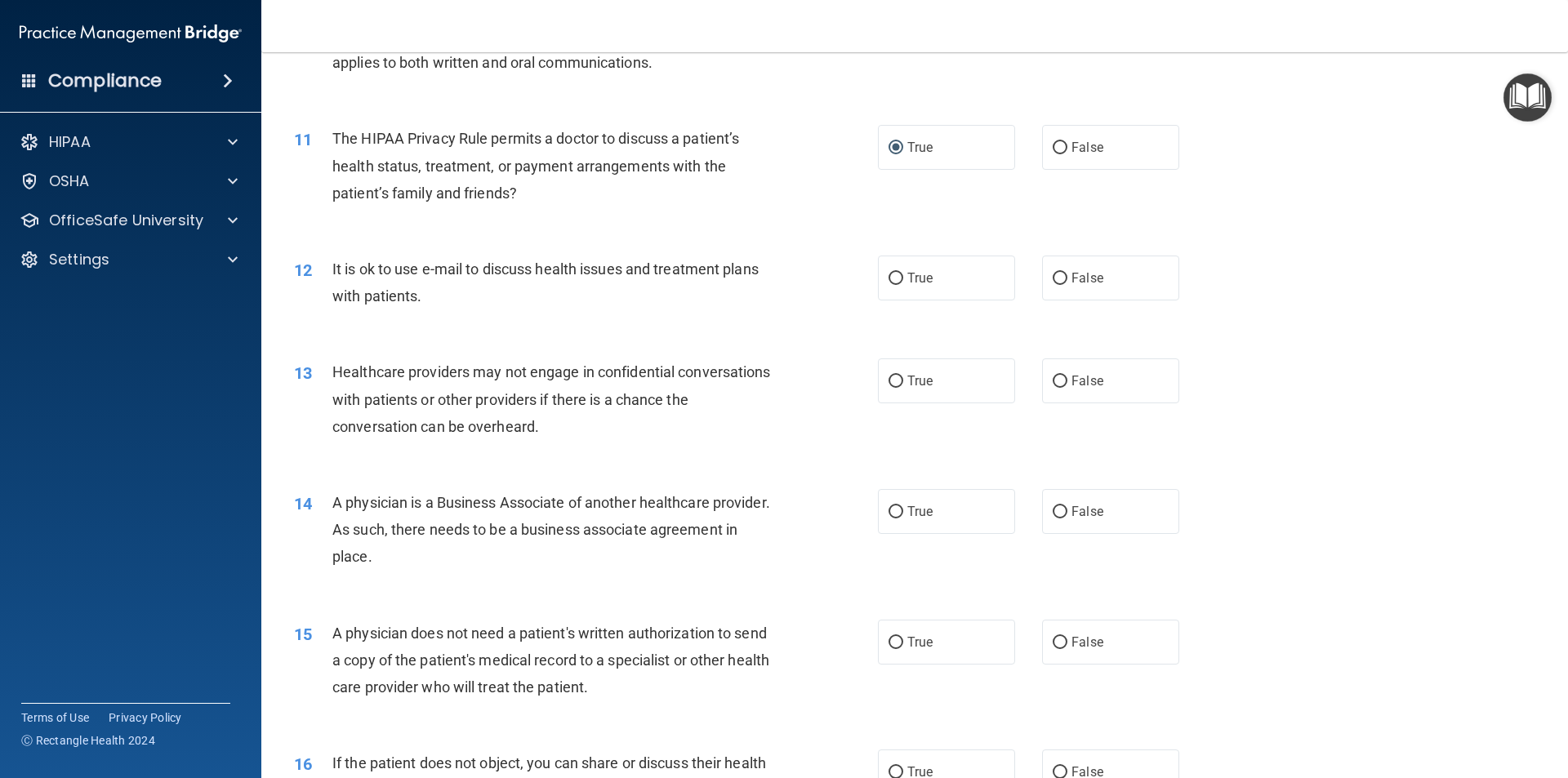
click at [373, 318] on div "12 It is ok to use e-mail to discuss health issues and treatment plans with pat…" at bounding box center [914, 286] width 1265 height 103
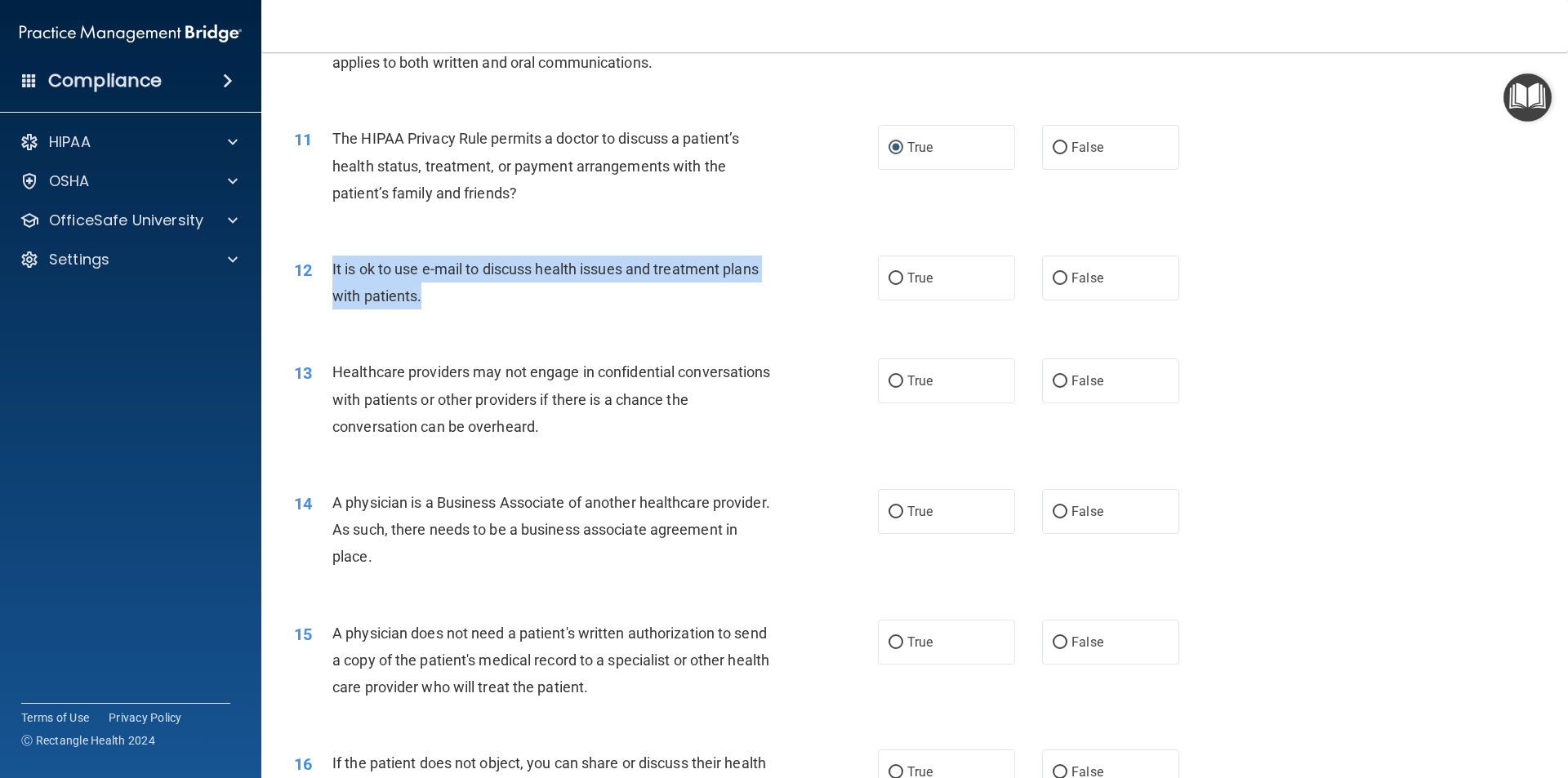
drag, startPoint x: 449, startPoint y: 297, endPoint x: 327, endPoint y: 262, distance: 126.9
click at [327, 262] on div "12 It is ok to use e-mail to discuss health issues and treatment plans with pat…" at bounding box center [586, 287] width 633 height 62
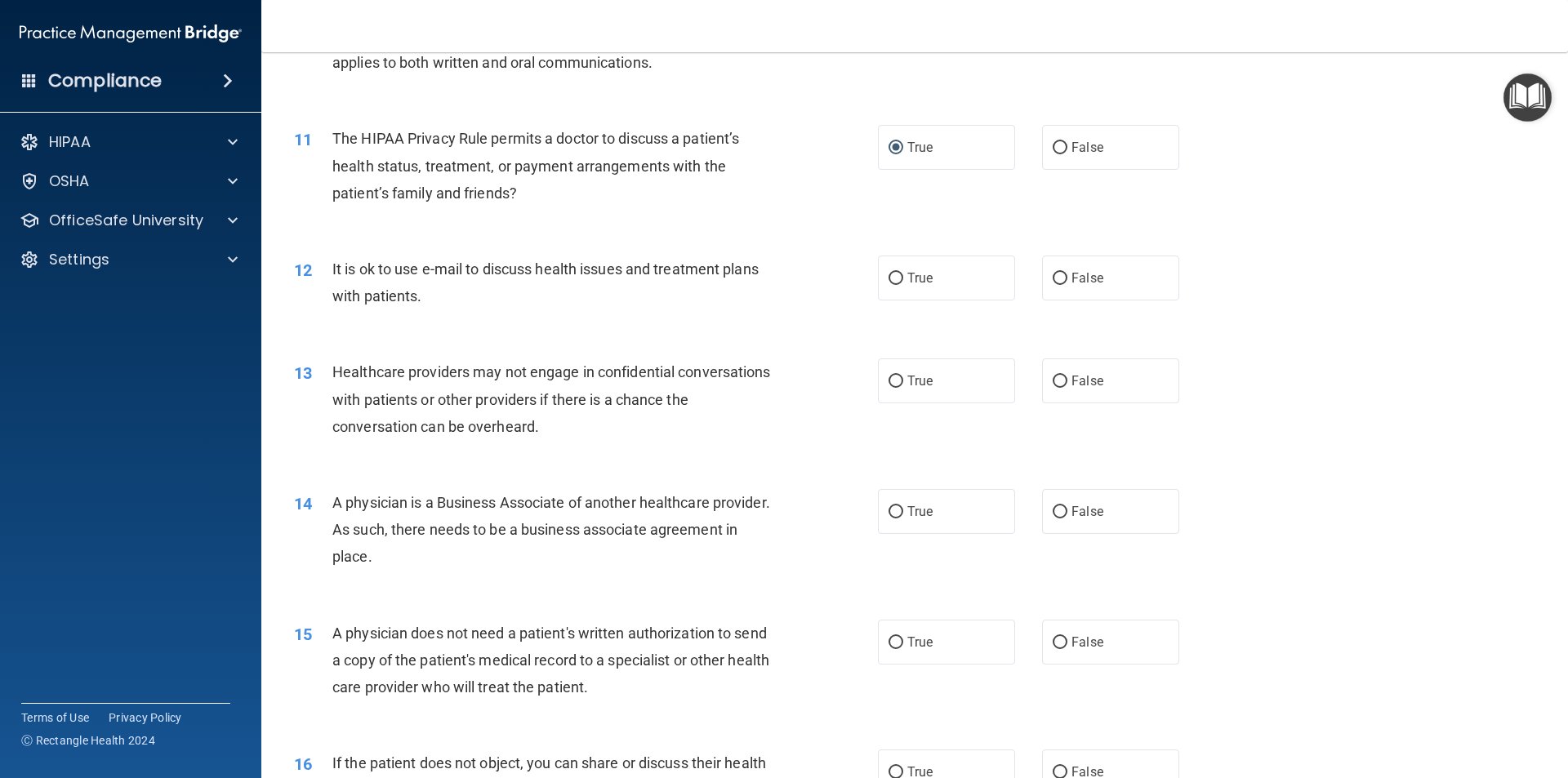
click at [798, 343] on div "13 Healthcare providers may not engage in confidential conversations with patie…" at bounding box center [914, 403] width 1265 height 131
click at [880, 275] on label "True" at bounding box center [946, 278] width 137 height 45
click at [889, 275] on input "True" at bounding box center [896, 278] width 15 height 12
radio input "true"
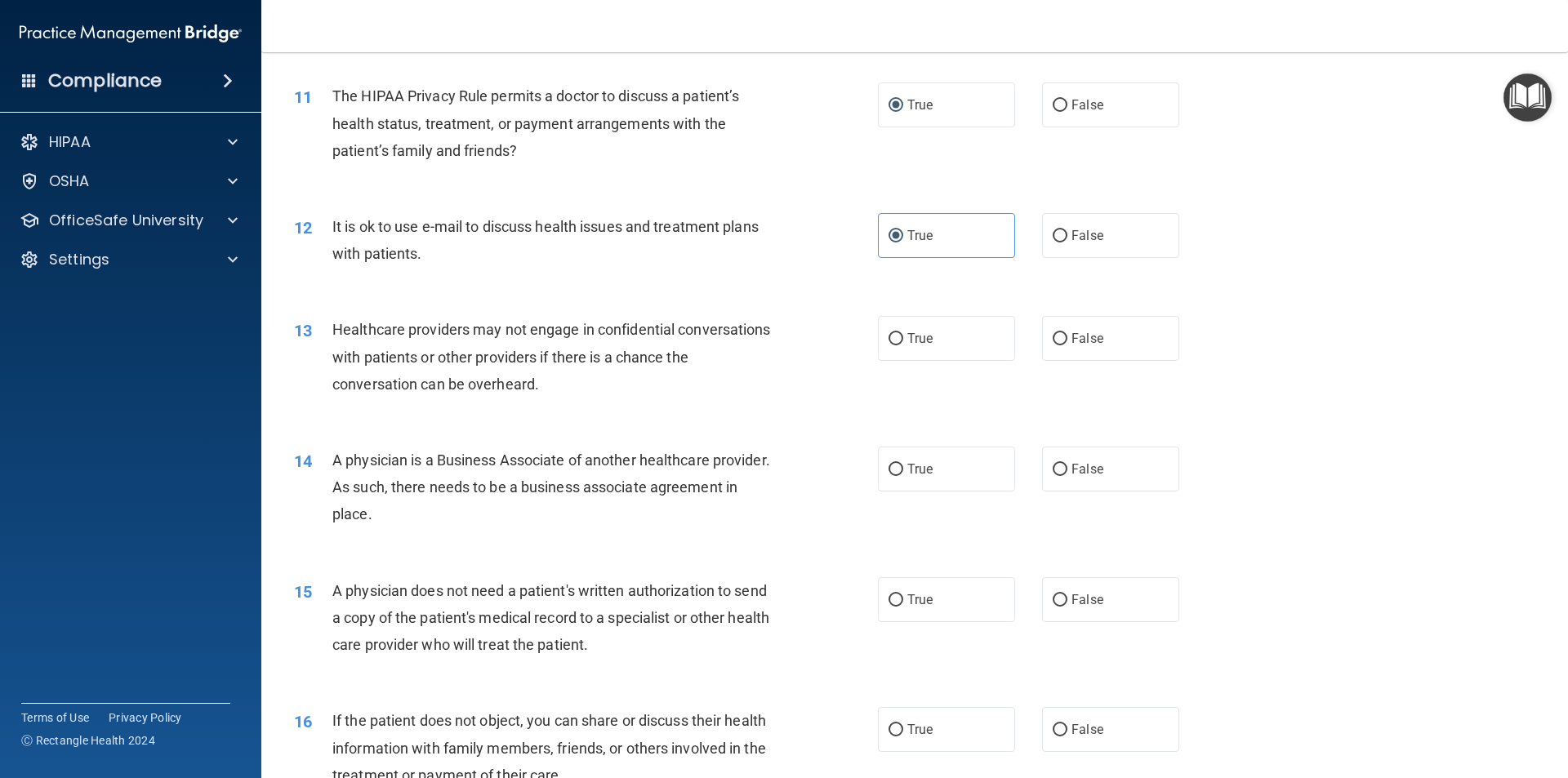
scroll to position [1308, 0]
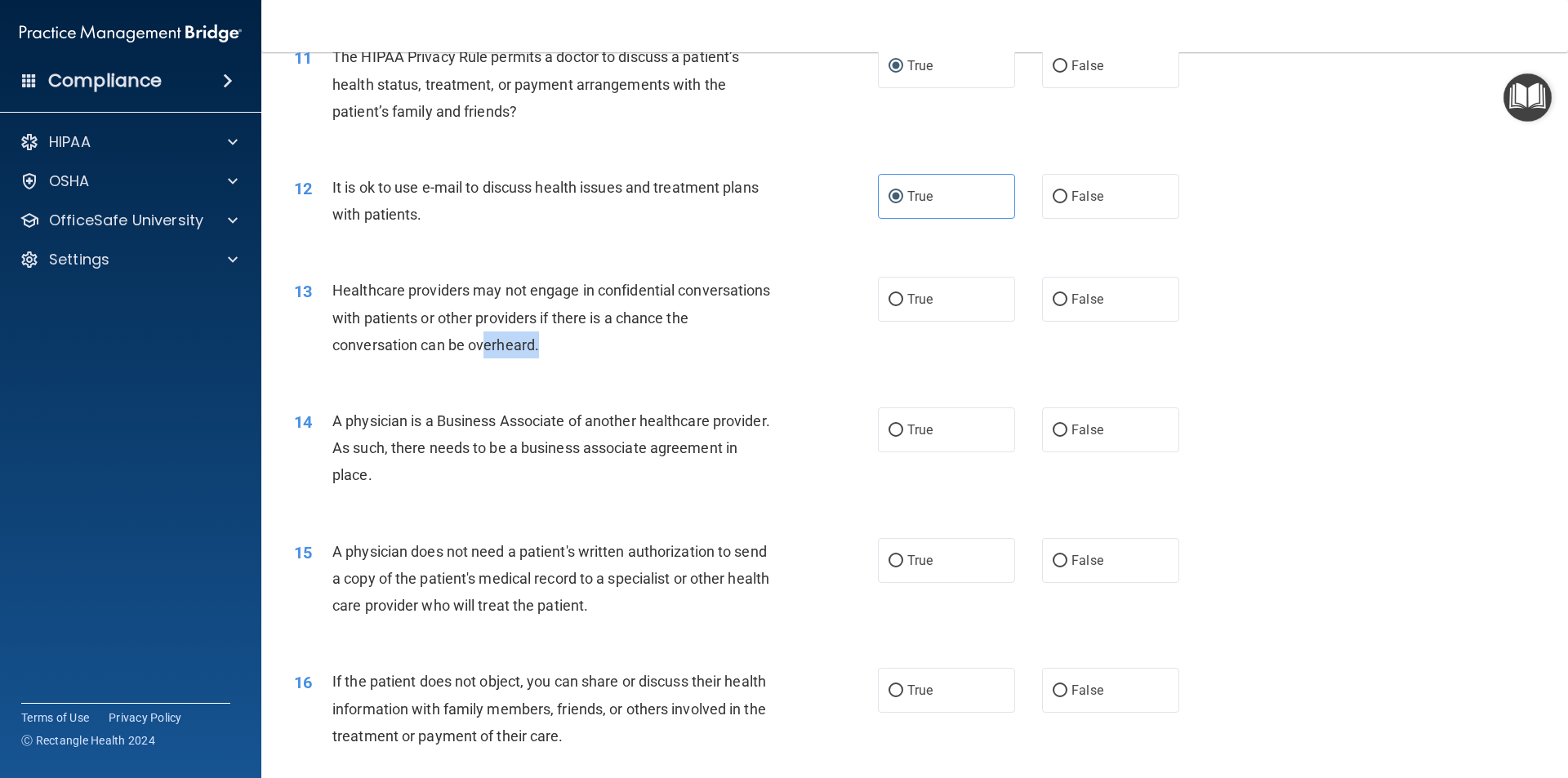
drag, startPoint x: 579, startPoint y: 345, endPoint x: 448, endPoint y: 318, distance: 133.8
click at [448, 318] on div "Healthcare providers may not engage in confidential conversations with patients…" at bounding box center [560, 317] width 456 height 81
drag, startPoint x: 381, startPoint y: 285, endPoint x: 327, endPoint y: 286, distance: 54.0
click at [327, 286] on div "13 Healthcare providers may not engage in confidential conversations with patie…" at bounding box center [586, 322] width 633 height 90
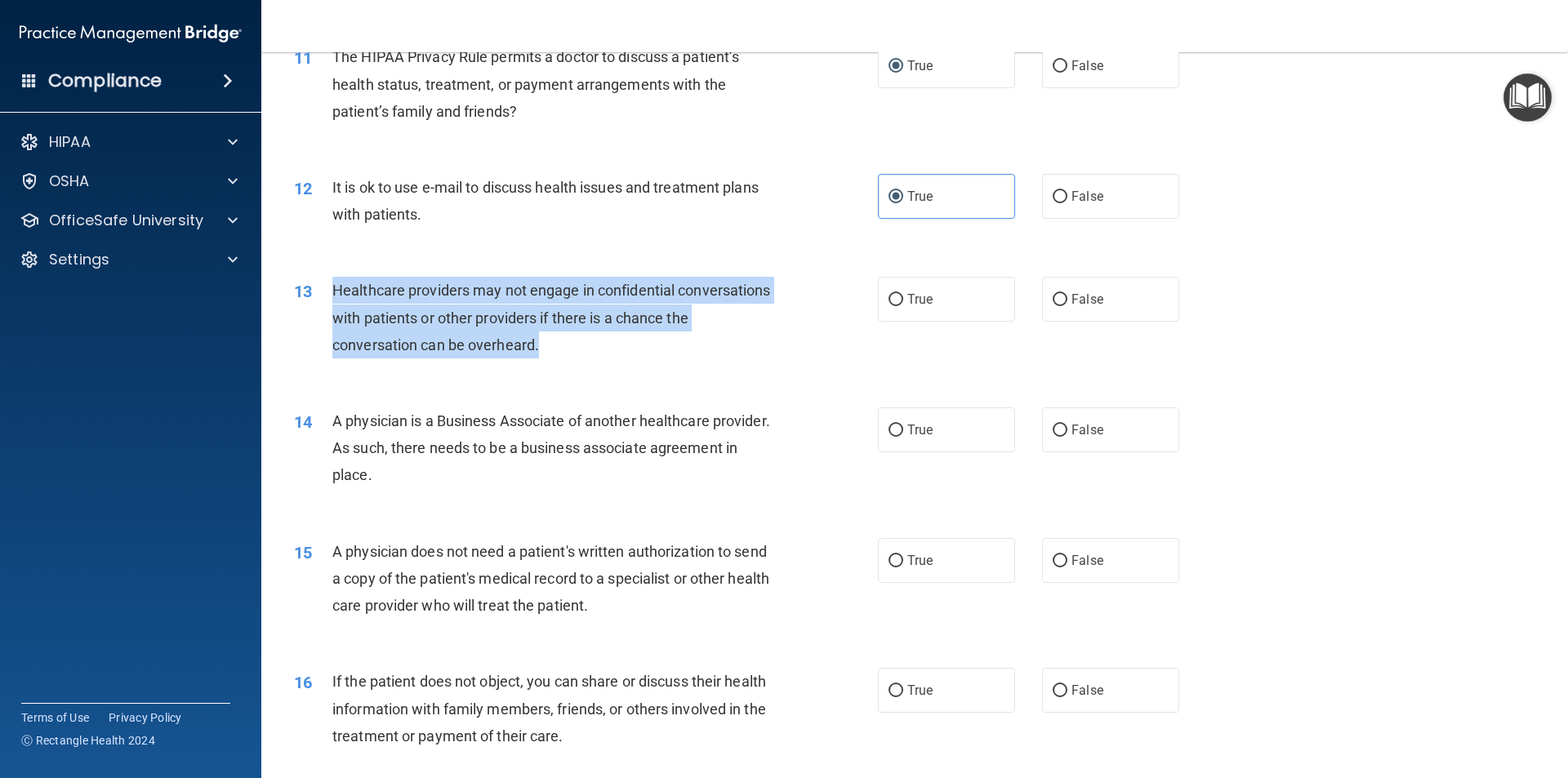
drag, startPoint x: 572, startPoint y: 348, endPoint x: 324, endPoint y: 288, distance: 255.2
click at [324, 288] on div "13 Healthcare providers may not engage in confidential conversations with patie…" at bounding box center [586, 322] width 633 height 90
click at [891, 300] on input "True" at bounding box center [896, 299] width 15 height 12
radio input "true"
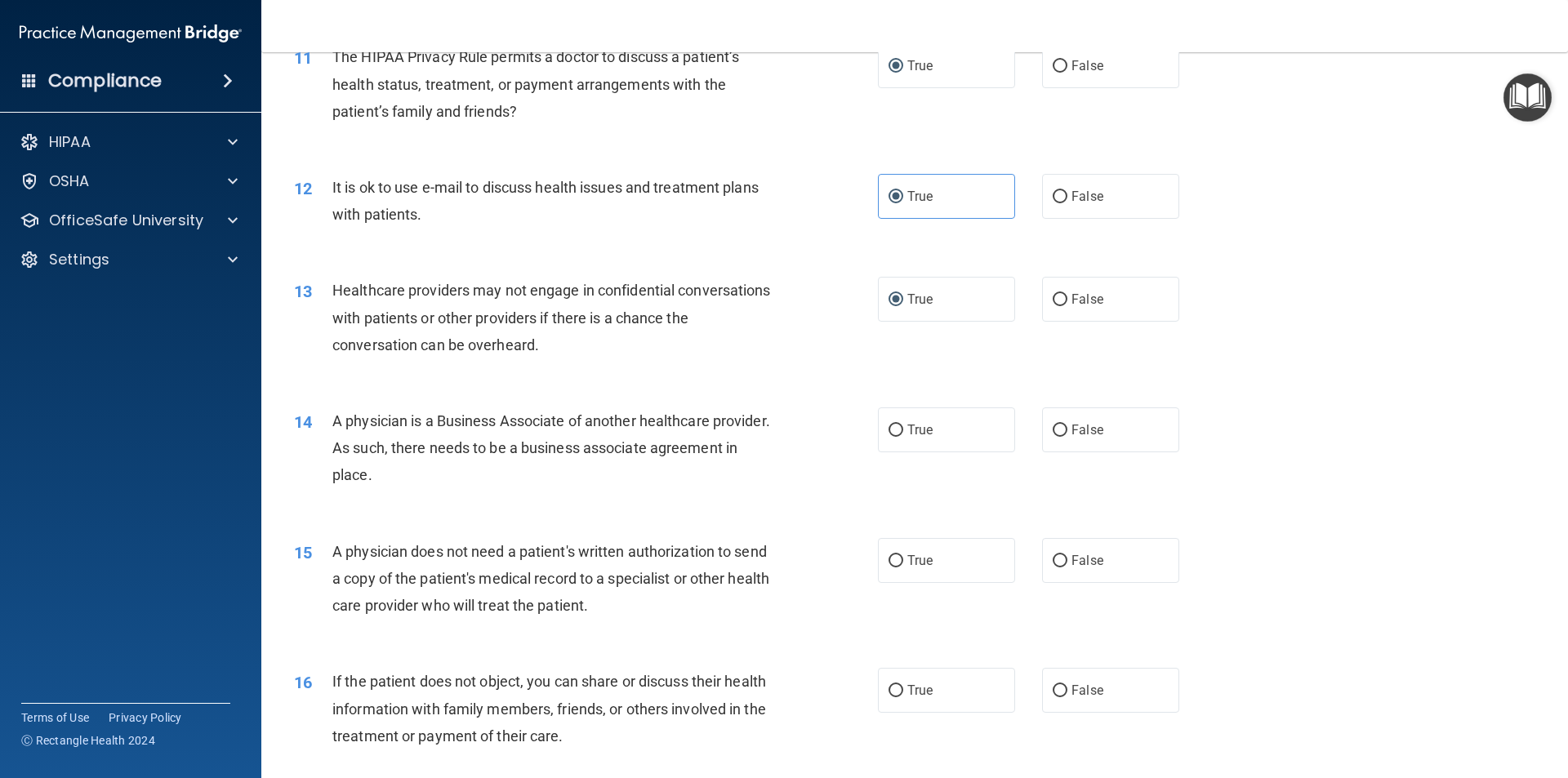
click at [703, 474] on div "A physician is a Business Associate of another healthcare provider. As such, th…" at bounding box center [560, 448] width 456 height 81
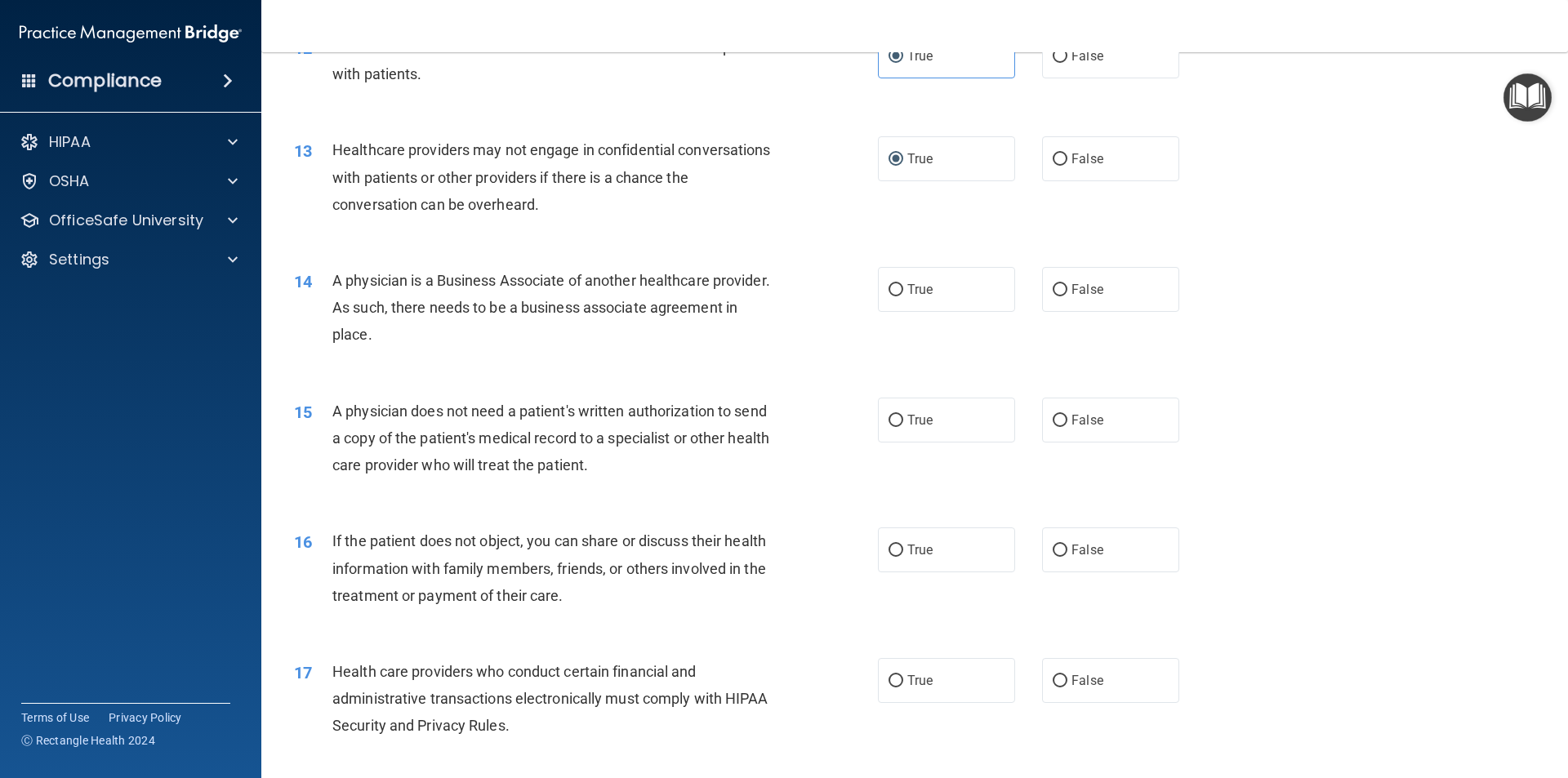
scroll to position [1471, 0]
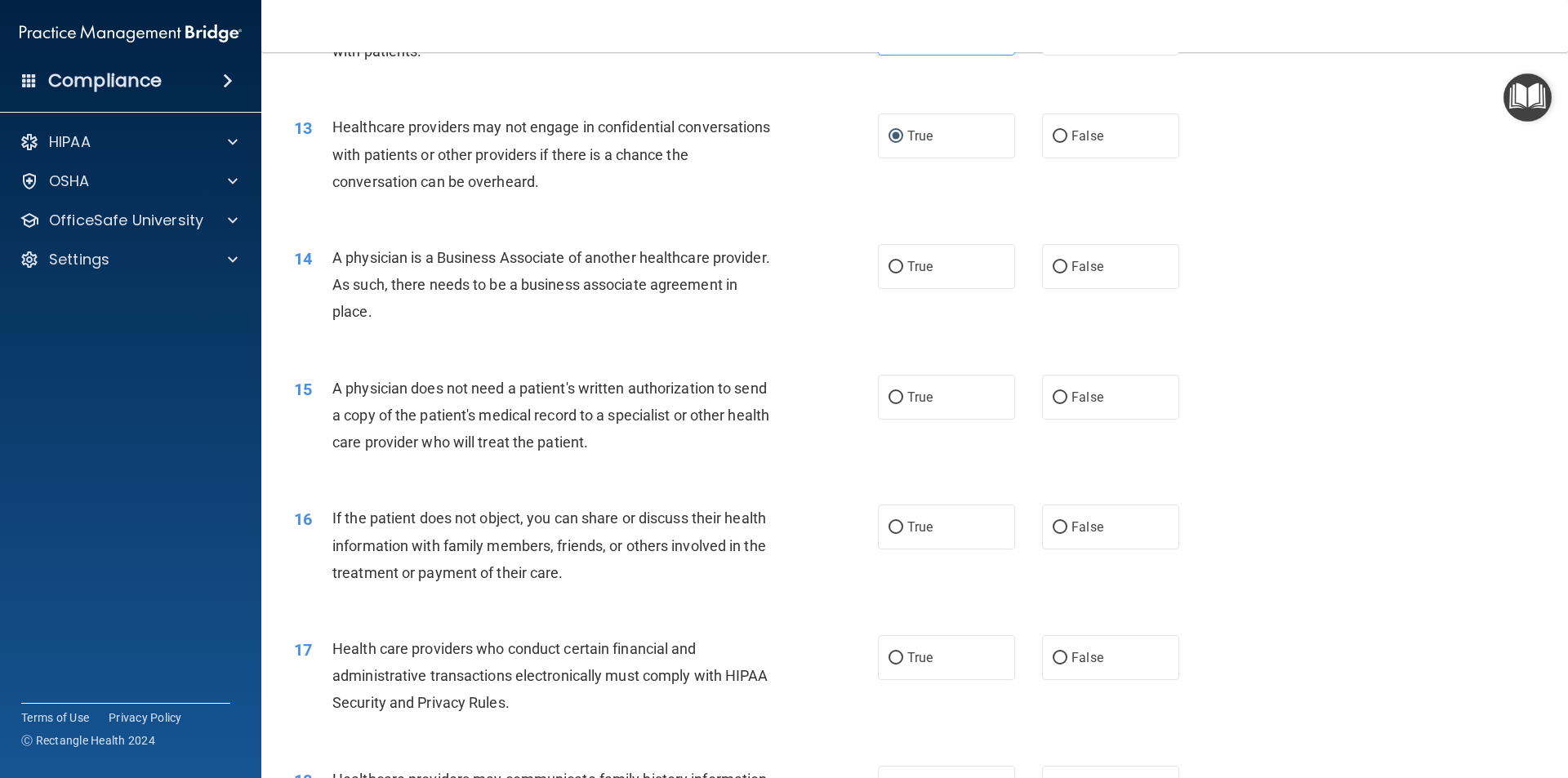
drag, startPoint x: 509, startPoint y: 322, endPoint x: 340, endPoint y: 256, distance: 181.4
click at [343, 257] on div "A physician is a Business Associate of another healthcare provider. As such, th…" at bounding box center [560, 284] width 456 height 81
click at [336, 256] on span "A physician is a Business Associate of another healthcare provider. As such, th…" at bounding box center [550, 284] width 438 height 71
drag, startPoint x: 335, startPoint y: 256, endPoint x: 325, endPoint y: 256, distance: 10.0
click at [325, 256] on div "14 A physician is a Business Associate of another healthcare provider. As such,…" at bounding box center [586, 289] width 633 height 90
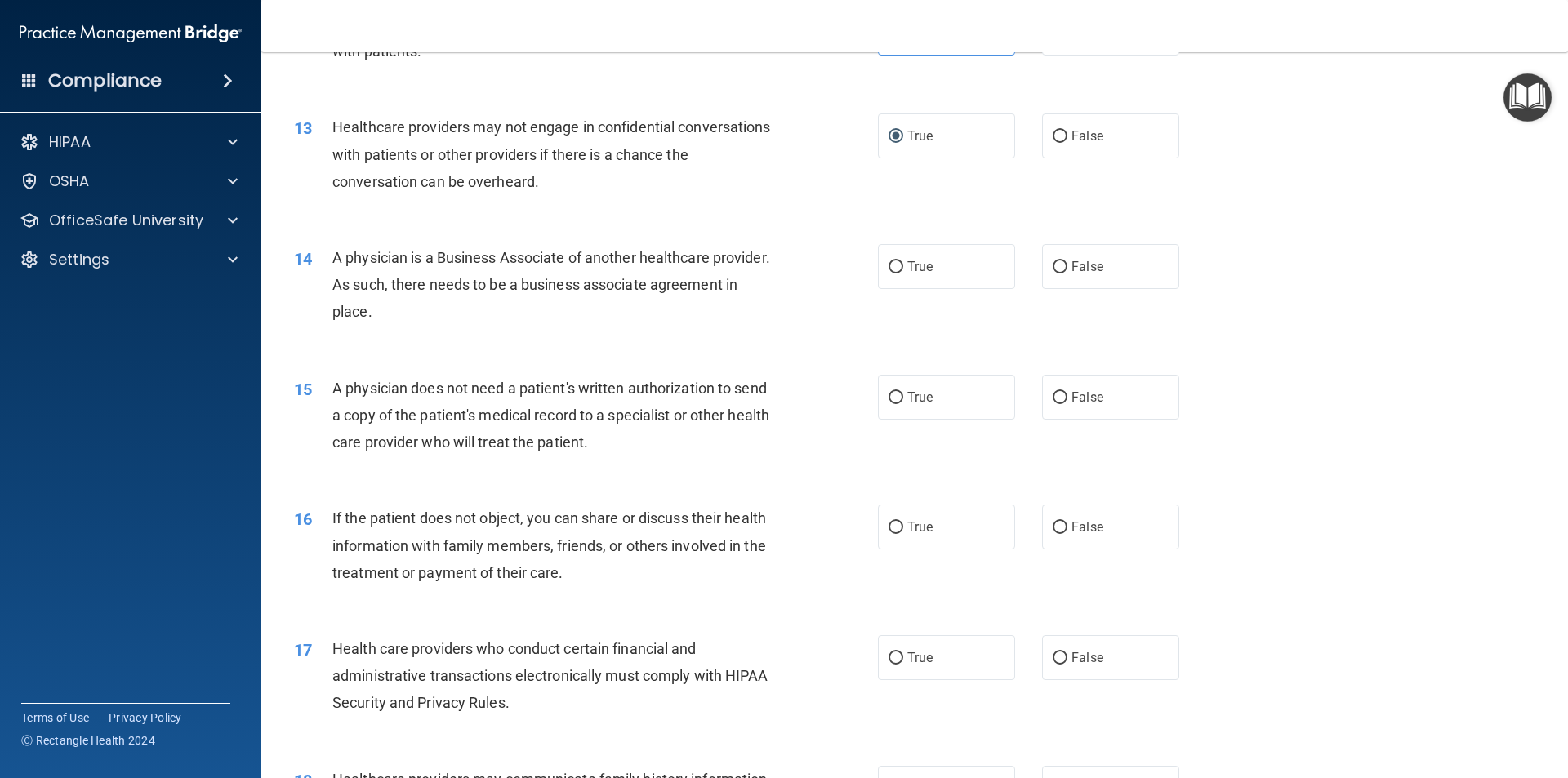
drag, startPoint x: 416, startPoint y: 307, endPoint x: 379, endPoint y: 300, distance: 37.7
click at [385, 302] on div "A physician is a Business Associate of another healthcare provider. As such, th…" at bounding box center [560, 284] width 456 height 81
click at [339, 259] on span "A physician is a Business Associate of another healthcare provider. As such, th…" at bounding box center [550, 284] width 438 height 71
click at [331, 256] on div "14" at bounding box center [306, 259] width 50 height 30
drag, startPoint x: 460, startPoint y: 308, endPoint x: 406, endPoint y: 305, distance: 54.1
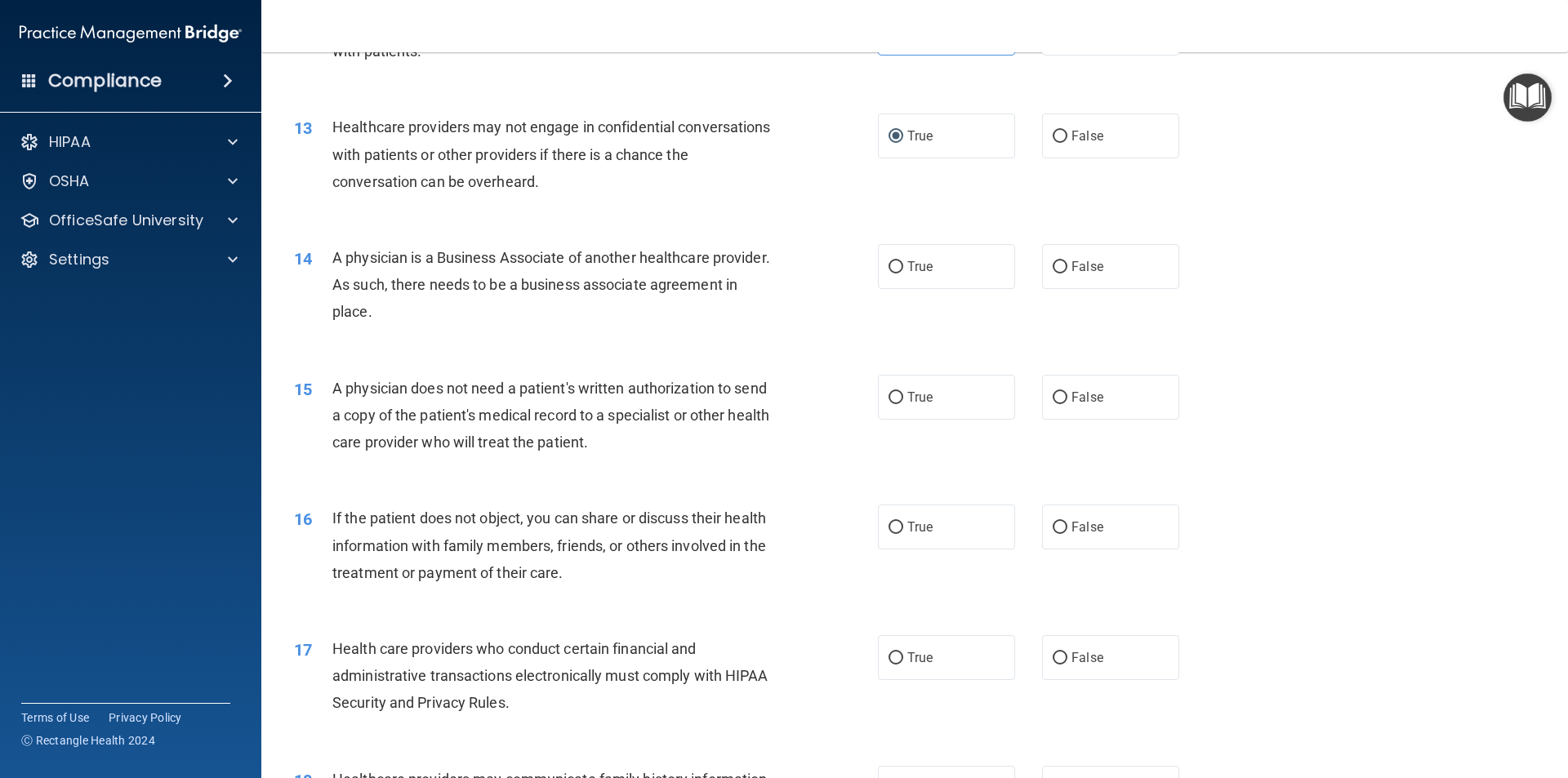
click at [406, 305] on div "A physician is a Business Associate of another healthcare provider. As such, th…" at bounding box center [560, 284] width 456 height 81
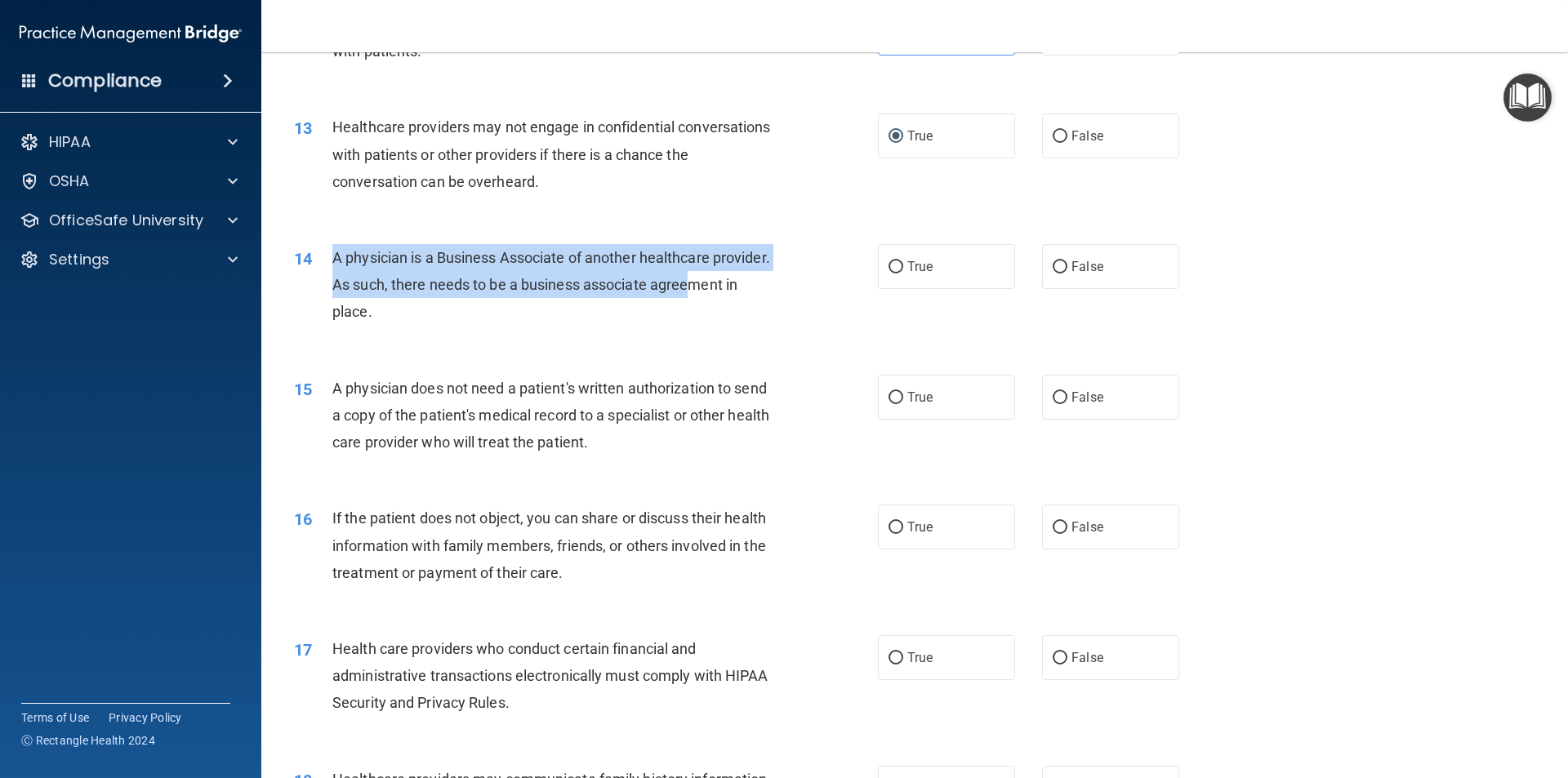
drag, startPoint x: 354, startPoint y: 299, endPoint x: 323, endPoint y: 272, distance: 41.1
click at [324, 272] on div "14 A physician is a Business Associate of another healthcare provider. As such,…" at bounding box center [586, 289] width 633 height 90
click at [324, 269] on div "14" at bounding box center [306, 259] width 50 height 30
click at [324, 268] on div "14" at bounding box center [306, 259] width 50 height 30
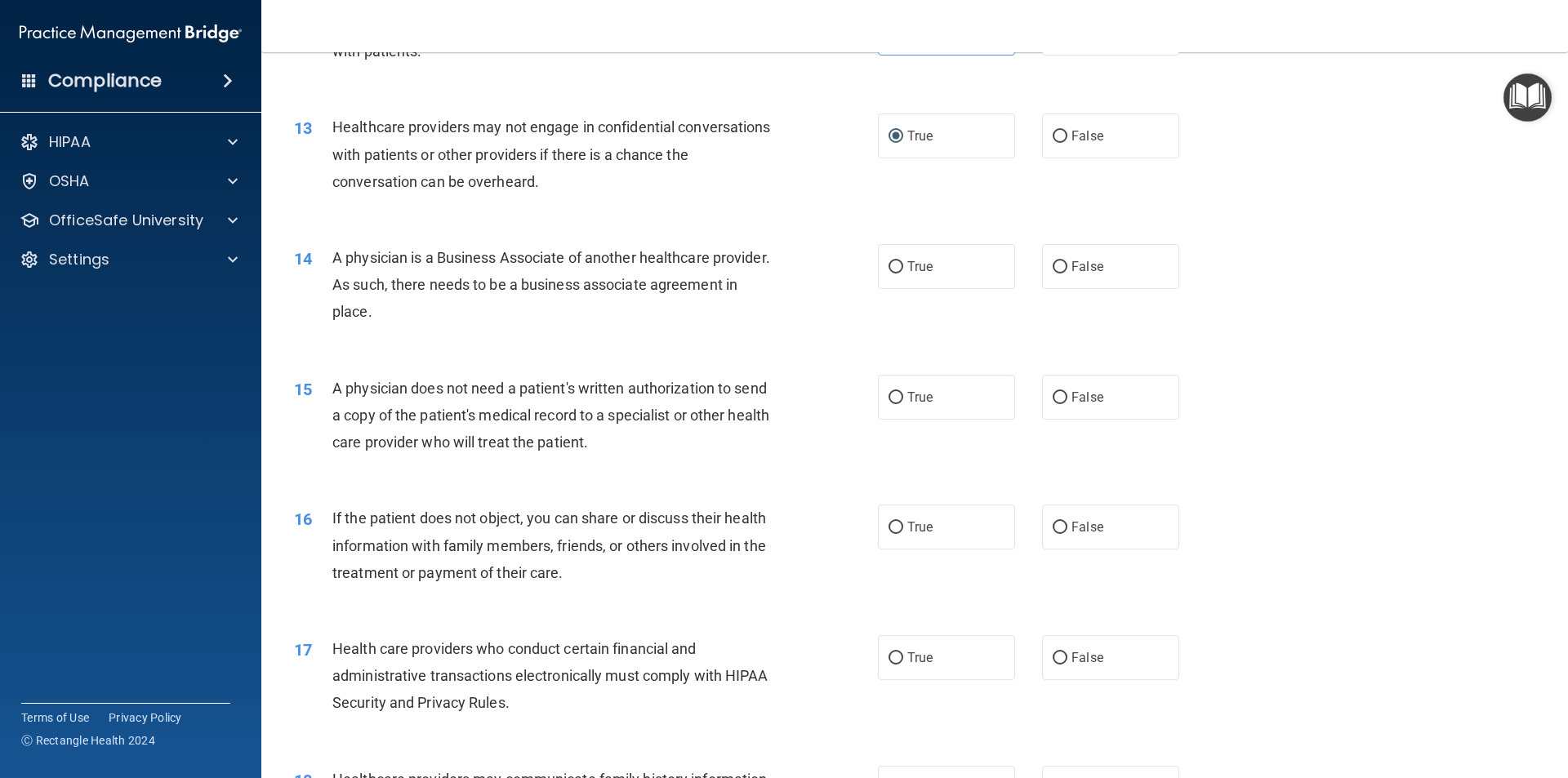
click at [491, 321] on div "A physician is a Business Associate of another healthcare provider. As such, th…" at bounding box center [560, 284] width 456 height 81
drag, startPoint x: 488, startPoint y: 319, endPoint x: 416, endPoint y: 314, distance: 72.2
click at [416, 314] on div "A physician is a Business Associate of another healthcare provider. As such, th…" at bounding box center [560, 284] width 456 height 81
click at [348, 281] on span "A physician is a Business Associate of another healthcare provider. As such, th…" at bounding box center [550, 284] width 438 height 71
drag, startPoint x: 348, startPoint y: 281, endPoint x: 362, endPoint y: 292, distance: 17.8
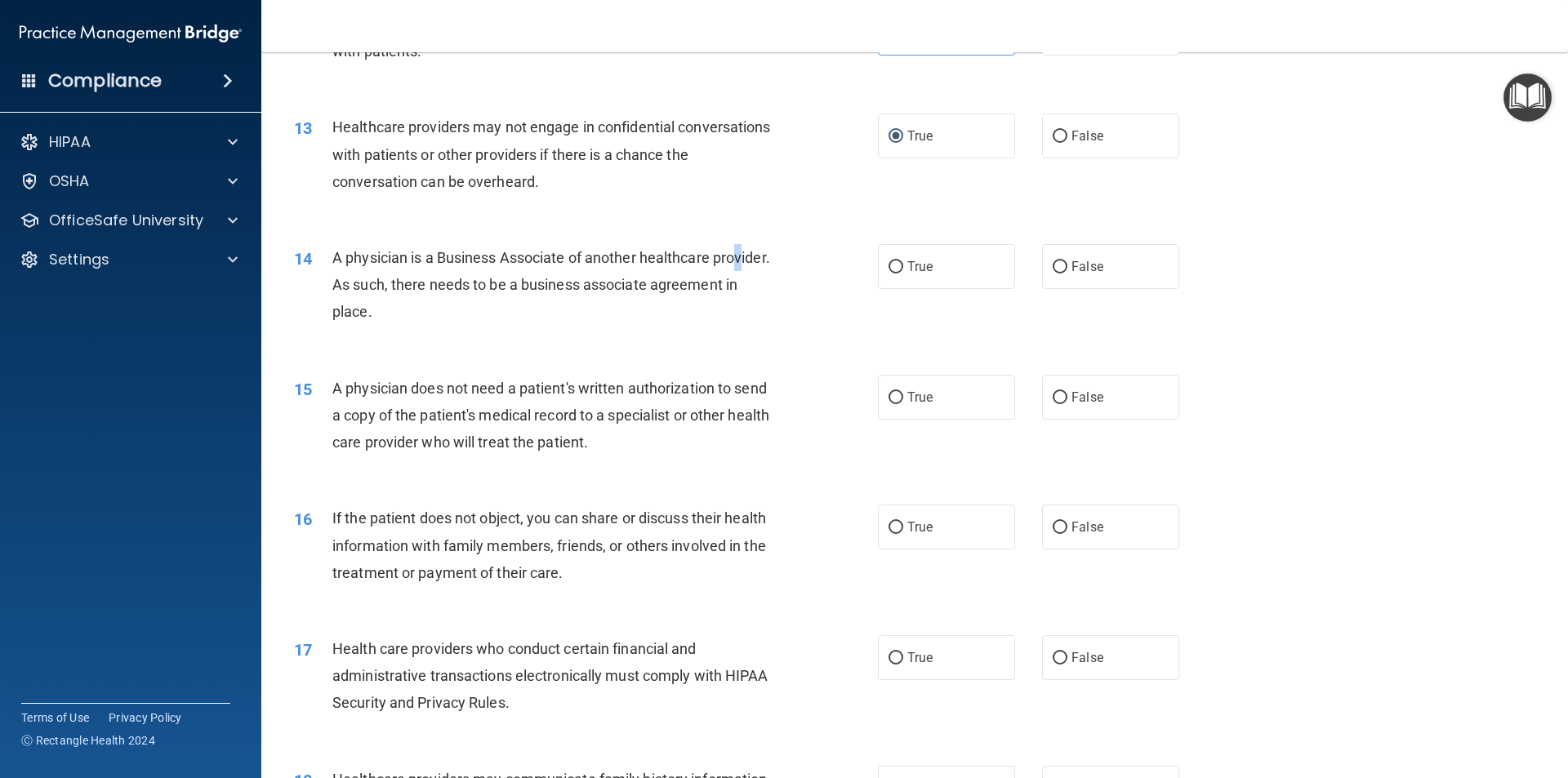
click at [347, 280] on span "A physician is a Business Associate of another healthcare provider. As such, th…" at bounding box center [550, 284] width 438 height 71
click at [485, 326] on div "14 A physician is a Business Associate of another healthcare provider. As such,…" at bounding box center [586, 289] width 633 height 90
drag, startPoint x: 325, startPoint y: 257, endPoint x: 374, endPoint y: 263, distance: 49.4
click at [367, 261] on div "14 A physician is a Business Associate of another healthcare provider. As such,…" at bounding box center [586, 289] width 633 height 90
drag, startPoint x: 483, startPoint y: 293, endPoint x: 560, endPoint y: 309, distance: 78.6
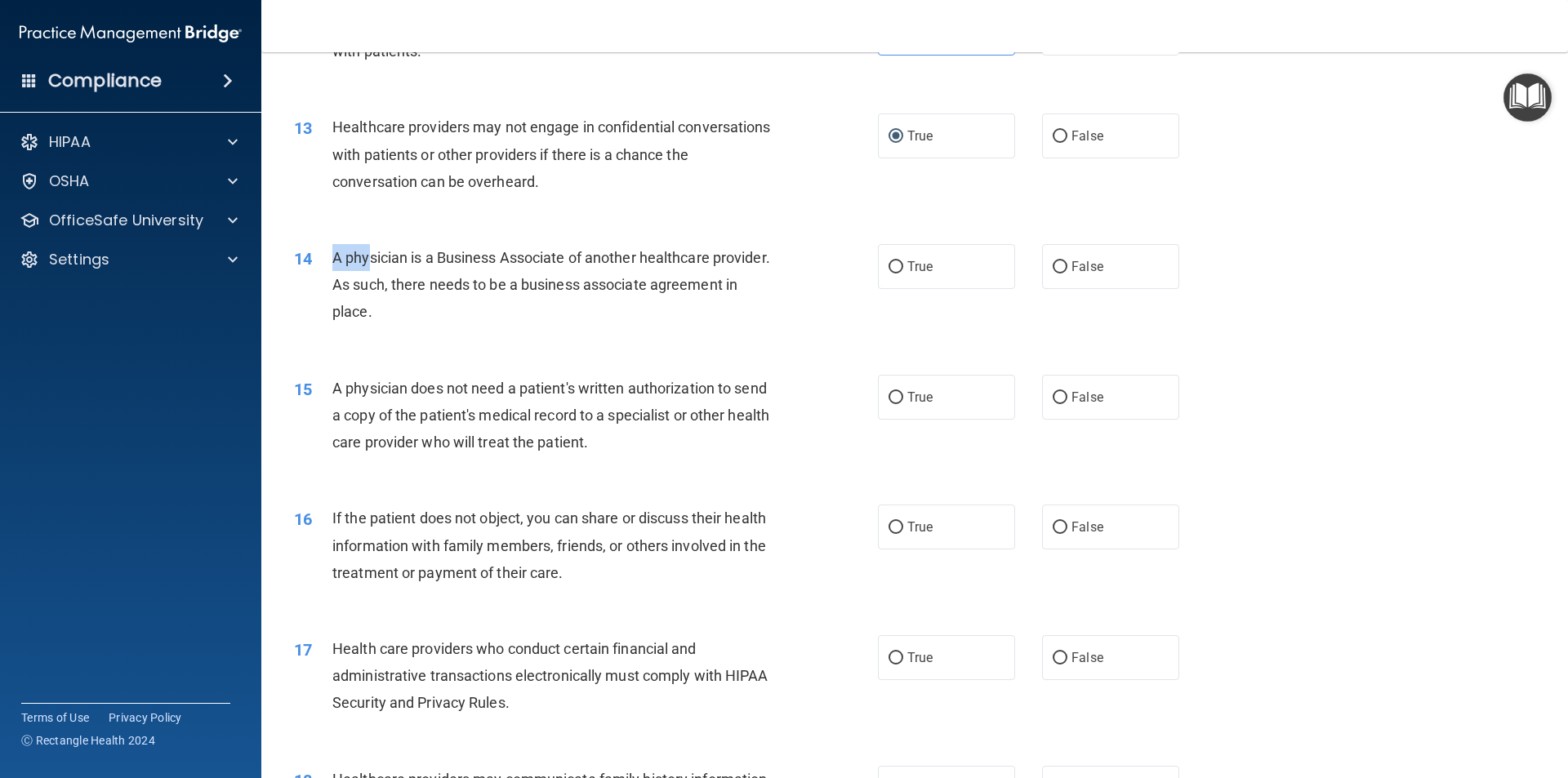
click at [560, 309] on div "A physician is a Business Associate of another healthcare provider. As such, th…" at bounding box center [560, 284] width 456 height 81
click at [498, 324] on div "A physician is a Business Associate of another healthcare provider. As such, th…" at bounding box center [560, 284] width 456 height 81
drag, startPoint x: 446, startPoint y: 314, endPoint x: 334, endPoint y: 279, distance: 117.3
click at [336, 285] on div "A physician is a Business Associate of another healthcare provider. As such, th…" at bounding box center [560, 284] width 456 height 81
drag, startPoint x: 337, startPoint y: 268, endPoint x: 378, endPoint y: 275, distance: 41.6
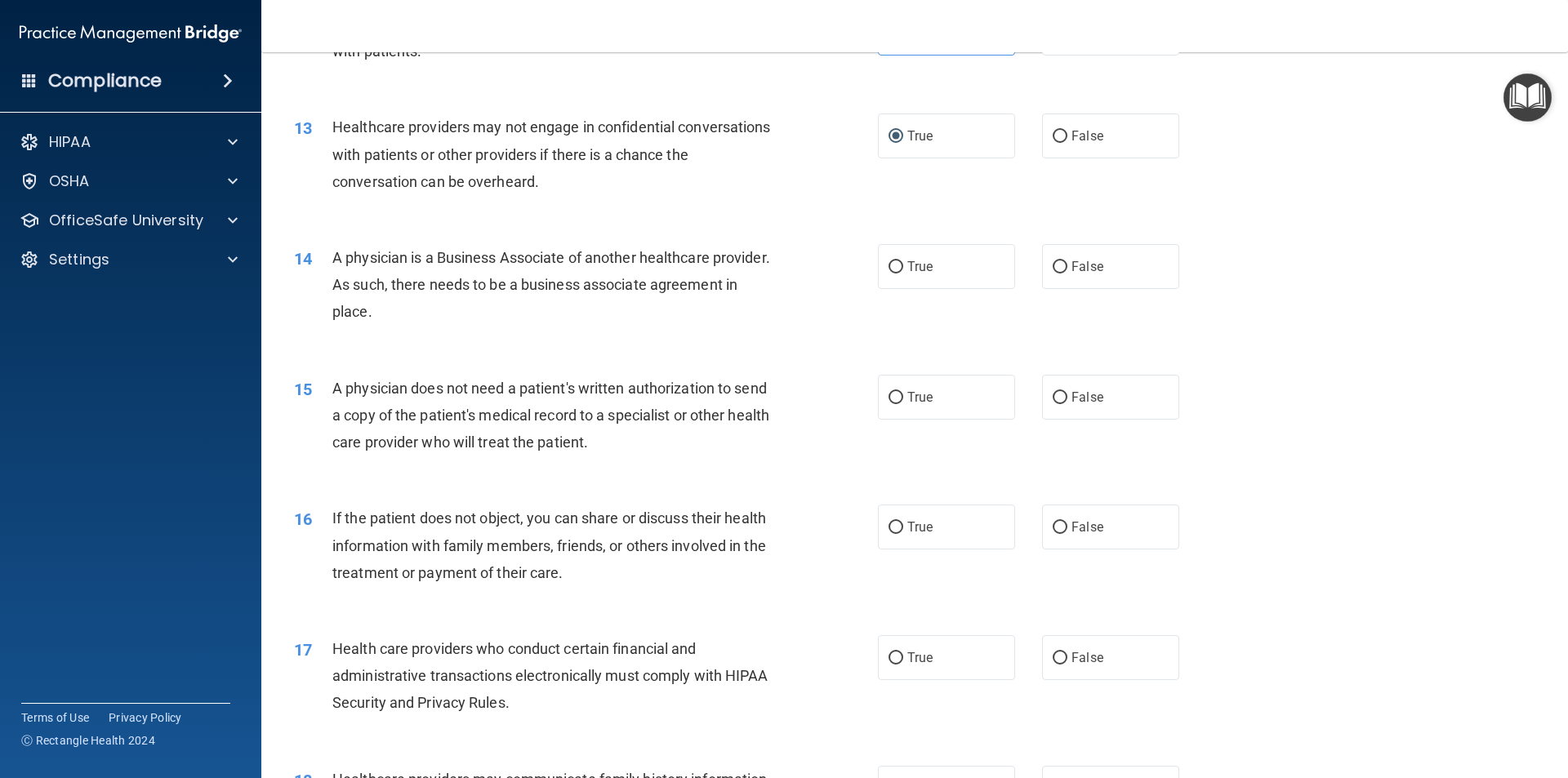
click at [339, 264] on div "A physician is a Business Associate of another healthcare provider. As such, th…" at bounding box center [560, 284] width 456 height 81
drag, startPoint x: 475, startPoint y: 312, endPoint x: 304, endPoint y: 263, distance: 177.9
click at [304, 263] on div "14 A physician is a Business Associate of another healthcare provider. As such,…" at bounding box center [586, 289] width 633 height 90
click at [304, 263] on span "14" at bounding box center [303, 258] width 18 height 19
drag, startPoint x: 466, startPoint y: 314, endPoint x: 325, endPoint y: 261, distance: 150.6
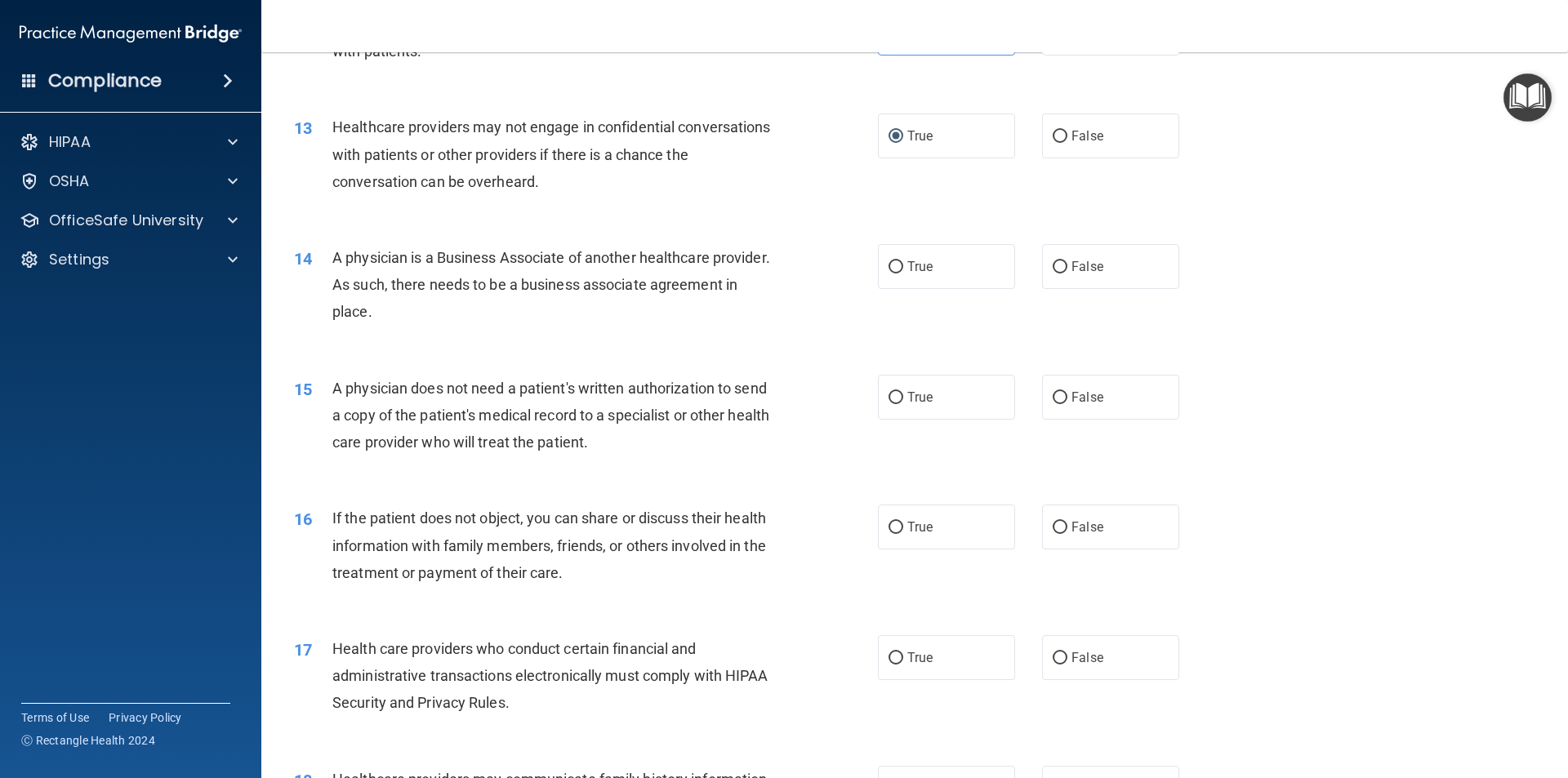
click at [325, 261] on div "14 A physician is a Business Associate of another healthcare provider. As such,…" at bounding box center [586, 289] width 633 height 90
click at [1056, 269] on input "False" at bounding box center [1060, 267] width 15 height 12
radio input "true"
click at [430, 410] on span "A physician does not need a patient's written authorization to send a copy of t…" at bounding box center [550, 415] width 437 height 71
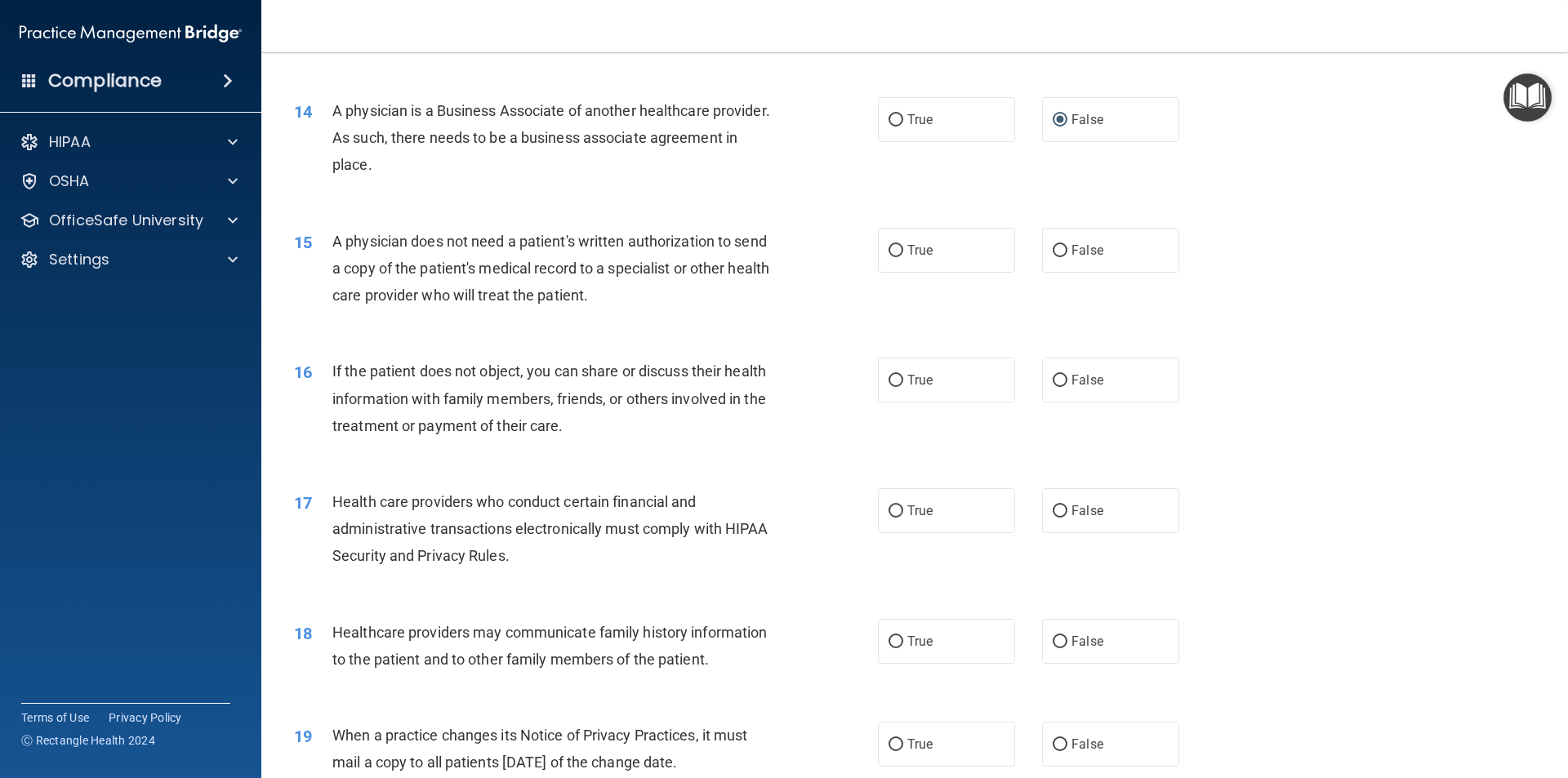
scroll to position [1635, 0]
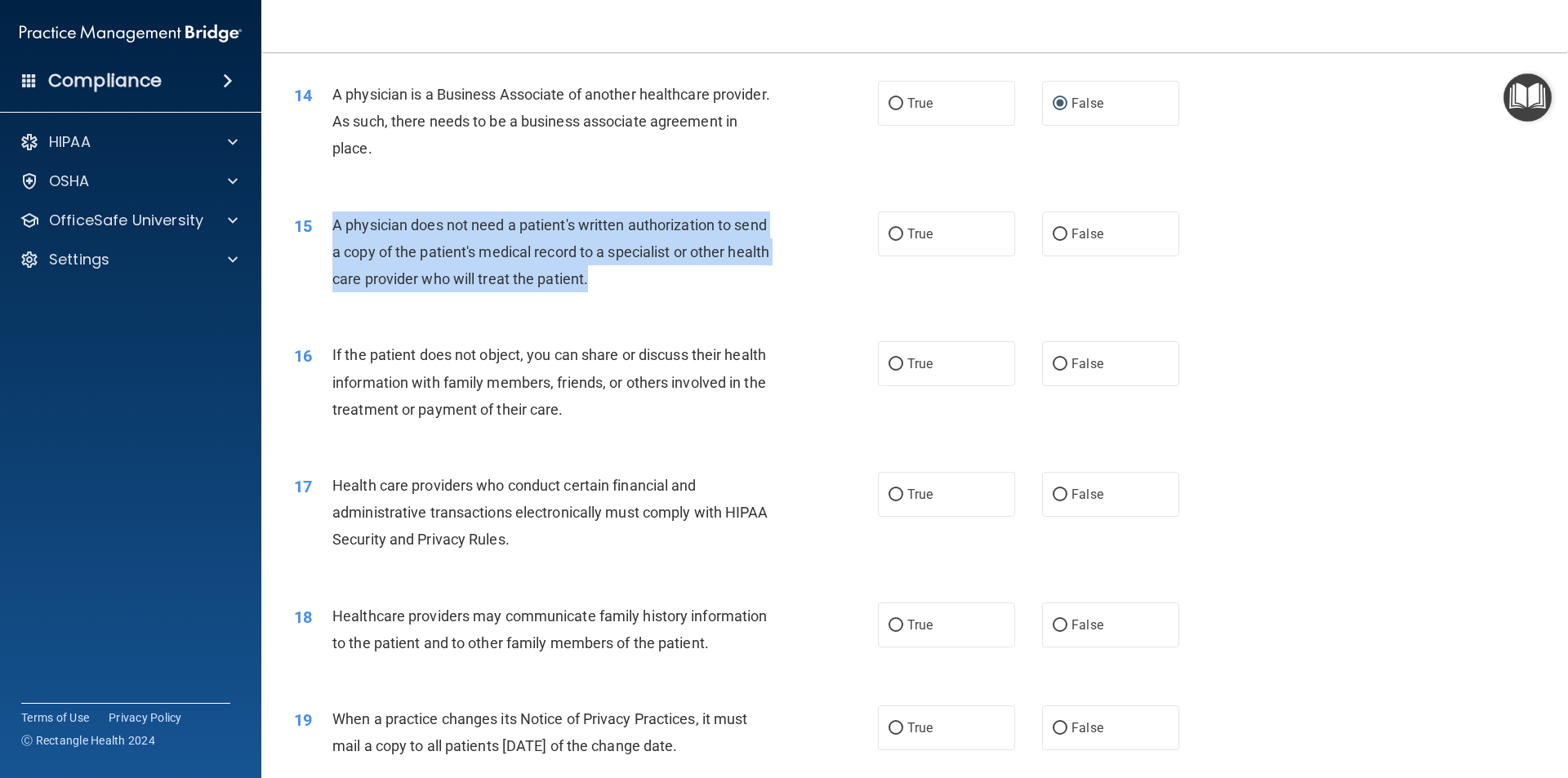
drag, startPoint x: 645, startPoint y: 286, endPoint x: 330, endPoint y: 228, distance: 320.3
click at [330, 228] on div "15 A physician does not need a patient's written authorization to send a copy o…" at bounding box center [586, 256] width 633 height 90
click at [889, 236] on input "True" at bounding box center [896, 234] width 15 height 12
radio input "true"
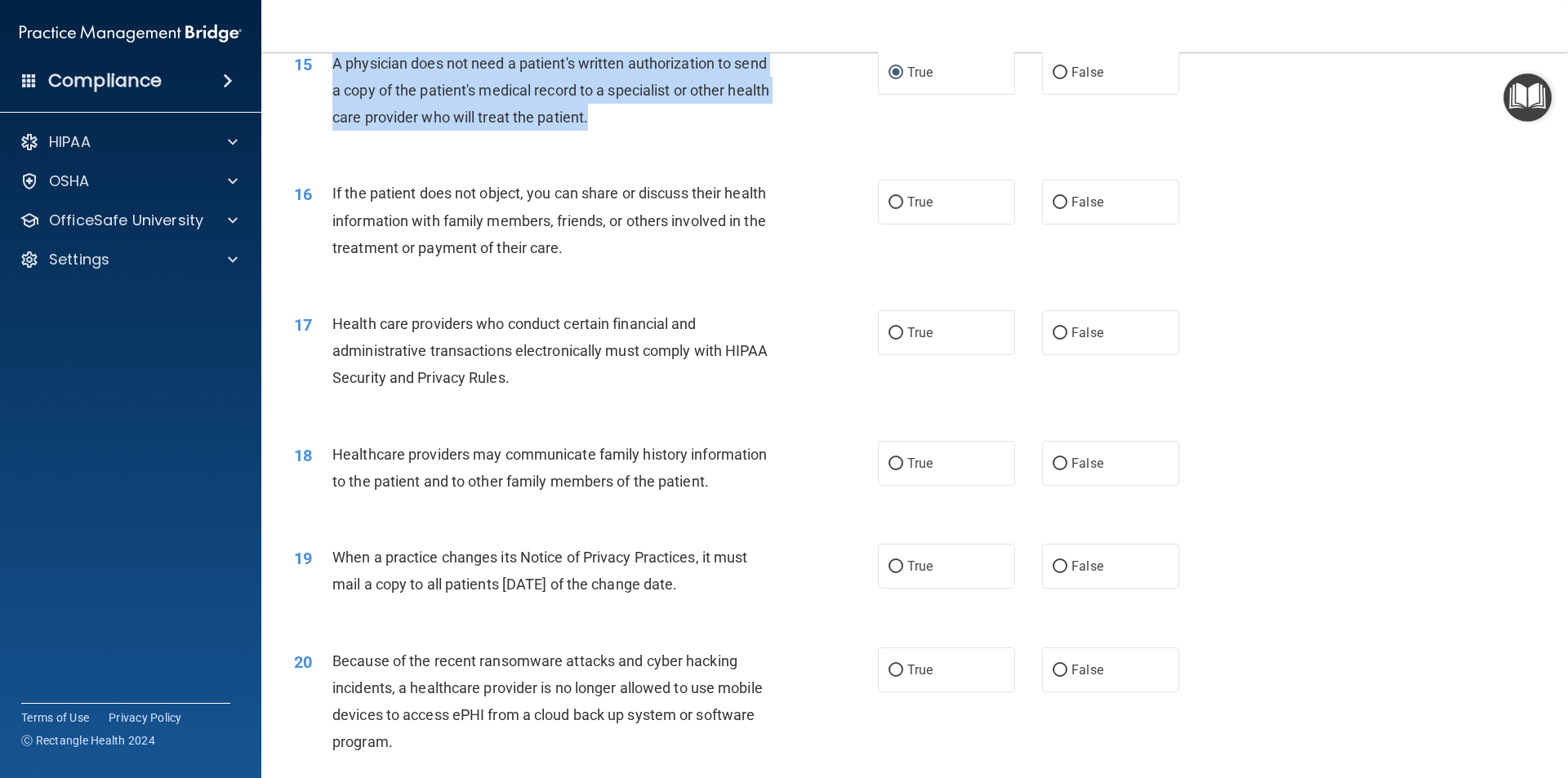
scroll to position [1797, 0]
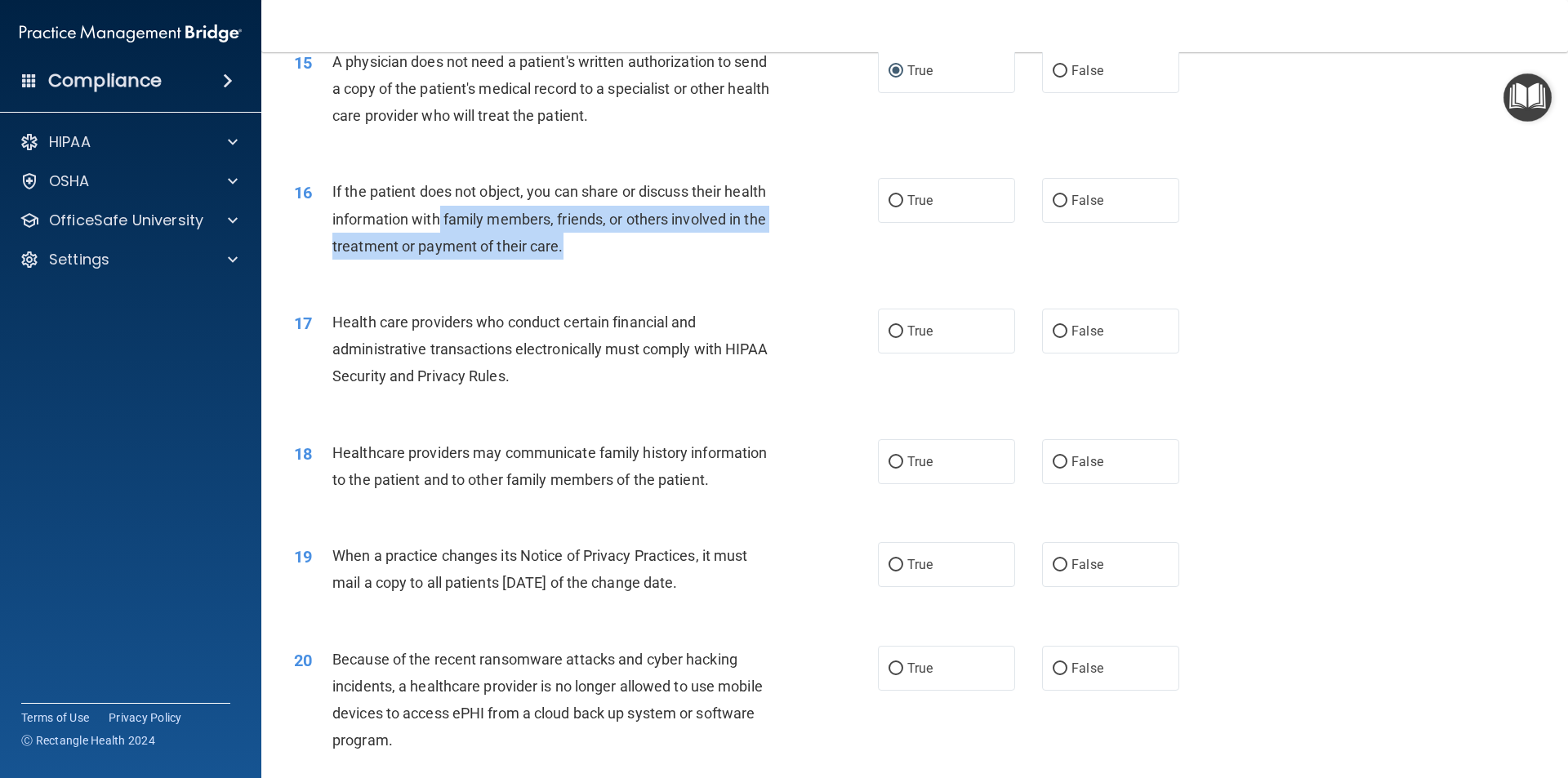
drag, startPoint x: 552, startPoint y: 240, endPoint x: 384, endPoint y: 209, distance: 170.8
click at [401, 216] on span "If the patient does not object, you can share or discuss their health informati…" at bounding box center [549, 218] width 433 height 71
click at [337, 195] on span "If the patient does not object, you can share or discuss their health informati…" at bounding box center [549, 218] width 433 height 71
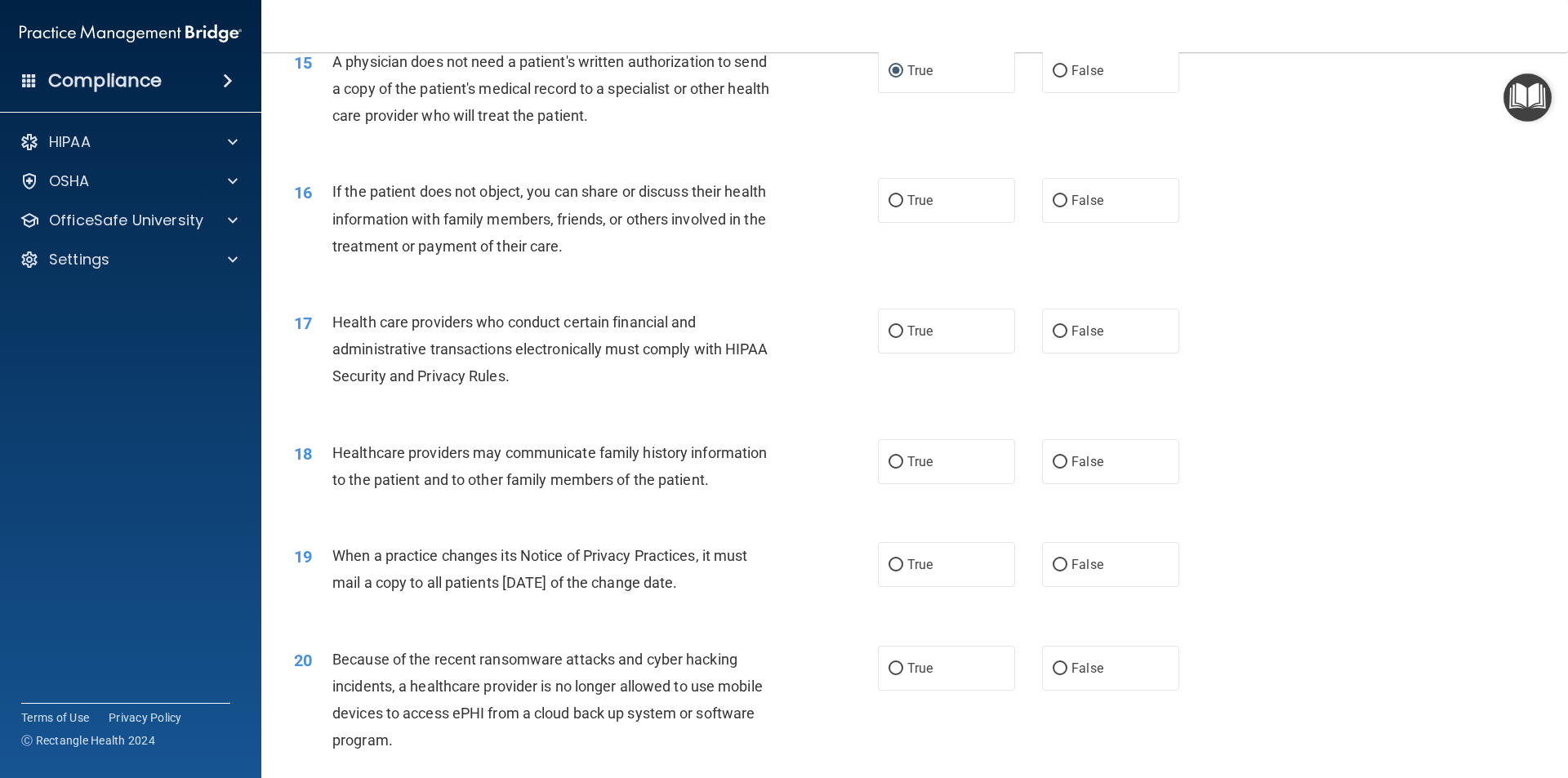
click at [498, 269] on div "16 If the patient does not object, you can share or discuss their health inform…" at bounding box center [914, 222] width 1265 height 131
click at [567, 250] on div "If the patient does not object, you can share or discuss their health informati…" at bounding box center [560, 218] width 456 height 81
drag, startPoint x: 590, startPoint y: 257, endPoint x: 437, endPoint y: 242, distance: 153.7
click at [437, 242] on div "If the patient does not object, you can share or discuss their health informati…" at bounding box center [560, 218] width 456 height 81
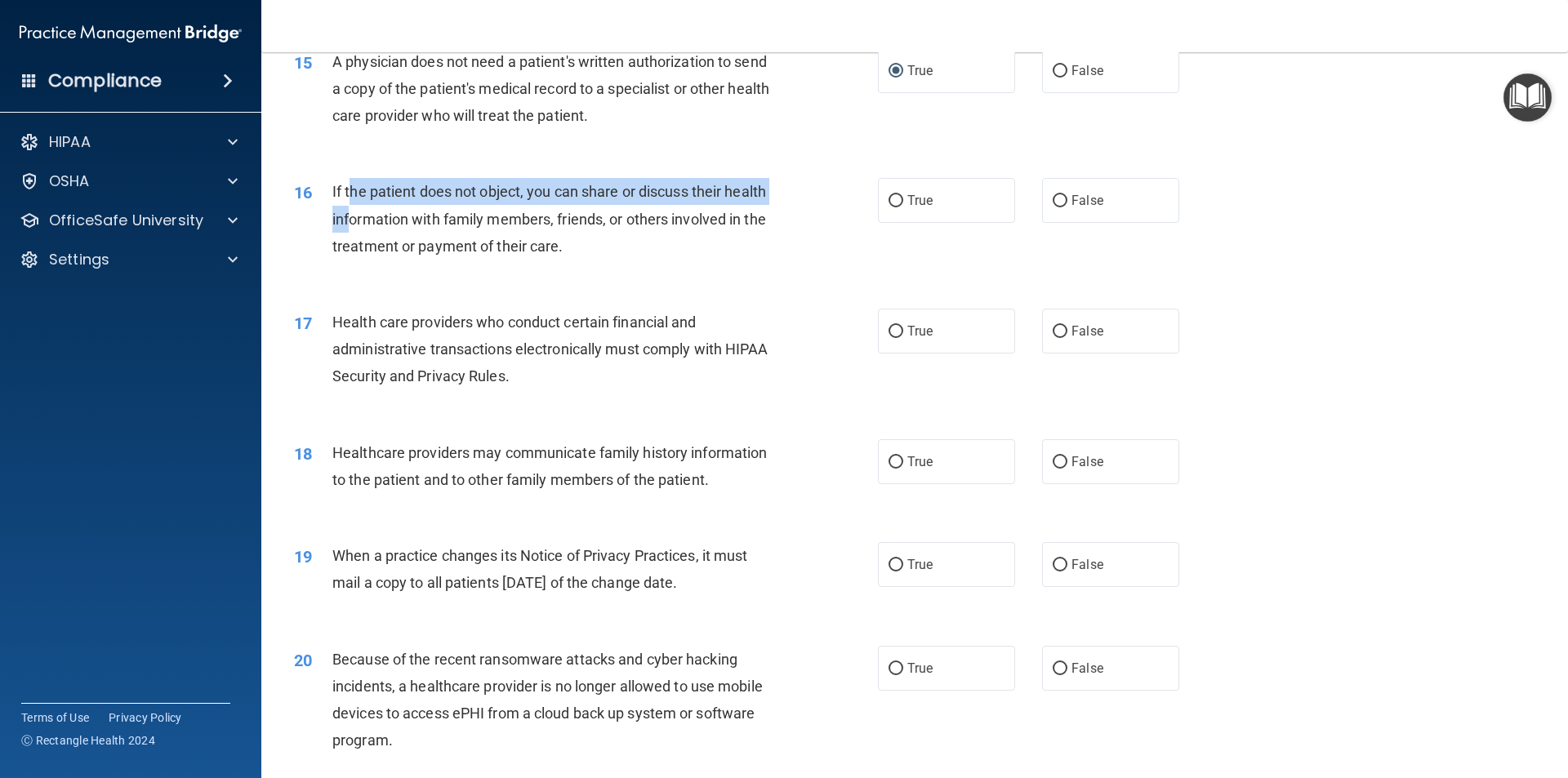
click at [347, 204] on div "If the patient does not object, you can share or discuss their health informati…" at bounding box center [560, 218] width 456 height 81
click at [353, 206] on div "If the patient does not object, you can share or discuss their health informati…" at bounding box center [560, 218] width 456 height 81
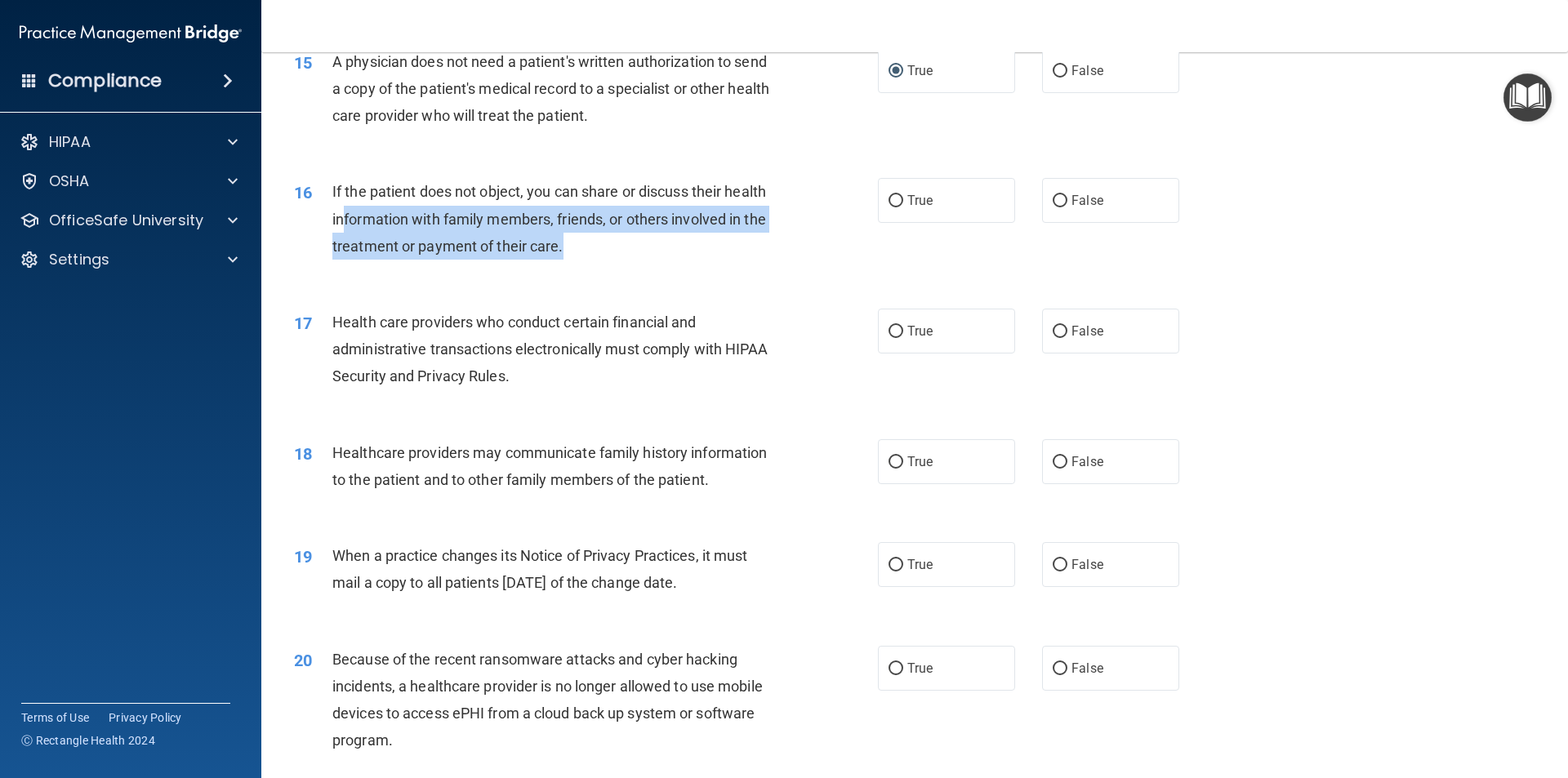
drag, startPoint x: 571, startPoint y: 249, endPoint x: 339, endPoint y: 203, distance: 236.5
click at [341, 206] on div "If the patient does not object, you can share or discuss their health informati…" at bounding box center [560, 218] width 456 height 81
click at [332, 189] on span "If the patient does not object, you can share or discuss their health informati…" at bounding box center [549, 218] width 433 height 71
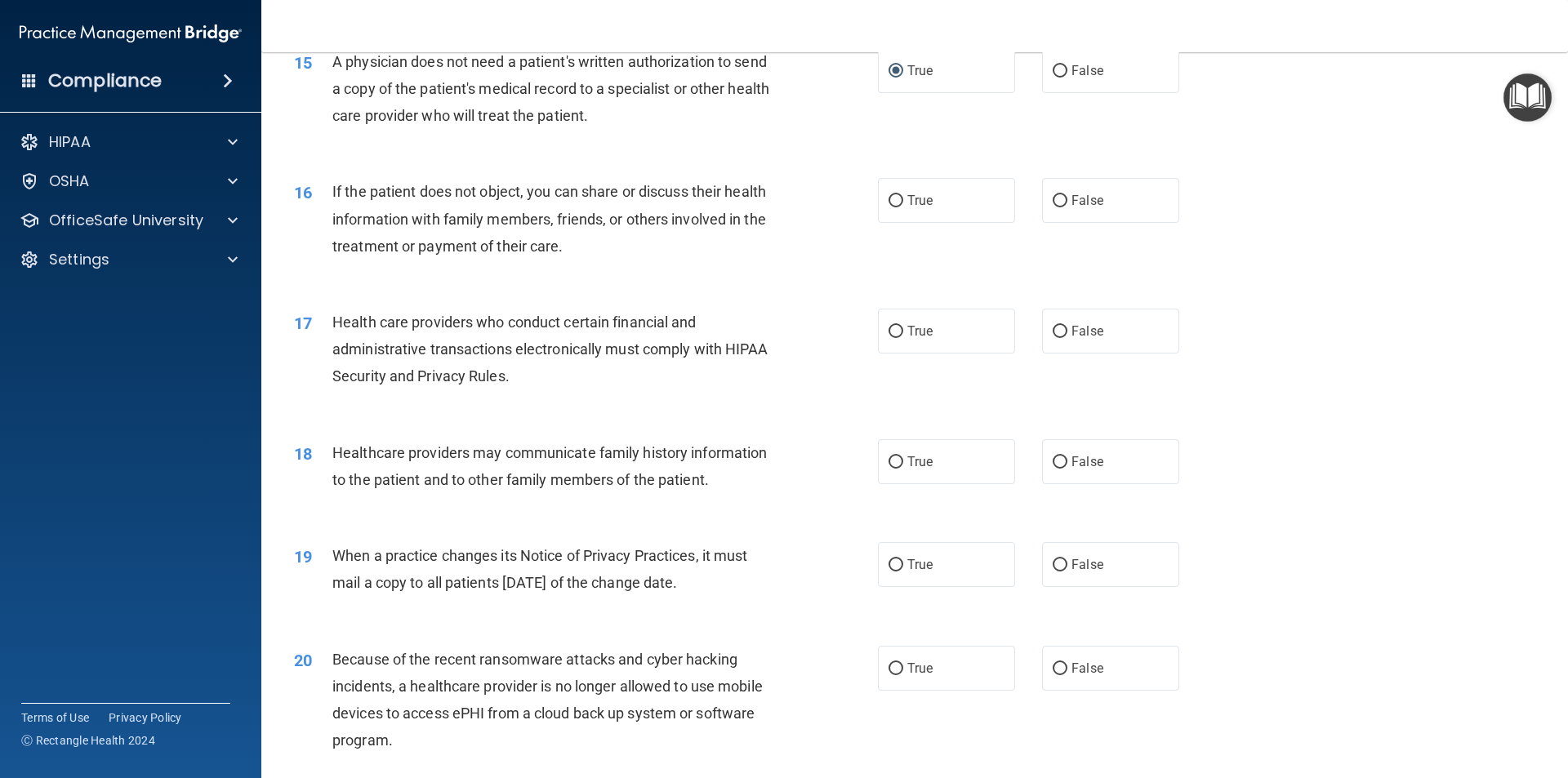
click at [329, 184] on div "16" at bounding box center [306, 193] width 50 height 30
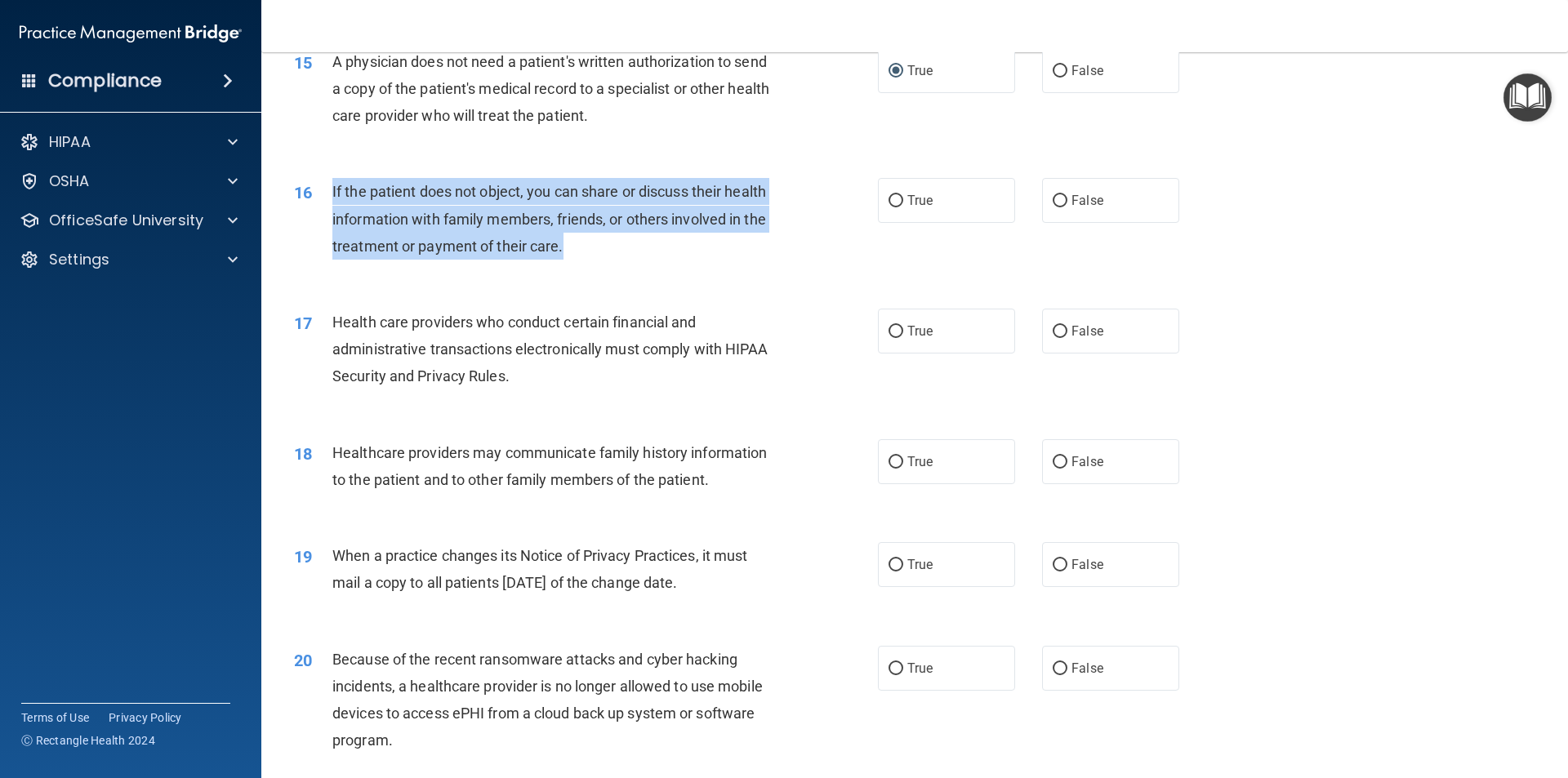
drag, startPoint x: 566, startPoint y: 246, endPoint x: 332, endPoint y: 182, distance: 242.6
click at [332, 182] on div "If the patient does not object, you can share or discuss their health informati…" at bounding box center [560, 218] width 456 height 81
click at [891, 195] on input "True" at bounding box center [896, 200] width 15 height 12
radio input "true"
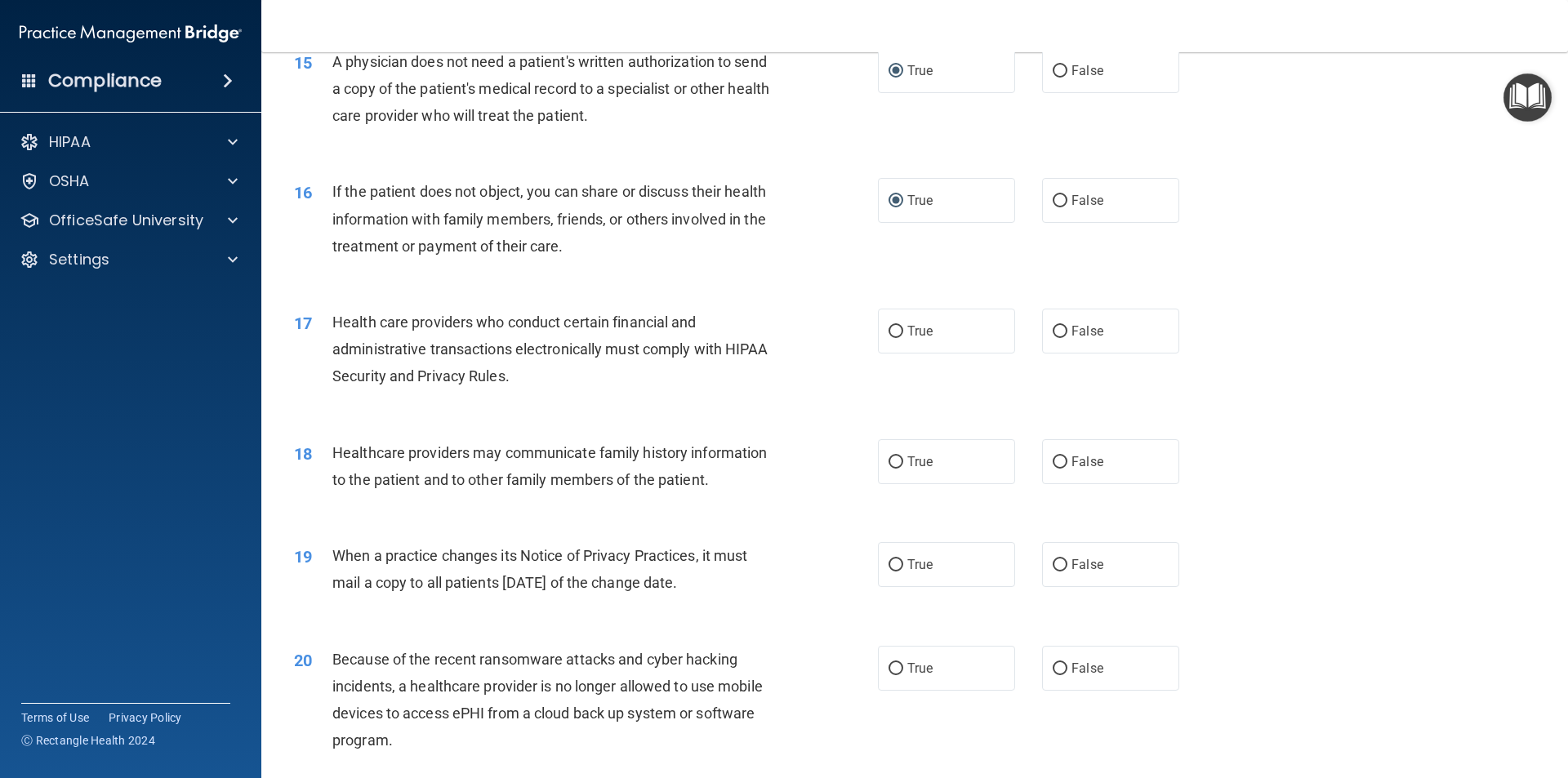
click at [530, 382] on div "Health care providers who conduct certain financial and administrative transact…" at bounding box center [560, 349] width 456 height 81
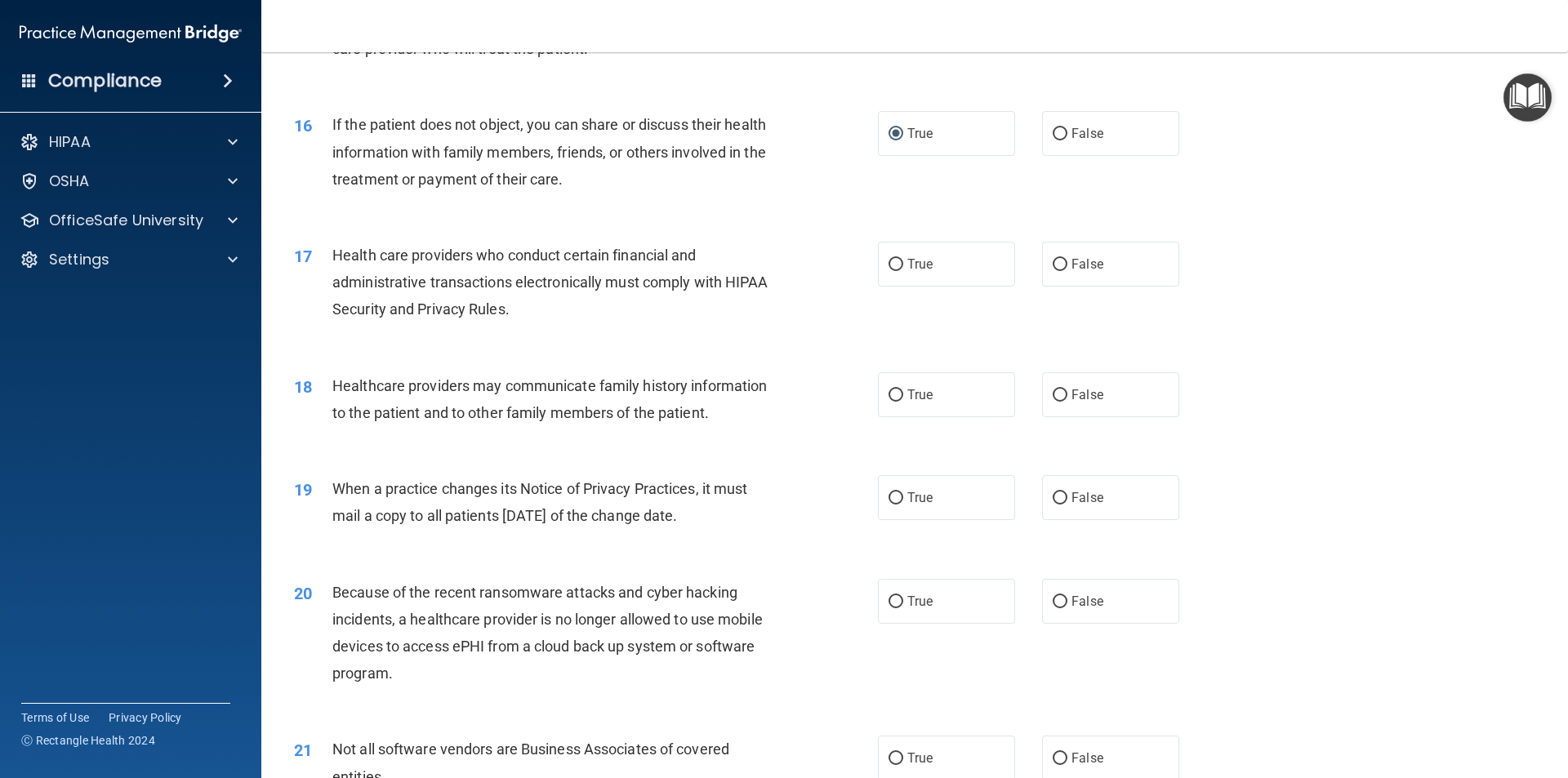
scroll to position [1961, 0]
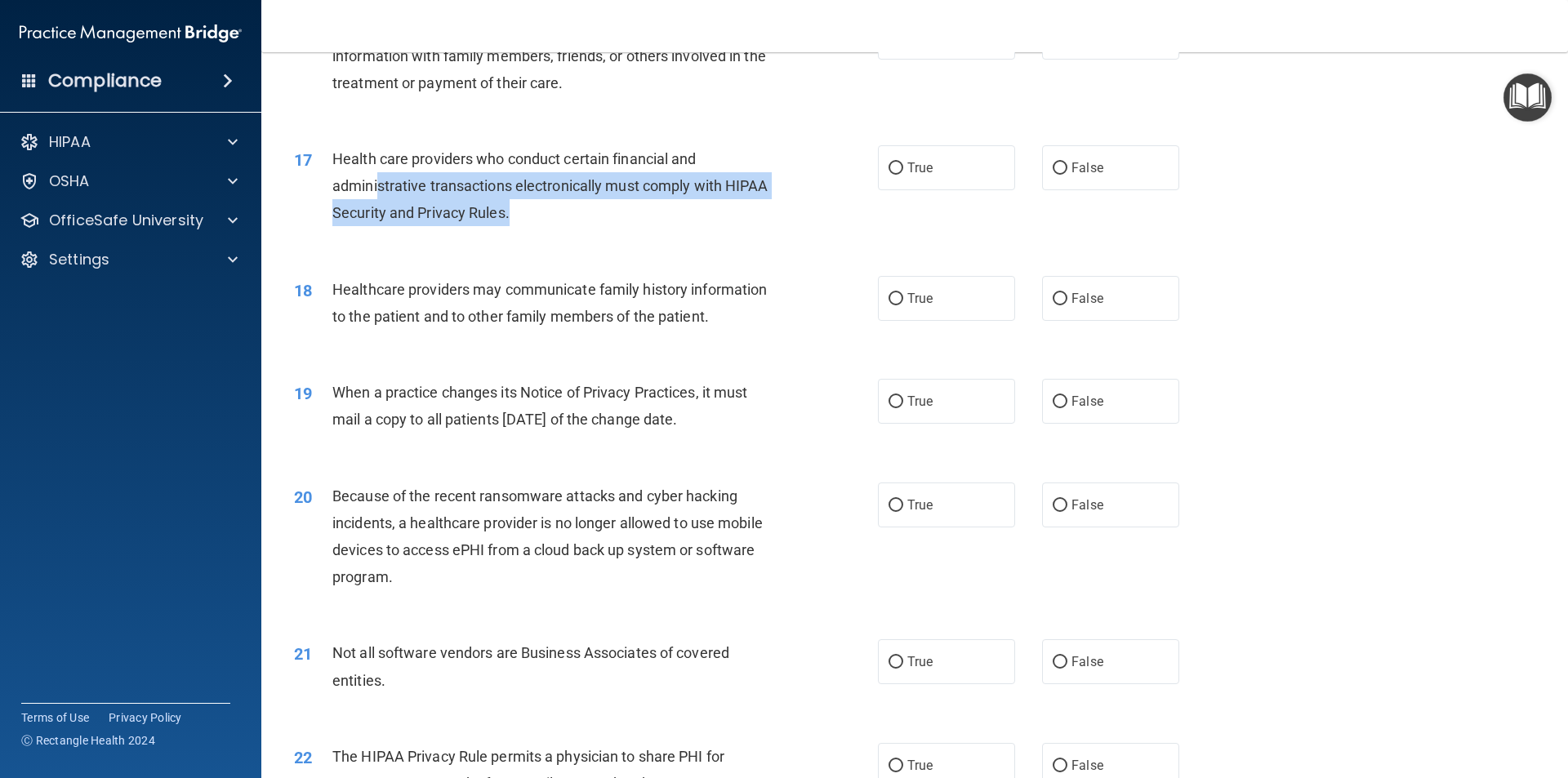
drag, startPoint x: 515, startPoint y: 218, endPoint x: 368, endPoint y: 186, distance: 150.4
click at [369, 187] on div "Health care providers who conduct certain financial and administrative transact…" at bounding box center [560, 186] width 456 height 81
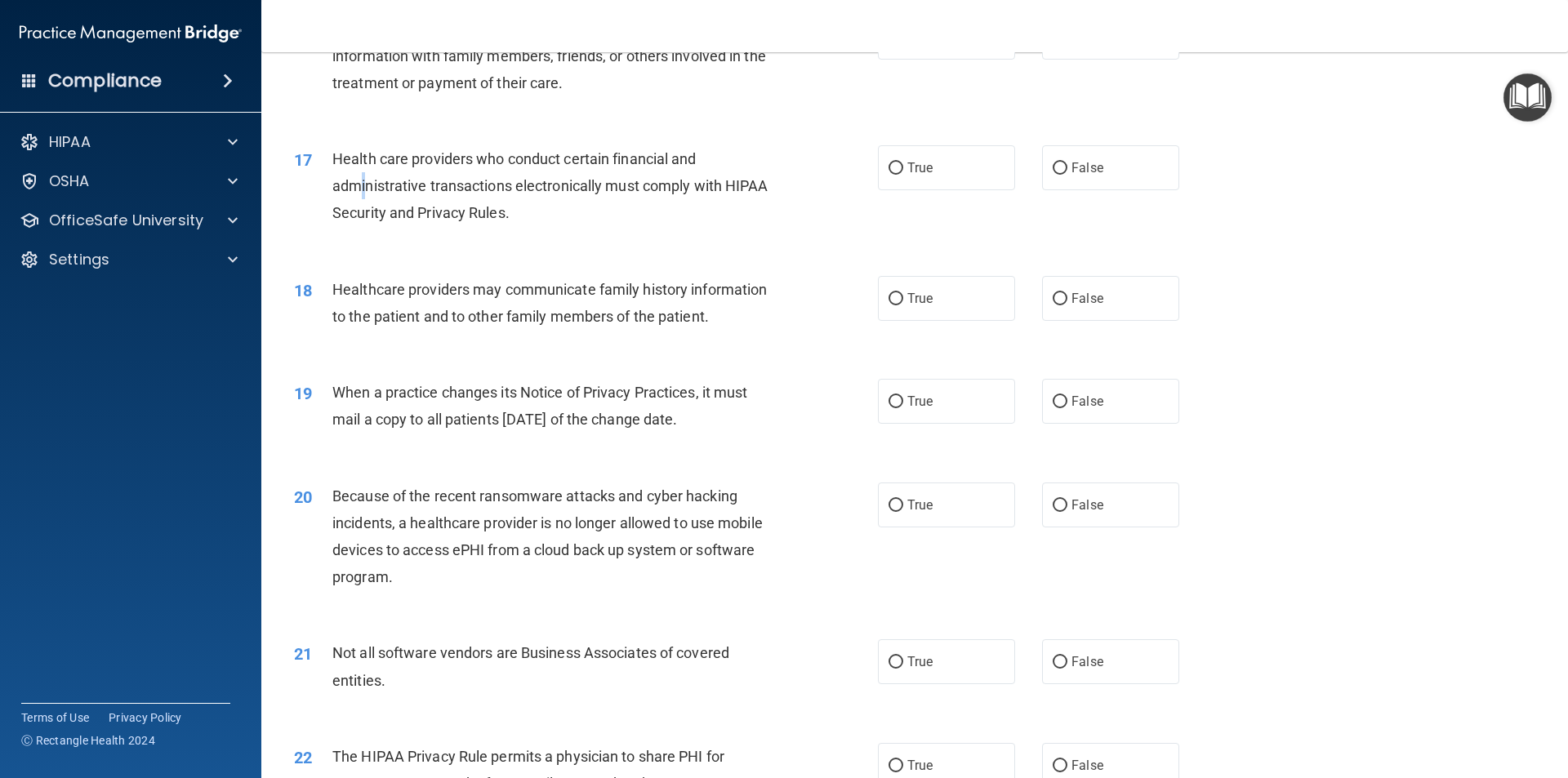
drag, startPoint x: 365, startPoint y: 182, endPoint x: 358, endPoint y: 172, distance: 12.2
click at [359, 174] on div "Health care providers who conduct certain financial and administrative transact…" at bounding box center [560, 186] width 456 height 81
click at [344, 170] on div "Health care providers who conduct certain financial and administrative transact…" at bounding box center [560, 186] width 456 height 81
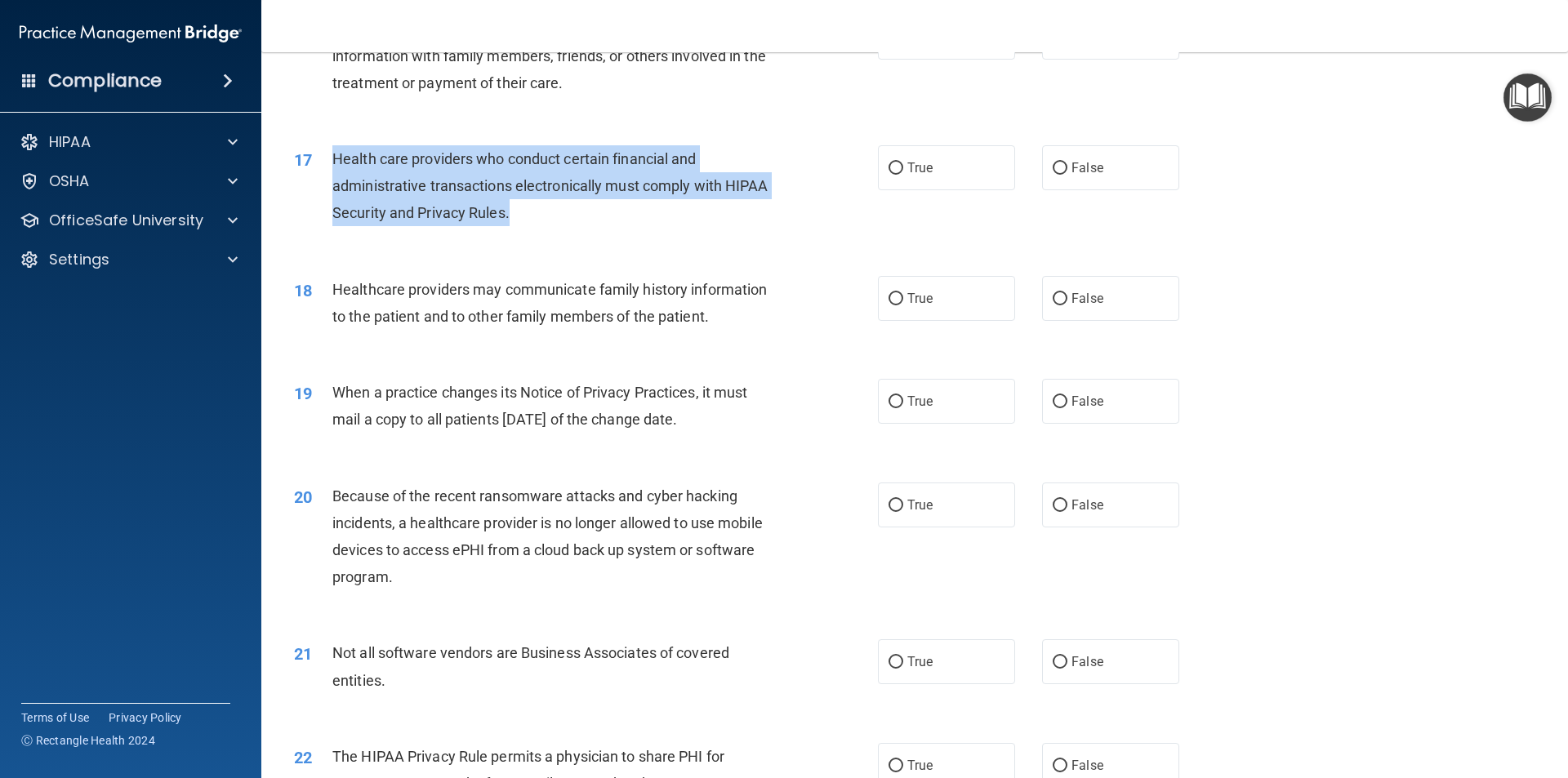
drag, startPoint x: 537, startPoint y: 218, endPoint x: 326, endPoint y: 158, distance: 219.4
click at [326, 158] on div "17 Health care providers who conduct certain financial and administrative trans…" at bounding box center [586, 190] width 633 height 90
click at [889, 175] on input "True" at bounding box center [896, 168] width 15 height 12
radio input "true"
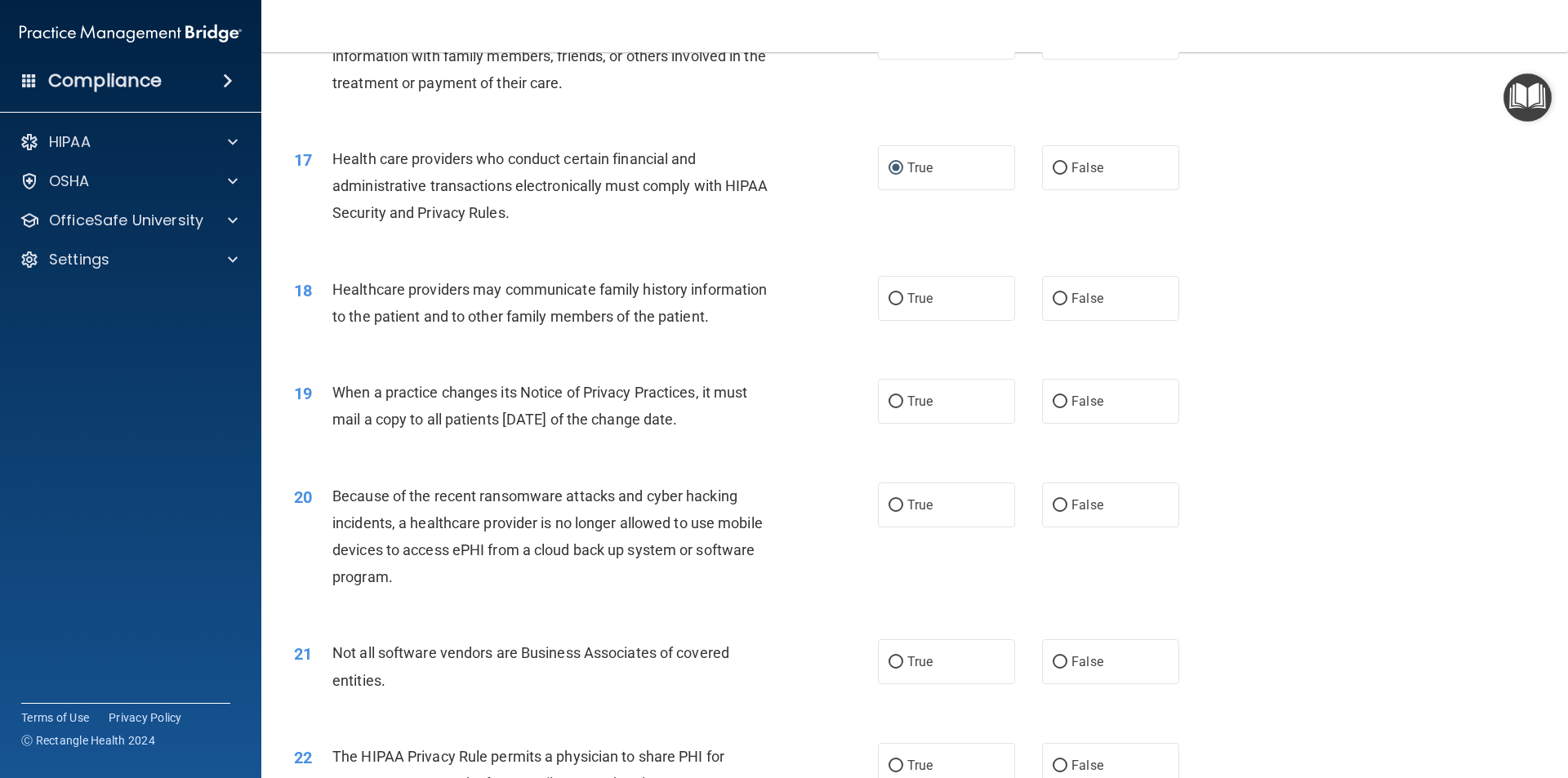
click at [413, 349] on div "18 Healthcare providers may communicate family history information to the patie…" at bounding box center [914, 307] width 1265 height 103
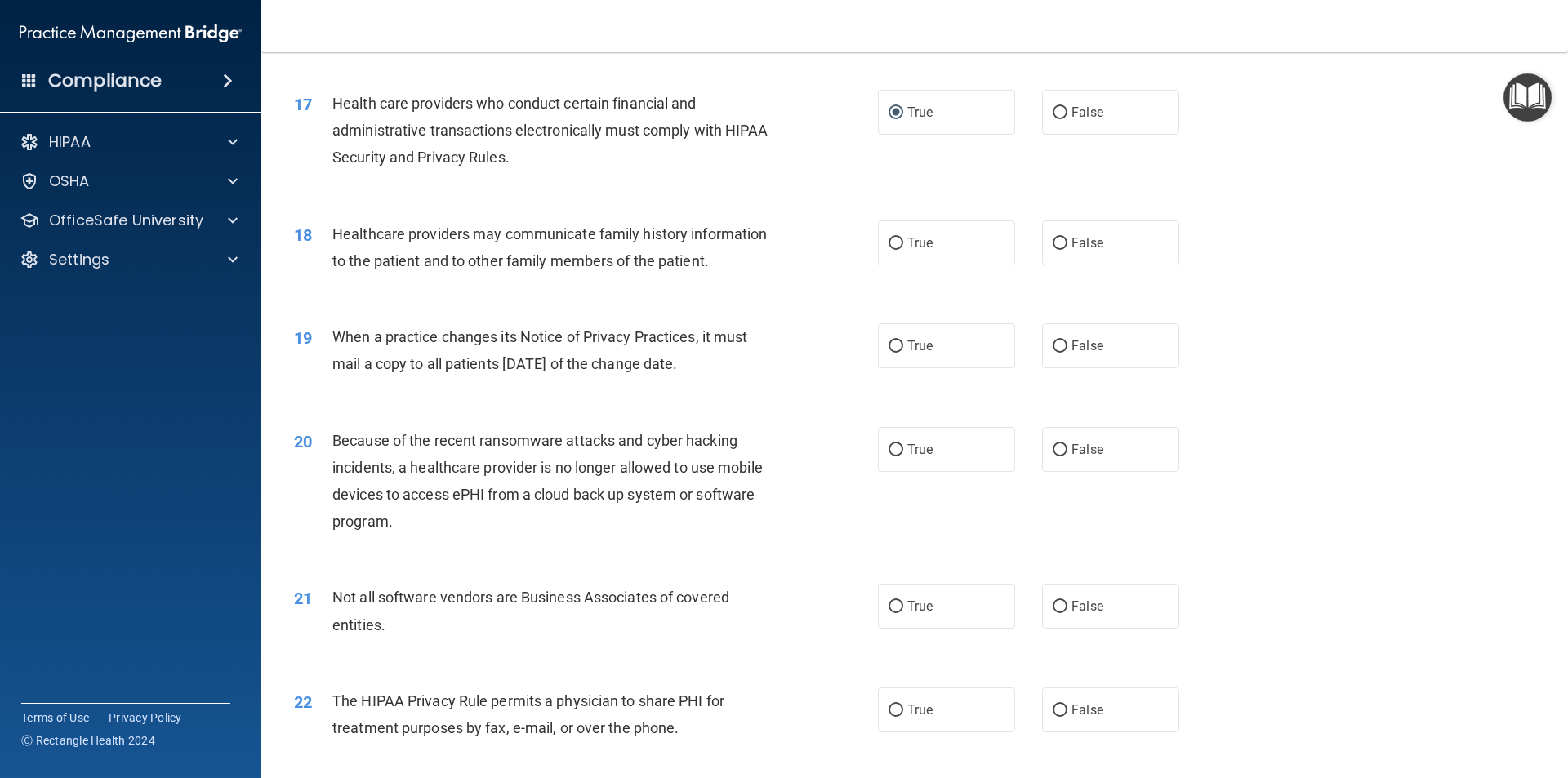
scroll to position [2042, 0]
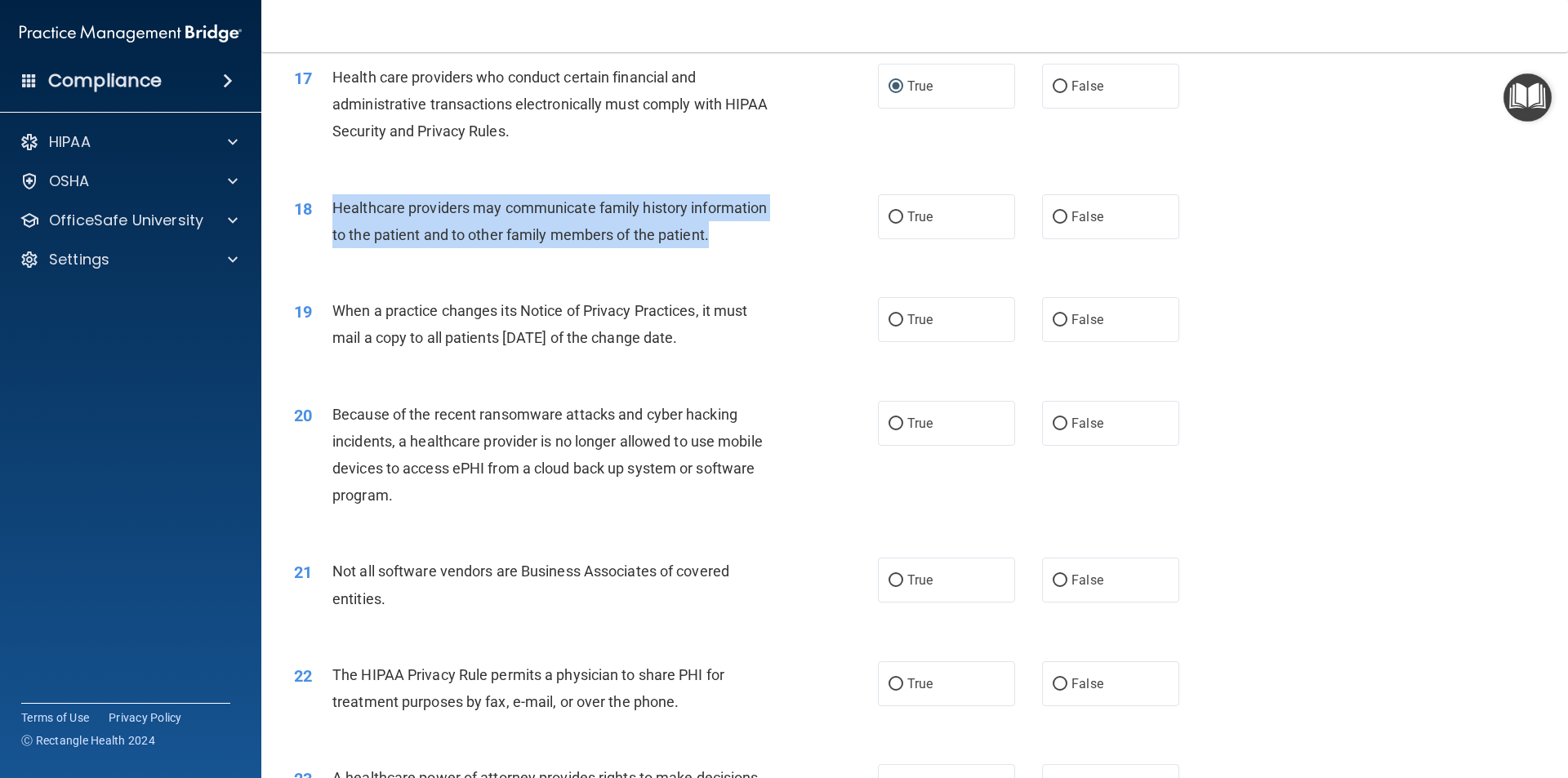
drag, startPoint x: 725, startPoint y: 242, endPoint x: 328, endPoint y: 208, distance: 398.5
click at [328, 208] on div "18 Healthcare providers may communicate family history information to the patie…" at bounding box center [586, 226] width 633 height 62
click at [893, 221] on input "True" at bounding box center [896, 217] width 15 height 12
radio input "true"
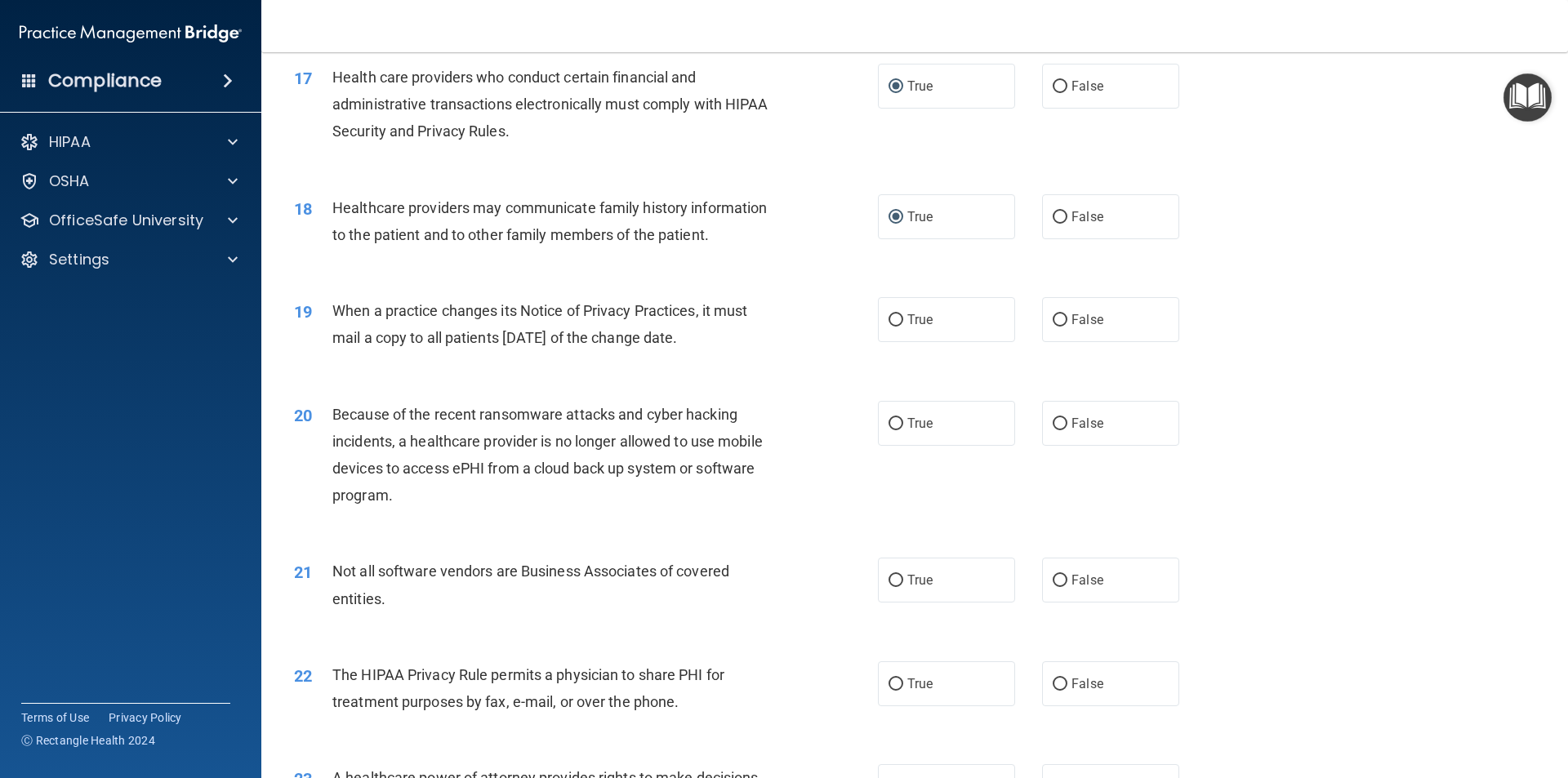
click at [430, 368] on div "19 When a practice changes its Notice of Privacy Practices, it must mail a copy…" at bounding box center [914, 328] width 1265 height 103
drag, startPoint x: 737, startPoint y: 340, endPoint x: 331, endPoint y: 314, distance: 406.8
click at [331, 314] on div "19 When a practice changes its Notice of Privacy Practices, it must mail a copy…" at bounding box center [586, 328] width 633 height 62
click at [1053, 318] on input "False" at bounding box center [1060, 320] width 15 height 12
radio input "true"
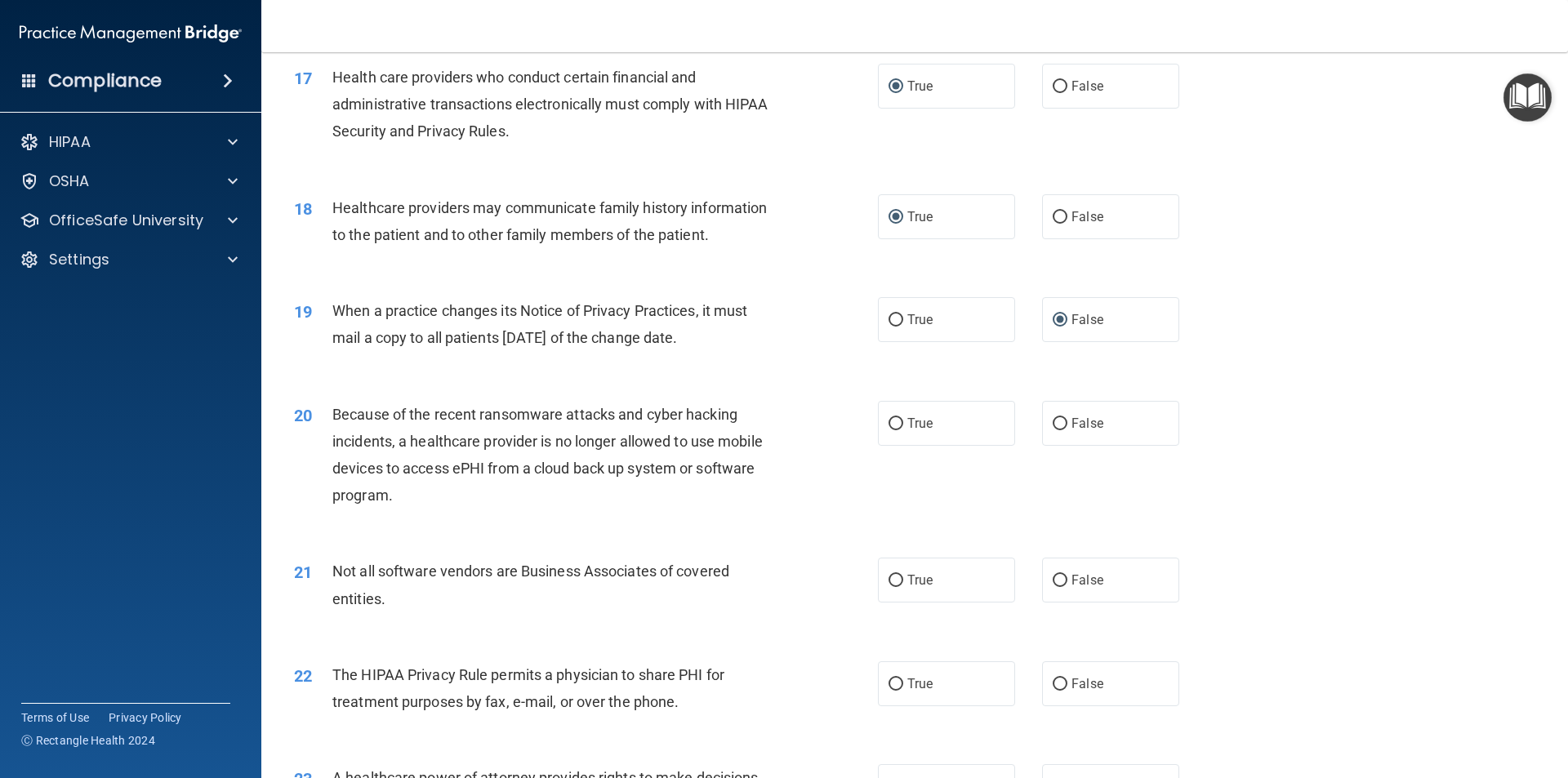
click at [526, 506] on div "Because of the recent ransomware attacks and cyber hacking incidents, a healthc…" at bounding box center [560, 454] width 456 height 109
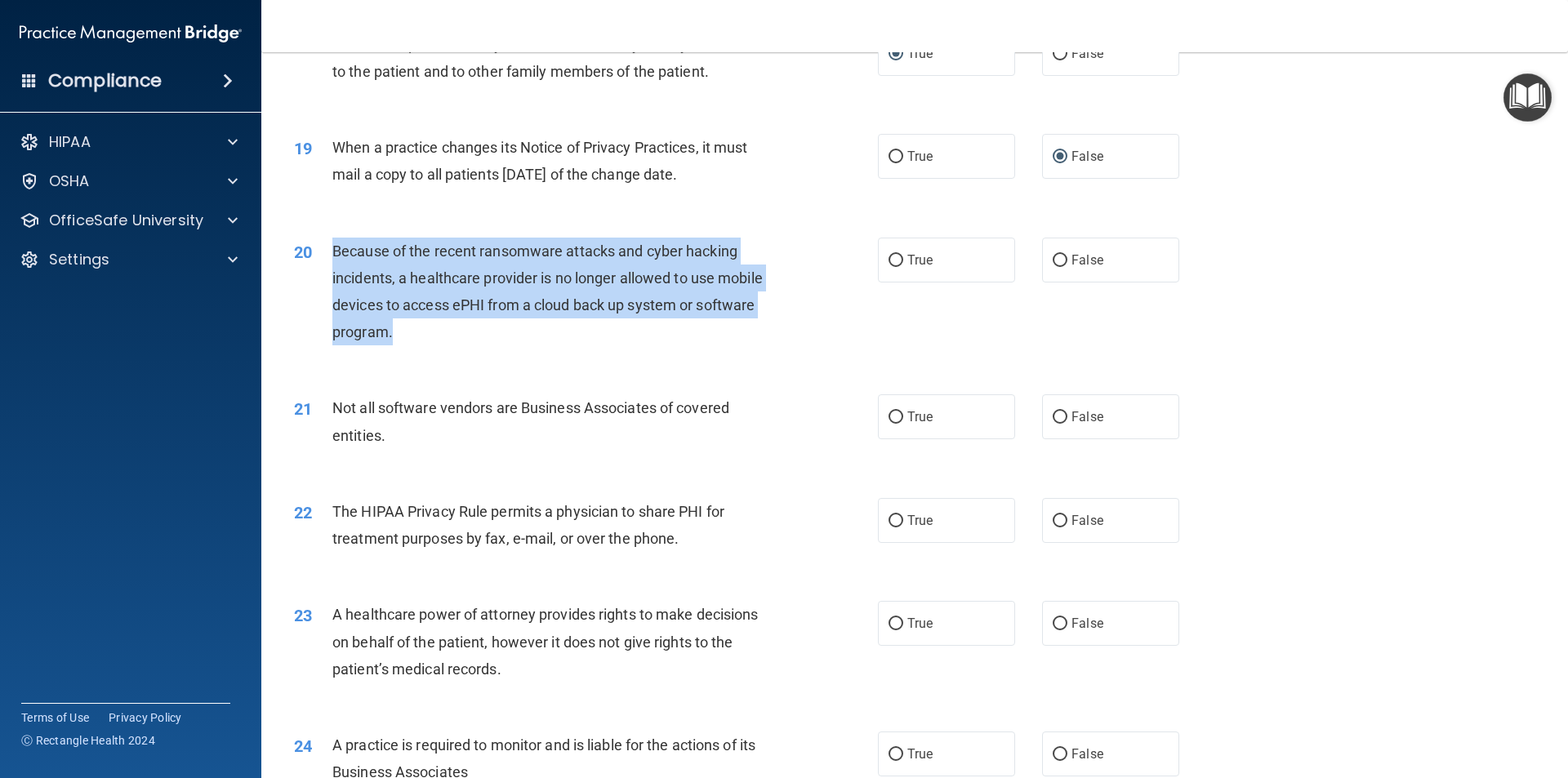
drag, startPoint x: 410, startPoint y: 341, endPoint x: 318, endPoint y: 263, distance: 120.6
click at [318, 263] on div "20 Because of the recent ransomware attacks and cyber hacking incidents, a heal…" at bounding box center [586, 296] width 633 height 117
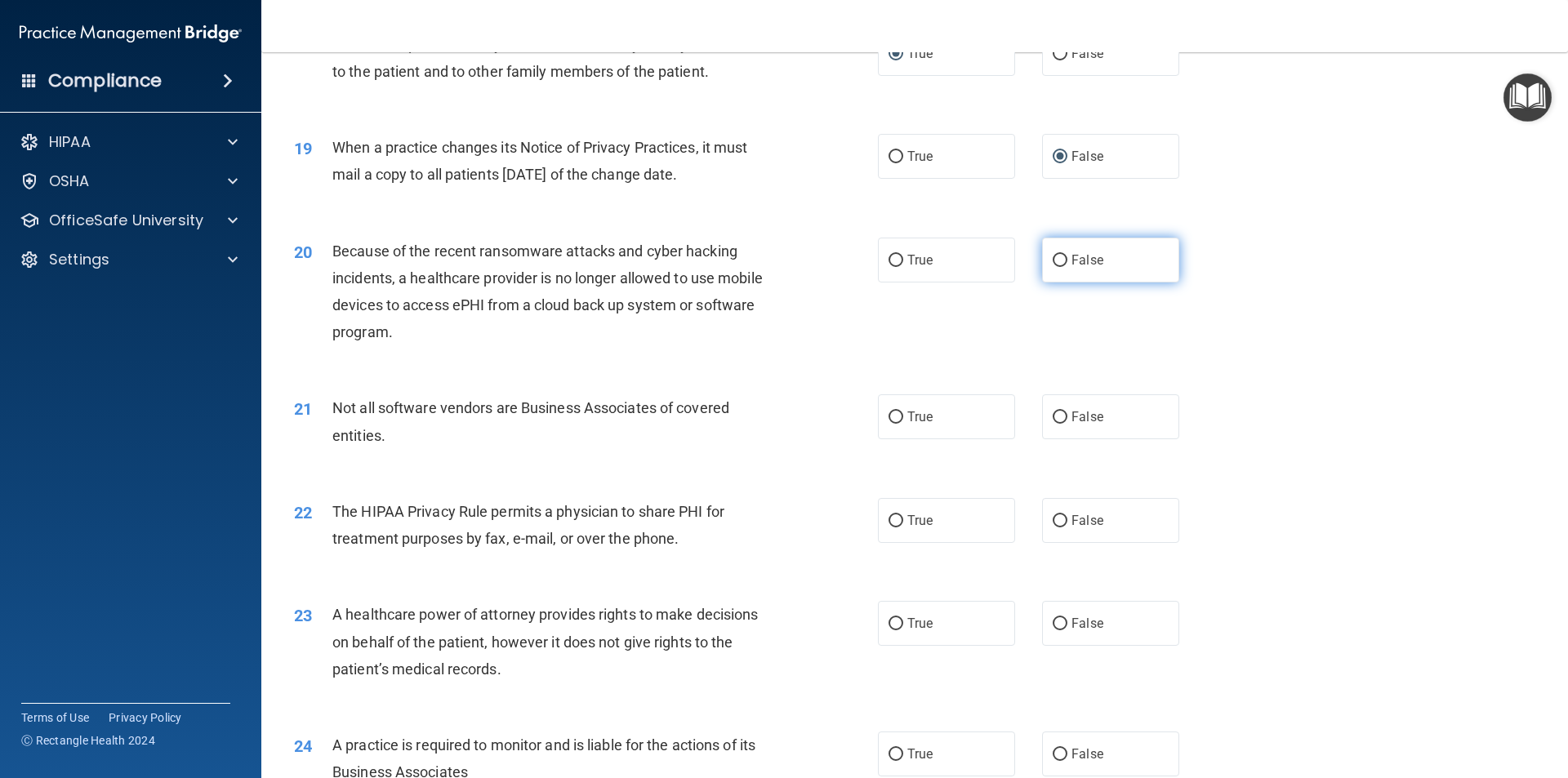
click at [1047, 253] on label "False" at bounding box center [1110, 260] width 137 height 45
click at [1052, 255] on input "False" at bounding box center [1060, 261] width 15 height 12
radio input "true"
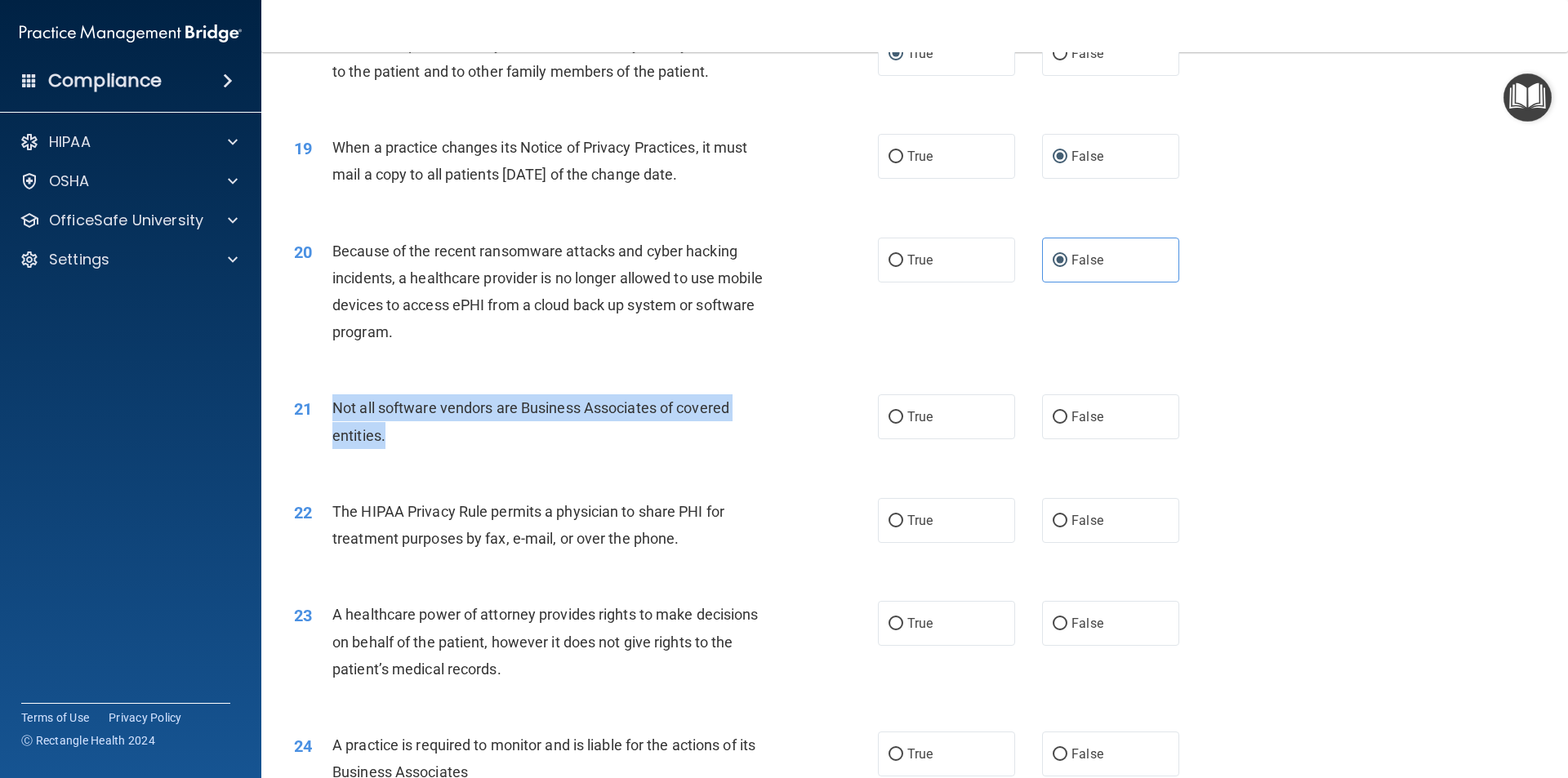
drag, startPoint x: 403, startPoint y: 437, endPoint x: 333, endPoint y: 405, distance: 77.0
click at [333, 405] on div "Not all software vendors are Business Associates of covered entities." at bounding box center [560, 421] width 456 height 54
click at [893, 411] on input "True" at bounding box center [896, 417] width 15 height 12
radio input "true"
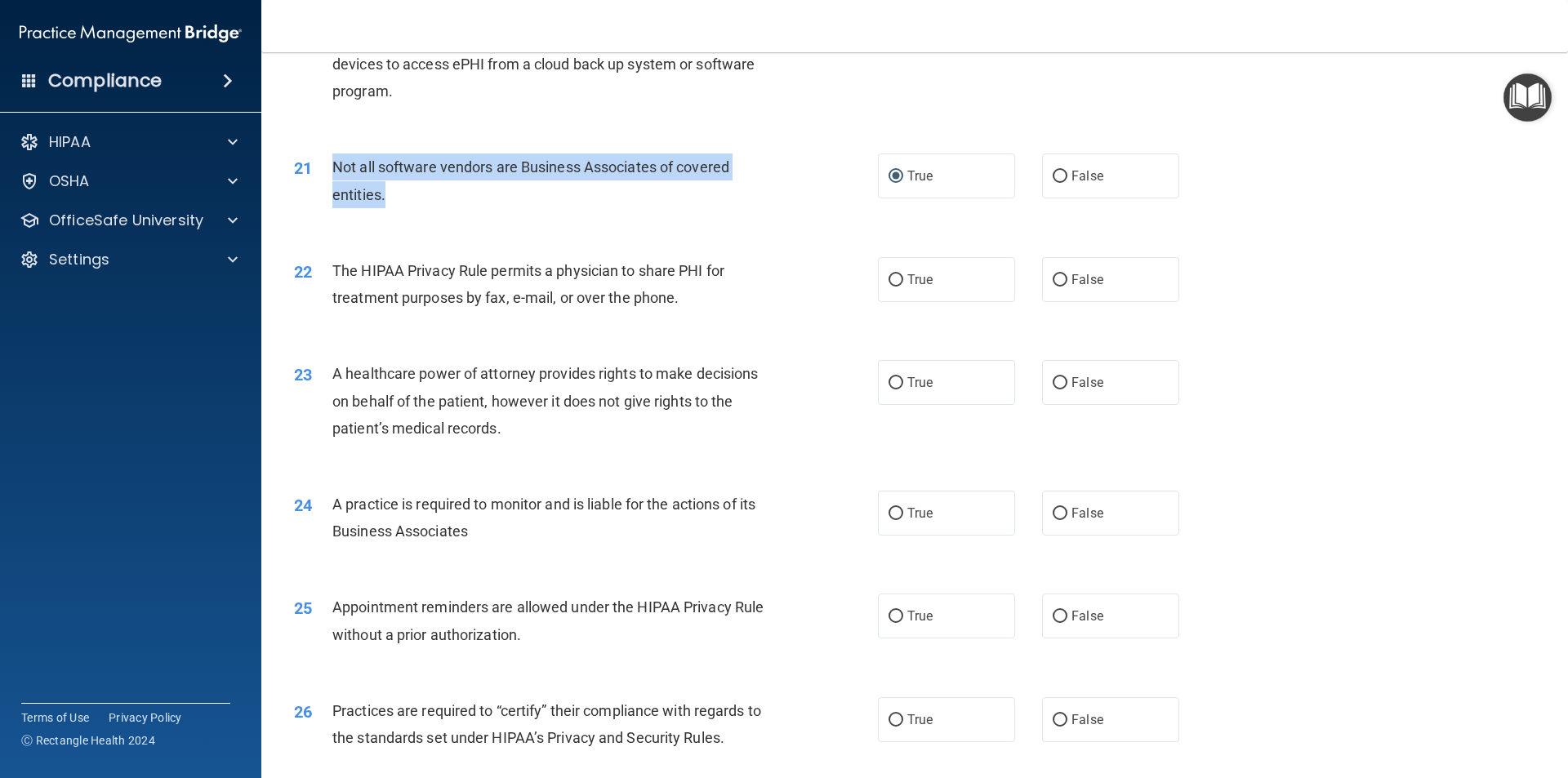
scroll to position [2451, 0]
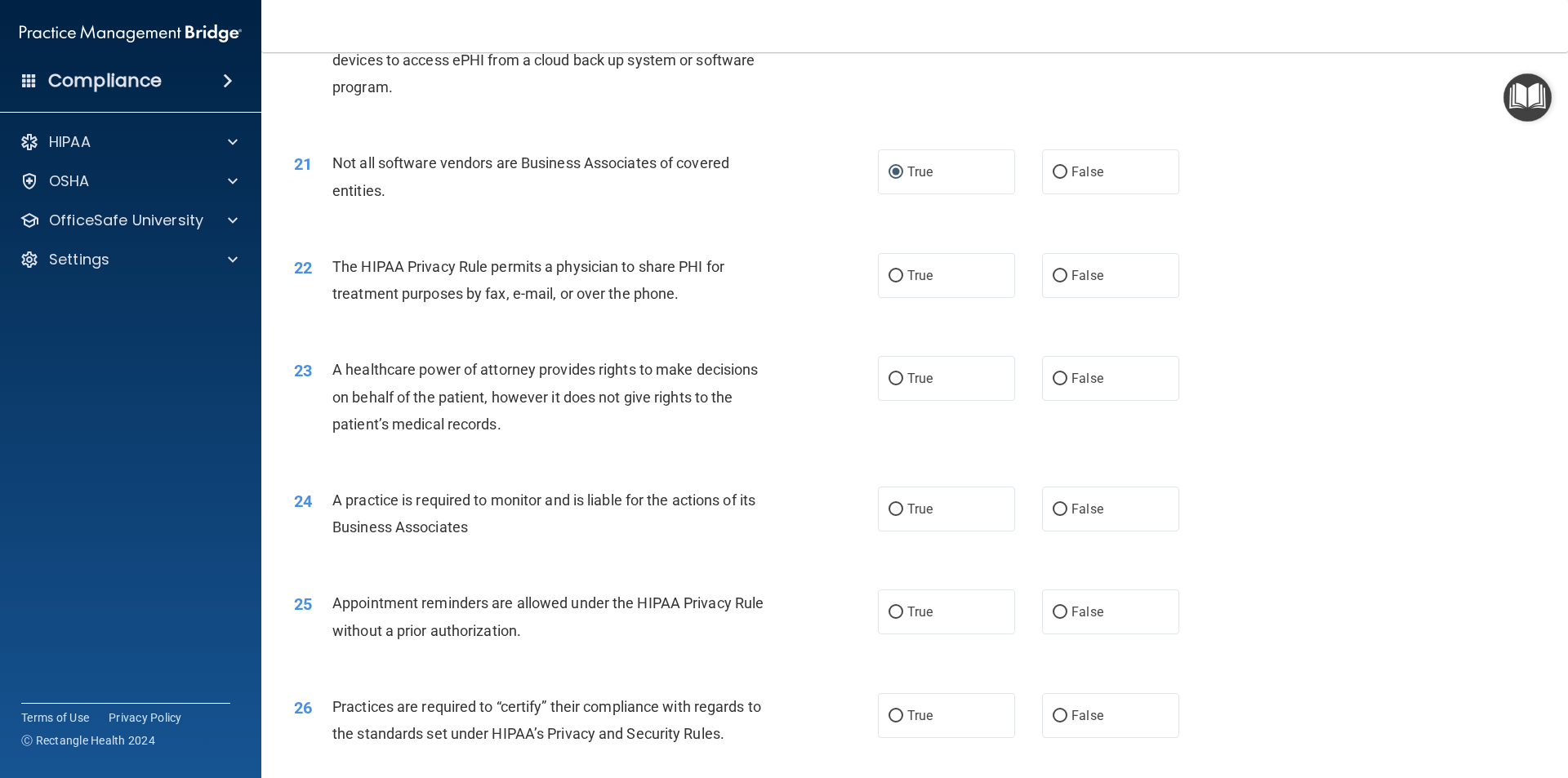
click at [399, 333] on div "22 The HIPAA Privacy Rule permits a physician to share PHI for treatment purpos…" at bounding box center [914, 283] width 1265 height 103
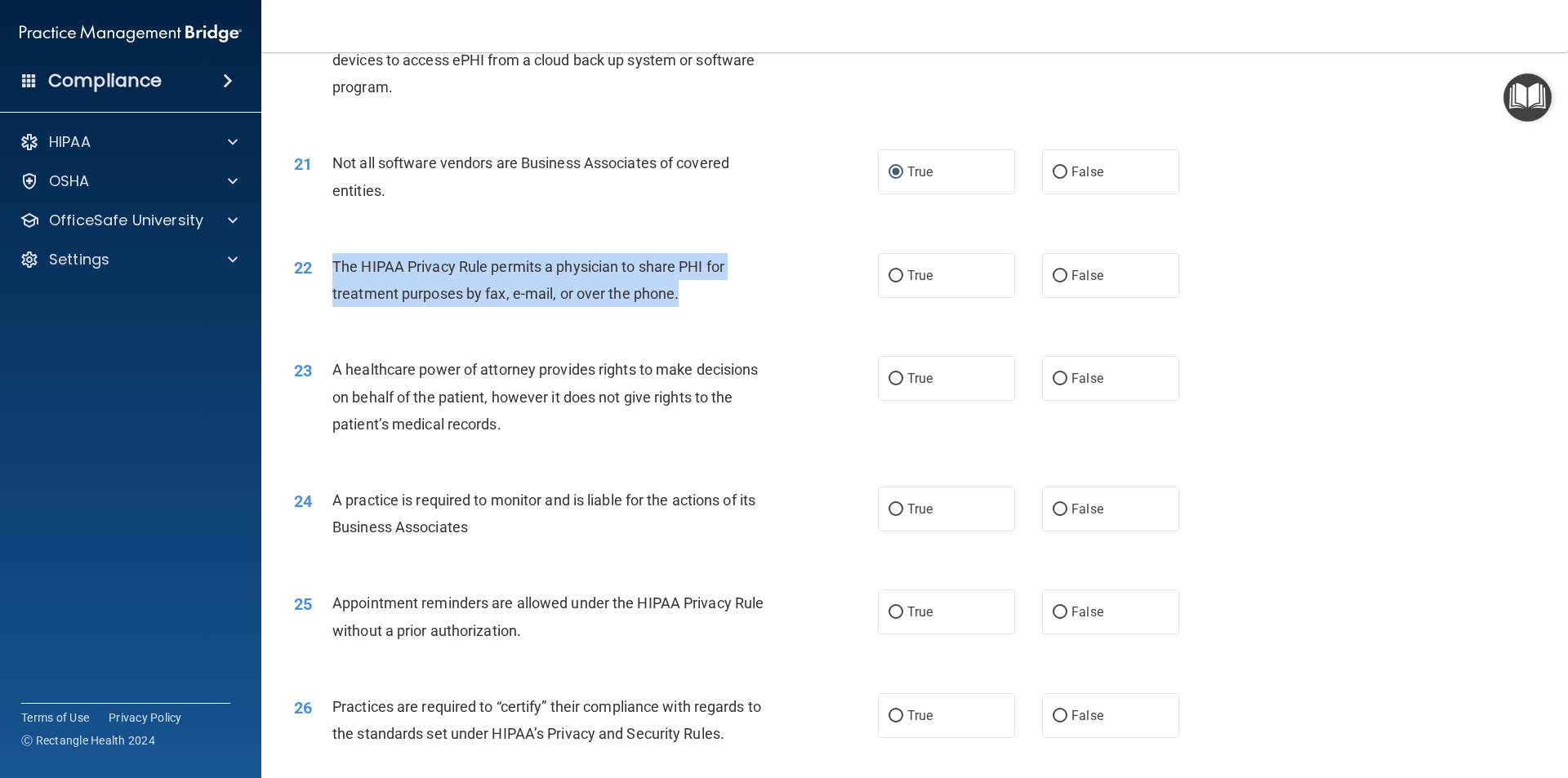
drag, startPoint x: 700, startPoint y: 302, endPoint x: 332, endPoint y: 262, distance: 370.2
click at [332, 262] on div "The HIPAA Privacy Rule permits a physician to share PHI for treatment purposes …" at bounding box center [560, 280] width 456 height 54
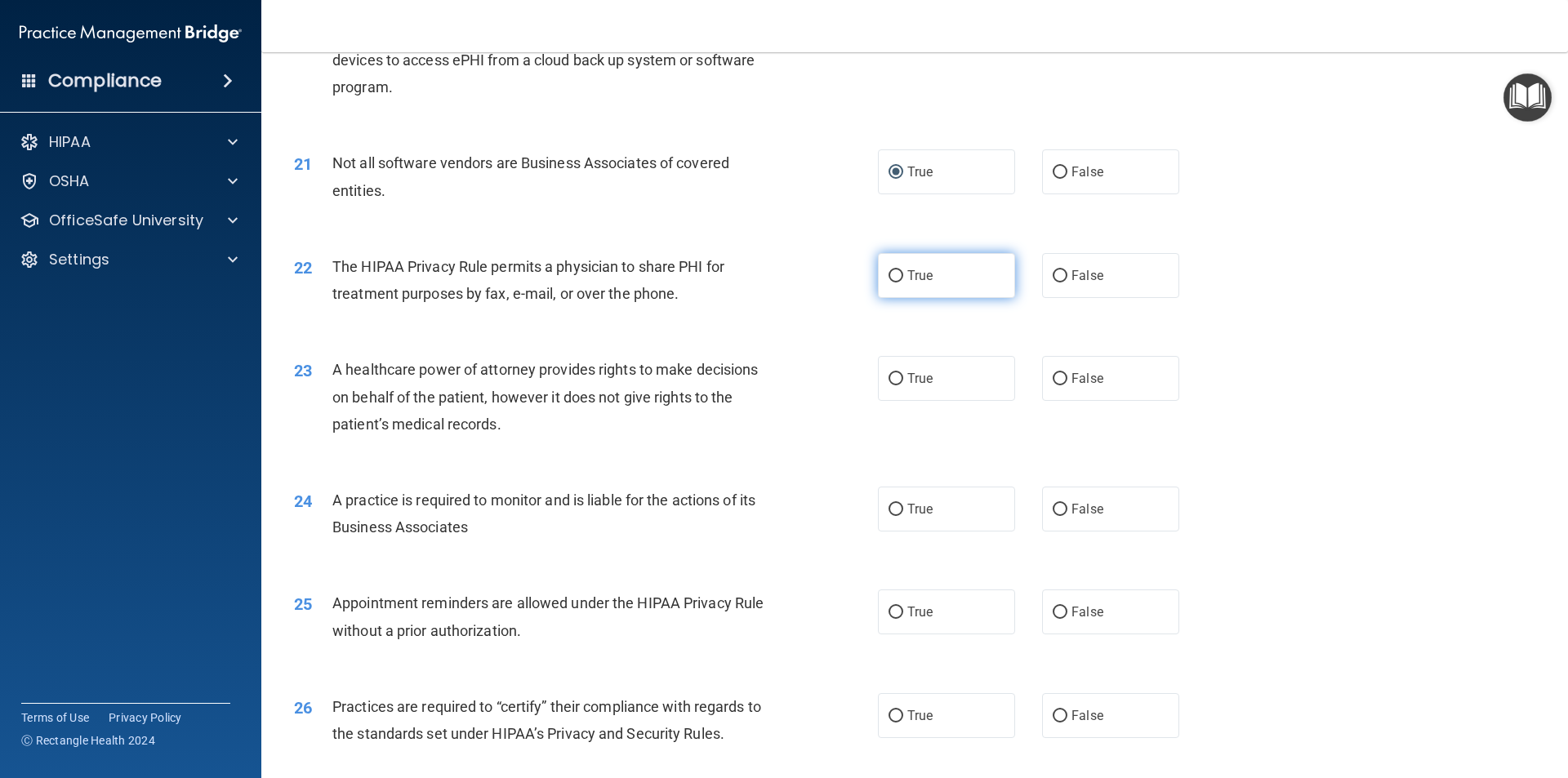
click at [897, 274] on label "True" at bounding box center [946, 275] width 137 height 45
click at [897, 274] on input "True" at bounding box center [896, 276] width 15 height 12
radio input "true"
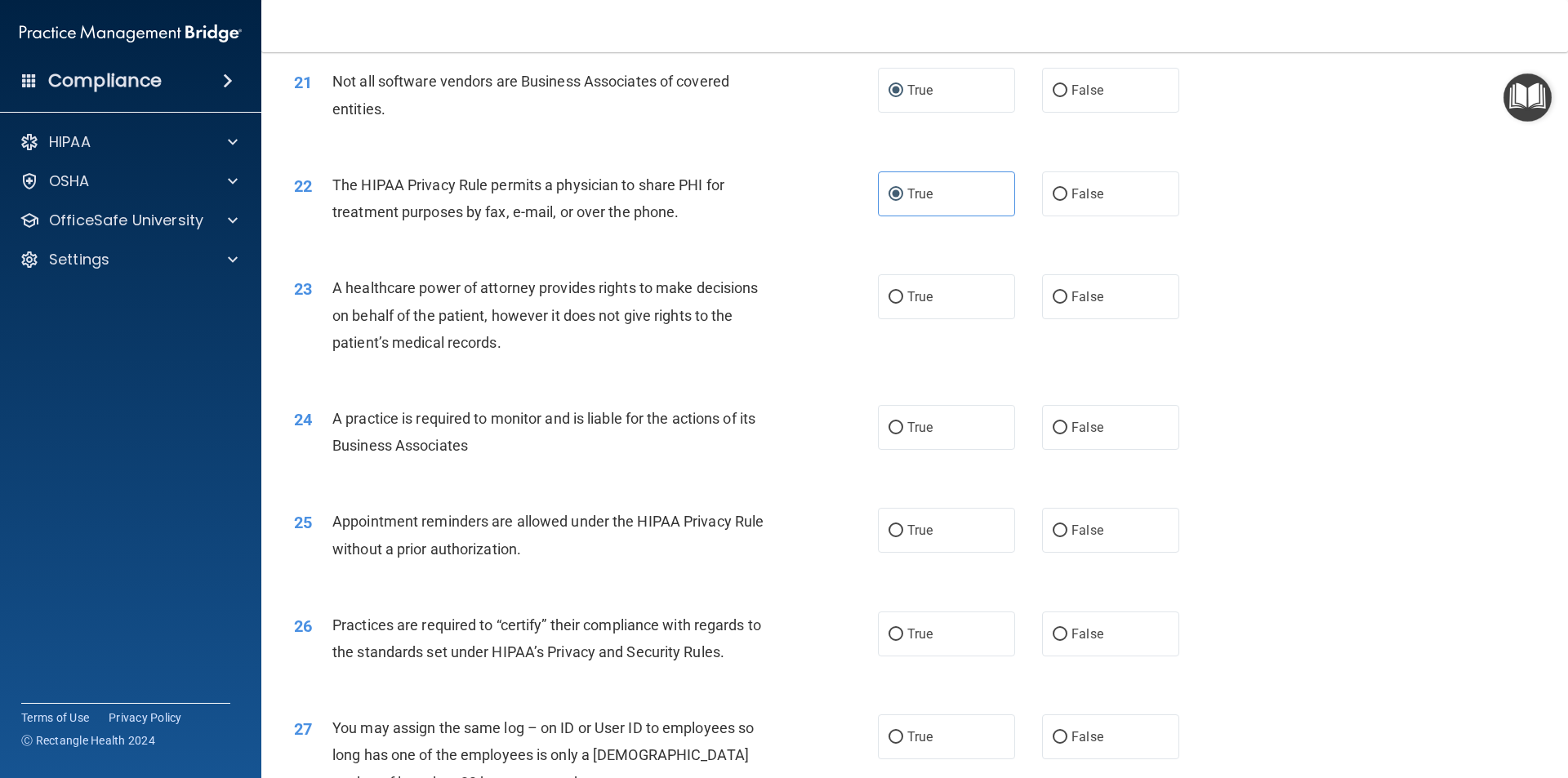
click at [549, 355] on div "A healthcare power of attorney provides rights to make decisions on behalf of t…" at bounding box center [560, 314] width 456 height 81
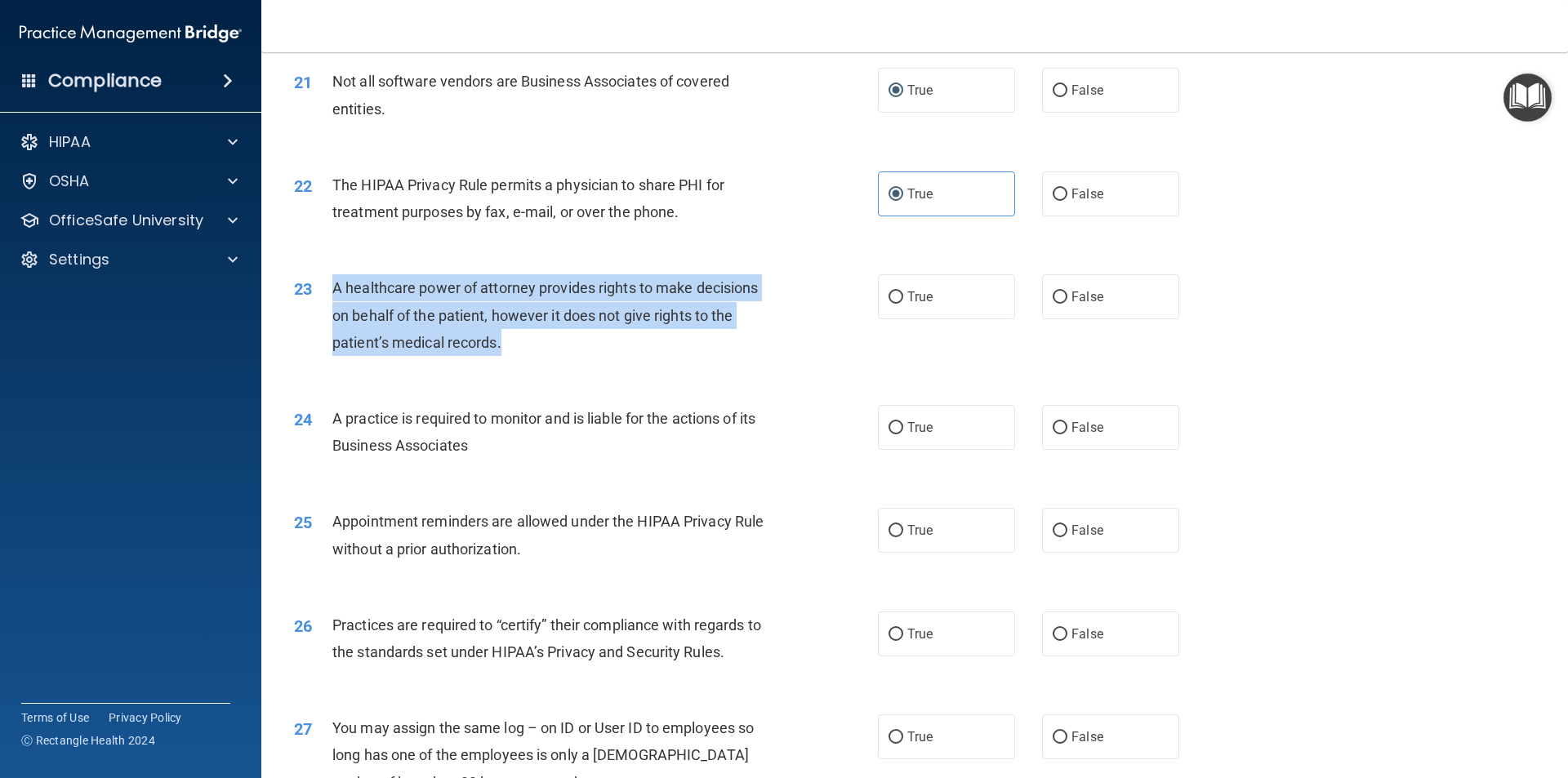
drag, startPoint x: 531, startPoint y: 349, endPoint x: 333, endPoint y: 293, distance: 205.8
click at [333, 293] on div "A healthcare power of attorney provides rights to make decisions on behalf of t…" at bounding box center [560, 314] width 456 height 81
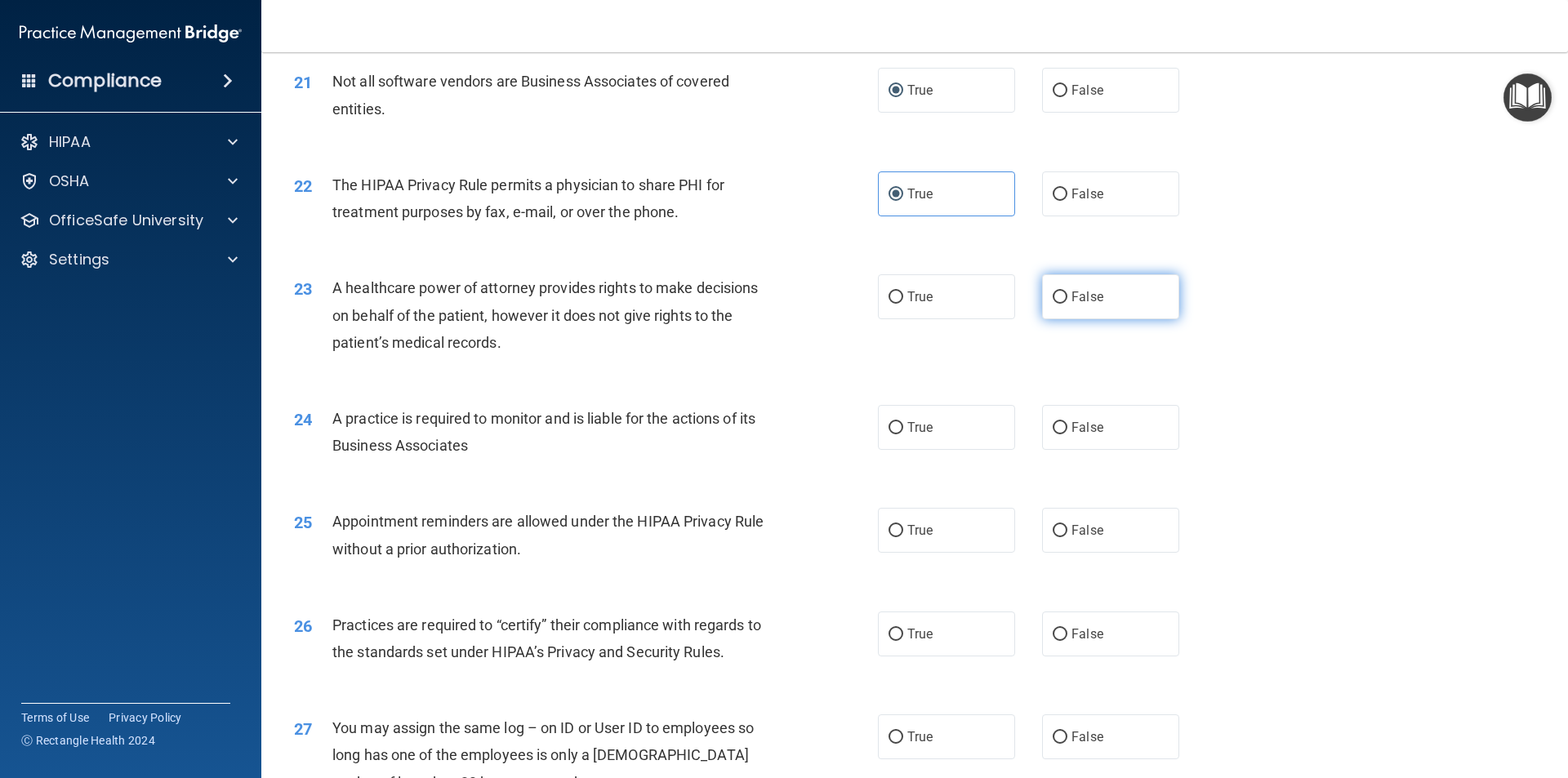
click at [1058, 291] on label "False" at bounding box center [1110, 296] width 137 height 45
click at [1058, 292] on input "False" at bounding box center [1060, 297] width 15 height 12
radio input "true"
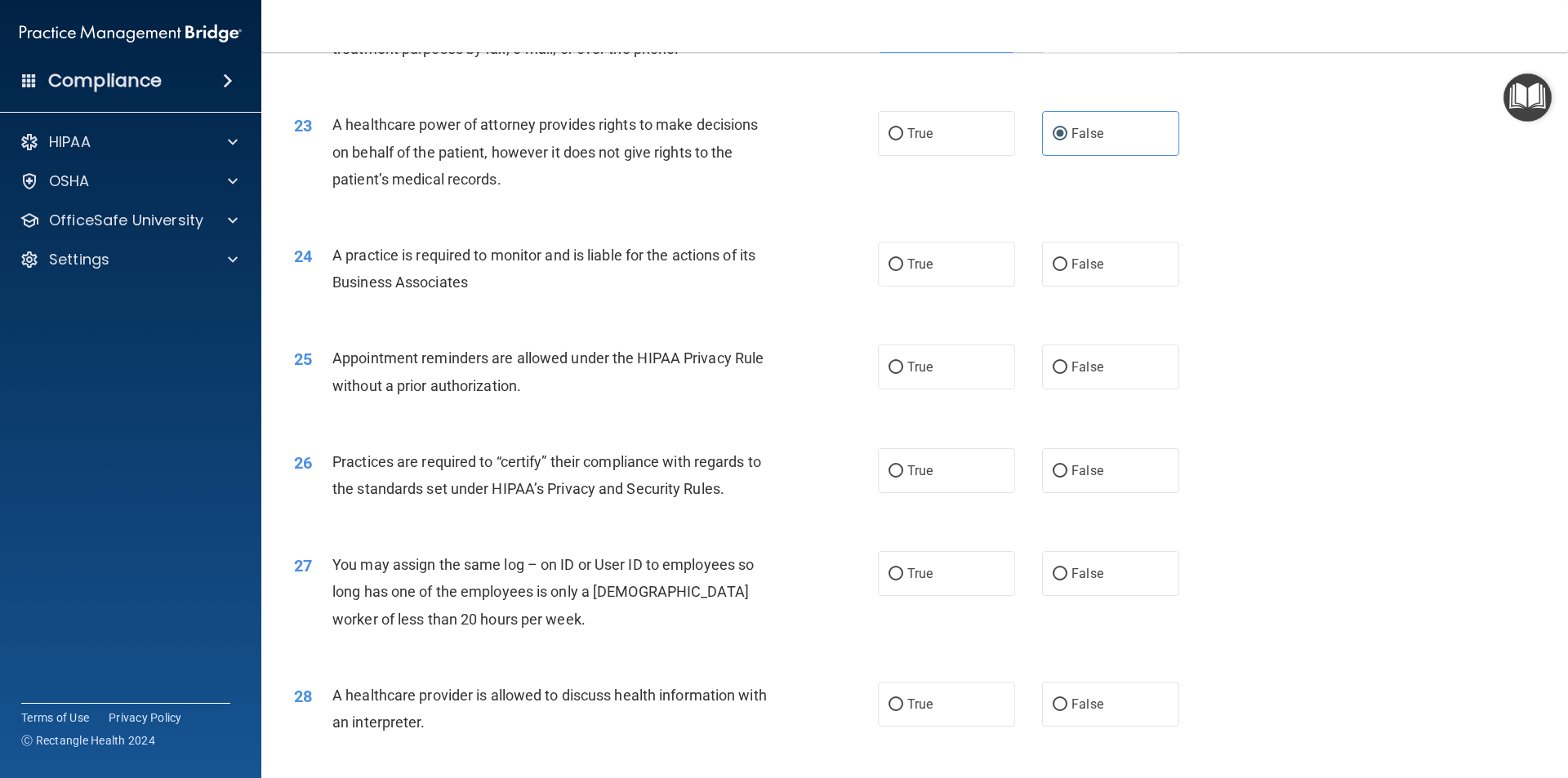
drag, startPoint x: 494, startPoint y: 291, endPoint x: 417, endPoint y: 278, distance: 78.1
click at [460, 286] on div "A practice is required to monitor and is liable for the actions of its Business…" at bounding box center [560, 268] width 456 height 54
drag, startPoint x: 370, startPoint y: 258, endPoint x: 349, endPoint y: 260, distance: 21.1
click at [363, 258] on span "A practice is required to monitor and is liable for the actions of its Business…" at bounding box center [543, 269] width 423 height 44
click at [347, 261] on span "A practice is required to monitor and is liable for the actions of its Business…" at bounding box center [543, 269] width 423 height 44
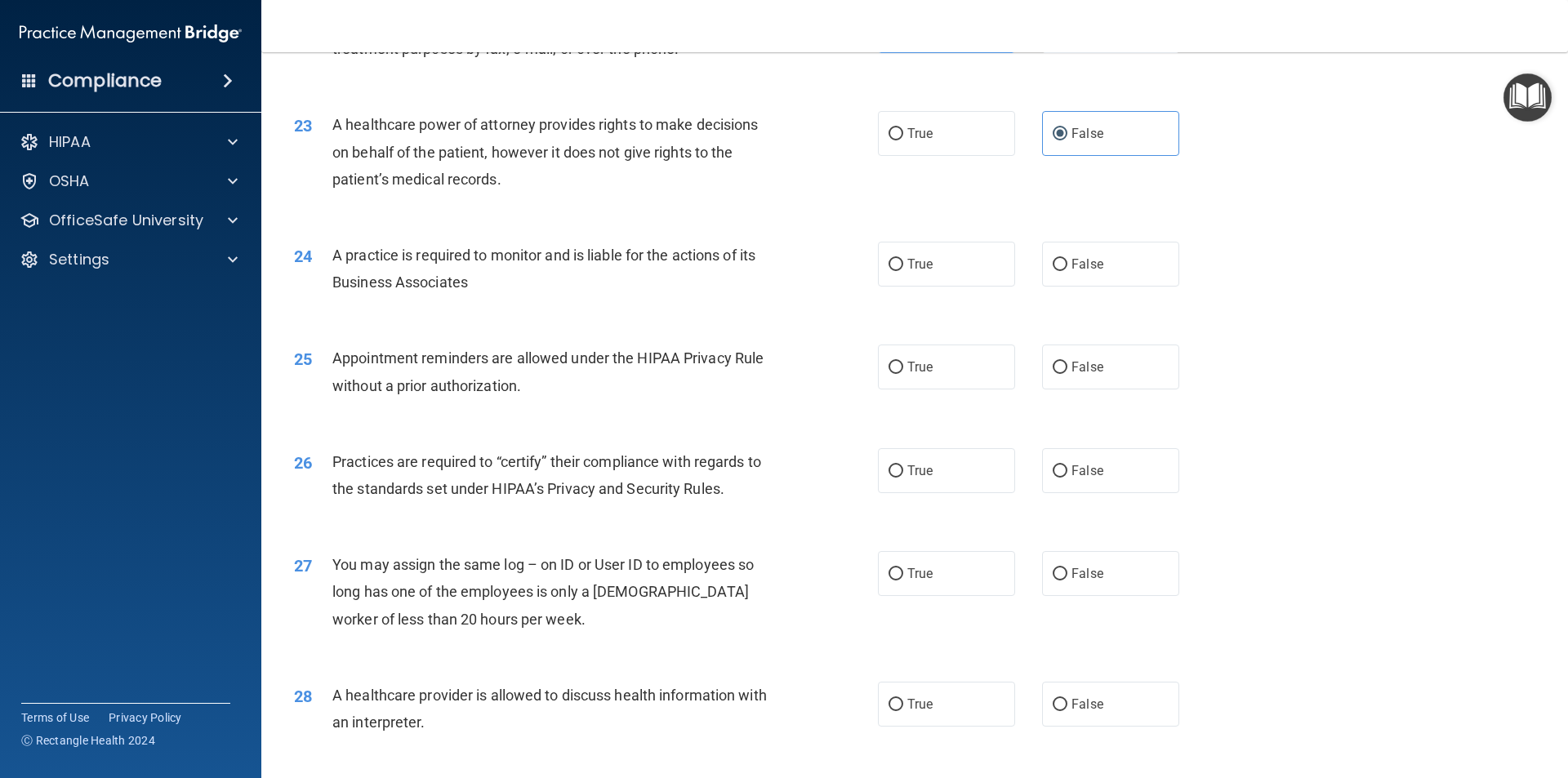
click at [584, 314] on div "24 A practice is required to monitor and is liable for the actions of its Busin…" at bounding box center [914, 272] width 1265 height 103
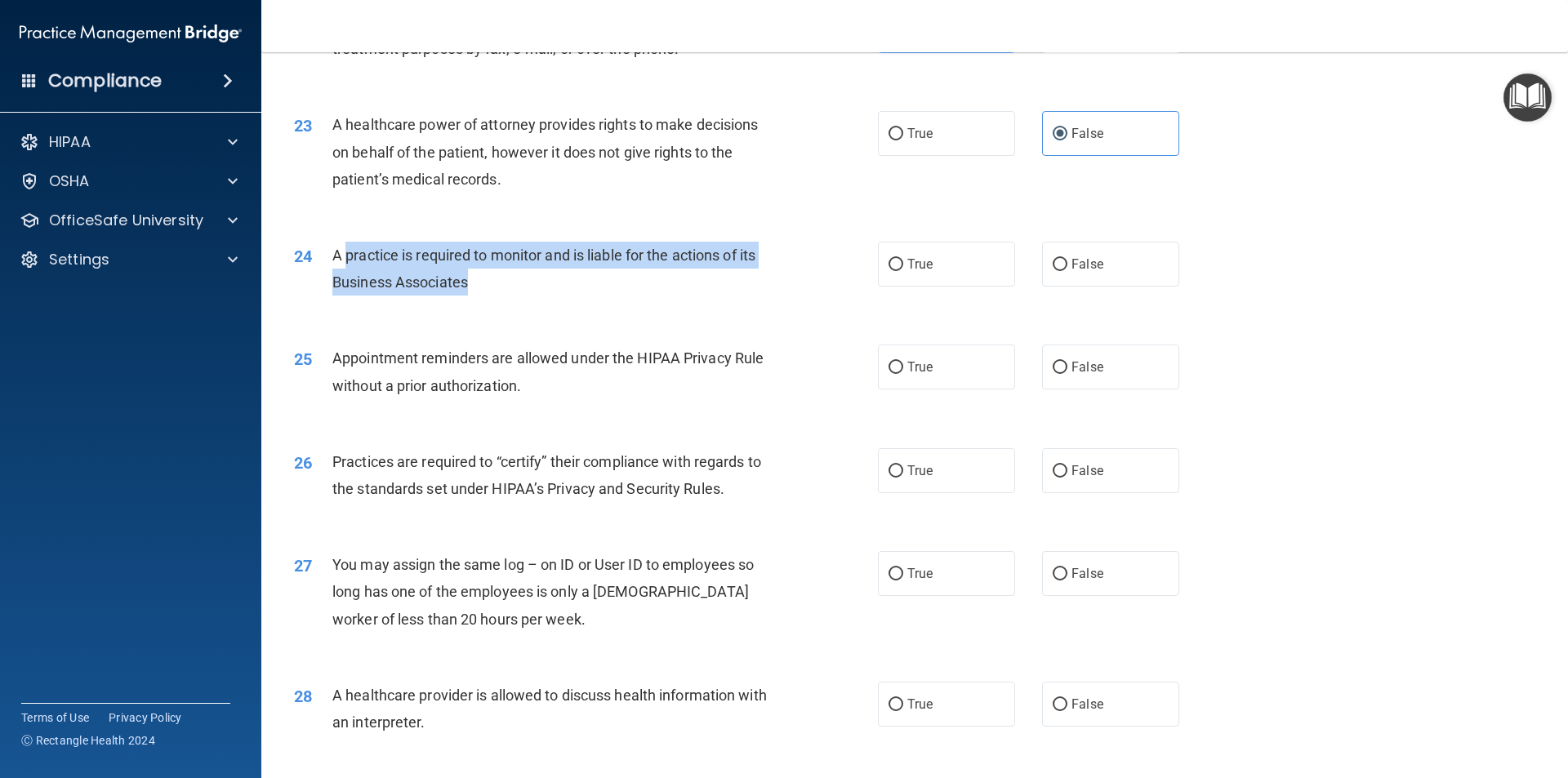
drag, startPoint x: 435, startPoint y: 275, endPoint x: 319, endPoint y: 261, distance: 116.8
click at [332, 265] on div "A practice is required to monitor and is liable for the actions of its Business…" at bounding box center [560, 268] width 456 height 54
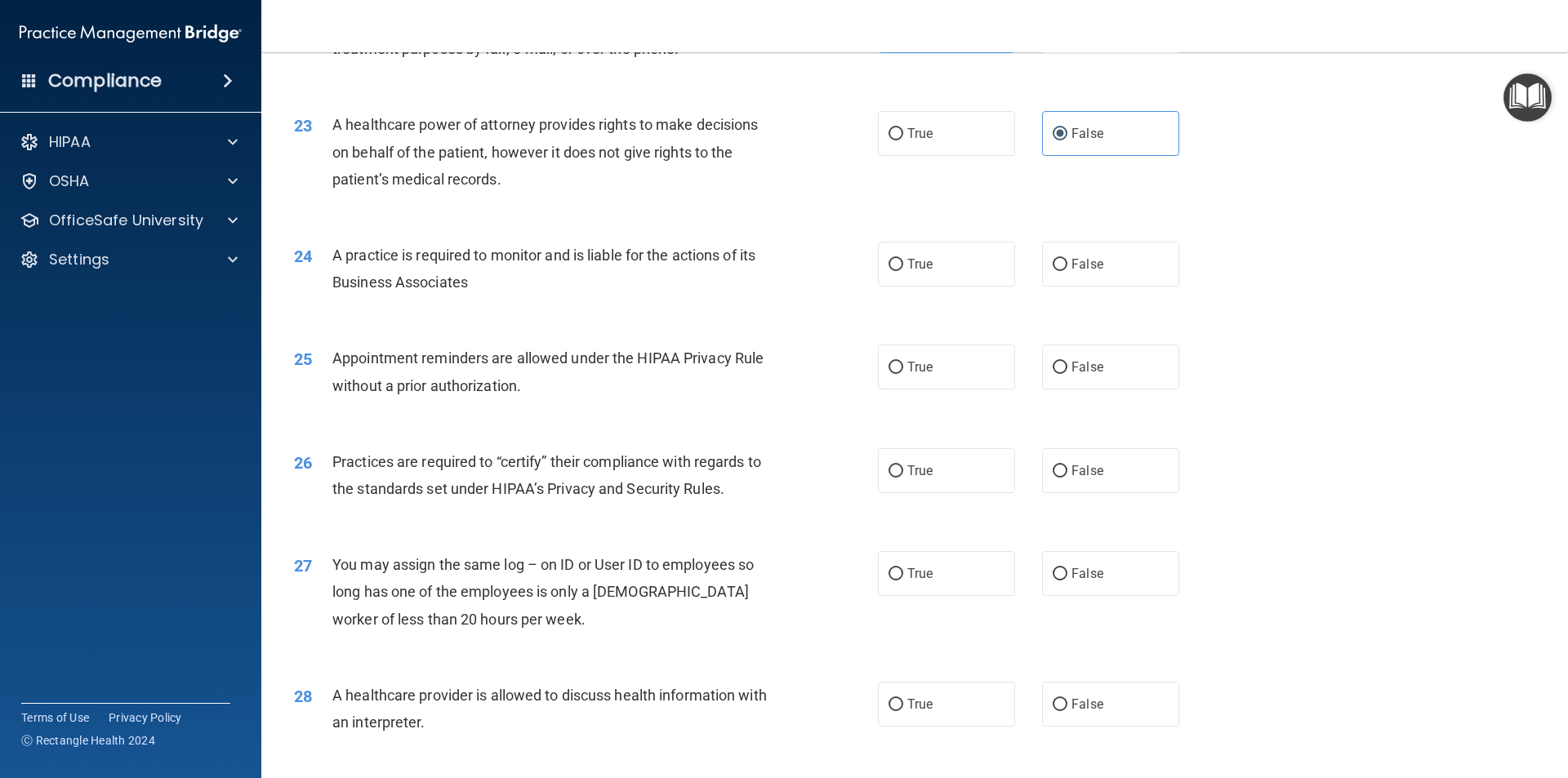
click at [300, 249] on span "24" at bounding box center [303, 256] width 18 height 19
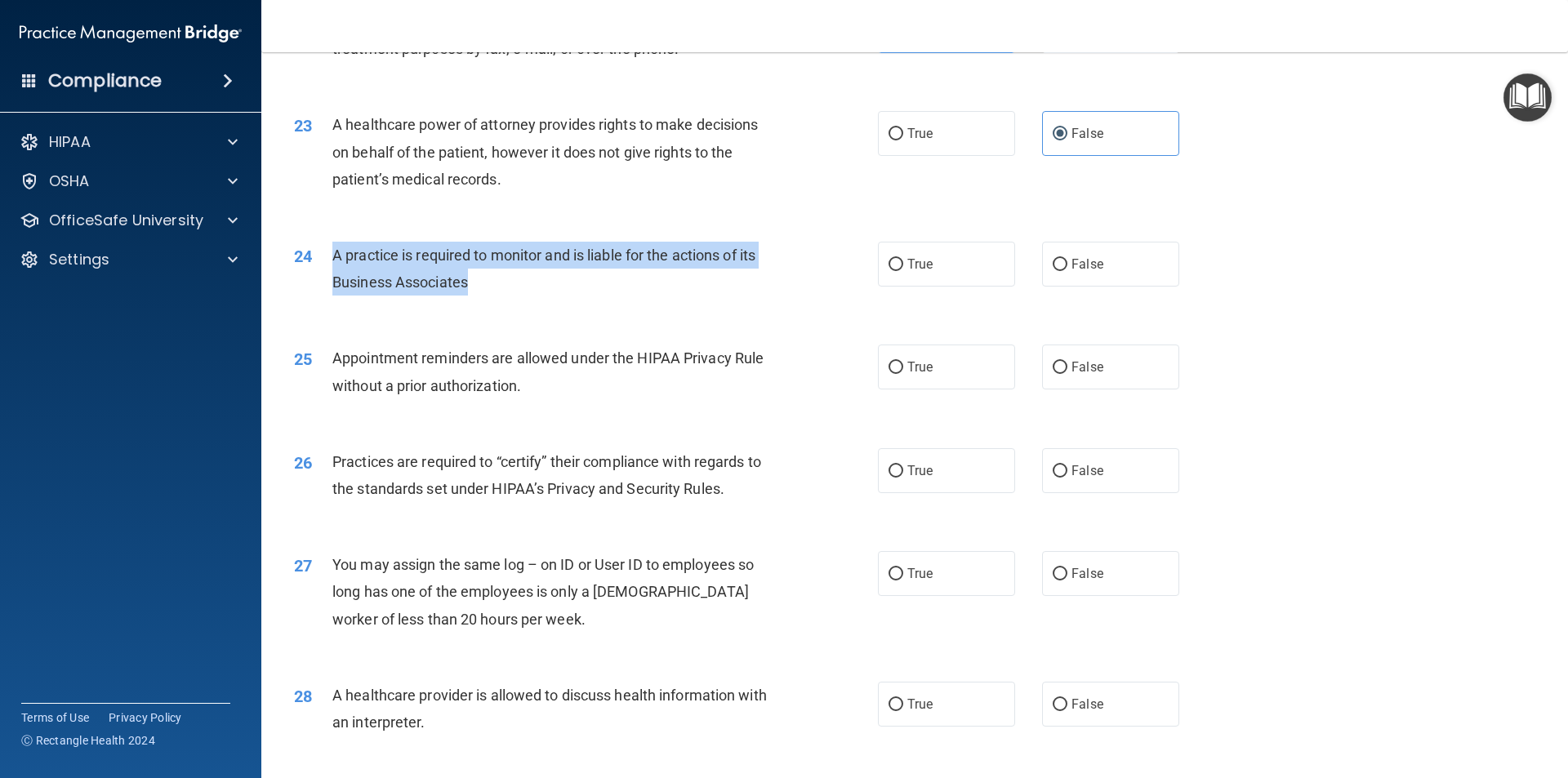
drag, startPoint x: 507, startPoint y: 293, endPoint x: 325, endPoint y: 263, distance: 184.5
click at [325, 263] on div "24 A practice is required to monitor and is liable for the actions of its Busin…" at bounding box center [586, 272] width 633 height 62
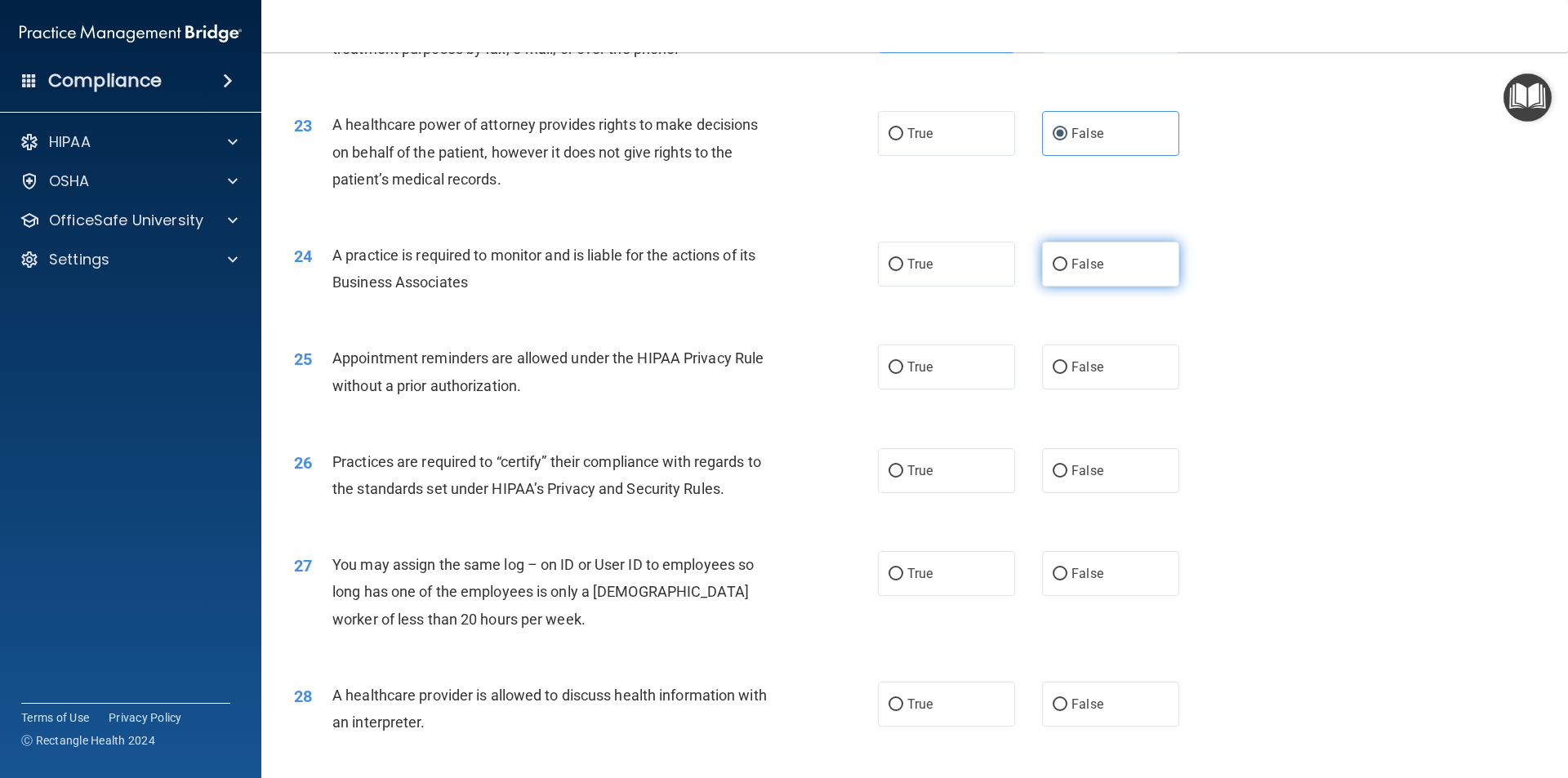
click at [1061, 269] on label "False" at bounding box center [1110, 263] width 137 height 45
click at [1061, 269] on input "False" at bounding box center [1060, 264] width 15 height 12
radio input "true"
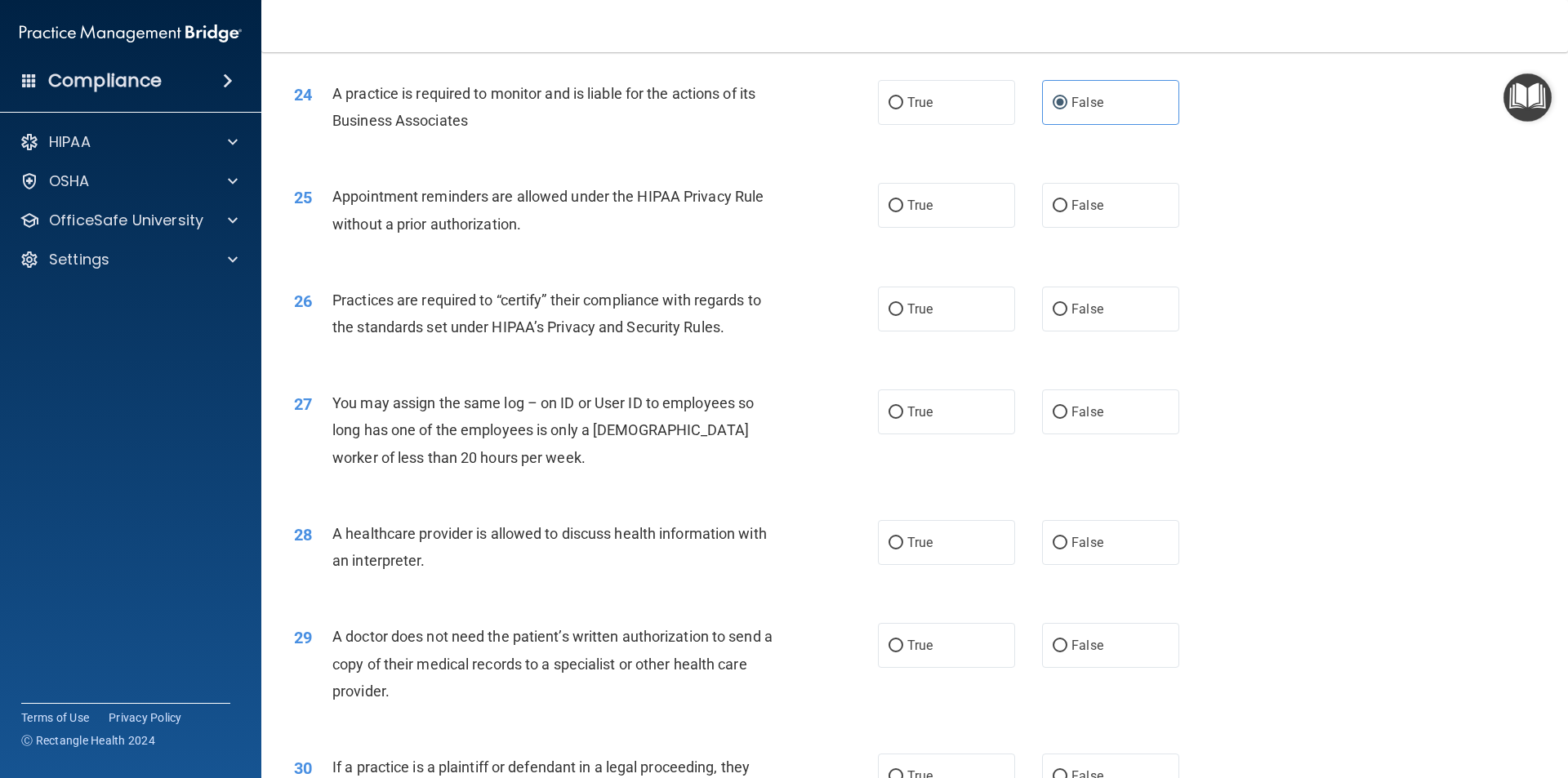
scroll to position [2859, 0]
drag, startPoint x: 547, startPoint y: 223, endPoint x: 443, endPoint y: 221, distance: 104.0
click at [462, 222] on div "Appointment reminders are allowed under the HIPAA Privacy Rule without a prior …" at bounding box center [560, 208] width 456 height 54
click at [400, 216] on span "Appointment reminders are allowed under the HIPAA Privacy Rule without a prior …" at bounding box center [547, 208] width 431 height 44
drag, startPoint x: 332, startPoint y: 195, endPoint x: 402, endPoint y: 221, distance: 74.7
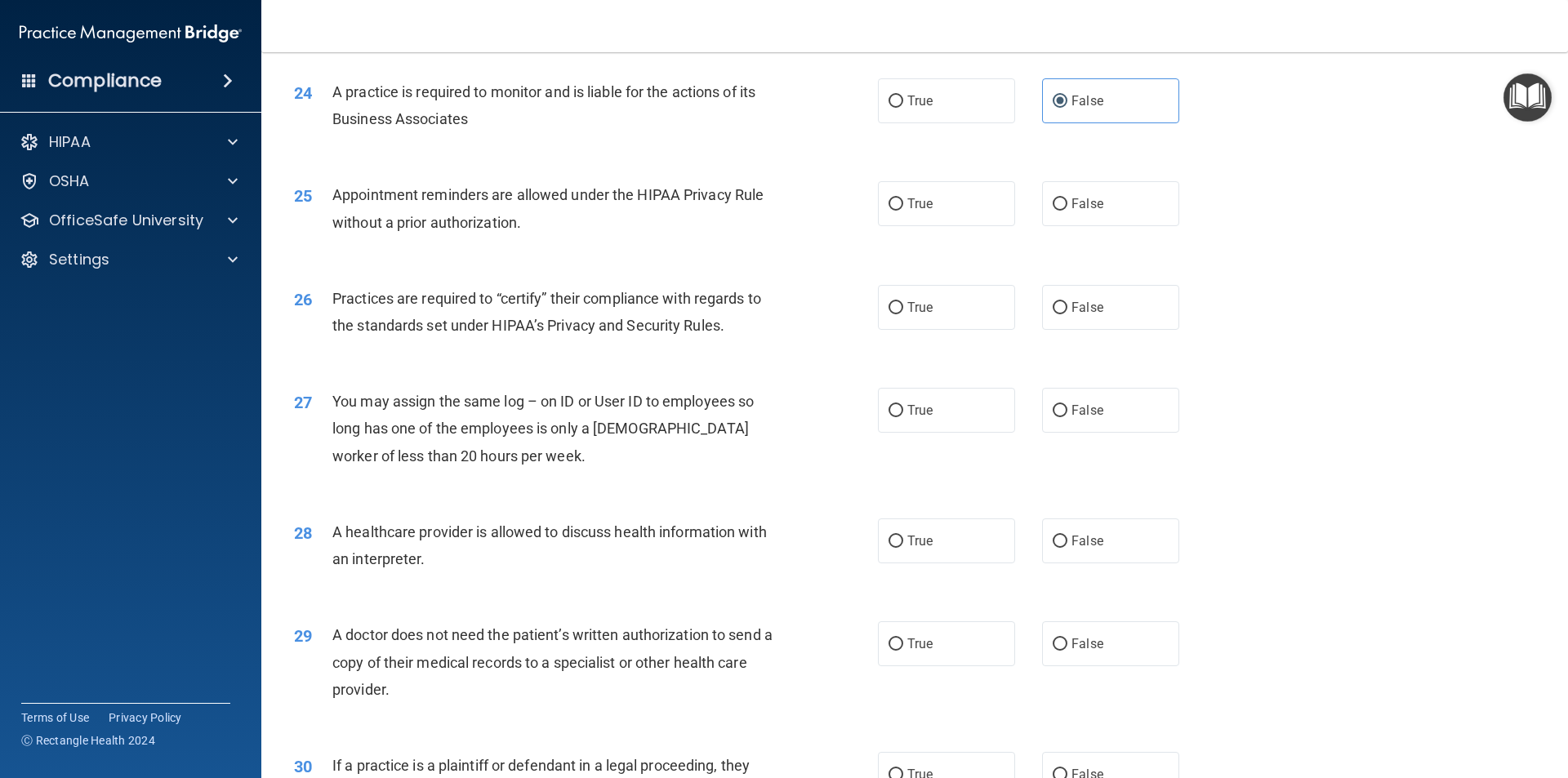
click at [336, 197] on span "Appointment reminders are allowed under the HIPAA Privacy Rule without a prior …" at bounding box center [547, 208] width 431 height 44
click at [485, 234] on div "Appointment reminders are allowed under the HIPAA Privacy Rule without a prior …" at bounding box center [560, 208] width 456 height 54
drag, startPoint x: 546, startPoint y: 230, endPoint x: 429, endPoint y: 228, distance: 117.0
click at [434, 228] on div "Appointment reminders are allowed under the HIPAA Privacy Rule without a prior …" at bounding box center [560, 208] width 456 height 54
click at [338, 200] on span "Appointment reminders are allowed under the HIPAA Privacy Rule without a prior …" at bounding box center [547, 208] width 431 height 44
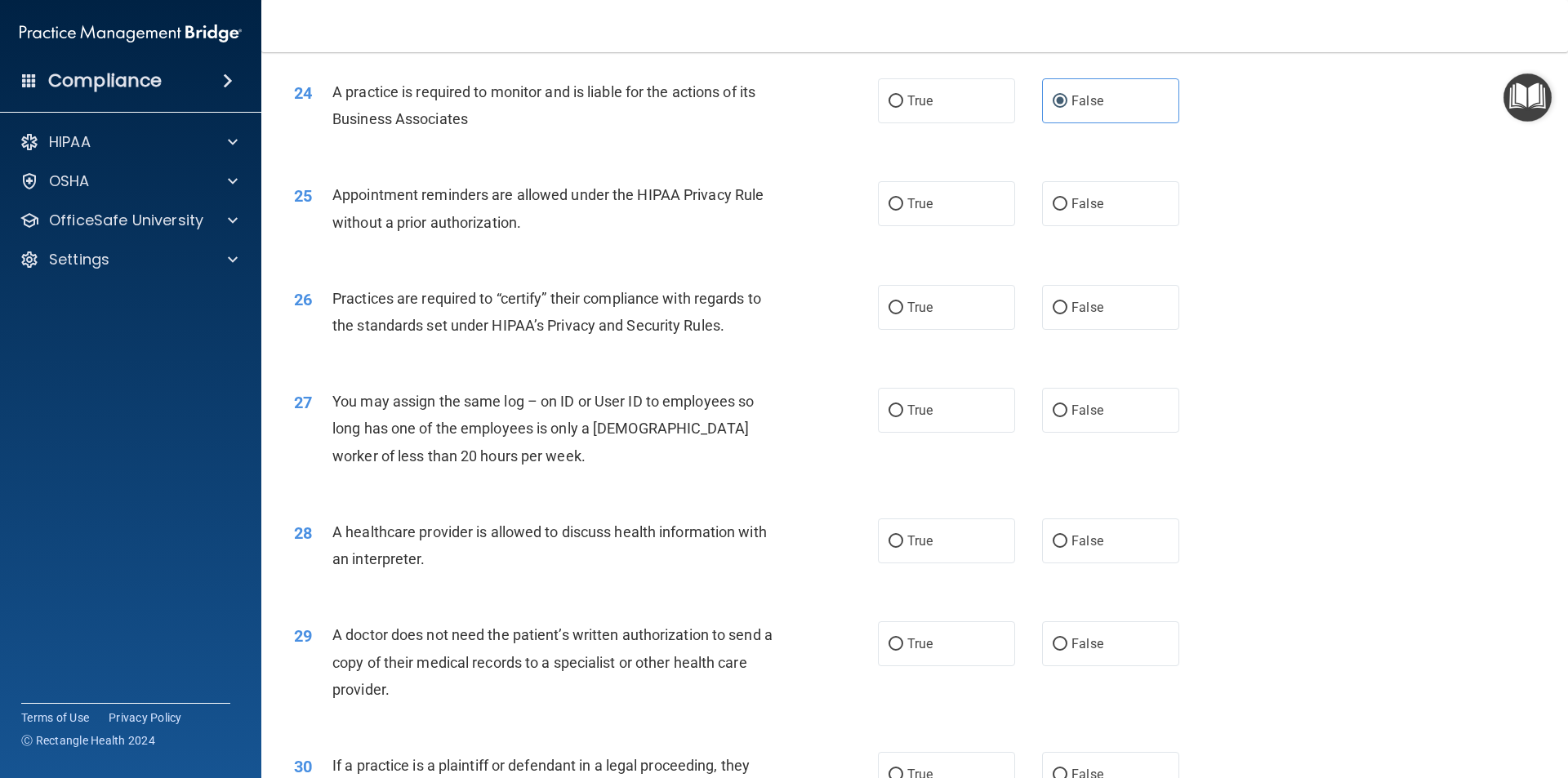
click at [358, 205] on div "Appointment reminders are allowed under the HIPAA Privacy Rule without a prior …" at bounding box center [560, 208] width 456 height 54
click at [890, 207] on input "True" at bounding box center [896, 204] width 15 height 12
radio input "true"
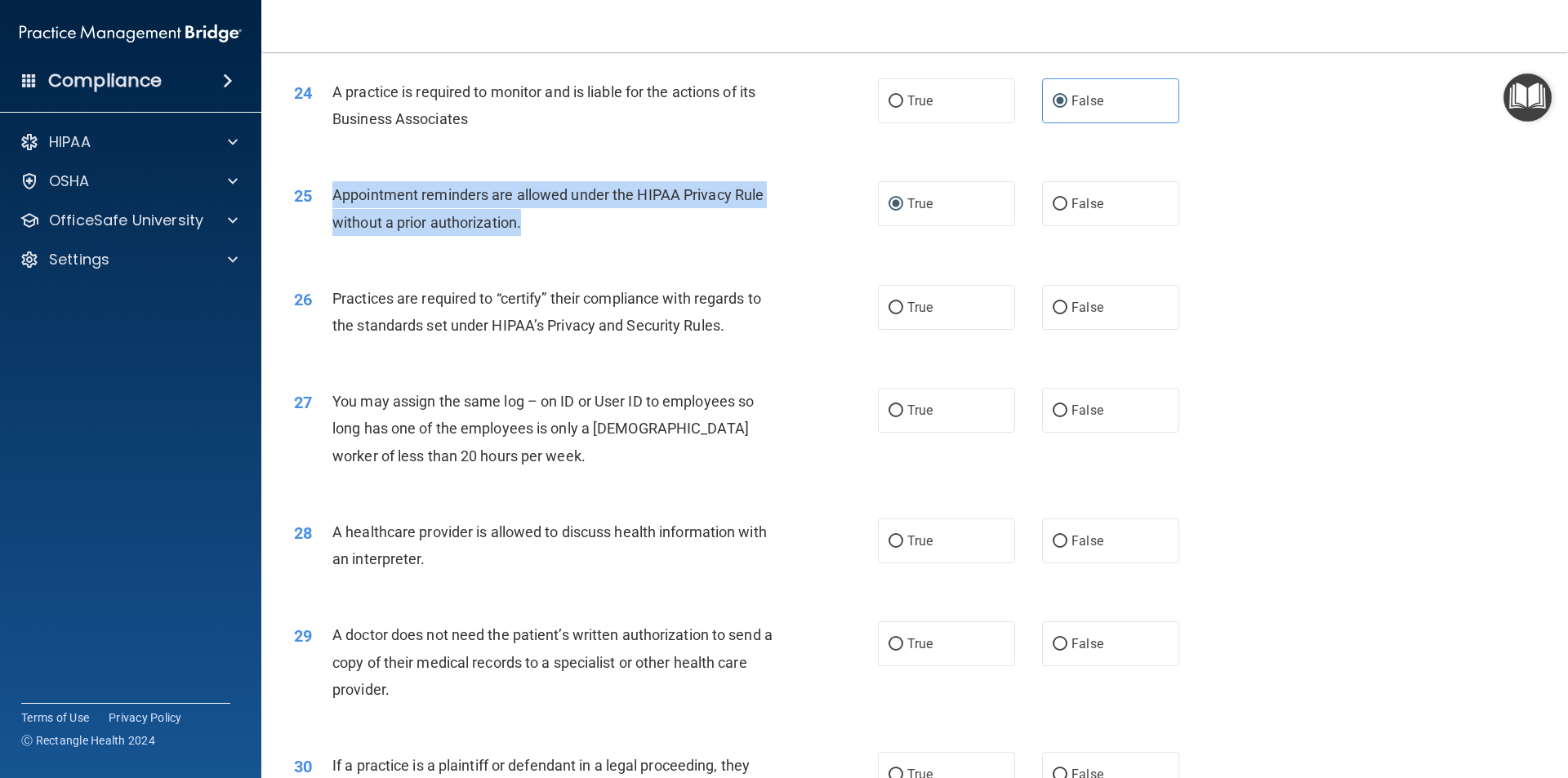
drag, startPoint x: 527, startPoint y: 227, endPoint x: 316, endPoint y: 200, distance: 212.7
click at [316, 200] on div "25 Appointment reminders are allowed under the HIPAA Privacy Rule without a pri…" at bounding box center [586, 212] width 633 height 62
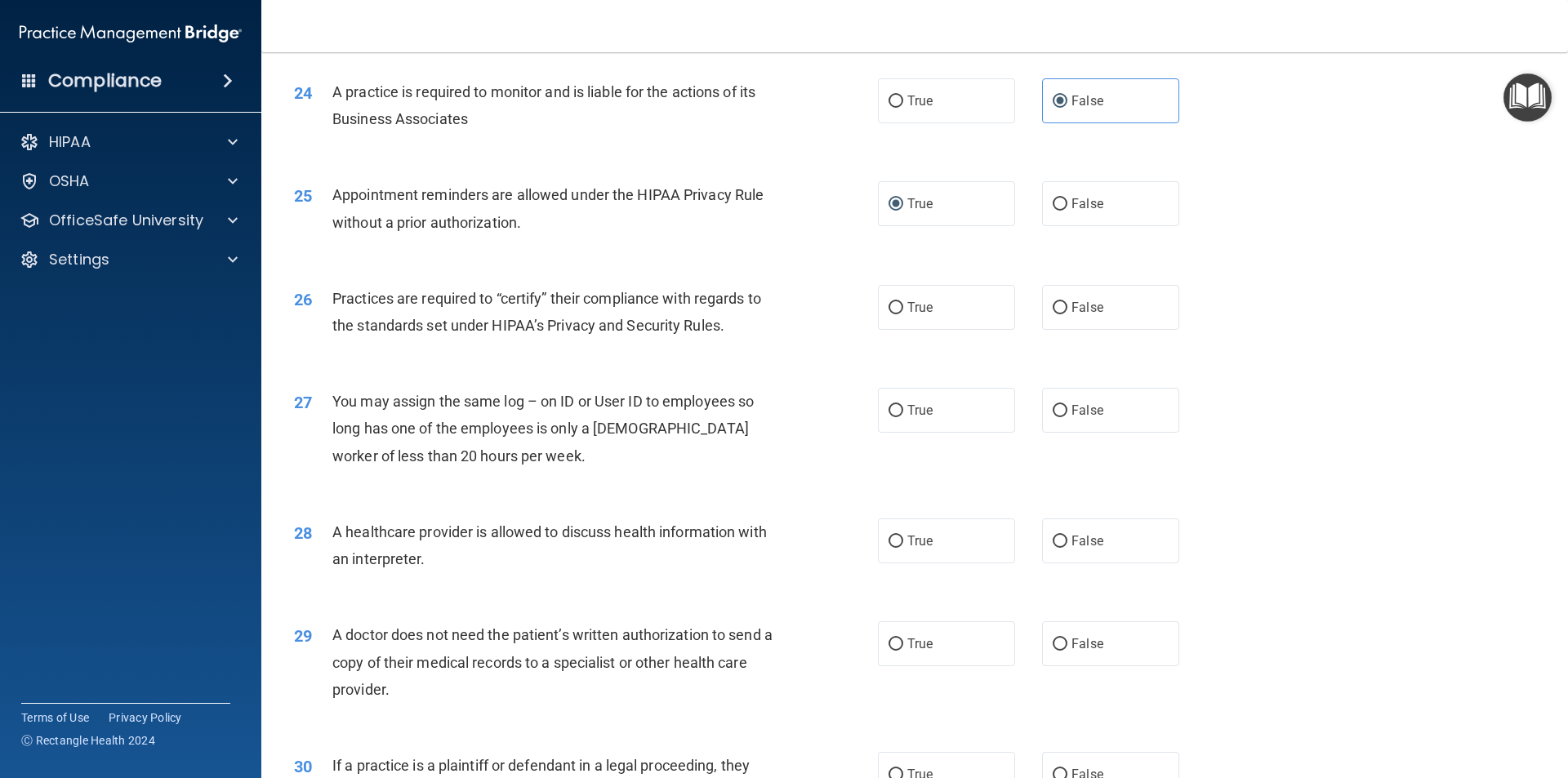
click at [491, 330] on span "Practices are required to “certify” their compliance with regards to the standa…" at bounding box center [546, 312] width 429 height 44
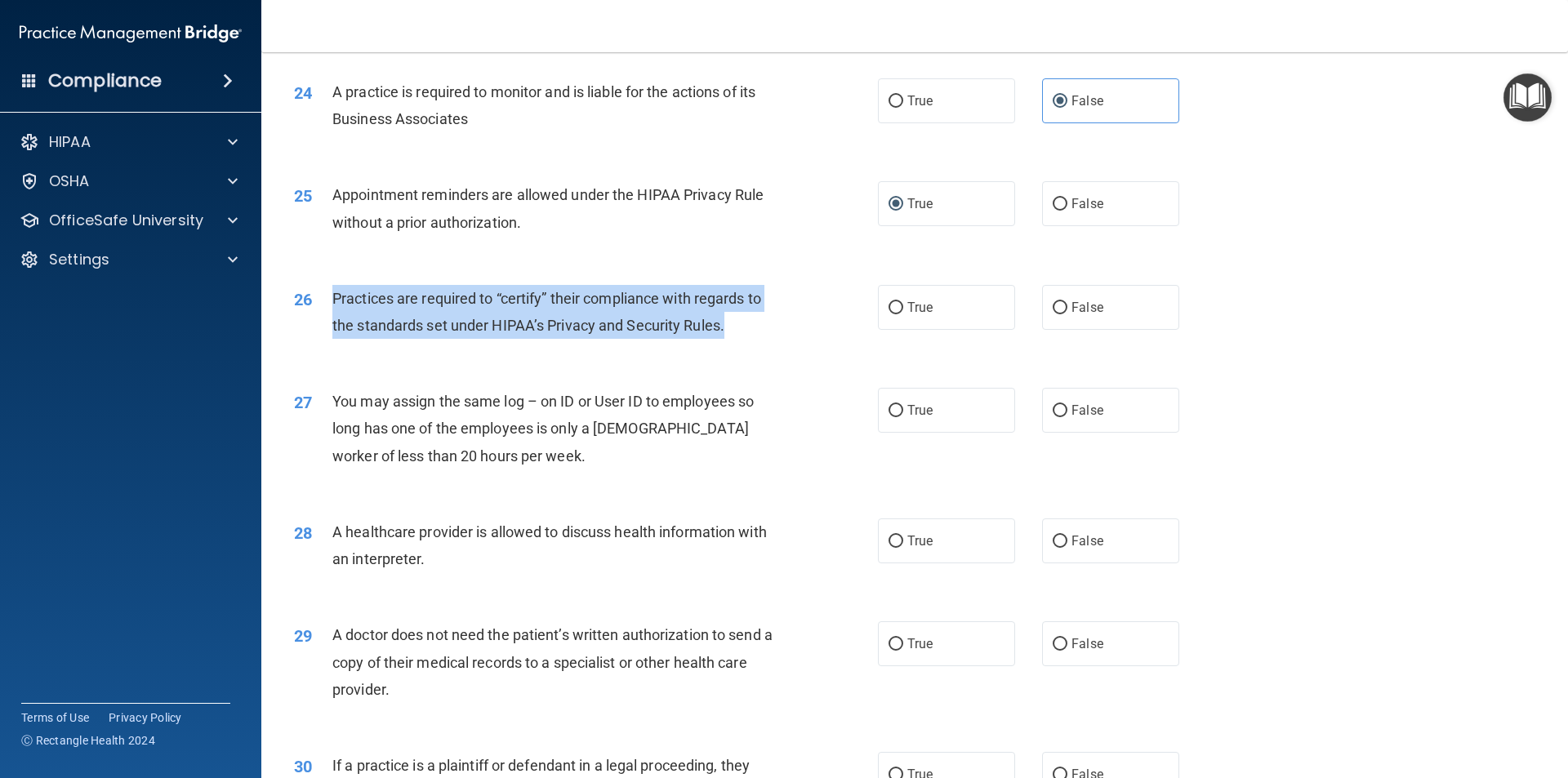
drag, startPoint x: 733, startPoint y: 330, endPoint x: 335, endPoint y: 296, distance: 399.4
click at [335, 296] on div "Practices are required to “certify” their compliance with regards to the standa…" at bounding box center [560, 312] width 456 height 54
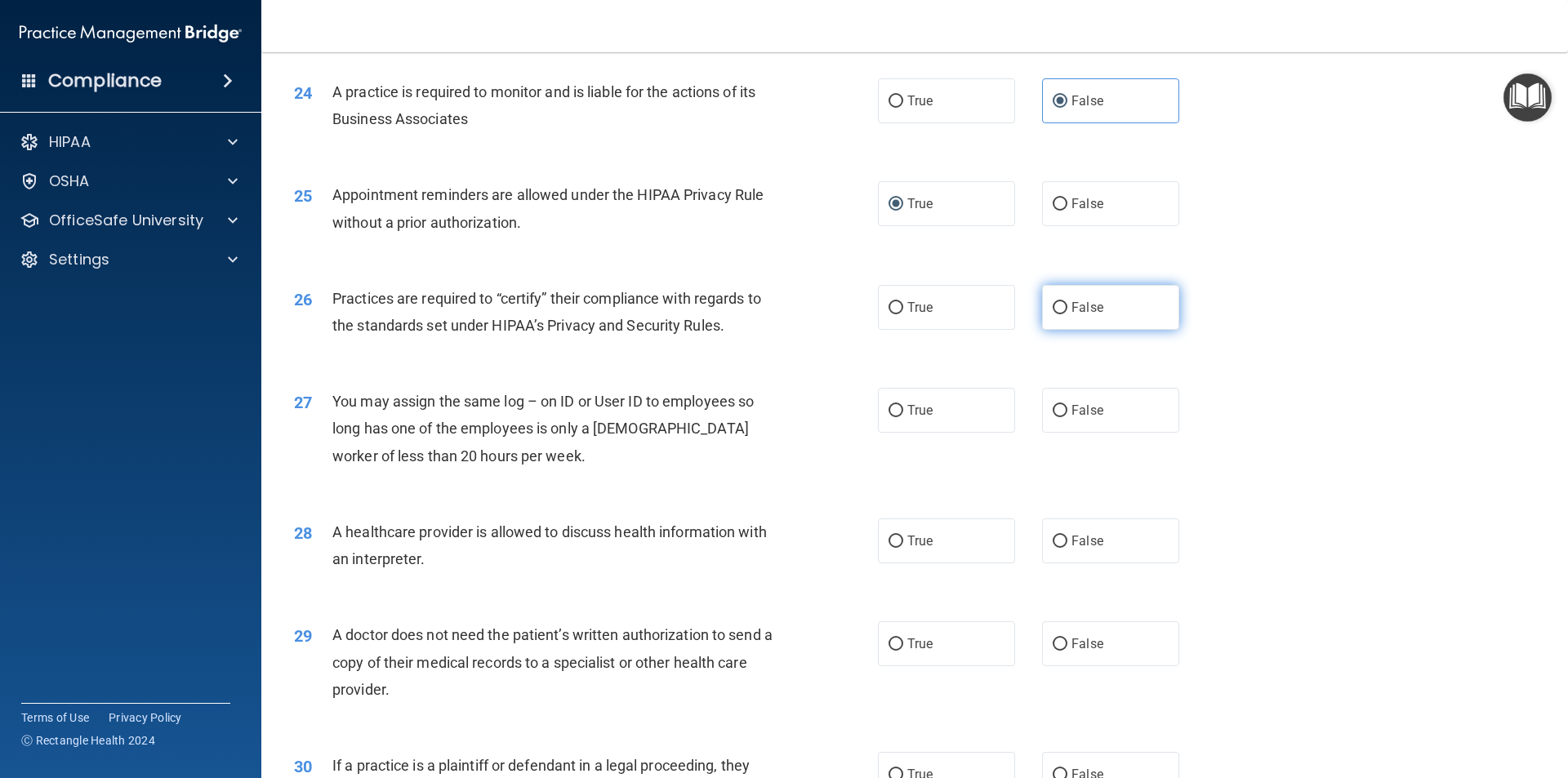
click at [1072, 305] on span "False" at bounding box center [1087, 307] width 32 height 16
click at [1067, 305] on input "False" at bounding box center [1060, 307] width 15 height 12
radio input "true"
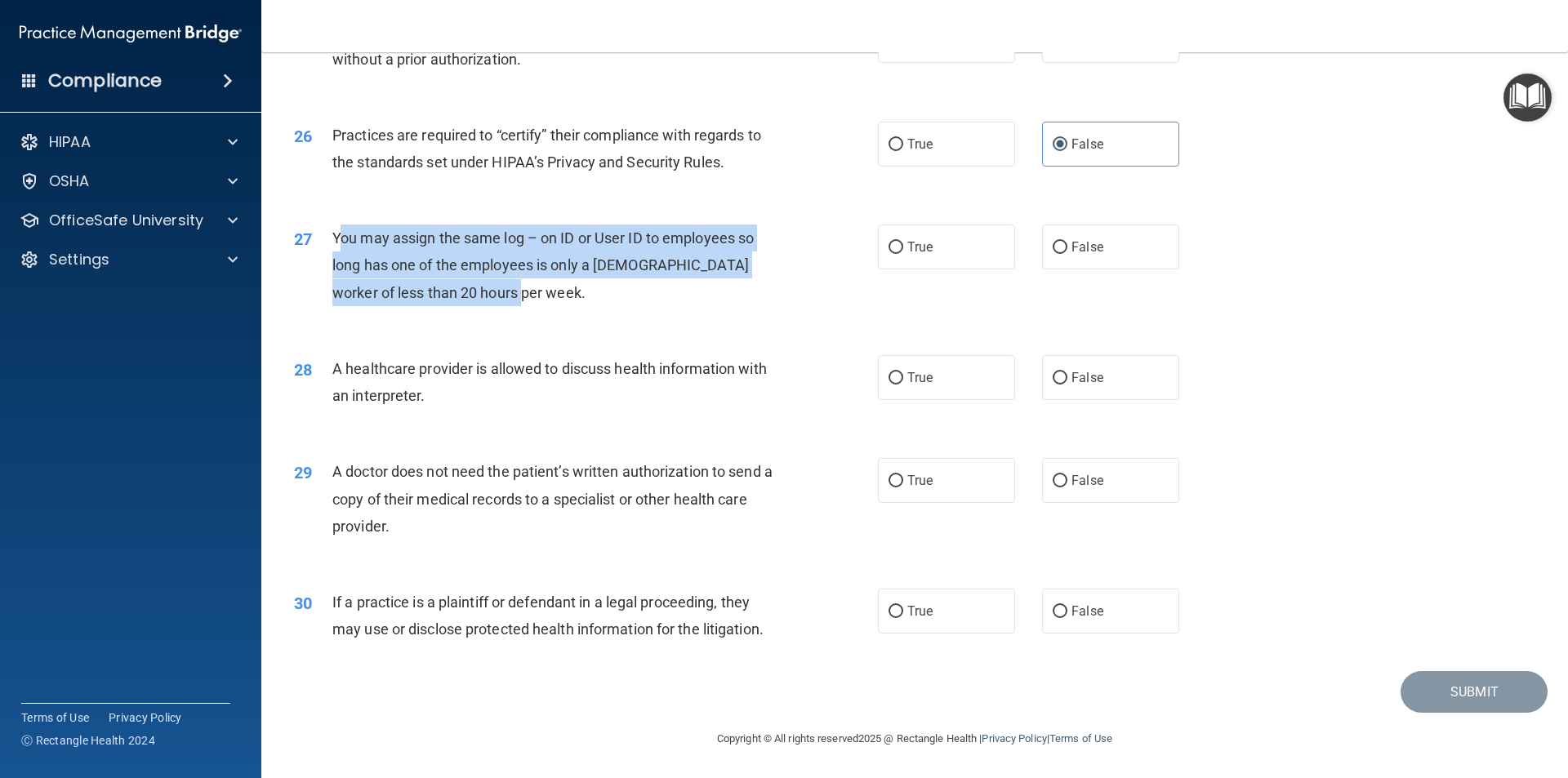
drag, startPoint x: 495, startPoint y: 297, endPoint x: 337, endPoint y: 248, distance: 165.4
click at [337, 248] on div "You may assign the same log – on ID or User ID to employees so long has one of …" at bounding box center [560, 265] width 456 height 81
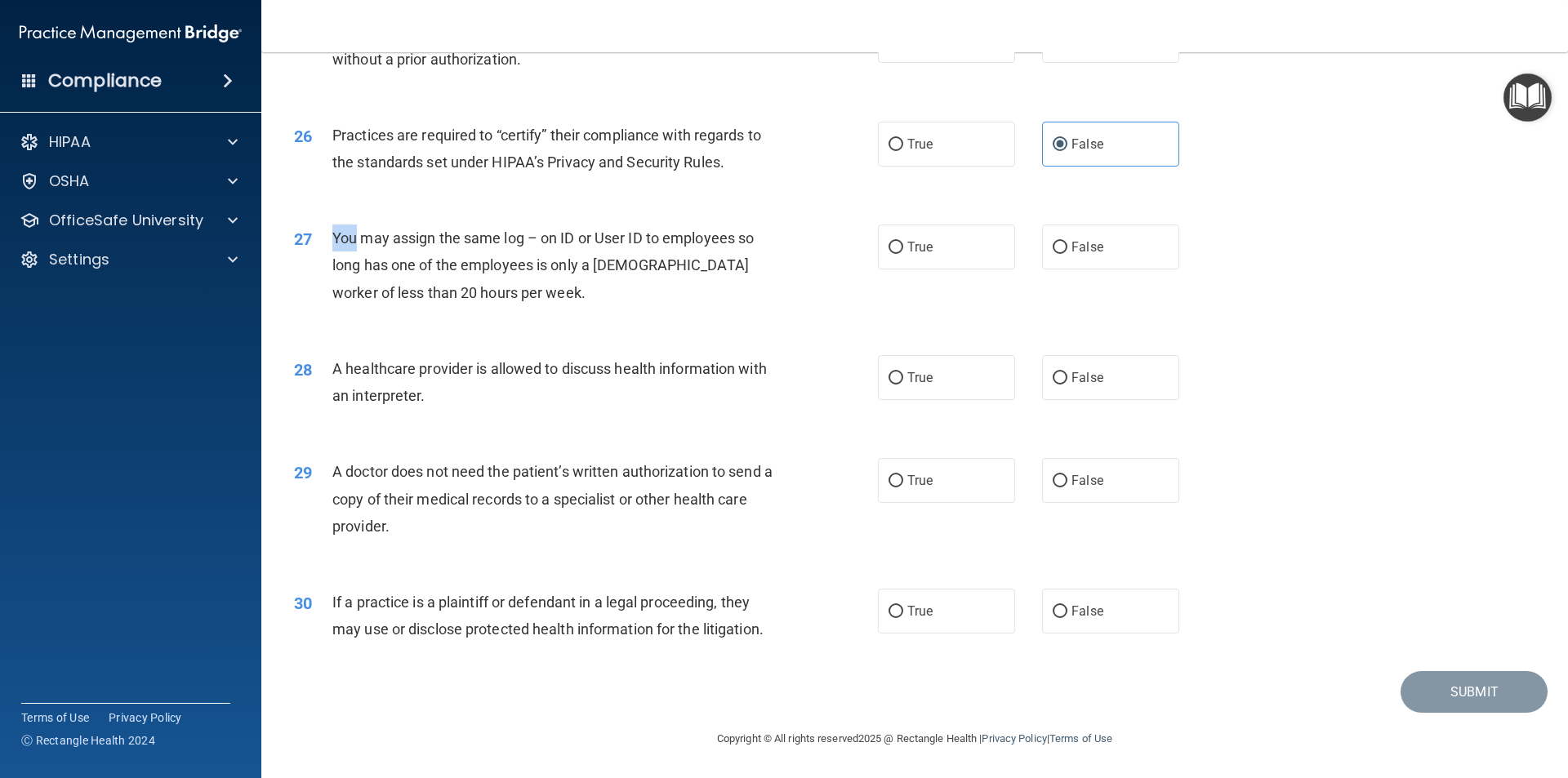
click at [336, 248] on div "You may assign the same log – on ID or User ID to employees so long has one of …" at bounding box center [560, 265] width 456 height 81
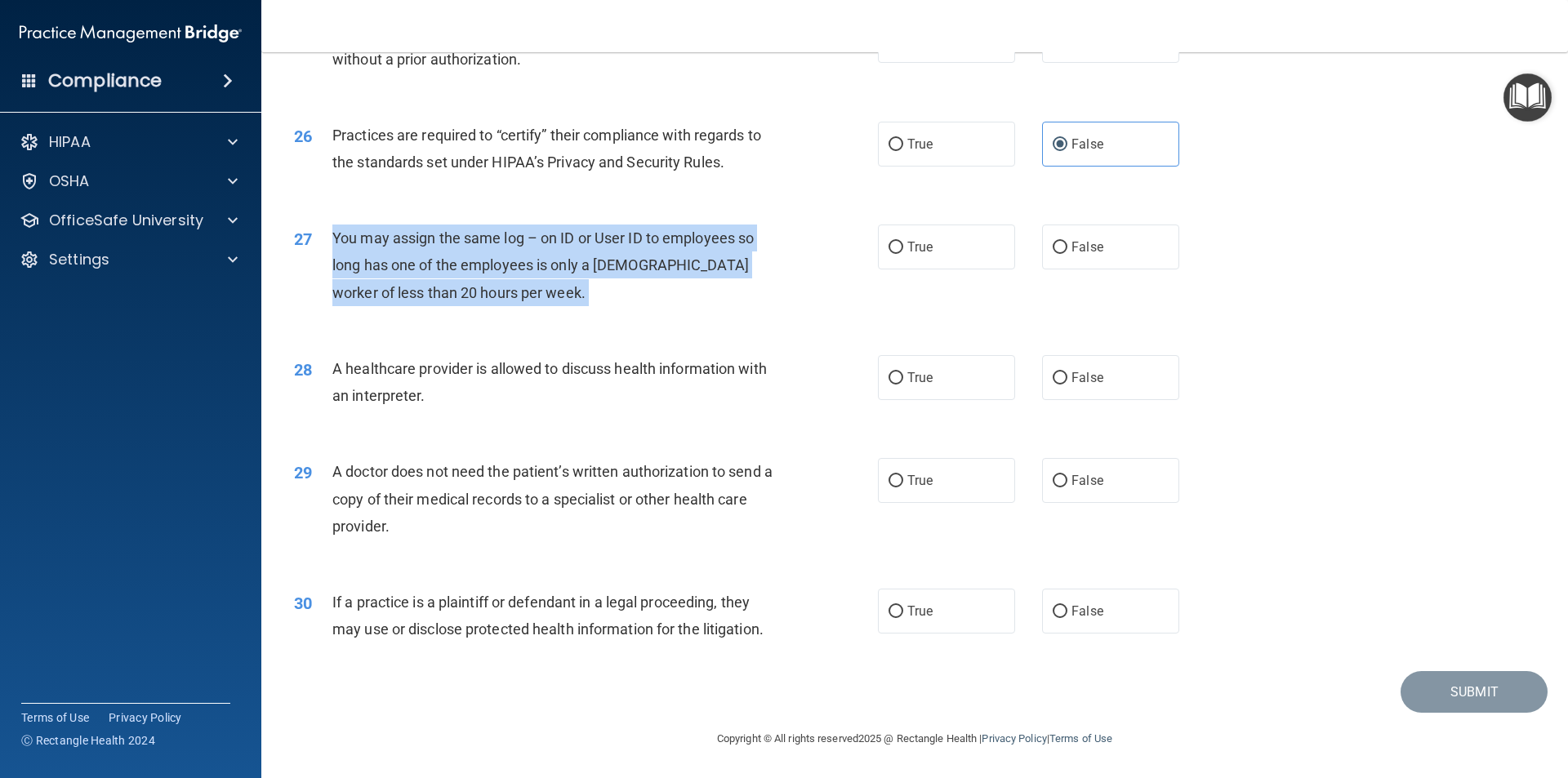
click at [336, 248] on div "You may assign the same log – on ID or User ID to employees so long has one of …" at bounding box center [560, 265] width 456 height 81
click at [1052, 248] on input "False" at bounding box center [1060, 247] width 15 height 12
radio input "true"
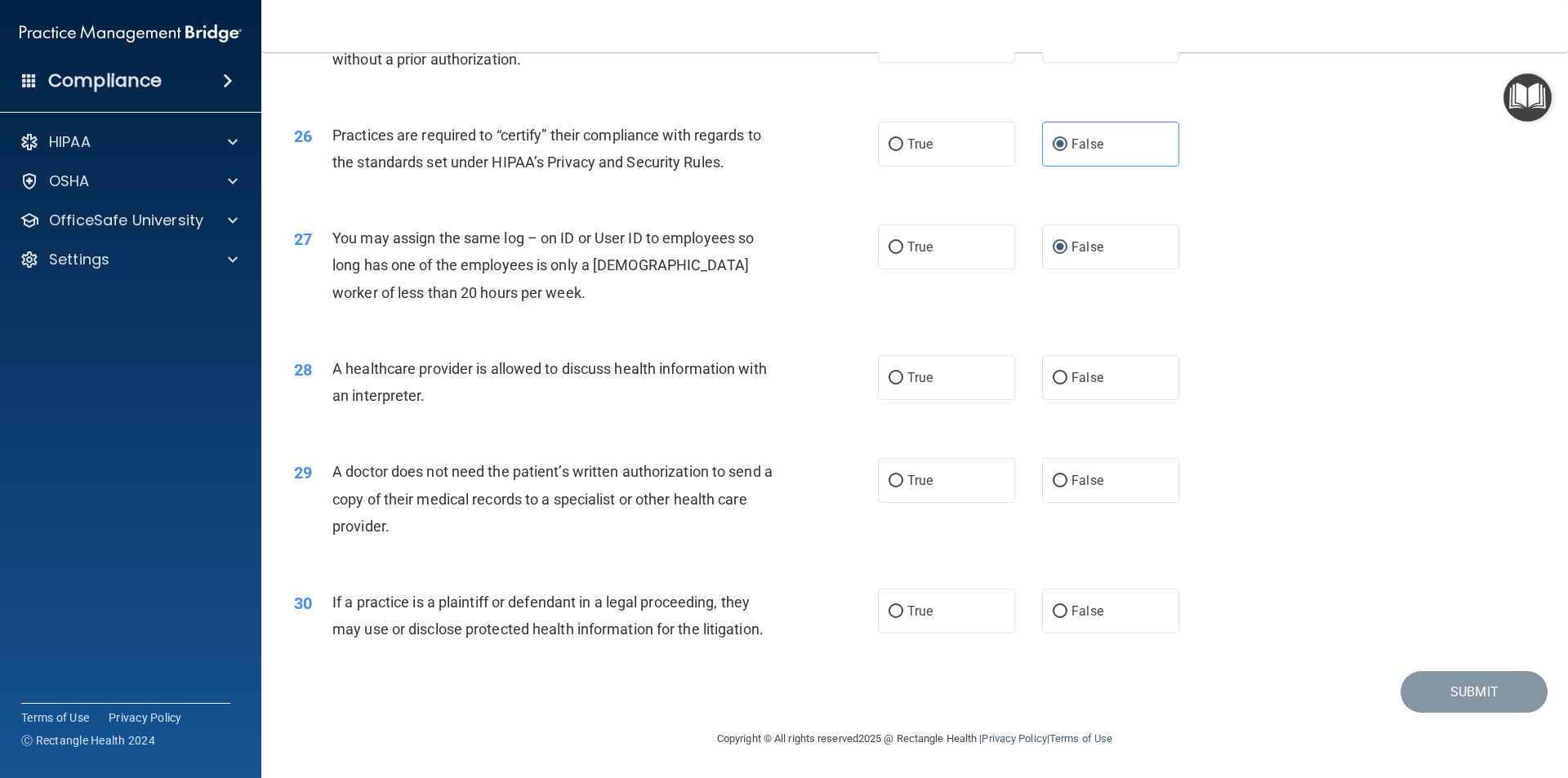
click at [569, 441] on div "29 A doctor does not need the patient’s written authorization to send a copy of…" at bounding box center [914, 503] width 1265 height 131
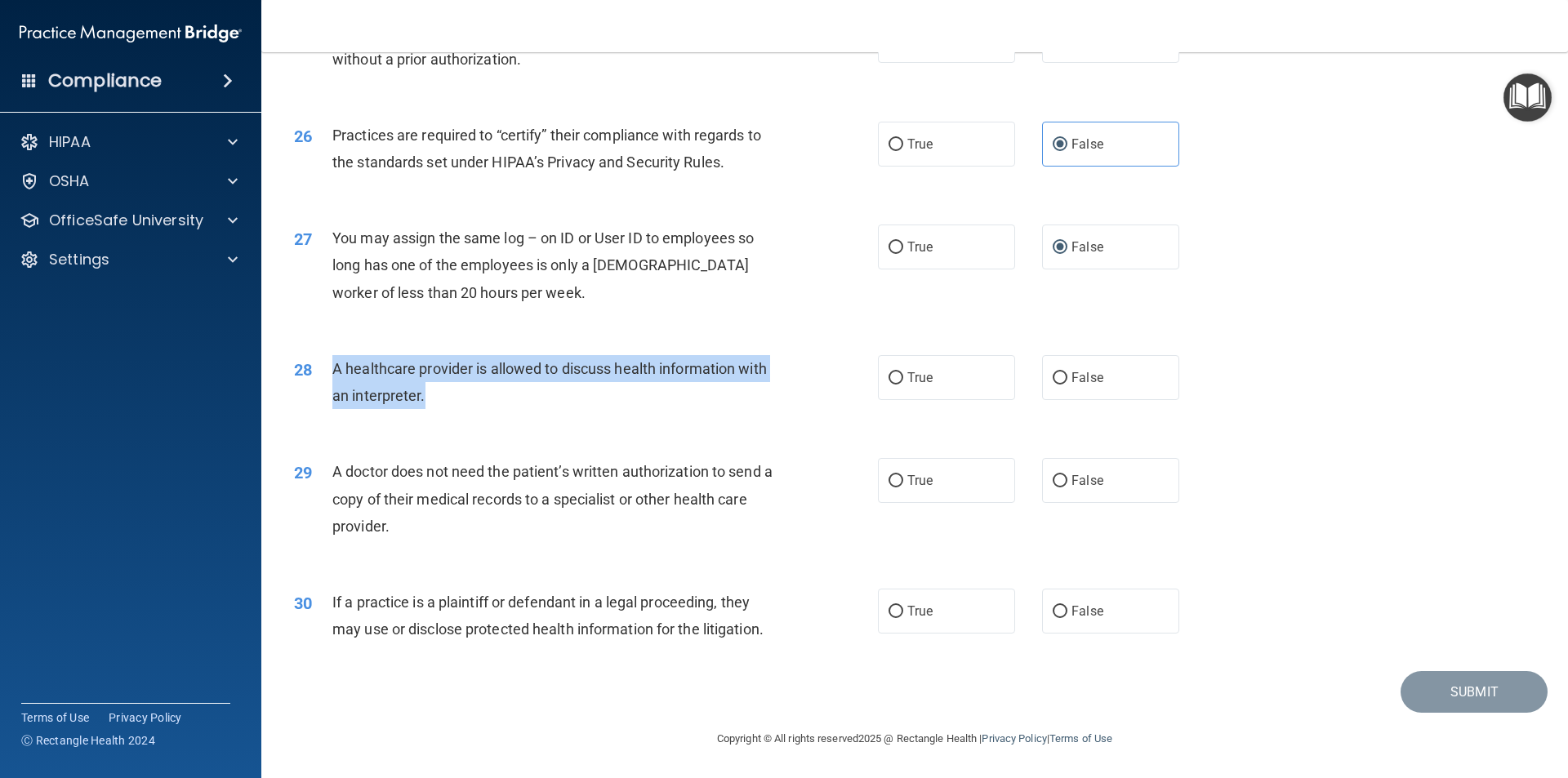
drag, startPoint x: 385, startPoint y: 390, endPoint x: 323, endPoint y: 364, distance: 67.2
click at [323, 364] on div "28 A healthcare provider is allowed to discuss health information with an inter…" at bounding box center [586, 386] width 633 height 62
click at [889, 376] on input "True" at bounding box center [896, 378] width 15 height 12
radio input "true"
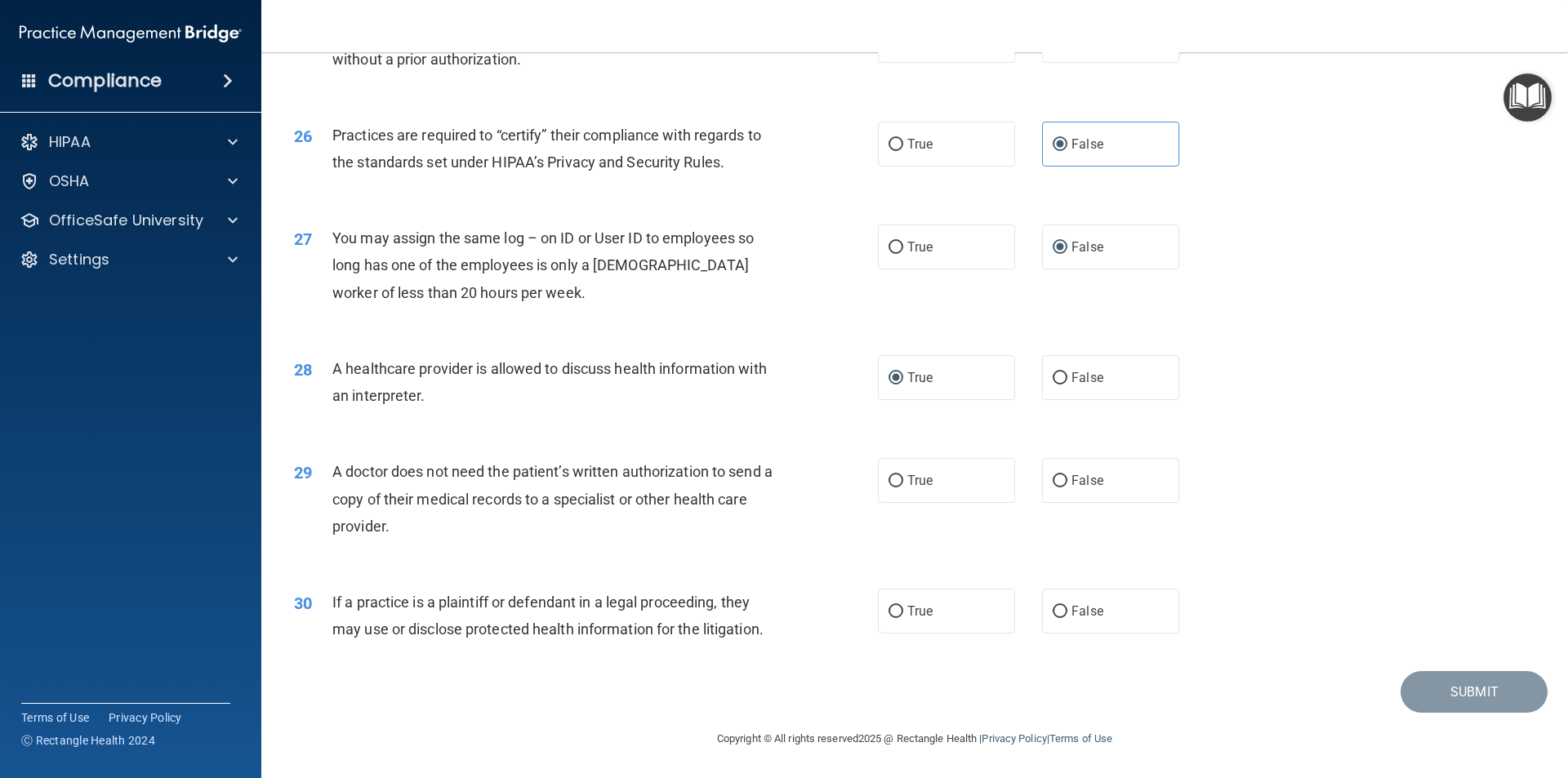
click at [420, 516] on div "A doctor does not need the patient’s written authorization to send a copy of th…" at bounding box center [560, 498] width 456 height 81
drag, startPoint x: 411, startPoint y: 530, endPoint x: 353, endPoint y: 519, distance: 59.0
click at [353, 519] on div "A doctor does not need the patient’s written authorization to send a copy of th…" at bounding box center [560, 498] width 456 height 81
drag, startPoint x: 344, startPoint y: 500, endPoint x: 342, endPoint y: 492, distance: 8.2
click at [343, 498] on span "A doctor does not need the patient’s written authorization to send a copy of th…" at bounding box center [551, 498] width 440 height 71
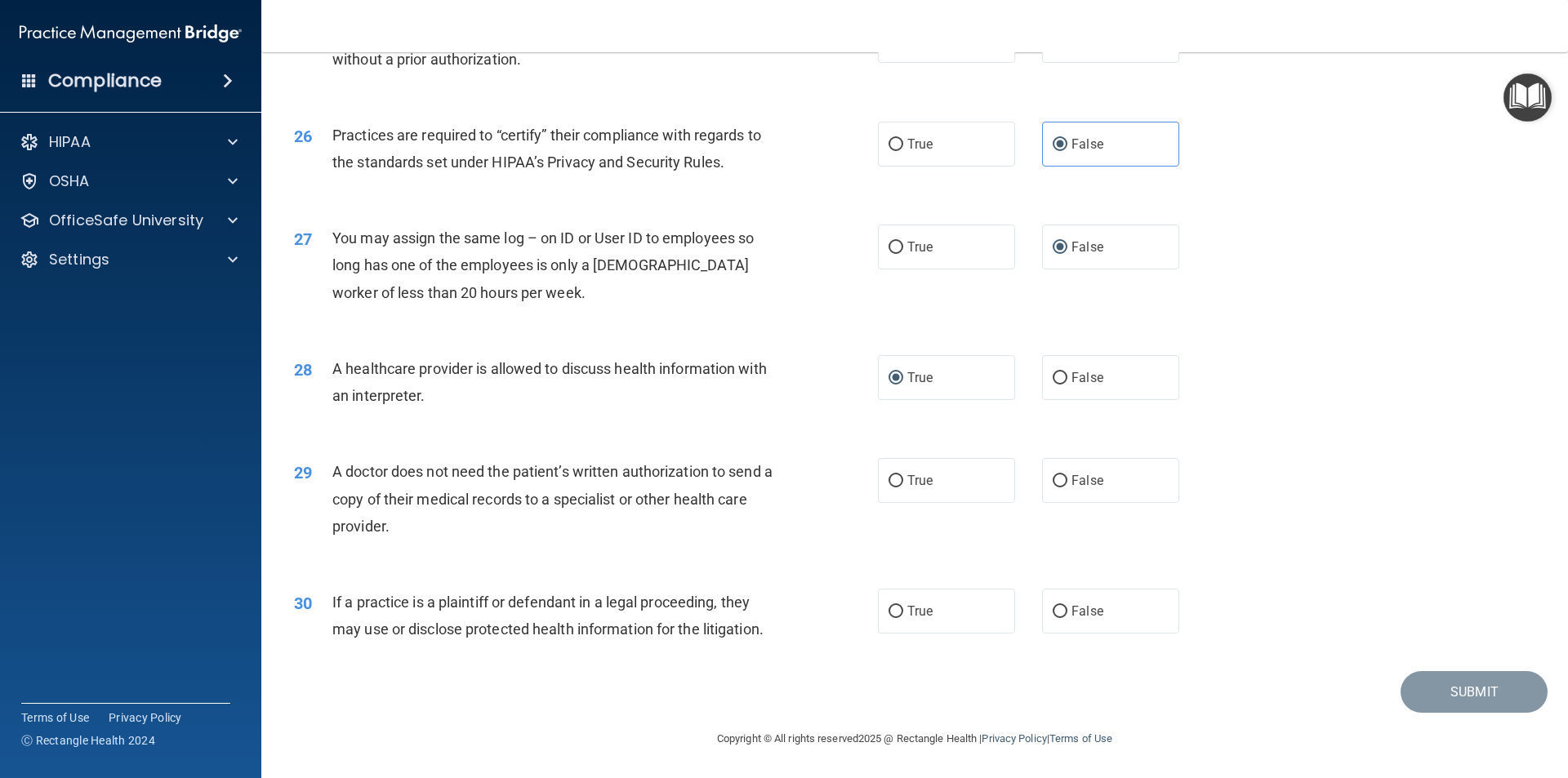
click at [342, 487] on div "A doctor does not need the patient’s written authorization to send a copy of th…" at bounding box center [560, 498] width 456 height 81
click at [339, 496] on span "A doctor does not need the patient’s written authorization to send a copy of th…" at bounding box center [551, 498] width 440 height 71
drag, startPoint x: 381, startPoint y: 527, endPoint x: 337, endPoint y: 508, distance: 47.9
click at [337, 508] on div "A doctor does not need the patient’s written authorization to send a copy of th…" at bounding box center [560, 498] width 456 height 81
click at [336, 471] on span "A doctor does not need the patient’s written authorization to send a copy of th…" at bounding box center [551, 498] width 440 height 71
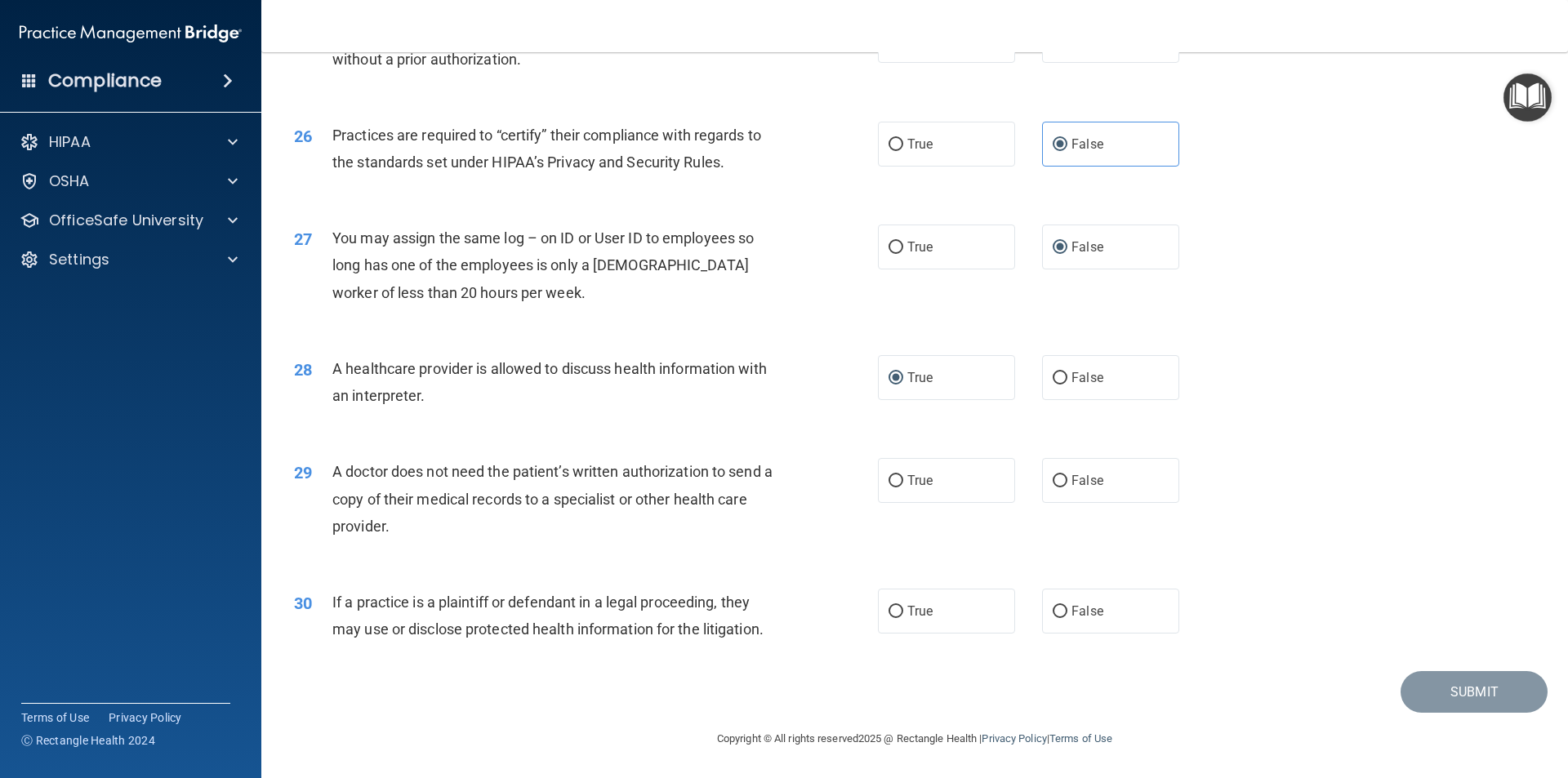
click at [337, 465] on span "A doctor does not need the patient’s written authorization to send a copy of th…" at bounding box center [551, 498] width 440 height 71
drag, startPoint x: 407, startPoint y: 528, endPoint x: 328, endPoint y: 469, distance: 98.6
click at [328, 469] on div "29 A doctor does not need the patient’s written authorization to send a copy of…" at bounding box center [586, 503] width 633 height 90
click at [889, 480] on input "True" at bounding box center [896, 481] width 15 height 12
radio input "true"
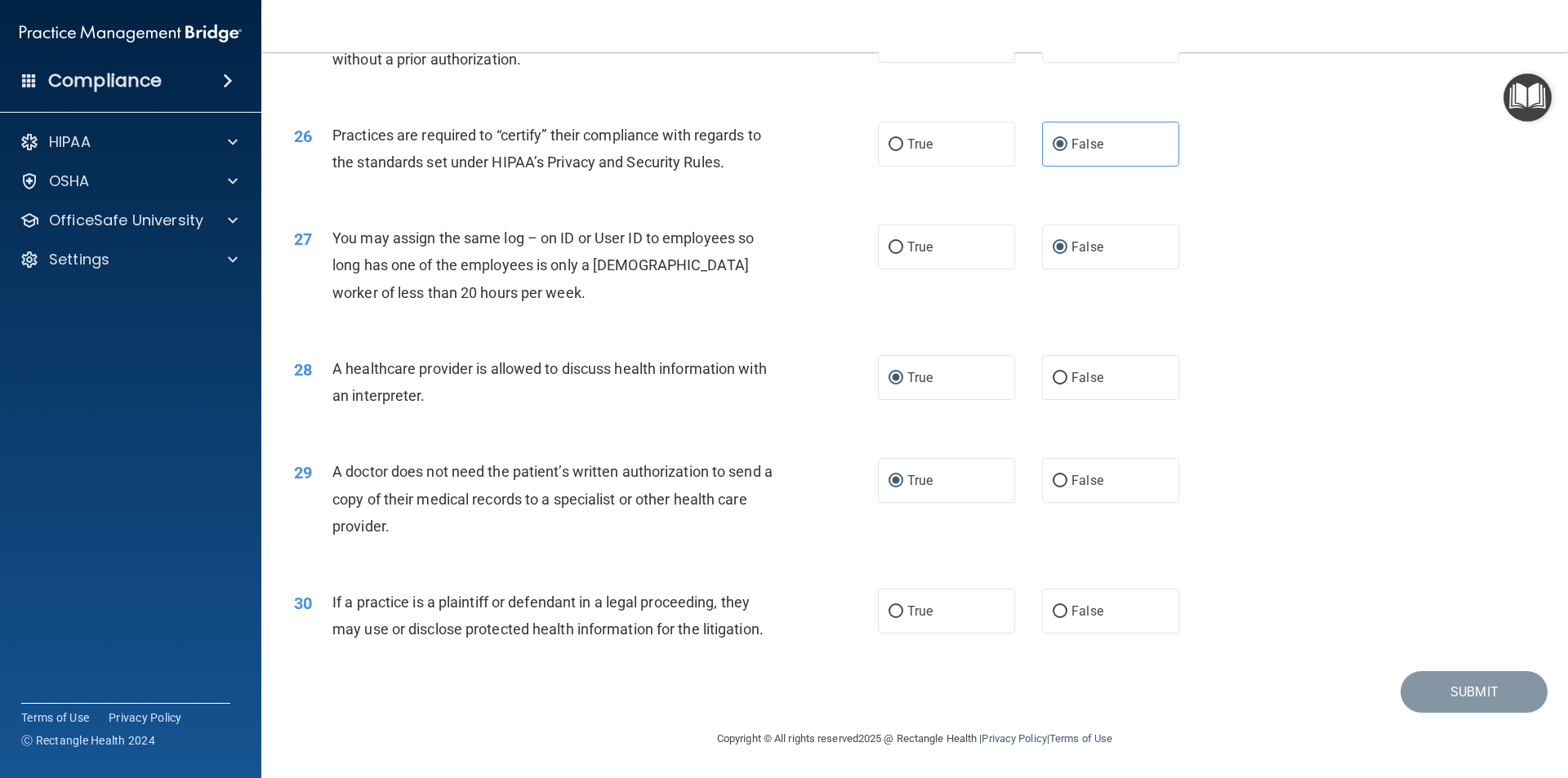
click at [504, 549] on div "29 A doctor does not need the patient’s written authorization to send a copy of…" at bounding box center [914, 503] width 1265 height 131
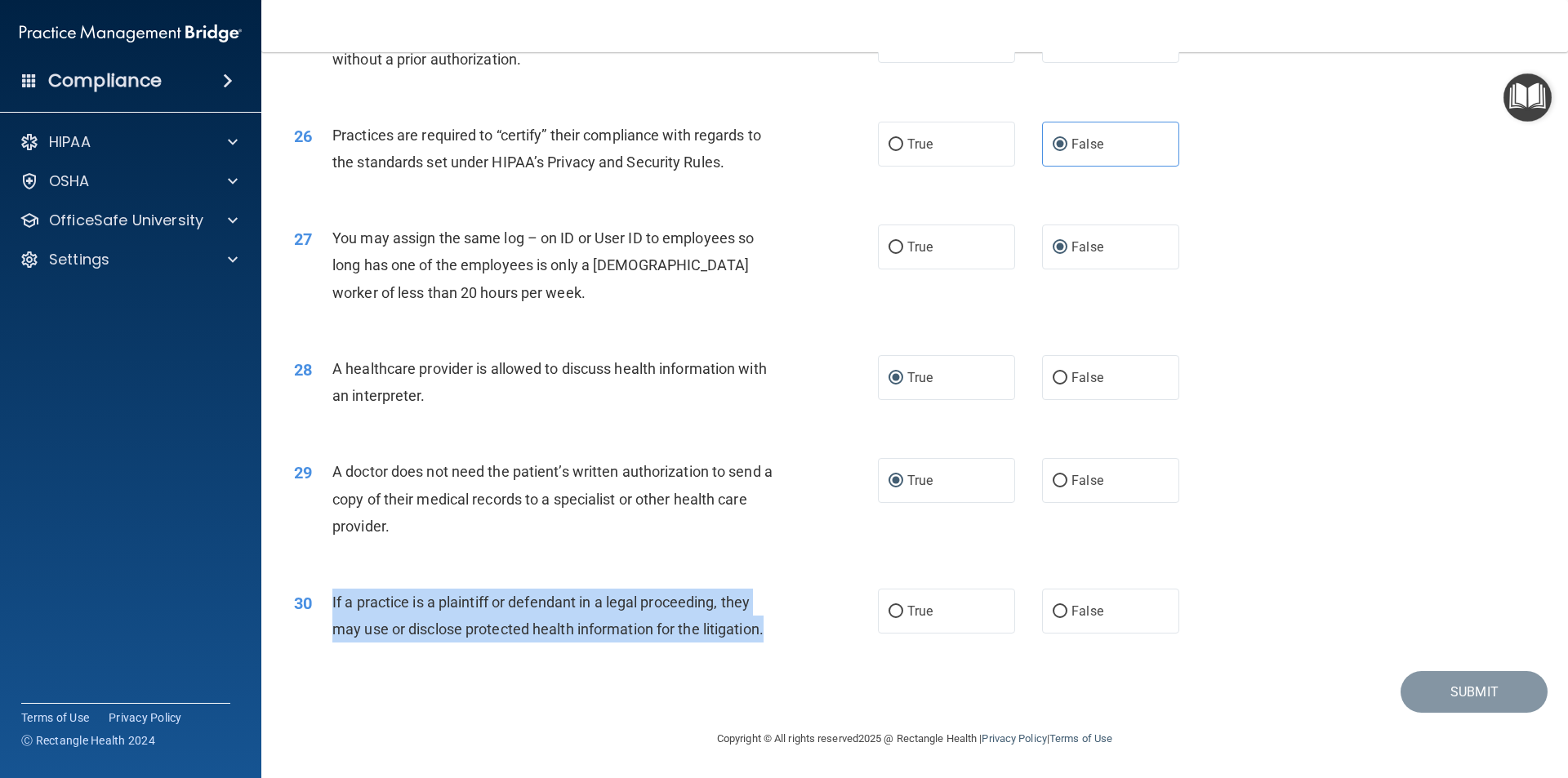
drag, startPoint x: 777, startPoint y: 635, endPoint x: 327, endPoint y: 605, distance: 451.0
click at [327, 605] on div "30 If a practice is a plaintiff or defendant in a legal proceeding, they may us…" at bounding box center [586, 620] width 633 height 62
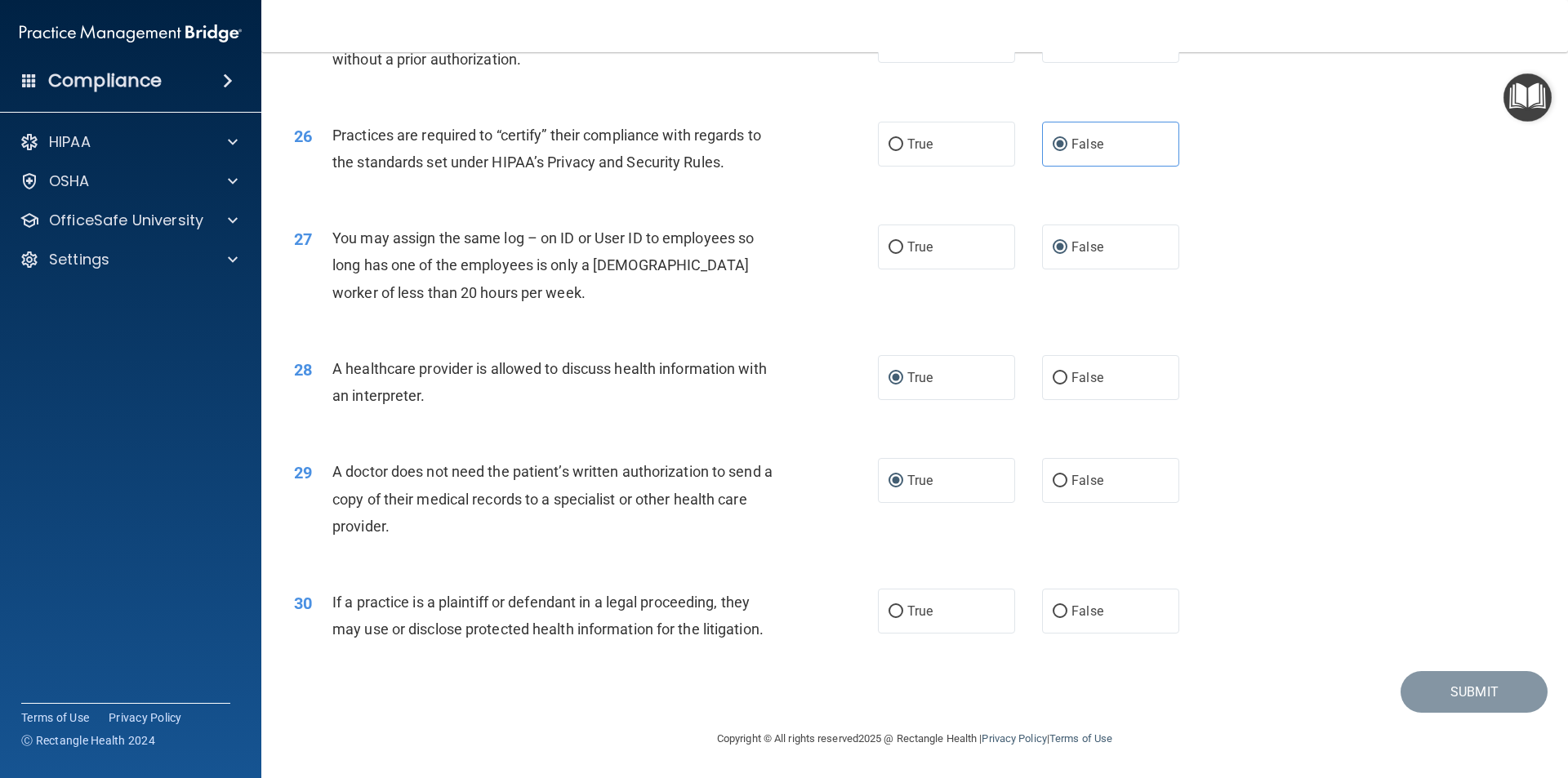
click at [675, 554] on div "29 A doctor does not need the patient’s written authorization to send a copy of…" at bounding box center [914, 503] width 1265 height 131
click at [907, 618] on span "True" at bounding box center [920, 611] width 26 height 16
click at [903, 618] on input "True" at bounding box center [896, 612] width 15 height 12
radio input "true"
click at [1459, 689] on button "Submit" at bounding box center [1473, 692] width 147 height 42
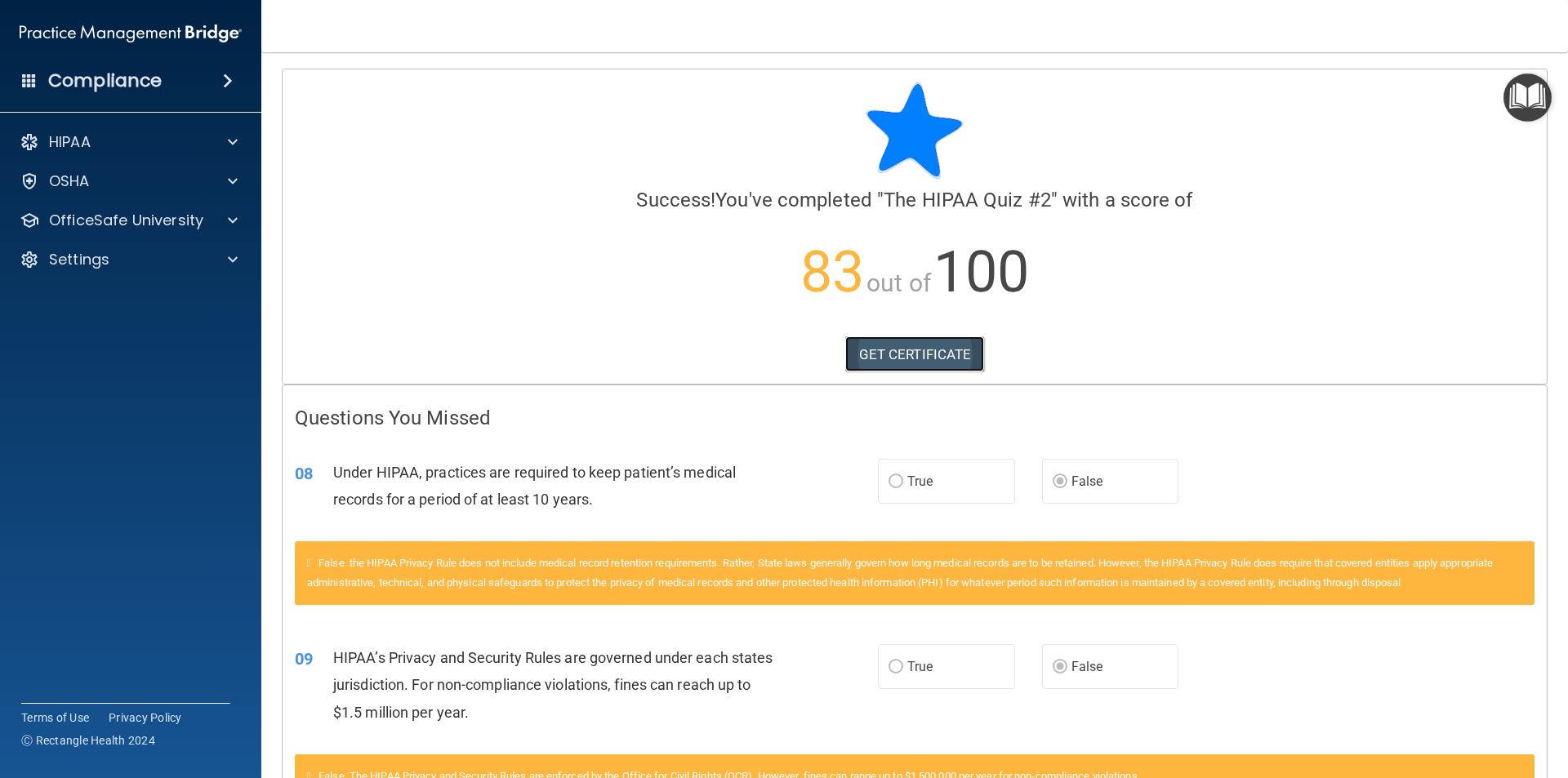
click at [938, 355] on link "GET CERTIFICATE" at bounding box center [914, 354] width 140 height 36
click at [60, 220] on p "OfficeSafe University" at bounding box center [126, 219] width 155 height 19
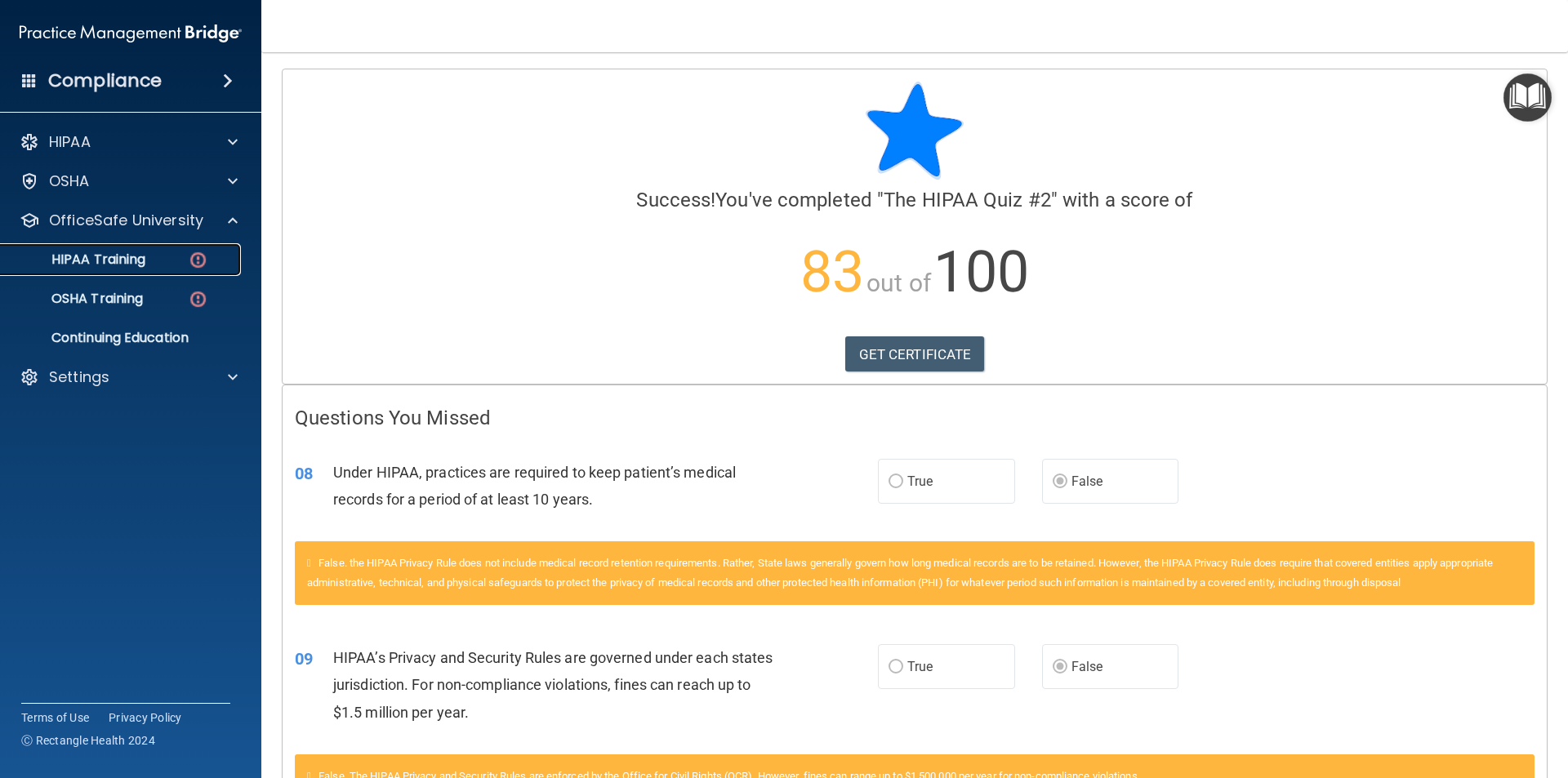
click at [156, 270] on link "HIPAA Training" at bounding box center [112, 260] width 257 height 33
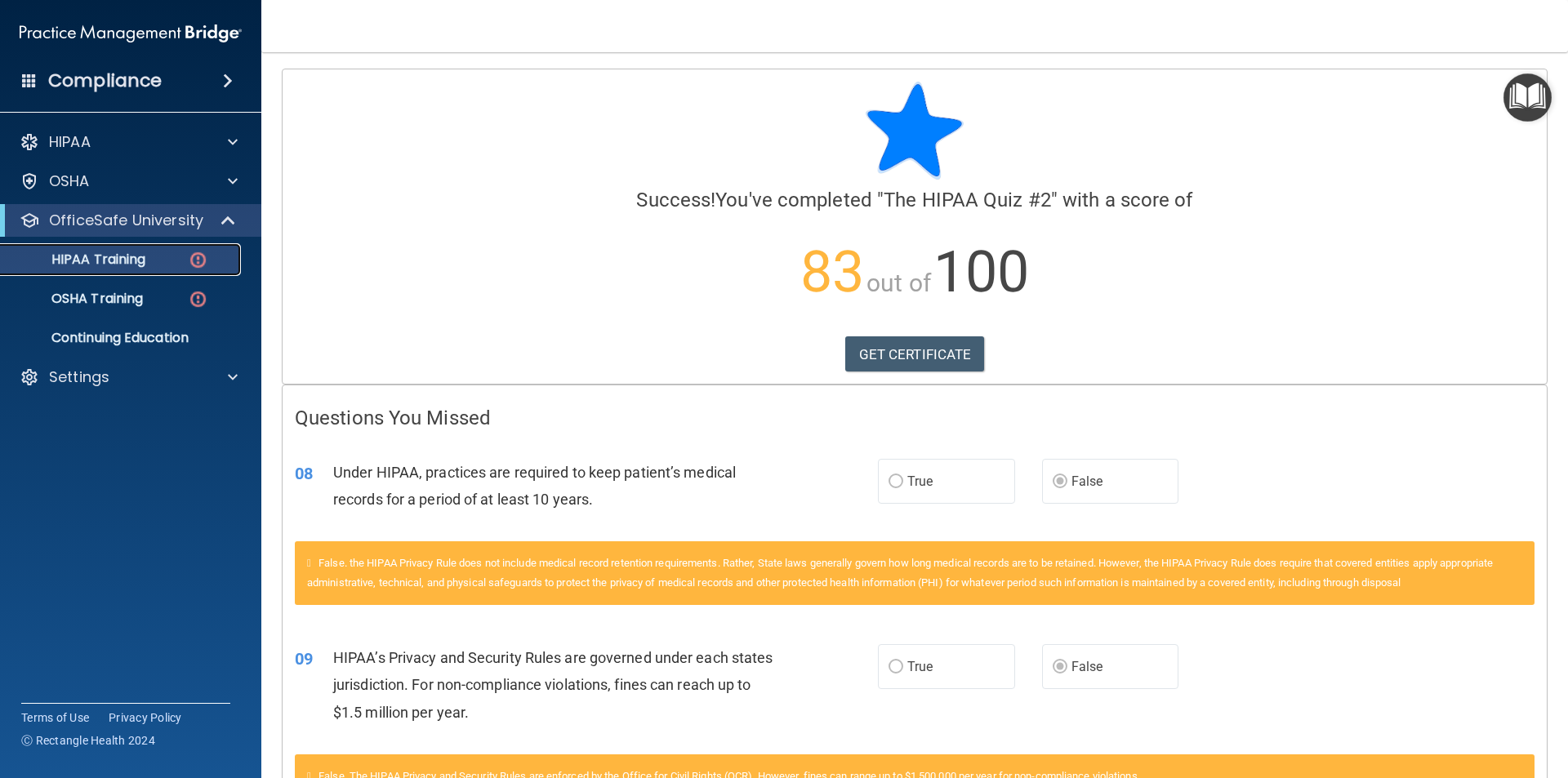
click at [156, 270] on link "HIPAA Training" at bounding box center [112, 260] width 257 height 33
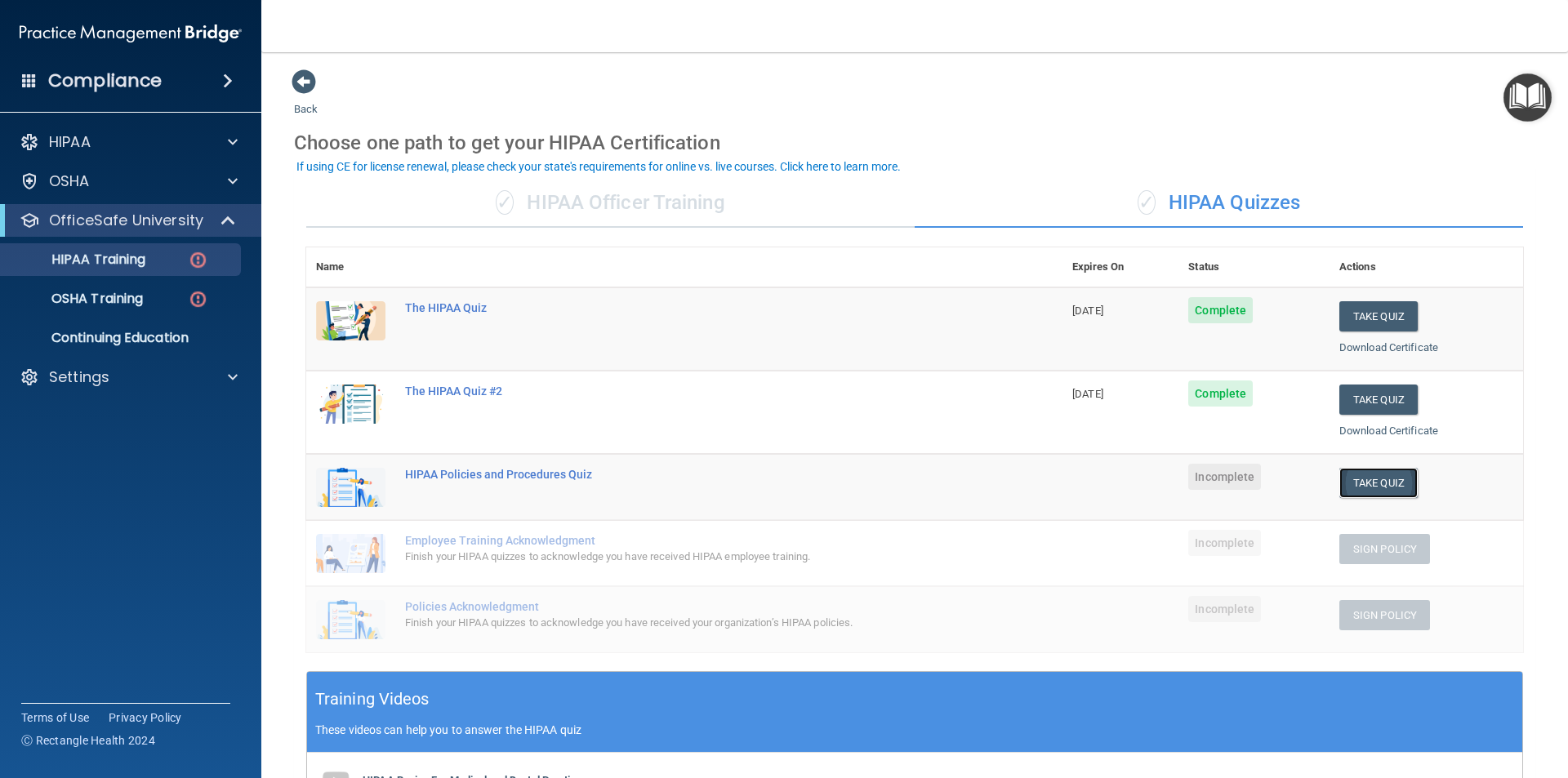
click at [1351, 486] on button "Take Quiz" at bounding box center [1378, 483] width 79 height 30
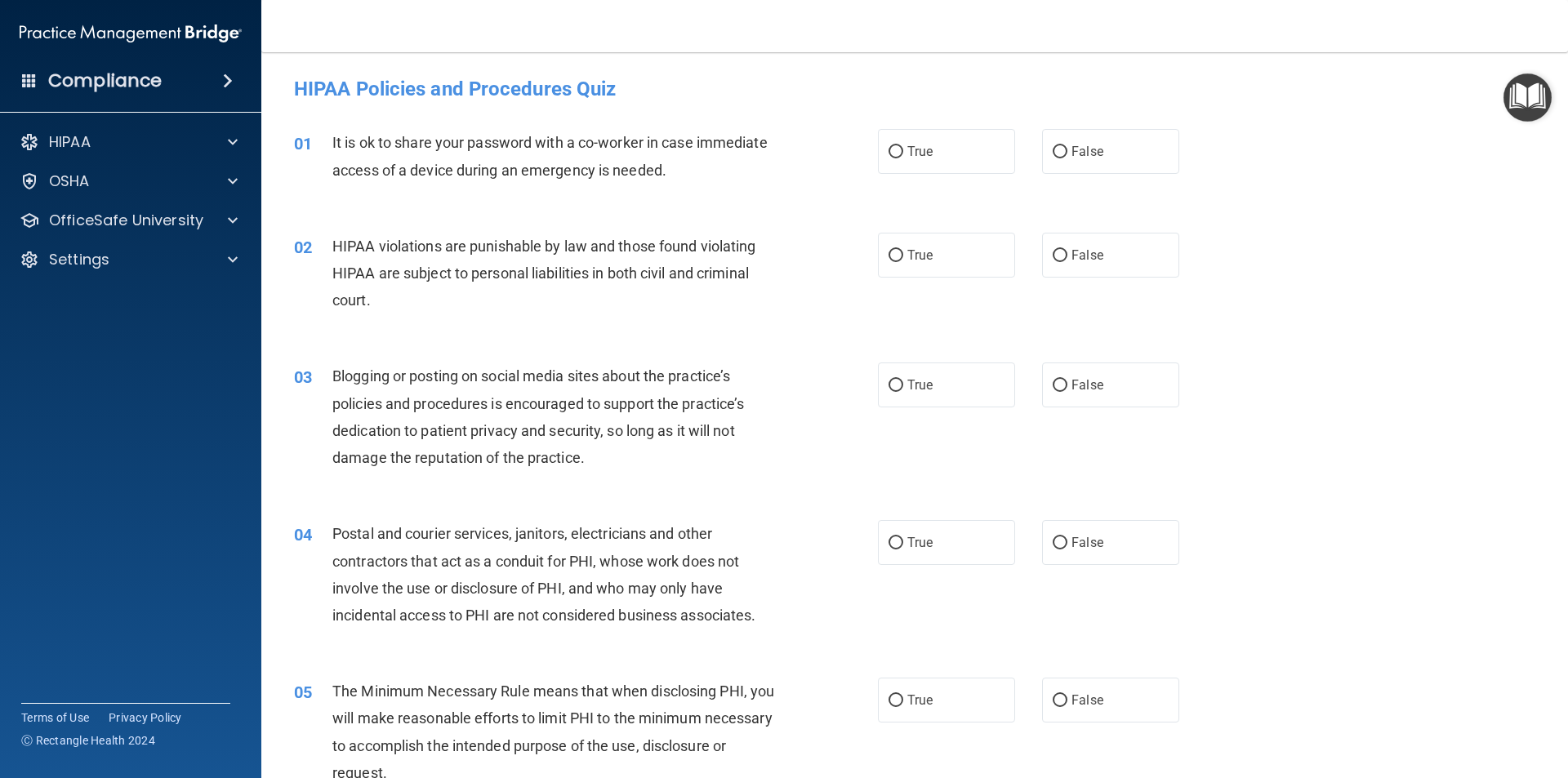
drag, startPoint x: 678, startPoint y: 174, endPoint x: 525, endPoint y: 151, distance: 154.7
click at [607, 162] on div "It is ok to share your password with a co-worker in case immediate access of a …" at bounding box center [560, 155] width 456 height 54
drag, startPoint x: 525, startPoint y: 151, endPoint x: 347, endPoint y: 141, distance: 178.3
click at [347, 141] on div "It is ok to share your password with a co-worker in case immediate access of a …" at bounding box center [560, 155] width 456 height 54
click at [514, 166] on span "It is ok to share your password with a co-worker in case immediate access of a …" at bounding box center [549, 155] width 435 height 44
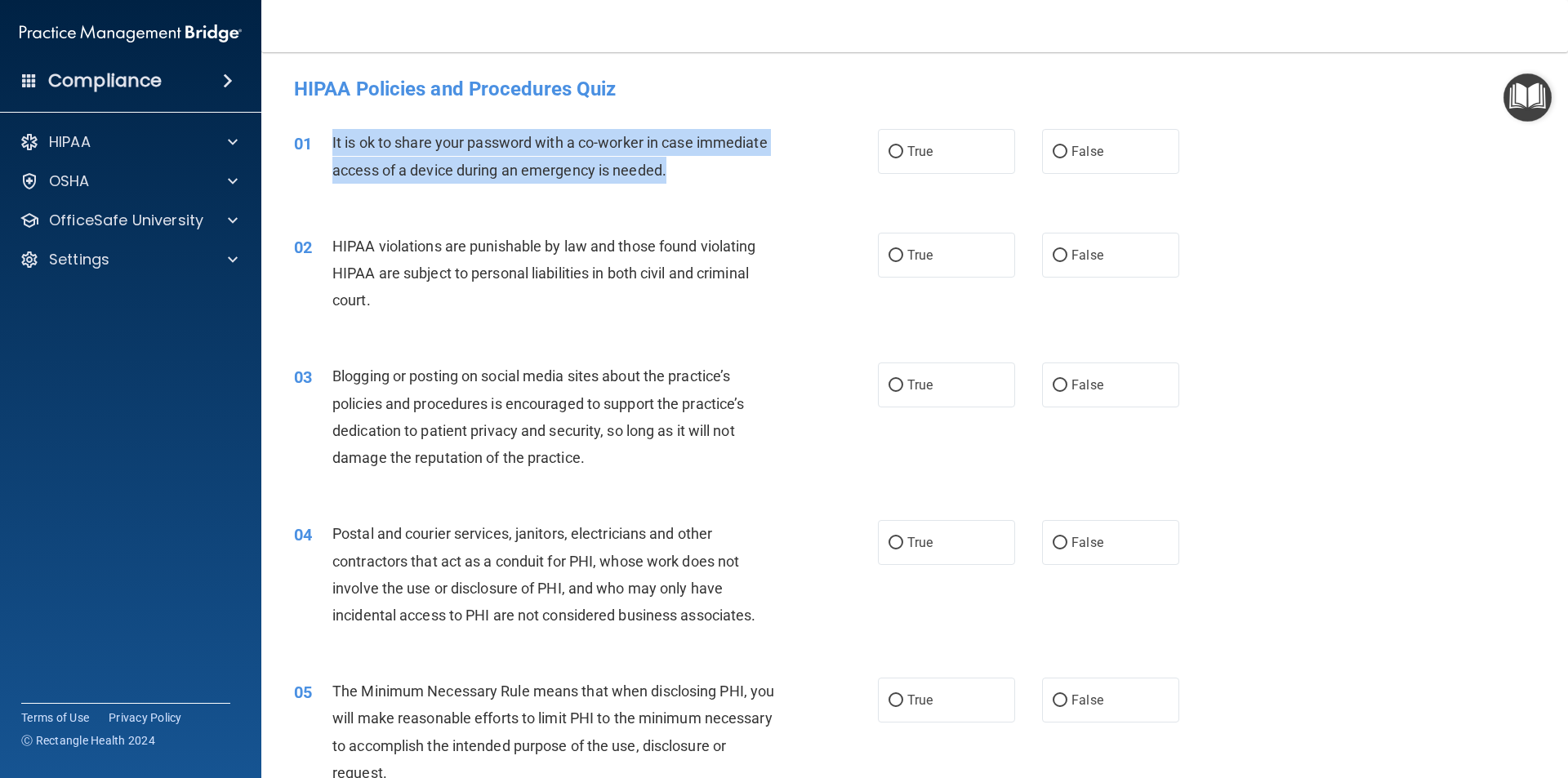
drag, startPoint x: 679, startPoint y: 170, endPoint x: 332, endPoint y: 149, distance: 347.6
click at [332, 149] on div "It is ok to share your password with a co-worker in case immediate access of a …" at bounding box center [560, 155] width 456 height 54
click at [332, 148] on span "It is ok to share your password with a co-worker in case immediate access of a …" at bounding box center [549, 155] width 435 height 44
click at [1057, 149] on input "False" at bounding box center [1060, 152] width 15 height 12
radio input "true"
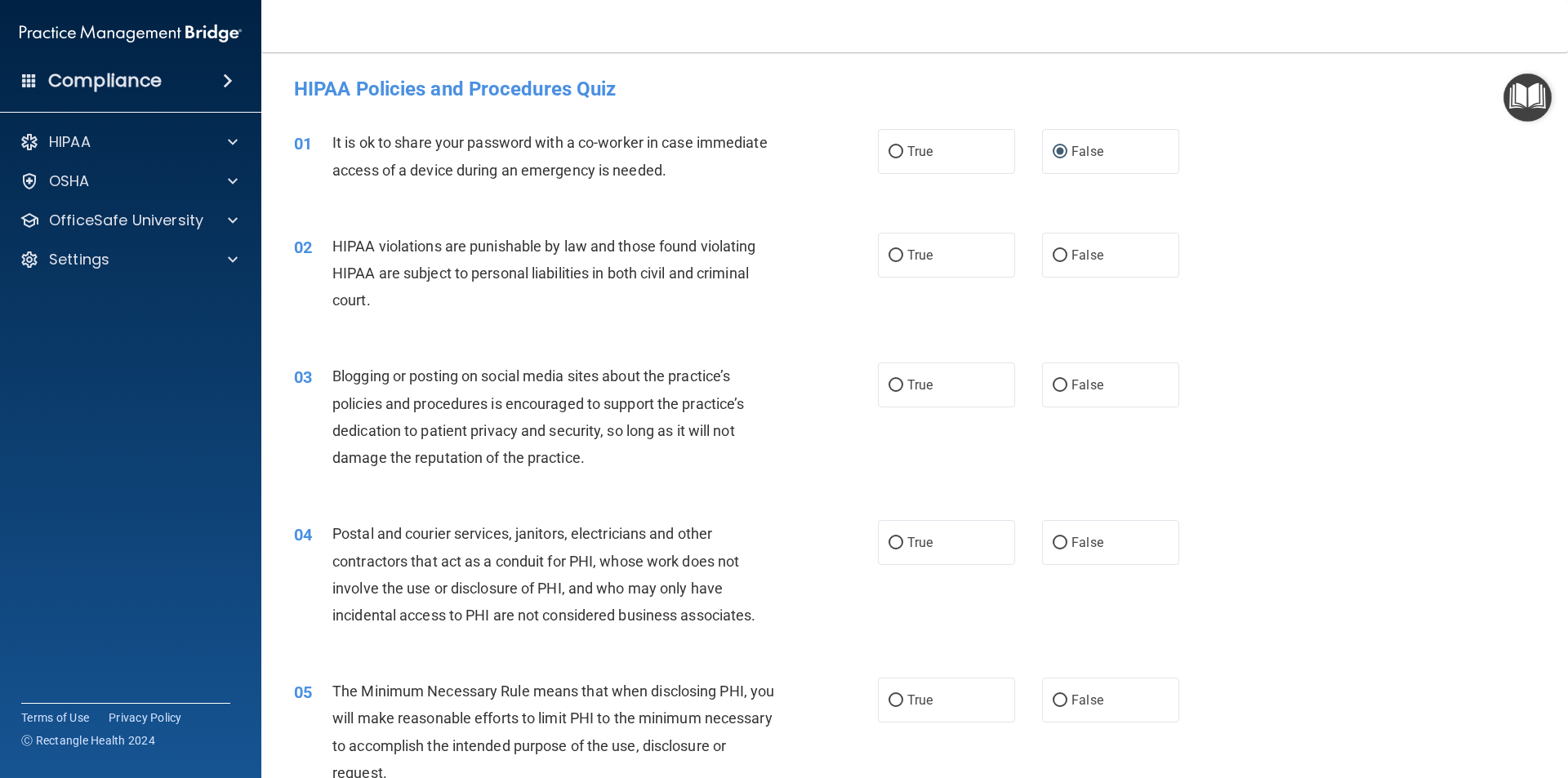
click at [490, 316] on div "02 HIPAA violations are punishable by law and those found violating HIPAA are s…" at bounding box center [586, 277] width 633 height 90
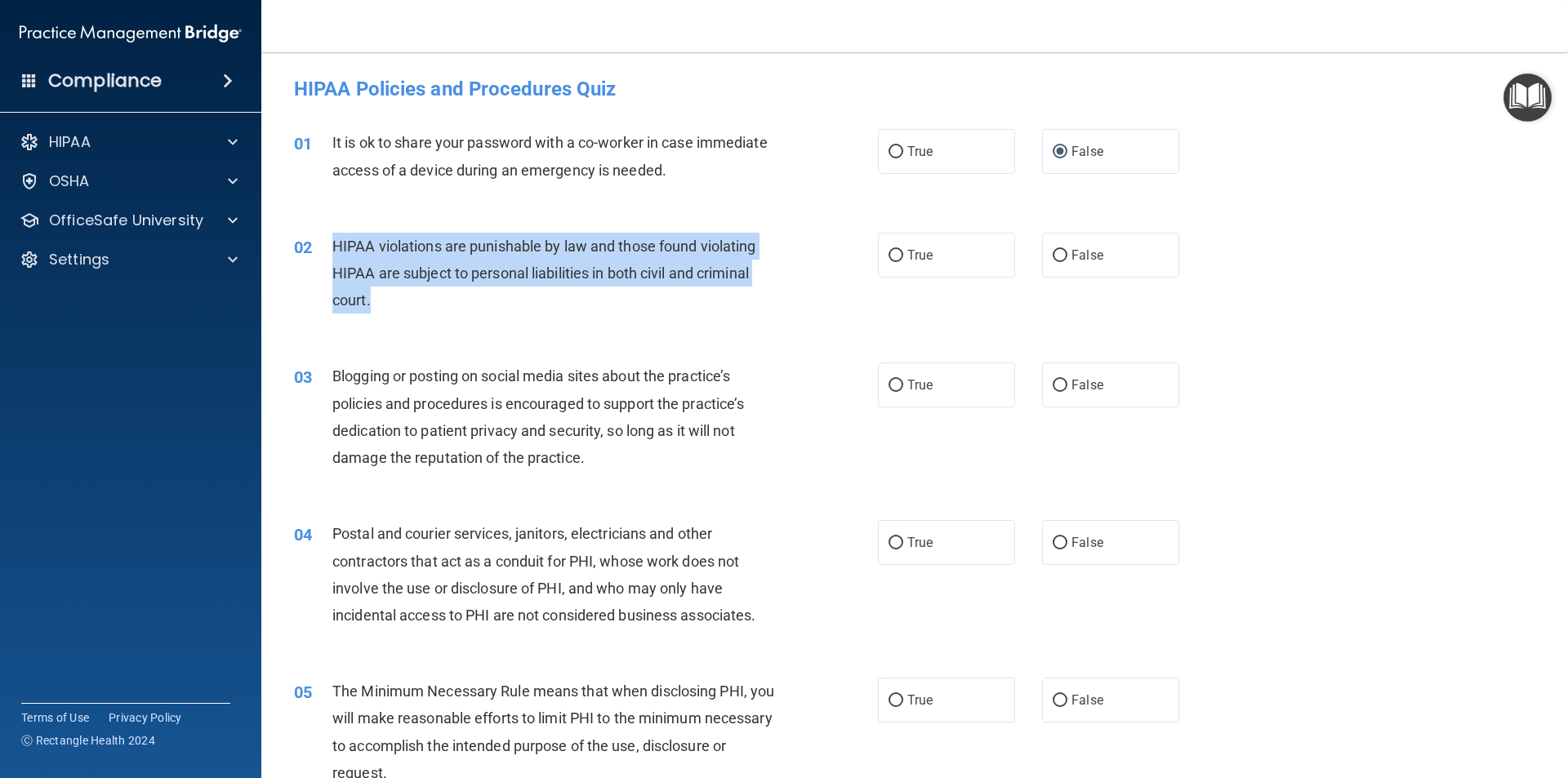
drag, startPoint x: 403, startPoint y: 294, endPoint x: 331, endPoint y: 255, distance: 81.9
click at [331, 255] on div "02 HIPAA violations are punishable by law and those found violating HIPAA are s…" at bounding box center [586, 277] width 633 height 90
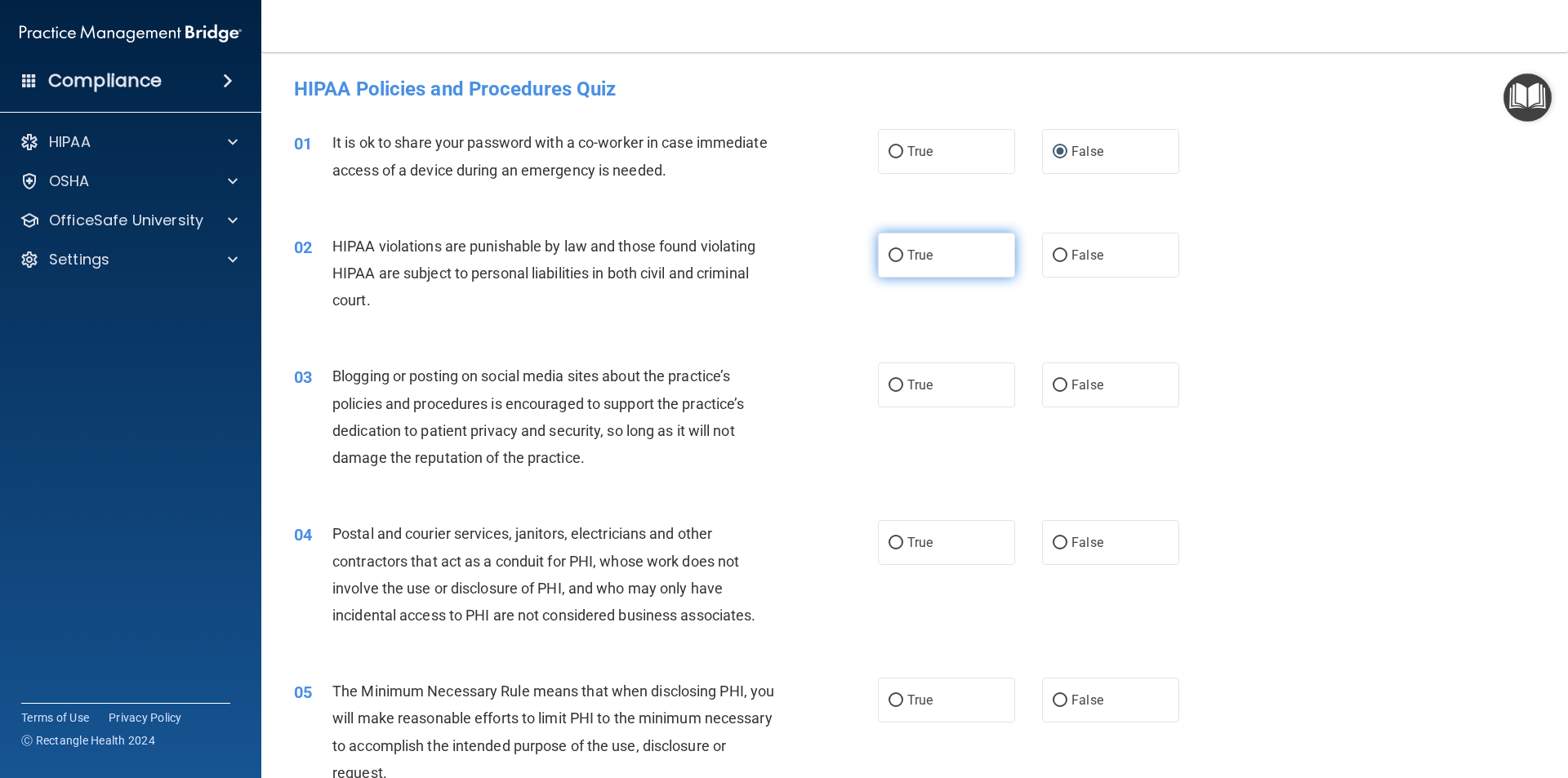
click at [907, 261] on span "True" at bounding box center [920, 255] width 26 height 16
click at [903, 261] on input "True" at bounding box center [896, 255] width 15 height 12
radio input "true"
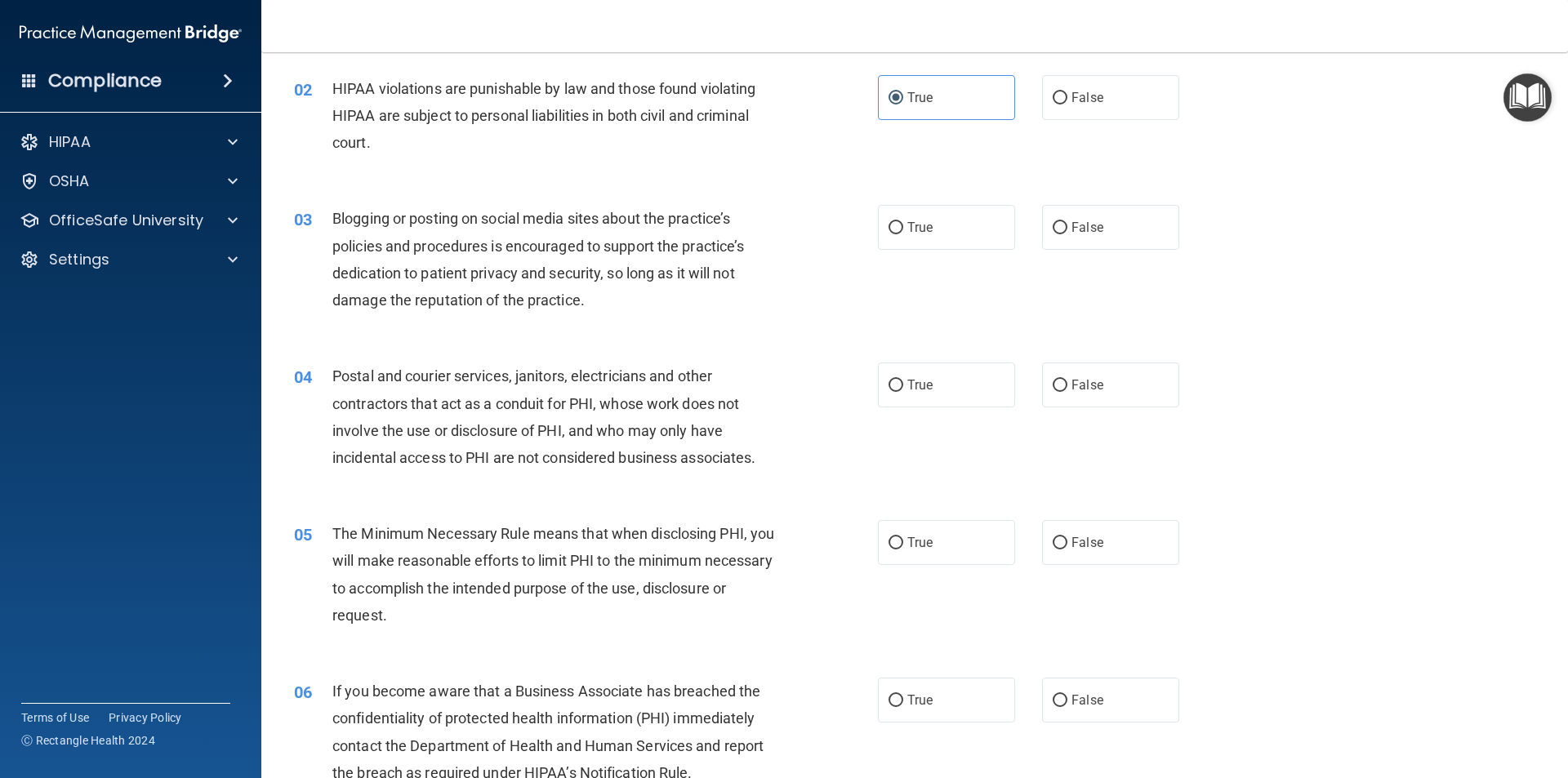
scroll to position [164, 0]
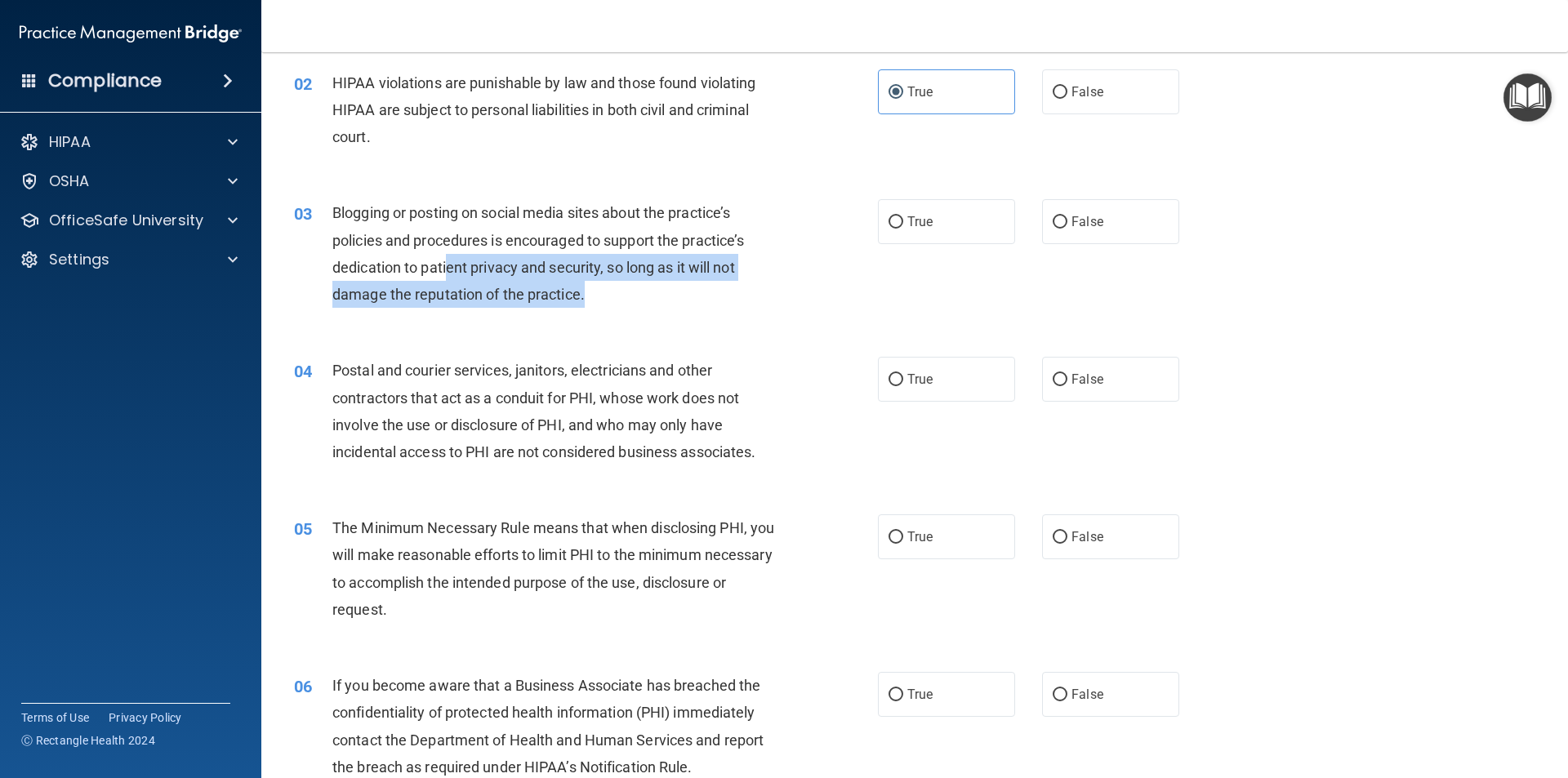
drag, startPoint x: 599, startPoint y: 303, endPoint x: 427, endPoint y: 272, distance: 174.8
click at [442, 277] on div "Blogging or posting on social media sites about the practice’s policies and pro…" at bounding box center [560, 253] width 456 height 109
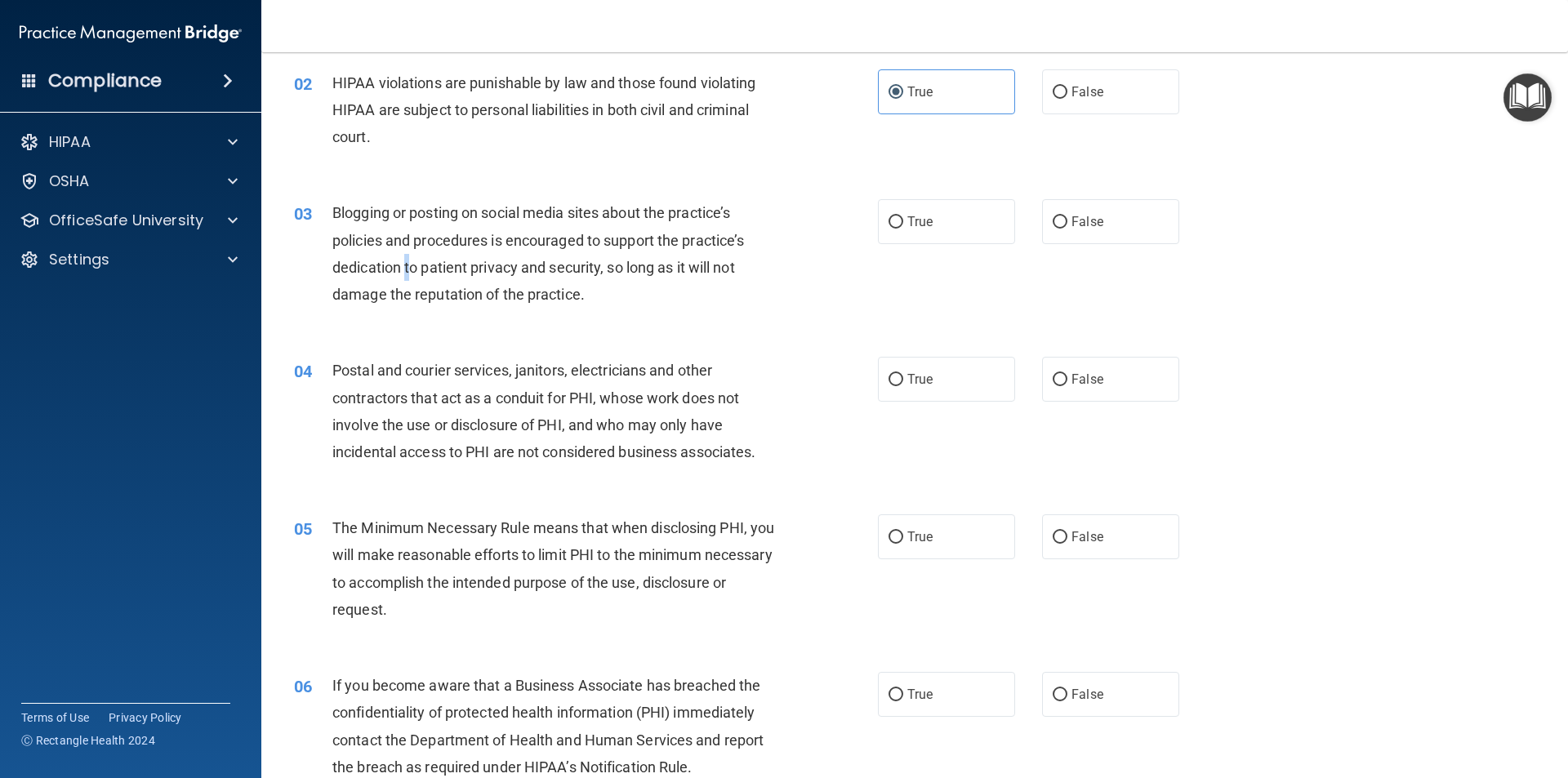
click at [393, 256] on div "Blogging or posting on social media sites about the practice’s policies and pro…" at bounding box center [560, 253] width 456 height 109
click at [363, 240] on span "Blogging or posting on social media sites about the practice’s policies and pro…" at bounding box center [538, 253] width 411 height 99
click at [358, 239] on span "Blogging or posting on social media sites about the practice’s policies and pro…" at bounding box center [538, 253] width 411 height 99
click at [444, 264] on span "Blogging or posting on social media sites about the practice’s policies and pro…" at bounding box center [538, 253] width 411 height 99
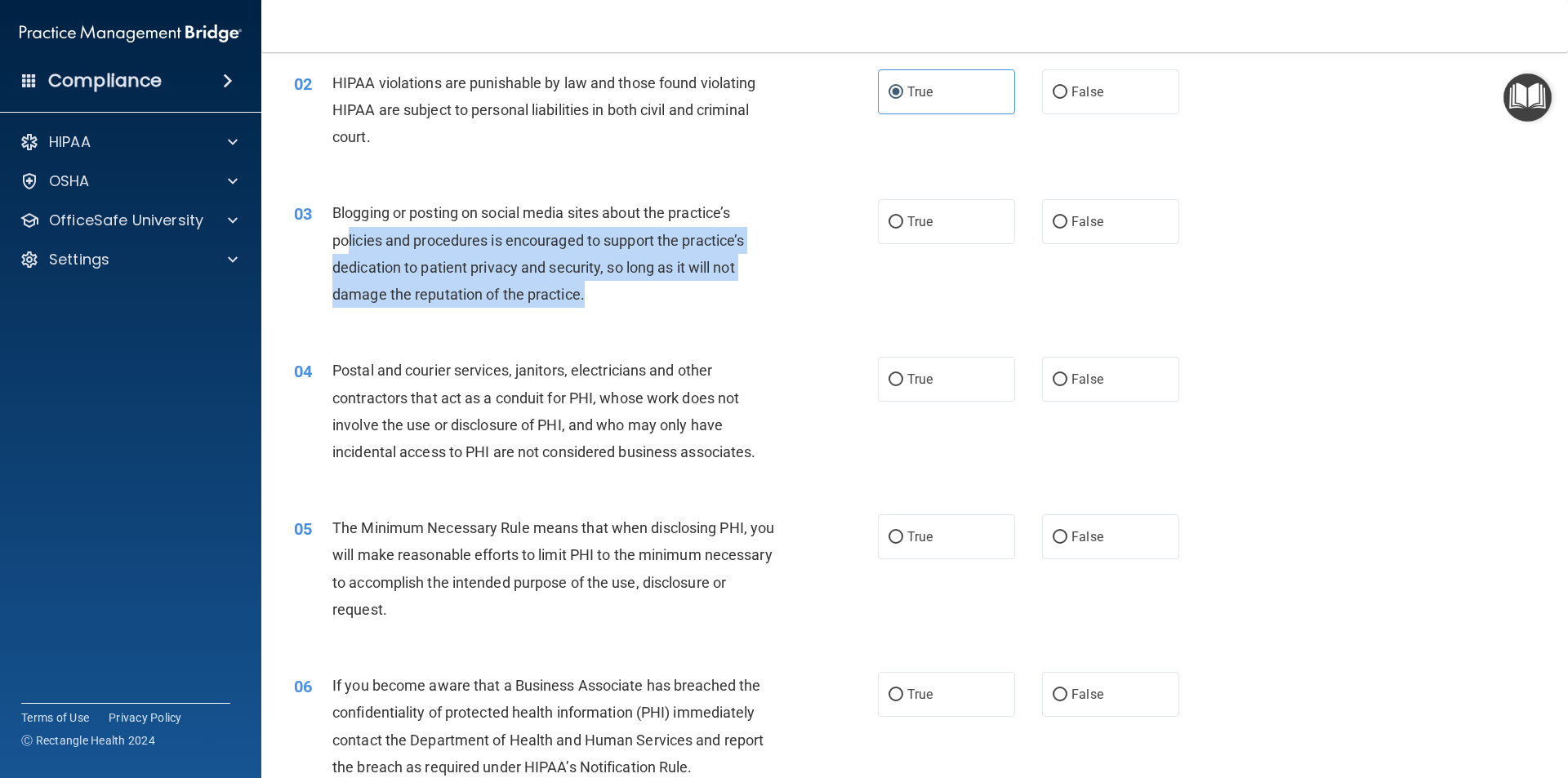
drag, startPoint x: 590, startPoint y: 303, endPoint x: 345, endPoint y: 234, distance: 254.5
click at [346, 243] on div "Blogging or posting on social media sites about the practice’s policies and pro…" at bounding box center [560, 253] width 456 height 109
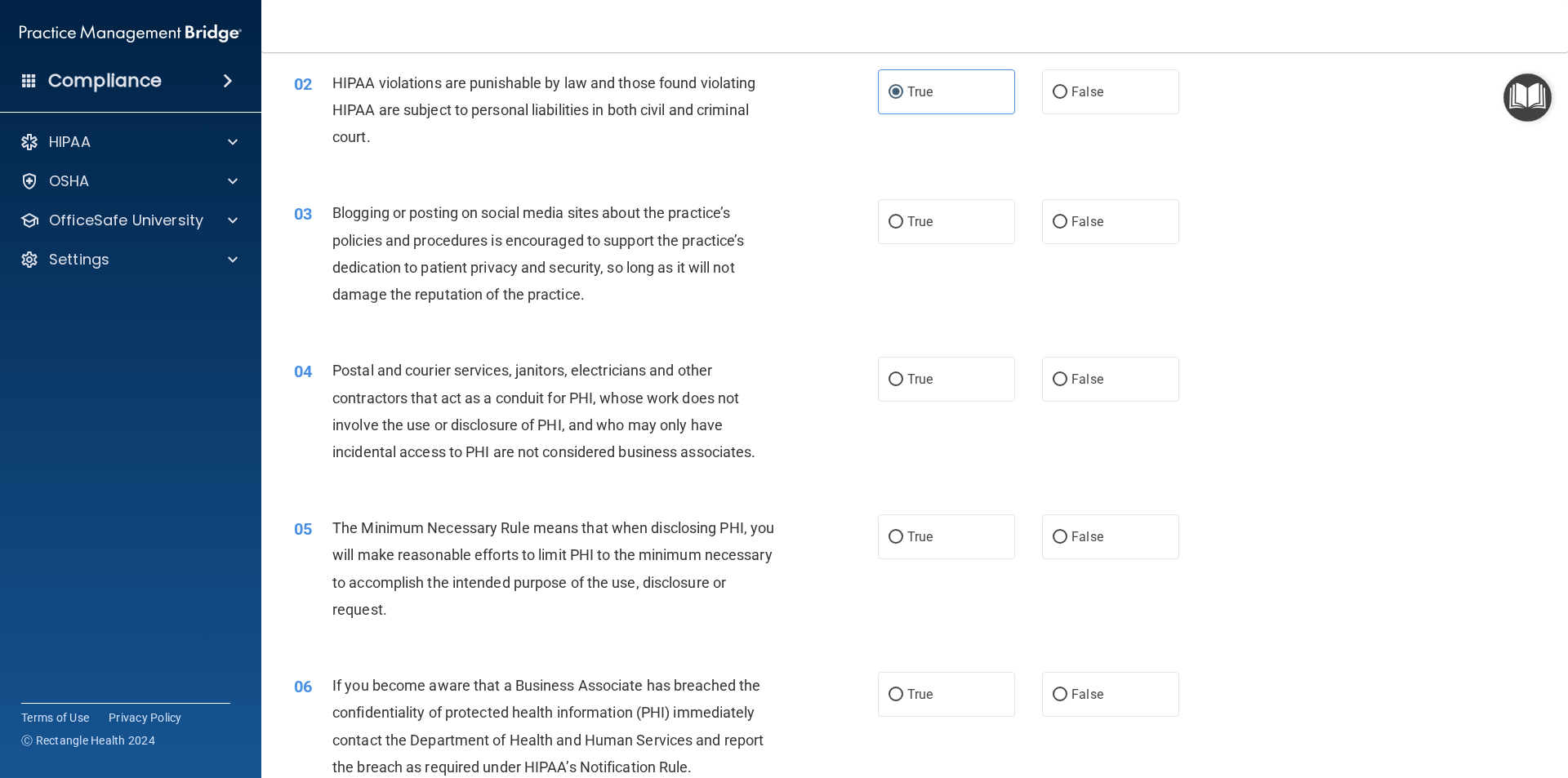
click at [330, 218] on div "03" at bounding box center [306, 214] width 50 height 30
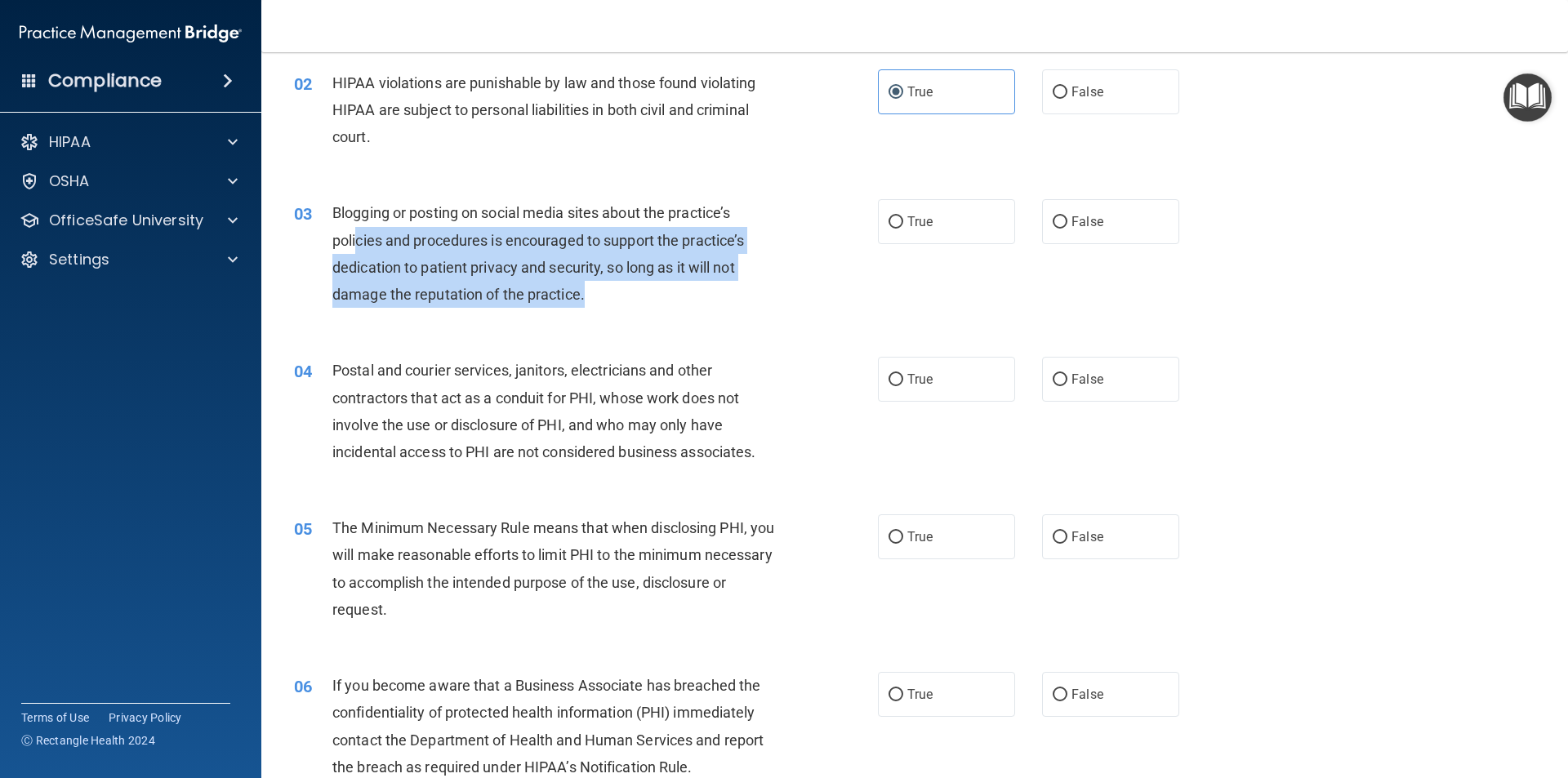
drag, startPoint x: 603, startPoint y: 302, endPoint x: 352, endPoint y: 226, distance: 262.3
click at [352, 226] on div "Blogging or posting on social media sites about the practice’s policies and pro…" at bounding box center [560, 253] width 456 height 109
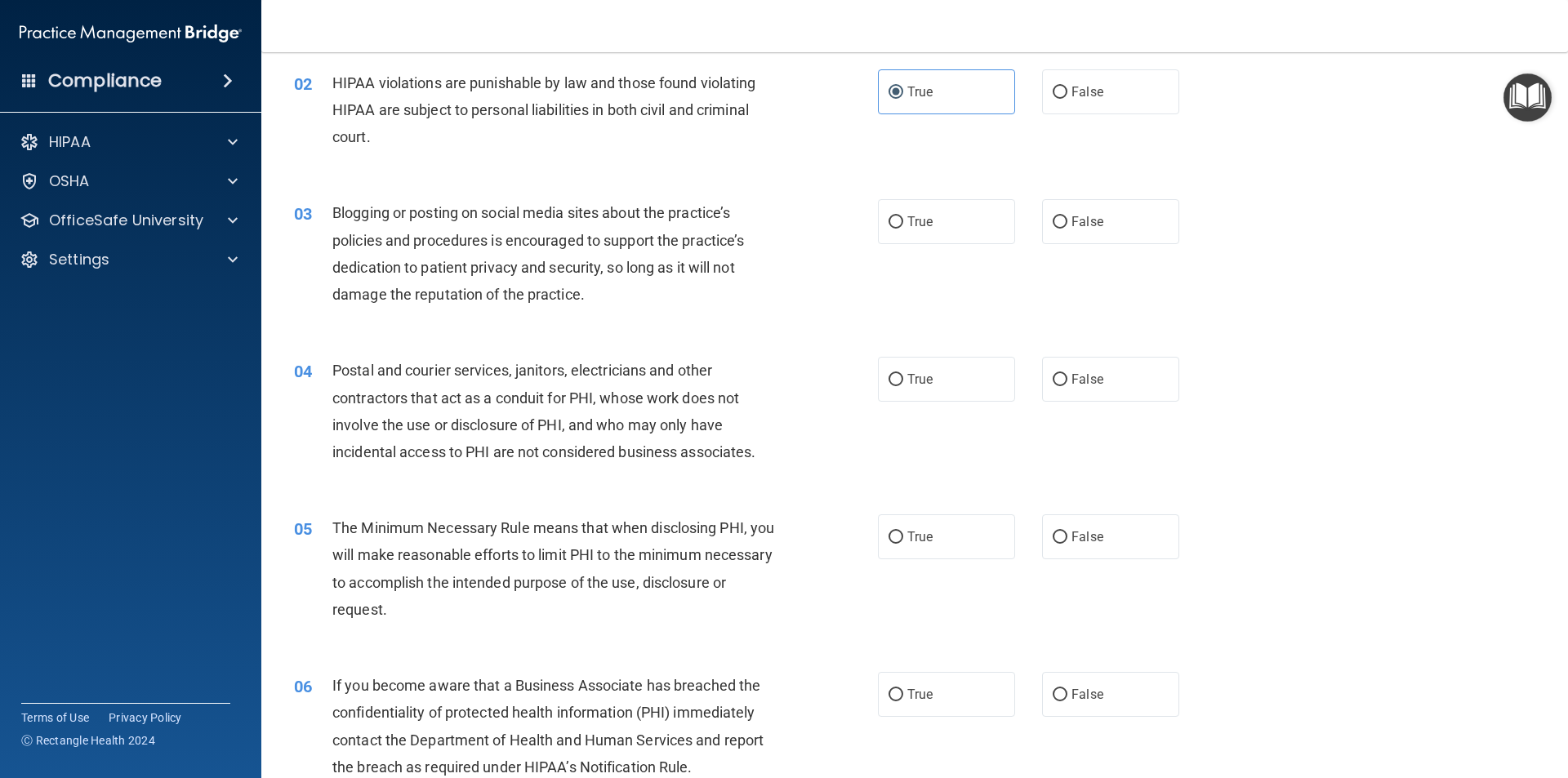
drag, startPoint x: 339, startPoint y: 217, endPoint x: 339, endPoint y: 226, distance: 9.0
click at [338, 225] on div "Blogging or posting on social media sites about the practice’s policies and pro…" at bounding box center [560, 253] width 456 height 109
drag, startPoint x: 330, startPoint y: 210, endPoint x: 392, endPoint y: 225, distance: 63.8
click at [348, 218] on div "03 Blogging or posting on social media sites about the practice’s policies and …" at bounding box center [586, 258] width 633 height 117
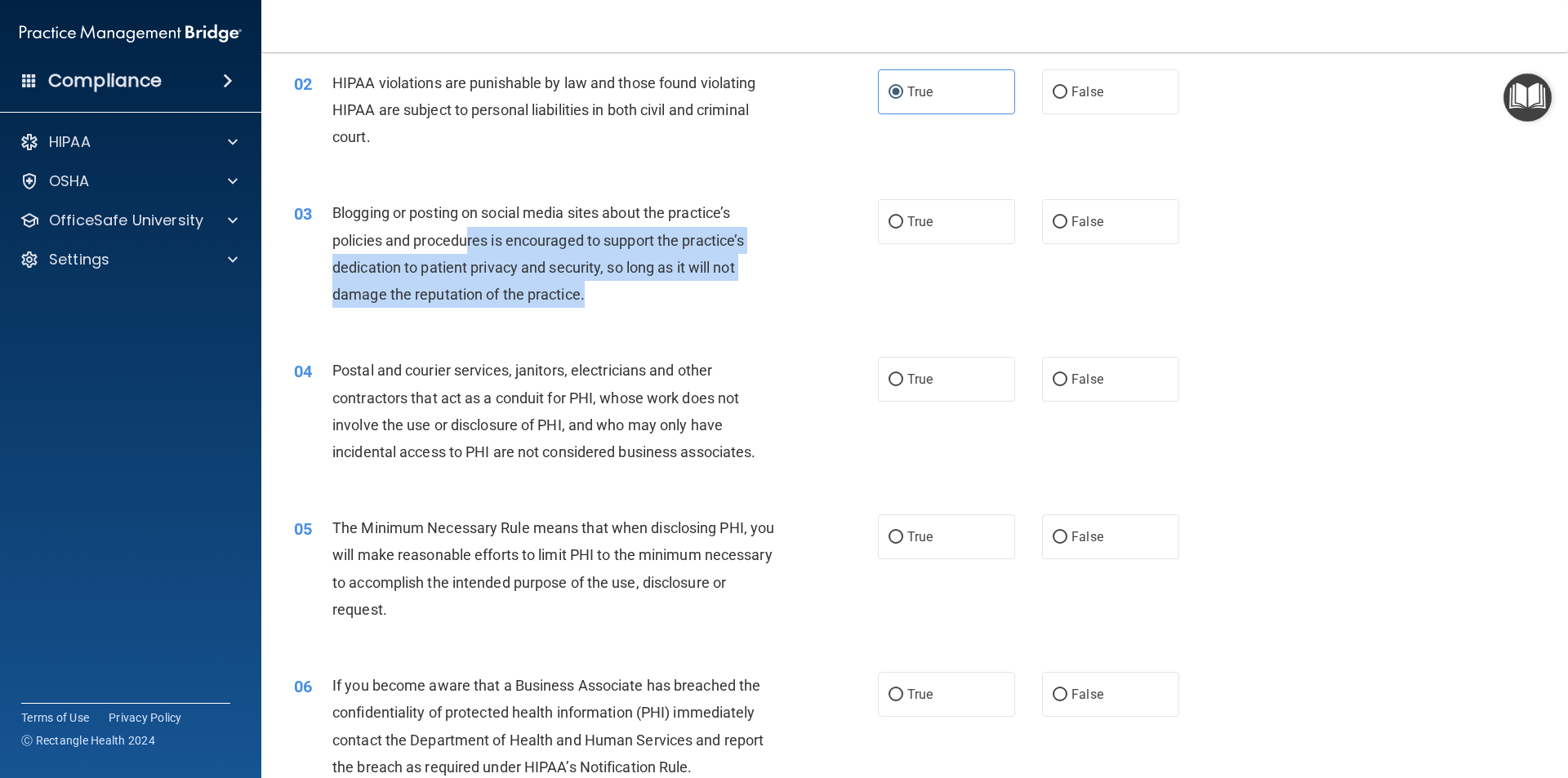
drag, startPoint x: 517, startPoint y: 252, endPoint x: 617, endPoint y: 289, distance: 106.6
click at [617, 289] on div "Blogging or posting on social media sites about the practice’s policies and pro…" at bounding box center [560, 253] width 456 height 109
click at [620, 292] on div "Blogging or posting on social media sites about the practice’s policies and pro…" at bounding box center [560, 253] width 456 height 109
click at [614, 304] on div "Blogging or posting on social media sites about the practice’s policies and pro…" at bounding box center [560, 253] width 456 height 109
drag, startPoint x: 569, startPoint y: 296, endPoint x: 330, endPoint y: 215, distance: 252.4
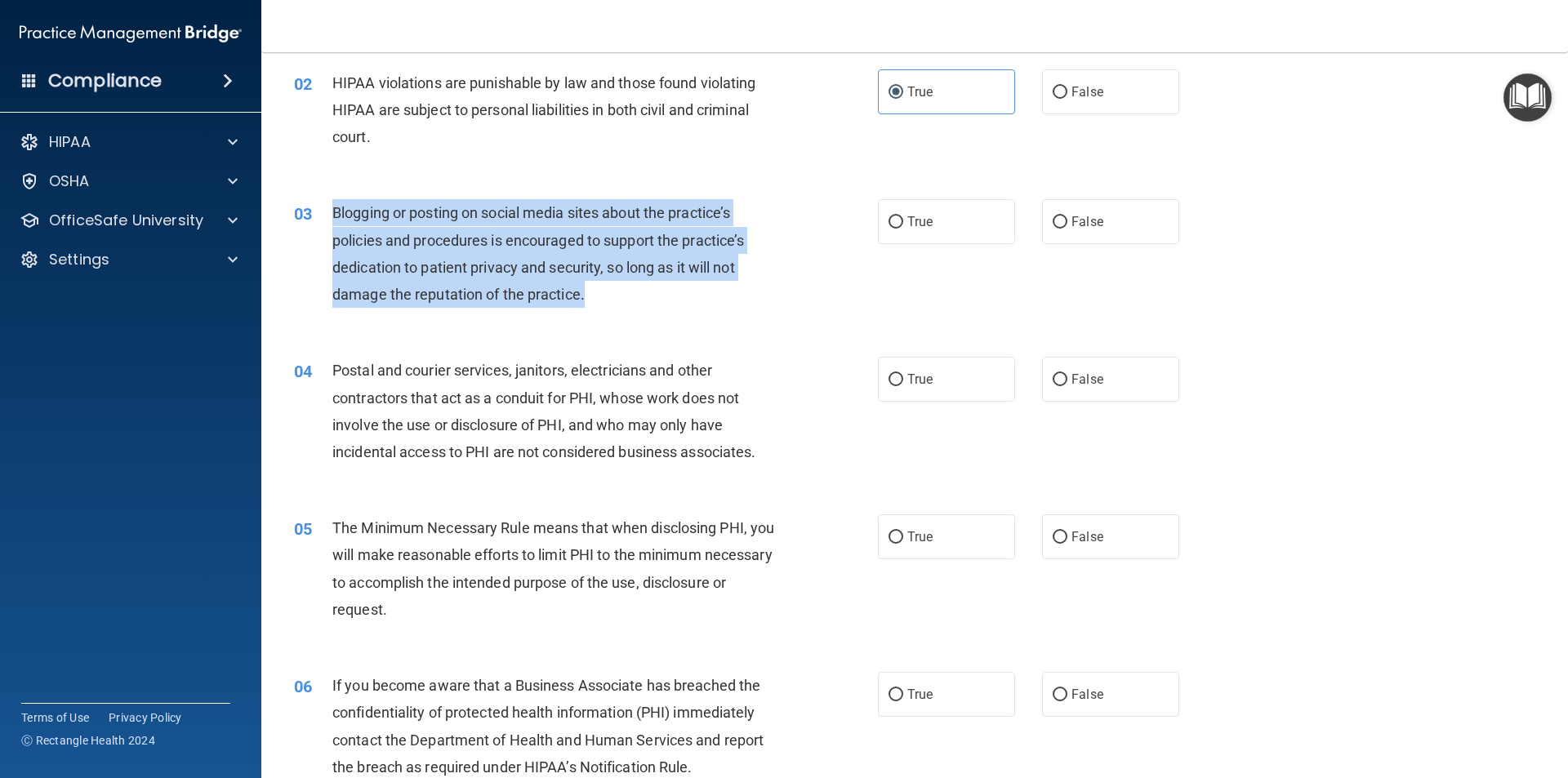
click at [330, 215] on div "03 Blogging or posting on social media sites about the practice’s policies and …" at bounding box center [586, 258] width 633 height 117
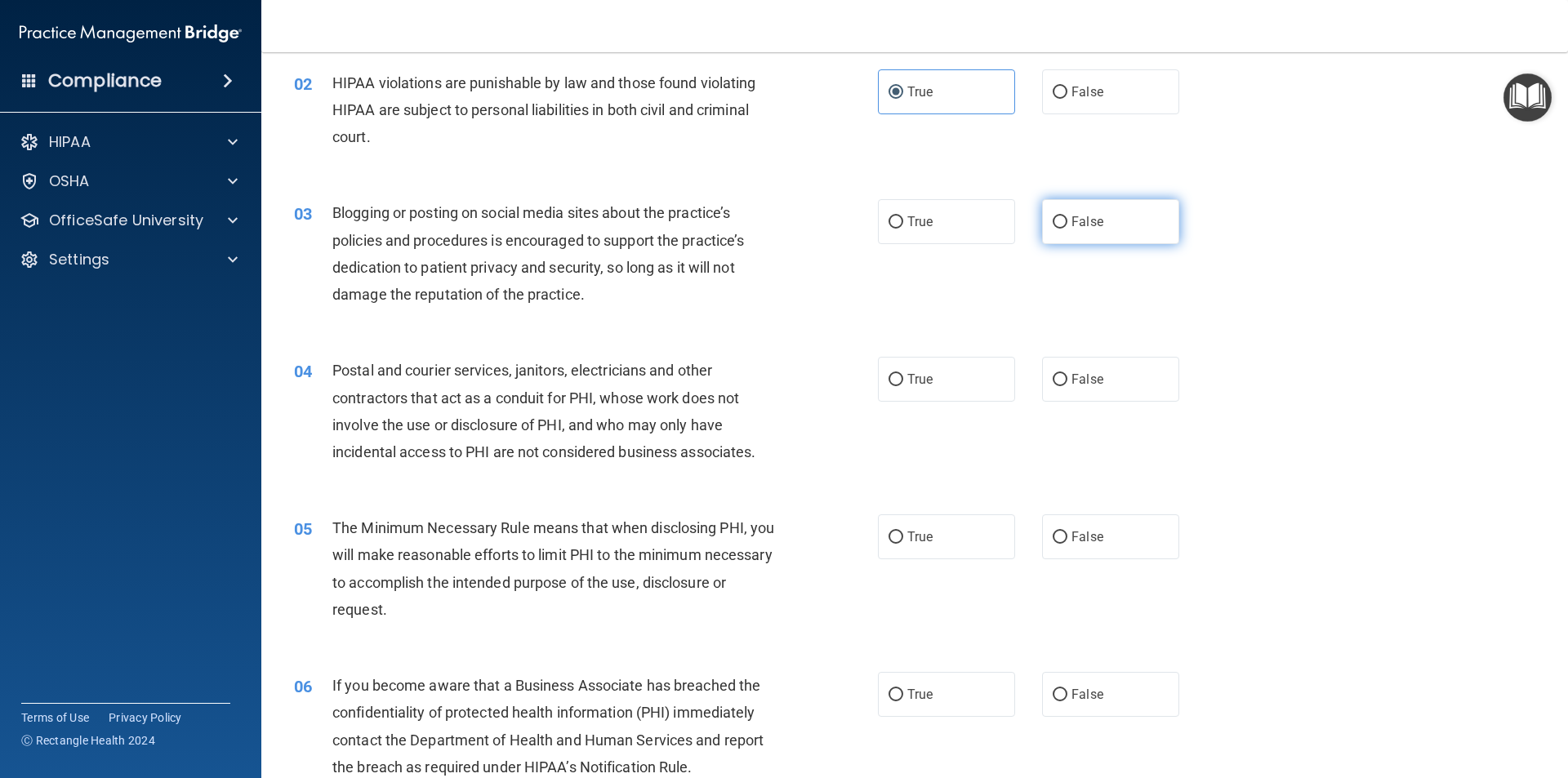
click at [1060, 218] on label "False" at bounding box center [1110, 221] width 137 height 45
click at [1060, 218] on input "False" at bounding box center [1060, 222] width 15 height 12
radio input "true"
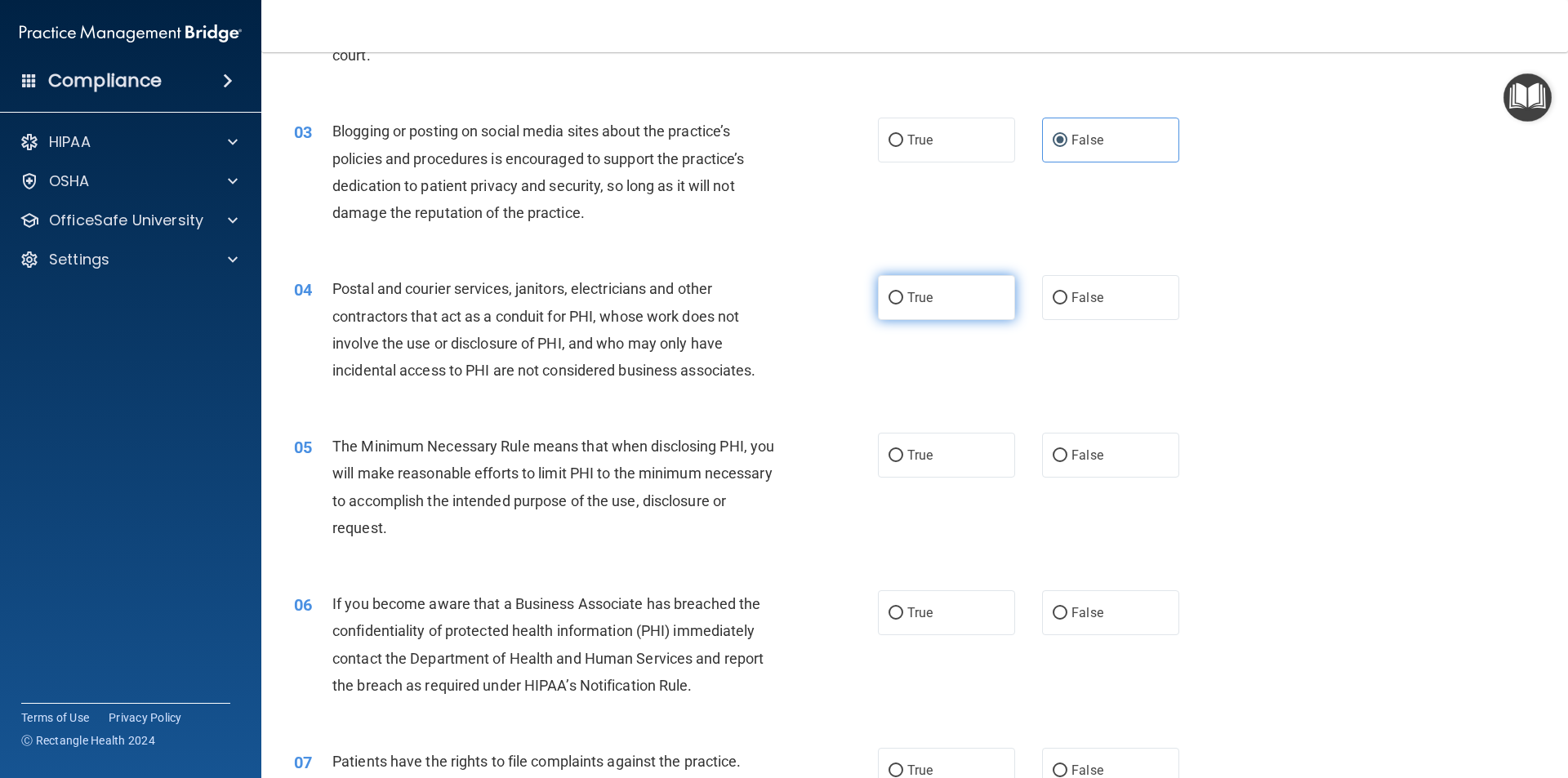
click at [896, 302] on input "True" at bounding box center [896, 298] width 15 height 12
radio input "true"
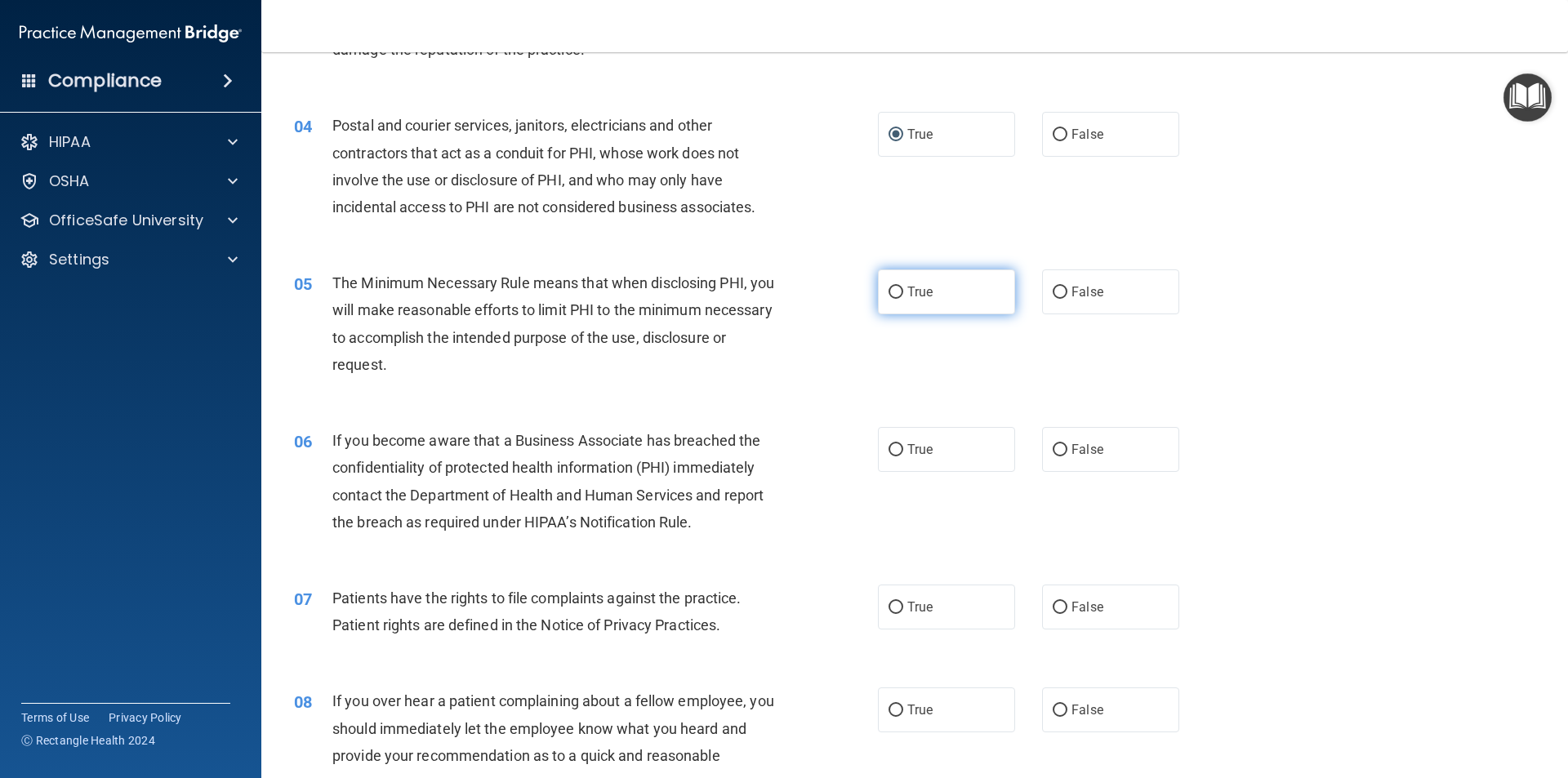
click at [890, 298] on input "True" at bounding box center [896, 292] width 15 height 12
radio input "true"
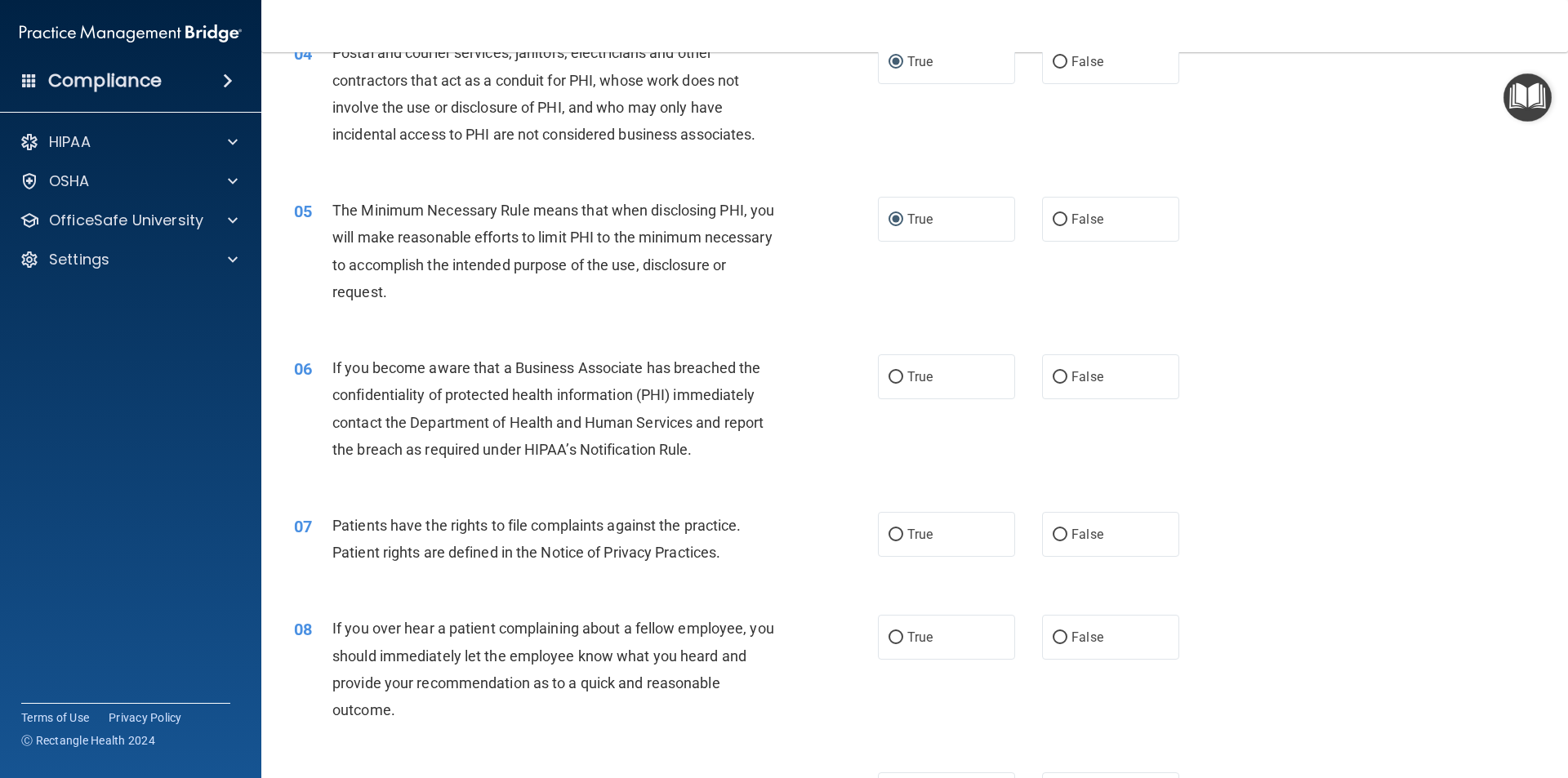
scroll to position [571, 0]
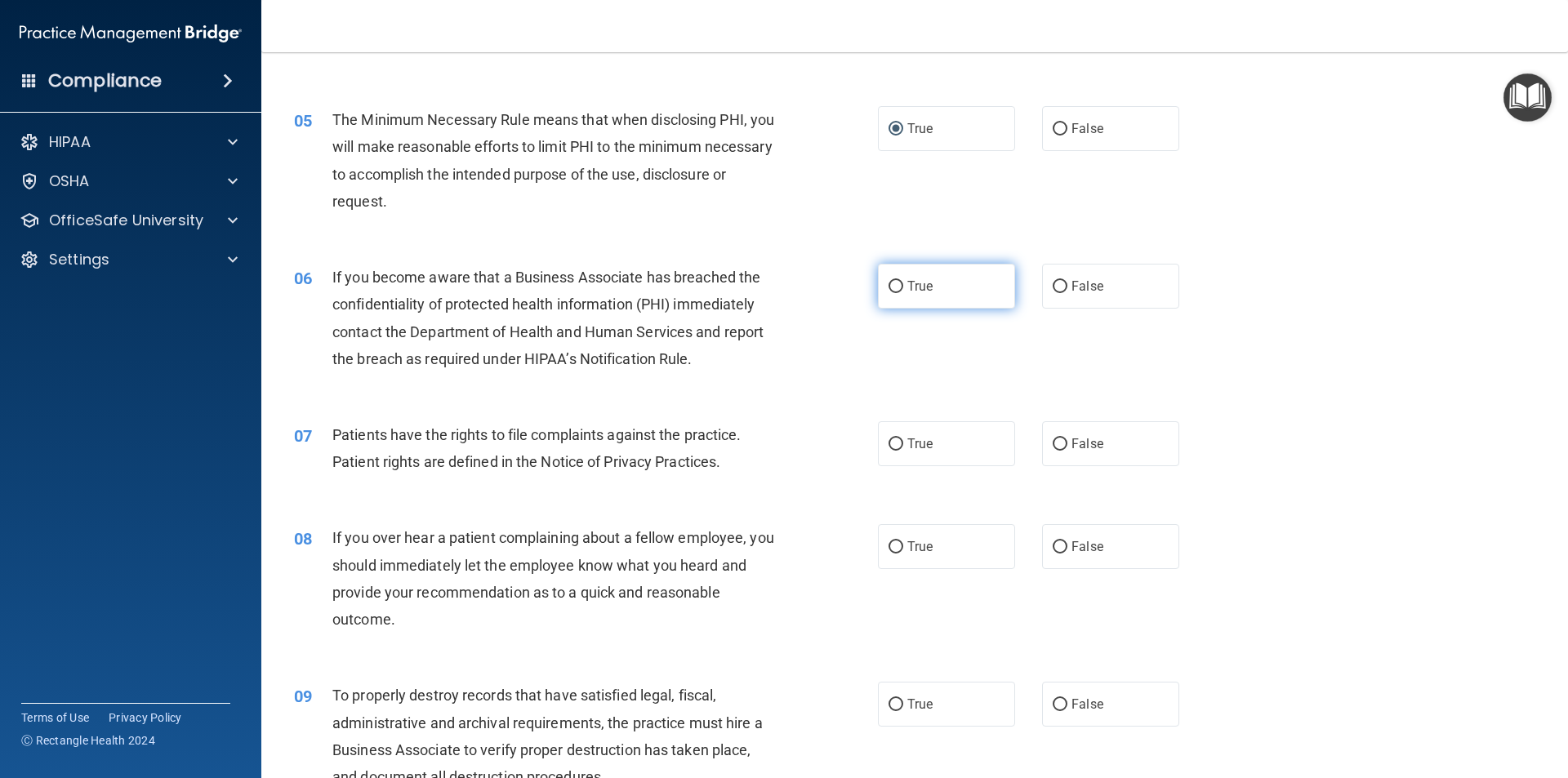
click at [892, 284] on input "True" at bounding box center [896, 286] width 15 height 12
radio input "true"
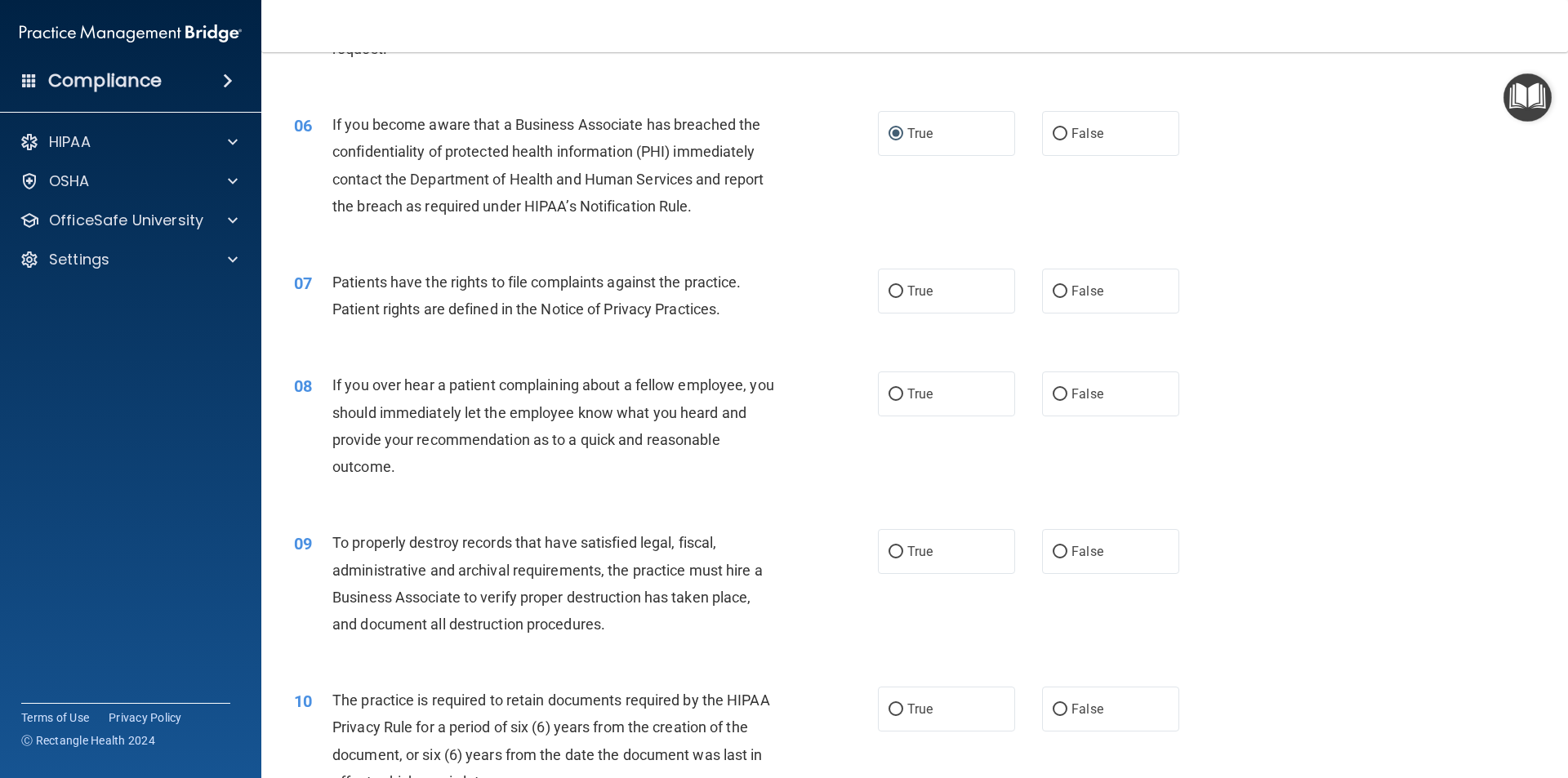
scroll to position [735, 0]
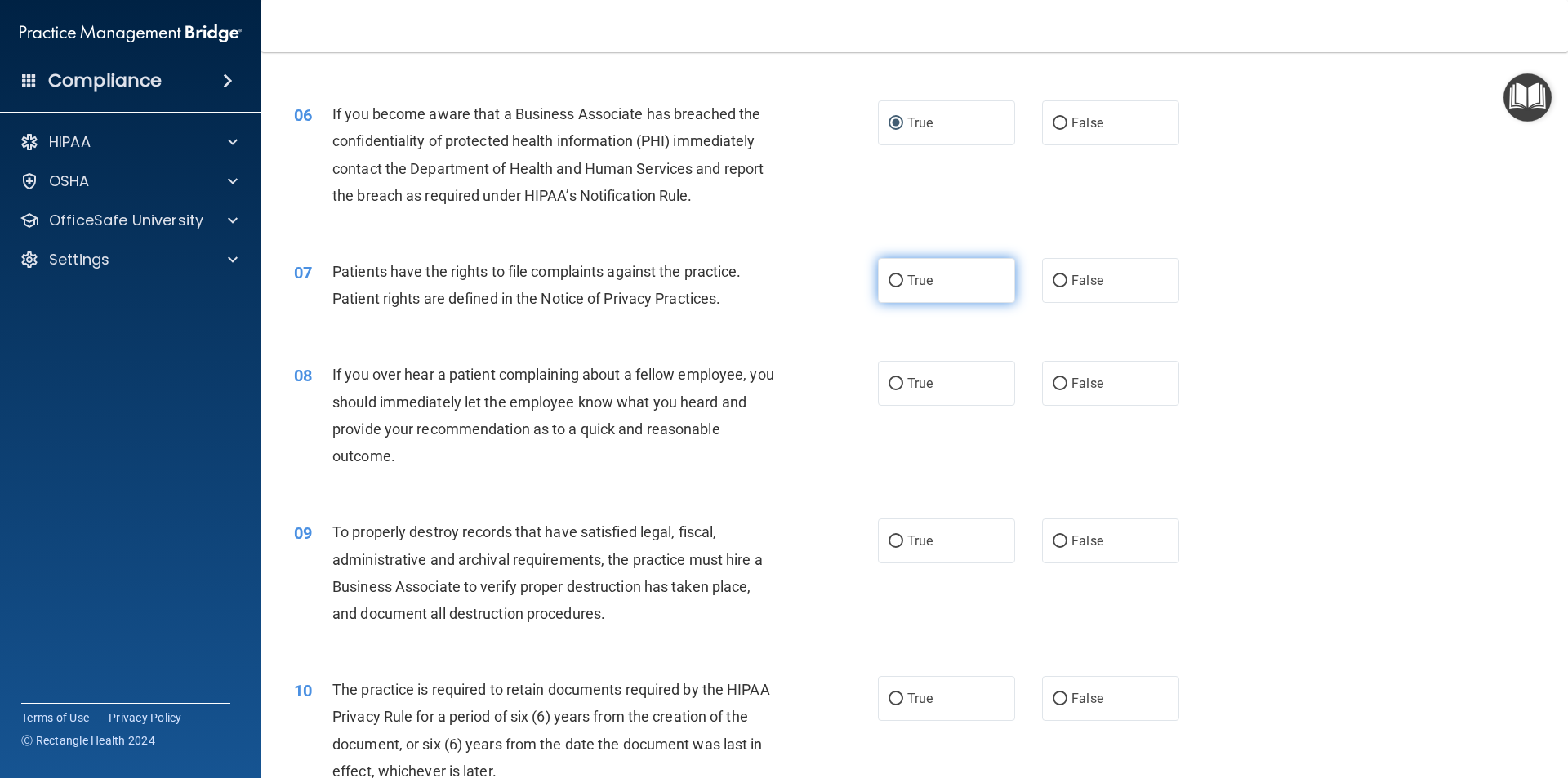
click at [889, 286] on input "True" at bounding box center [896, 281] width 15 height 12
radio input "true"
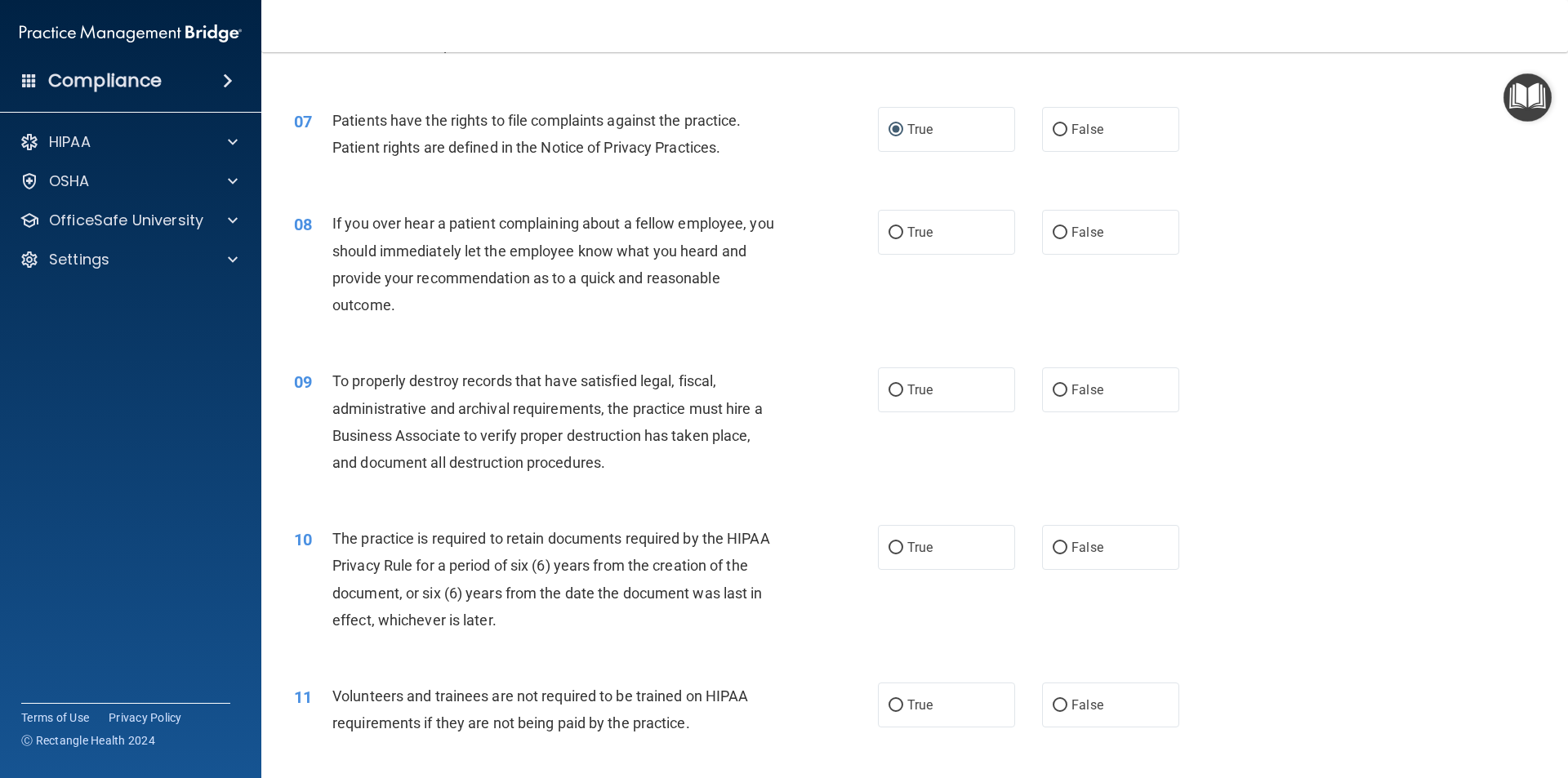
scroll to position [898, 0]
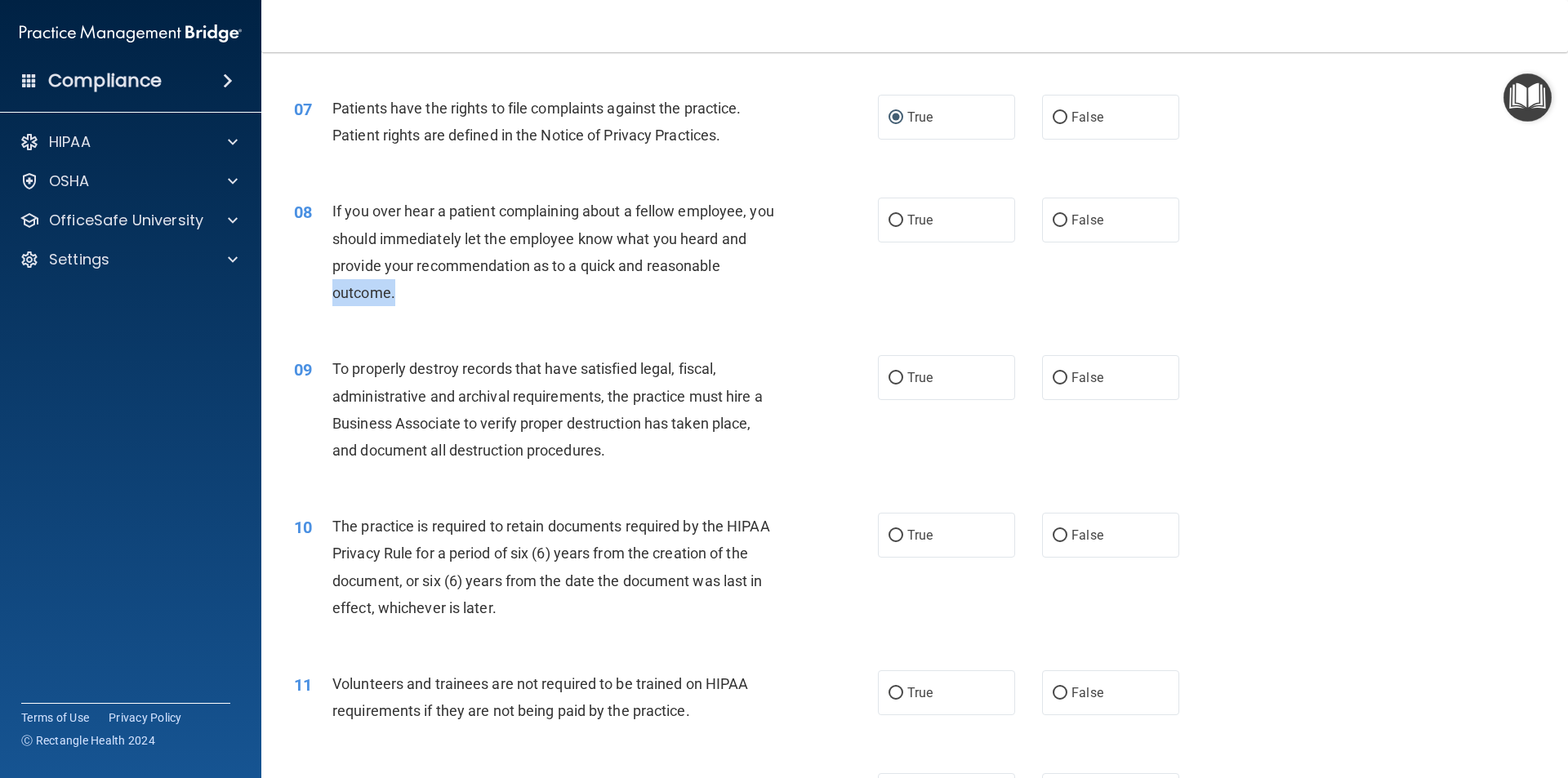
drag, startPoint x: 437, startPoint y: 296, endPoint x: 301, endPoint y: 268, distance: 138.9
click at [308, 289] on div "08 If you over hear a patient complaining about a fellow employee, you should i…" at bounding box center [586, 256] width 633 height 117
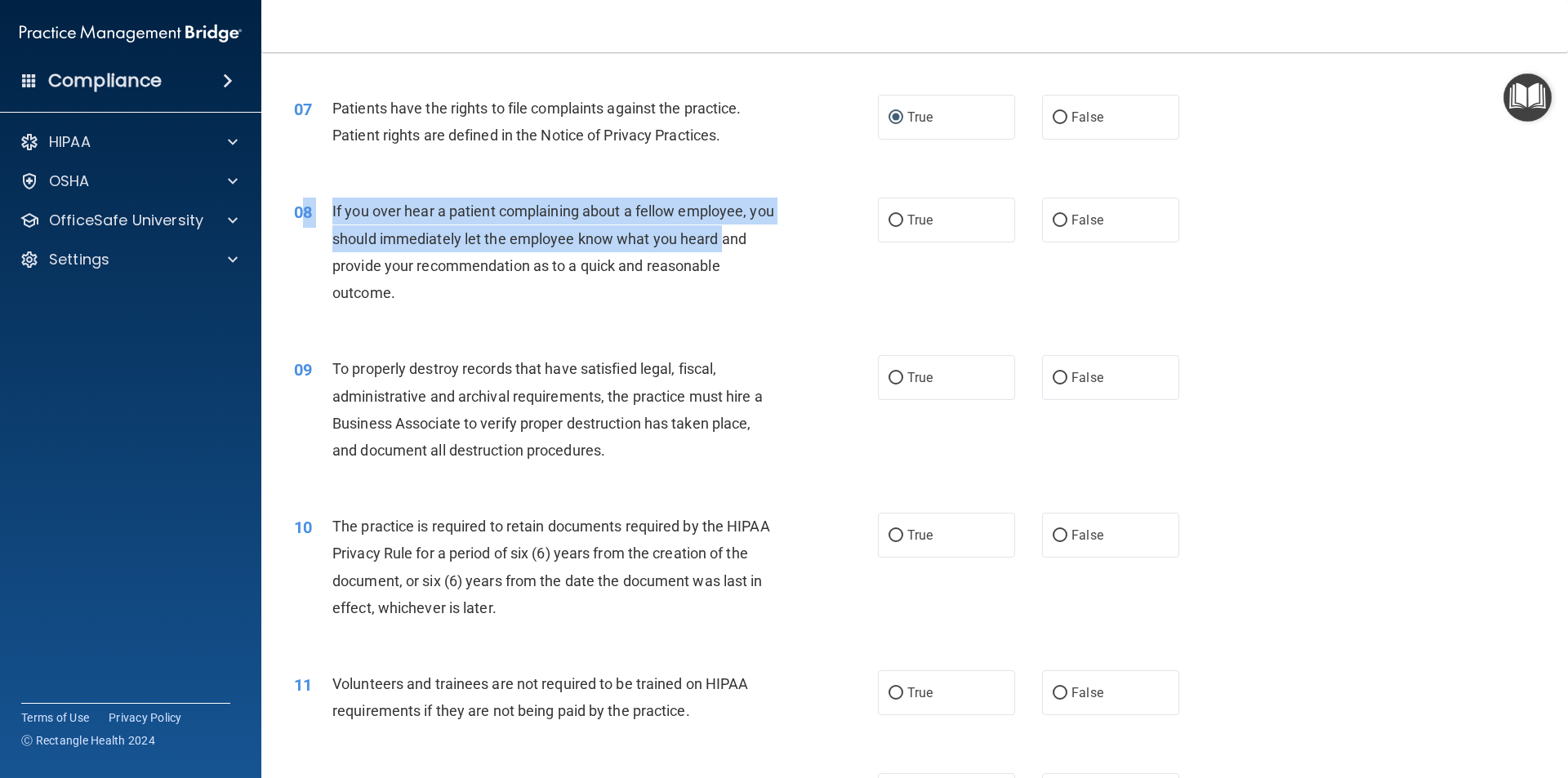
drag, startPoint x: 301, startPoint y: 268, endPoint x: 308, endPoint y: 230, distance: 38.6
click at [302, 241] on div "08 If you over hear a patient complaining about a fellow employee, you should i…" at bounding box center [586, 256] width 633 height 117
click at [316, 223] on div "08" at bounding box center [306, 212] width 50 height 30
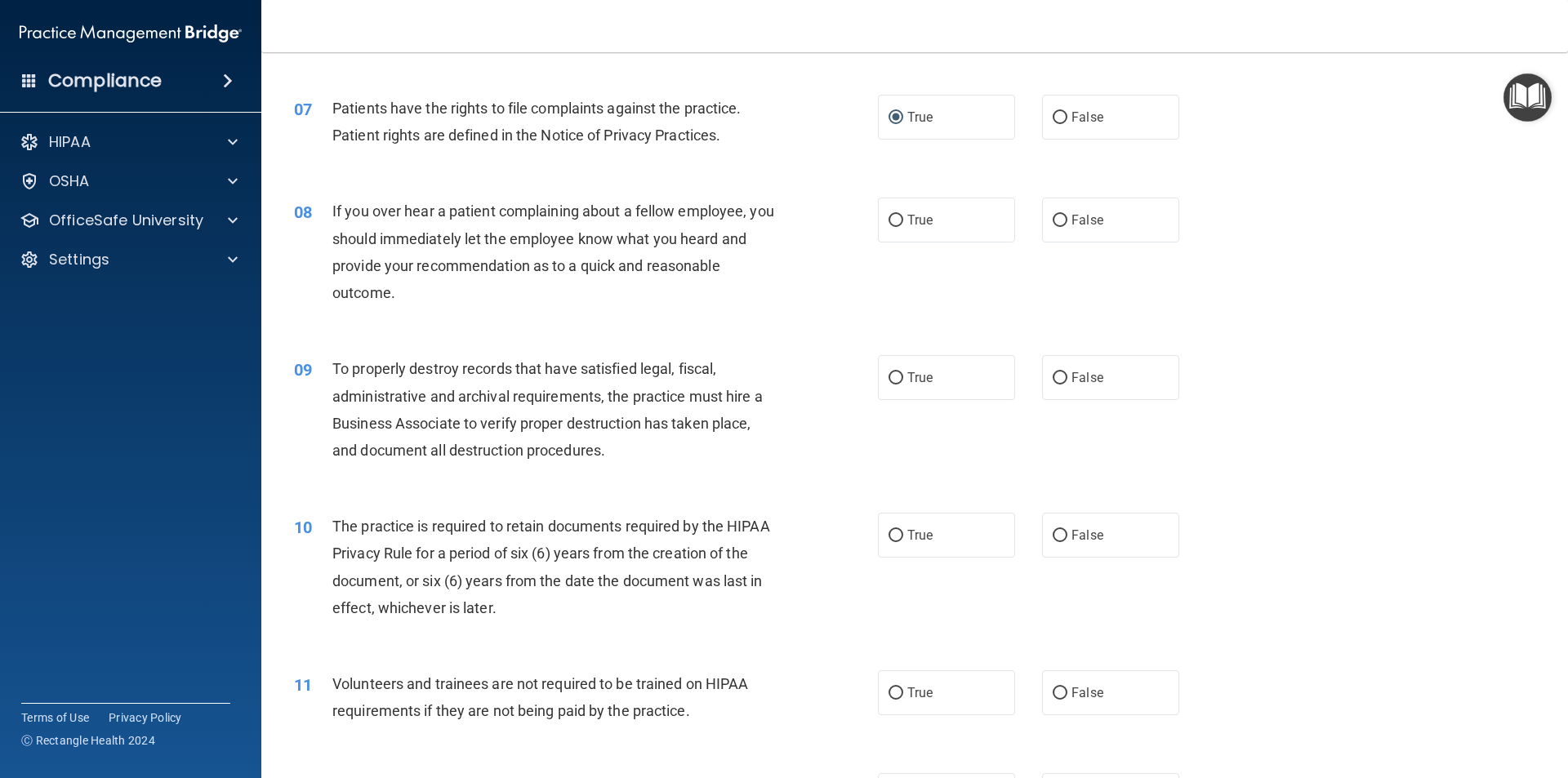
click at [405, 278] on div "If you over hear a patient complaining about a fellow employee, you should imme…" at bounding box center [560, 251] width 456 height 109
drag, startPoint x: 405, startPoint y: 297, endPoint x: 367, endPoint y: 292, distance: 38.3
click at [374, 294] on div "If you over hear a patient complaining about a fellow employee, you should imme…" at bounding box center [560, 251] width 456 height 109
click at [339, 237] on span "If you over hear a patient complaining about a fellow employee, you should imme…" at bounding box center [552, 251] width 442 height 99
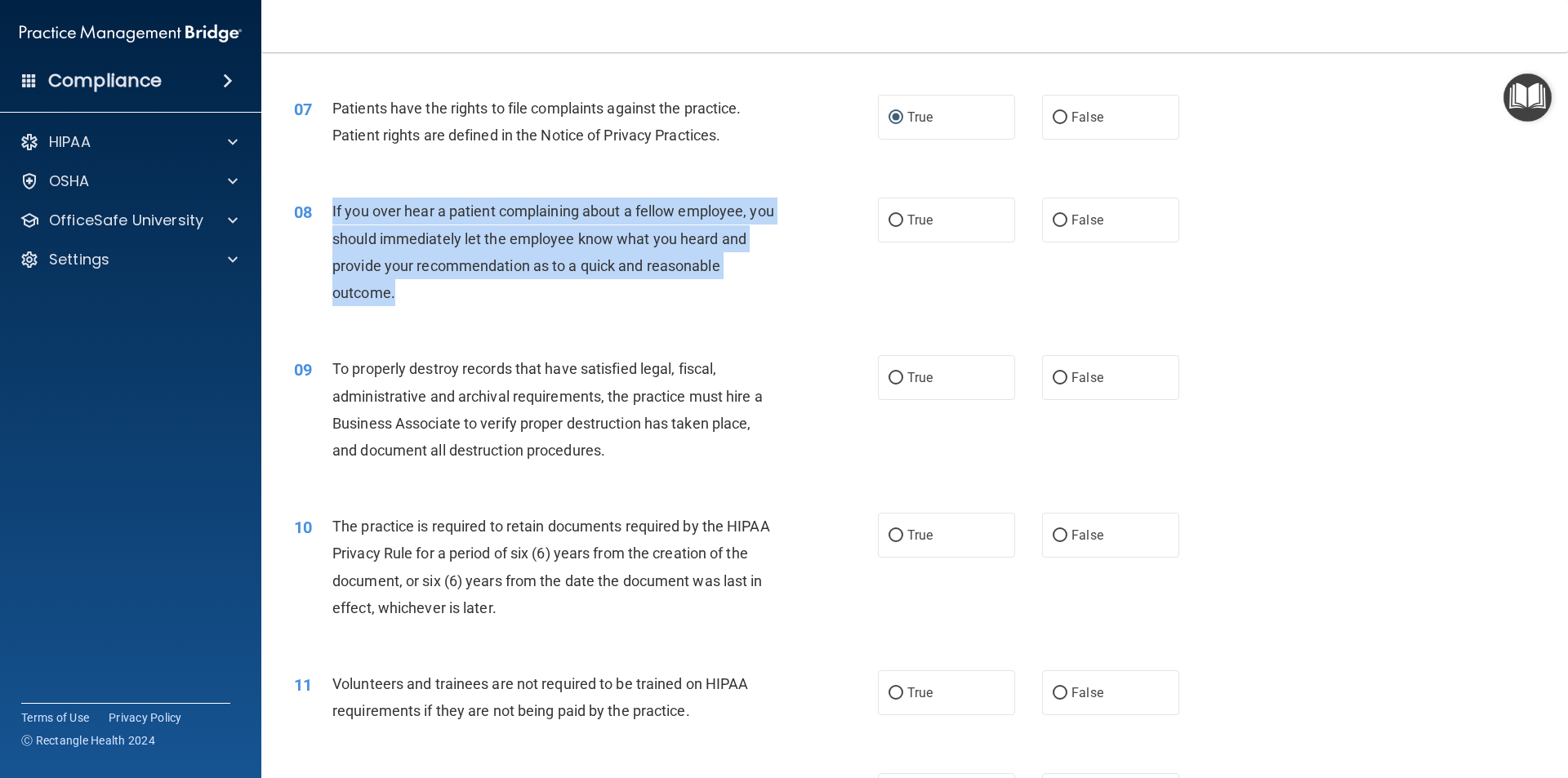
drag, startPoint x: 400, startPoint y: 304, endPoint x: 325, endPoint y: 220, distance: 112.6
click at [325, 220] on div "08 If you over hear a patient complaining about a fellow employee, you should i…" at bounding box center [586, 256] width 633 height 117
click at [325, 220] on div "08" at bounding box center [306, 212] width 50 height 30
drag, startPoint x: 400, startPoint y: 293, endPoint x: 322, endPoint y: 227, distance: 102.2
click at [322, 227] on div "08 If you over hear a patient complaining about a fellow employee, you should i…" at bounding box center [586, 256] width 633 height 117
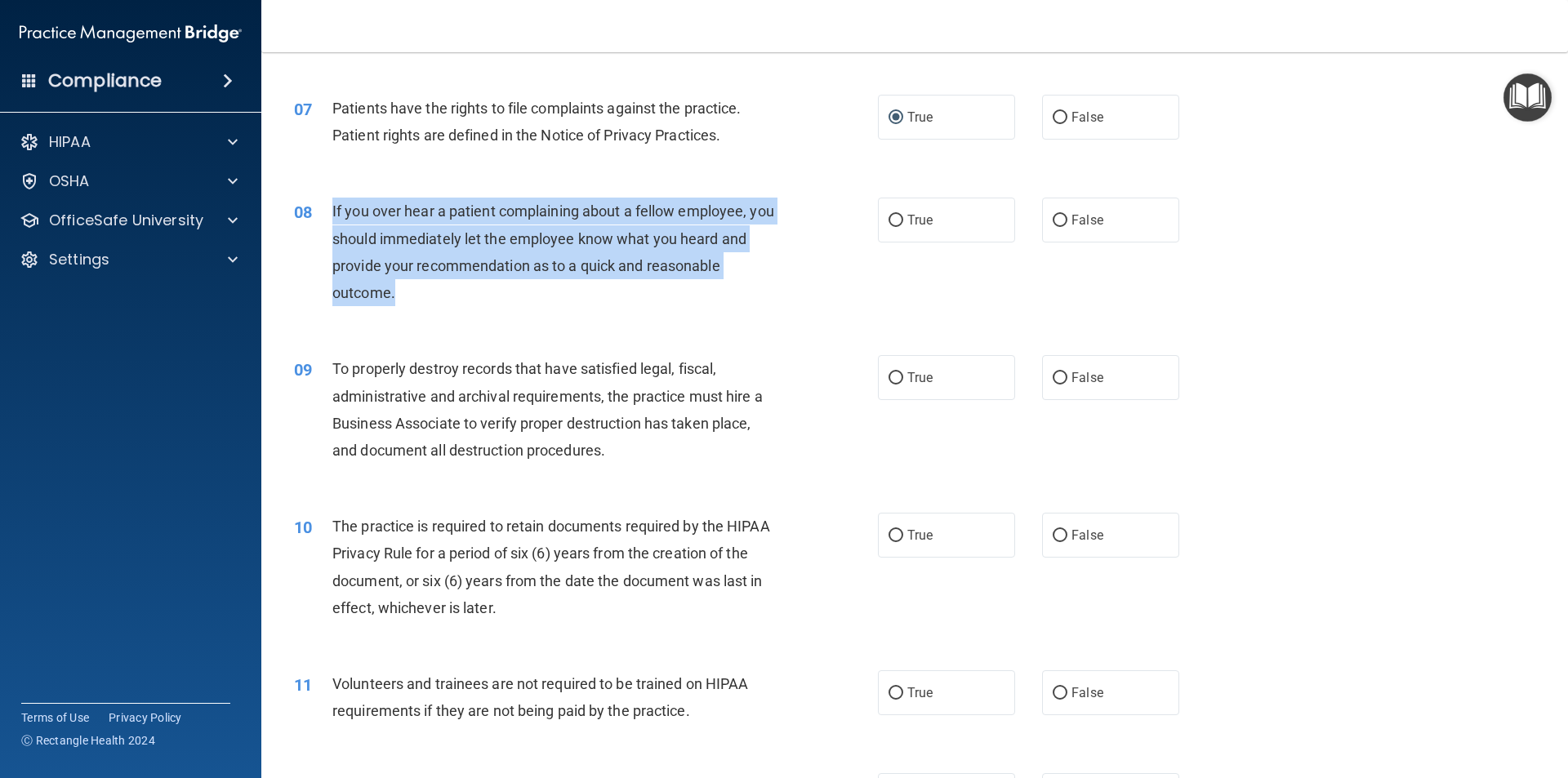
click at [323, 225] on div "08" at bounding box center [306, 212] width 50 height 30
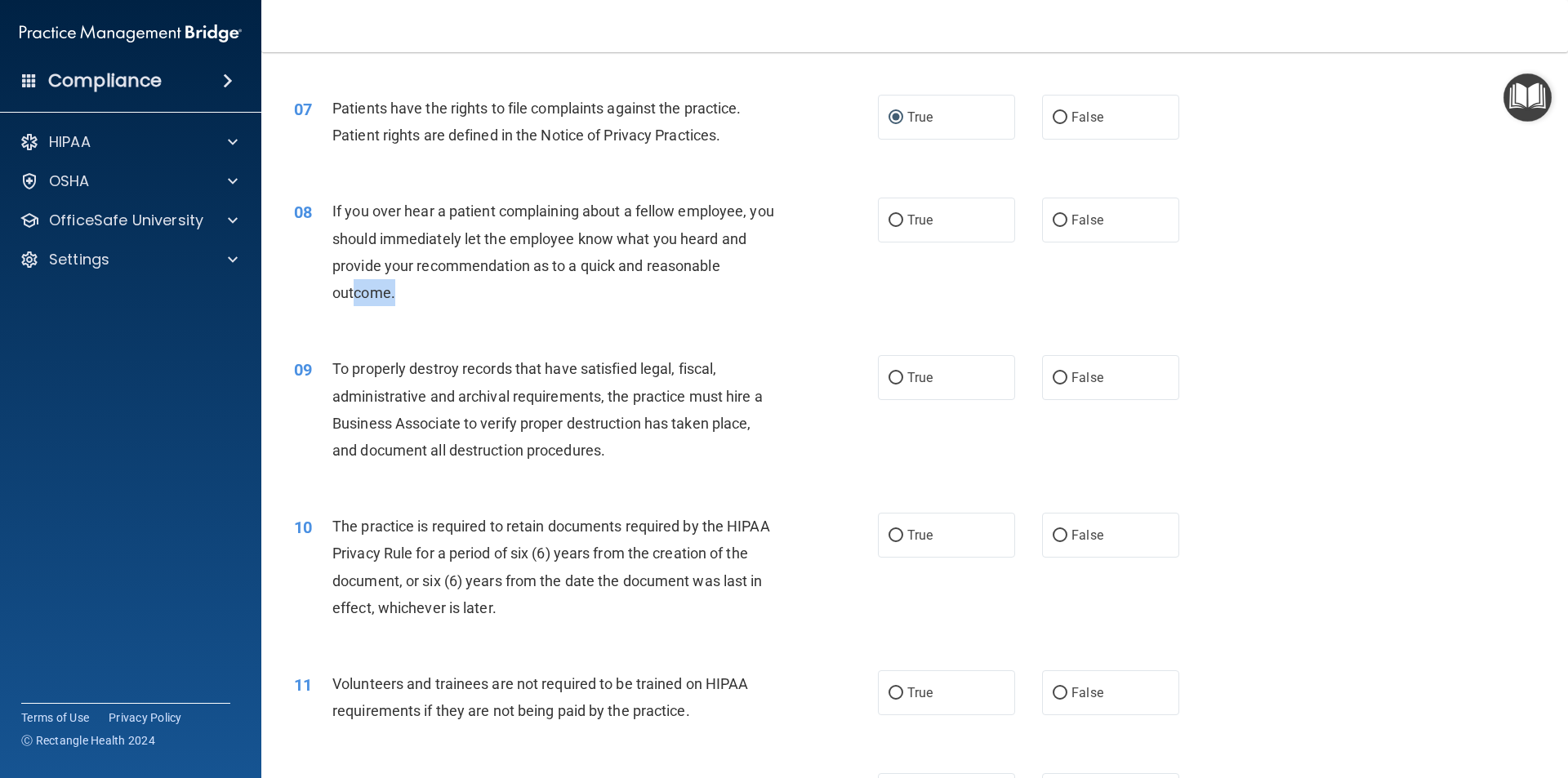
drag, startPoint x: 416, startPoint y: 299, endPoint x: 344, endPoint y: 276, distance: 75.6
click at [346, 279] on div "If you over hear a patient complaining about a fellow employee, you should imme…" at bounding box center [560, 251] width 456 height 109
click at [341, 240] on div "If you over hear a patient complaining about a fellow employee, you should imme…" at bounding box center [560, 251] width 456 height 109
click at [343, 229] on span "If you over hear a patient complaining about a fellow employee, you should imme…" at bounding box center [552, 251] width 442 height 99
click at [341, 228] on div "If you over hear a patient complaining about a fellow employee, you should imme…" at bounding box center [560, 251] width 456 height 109
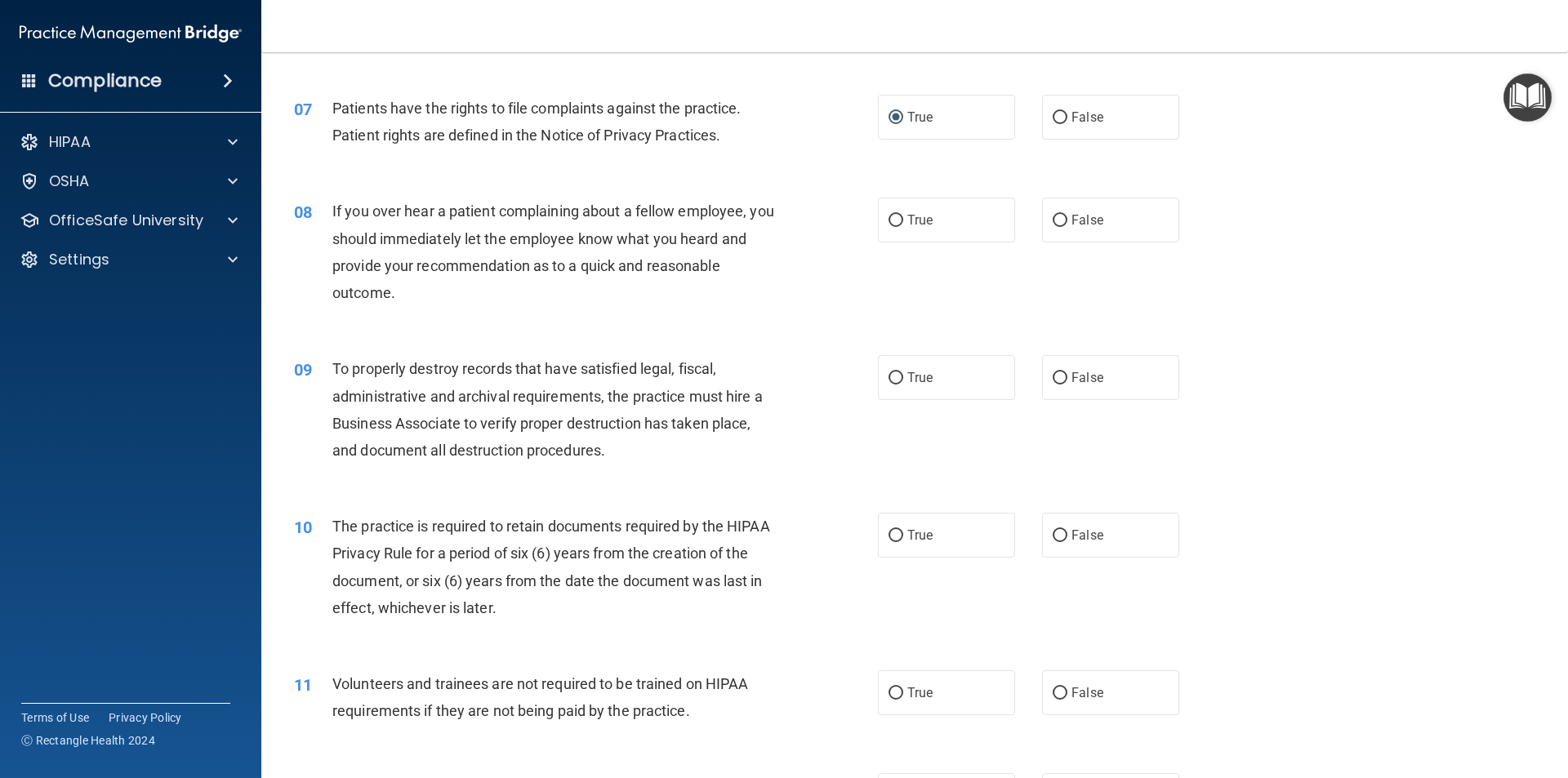
click at [338, 229] on div "If you over hear a patient complaining about a fellow employee, you should imme…" at bounding box center [560, 251] width 456 height 109
click at [334, 238] on span "If you over hear a patient complaining about a fellow employee, you should imme…" at bounding box center [552, 251] width 442 height 99
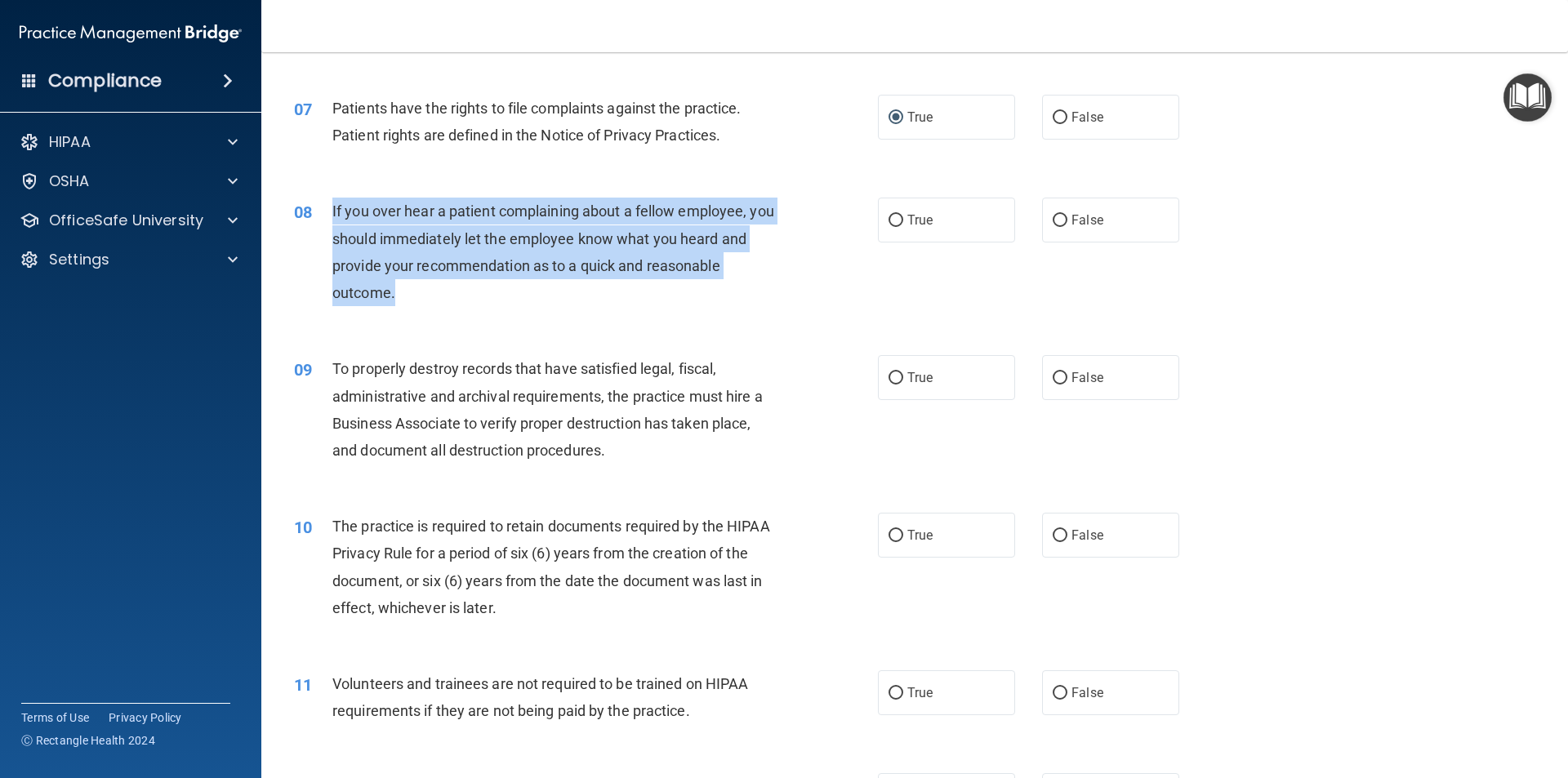
drag, startPoint x: 406, startPoint y: 299, endPoint x: 332, endPoint y: 219, distance: 109.0
click at [332, 219] on div "If you over hear a patient complaining about a fellow employee, you should imme…" at bounding box center [560, 251] width 456 height 109
click at [332, 219] on span "If you over hear a patient complaining about a fellow employee, you should imme…" at bounding box center [552, 251] width 442 height 99
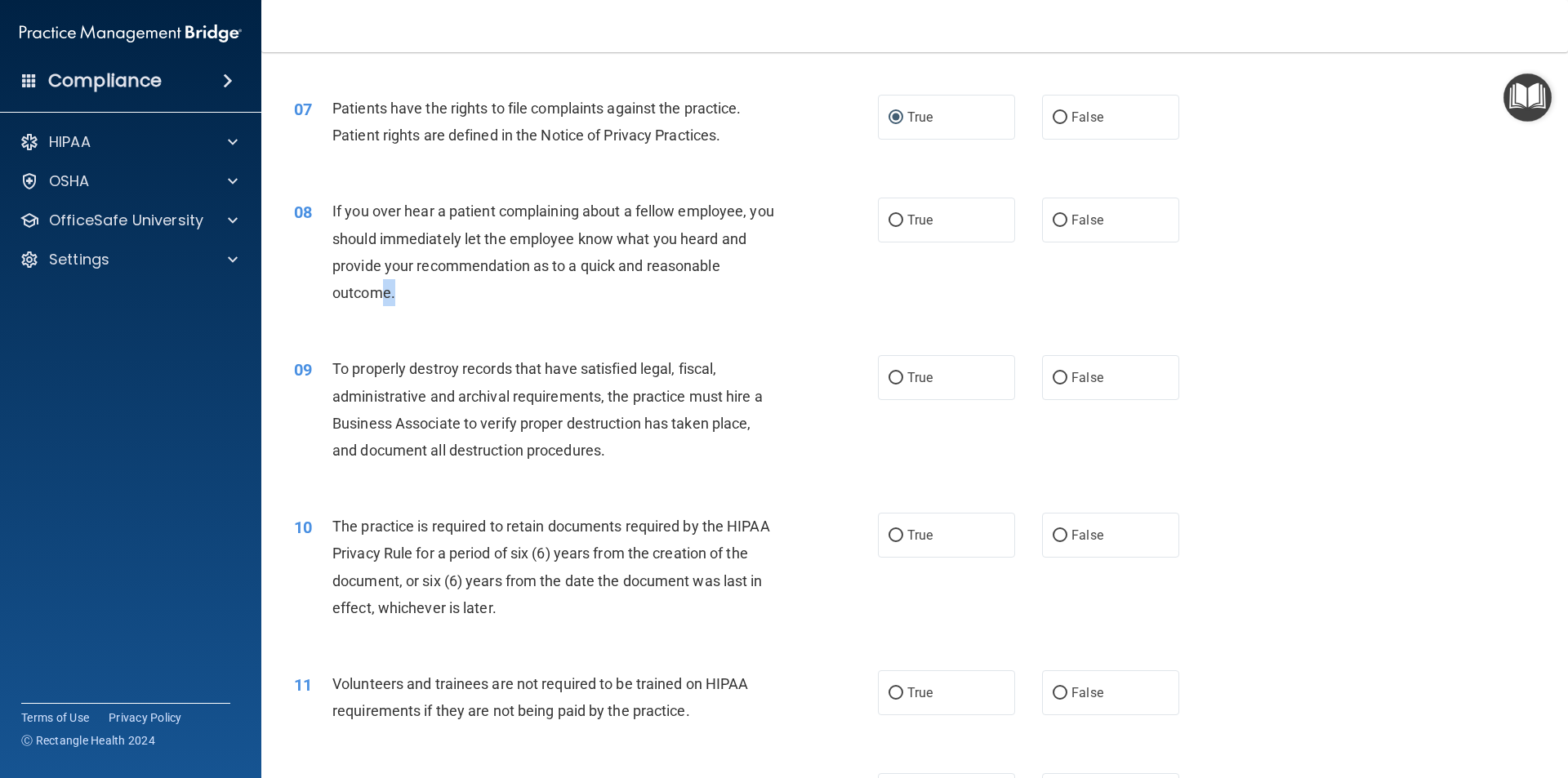
drag, startPoint x: 419, startPoint y: 302, endPoint x: 347, endPoint y: 266, distance: 80.5
click at [369, 293] on div "If you over hear a patient complaining about a fellow employee, you should imme…" at bounding box center [560, 251] width 456 height 109
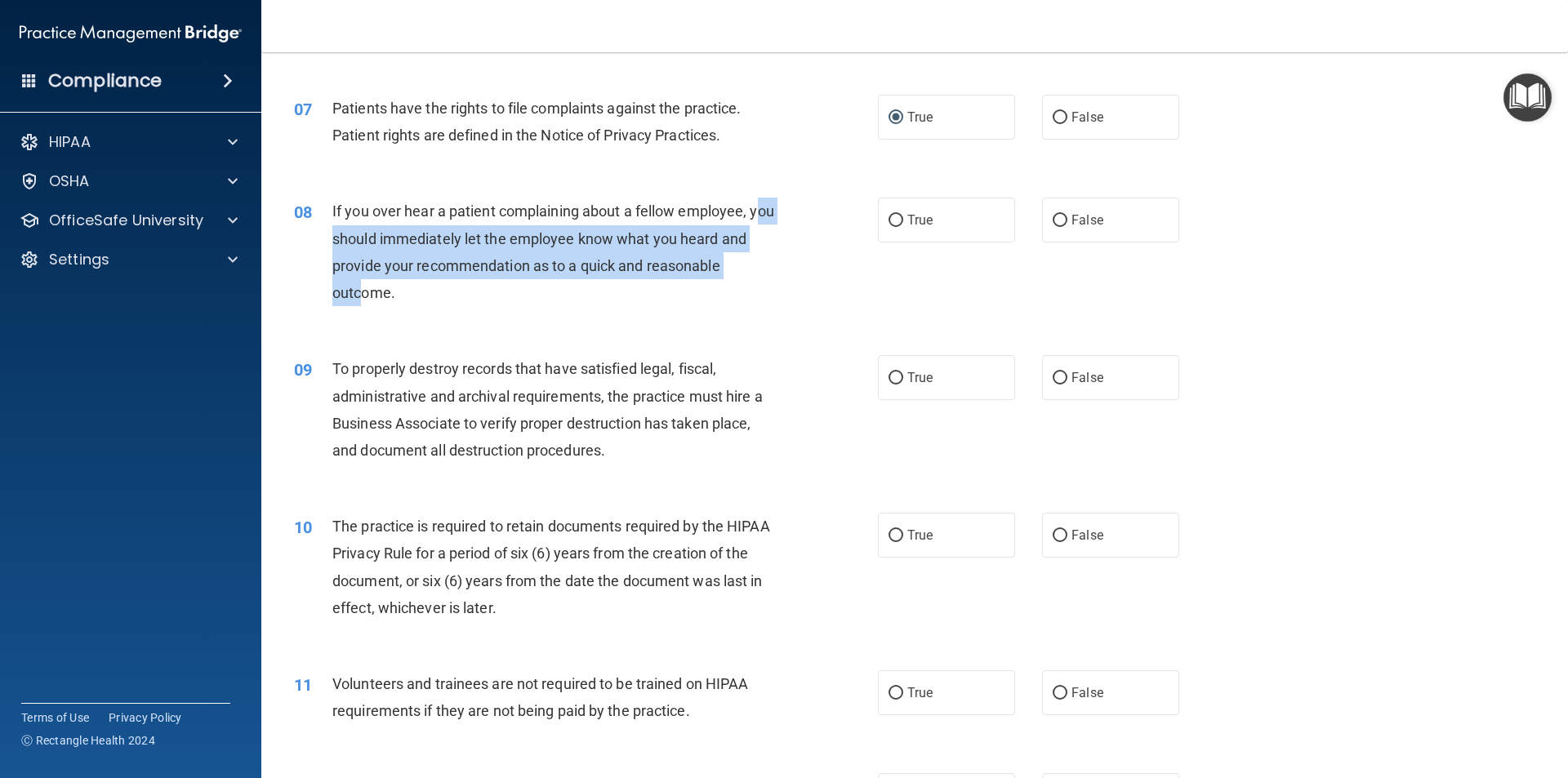
drag, startPoint x: 347, startPoint y: 266, endPoint x: 338, endPoint y: 232, distance: 35.2
click at [338, 232] on span "If you over hear a patient complaining about a fellow employee, you should imme…" at bounding box center [552, 251] width 442 height 99
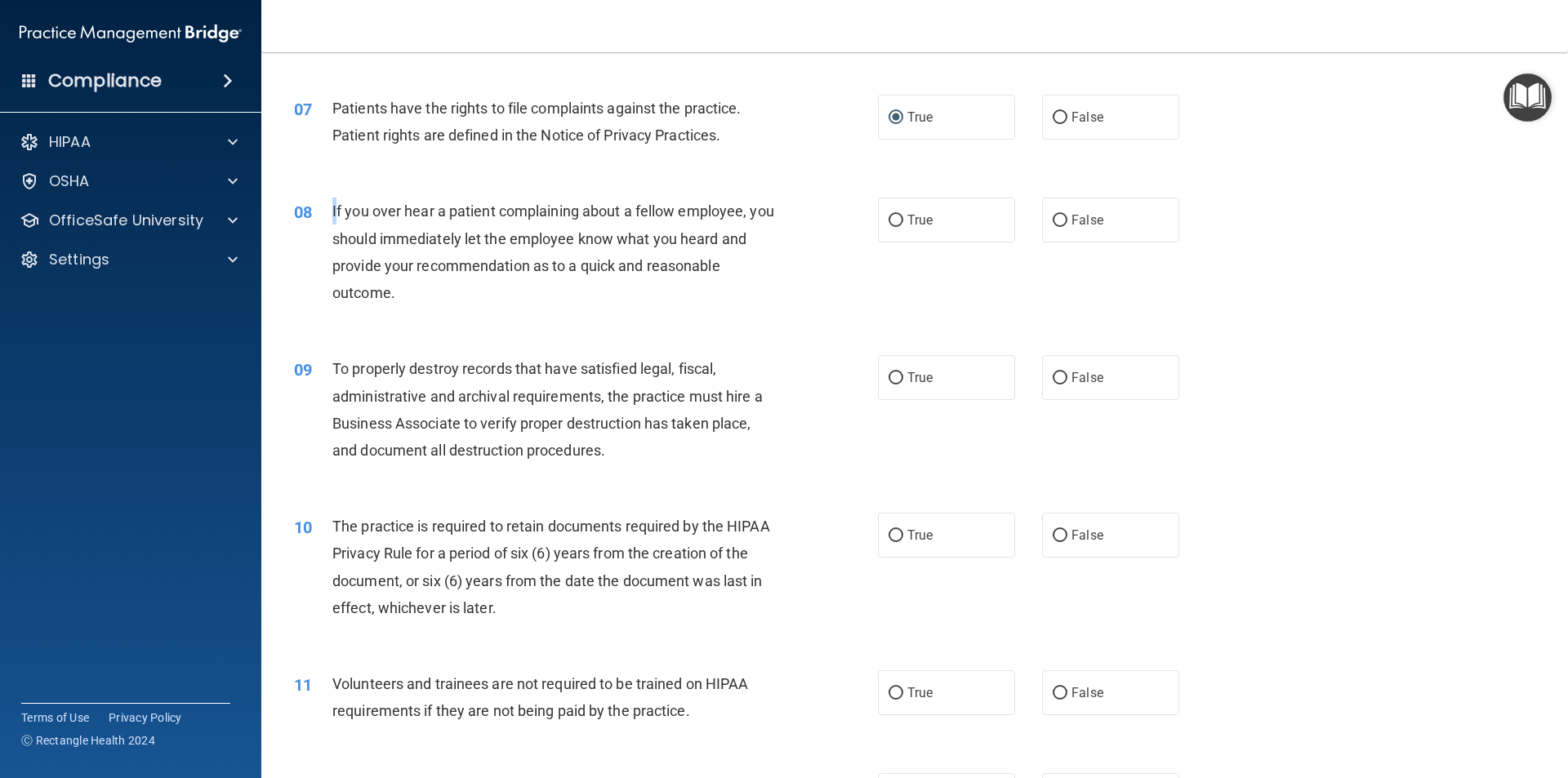
click at [333, 212] on div "If you over hear a patient complaining about a fellow employee, you should imme…" at bounding box center [560, 251] width 456 height 109
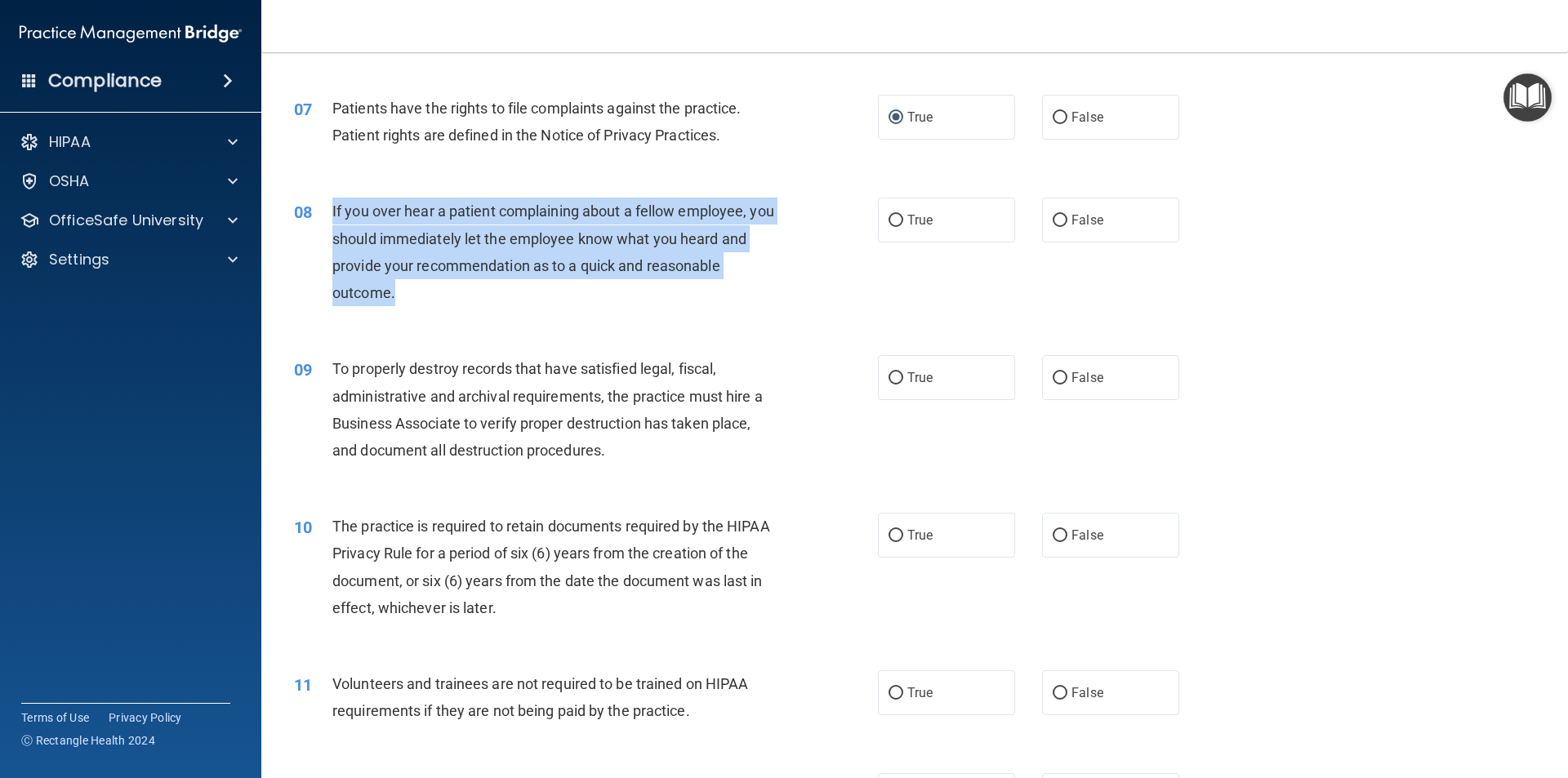
drag, startPoint x: 413, startPoint y: 303, endPoint x: 332, endPoint y: 224, distance: 113.1
click at [332, 224] on div "If you over hear a patient complaining about a fellow employee, you should imme…" at bounding box center [560, 251] width 456 height 109
click at [1052, 222] on input "False" at bounding box center [1060, 220] width 15 height 12
radio input "true"
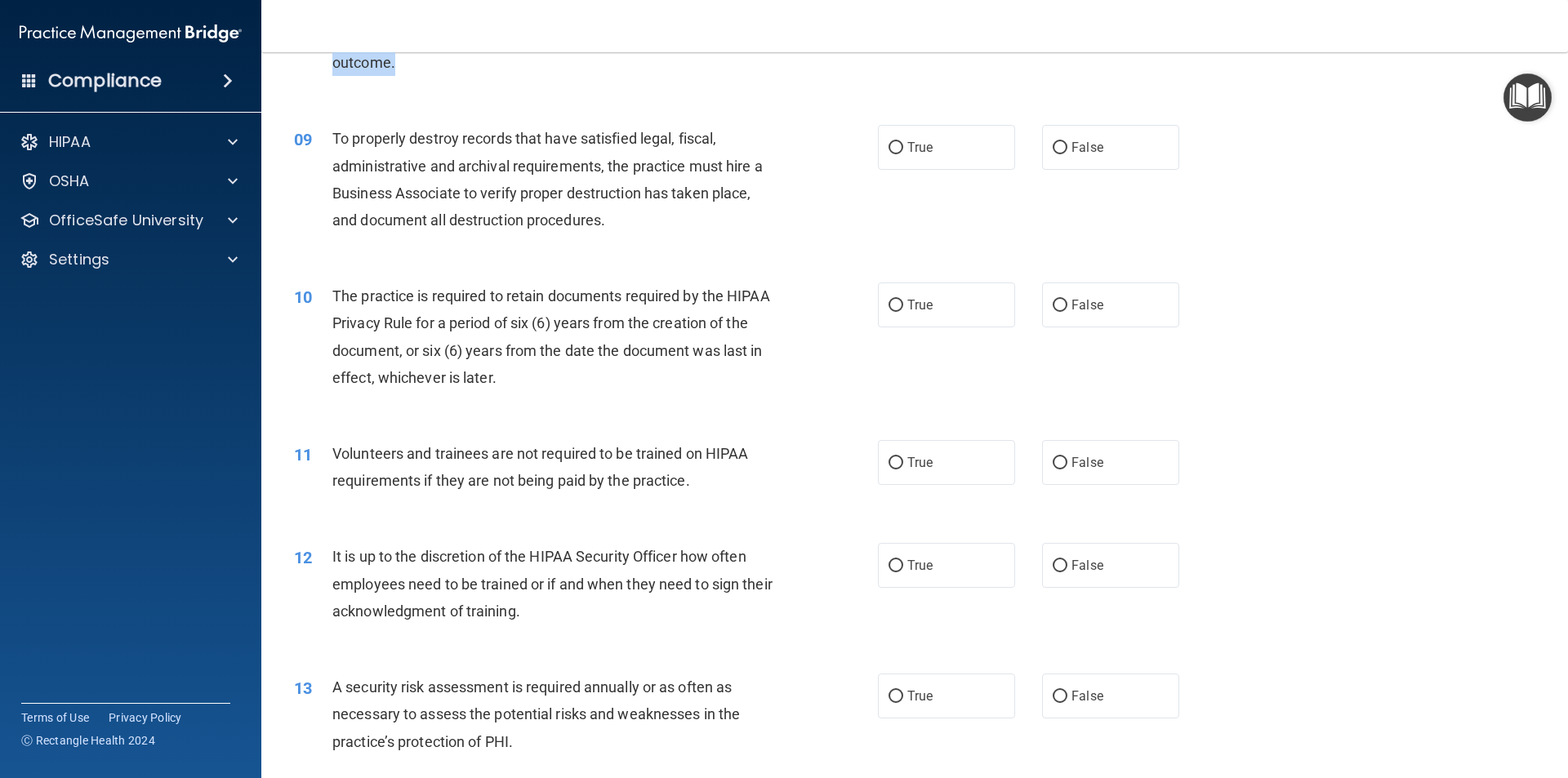
scroll to position [1143, 0]
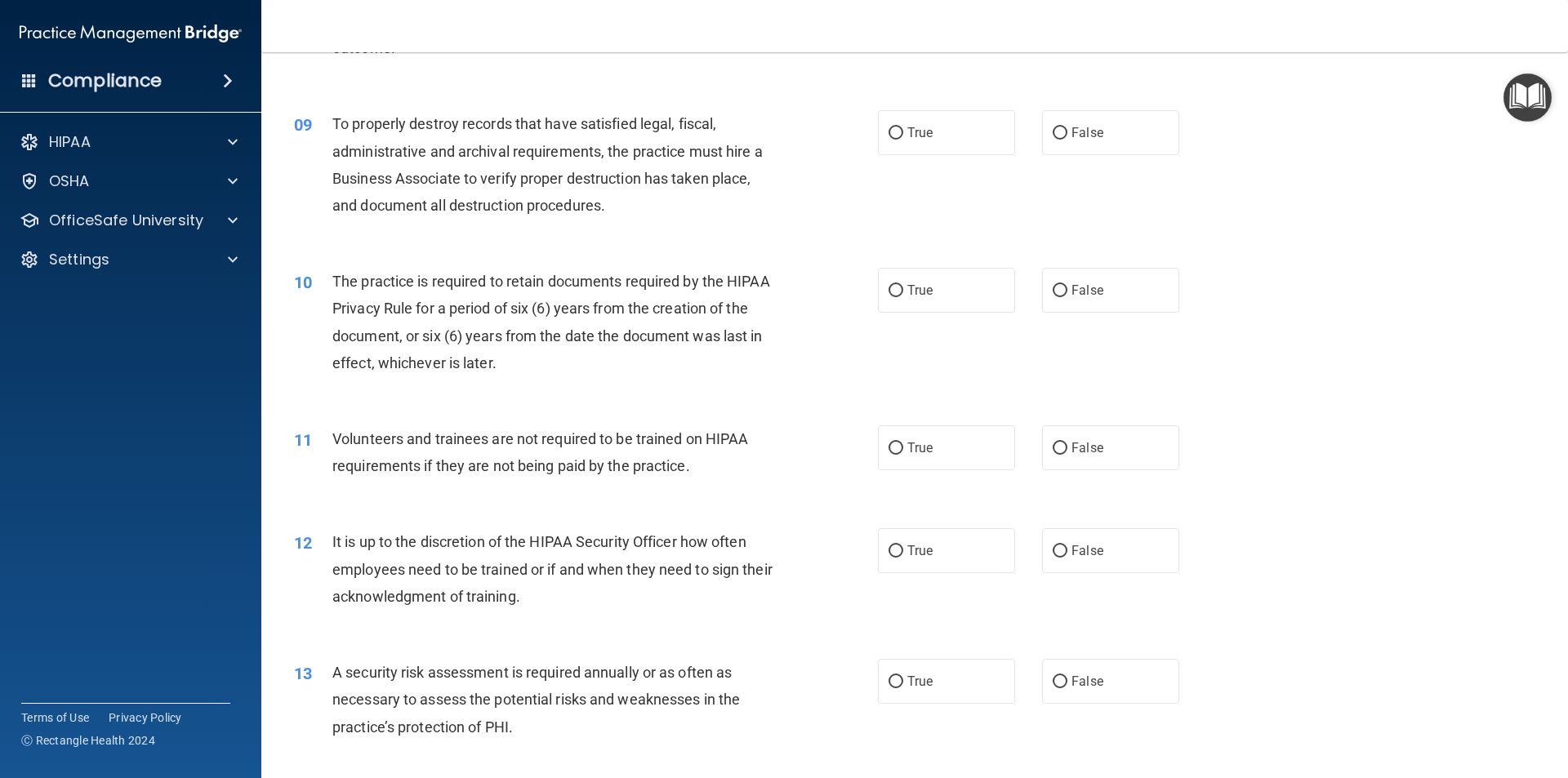
click at [431, 228] on div "09 To properly destroy records that have satisfied legal, fiscal, administrativ…" at bounding box center [914, 168] width 1265 height 157
drag, startPoint x: 621, startPoint y: 210, endPoint x: 538, endPoint y: 208, distance: 83.0
click at [571, 209] on div "To properly destroy records that have satisfied legal, fiscal, administrative a…" at bounding box center [560, 165] width 456 height 109
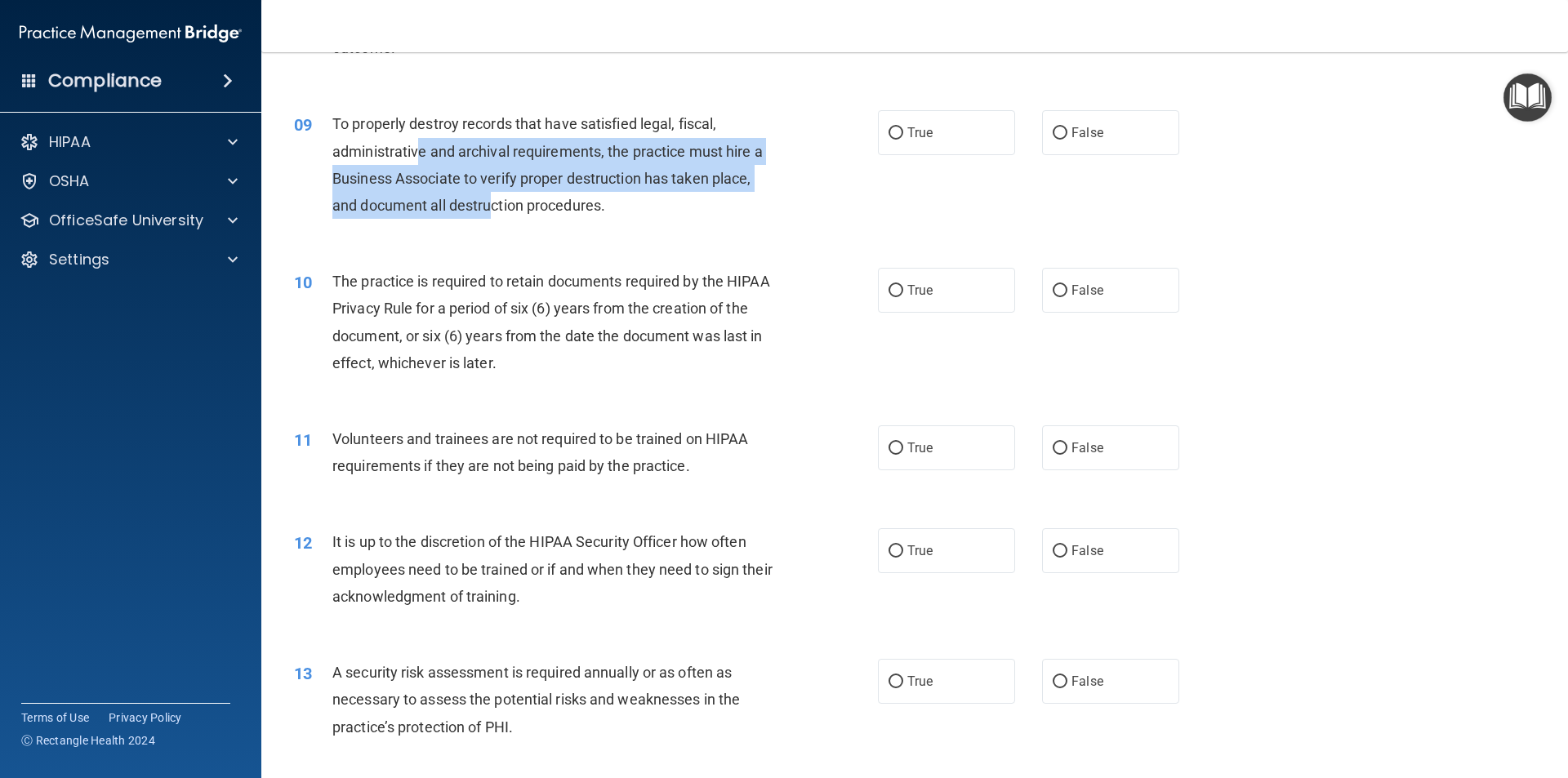
drag, startPoint x: 481, startPoint y: 194, endPoint x: 420, endPoint y: 164, distance: 68.0
click at [420, 164] on div "To properly destroy records that have satisfied legal, fiscal, administrative a…" at bounding box center [560, 165] width 456 height 109
drag, startPoint x: 420, startPoint y: 164, endPoint x: 486, endPoint y: 202, distance: 76.2
click at [421, 165] on div "To properly destroy records that have satisfied legal, fiscal, administrative a…" at bounding box center [560, 165] width 456 height 109
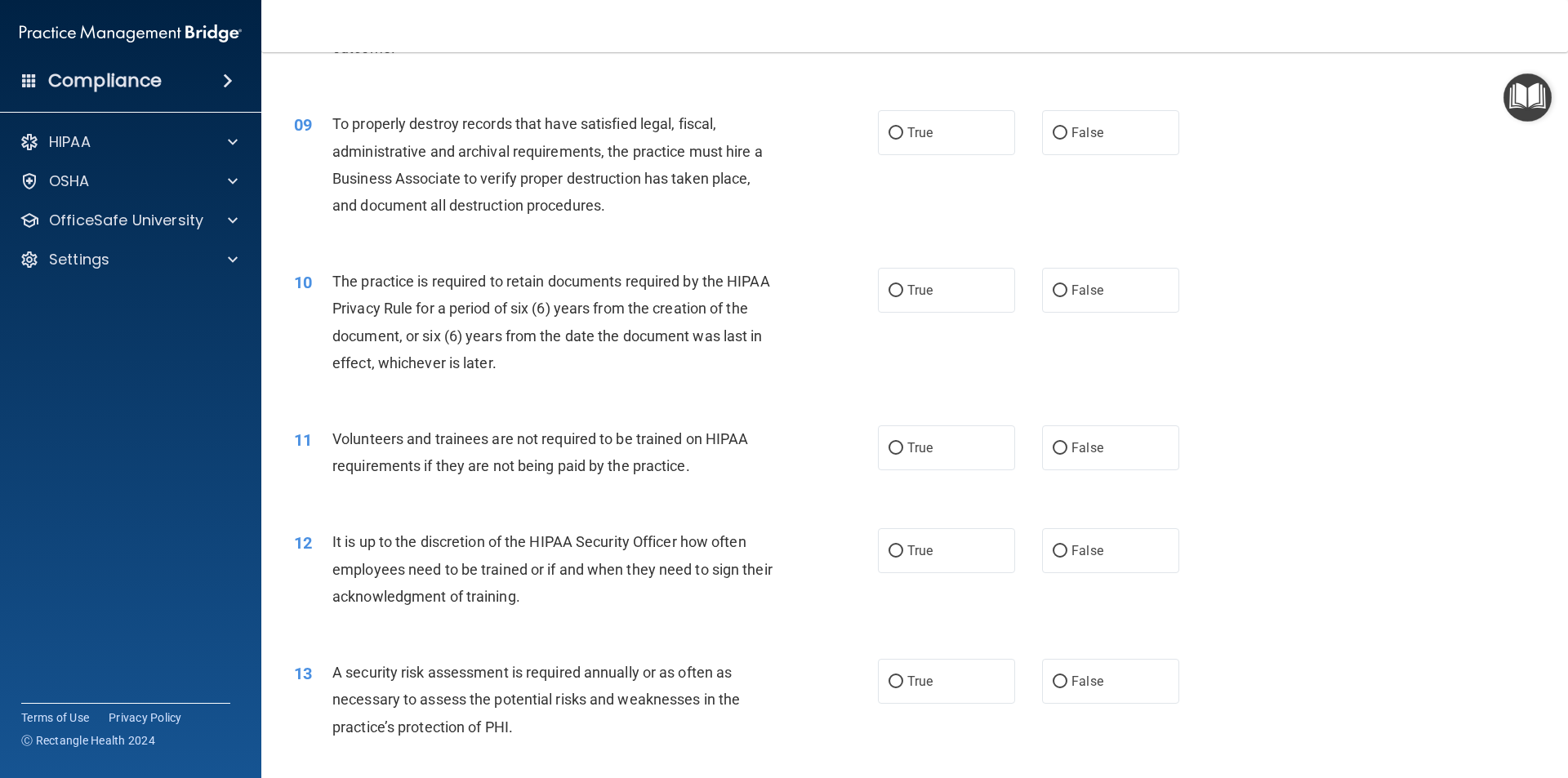
click at [613, 209] on div "To properly destroy records that have satisfied legal, fiscal, administrative a…" at bounding box center [560, 165] width 456 height 109
drag, startPoint x: 613, startPoint y: 209, endPoint x: 536, endPoint y: 208, distance: 77.0
click at [547, 208] on div "To properly destroy records that have satisfied legal, fiscal, administrative a…" at bounding box center [560, 165] width 456 height 109
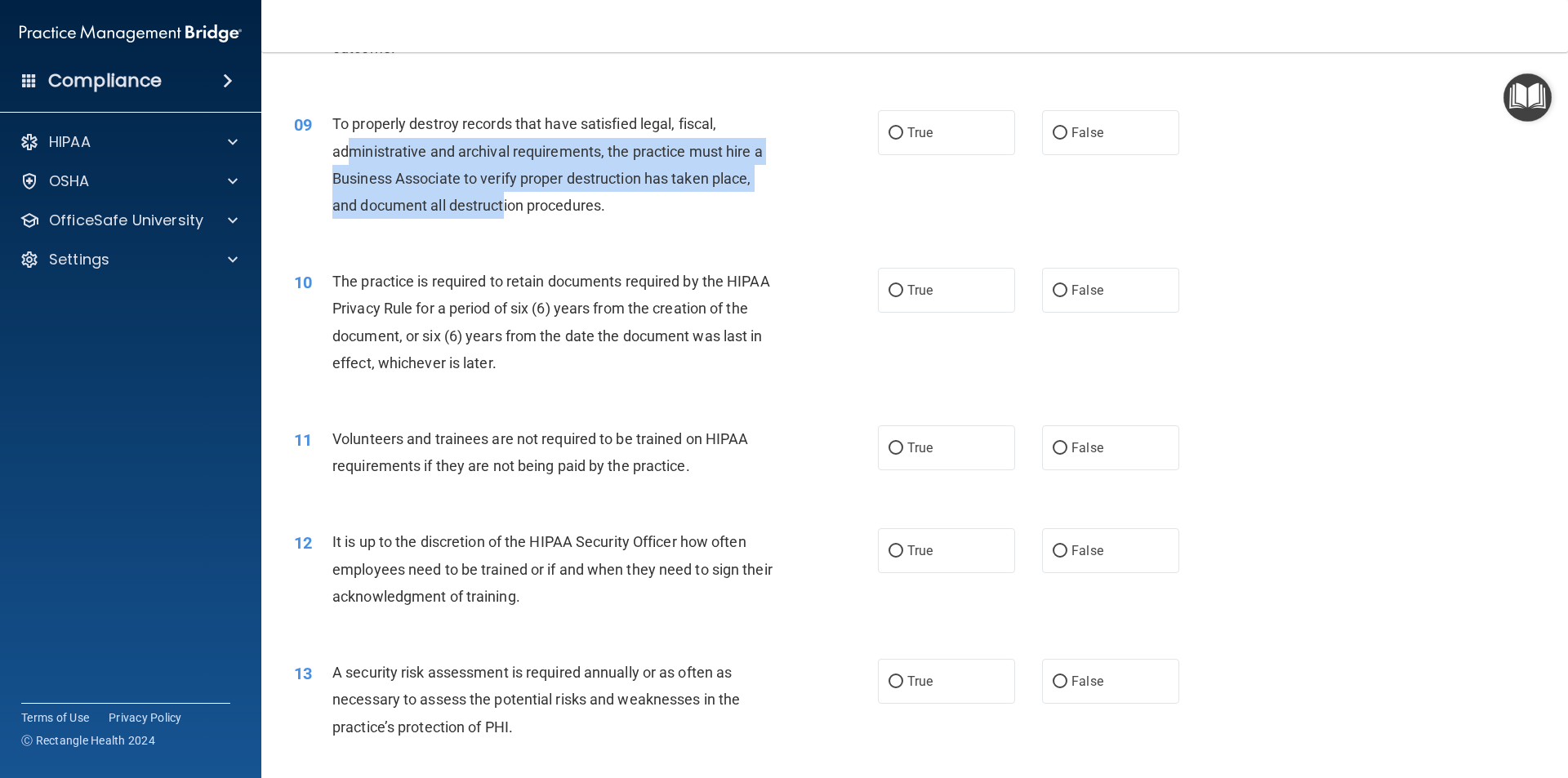
drag, startPoint x: 494, startPoint y: 205, endPoint x: 347, endPoint y: 144, distance: 159.2
click at [347, 144] on span "To properly destroy records that have satisfied legal, fiscal, administrative a…" at bounding box center [547, 165] width 431 height 99
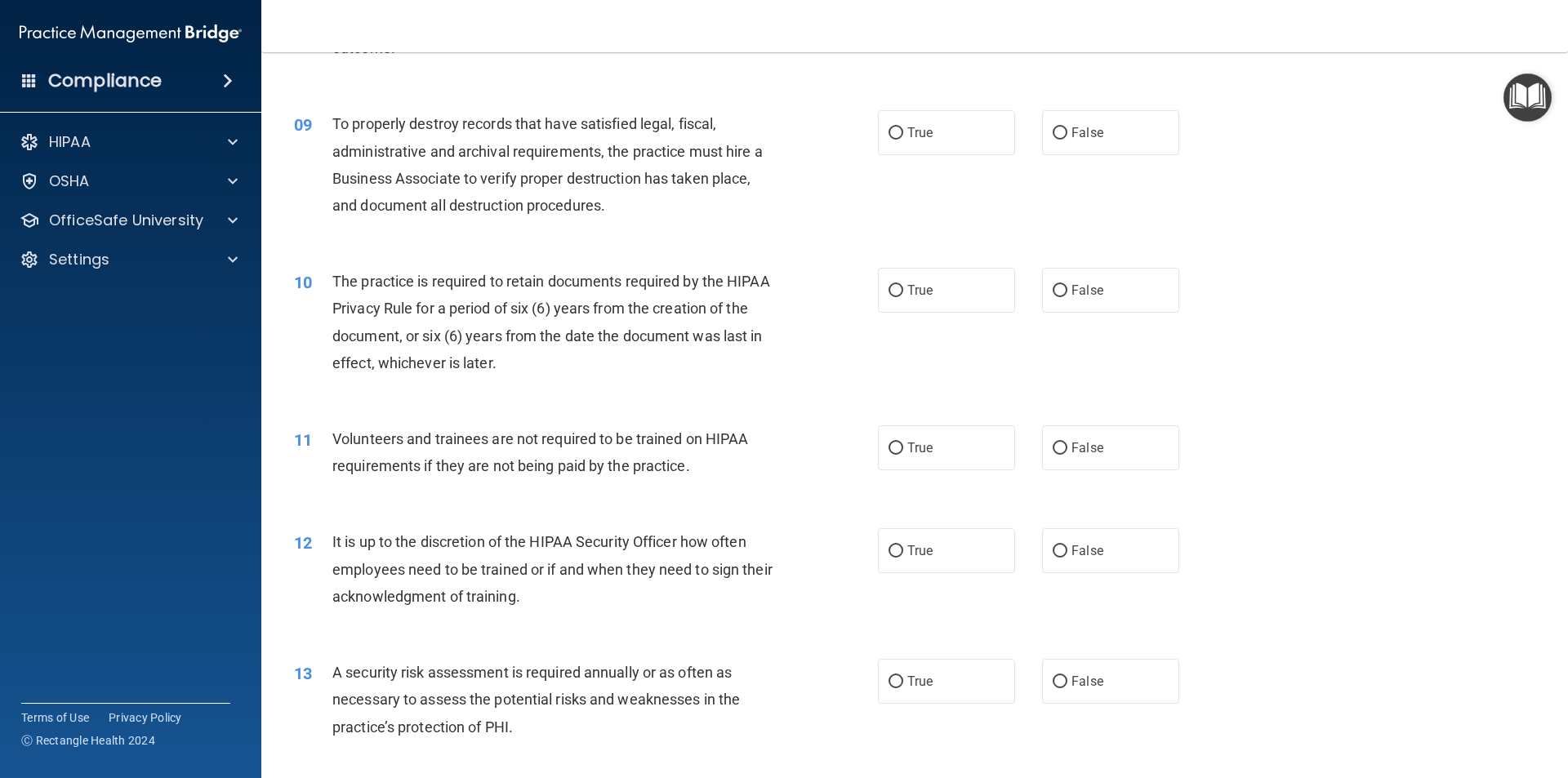
click at [582, 300] on span "The practice is required to retain documents required by the HIPAA Privacy Rule…" at bounding box center [550, 322] width 438 height 99
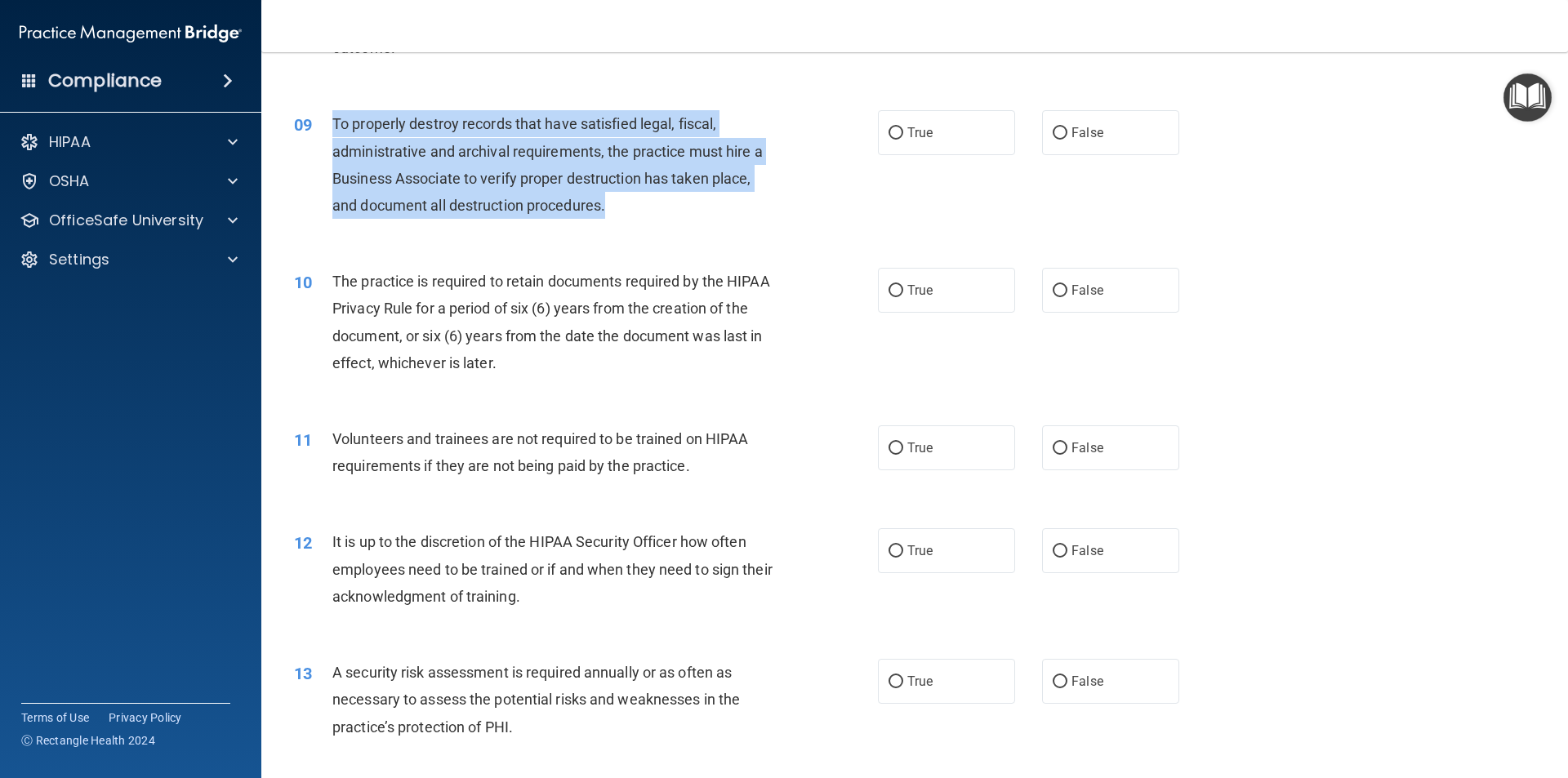
drag, startPoint x: 624, startPoint y: 208, endPoint x: 335, endPoint y: 123, distance: 301.2
click at [335, 123] on div "To properly destroy records that have satisfied legal, fiscal, administrative a…" at bounding box center [560, 165] width 456 height 109
click at [1052, 133] on input "False" at bounding box center [1060, 133] width 15 height 12
radio input "true"
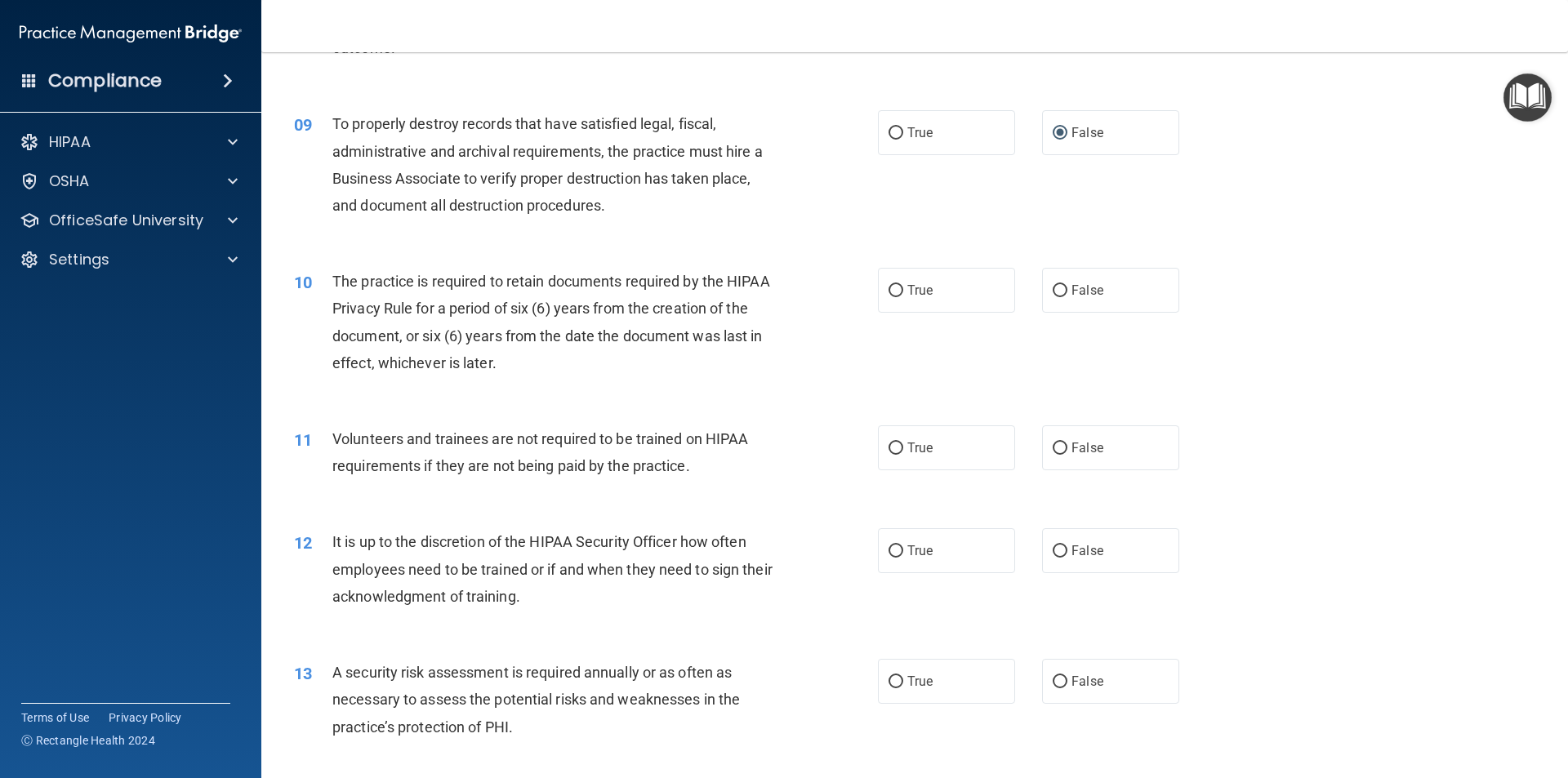
click at [514, 358] on div "The practice is required to retain documents required by the HIPAA Privacy Rule…" at bounding box center [560, 322] width 456 height 109
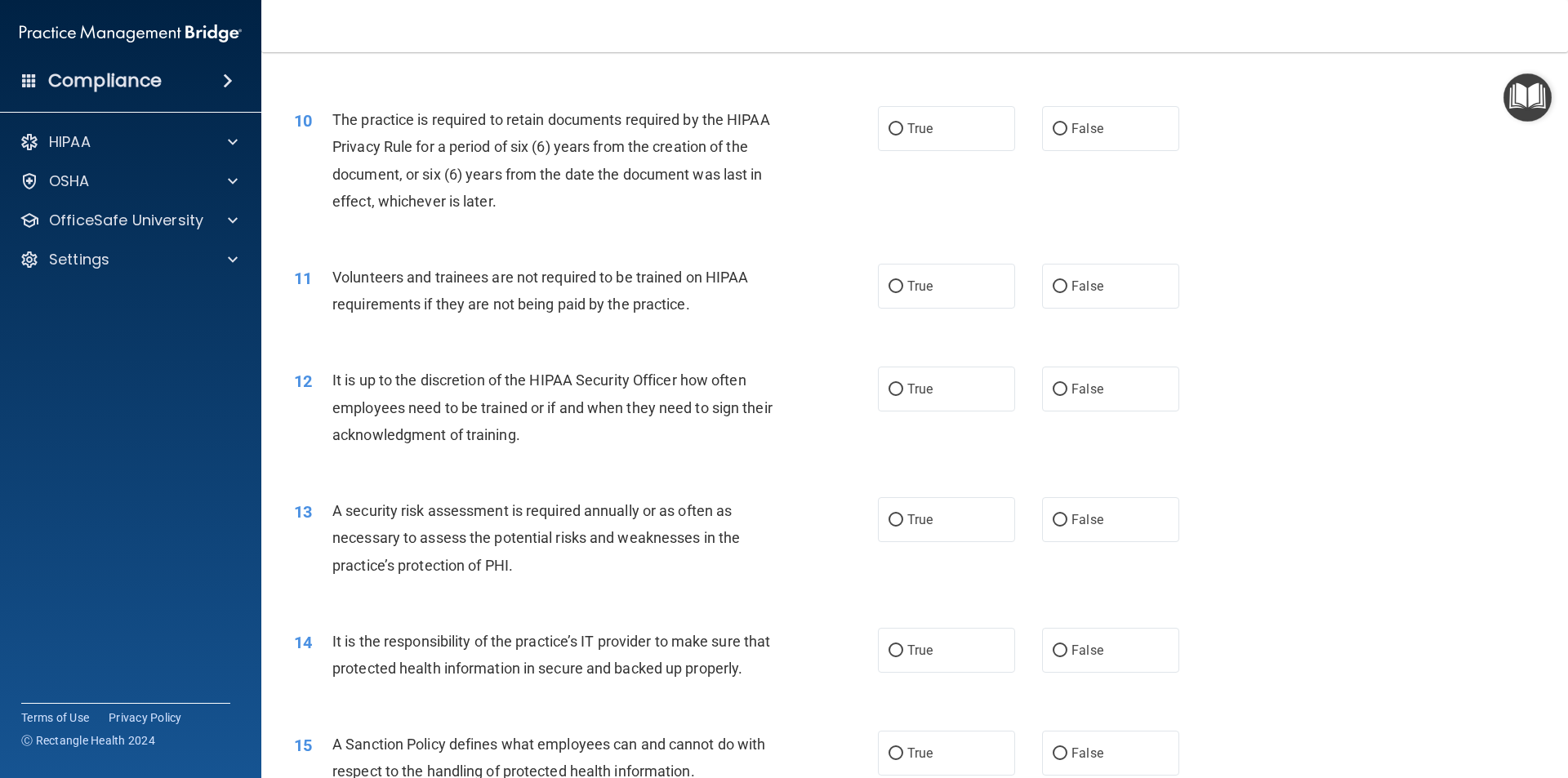
scroll to position [1306, 0]
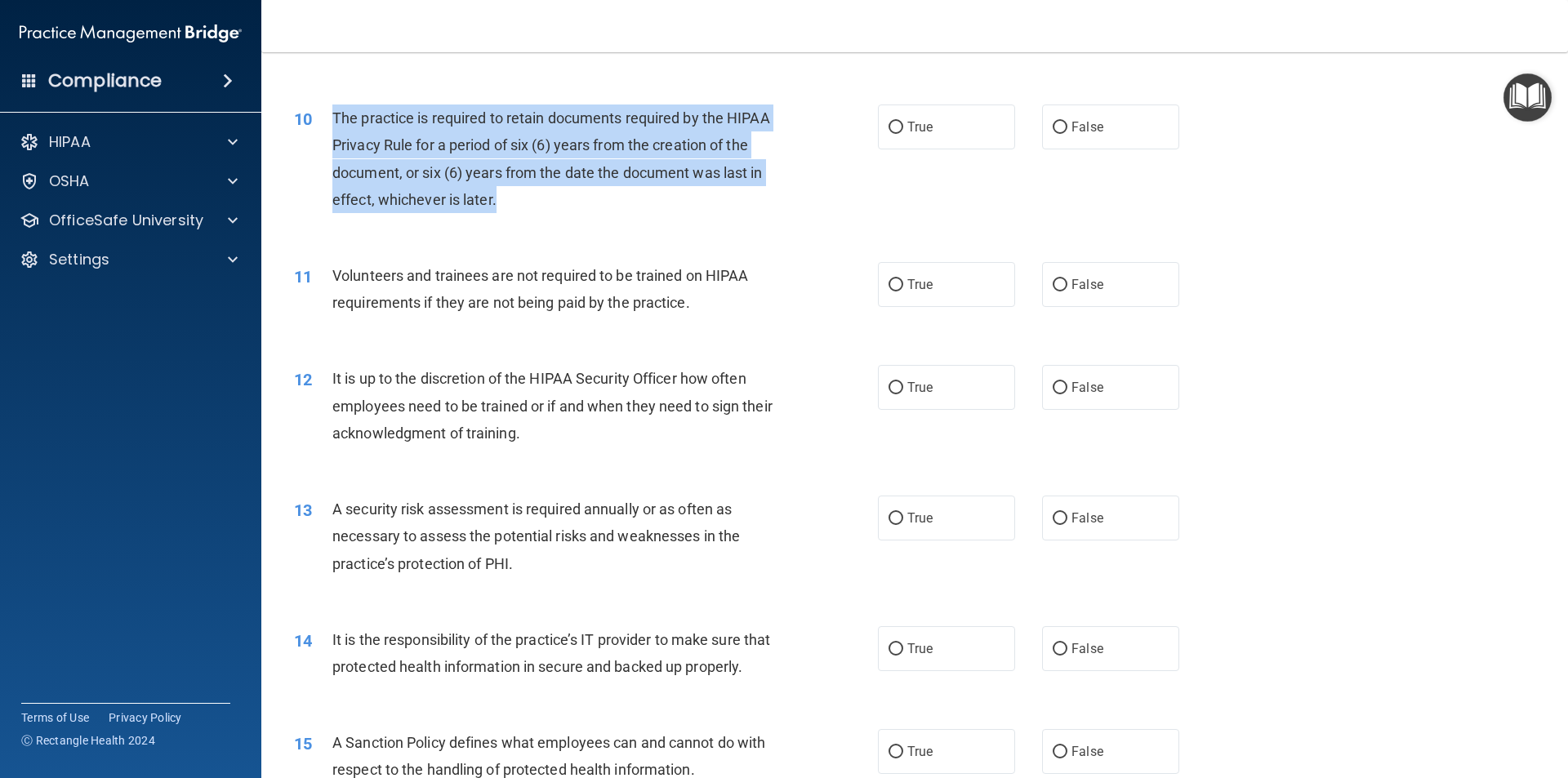
drag, startPoint x: 517, startPoint y: 204, endPoint x: 322, endPoint y: 113, distance: 215.2
click at [322, 113] on div "10 The practice is required to retain documents required by the HIPAA Privacy R…" at bounding box center [586, 163] width 633 height 117
click at [322, 113] on div "10" at bounding box center [306, 119] width 50 height 30
drag, startPoint x: 507, startPoint y: 201, endPoint x: 325, endPoint y: 107, distance: 204.8
click at [325, 107] on div "10 The practice is required to retain documents required by the HIPAA Privacy R…" at bounding box center [586, 163] width 633 height 117
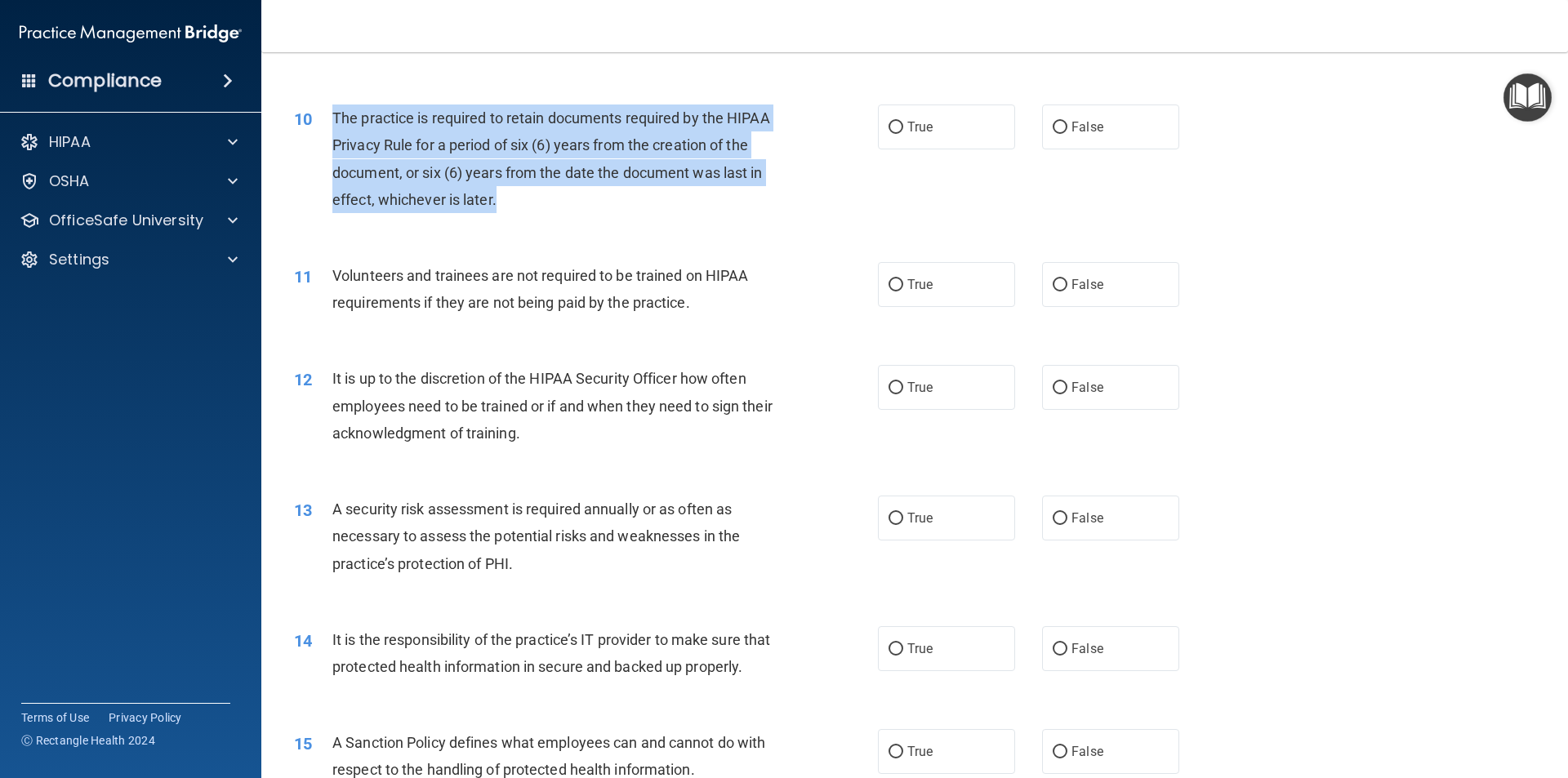
click at [325, 107] on div "10" at bounding box center [306, 119] width 50 height 30
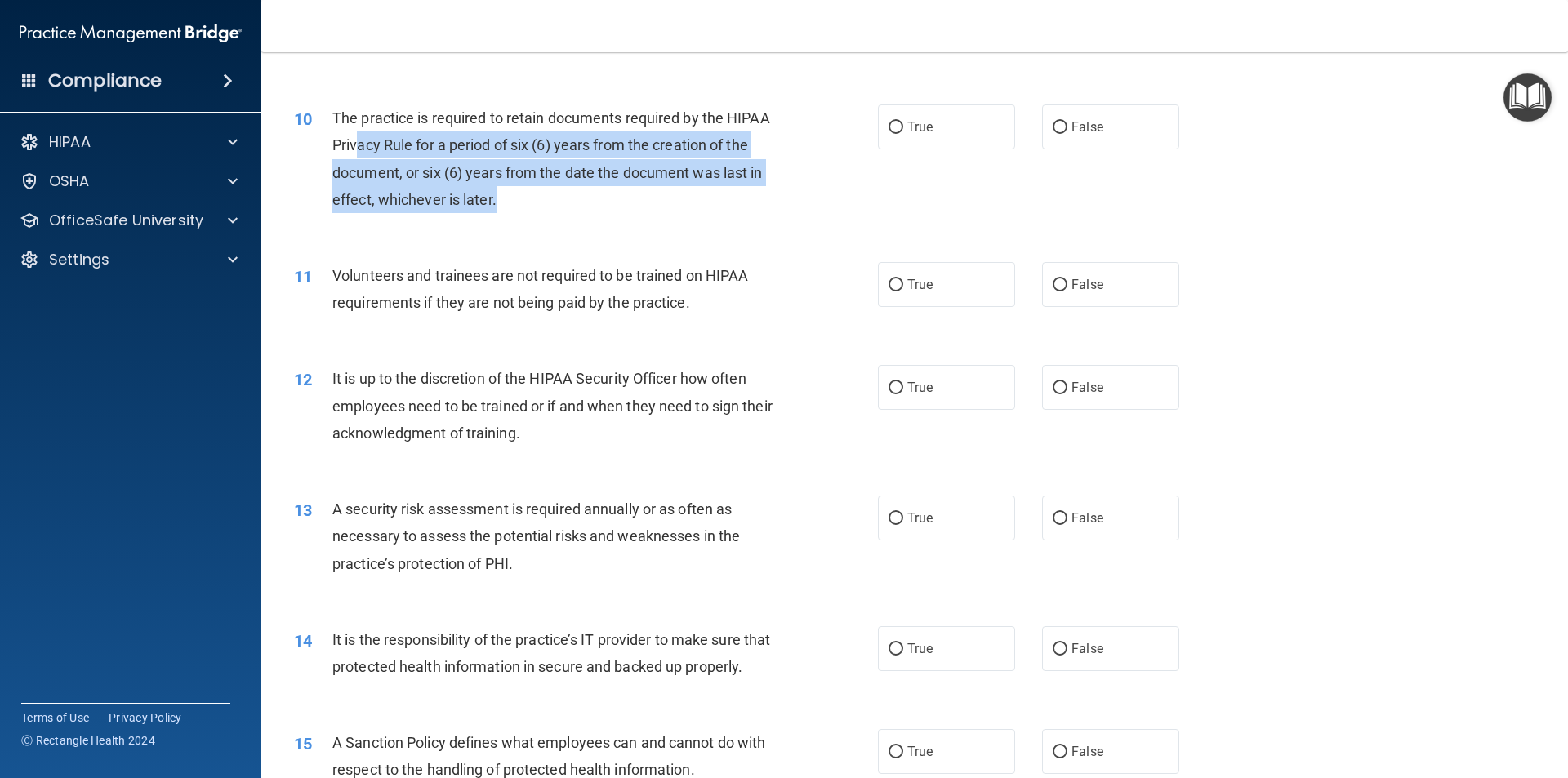
drag, startPoint x: 503, startPoint y: 201, endPoint x: 355, endPoint y: 134, distance: 162.5
click at [355, 134] on div "The practice is required to retain documents required by the HIPAA Privacy Rule…" at bounding box center [560, 158] width 456 height 109
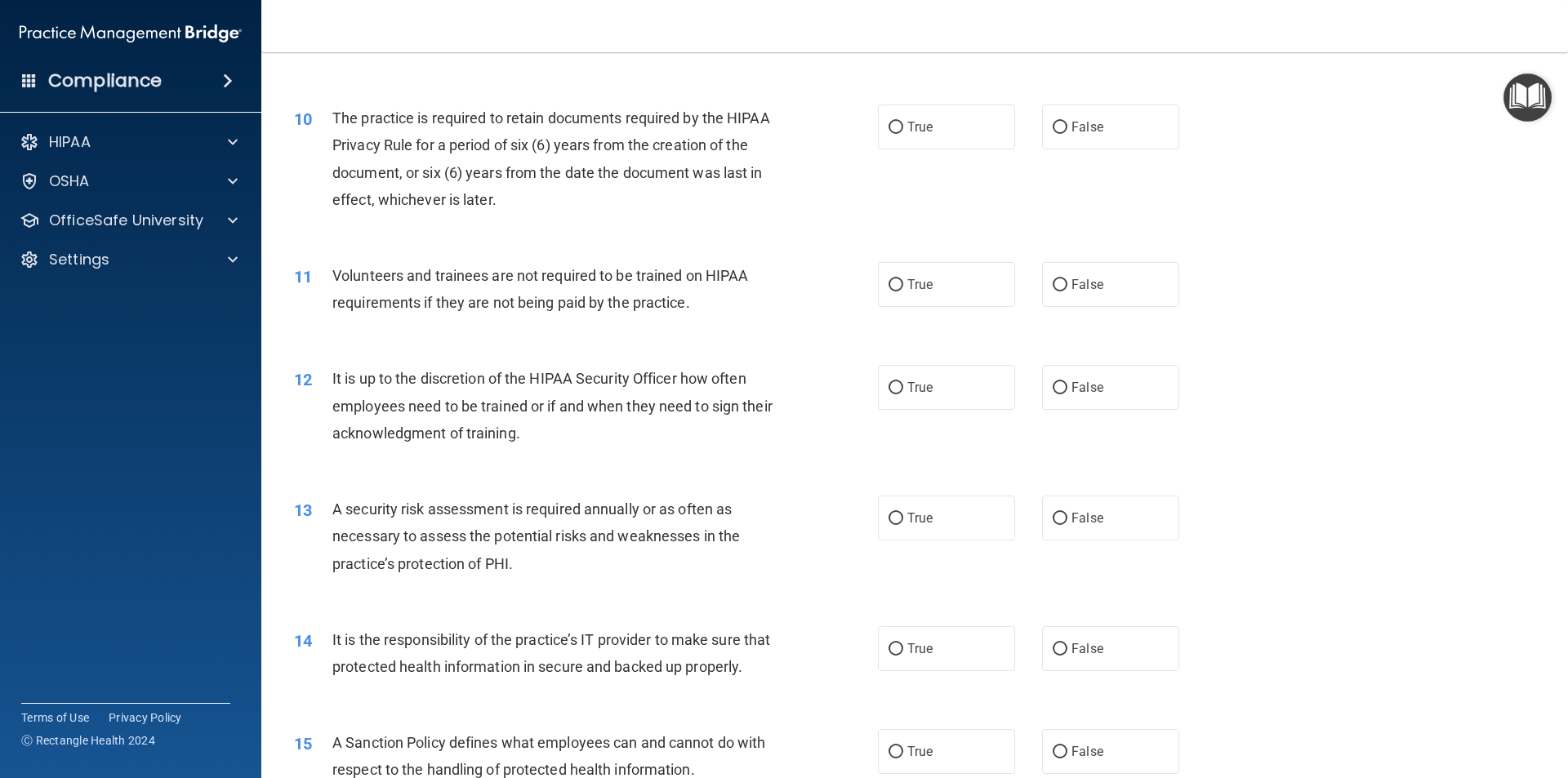
drag, startPoint x: 346, startPoint y: 131, endPoint x: 335, endPoint y: 121, distance: 14.9
click at [342, 128] on div "The practice is required to retain documents required by the HIPAA Privacy Rule…" at bounding box center [560, 158] width 456 height 109
drag, startPoint x: 335, startPoint y: 121, endPoint x: 361, endPoint y: 142, distance: 33.4
click at [333, 121] on span "The practice is required to retain documents required by the HIPAA Privacy Rule…" at bounding box center [550, 159] width 438 height 99
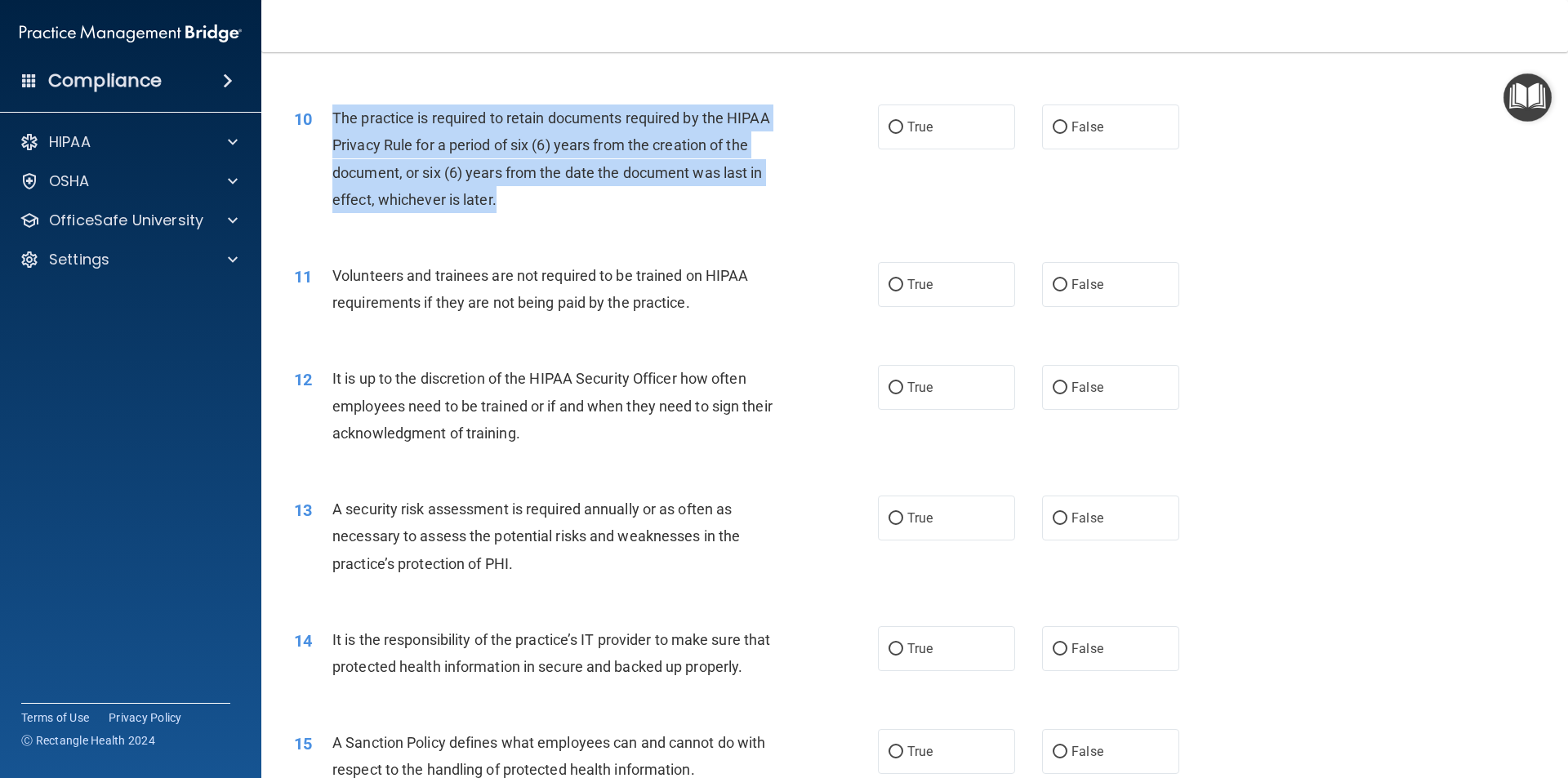
drag, startPoint x: 504, startPoint y: 202, endPoint x: 329, endPoint y: 118, distance: 194.1
click at [329, 118] on div "10 The practice is required to retain documents required by the HIPAA Privacy R…" at bounding box center [586, 163] width 633 height 117
click at [1052, 132] on input "False" at bounding box center [1060, 127] width 15 height 12
radio input "true"
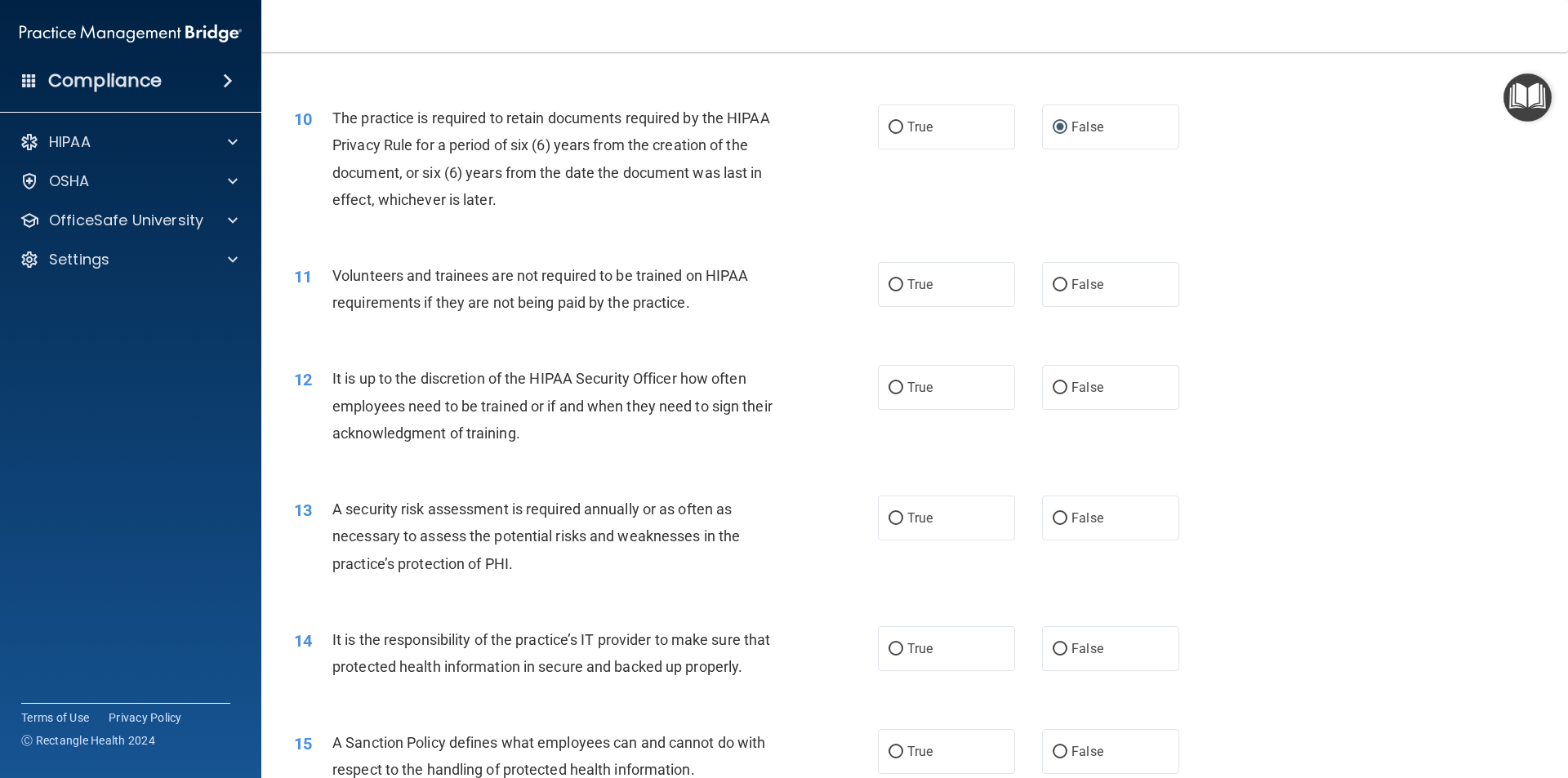
click at [688, 306] on span "Volunteers and trainees are not required to be trained on HIPAA requirements if…" at bounding box center [539, 289] width 416 height 44
drag, startPoint x: 688, startPoint y: 306, endPoint x: 538, endPoint y: 282, distance: 151.9
click at [683, 305] on span "Volunteers and trainees are not required to be trained on HIPAA requirements if…" at bounding box center [539, 289] width 416 height 44
click at [444, 268] on span "Volunteers and trainees are not required to be trained on HIPAA requirements if…" at bounding box center [539, 289] width 416 height 44
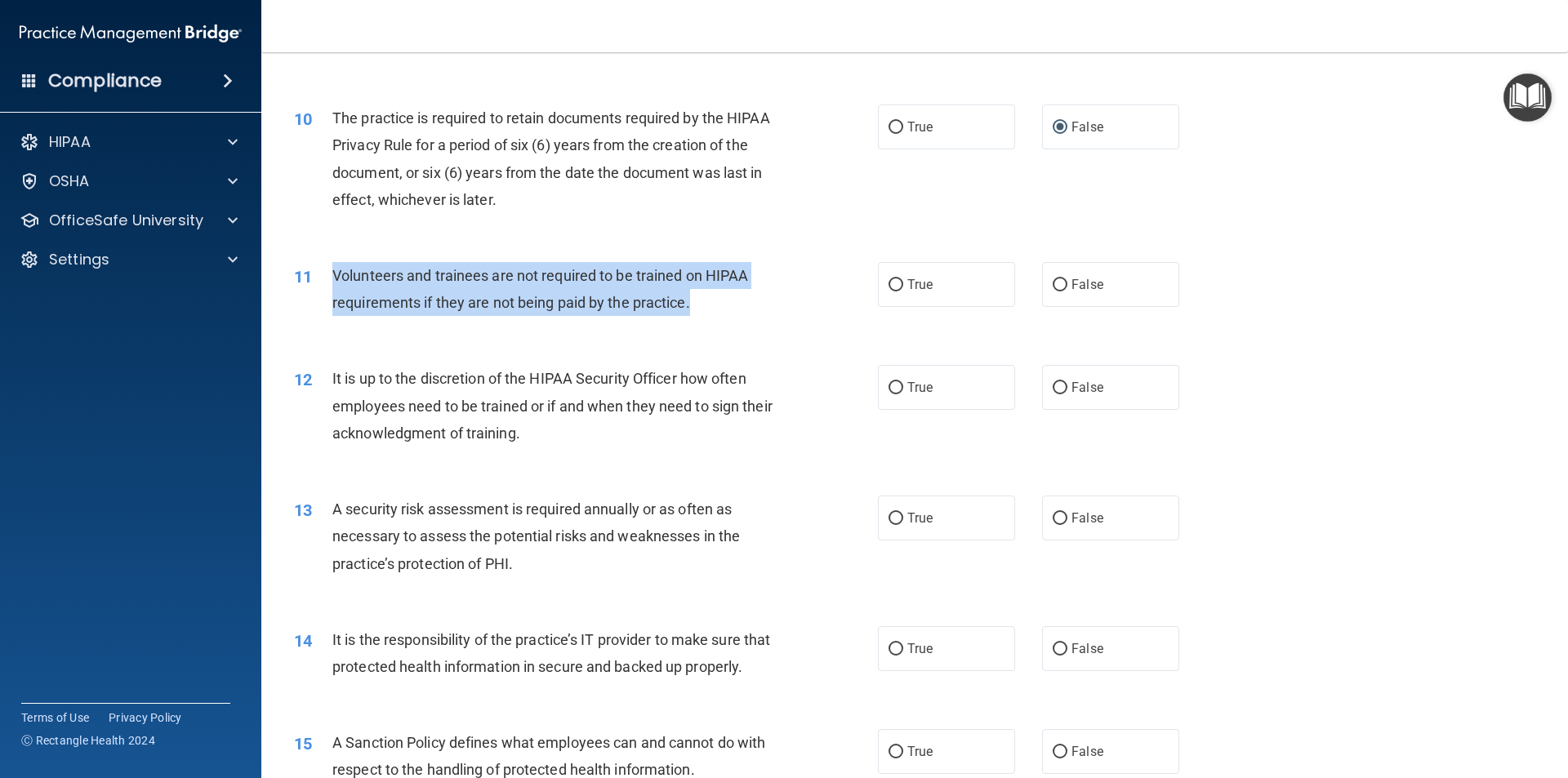
drag, startPoint x: 688, startPoint y: 297, endPoint x: 334, endPoint y: 272, distance: 354.9
click at [334, 272] on span "Volunteers and trainees are not required to be trained on HIPAA requirements if…" at bounding box center [539, 289] width 416 height 44
click at [1057, 286] on input "False" at bounding box center [1060, 284] width 15 height 12
radio input "true"
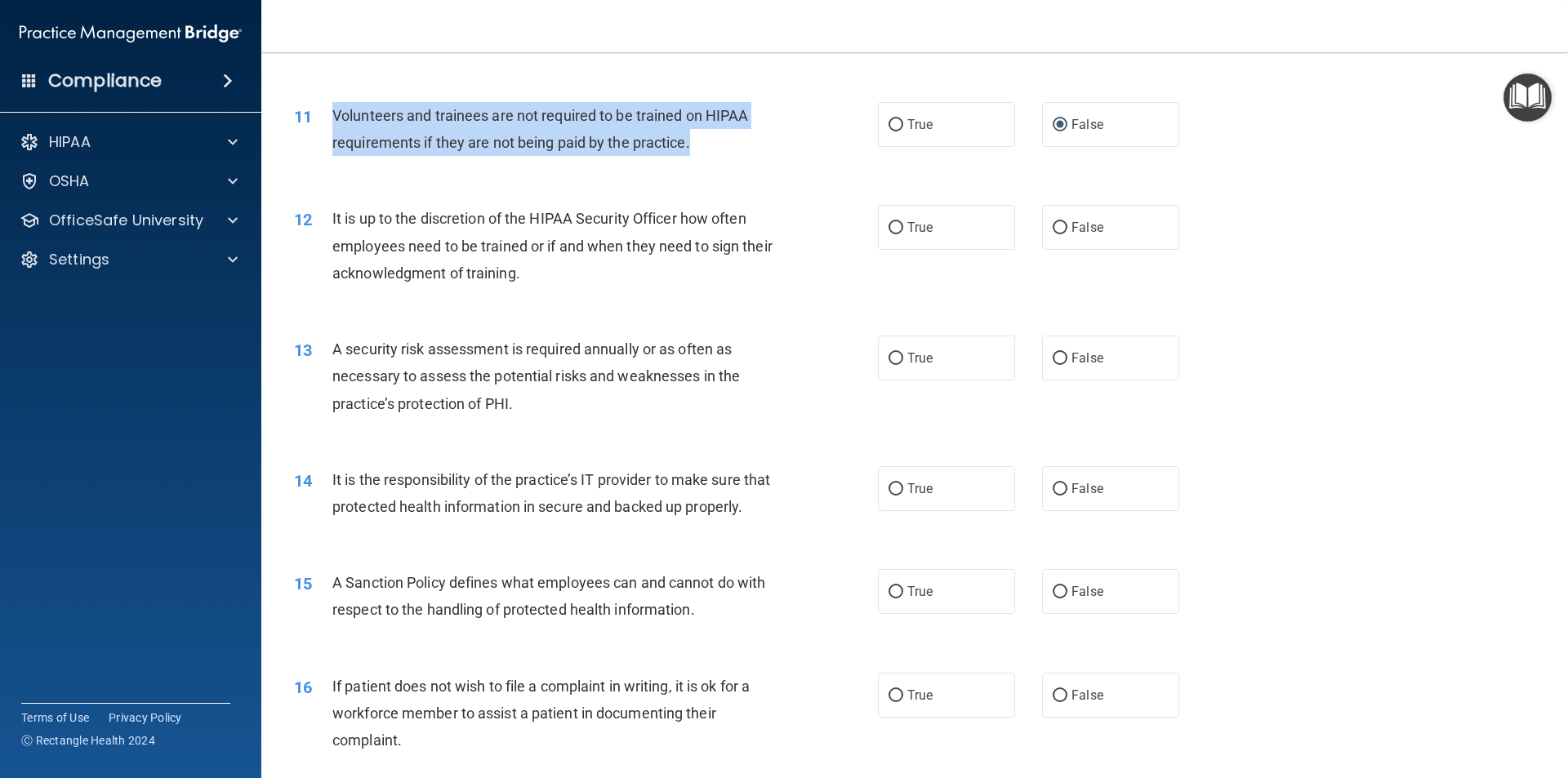
scroll to position [1469, 0]
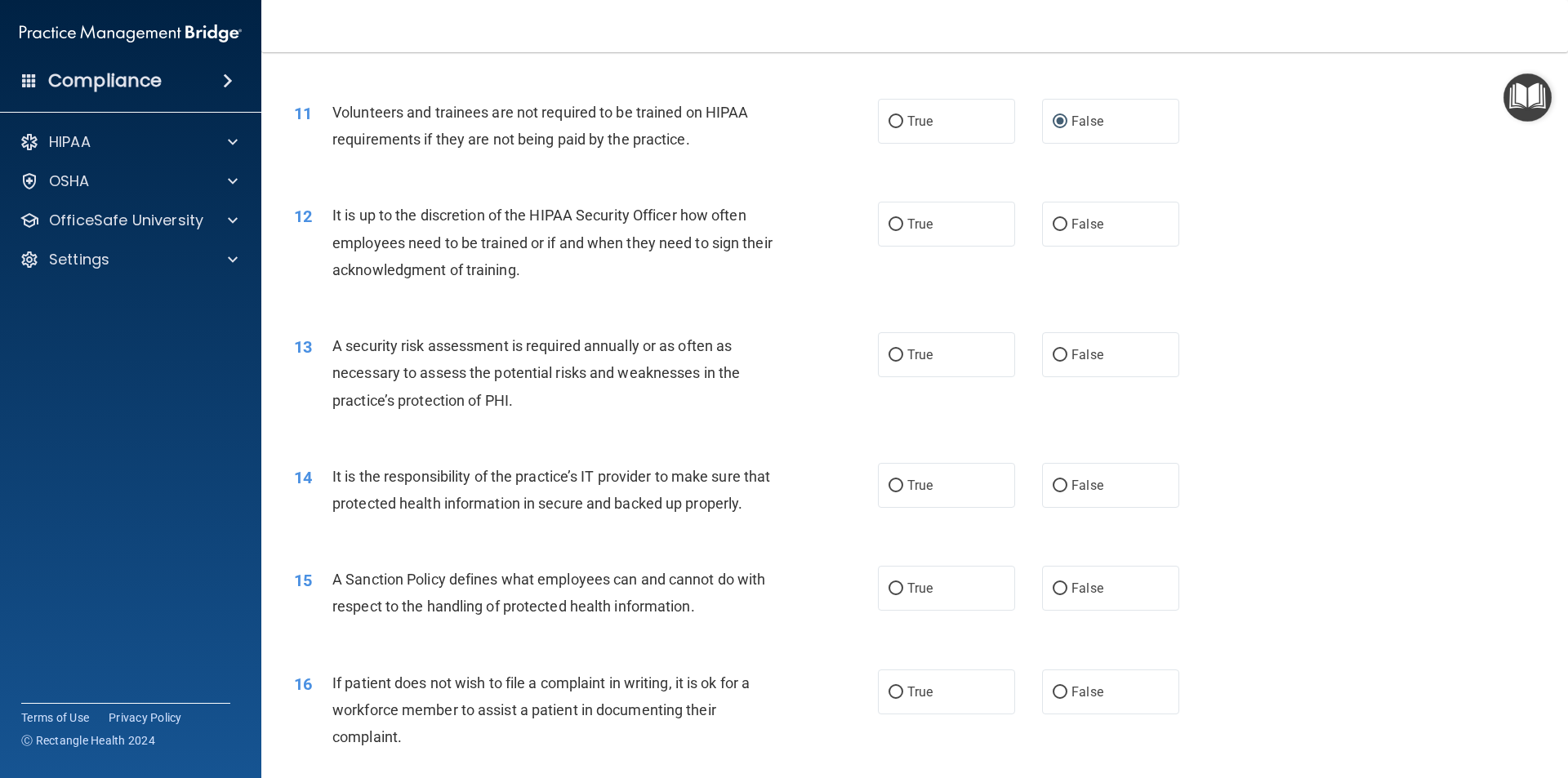
click at [589, 275] on div "It is up to the discretion of the HIPAA Security Officer how often employees ne…" at bounding box center [560, 242] width 456 height 81
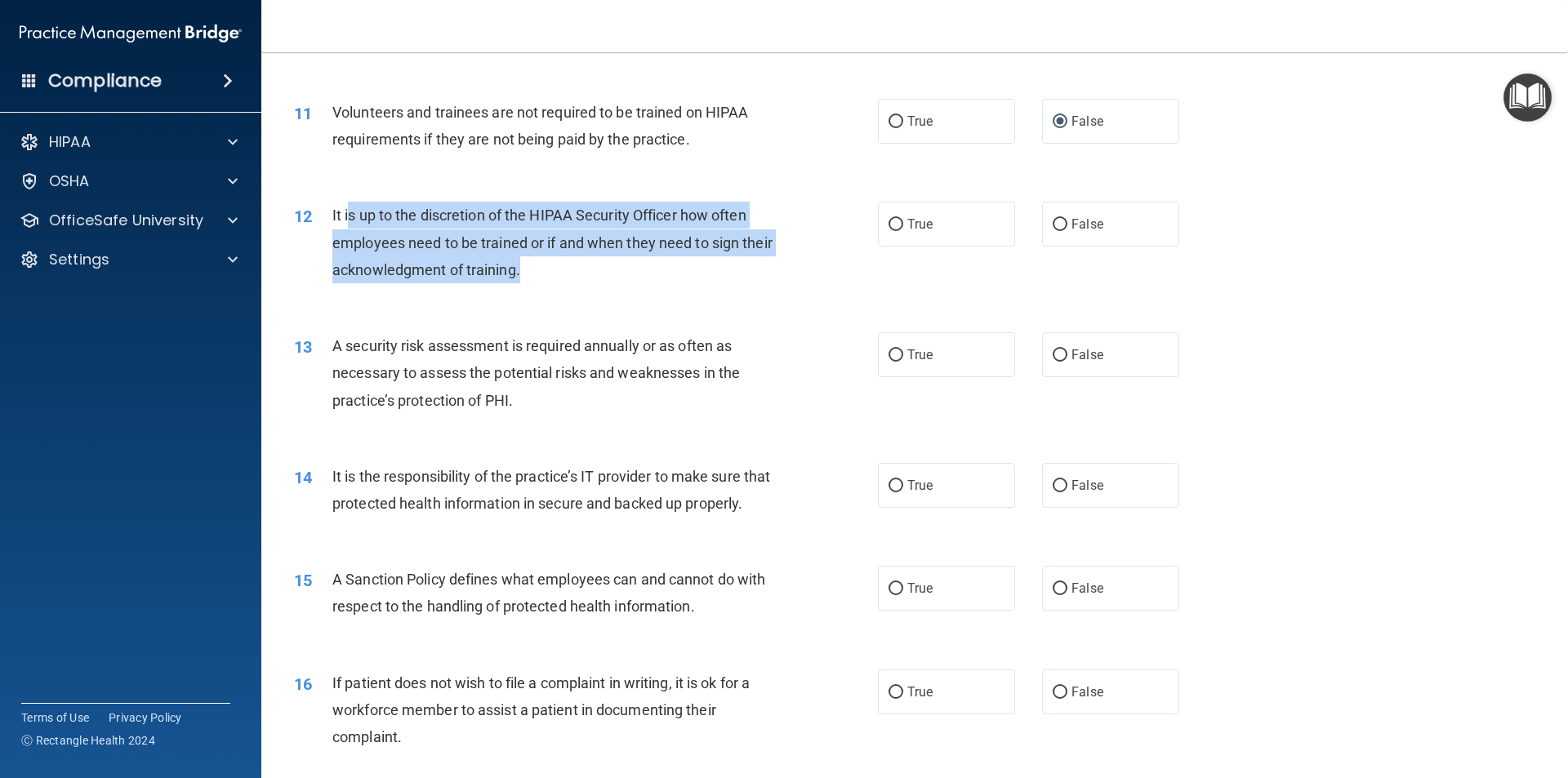
drag, startPoint x: 567, startPoint y: 272, endPoint x: 349, endPoint y: 217, distance: 224.8
click at [349, 217] on div "It is up to the discretion of the HIPAA Security Officer how often employees ne…" at bounding box center [560, 242] width 456 height 81
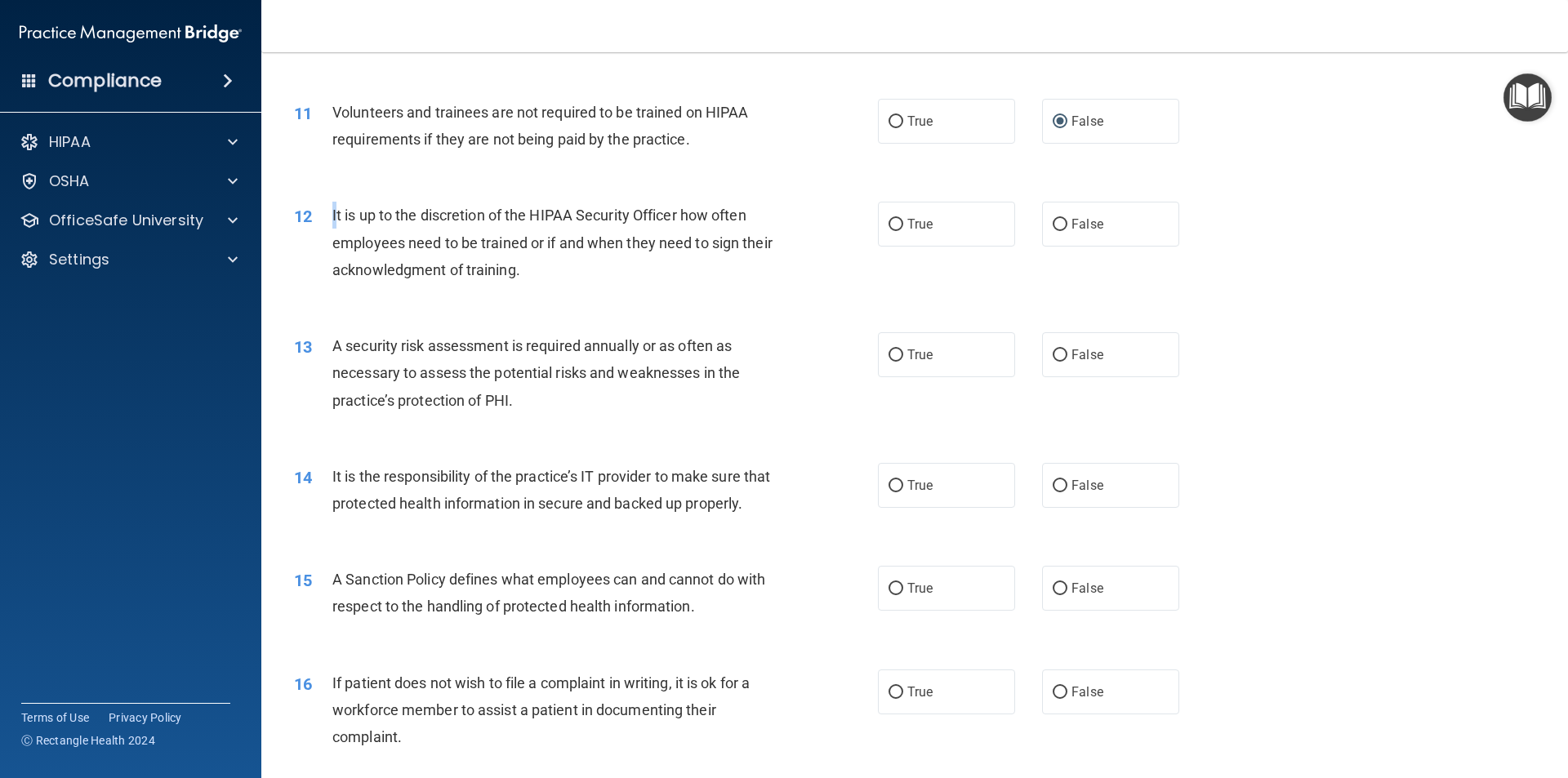
click at [330, 221] on div "12 It is up to the discretion of the HIPAA Security Officer how often employees…" at bounding box center [586, 247] width 633 height 90
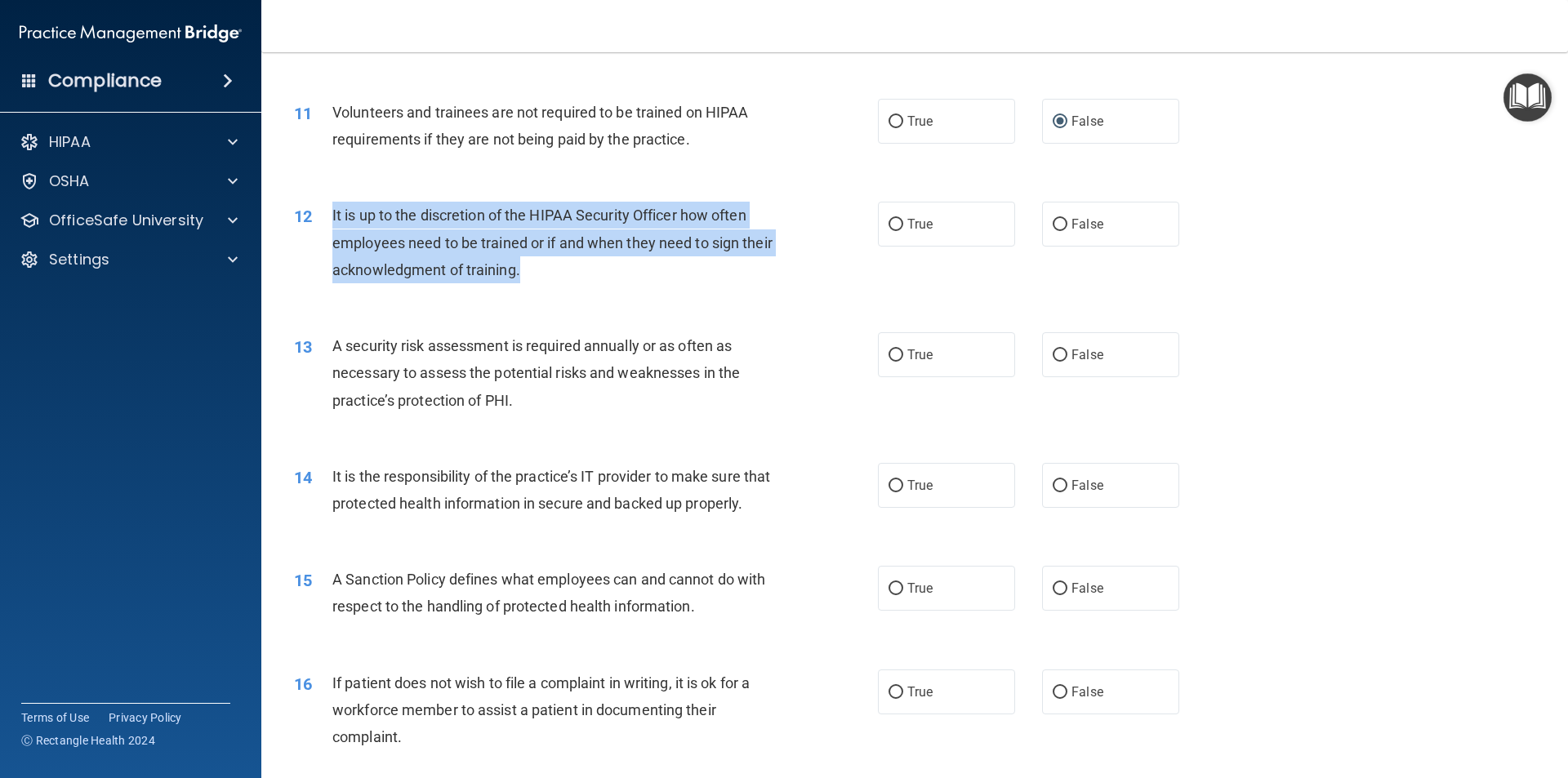
drag, startPoint x: 566, startPoint y: 282, endPoint x: 332, endPoint y: 217, distance: 242.9
click at [332, 217] on div "It is up to the discretion of the HIPAA Security Officer how often employees ne…" at bounding box center [560, 242] width 456 height 81
click at [1058, 220] on input "False" at bounding box center [1060, 224] width 15 height 12
radio input "true"
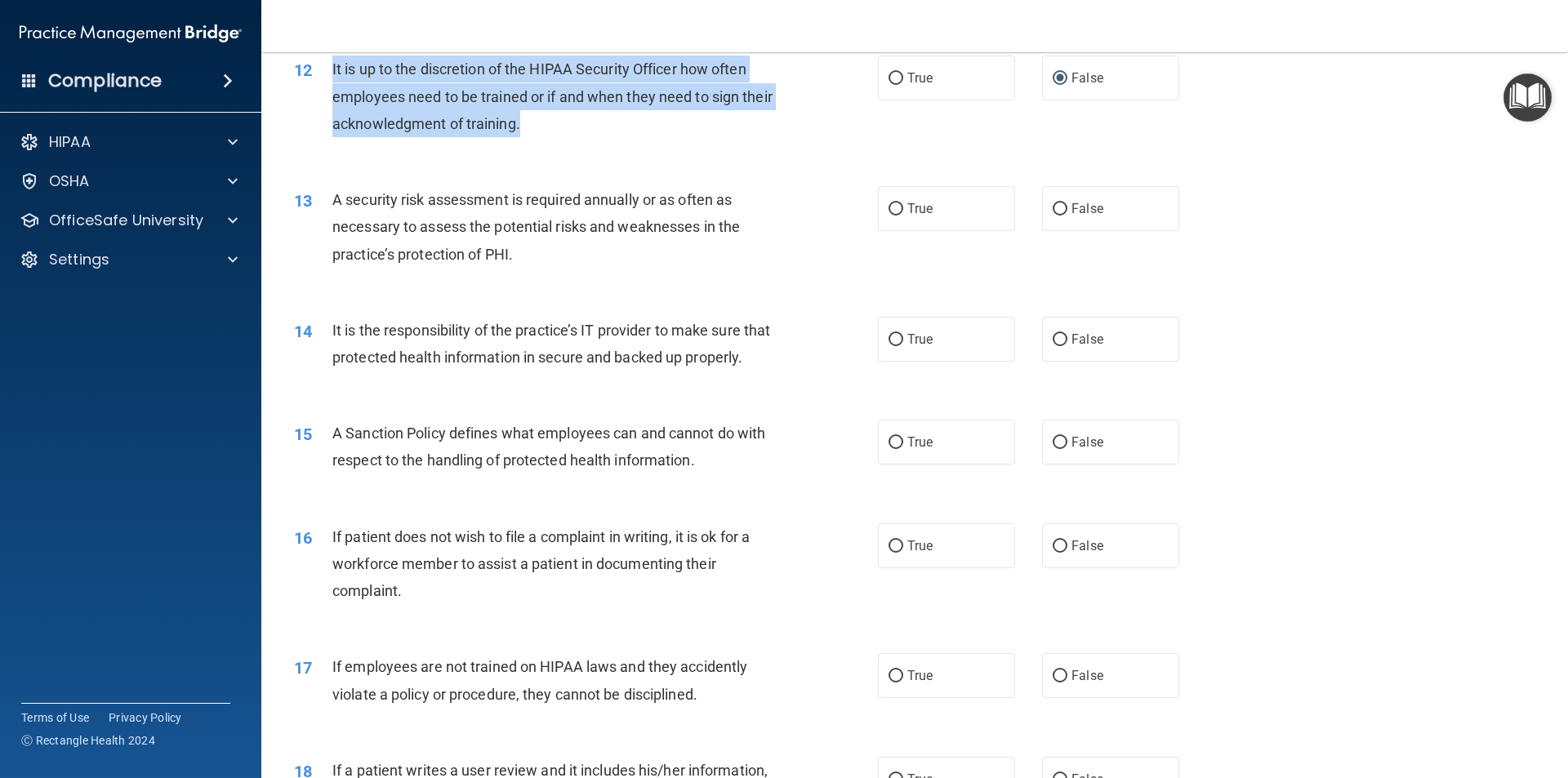
scroll to position [1633, 0]
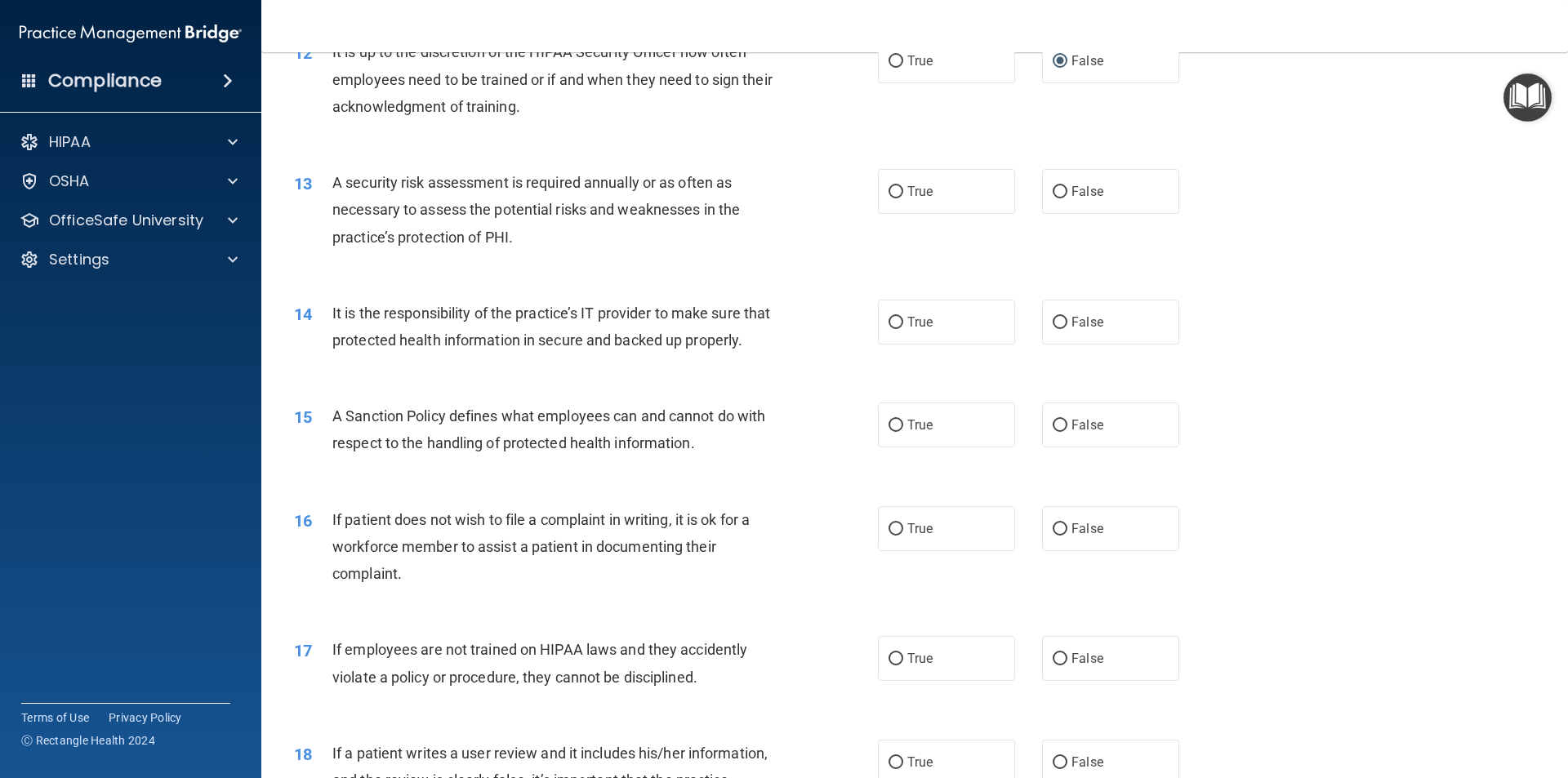
click at [530, 244] on div "A security risk assessment is required annually or as often as necessary to ass…" at bounding box center [560, 209] width 456 height 81
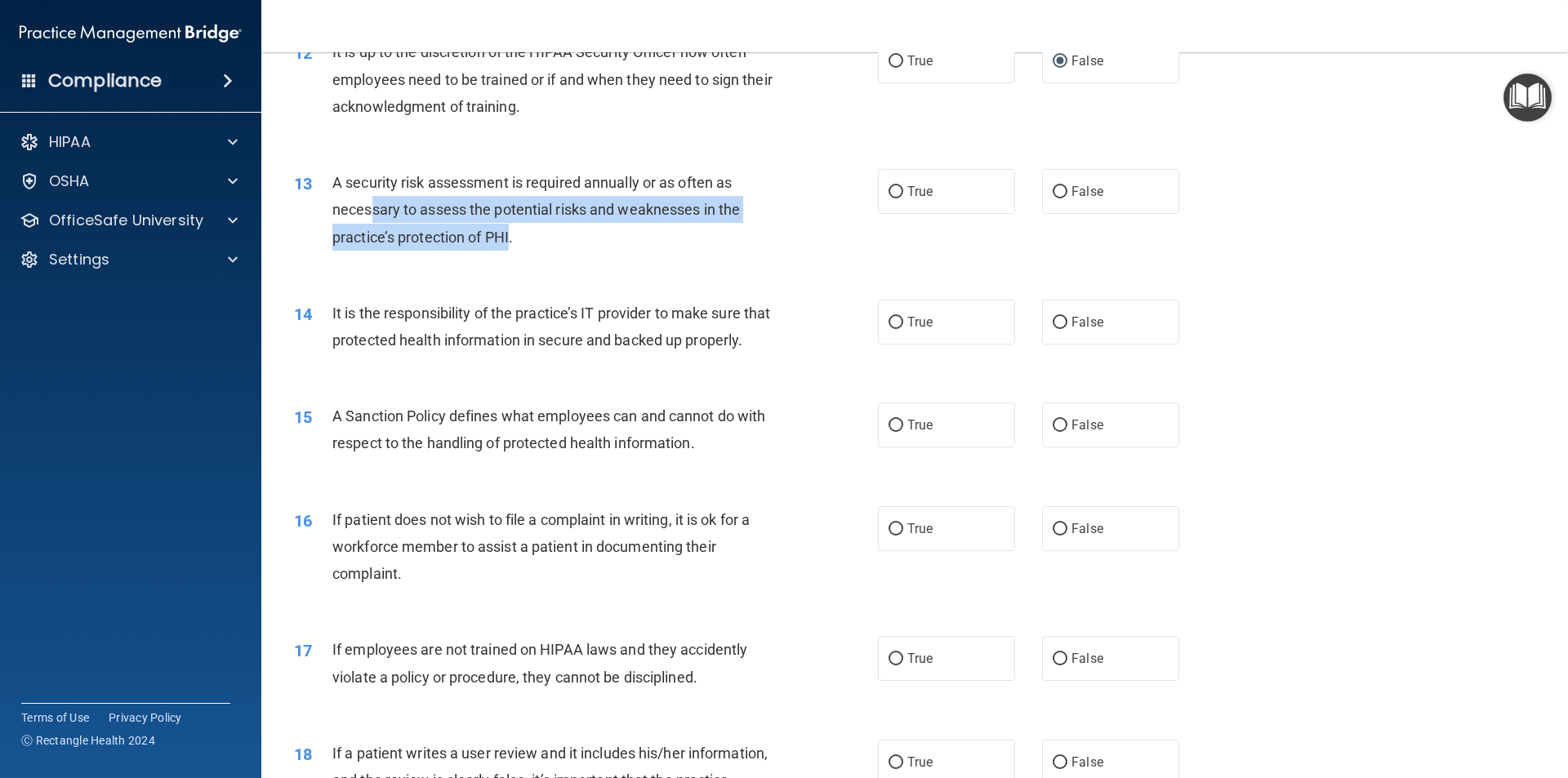
drag, startPoint x: 507, startPoint y: 236, endPoint x: 325, endPoint y: 205, distance: 184.6
click at [329, 207] on div "13 A security risk assessment is required annually or as often as necessary to …" at bounding box center [586, 214] width 633 height 90
click at [318, 174] on div "13" at bounding box center [306, 184] width 50 height 30
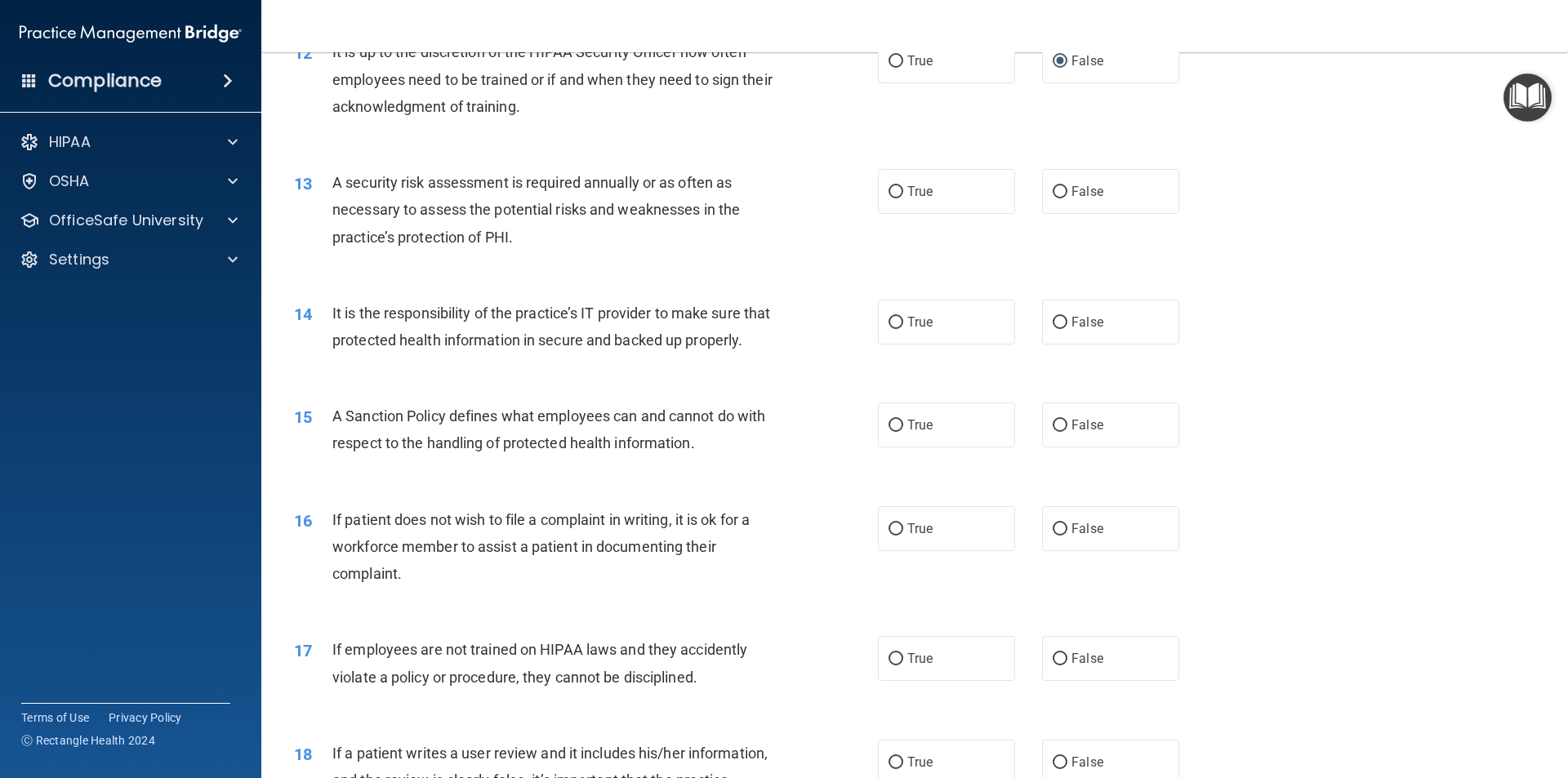
drag, startPoint x: 318, startPoint y: 174, endPoint x: 400, endPoint y: 217, distance: 92.6
click at [321, 175] on div "13" at bounding box center [306, 184] width 50 height 30
drag, startPoint x: 523, startPoint y: 242, endPoint x: 433, endPoint y: 227, distance: 91.2
click at [447, 229] on div "A security risk assessment is required annually or as often as necessary to ass…" at bounding box center [560, 209] width 456 height 81
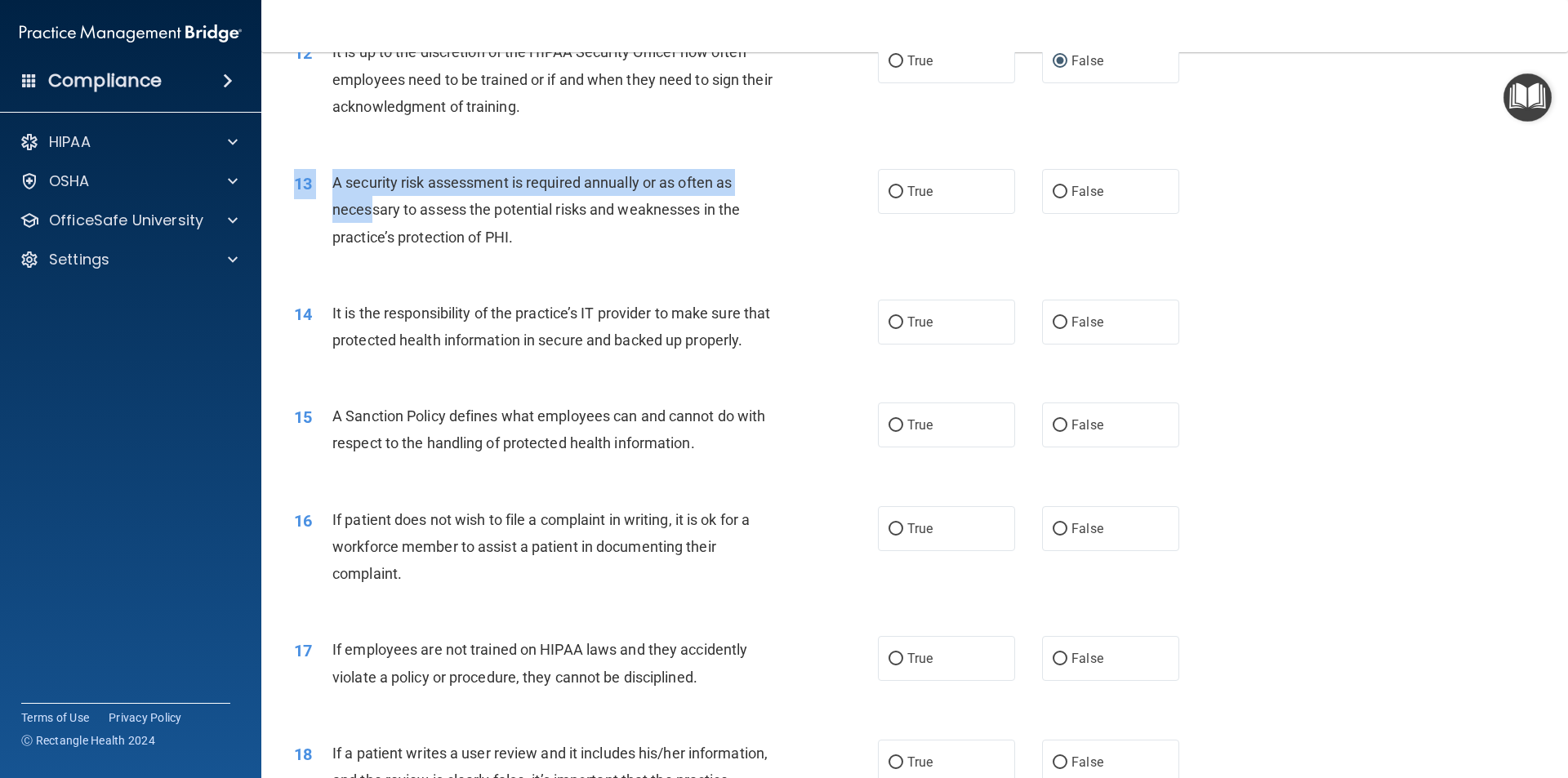
drag, startPoint x: 365, startPoint y: 192, endPoint x: 337, endPoint y: 161, distance: 41.8
click at [337, 161] on div "13 A security risk assessment is required annually or as often as necessary to …" at bounding box center [914, 214] width 1265 height 131
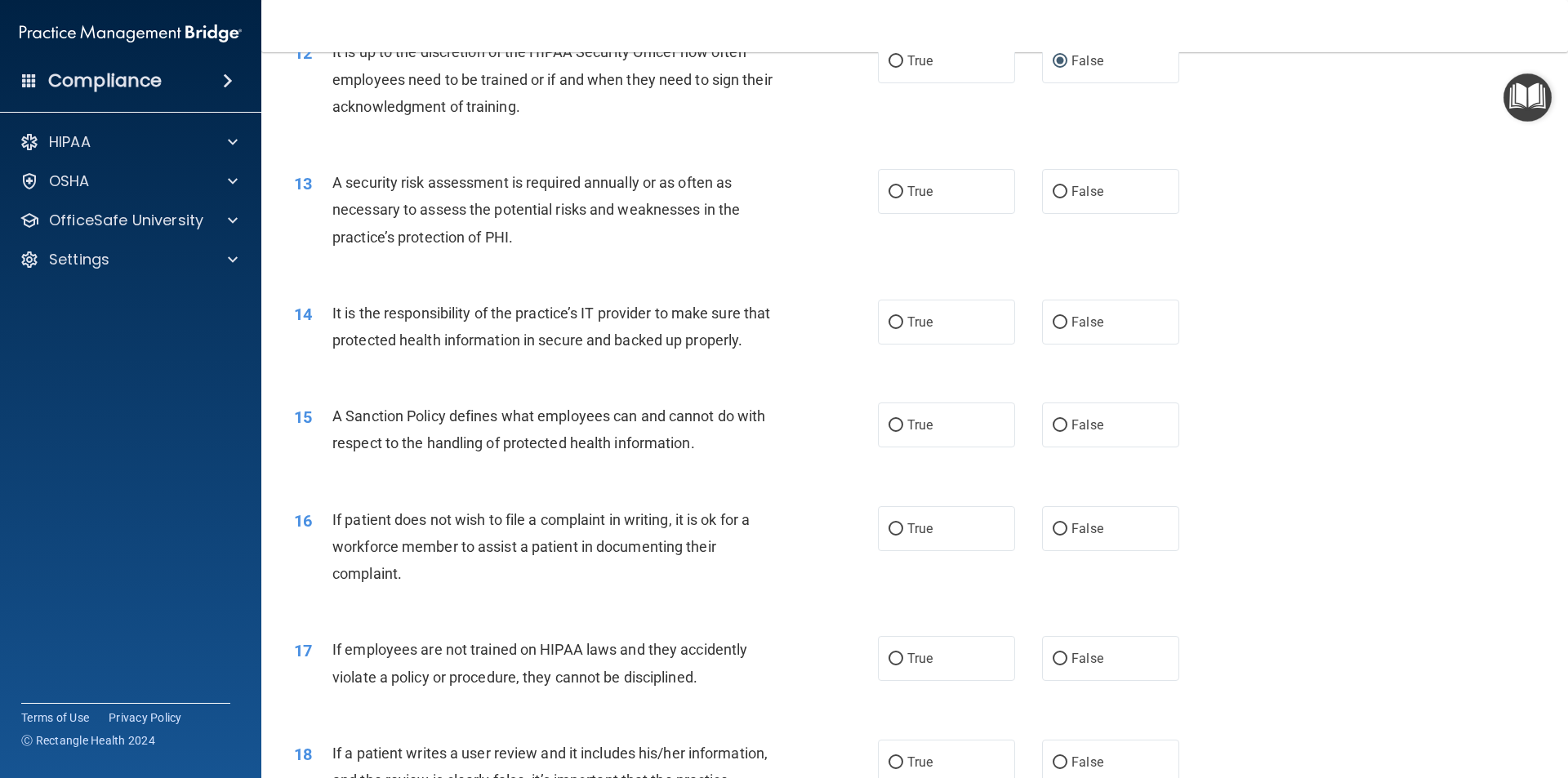
click at [325, 161] on div "13 A security risk assessment is required annually or as often as necessary to …" at bounding box center [914, 214] width 1265 height 131
drag, startPoint x: 524, startPoint y: 240, endPoint x: 376, endPoint y: 219, distance: 149.5
click at [404, 230] on div "A security risk assessment is required annually or as often as necessary to ass…" at bounding box center [560, 209] width 456 height 81
click at [339, 185] on span "A security risk assessment is required annually or as often as necessary to ass…" at bounding box center [536, 209] width 408 height 71
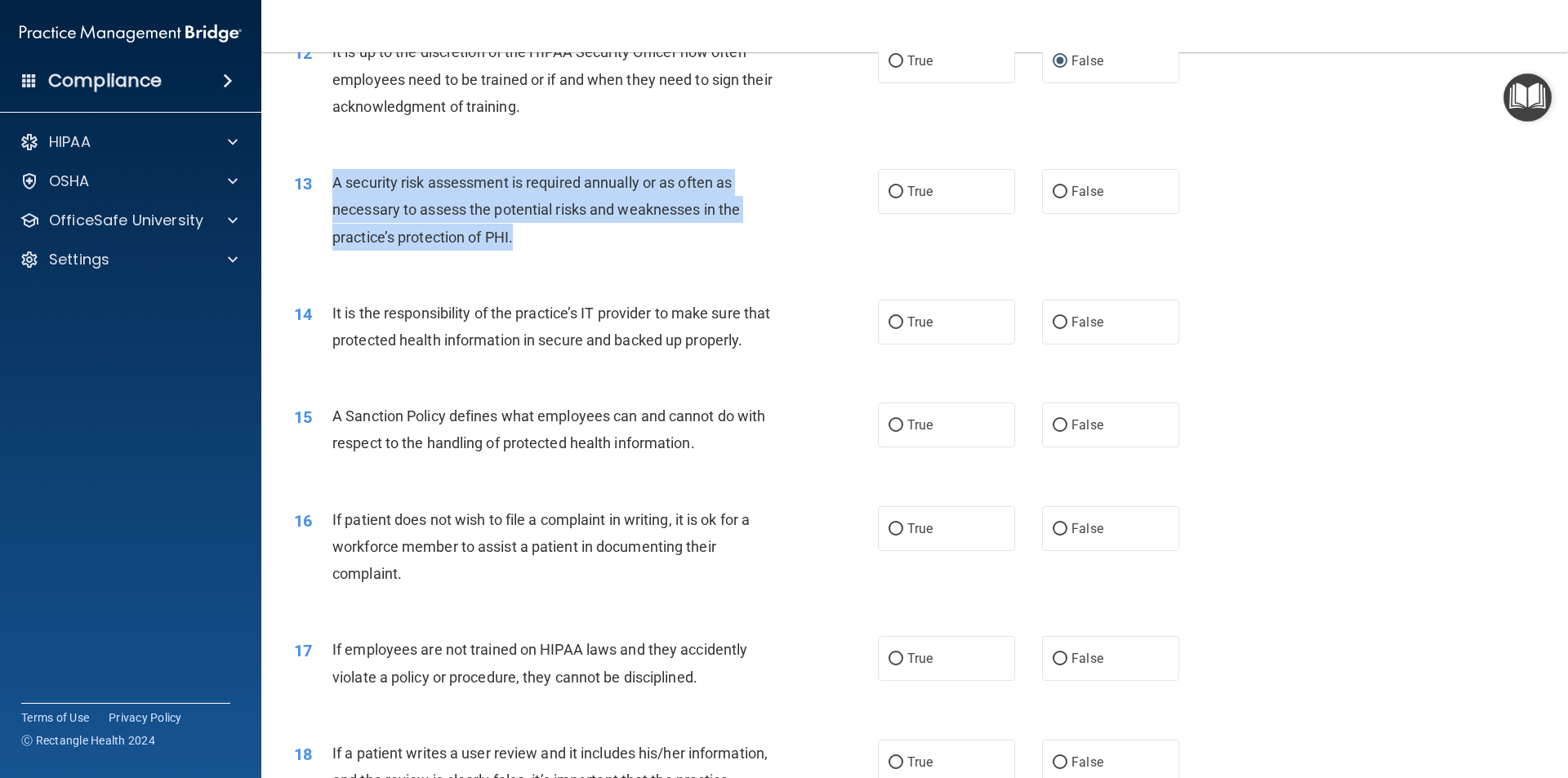
drag, startPoint x: 326, startPoint y: 176, endPoint x: 557, endPoint y: 234, distance: 238.2
click at [557, 234] on div "13 A security risk assessment is required annually or as often as necessary to …" at bounding box center [586, 214] width 633 height 90
click at [892, 189] on input "True" at bounding box center [896, 192] width 15 height 12
radio input "true"
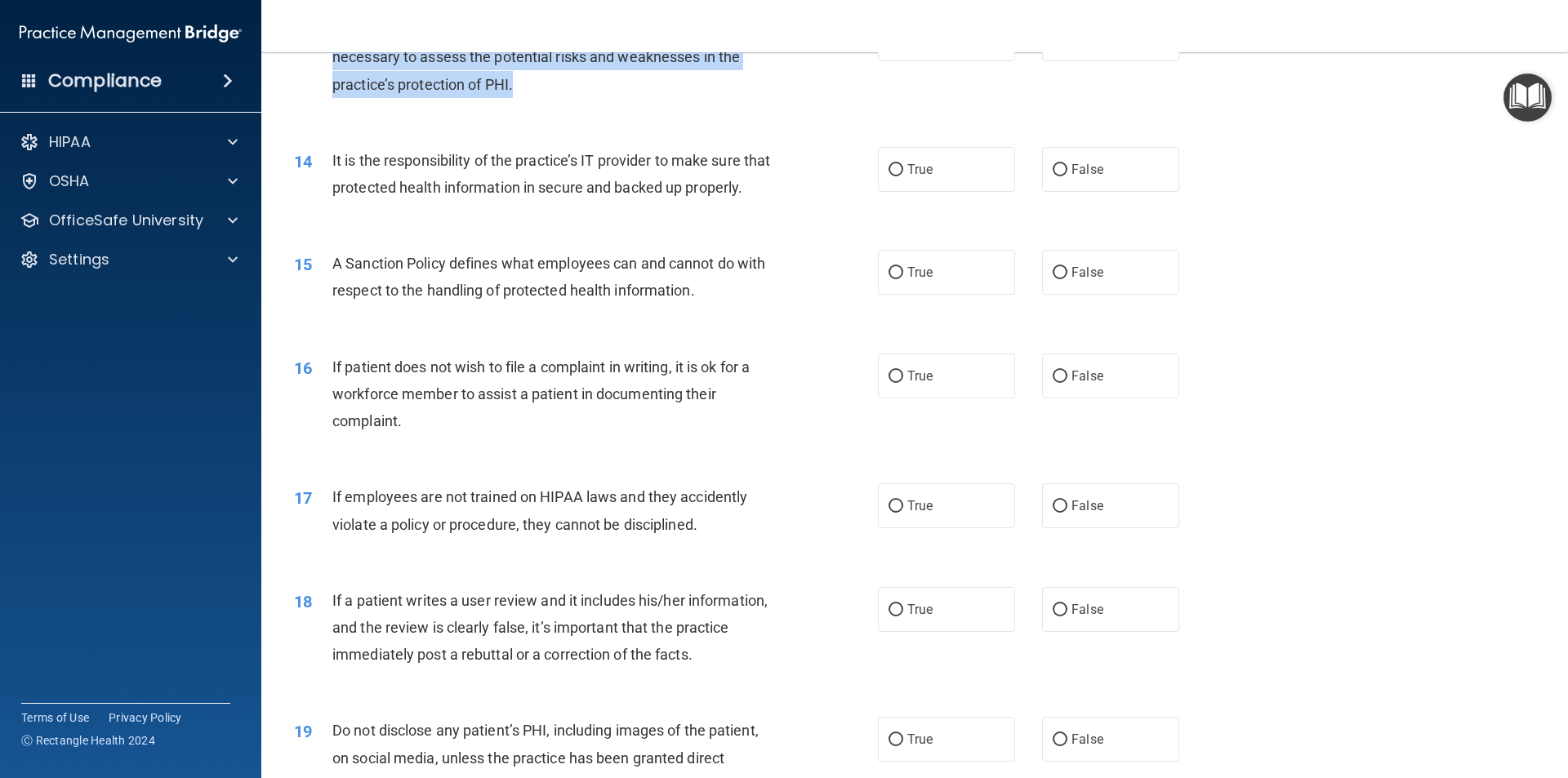
scroll to position [1796, 0]
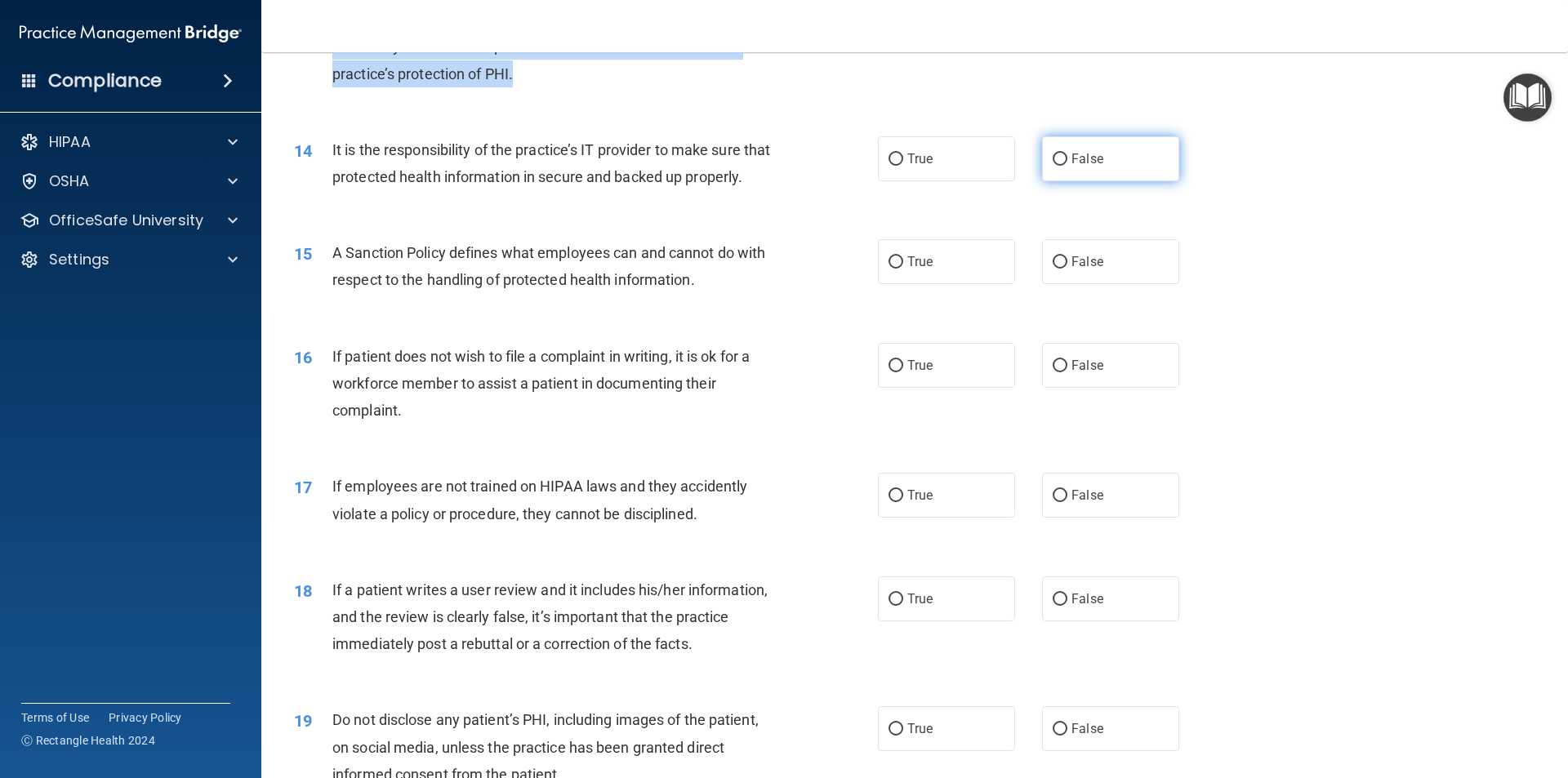
click at [1057, 163] on input "False" at bounding box center [1060, 159] width 15 height 12
radio input "true"
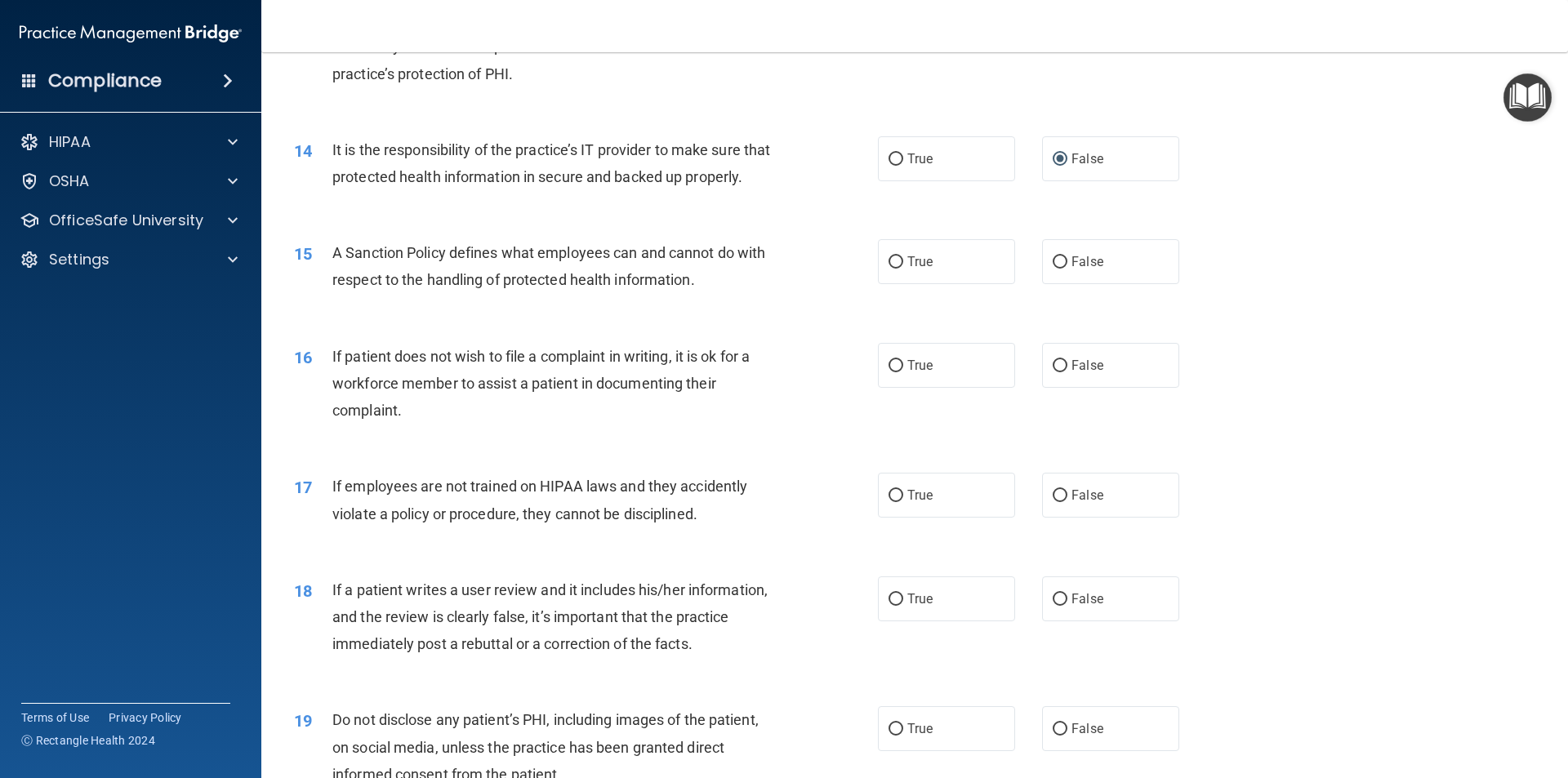
click at [634, 302] on div "15 A Sanction Policy defines what employees can and cannot do with respect to t…" at bounding box center [586, 271] width 633 height 62
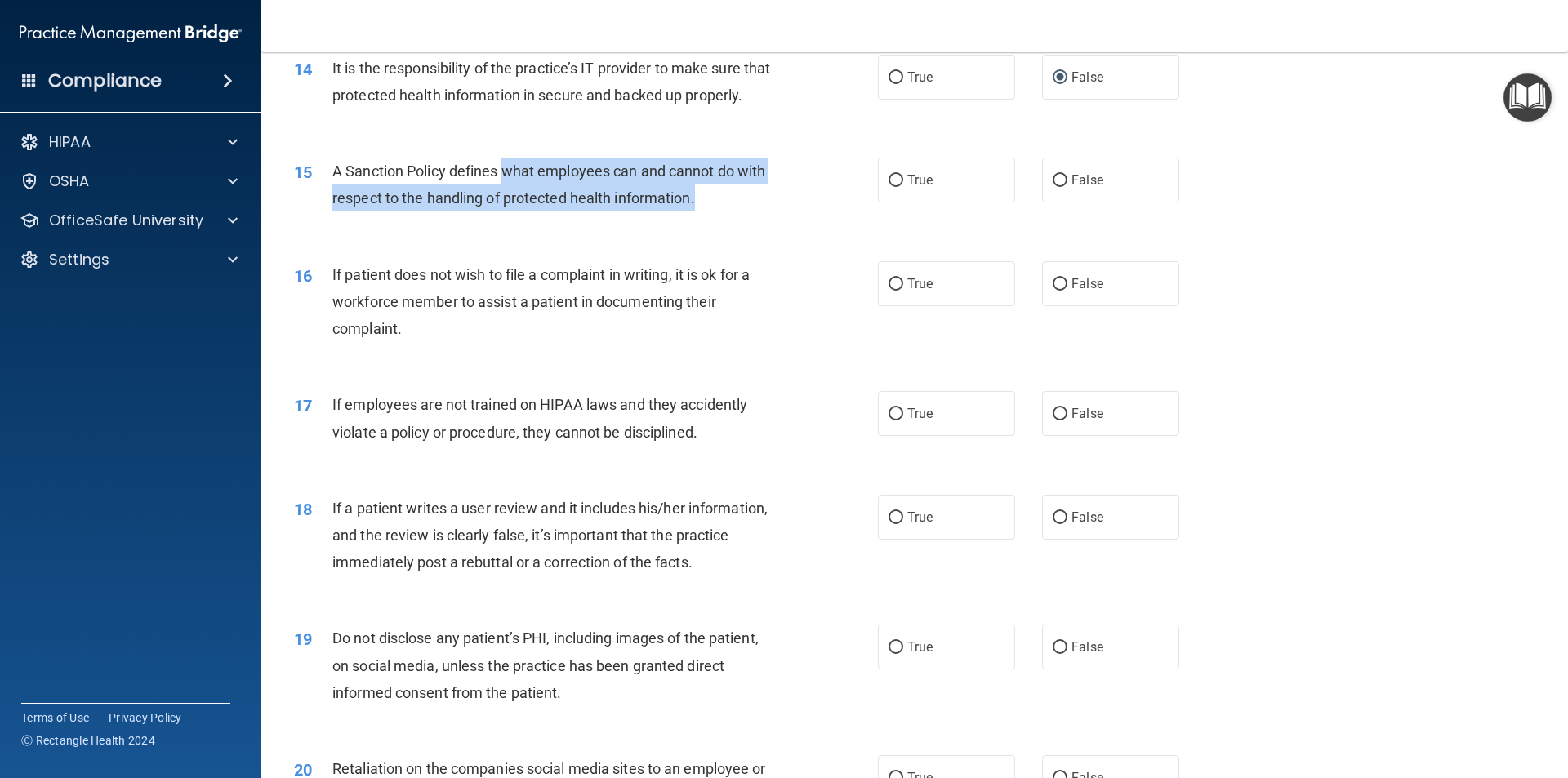
drag, startPoint x: 711, startPoint y: 227, endPoint x: 431, endPoint y: 194, distance: 281.9
click at [485, 198] on div "A Sanction Policy defines what employees can and cannot do with respect to the …" at bounding box center [560, 184] width 456 height 54
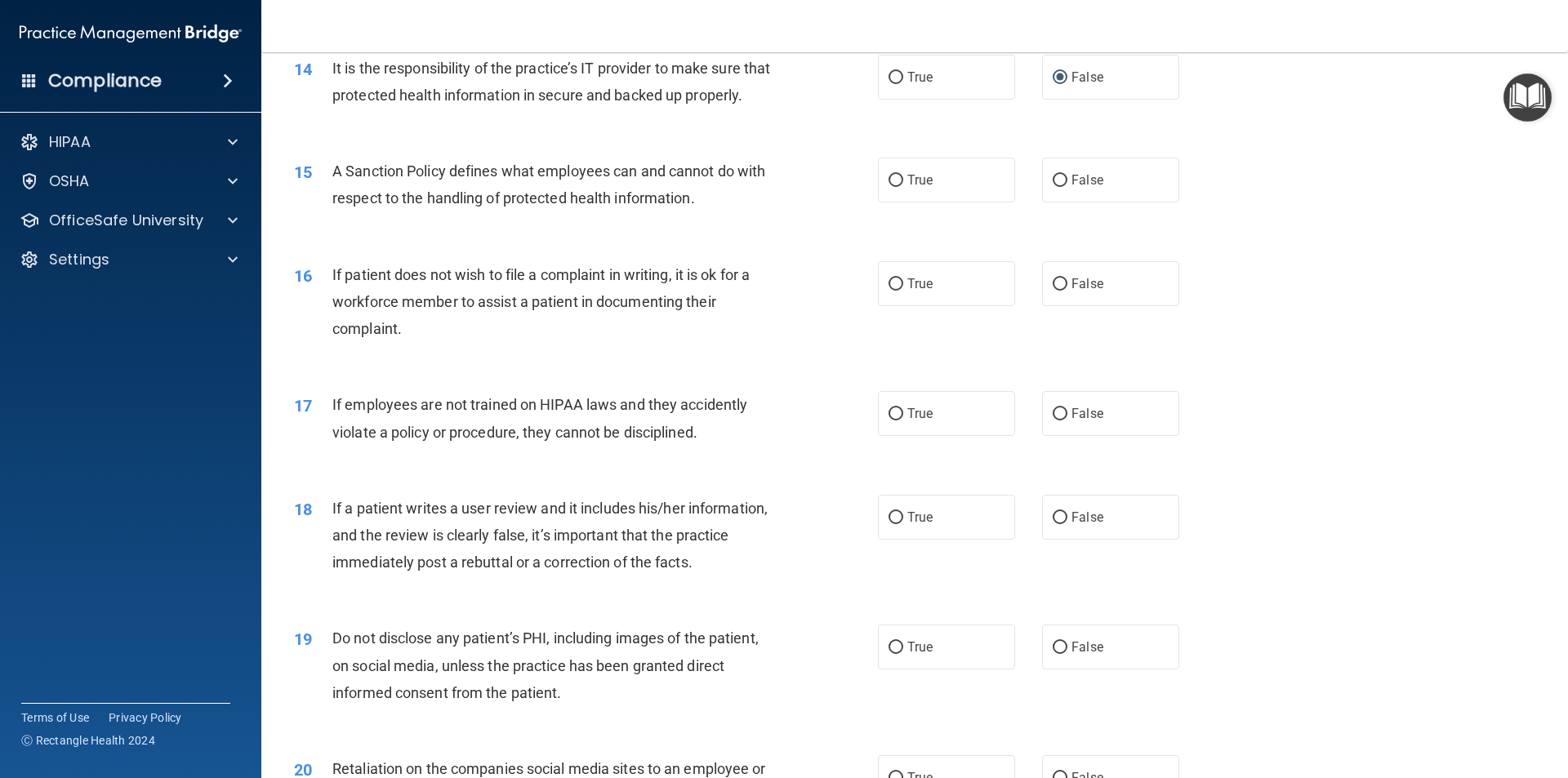
click at [377, 194] on span "A Sanction Policy defines what employees can and cannot do with respect to the …" at bounding box center [548, 185] width 432 height 44
drag, startPoint x: 698, startPoint y: 229, endPoint x: 466, endPoint y: 216, distance: 232.4
click at [471, 211] on div "A Sanction Policy defines what employees can and cannot do with respect to the …" at bounding box center [560, 184] width 456 height 54
click at [355, 200] on div "A Sanction Policy defines what employees can and cannot do with respect to the …" at bounding box center [560, 184] width 456 height 54
drag, startPoint x: 340, startPoint y: 197, endPoint x: 332, endPoint y: 200, distance: 8.5
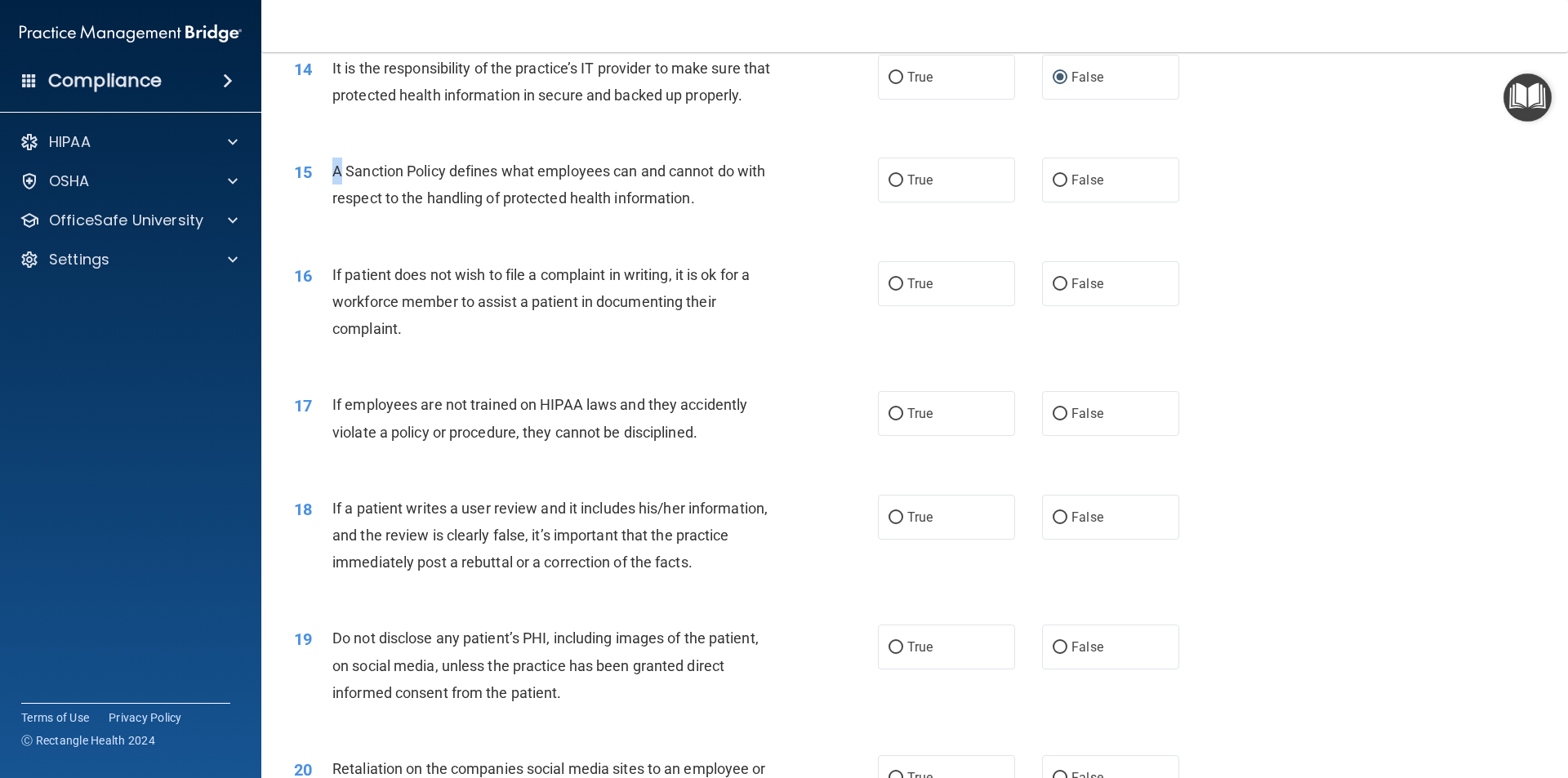
click at [332, 200] on span "A Sanction Policy defines what employees can and cannot do with respect to the …" at bounding box center [548, 185] width 432 height 44
drag, startPoint x: 721, startPoint y: 231, endPoint x: 514, endPoint y: 226, distance: 207.1
click at [584, 211] on div "A Sanction Policy defines what employees can and cannot do with respect to the …" at bounding box center [560, 184] width 456 height 54
click at [477, 207] on span "A Sanction Policy defines what employees can and cannot do with respect to the …" at bounding box center [548, 185] width 432 height 44
click at [371, 207] on span "A Sanction Policy defines what employees can and cannot do with respect to the …" at bounding box center [548, 185] width 432 height 44
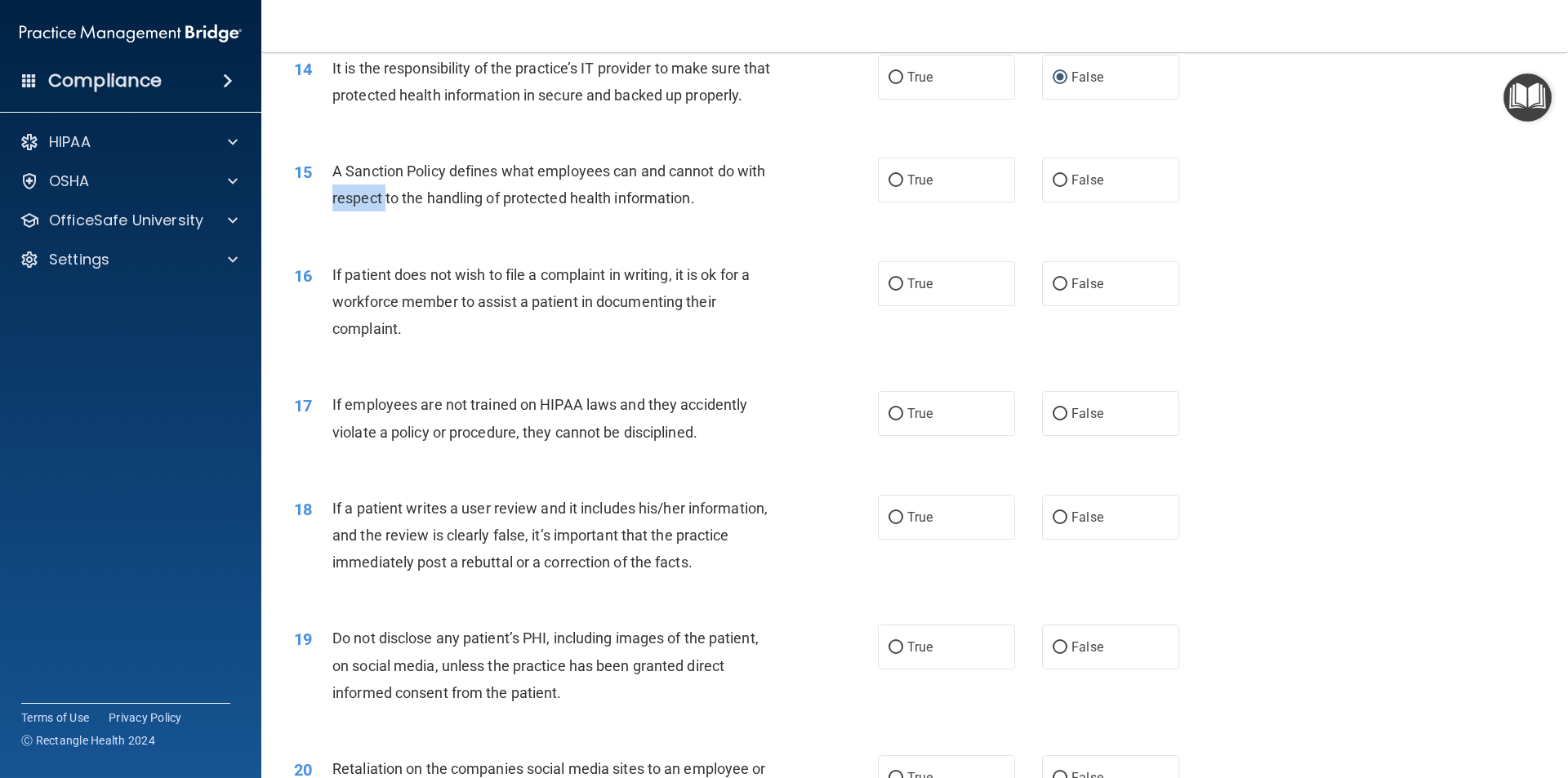
click at [371, 207] on span "A Sanction Policy defines what employees can and cannot do with respect to the …" at bounding box center [548, 185] width 432 height 44
click at [706, 211] on div "A Sanction Policy defines what employees can and cannot do with respect to the …" at bounding box center [560, 184] width 456 height 54
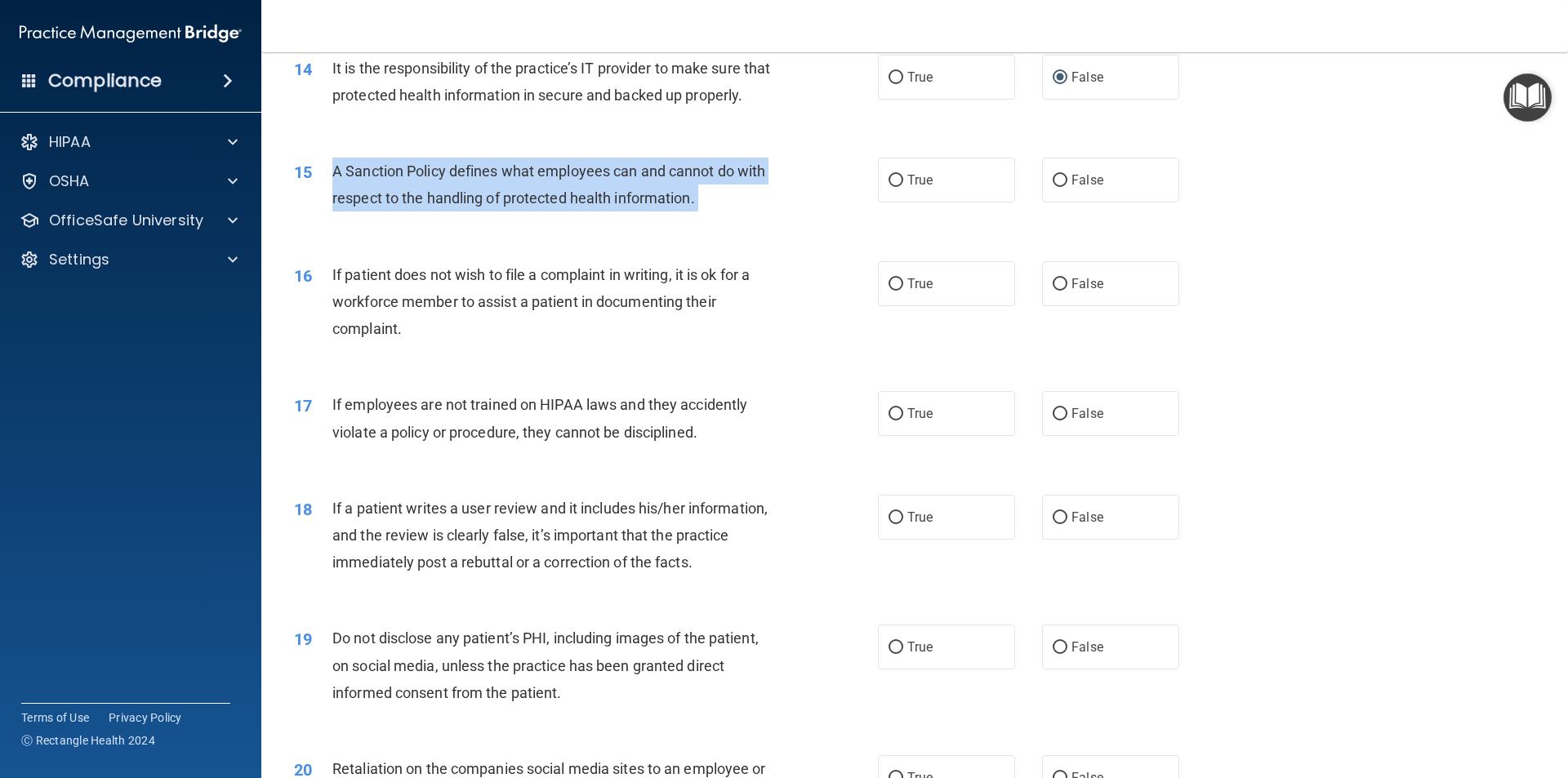
drag, startPoint x: 706, startPoint y: 227, endPoint x: 332, endPoint y: 194, distance: 375.5
click at [332, 194] on div "A Sanction Policy defines what employees can and cannot do with respect to the …" at bounding box center [560, 184] width 456 height 54
click at [896, 187] on input "True" at bounding box center [896, 180] width 15 height 12
radio input "true"
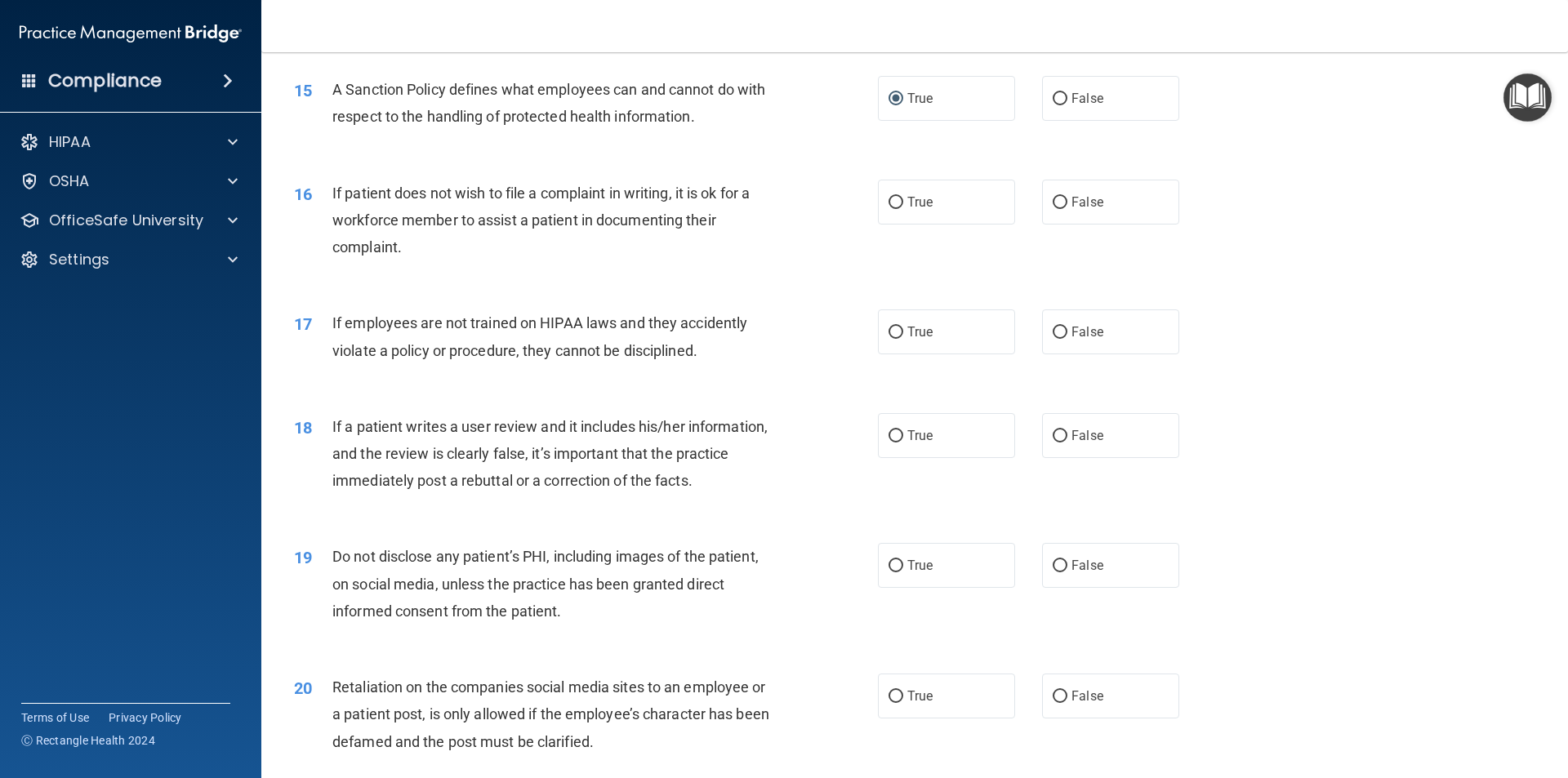
click at [453, 261] on div "If patient does not wish to file a complaint in writing, it is ok for a workfor…" at bounding box center [560, 219] width 456 height 81
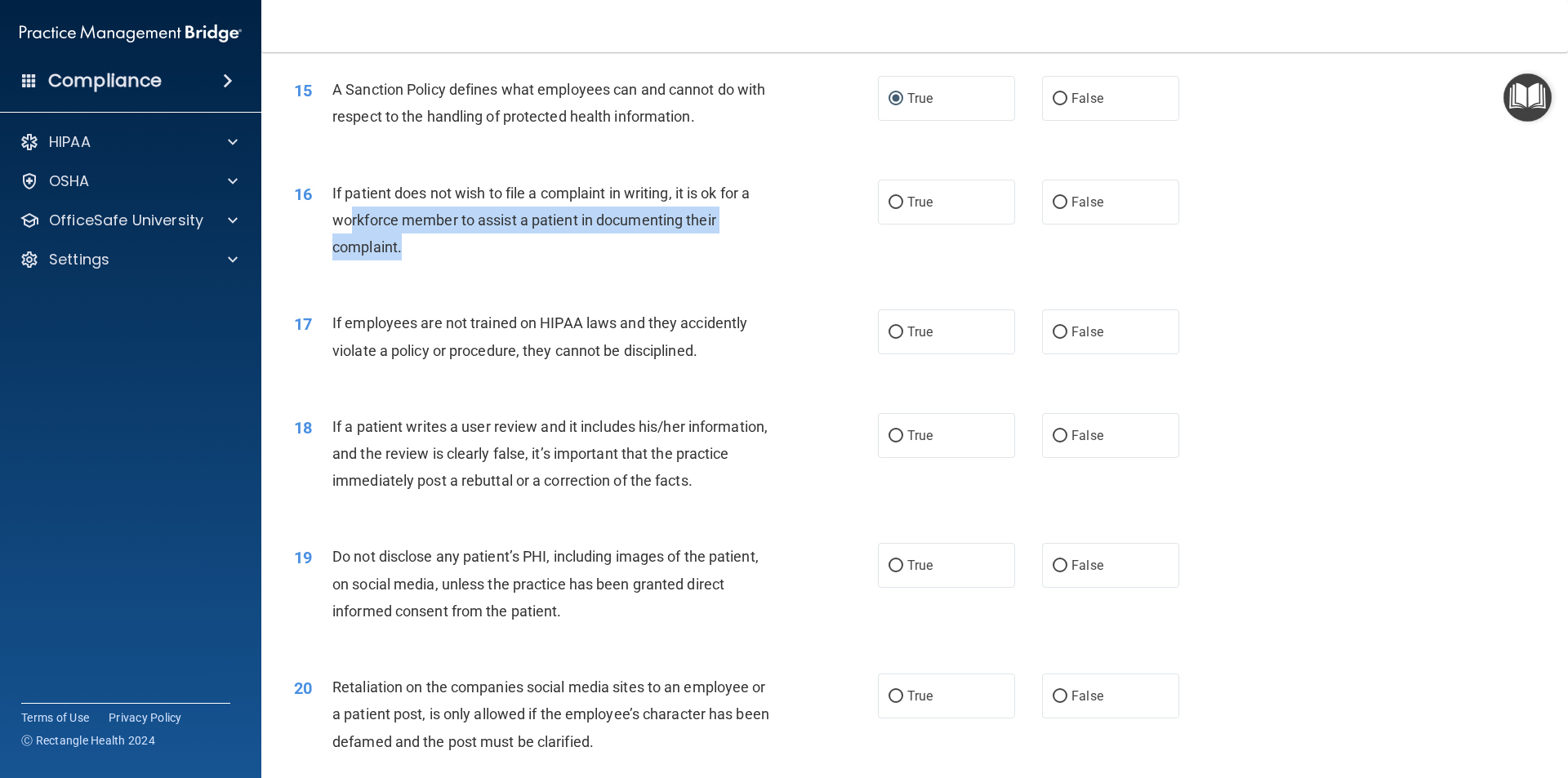
drag, startPoint x: 413, startPoint y: 280, endPoint x: 345, endPoint y: 241, distance: 78.4
click at [346, 243] on div "If patient does not wish to file a complaint in writing, it is ok for a workfor…" at bounding box center [560, 219] width 456 height 81
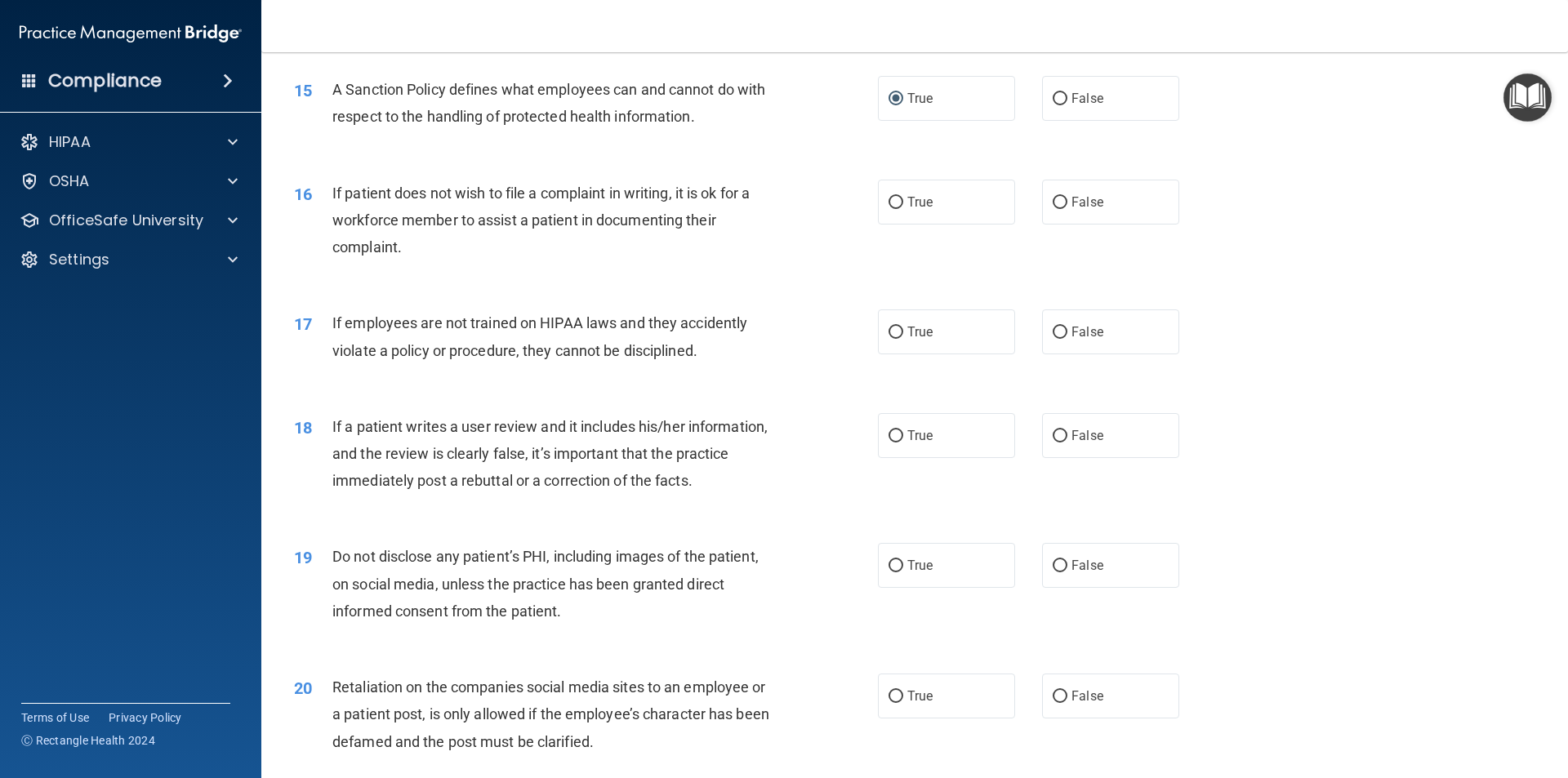
drag, startPoint x: 338, startPoint y: 232, endPoint x: 333, endPoint y: 225, distance: 8.6
click at [333, 225] on div "If patient does not wish to file a complaint in writing, it is ok for a workfor…" at bounding box center [560, 219] width 456 height 81
click at [333, 225] on span "If patient does not wish to file a complaint in writing, it is ok for a workfor…" at bounding box center [540, 220] width 417 height 71
click at [333, 224] on span "If patient does not wish to file a complaint in writing, it is ok for a workfor…" at bounding box center [540, 220] width 417 height 71
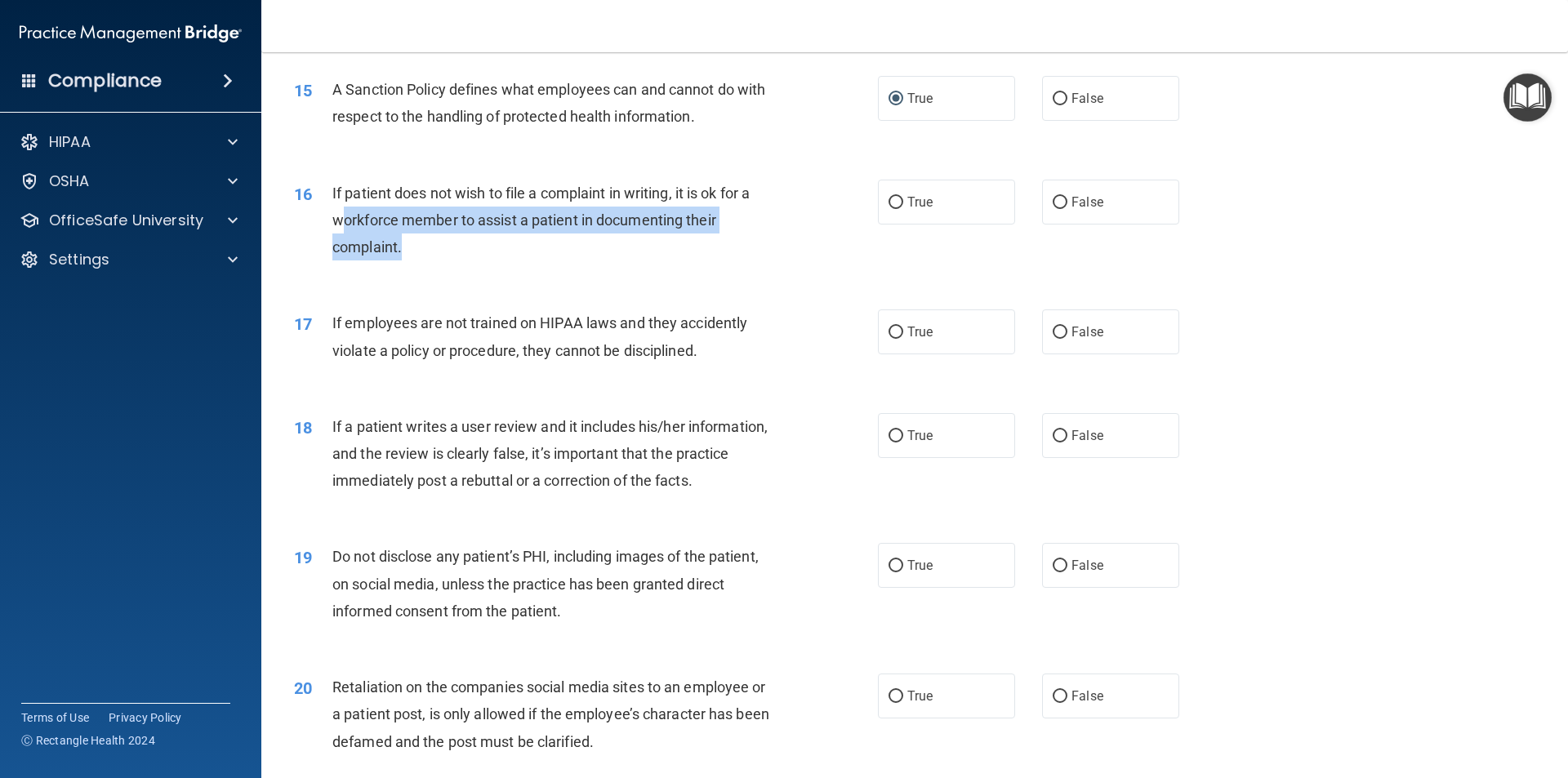
drag, startPoint x: 417, startPoint y: 282, endPoint x: 332, endPoint y: 222, distance: 104.0
click at [335, 228] on div "If patient does not wish to file a complaint in writing, it is ok for a workfor…" at bounding box center [560, 219] width 456 height 81
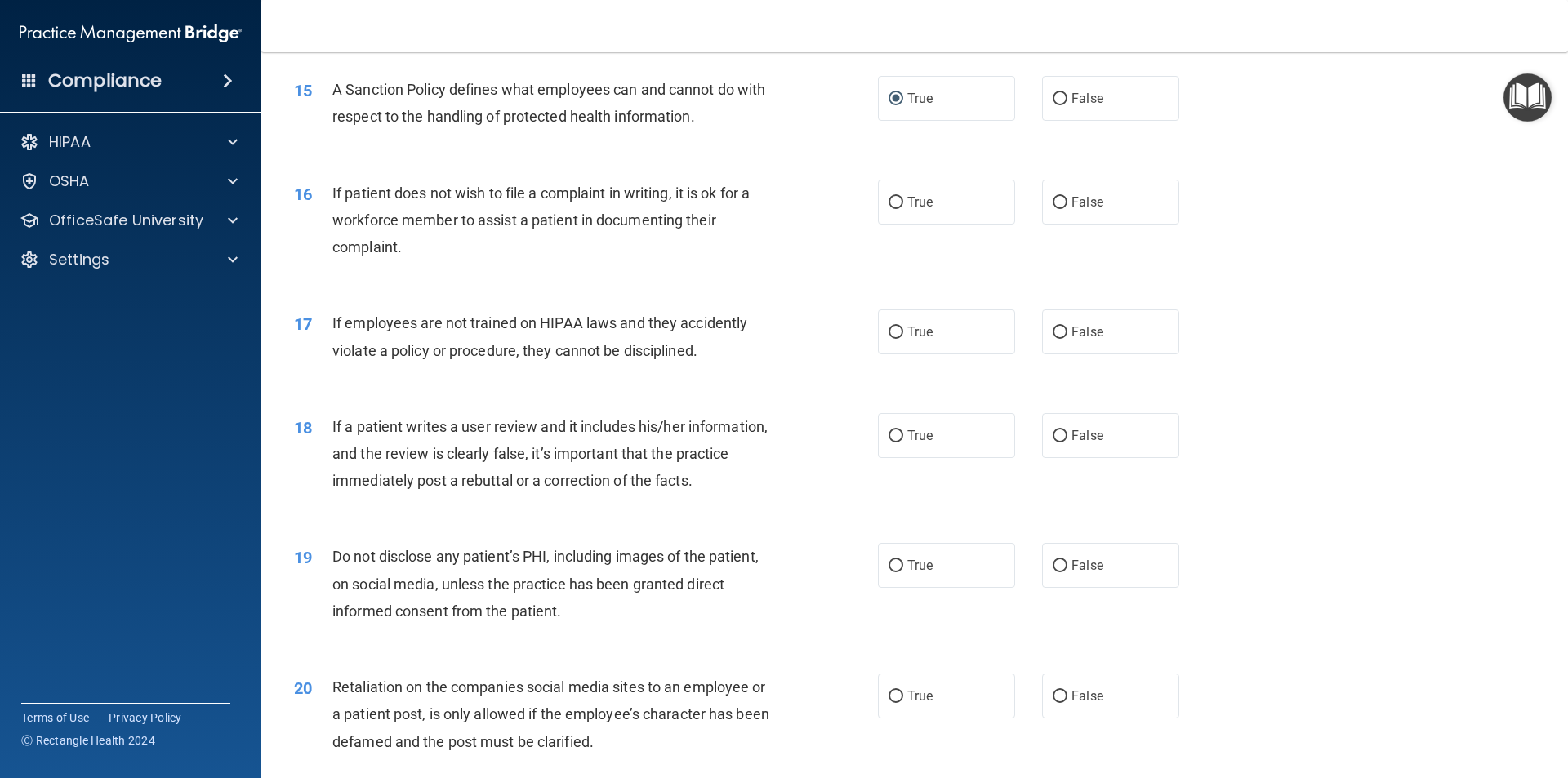
click at [331, 219] on div "16 If patient does not wish to file a complaint in writing, it is ok for a work…" at bounding box center [586, 224] width 633 height 90
click at [411, 261] on div "If patient does not wish to file a complaint in writing, it is ok for a workfor…" at bounding box center [560, 219] width 456 height 81
drag, startPoint x: 411, startPoint y: 279, endPoint x: 342, endPoint y: 256, distance: 72.7
click at [348, 261] on div "If patient does not wish to file a complaint in writing, it is ok for a workfor…" at bounding box center [560, 219] width 456 height 81
click at [426, 261] on div "If patient does not wish to file a complaint in writing, it is ok for a workfor…" at bounding box center [560, 219] width 456 height 81
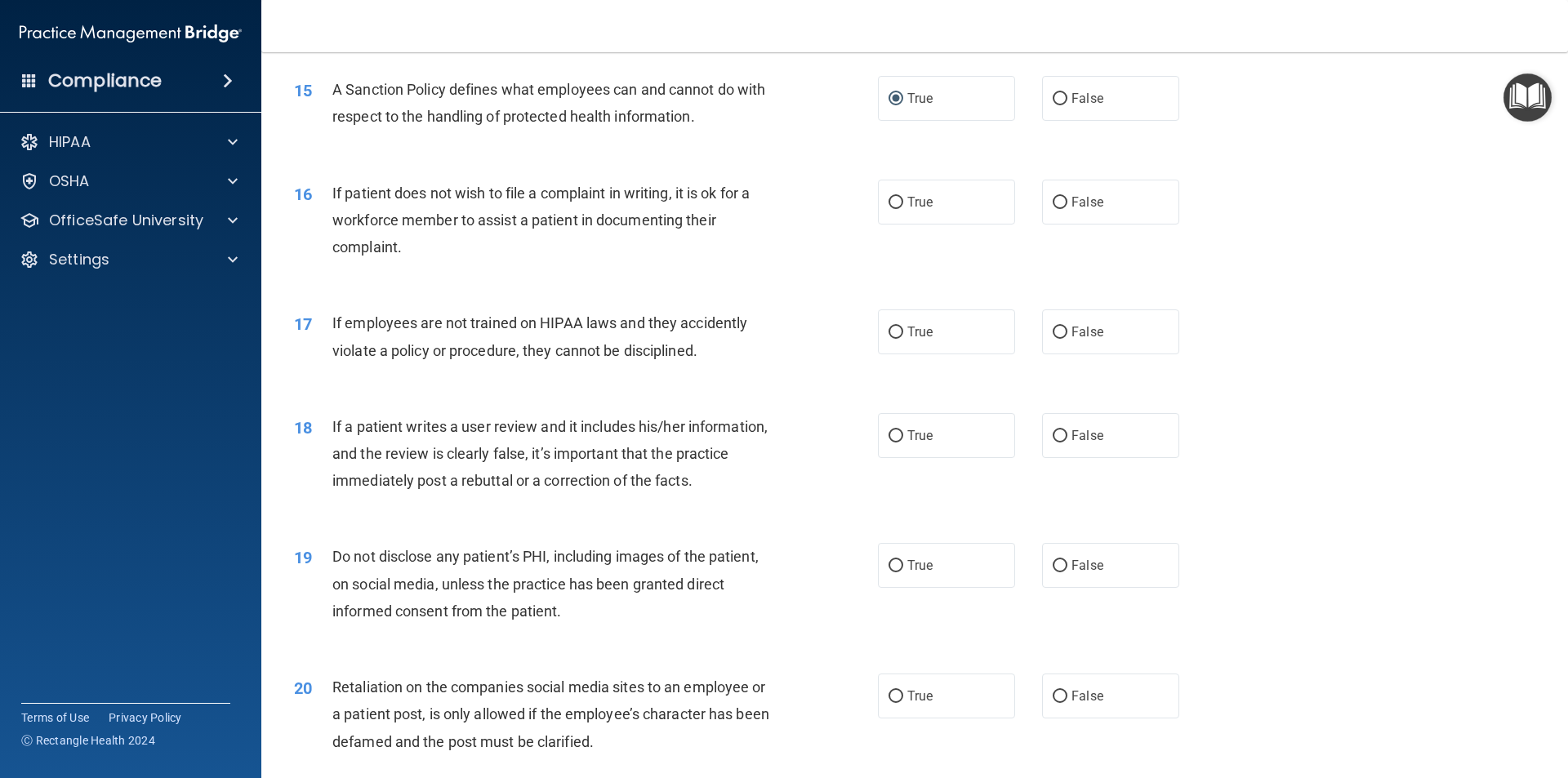
drag, startPoint x: 428, startPoint y: 282, endPoint x: 355, endPoint y: 272, distance: 73.7
click at [394, 261] on div "If patient does not wish to file a complaint in writing, it is ok for a workfor…" at bounding box center [560, 219] width 456 height 81
click at [327, 209] on div "16" at bounding box center [306, 194] width 50 height 30
click at [440, 261] on div "If patient does not wish to file a complaint in writing, it is ok for a workfor…" at bounding box center [560, 219] width 456 height 81
click at [329, 209] on div "16" at bounding box center [306, 194] width 50 height 30
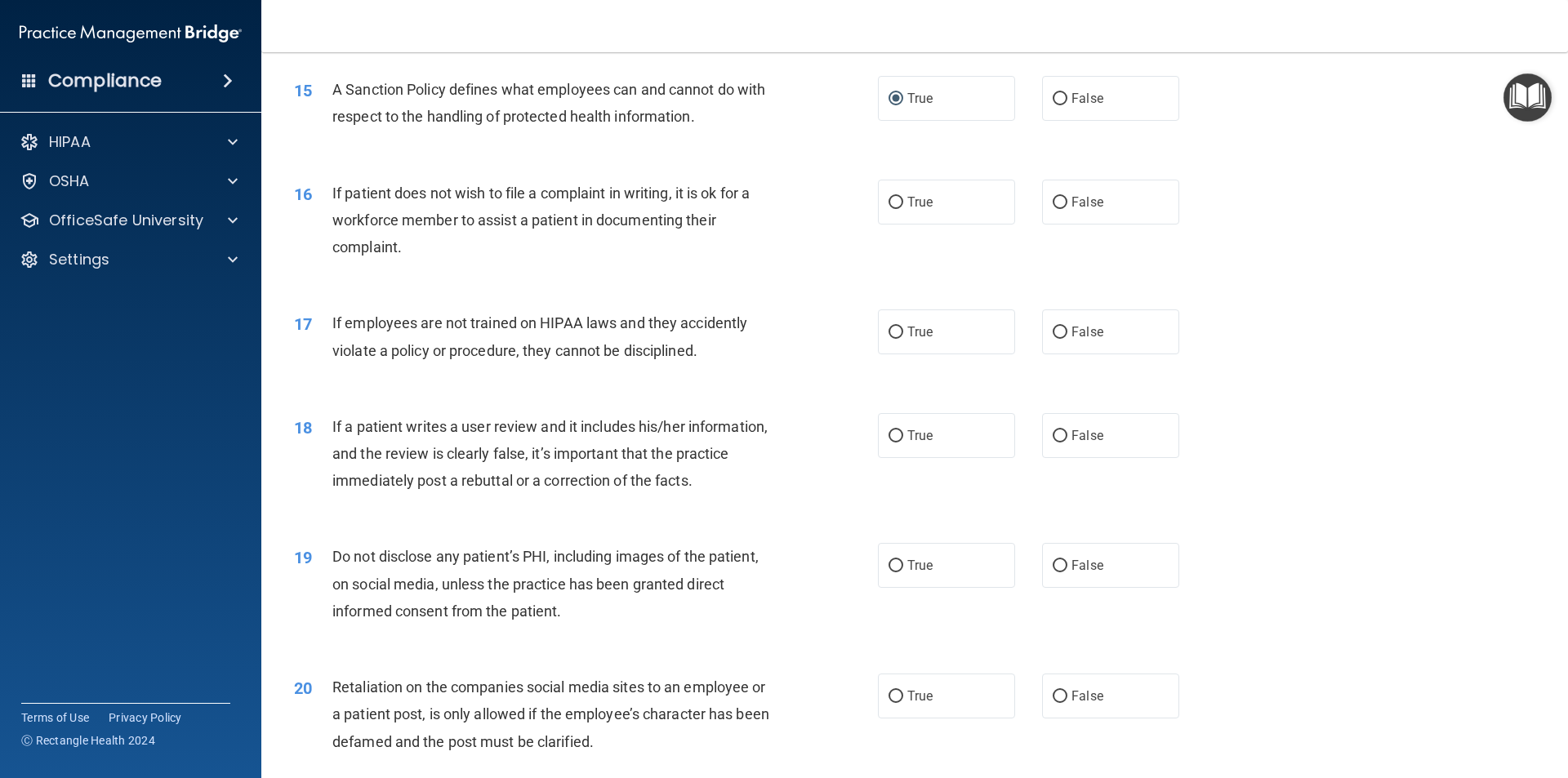
click at [333, 218] on span "If patient does not wish to file a complaint in writing, it is ok for a workfor…" at bounding box center [540, 220] width 417 height 71
click at [334, 218] on span "If patient does not wish to file a complaint in writing, it is ok for a workfor…" at bounding box center [540, 220] width 417 height 71
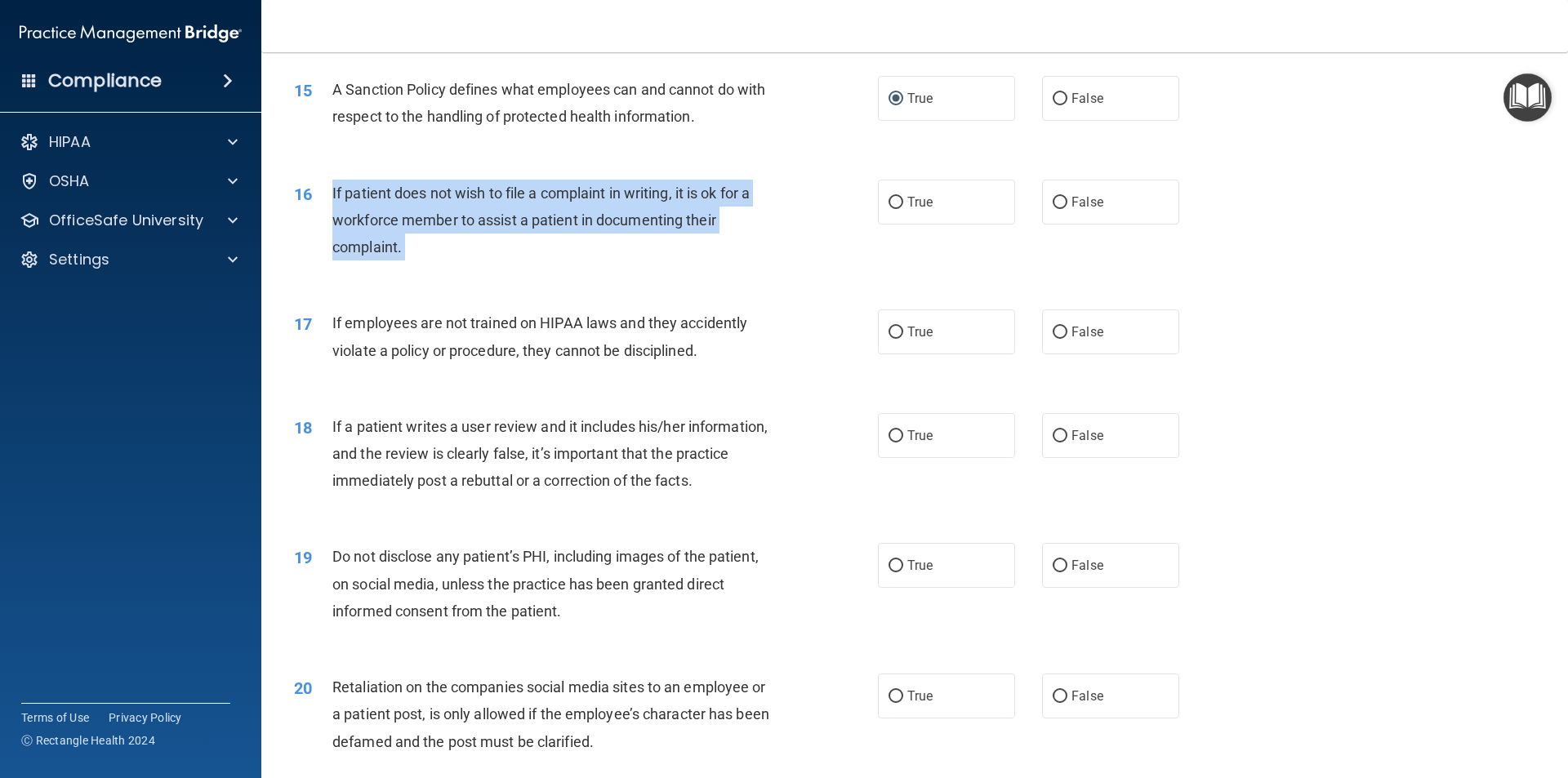
drag, startPoint x: 335, startPoint y: 218, endPoint x: 370, endPoint y: 228, distance: 36.4
click at [370, 228] on span "If patient does not wish to file a complaint in writing, it is ok for a workfor…" at bounding box center [540, 220] width 417 height 71
click at [889, 209] on input "True" at bounding box center [896, 202] width 15 height 12
radio input "true"
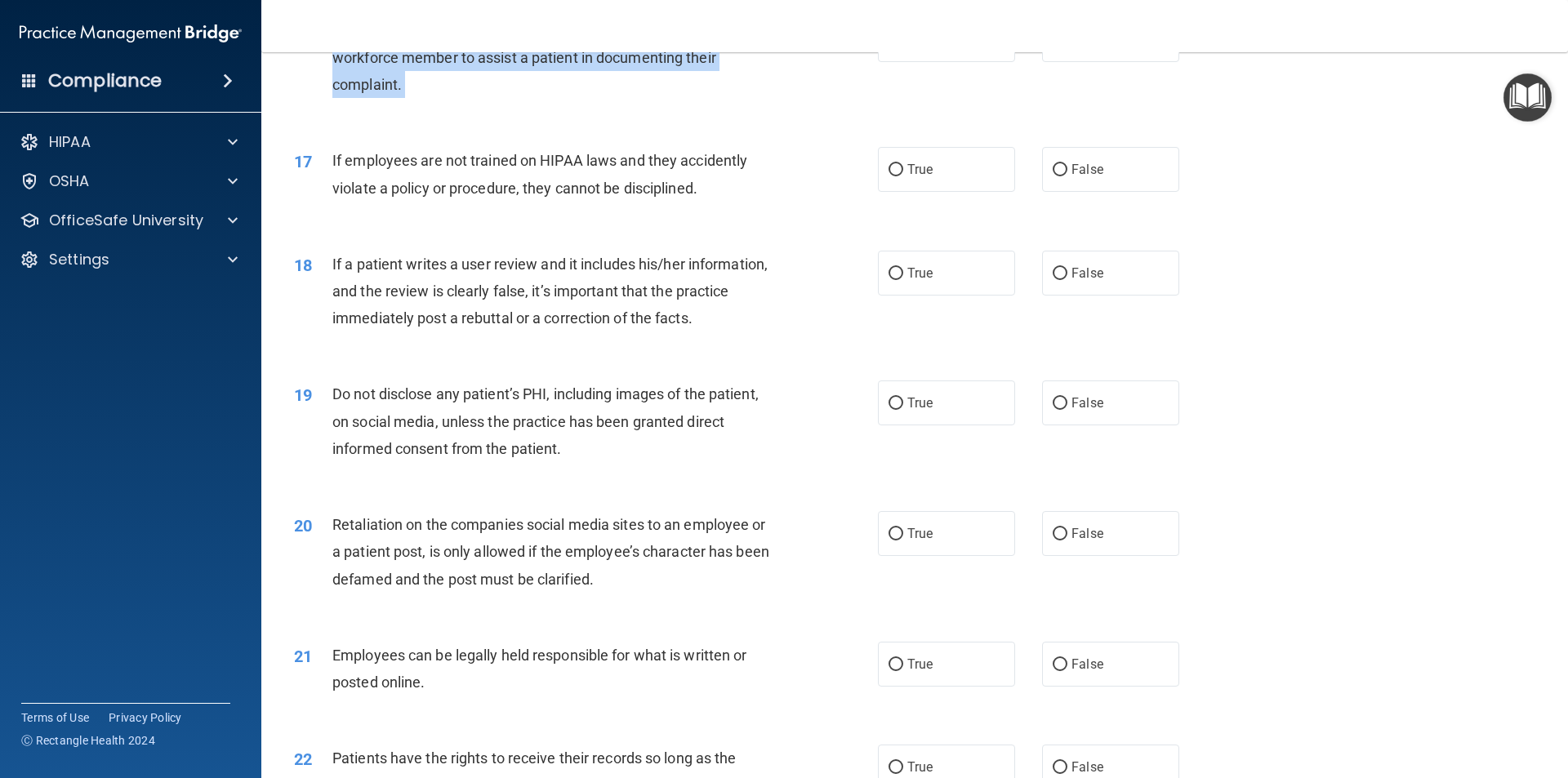
scroll to position [2123, 0]
click at [422, 208] on div "17 If employees are not trained on HIPAA laws and they accidently violate a pol…" at bounding box center [586, 177] width 633 height 62
click at [612, 229] on div "17 If employees are not trained on HIPAA laws and they accidently violate a pol…" at bounding box center [914, 177] width 1265 height 103
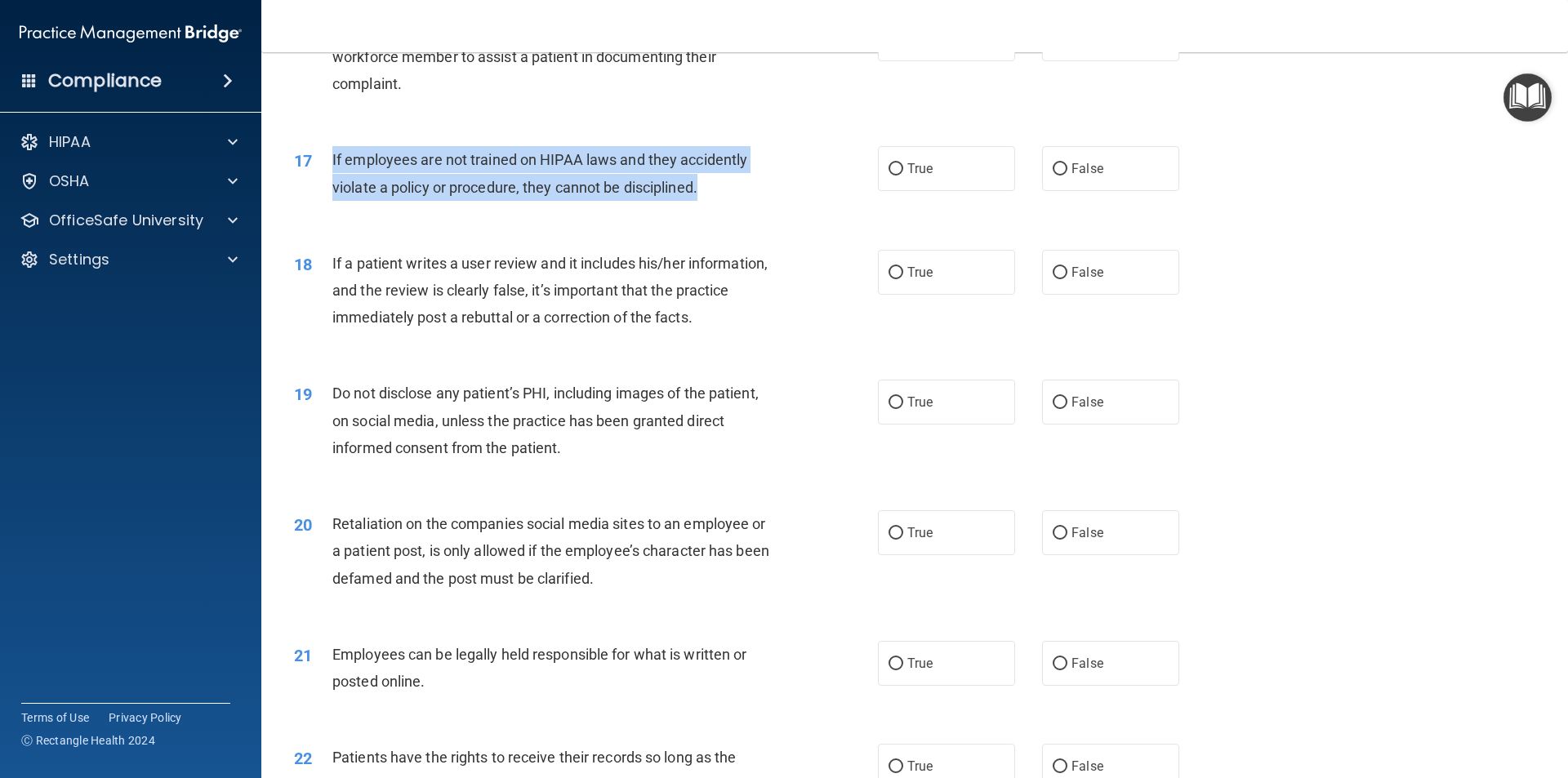
drag, startPoint x: 715, startPoint y: 220, endPoint x: 332, endPoint y: 193, distance: 384.0
click at [332, 193] on div "If employees are not trained on HIPAA laws and they accidently violate a policy…" at bounding box center [560, 173] width 456 height 54
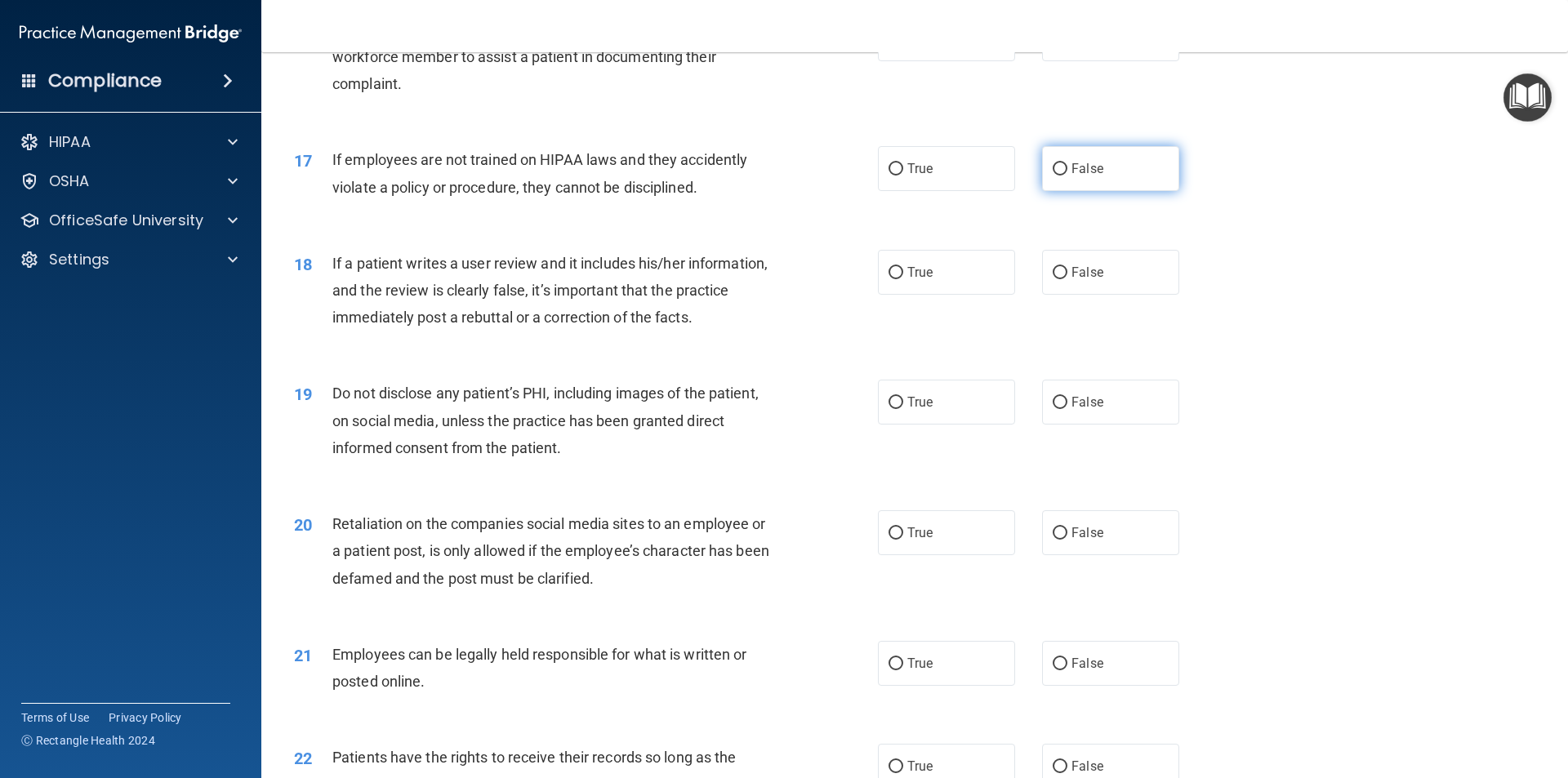
click at [1072, 187] on label "False" at bounding box center [1110, 168] width 137 height 45
click at [1067, 176] on input "False" at bounding box center [1060, 169] width 15 height 12
radio input "true"
click at [482, 360] on div "18 If a patient writes a user review and it includes his/her information, and t…" at bounding box center [914, 294] width 1265 height 131
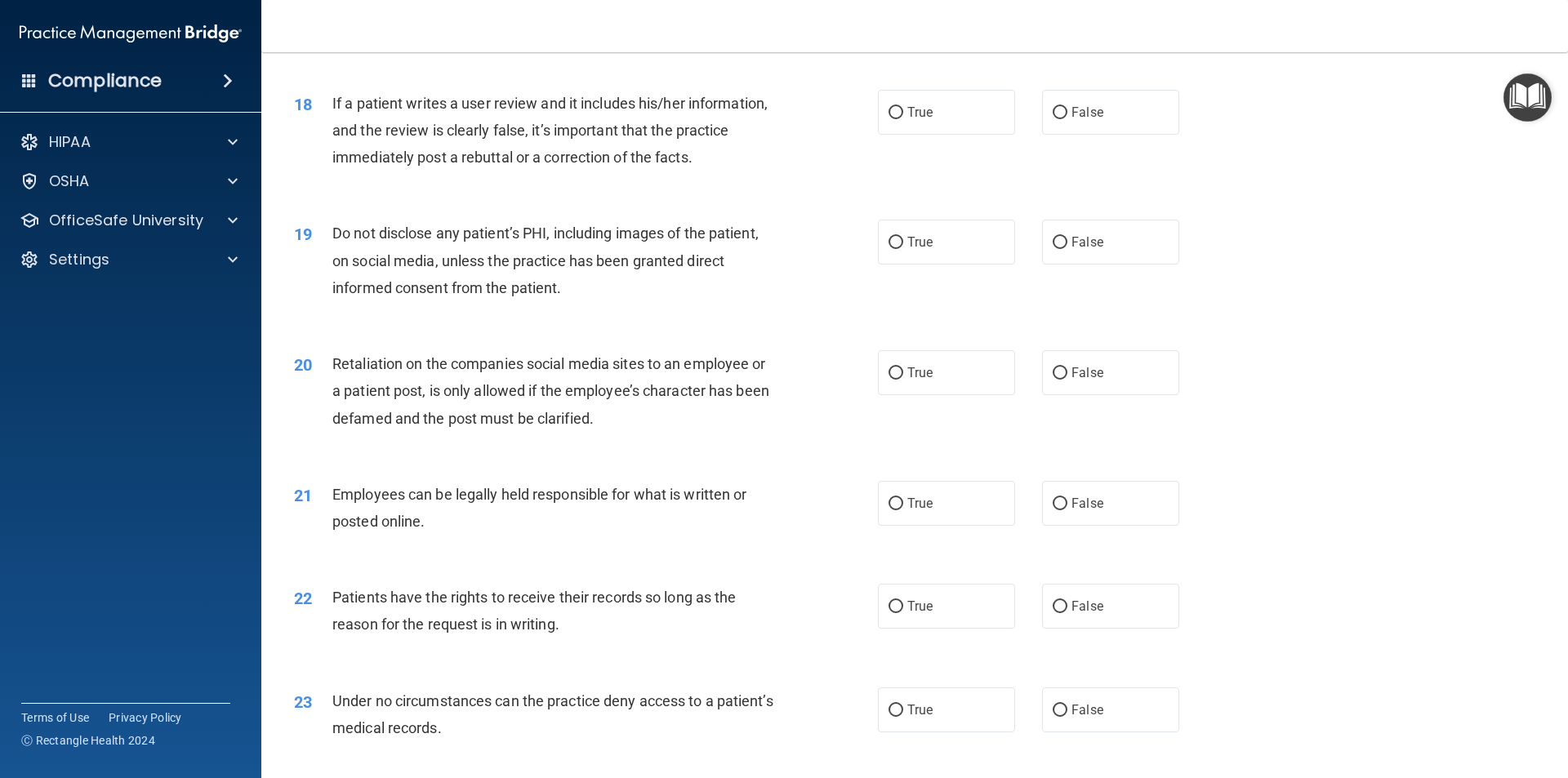
scroll to position [2286, 0]
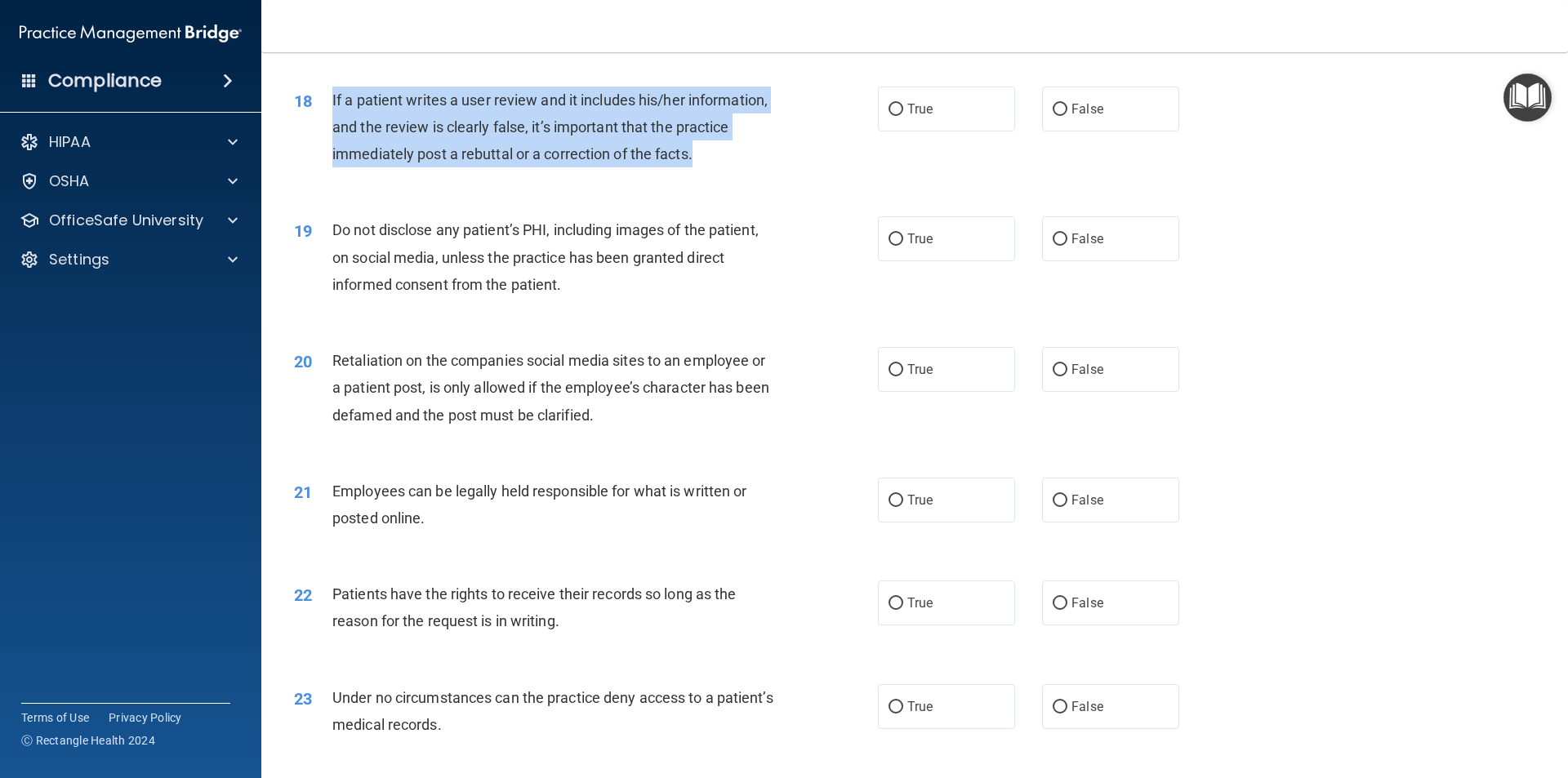
drag, startPoint x: 714, startPoint y: 185, endPoint x: 333, endPoint y: 123, distance: 386.0
click at [333, 123] on div "If a patient writes a user review and it includes his/her information, and the …" at bounding box center [560, 127] width 456 height 81
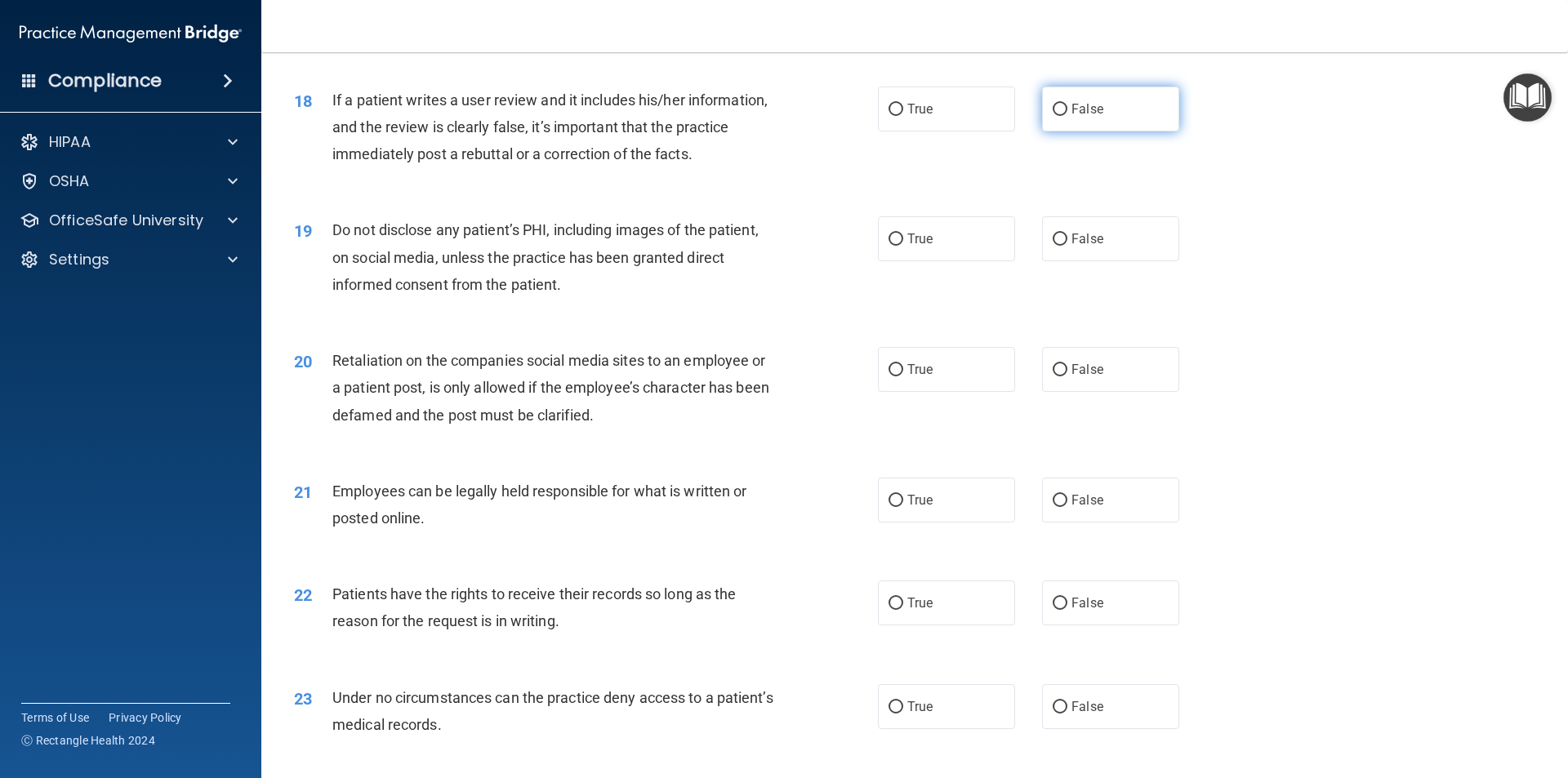
click at [1061, 132] on label "False" at bounding box center [1110, 109] width 137 height 45
click at [1061, 116] on input "False" at bounding box center [1060, 109] width 15 height 12
radio input "true"
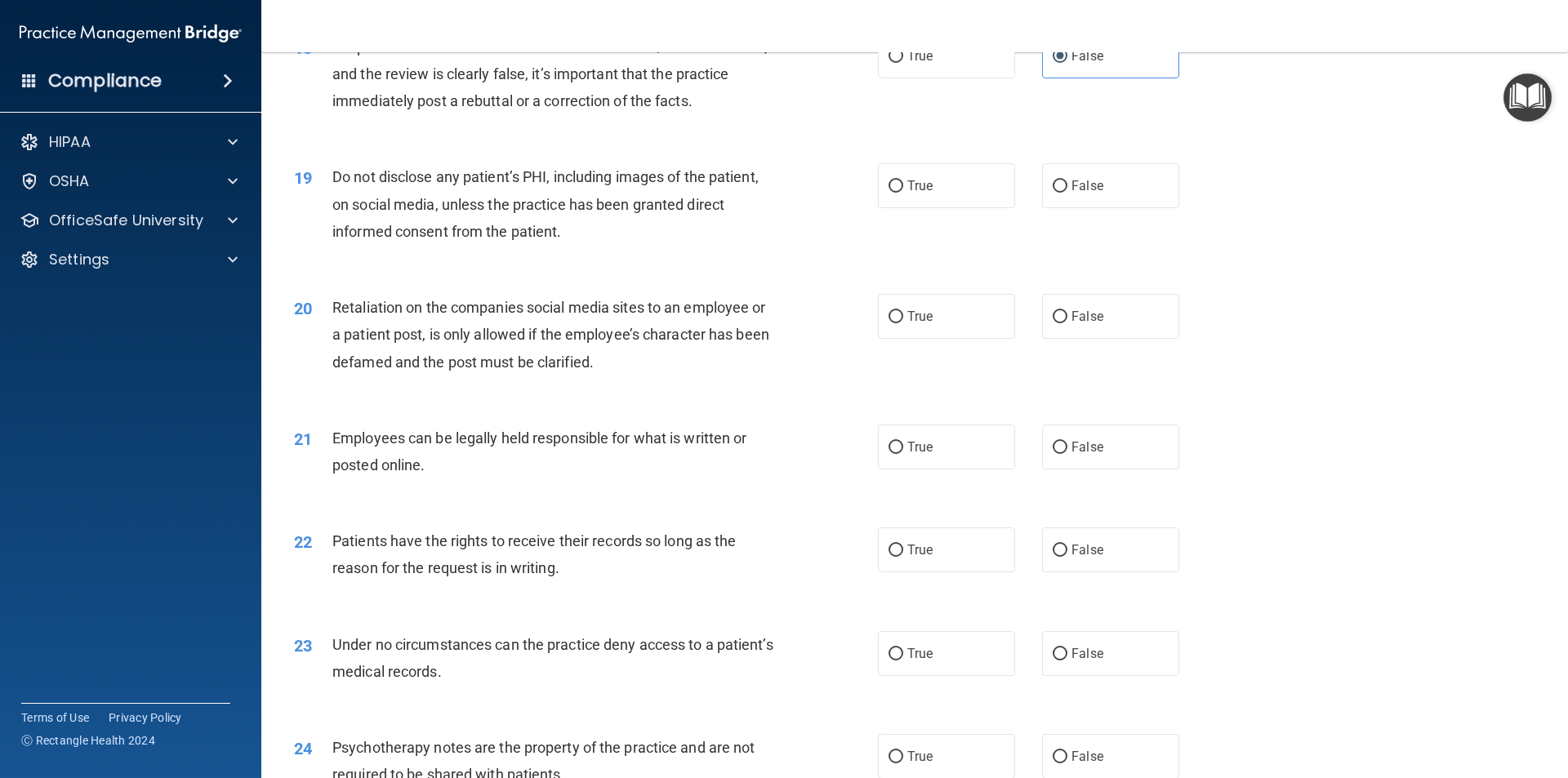
scroll to position [2368, 0]
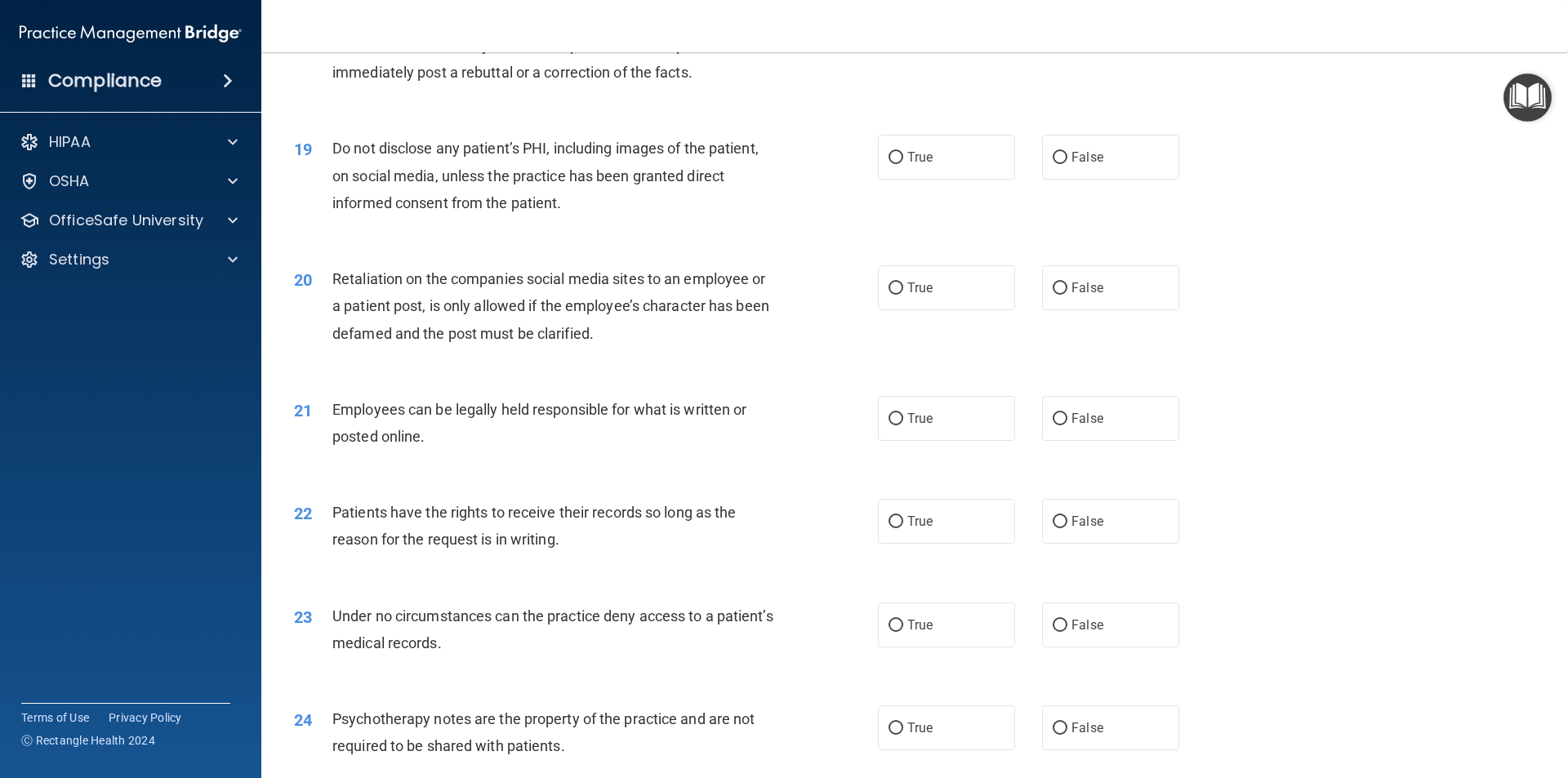
click at [562, 245] on div "19 Do not disclose any patient’s PHI, including images of the patient, on socia…" at bounding box center [914, 179] width 1265 height 131
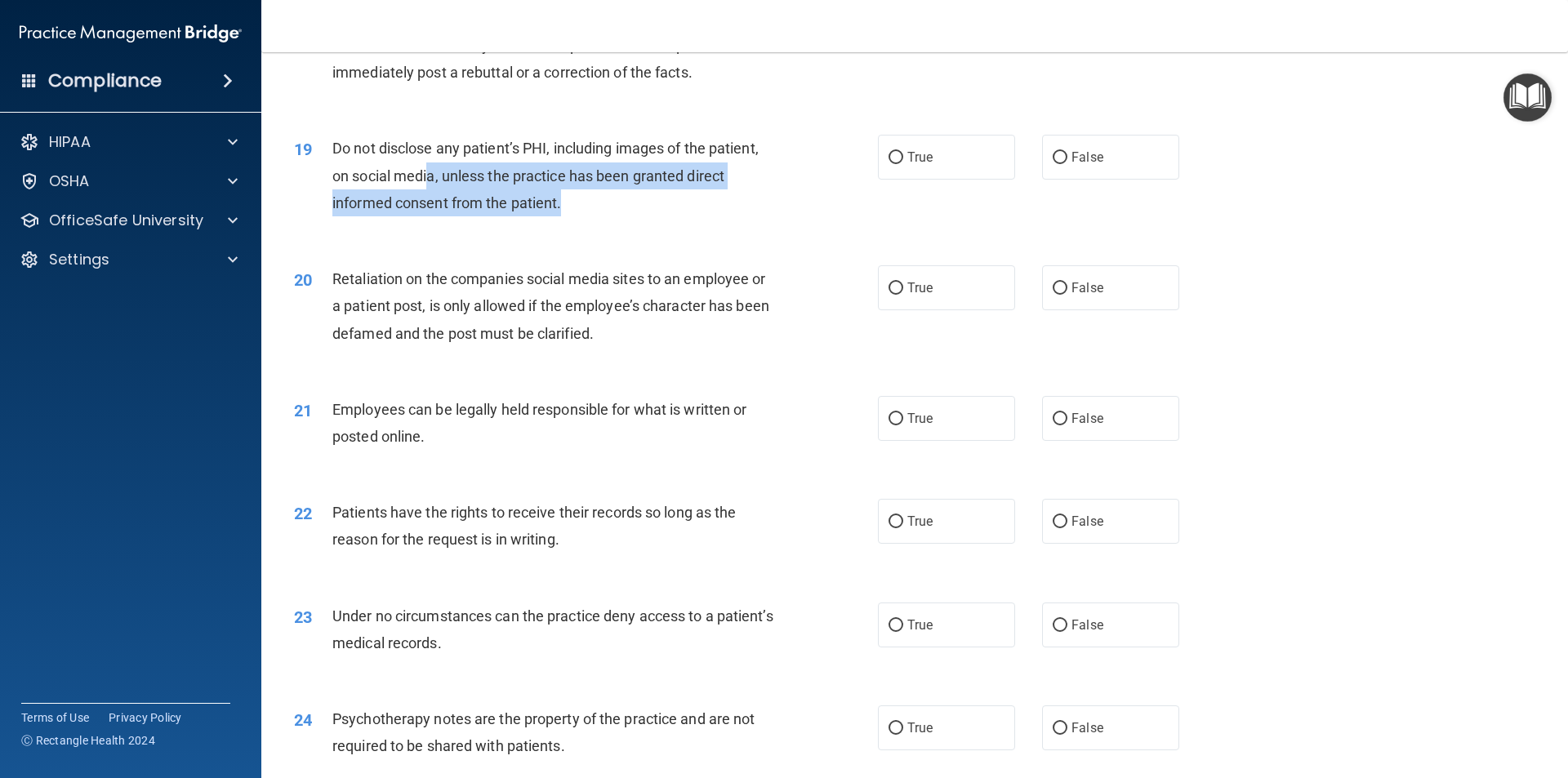
drag, startPoint x: 576, startPoint y: 233, endPoint x: 394, endPoint y: 188, distance: 187.5
click at [424, 203] on div "Do not disclose any patient’s PHI, including images of the patient, on social m…" at bounding box center [560, 175] width 456 height 81
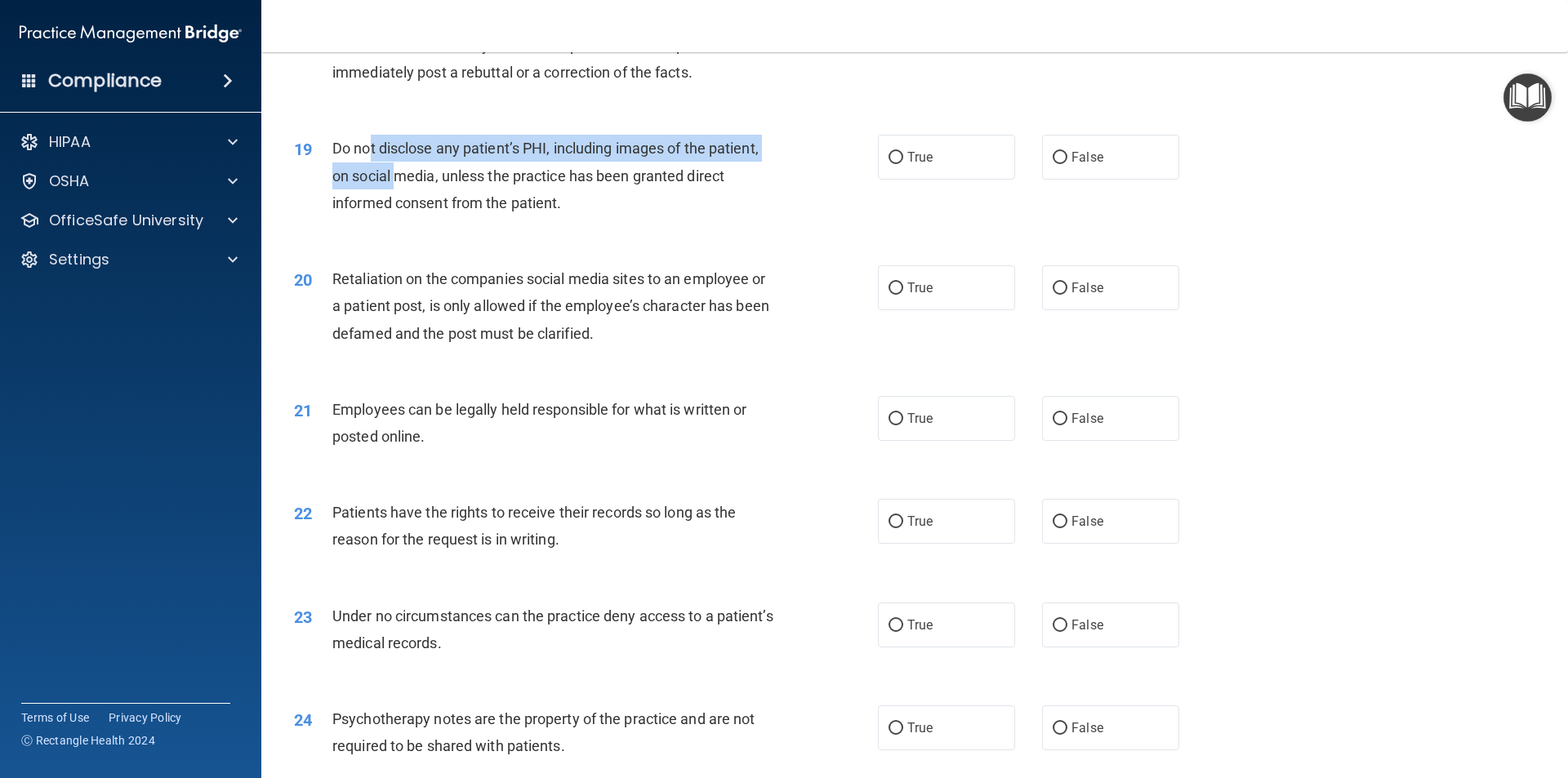
drag, startPoint x: 394, startPoint y: 188, endPoint x: 353, endPoint y: 185, distance: 41.1
click at [353, 185] on div "Do not disclose any patient’s PHI, including images of the patient, on social m…" at bounding box center [560, 175] width 456 height 81
click at [347, 184] on span "Do not disclose any patient’s PHI, including images of the patient, on social m…" at bounding box center [545, 176] width 426 height 71
click at [446, 210] on span "Do not disclose any patient’s PHI, including images of the patient, on social m…" at bounding box center [545, 176] width 426 height 71
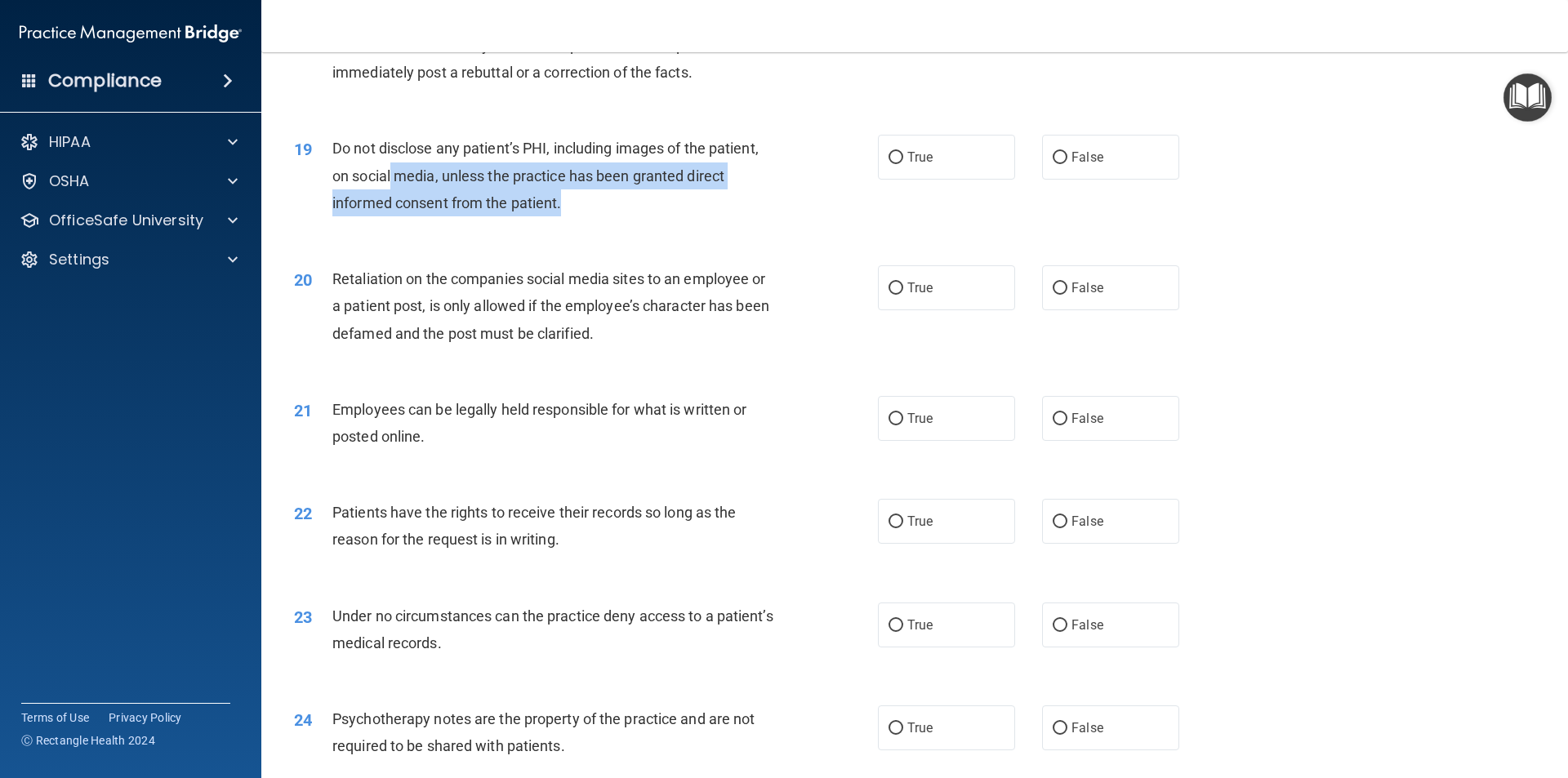
drag, startPoint x: 575, startPoint y: 231, endPoint x: 389, endPoint y: 197, distance: 189.1
click at [390, 199] on div "Do not disclose any patient’s PHI, including images of the patient, on social m…" at bounding box center [560, 175] width 456 height 81
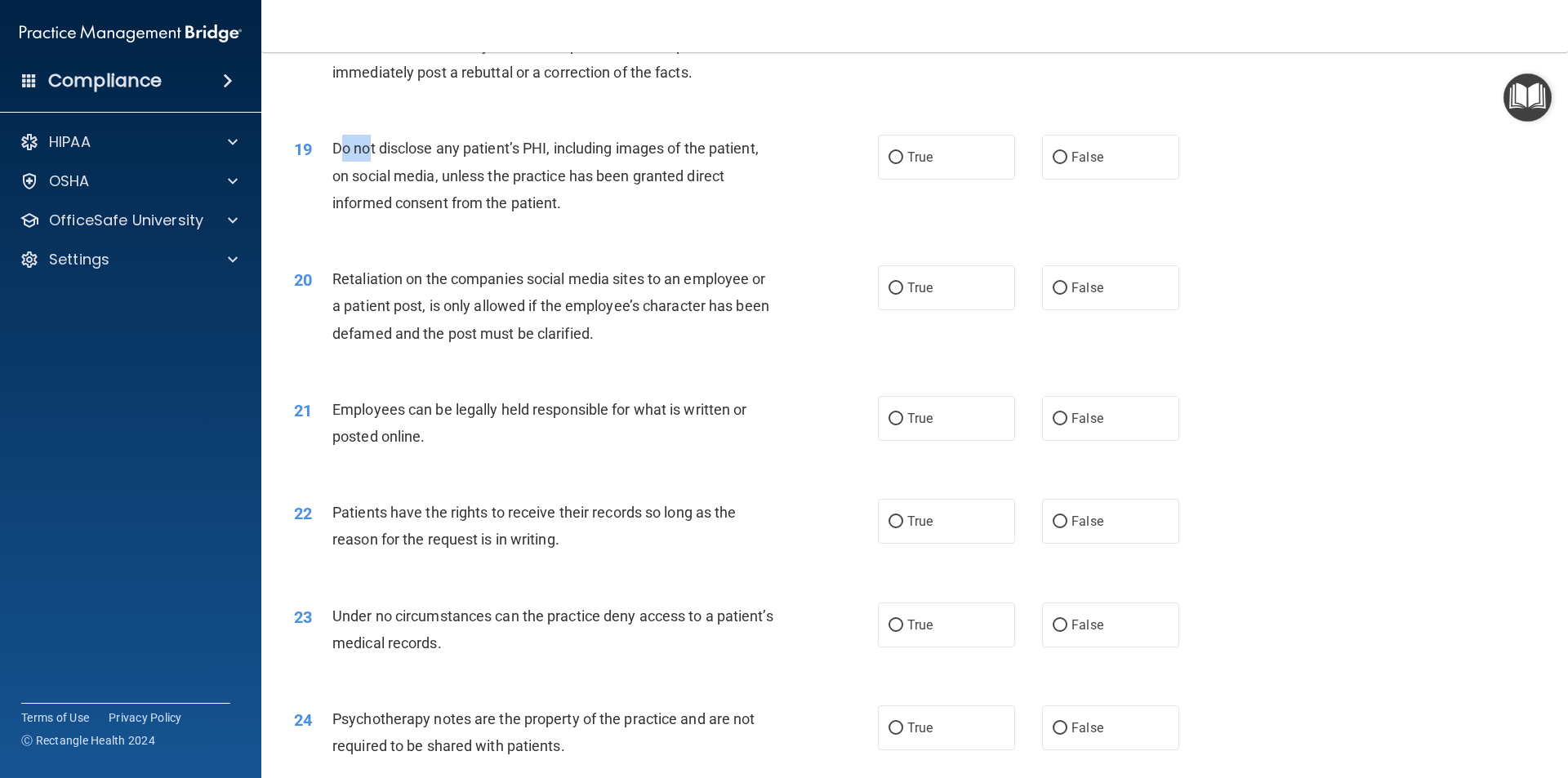
drag, startPoint x: 371, startPoint y: 180, endPoint x: 342, endPoint y: 171, distance: 30.4
click at [342, 171] on span "Do not disclose any patient’s PHI, including images of the patient, on social m…" at bounding box center [545, 176] width 426 height 71
click at [341, 180] on span "Do not disclose any patient’s PHI, including images of the patient, on social m…" at bounding box center [545, 176] width 426 height 71
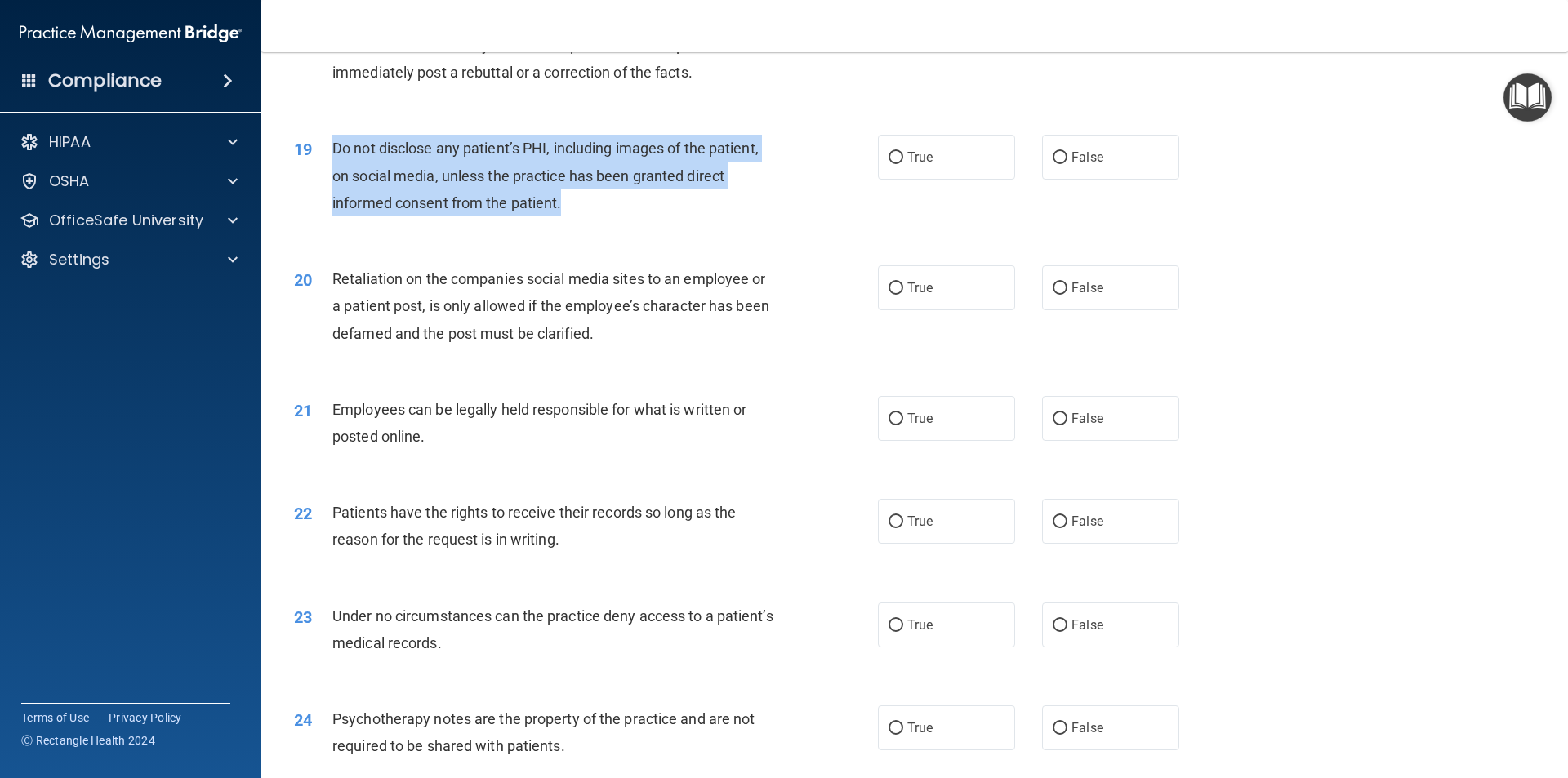
drag, startPoint x: 330, startPoint y: 177, endPoint x: 609, endPoint y: 240, distance: 286.0
click at [609, 225] on div "19 Do not disclose any patient’s PHI, including images of the patient, on socia…" at bounding box center [586, 179] width 633 height 90
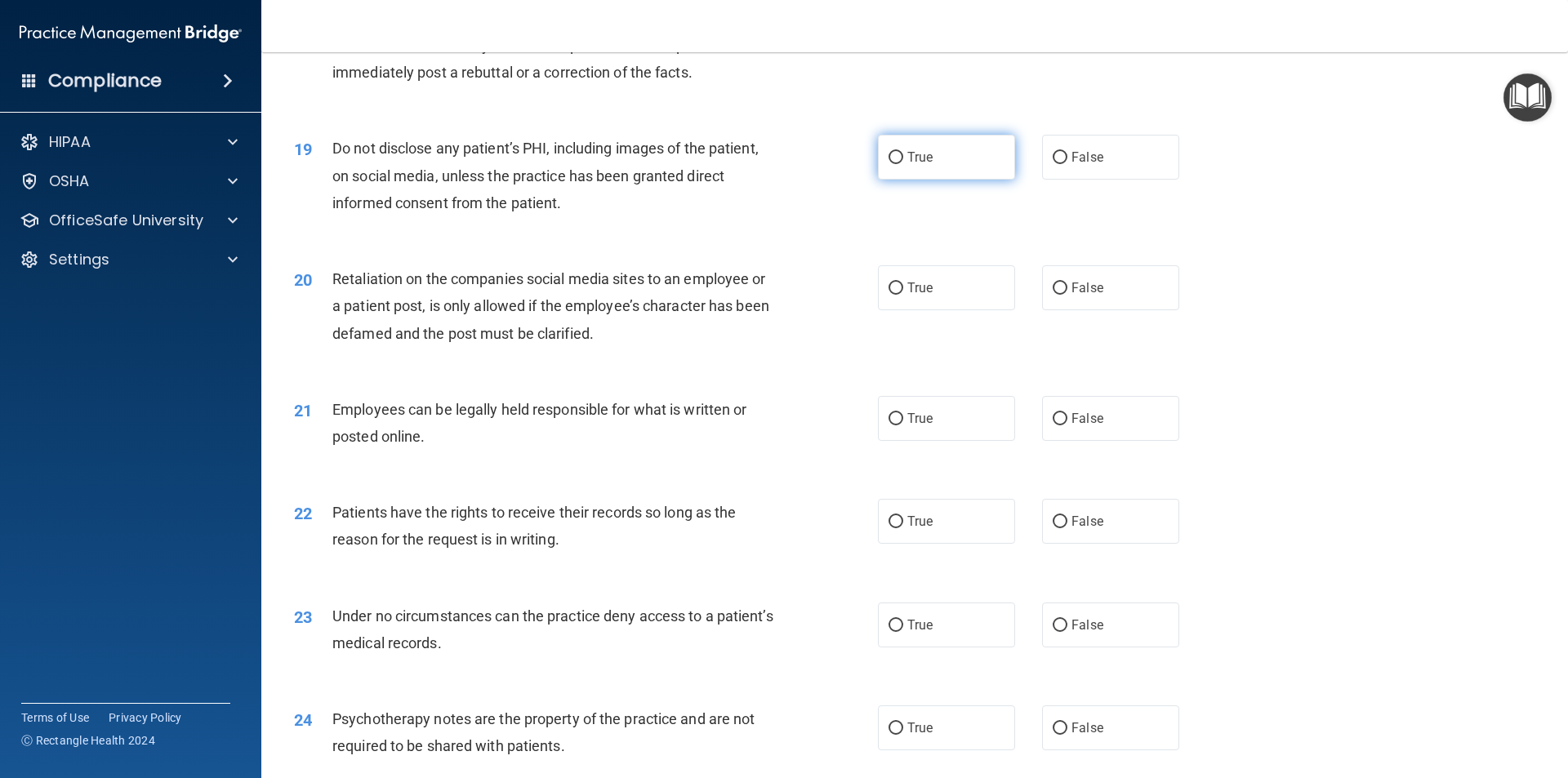
click at [908, 165] on span "True" at bounding box center [920, 156] width 26 height 16
click at [903, 164] on input "True" at bounding box center [896, 157] width 15 height 12
radio input "true"
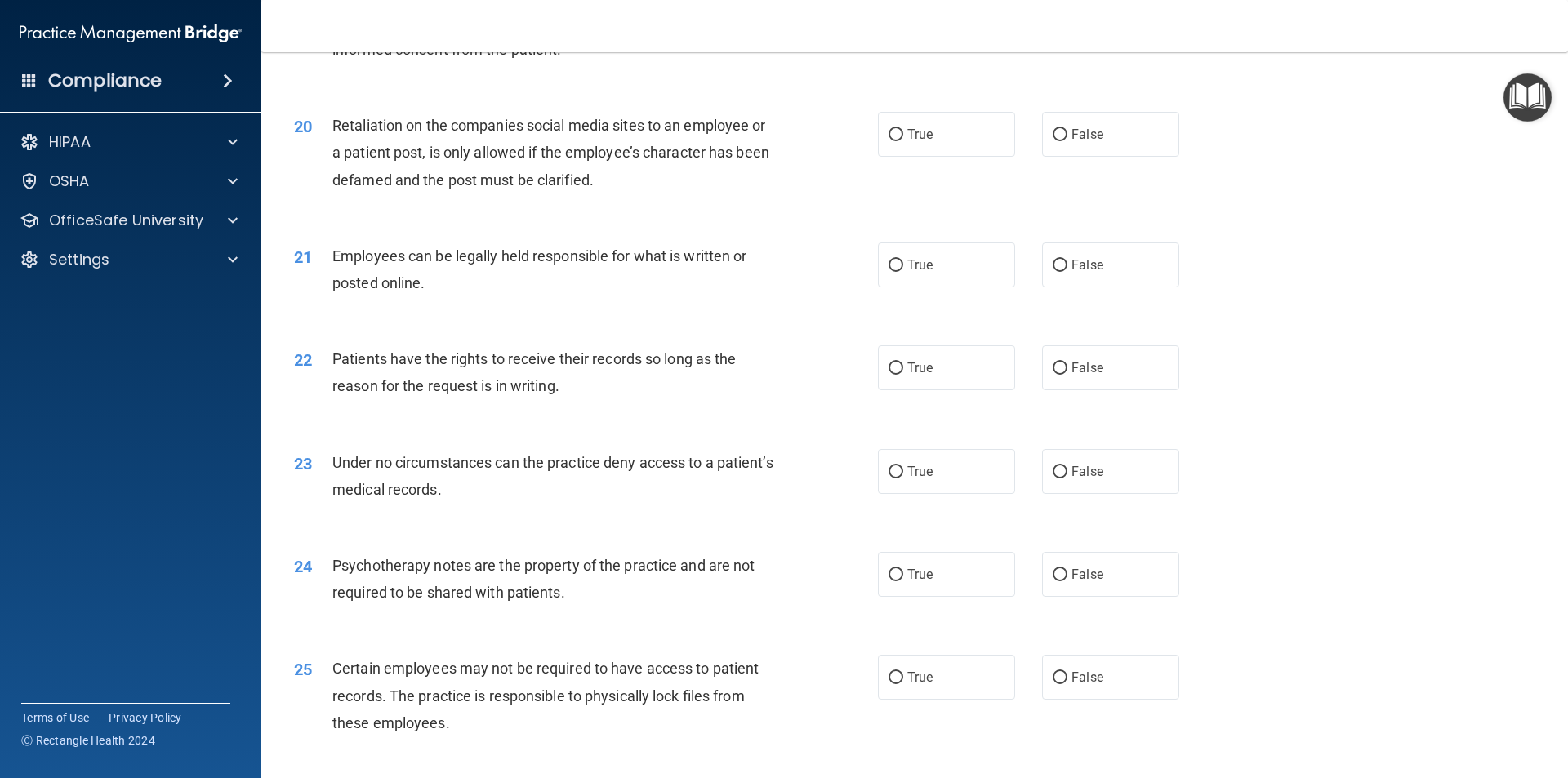
scroll to position [2531, 0]
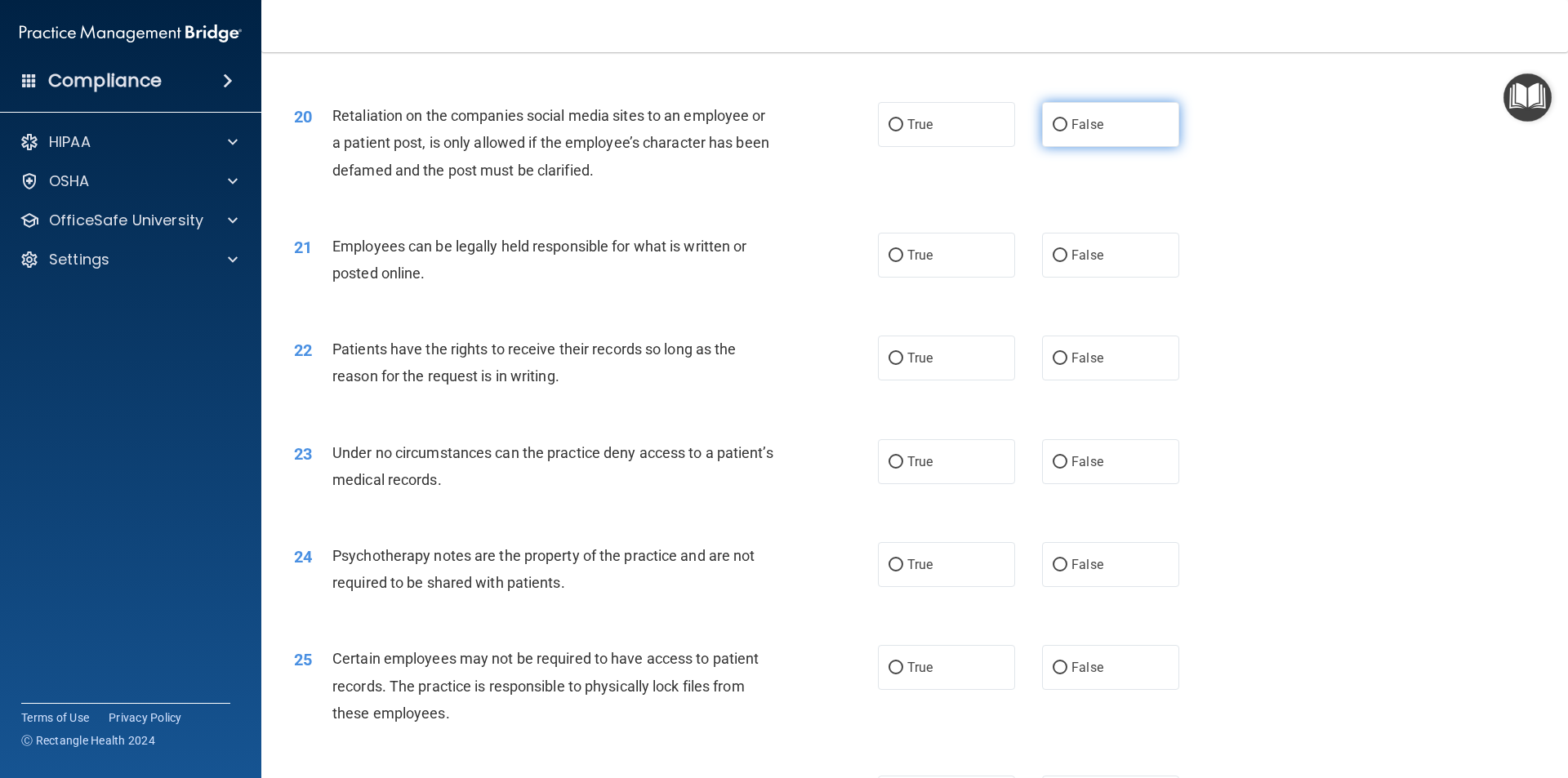
click at [1072, 133] on span "False" at bounding box center [1087, 124] width 32 height 16
click at [1067, 132] on input "False" at bounding box center [1060, 124] width 15 height 12
radio input "true"
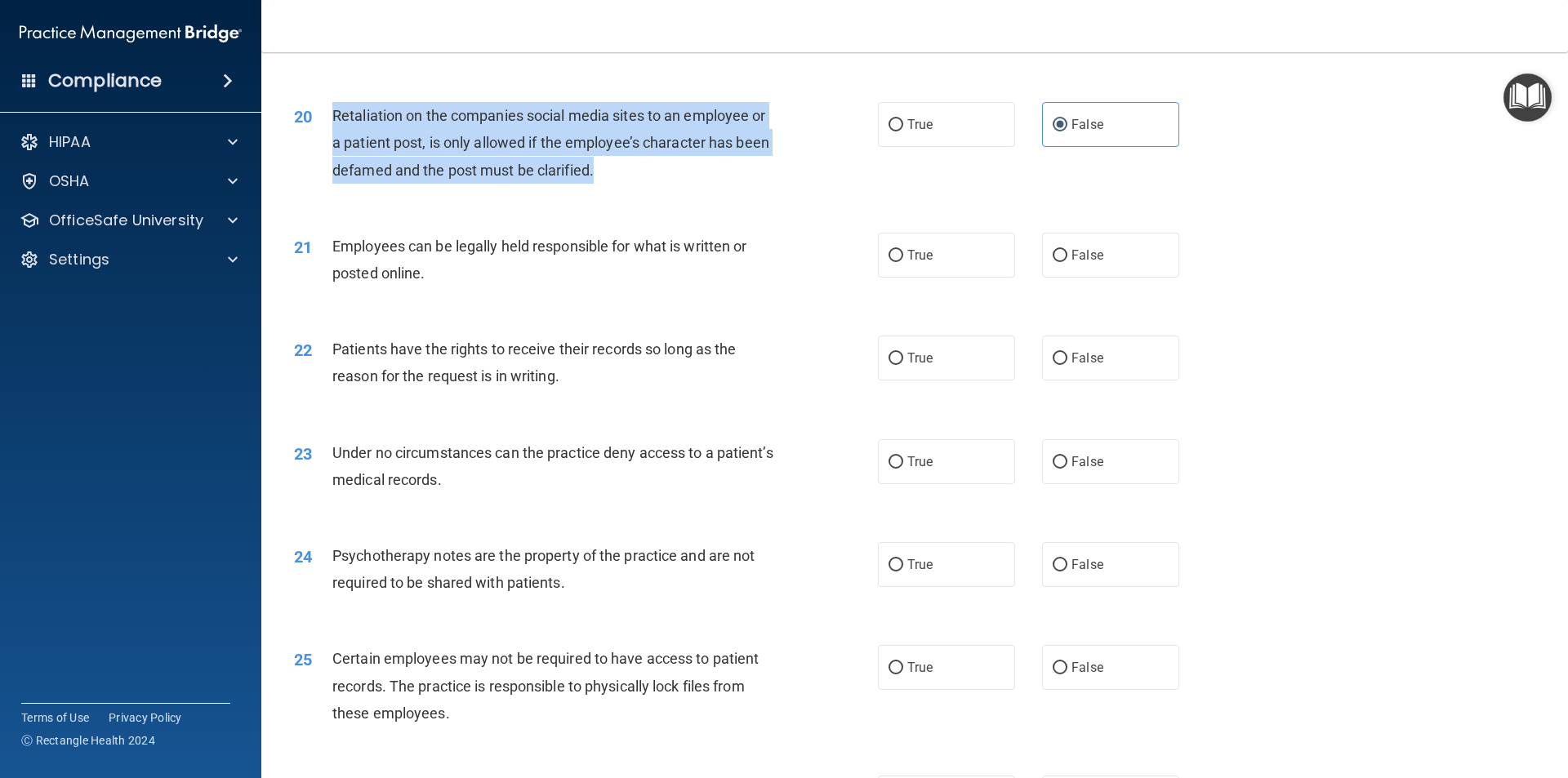
drag, startPoint x: 591, startPoint y: 206, endPoint x: 332, endPoint y: 142, distance: 266.8
click at [332, 142] on div "Retaliation on the companies social media sites to an employee or a patient pos…" at bounding box center [560, 143] width 456 height 81
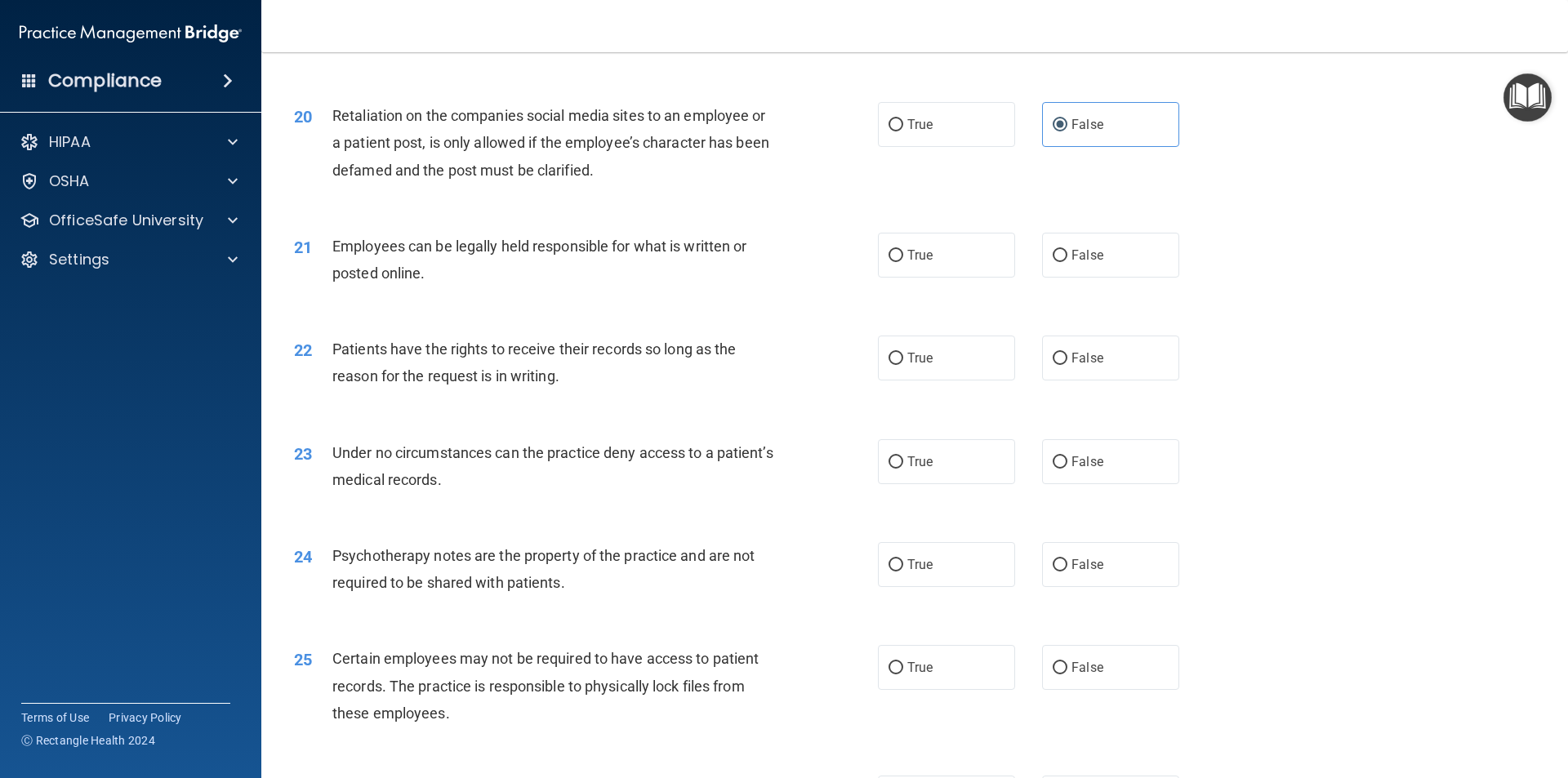
click at [689, 212] on div "20 Retaliation on the companies social media sites to an employee or a patient …" at bounding box center [914, 146] width 1265 height 131
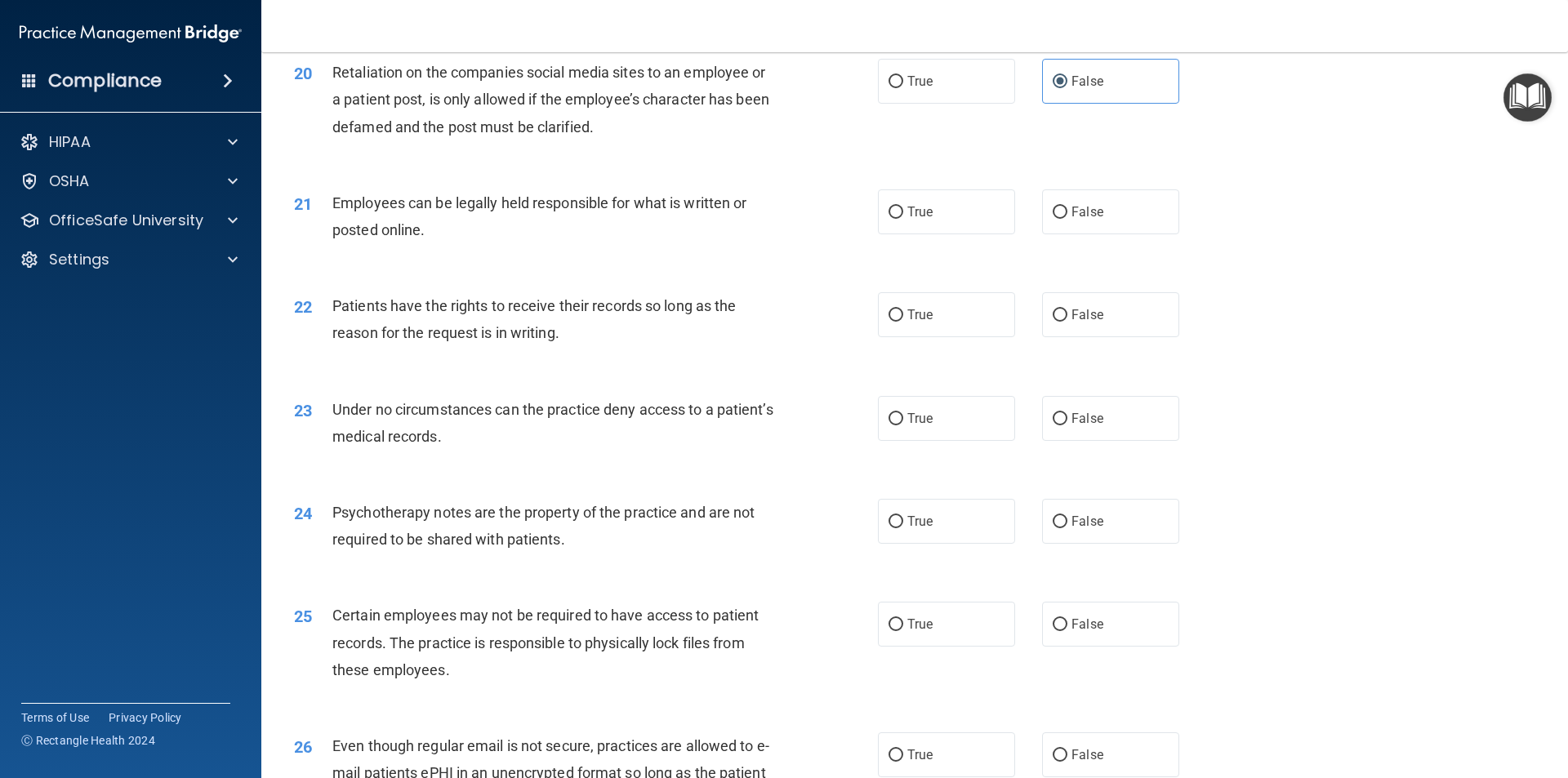
scroll to position [2613, 0]
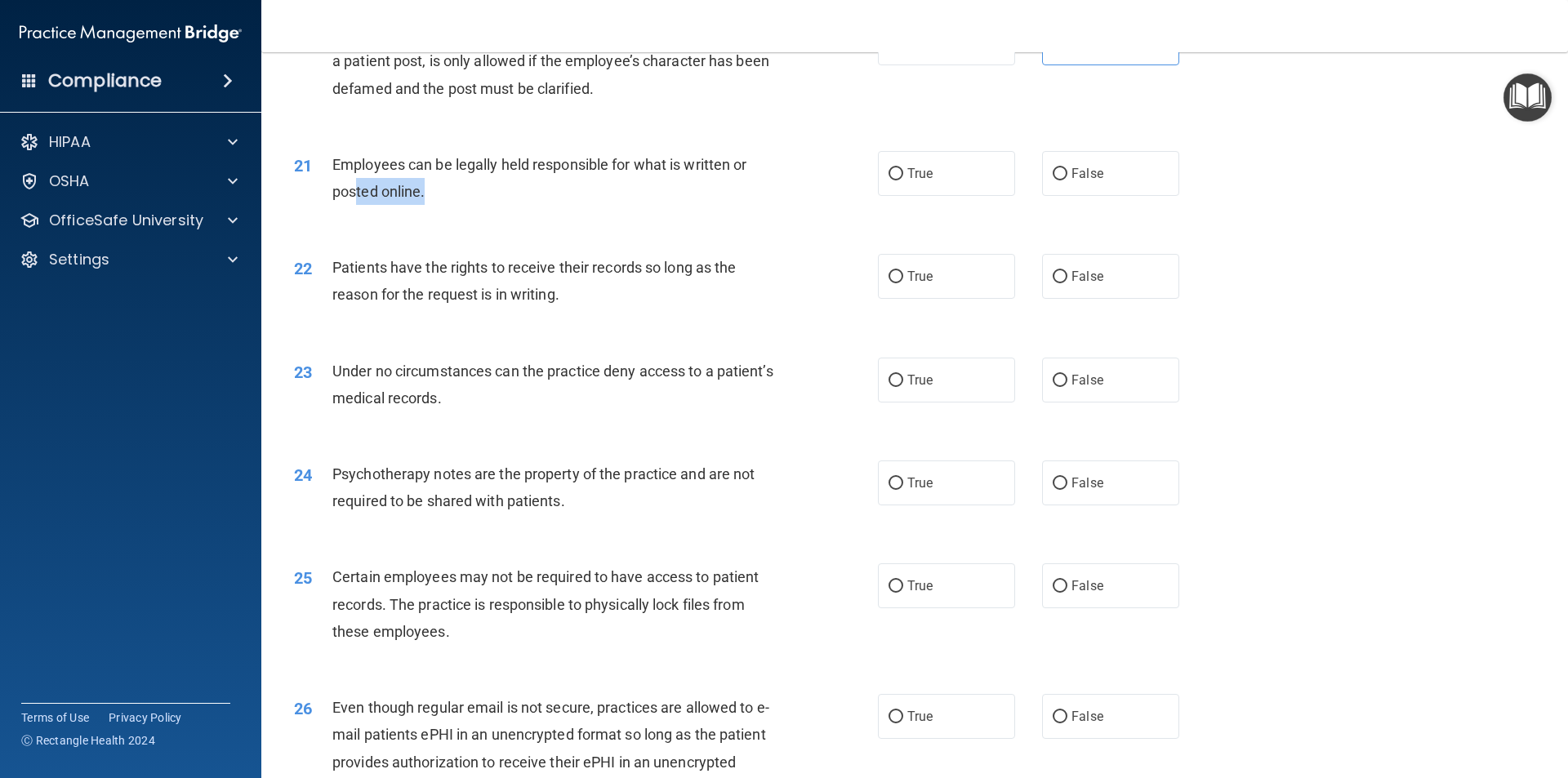
drag, startPoint x: 431, startPoint y: 220, endPoint x: 338, endPoint y: 203, distance: 94.5
click at [339, 204] on div "Employees can be legally held responsible for what is written or posted online." at bounding box center [560, 177] width 456 height 54
click at [429, 205] on div "Employees can be legally held responsible for what is written or posted online." at bounding box center [560, 177] width 456 height 54
drag, startPoint x: 328, startPoint y: 188, endPoint x: 432, endPoint y: 220, distance: 108.8
click at [432, 213] on div "21 Employees can be legally held responsible for what is written or posted onli…" at bounding box center [586, 182] width 633 height 62
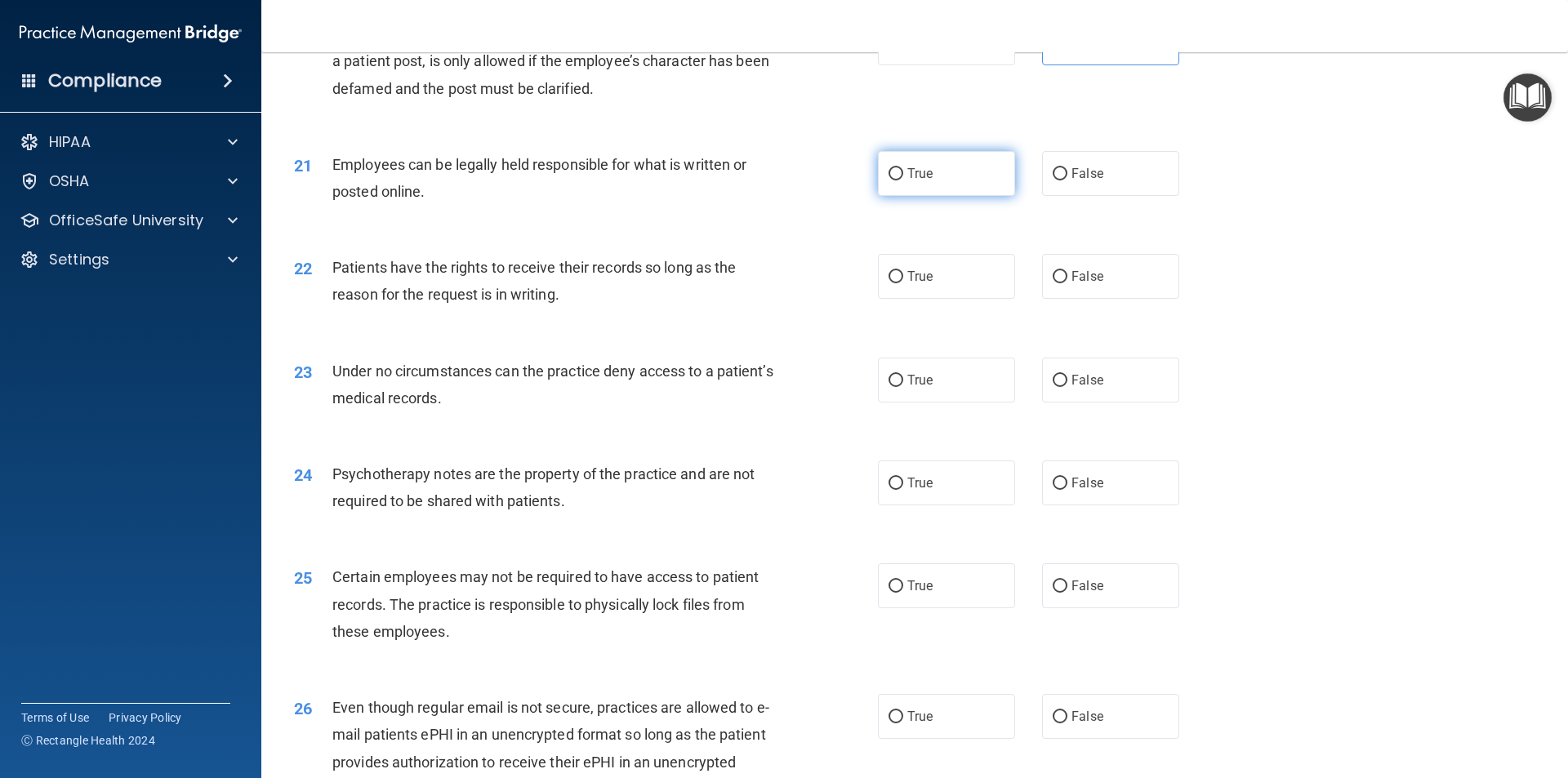
click at [881, 193] on label "True" at bounding box center [946, 173] width 137 height 45
click at [889, 180] on input "True" at bounding box center [896, 174] width 15 height 12
radio input "true"
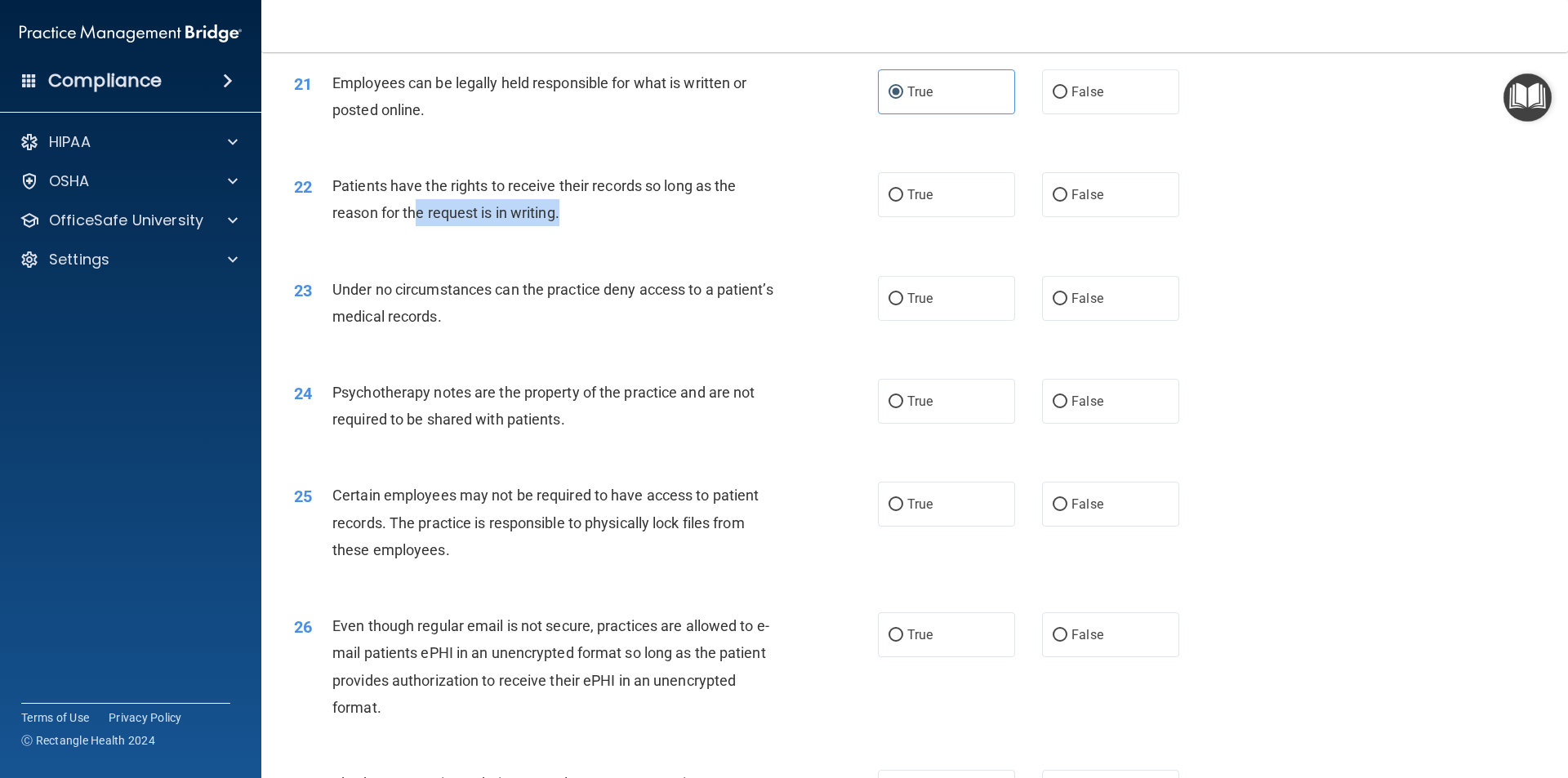
drag, startPoint x: 580, startPoint y: 247, endPoint x: 402, endPoint y: 231, distance: 178.7
click at [404, 226] on div "Patients have the rights to receive their records so long as the reason for the…" at bounding box center [560, 198] width 456 height 54
click at [325, 209] on div "22 Patients have the rights to receive their records so long as the reason for …" at bounding box center [586, 203] width 633 height 62
click at [345, 219] on span "Patients have the rights to receive their records so long as the reason for the…" at bounding box center [533, 199] width 403 height 44
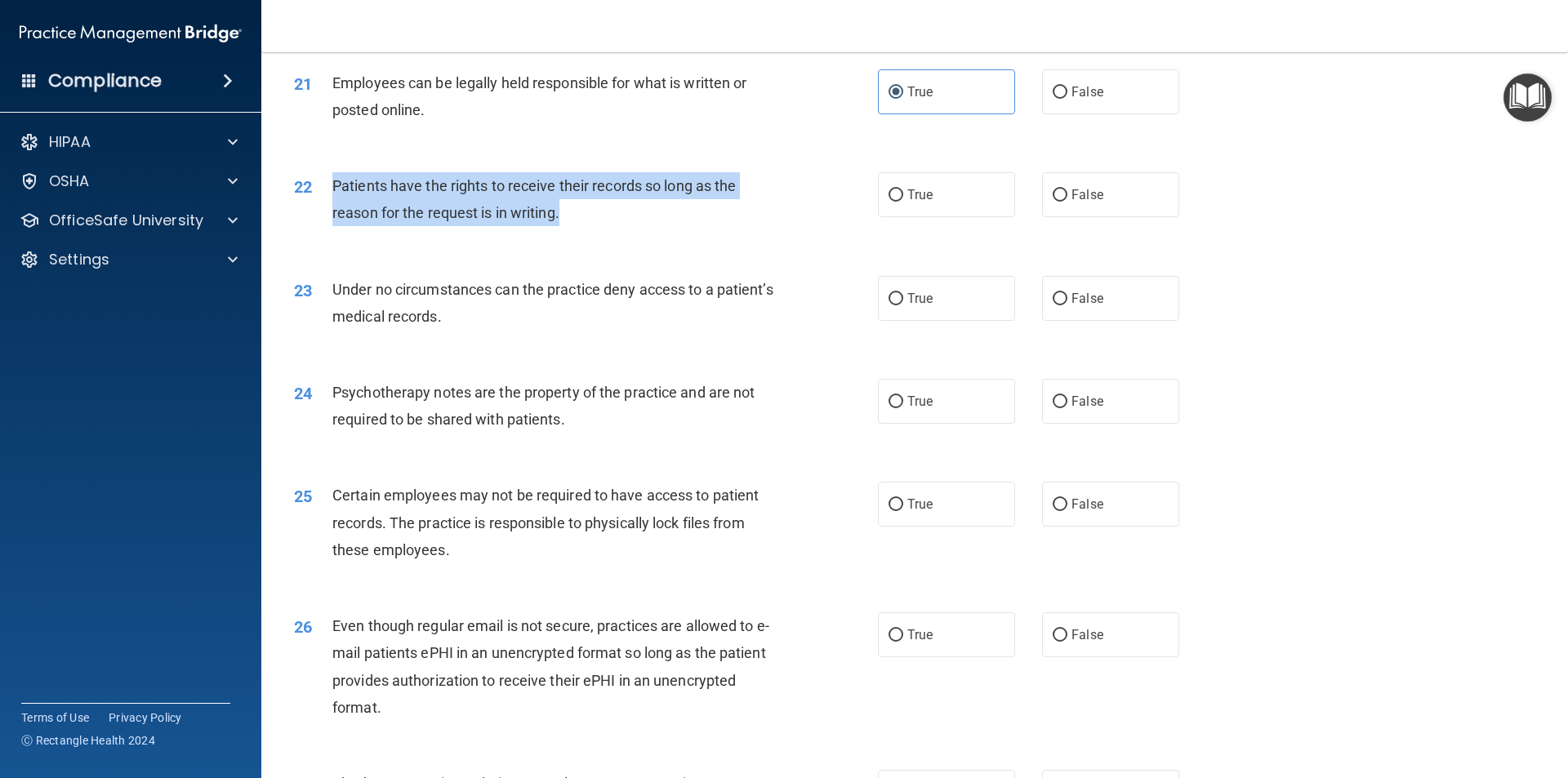
drag, startPoint x: 336, startPoint y: 215, endPoint x: 565, endPoint y: 260, distance: 233.4
click at [565, 234] on div "22 Patients have the rights to receive their records so long as the reason for …" at bounding box center [586, 203] width 633 height 62
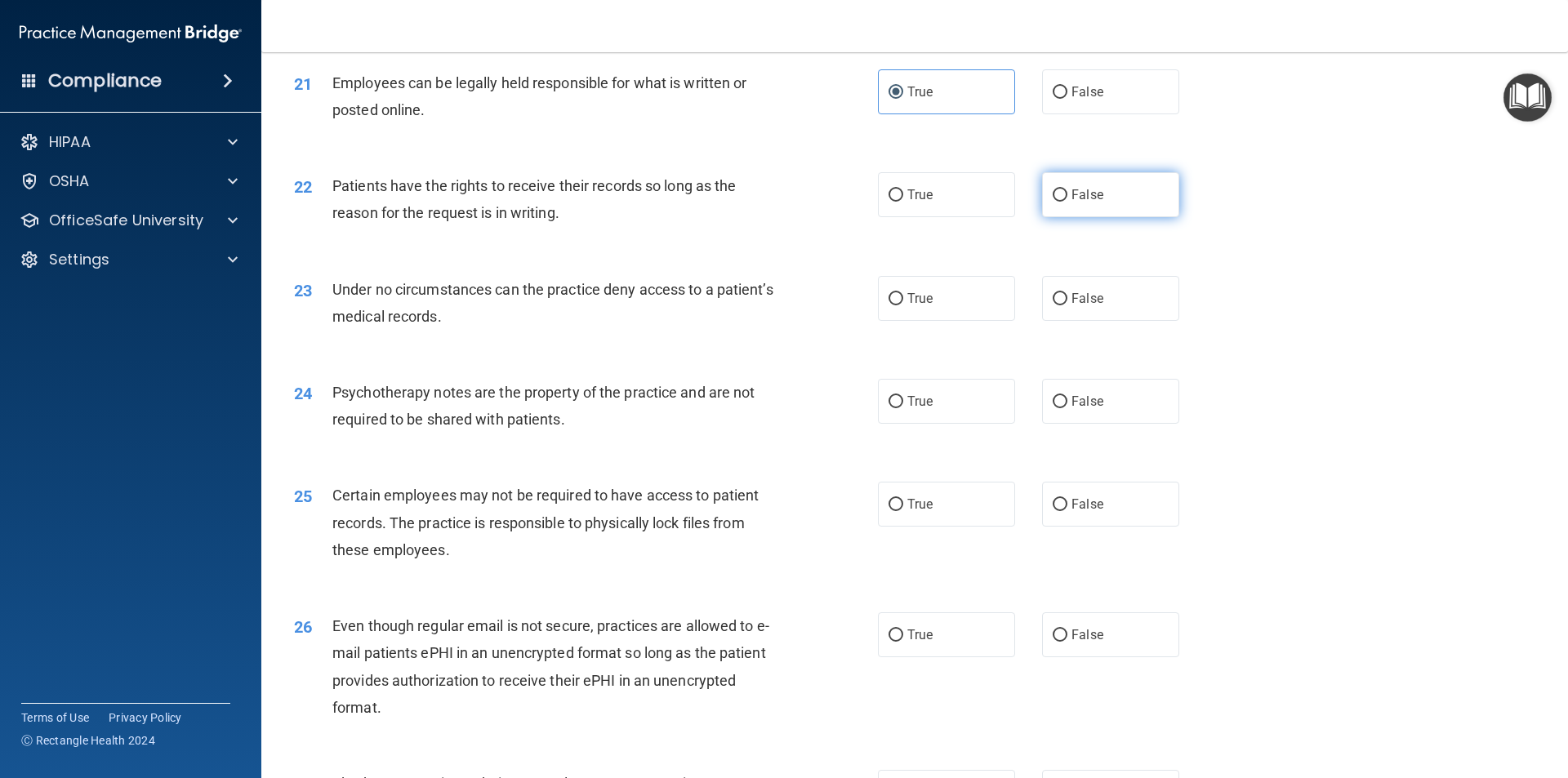
click at [1060, 218] on label "False" at bounding box center [1110, 194] width 137 height 45
click at [1060, 202] on input "False" at bounding box center [1060, 195] width 15 height 12
radio input "true"
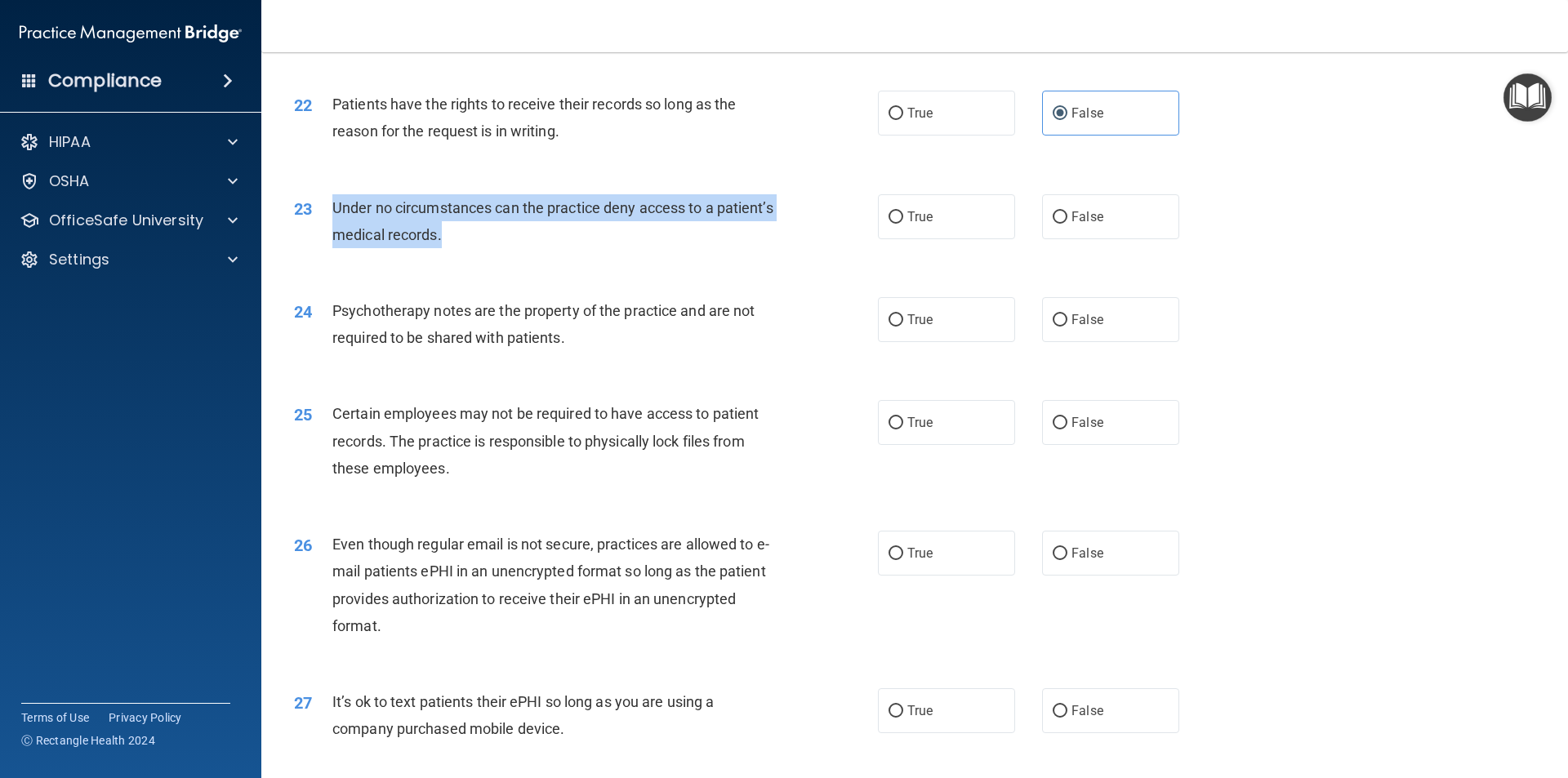
drag, startPoint x: 514, startPoint y: 267, endPoint x: 333, endPoint y: 244, distance: 182.5
click at [333, 244] on div "Under no circumstances can the practice deny access to a patient’s medical reco…" at bounding box center [560, 221] width 456 height 54
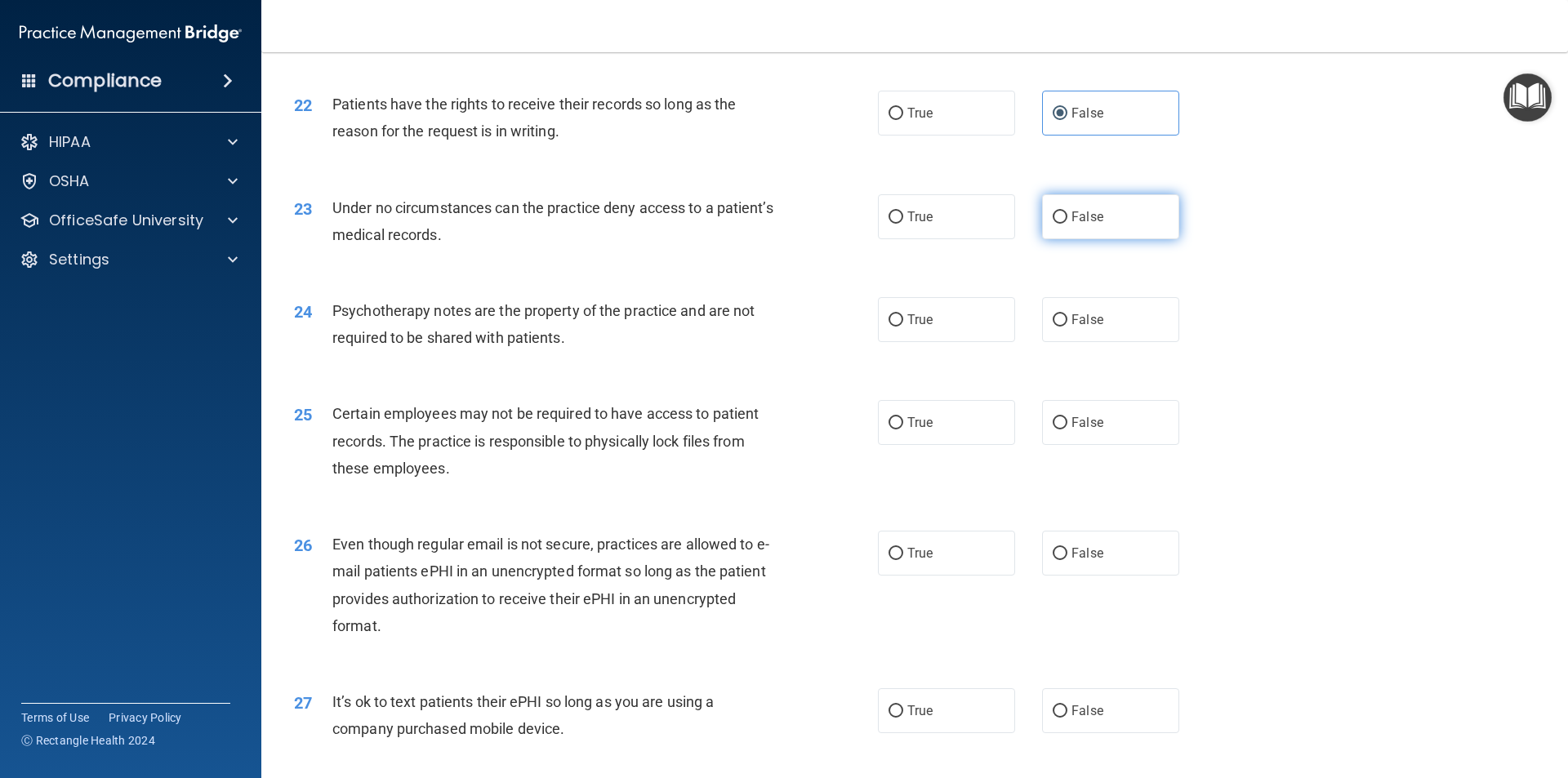
click at [1072, 225] on span "False" at bounding box center [1087, 217] width 32 height 16
click at [1067, 224] on input "False" at bounding box center [1060, 217] width 15 height 12
radio input "true"
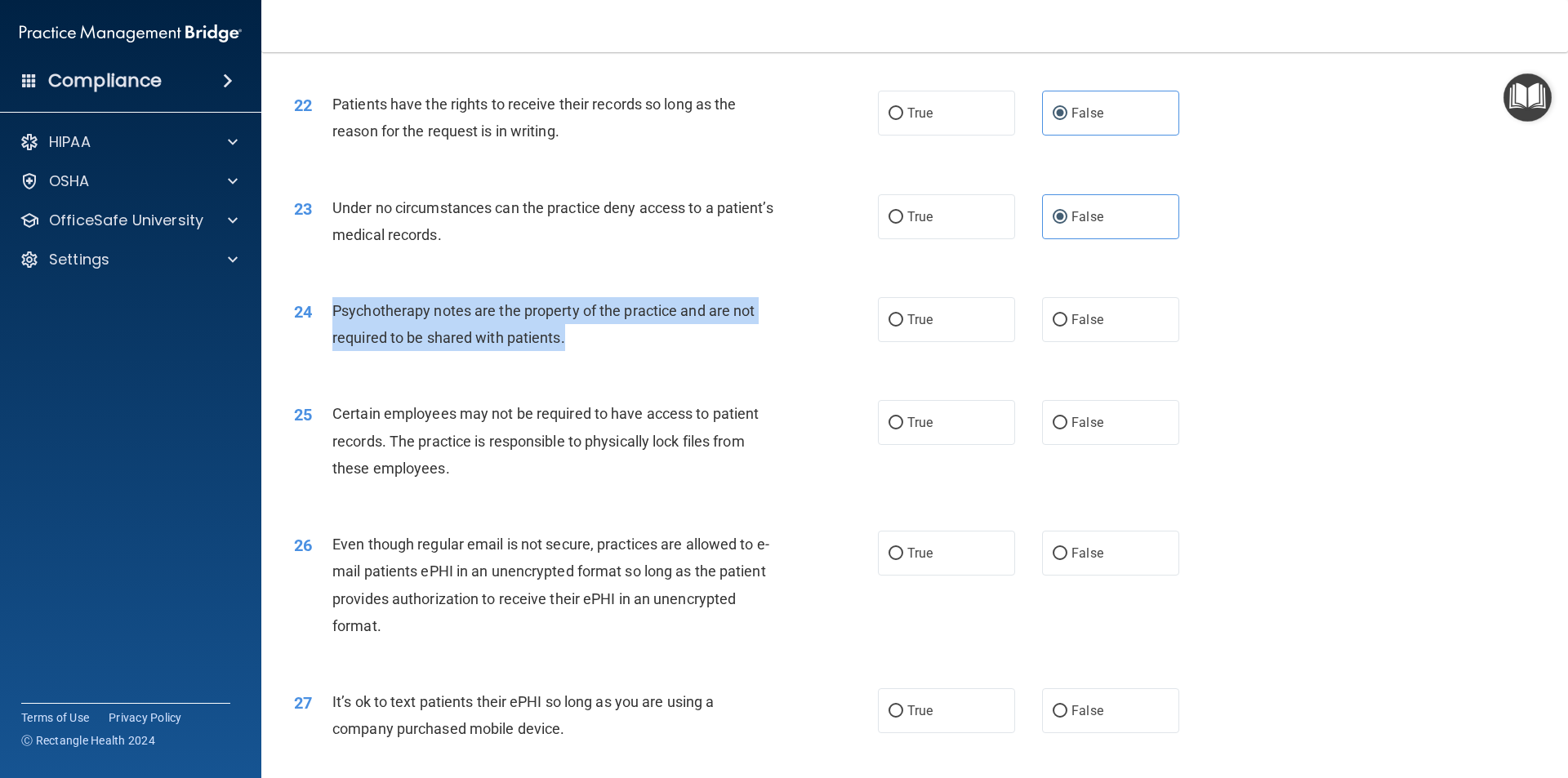
drag, startPoint x: 576, startPoint y: 368, endPoint x: 330, endPoint y: 342, distance: 247.4
click at [330, 342] on div "24 Psychotherapy notes are the property of the practice and are not required to…" at bounding box center [586, 328] width 633 height 62
click at [1059, 326] on input "False" at bounding box center [1060, 320] width 15 height 12
radio input "true"
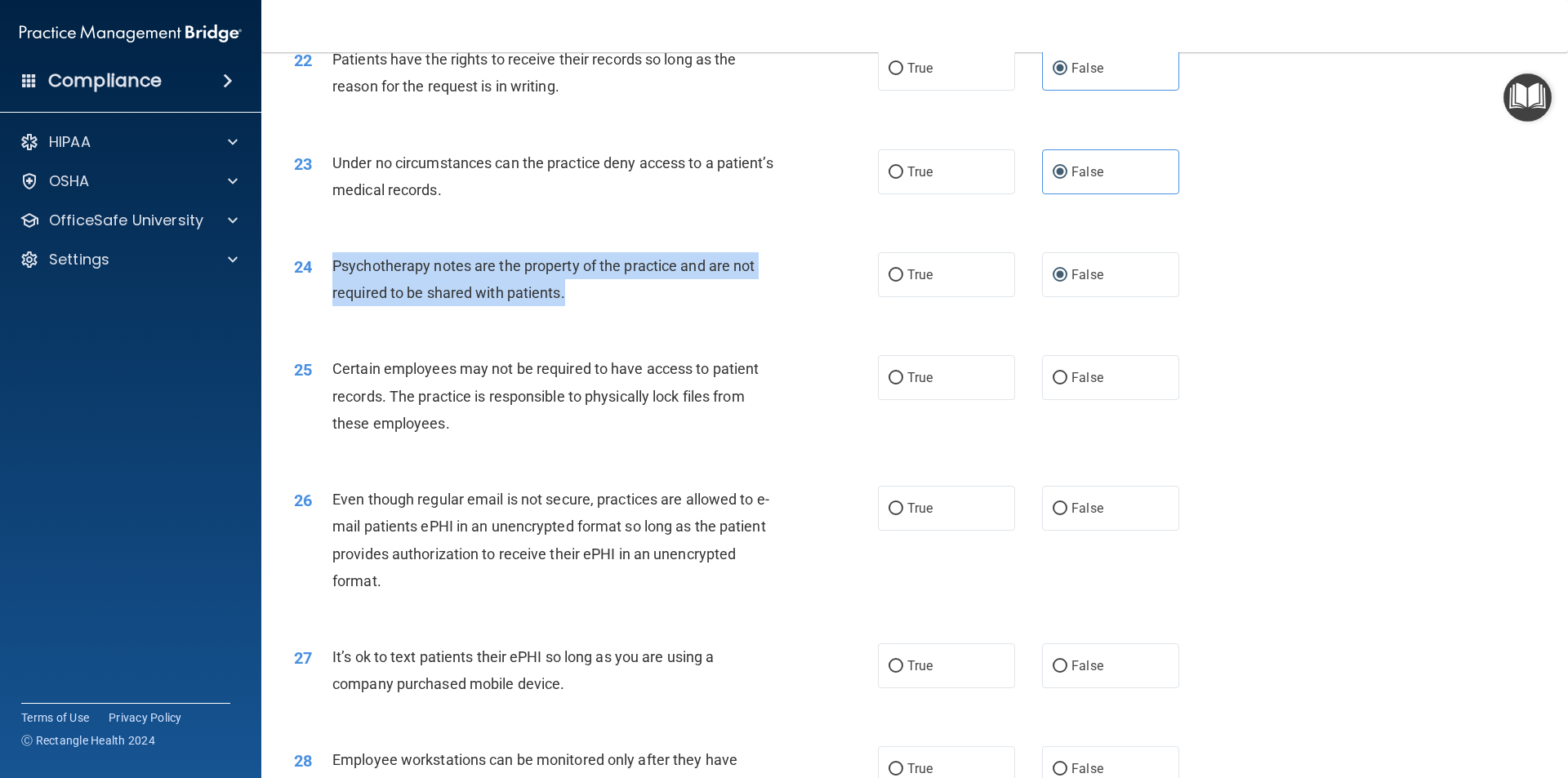
scroll to position [2857, 0]
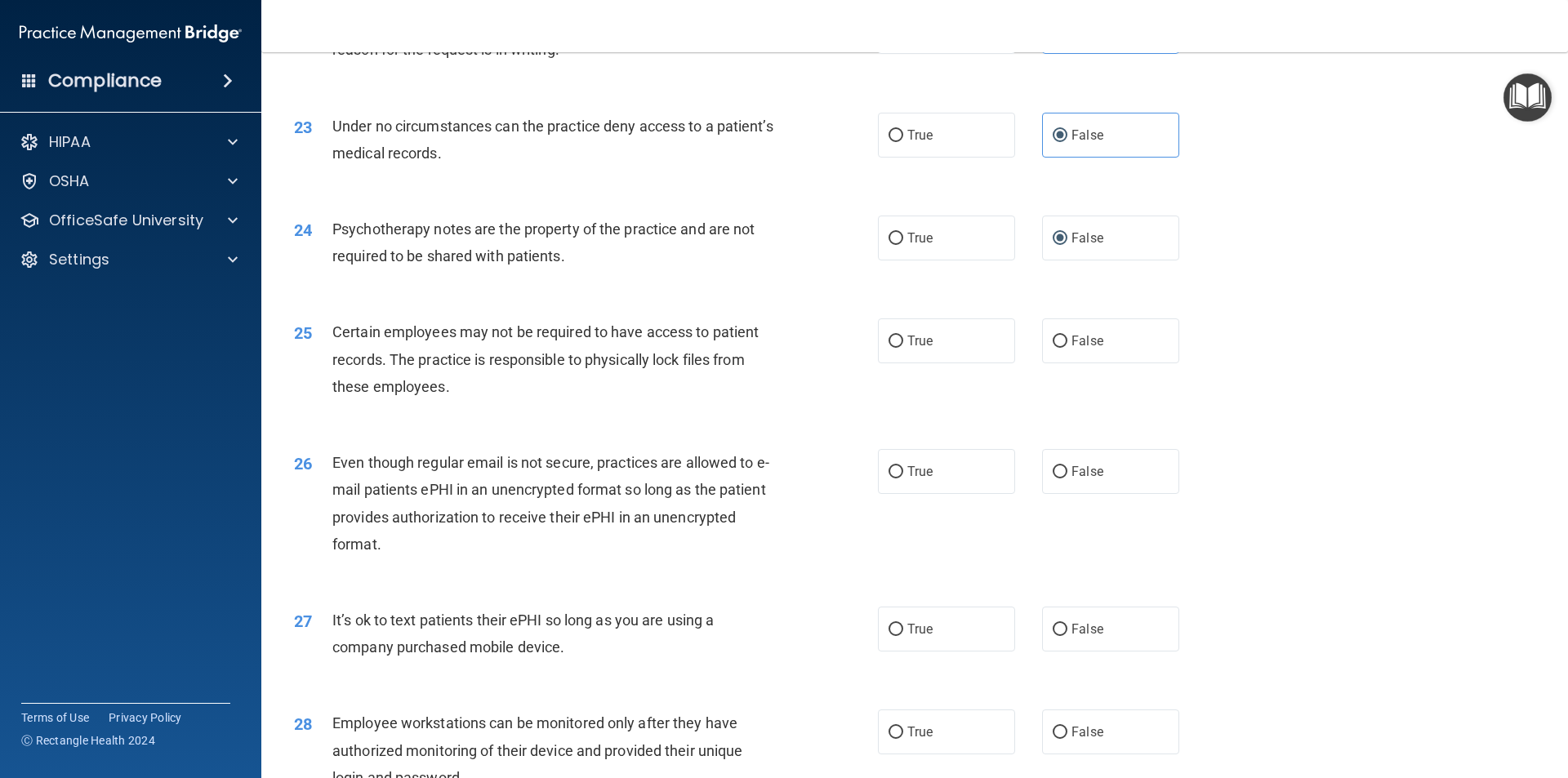
click at [472, 400] on div "Certain employees may not be required to have access to patient records. The pr…" at bounding box center [560, 358] width 456 height 81
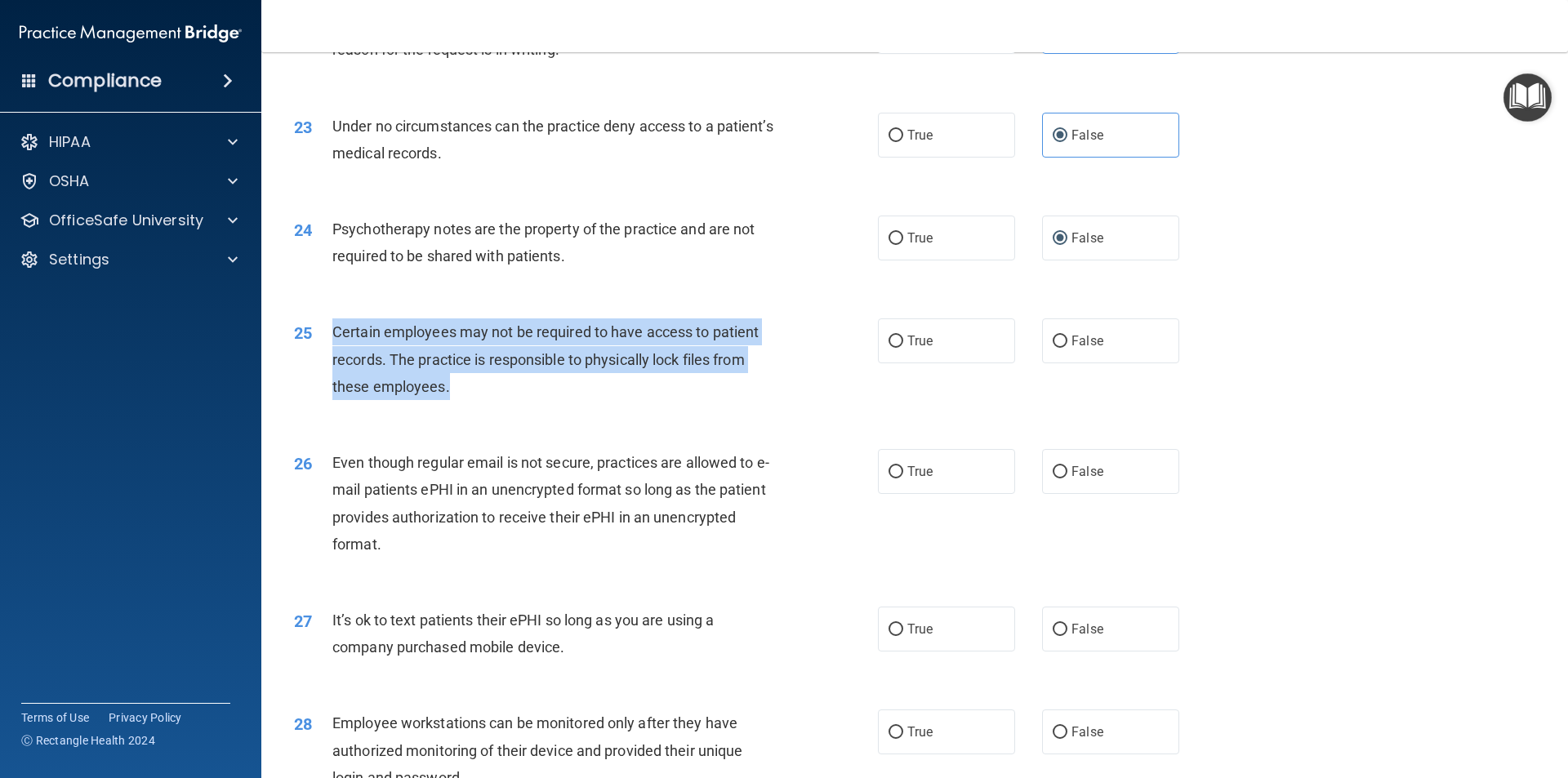
drag, startPoint x: 471, startPoint y: 411, endPoint x: 332, endPoint y: 364, distance: 146.7
click at [332, 364] on div "Certain employees may not be required to have access to patient records. The pr…" at bounding box center [560, 358] width 456 height 81
click at [891, 347] on input "True" at bounding box center [896, 341] width 15 height 12
radio input "true"
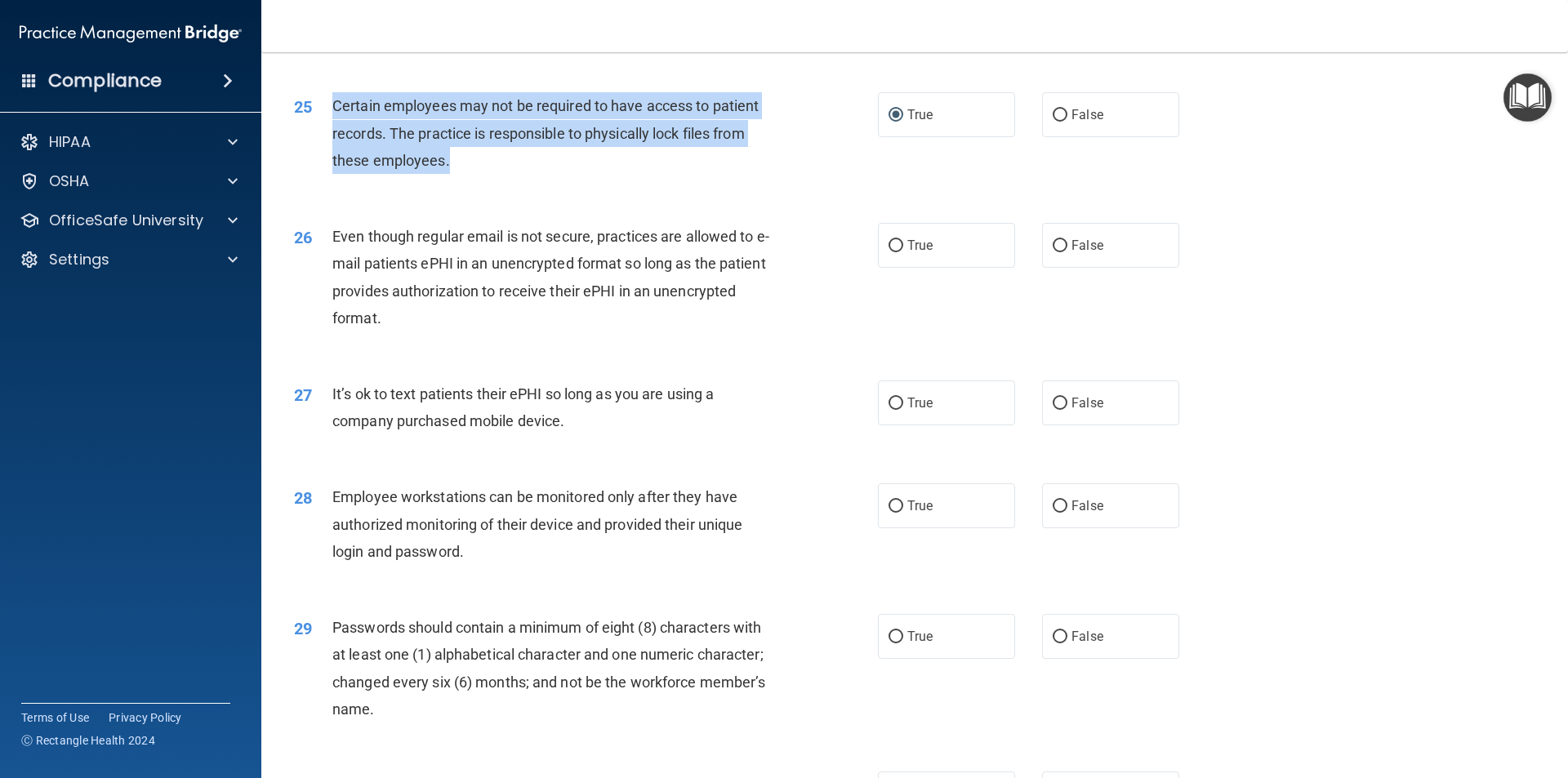
scroll to position [3075, 0]
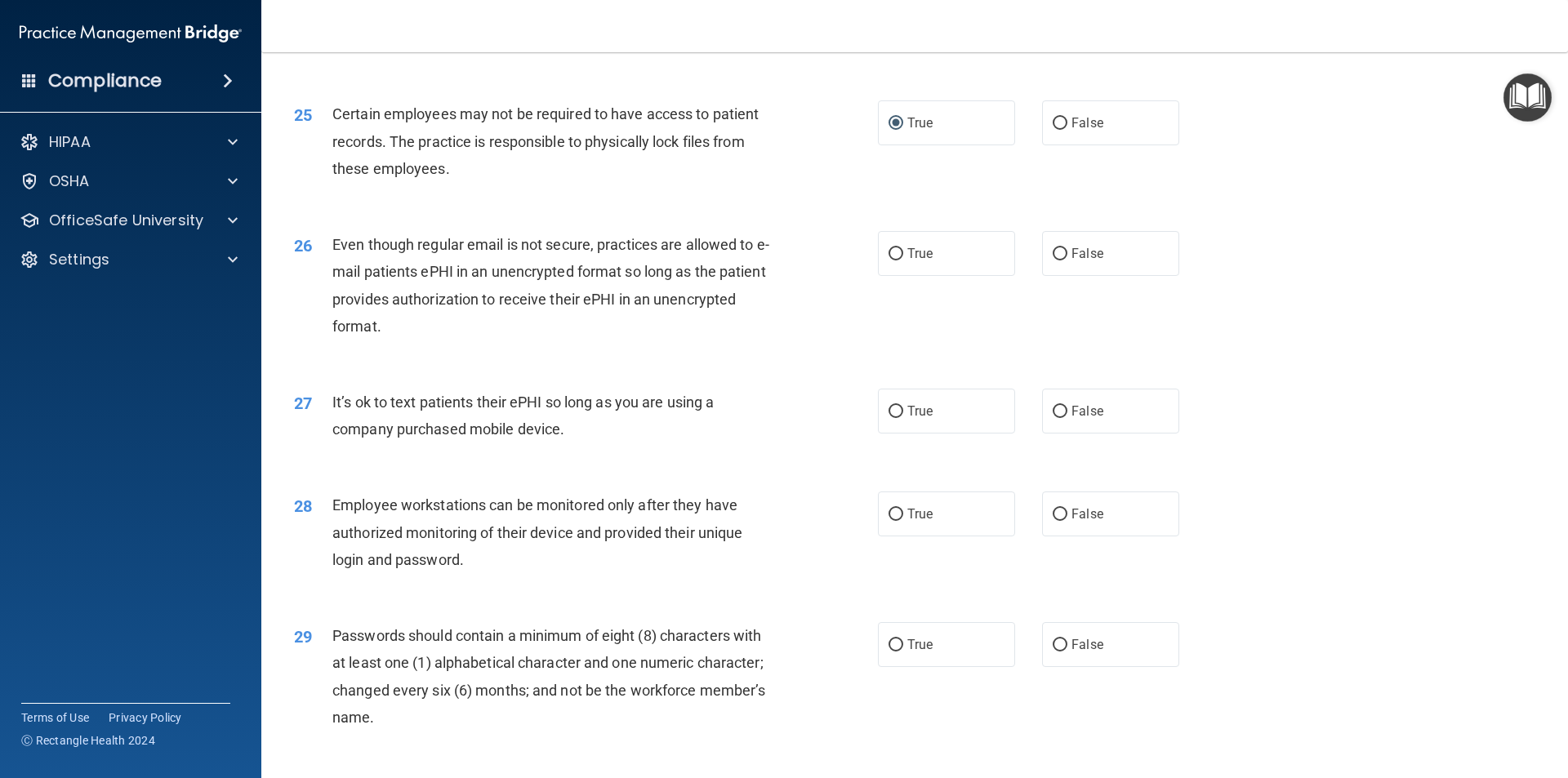
click at [539, 339] on div "Even though regular email is not secure, practices are allowed to e-mail patien…" at bounding box center [560, 285] width 456 height 109
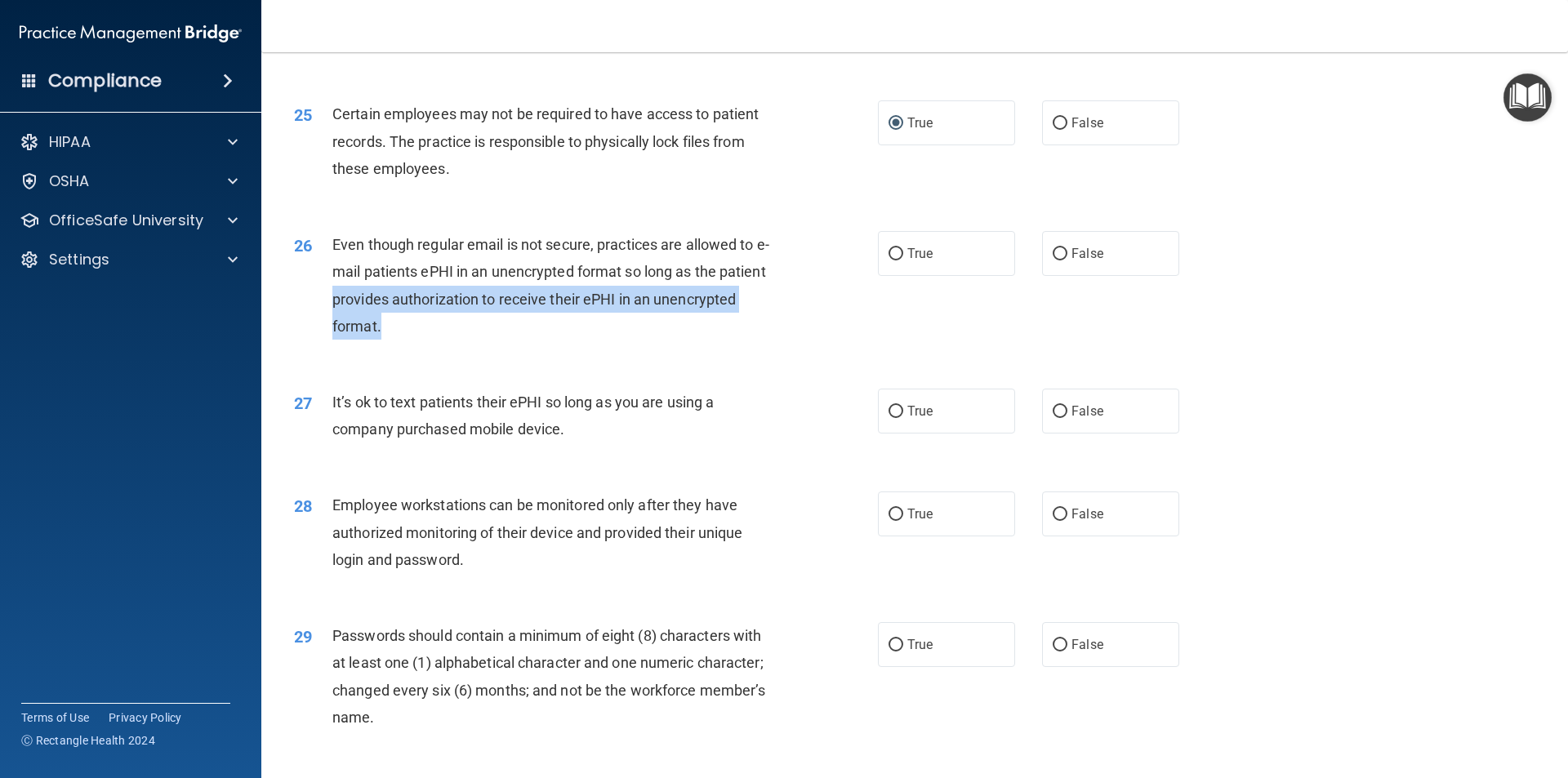
drag, startPoint x: 380, startPoint y: 350, endPoint x: 310, endPoint y: 331, distance: 72.5
click at [310, 331] on div "26 Even though regular email is not secure, practices are allowed to e-mail pat…" at bounding box center [586, 290] width 633 height 117
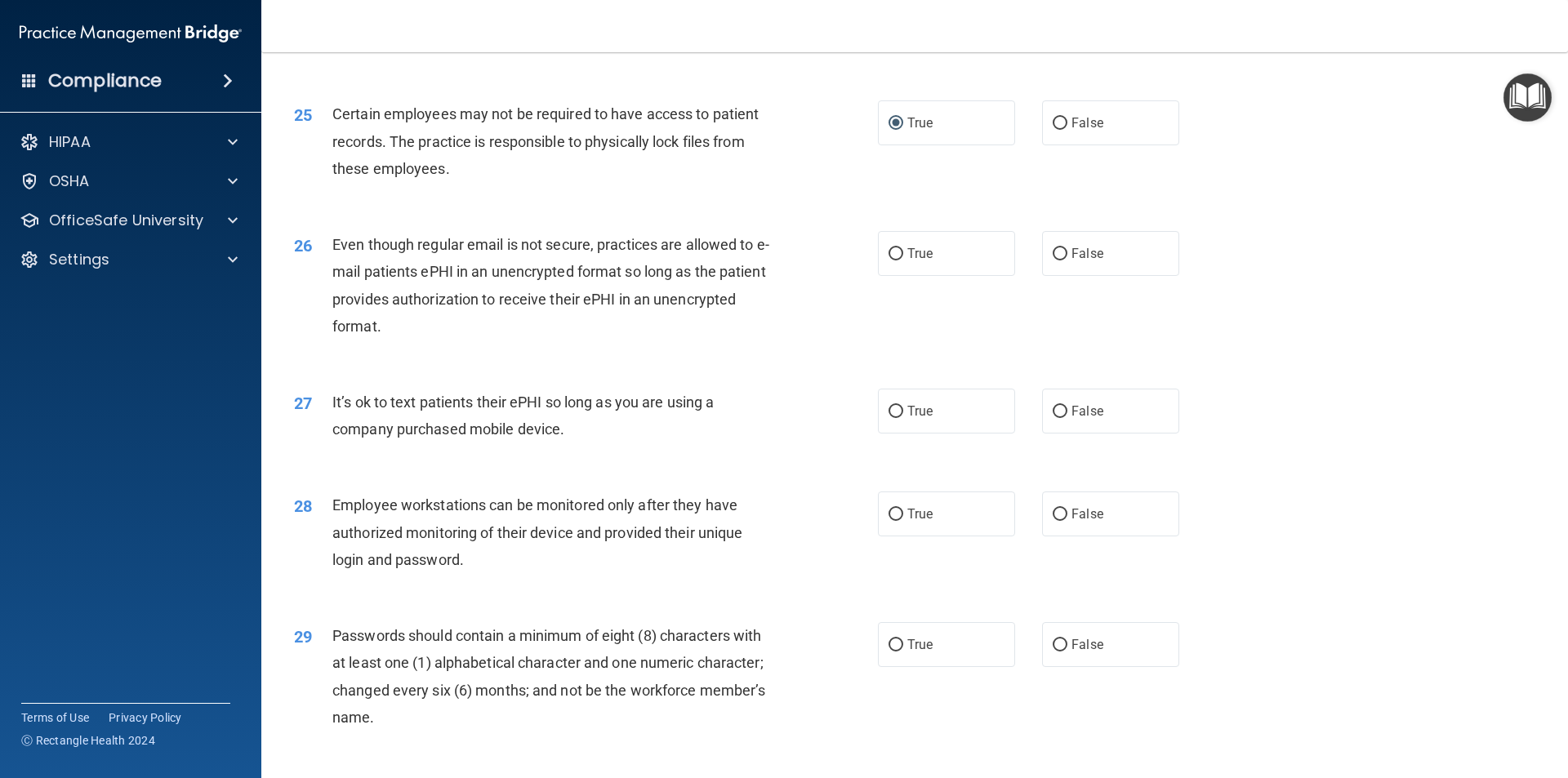
drag, startPoint x: 276, startPoint y: 281, endPoint x: 325, endPoint y: 266, distance: 51.2
click at [313, 266] on div "26 Even though regular email is not secure, practices are allowed to e-mail pat…" at bounding box center [586, 290] width 633 height 117
drag, startPoint x: 333, startPoint y: 269, endPoint x: 369, endPoint y: 325, distance: 66.6
click at [335, 271] on span "Even though regular email is not secure, practices are allowed to e-mail patien…" at bounding box center [550, 285] width 437 height 99
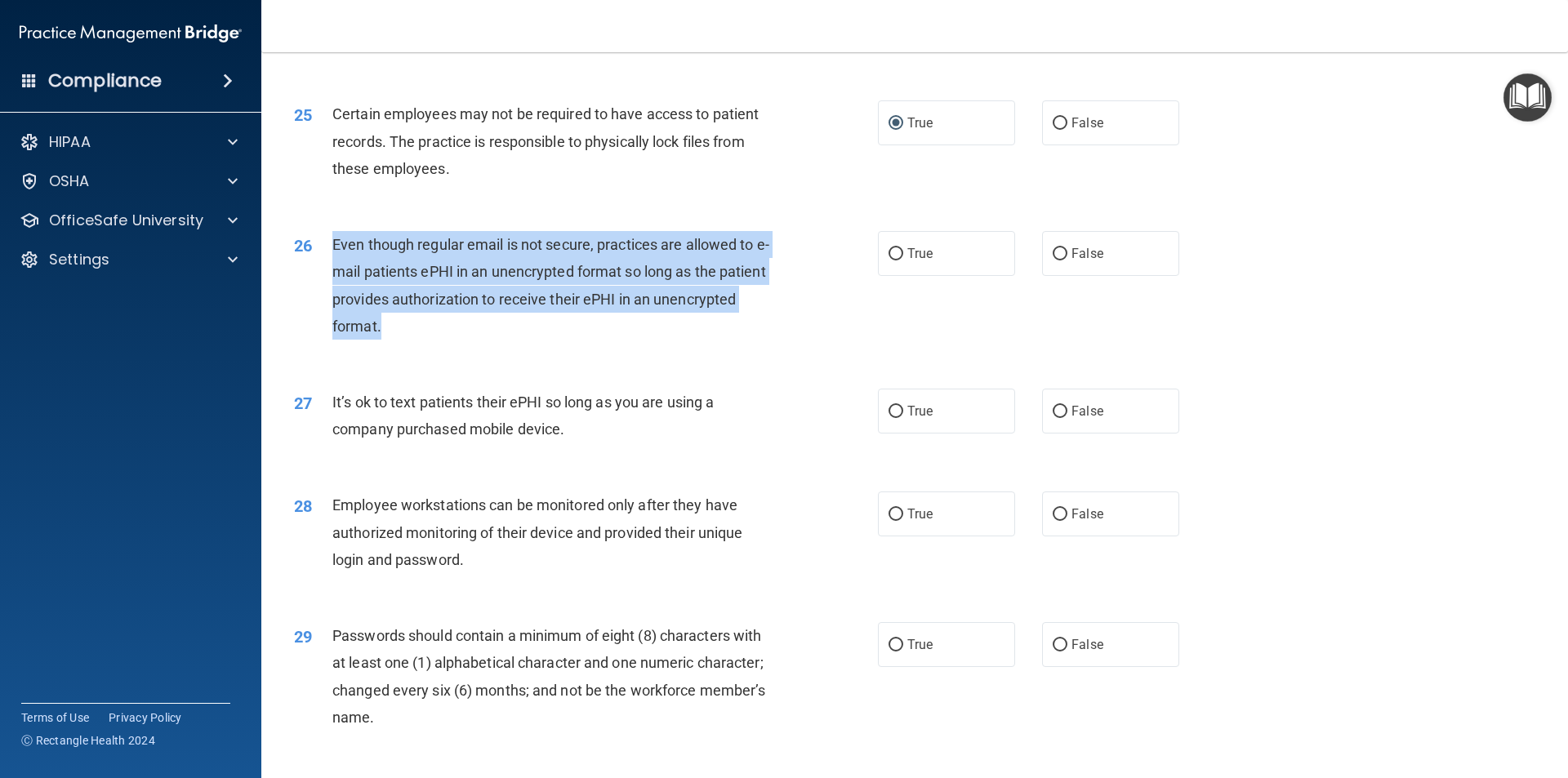
drag, startPoint x: 389, startPoint y: 352, endPoint x: 315, endPoint y: 280, distance: 103.2
click at [315, 280] on div "26 Even though regular email is not secure, practices are allowed to e-mail pat…" at bounding box center [586, 290] width 633 height 117
click at [1056, 261] on input "False" at bounding box center [1060, 253] width 15 height 12
radio input "true"
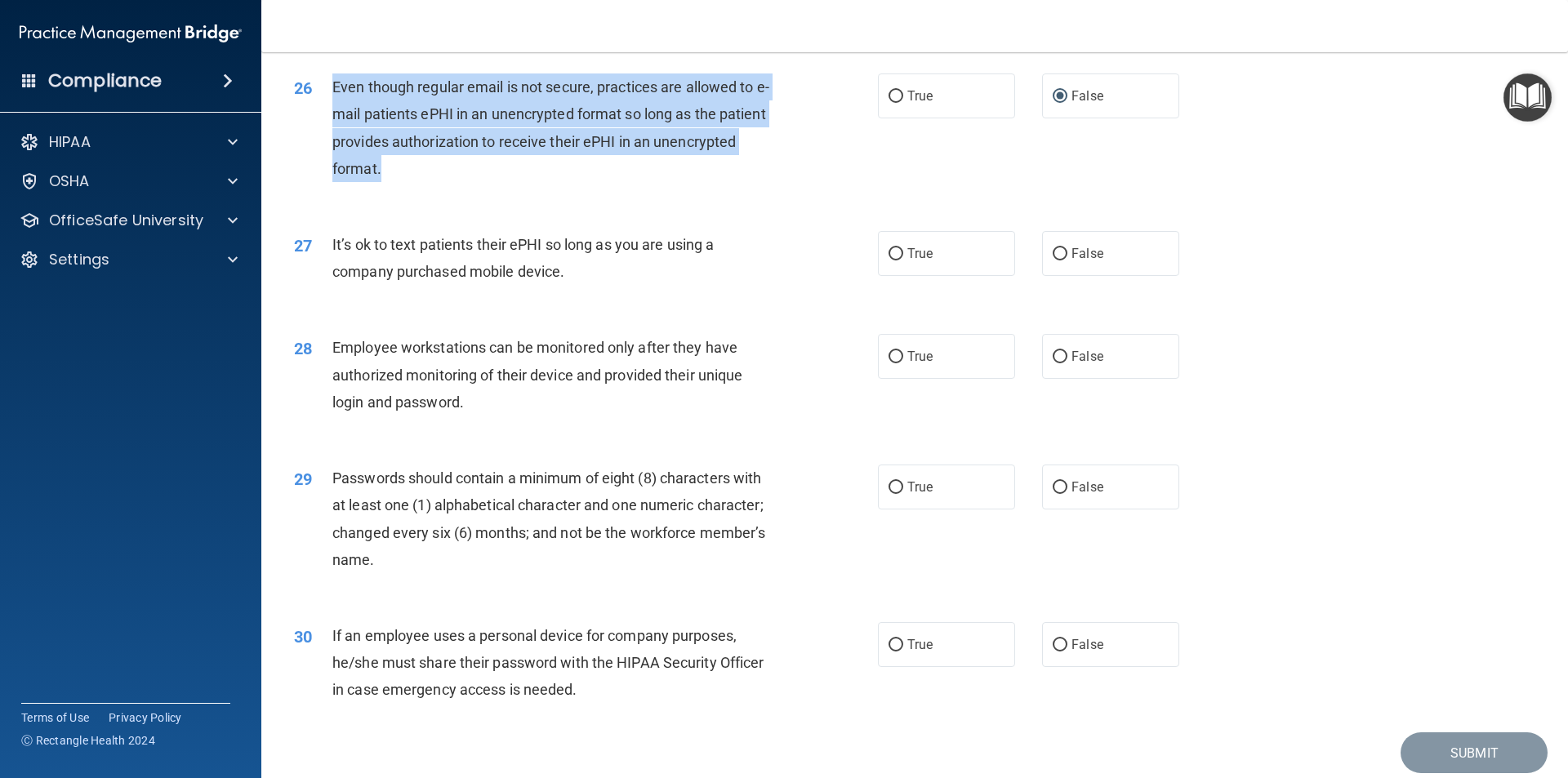
scroll to position [3238, 0]
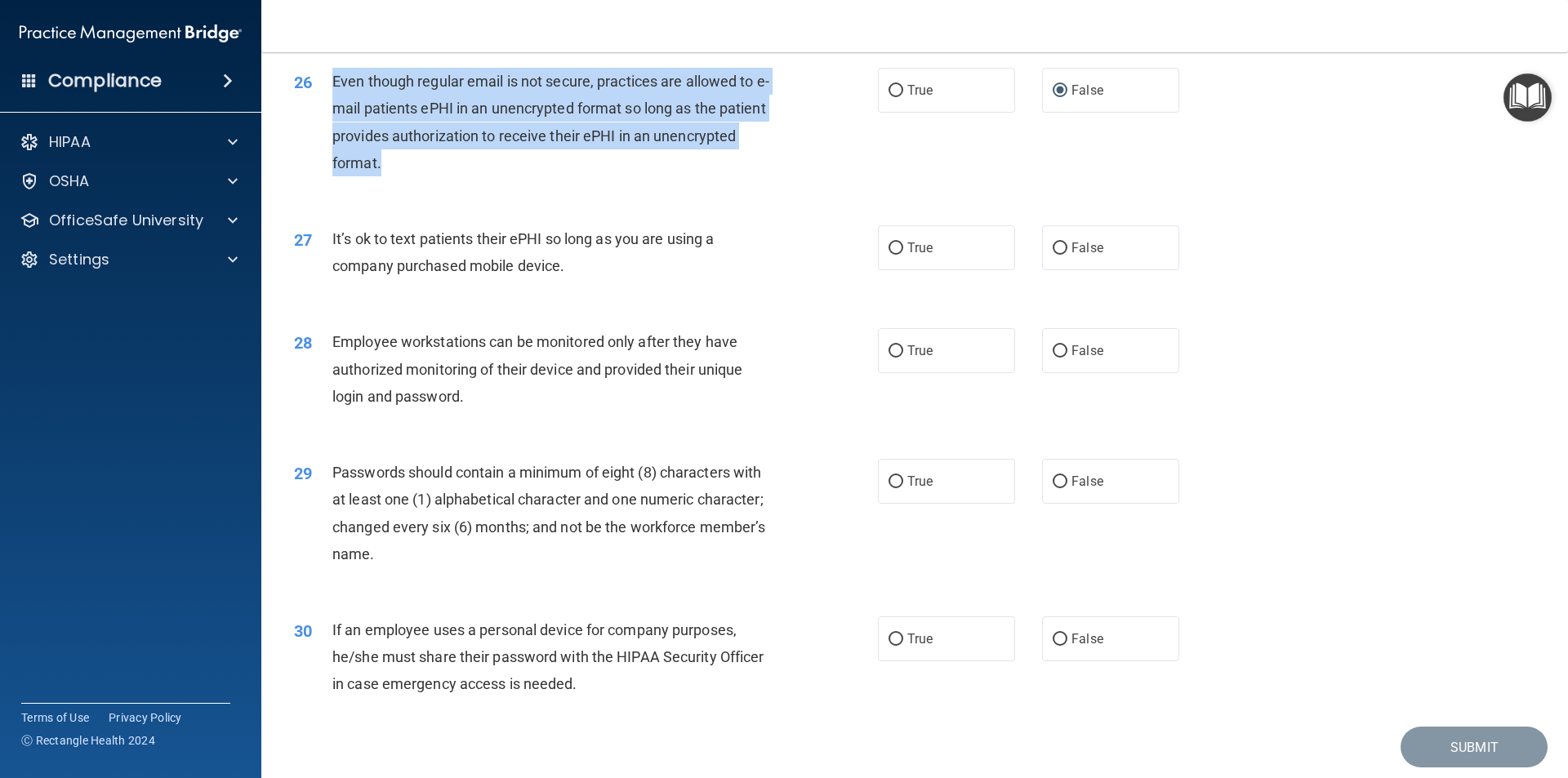
drag, startPoint x: 576, startPoint y: 299, endPoint x: 332, endPoint y: 268, distance: 246.0
click at [332, 268] on div "It’s ok to text patients their ePHI so long as you are using a company purchase…" at bounding box center [560, 251] width 456 height 54
click at [1055, 255] on input "False" at bounding box center [1060, 248] width 15 height 12
radio input "true"
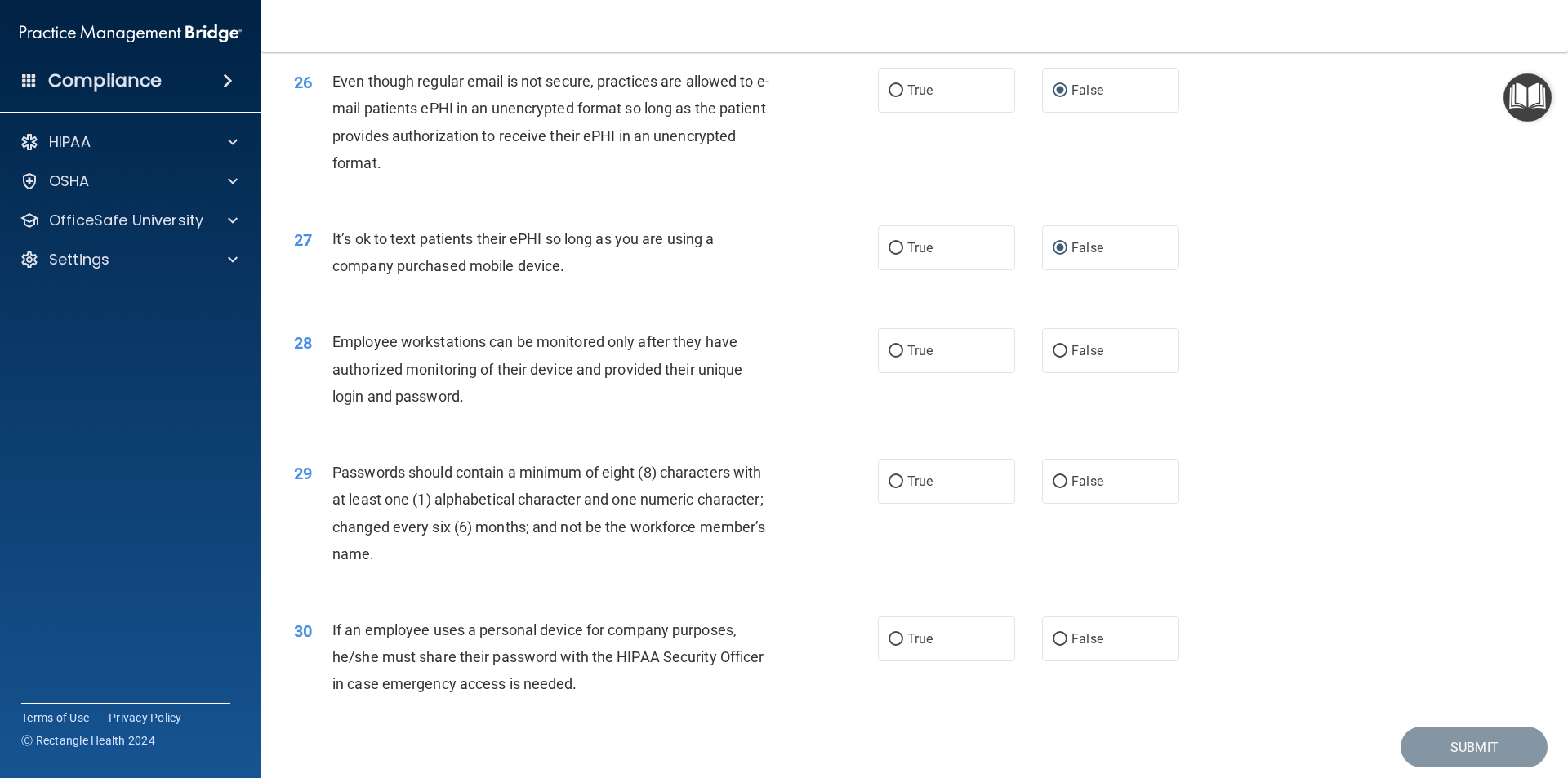
click at [562, 410] on div "Employee workstations can be monitored only after they have authorized monitori…" at bounding box center [560, 368] width 456 height 81
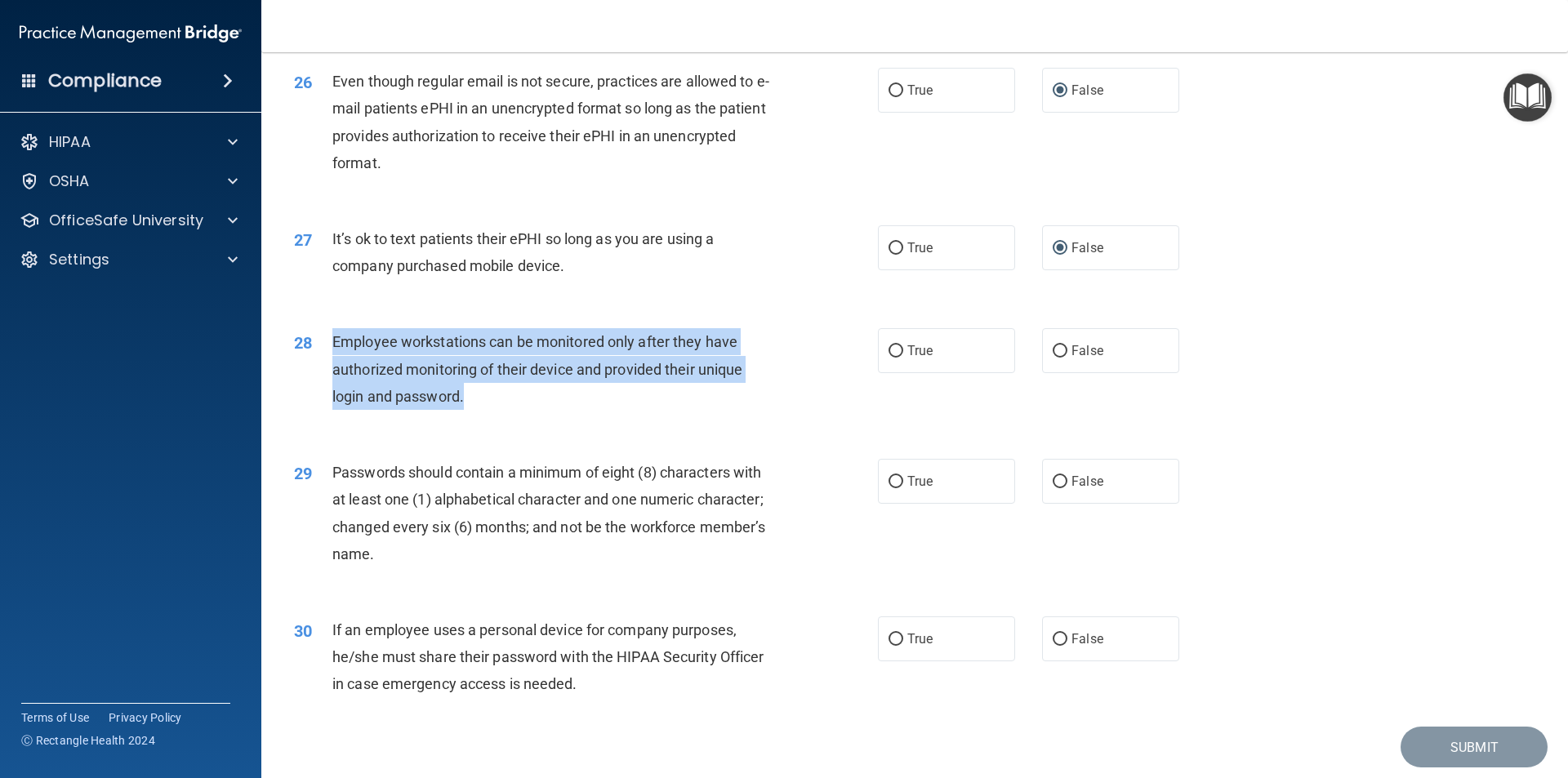
drag, startPoint x: 475, startPoint y: 426, endPoint x: 324, endPoint y: 368, distance: 161.8
click at [324, 368] on div "28 Employee workstations can be monitored only after they have authorized monit…" at bounding box center [586, 373] width 633 height 90
click at [1053, 357] on input "False" at bounding box center [1060, 351] width 15 height 12
radio input "true"
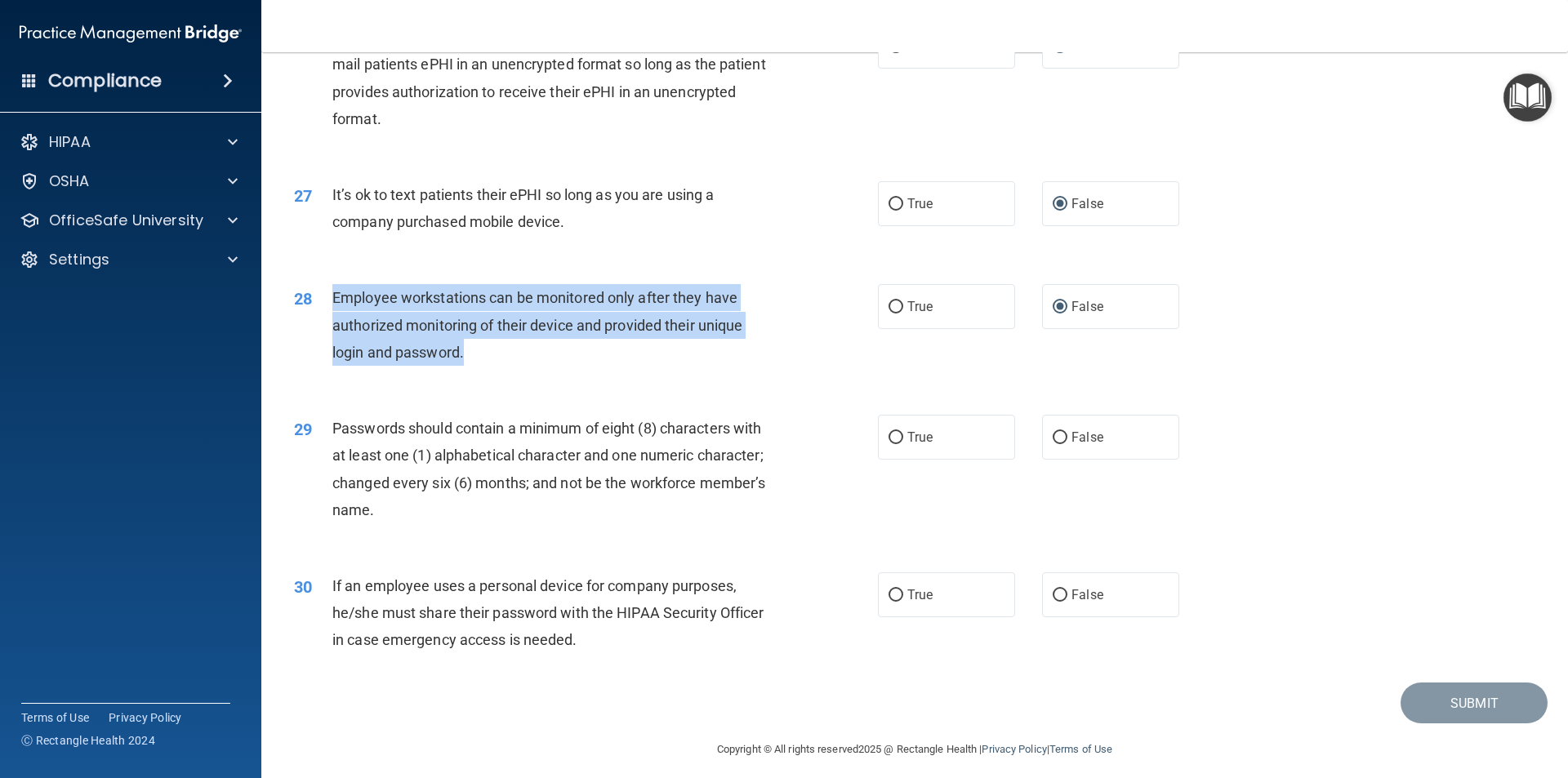
scroll to position [3320, 0]
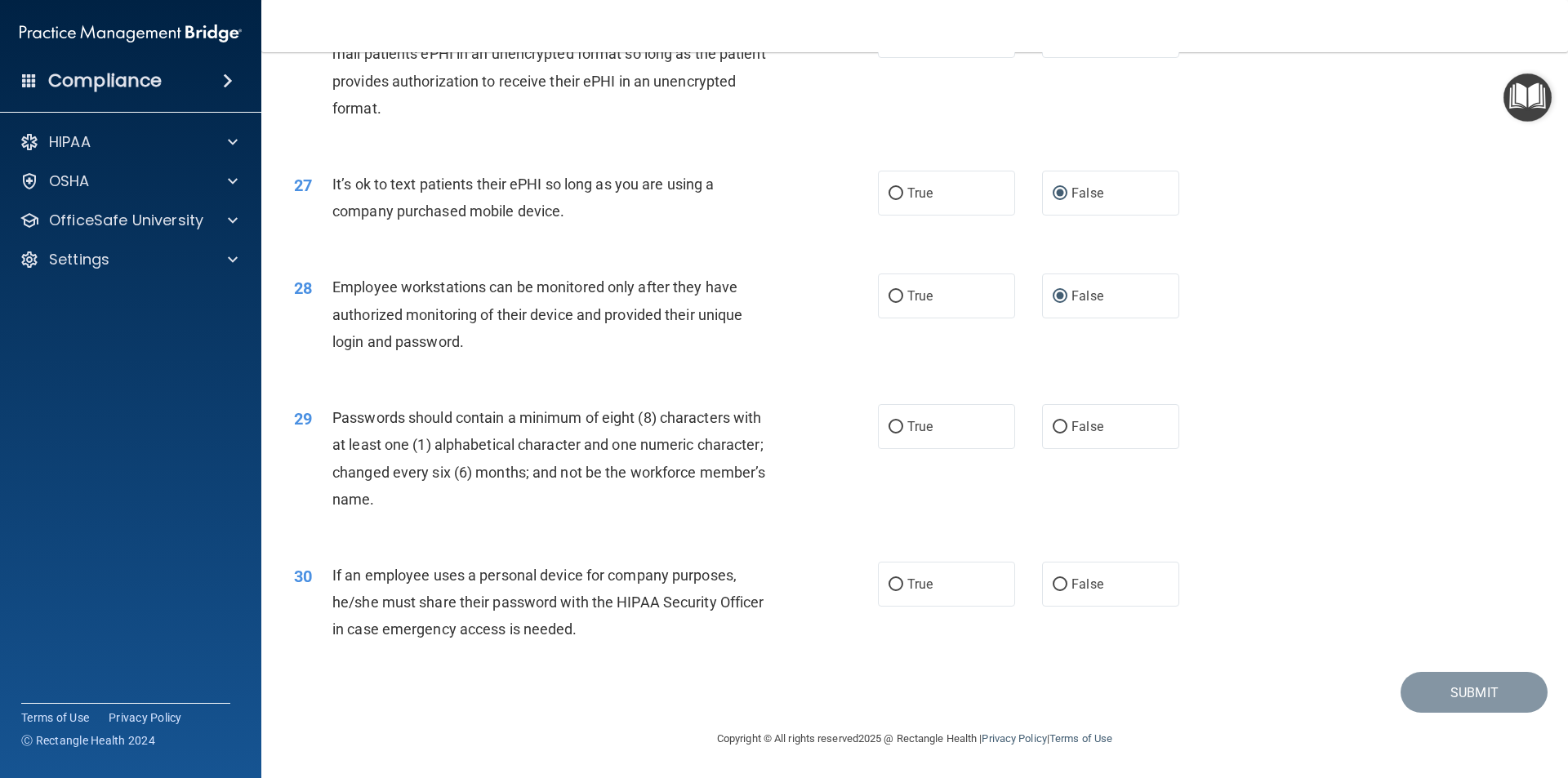
click at [534, 420] on span "Passwords should contain a minimum of eight (8) characters with at least one (1…" at bounding box center [548, 458] width 432 height 99
click at [901, 418] on label "True" at bounding box center [946, 426] width 137 height 45
click at [901, 421] on input "True" at bounding box center [896, 427] width 15 height 12
radio input "true"
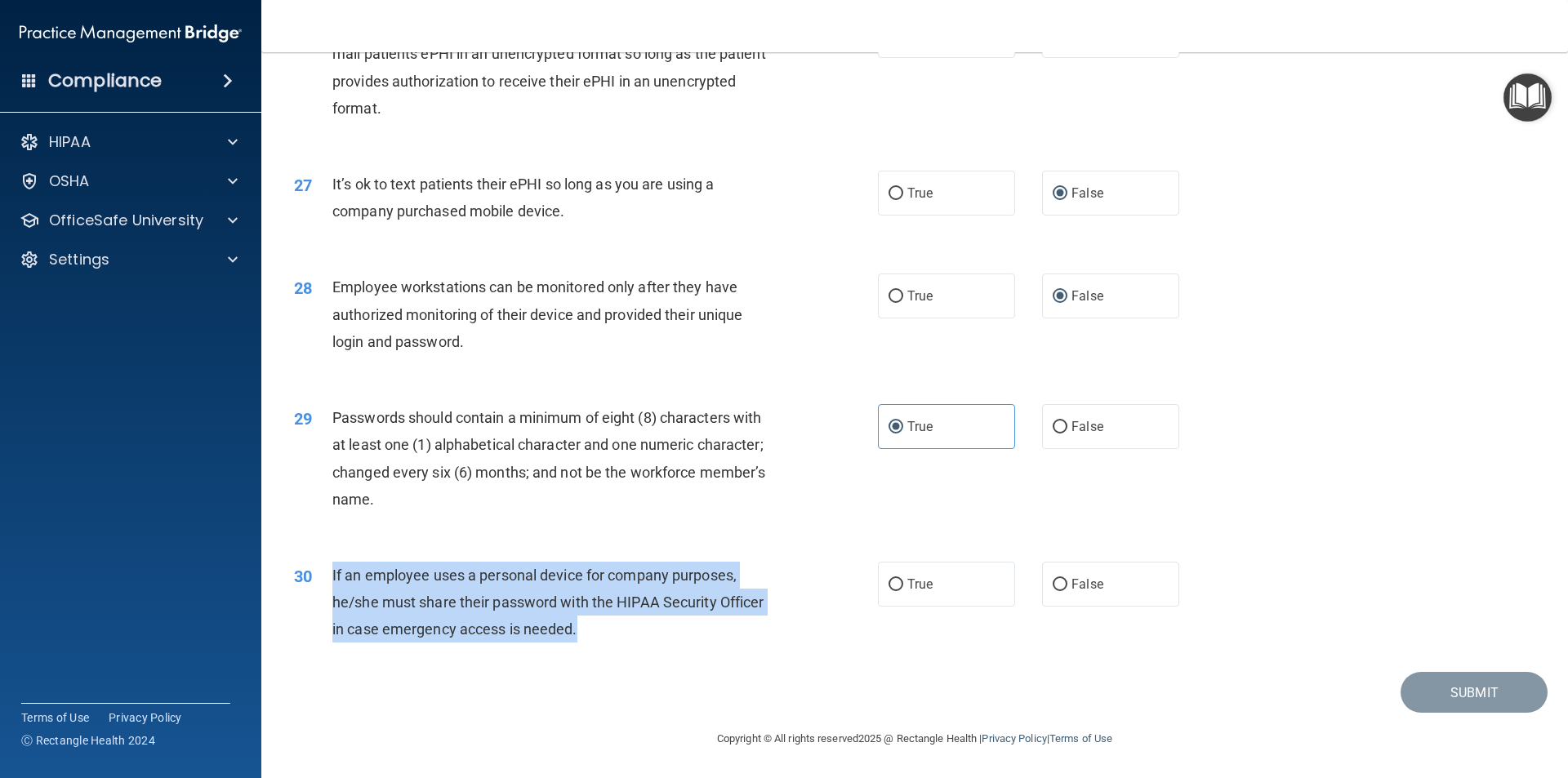
drag, startPoint x: 597, startPoint y: 636, endPoint x: 328, endPoint y: 575, distance: 275.8
click at [328, 575] on div "30 If an employee uses a personal device for company purposes, he/she must shar…" at bounding box center [586, 606] width 633 height 90
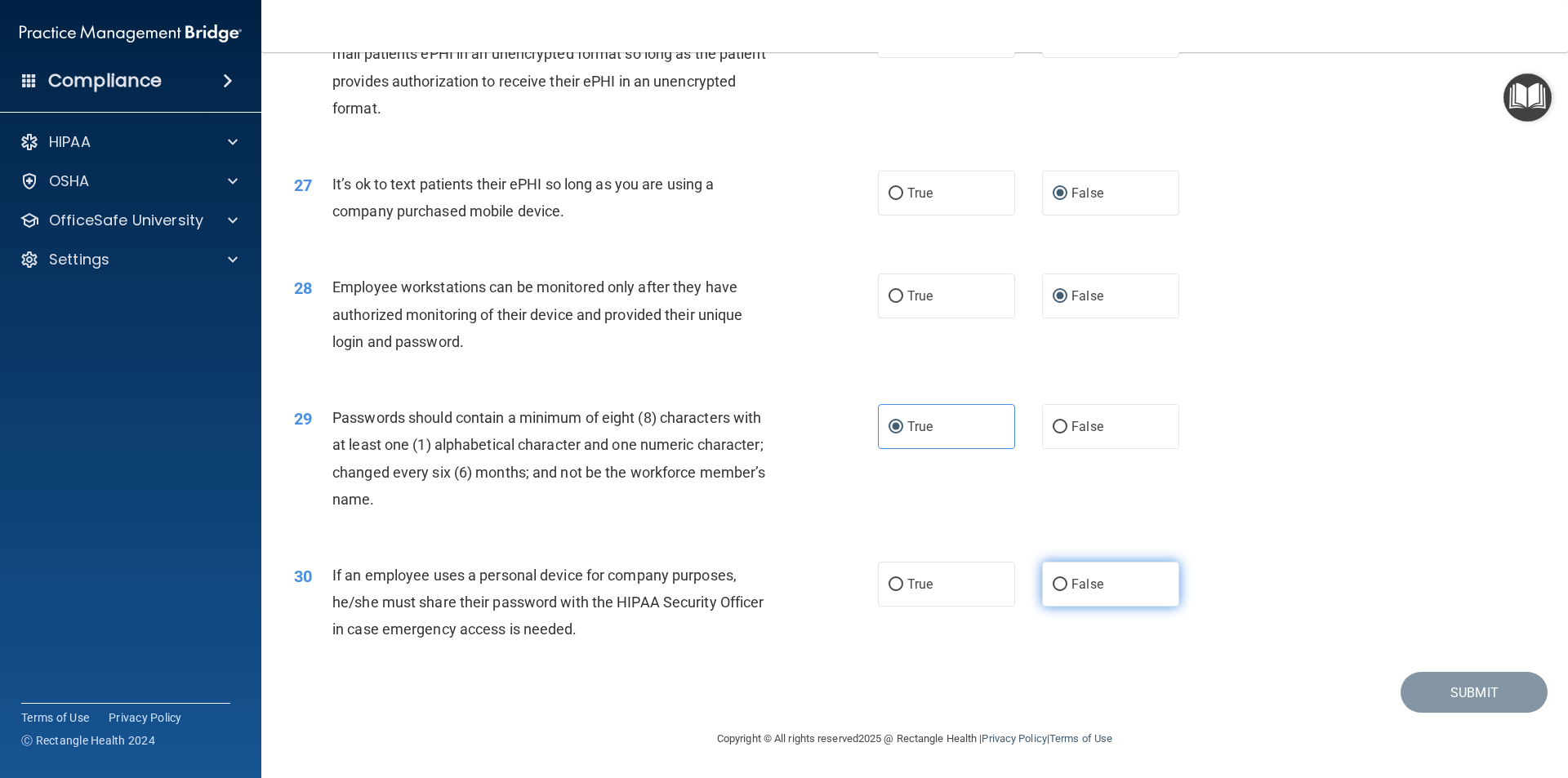
click at [1113, 595] on label "False" at bounding box center [1110, 583] width 137 height 45
click at [1067, 591] on input "False" at bounding box center [1060, 584] width 15 height 12
radio input "true"
click at [1456, 690] on button "Submit" at bounding box center [1473, 693] width 147 height 42
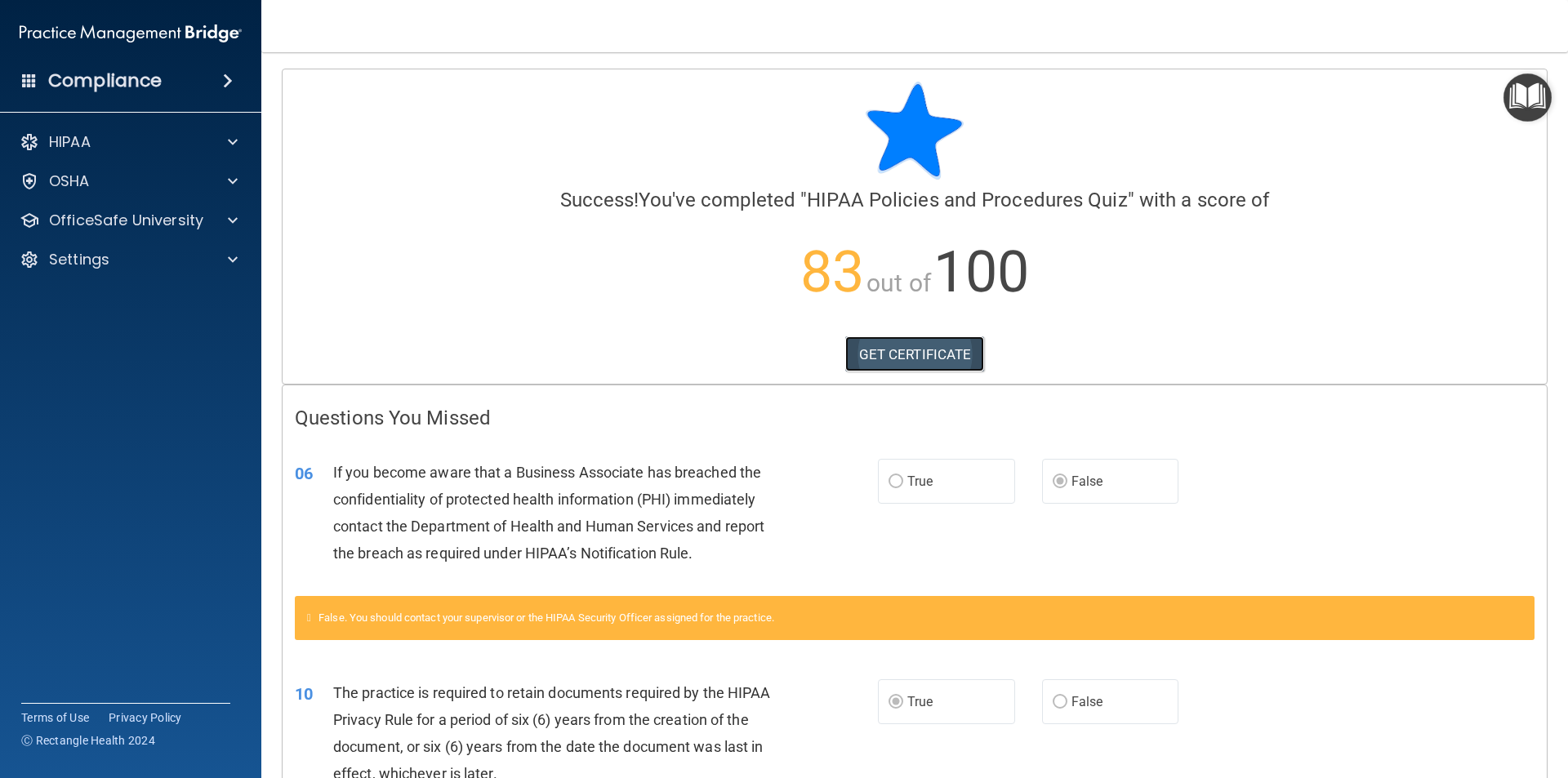
click at [946, 354] on link "GET CERTIFICATE" at bounding box center [914, 354] width 140 height 36
click at [78, 214] on p "OfficeSafe University" at bounding box center [126, 219] width 155 height 19
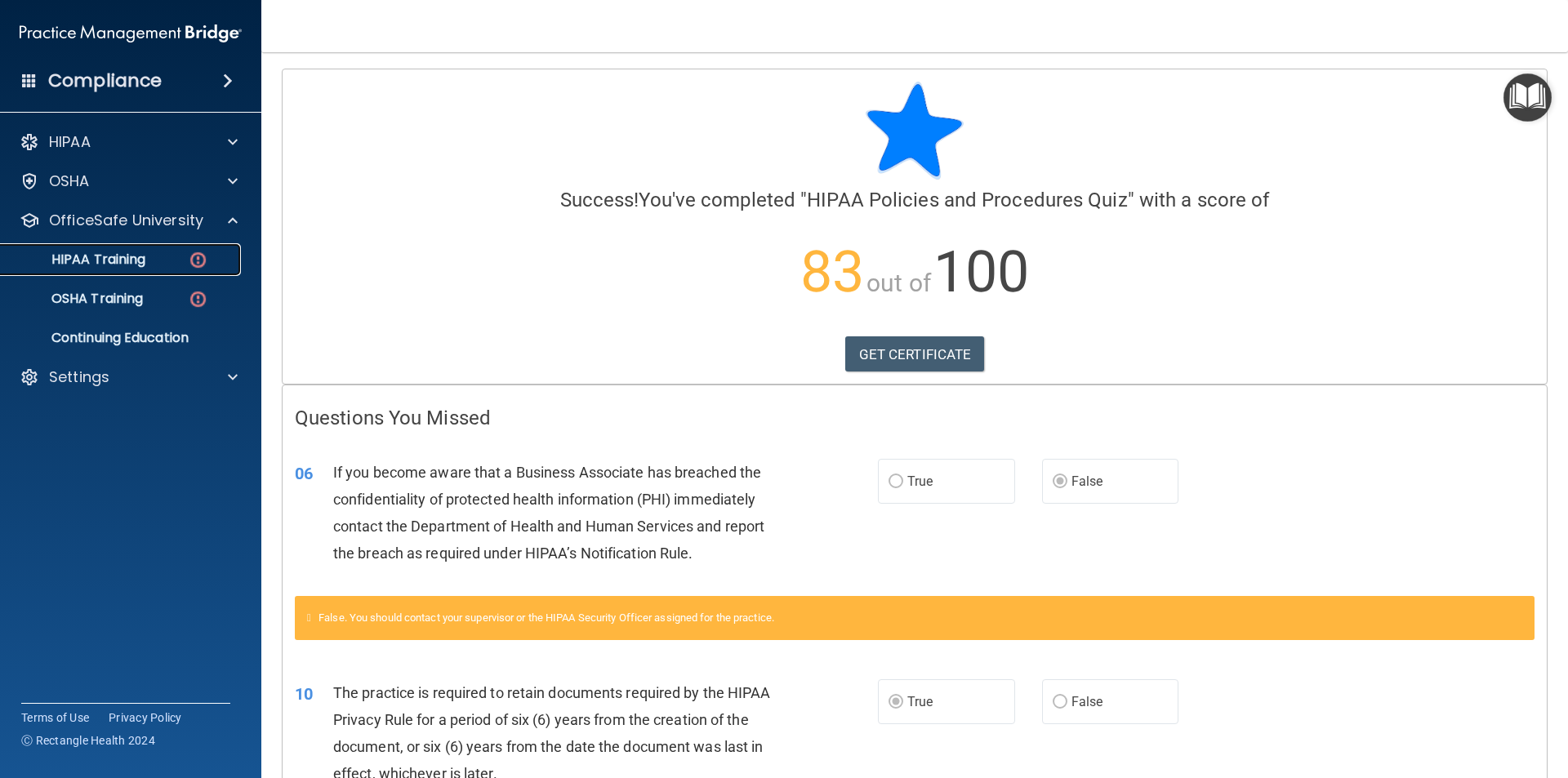
click at [131, 256] on p "HIPAA Training" at bounding box center [78, 260] width 134 height 16
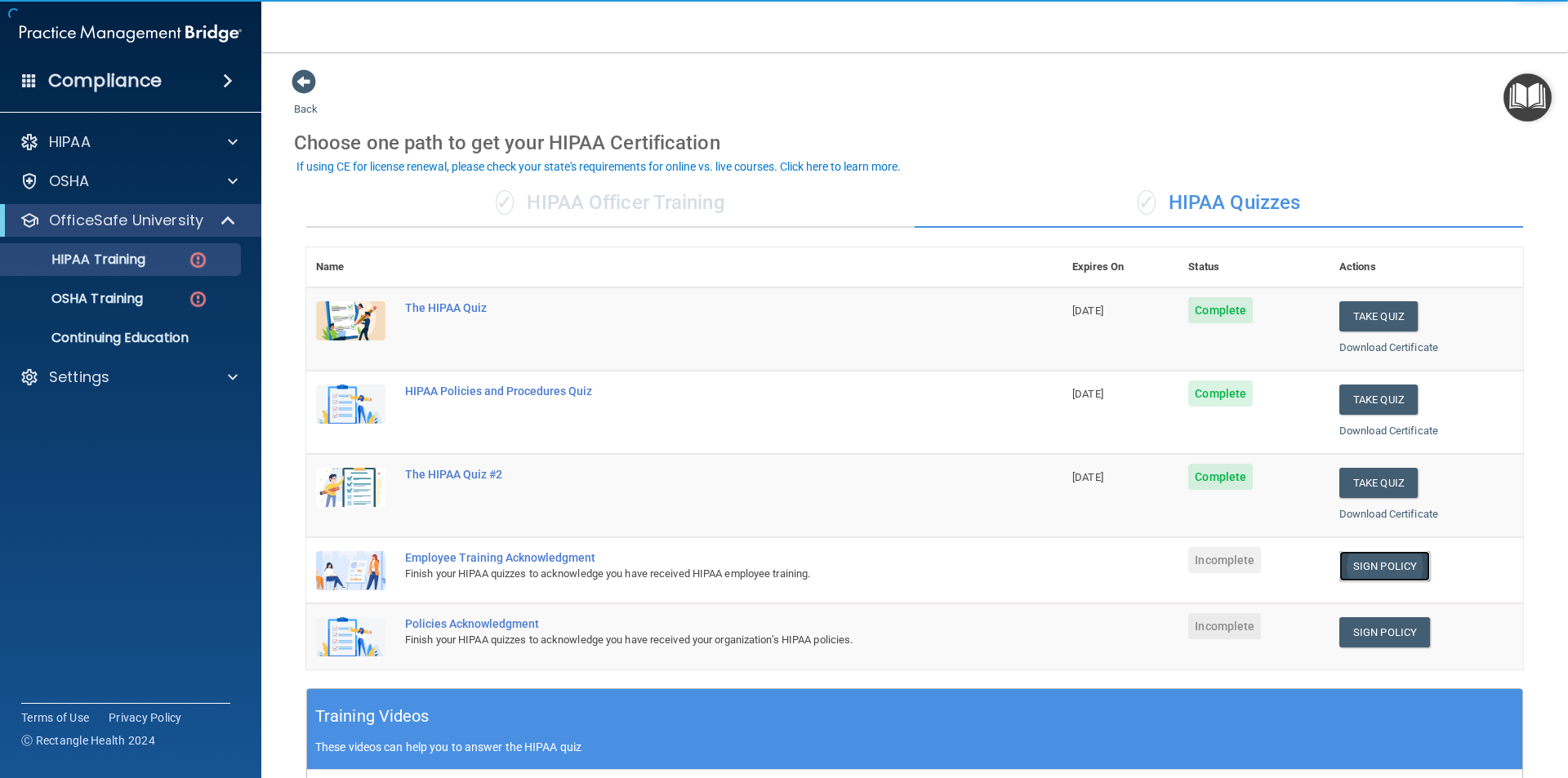
click at [1373, 562] on link "Sign Policy" at bounding box center [1383, 566] width 91 height 30
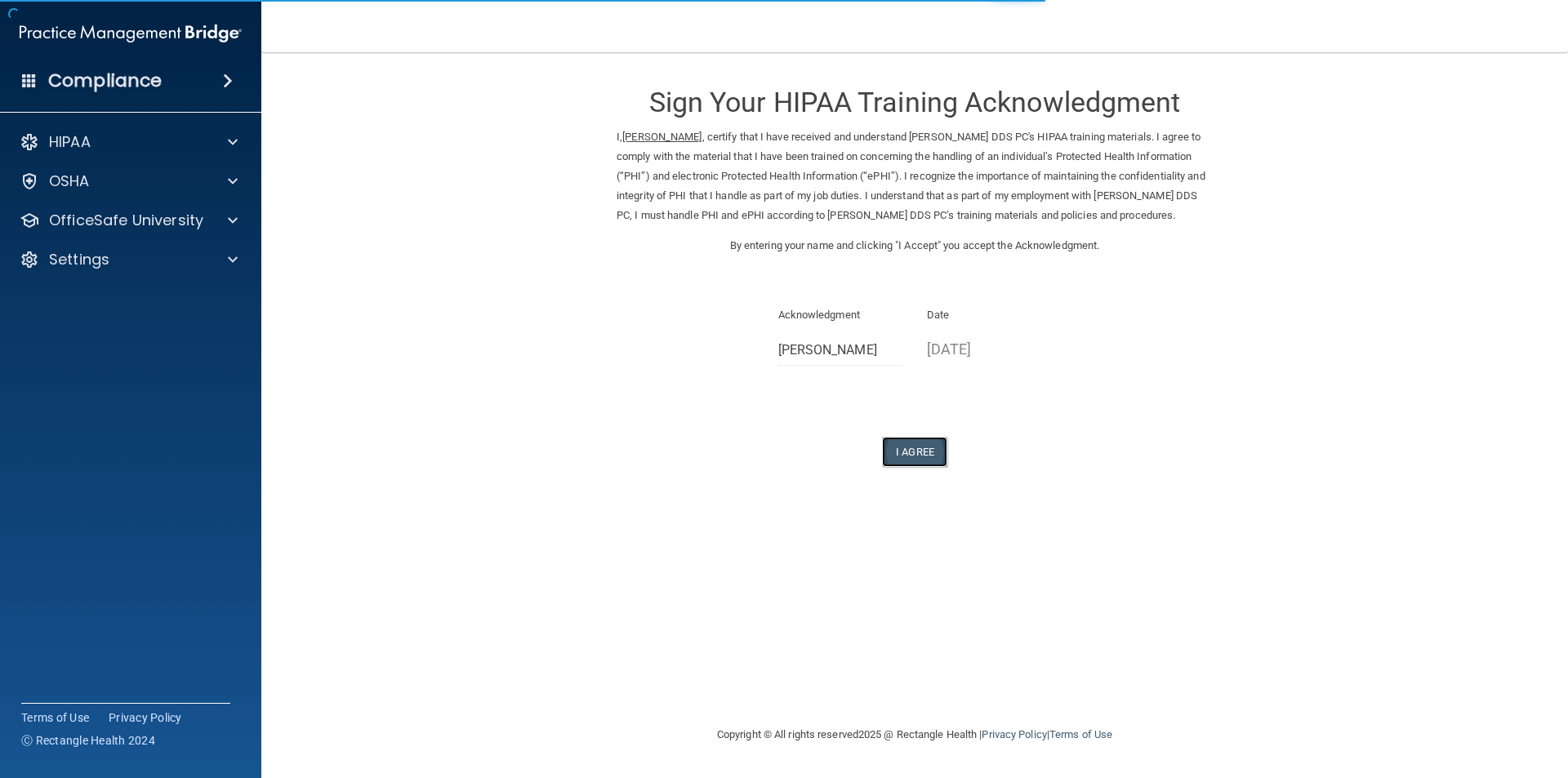
click at [924, 467] on button "I Agree" at bounding box center [913, 452] width 65 height 30
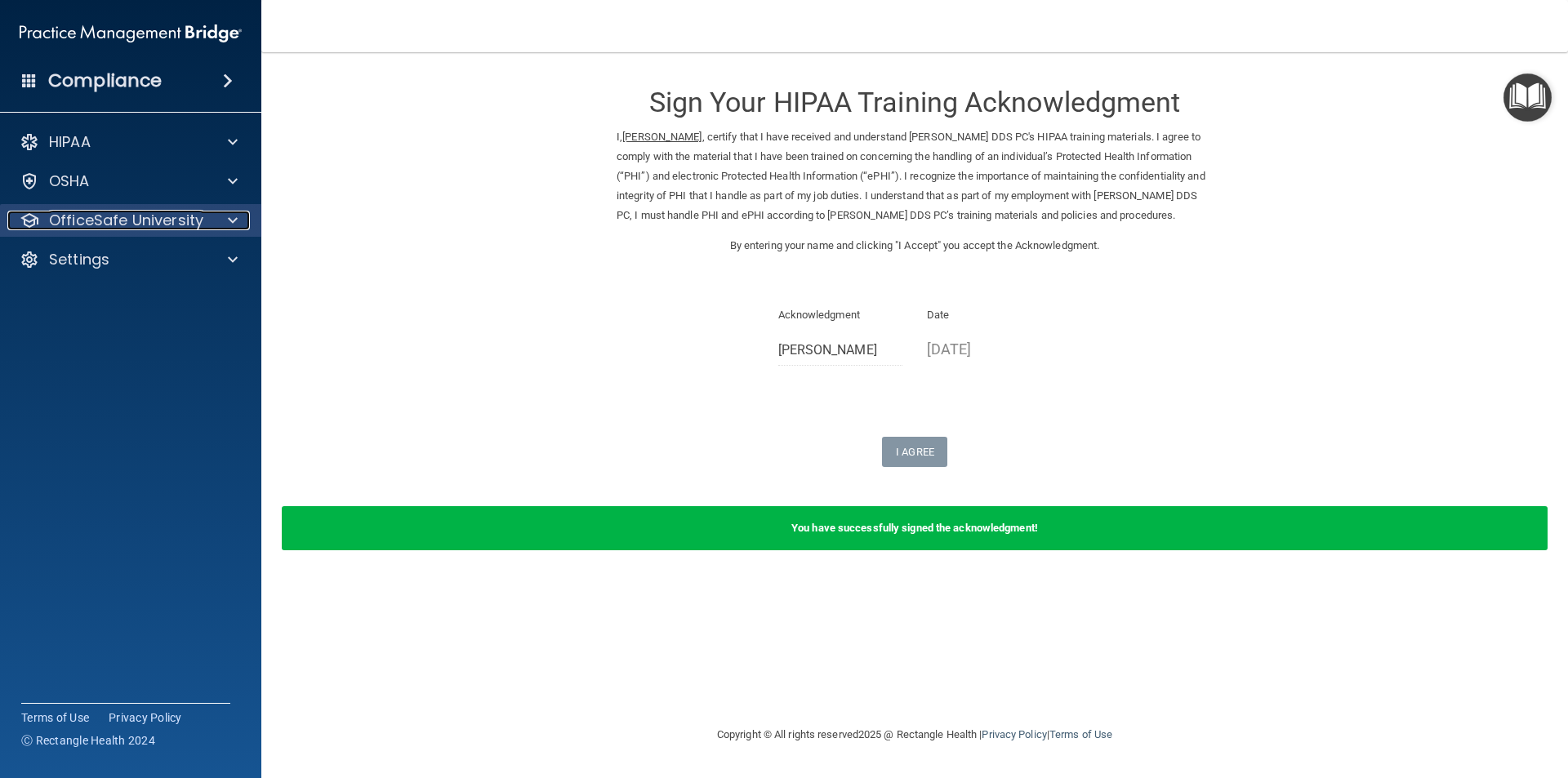
click at [164, 219] on p "OfficeSafe University" at bounding box center [126, 219] width 155 height 19
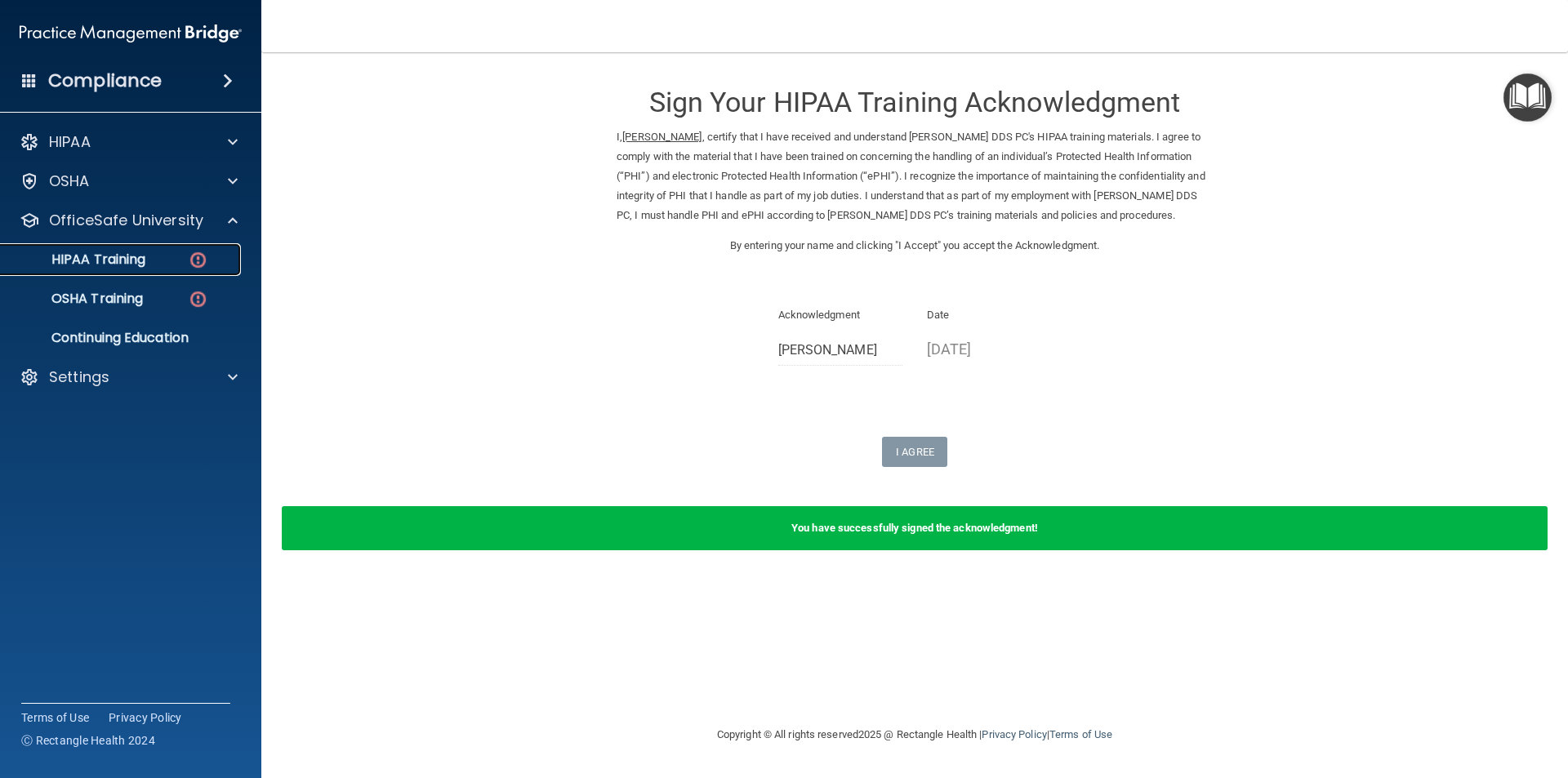
click at [178, 263] on div "HIPAA Training" at bounding box center [123, 260] width 223 height 16
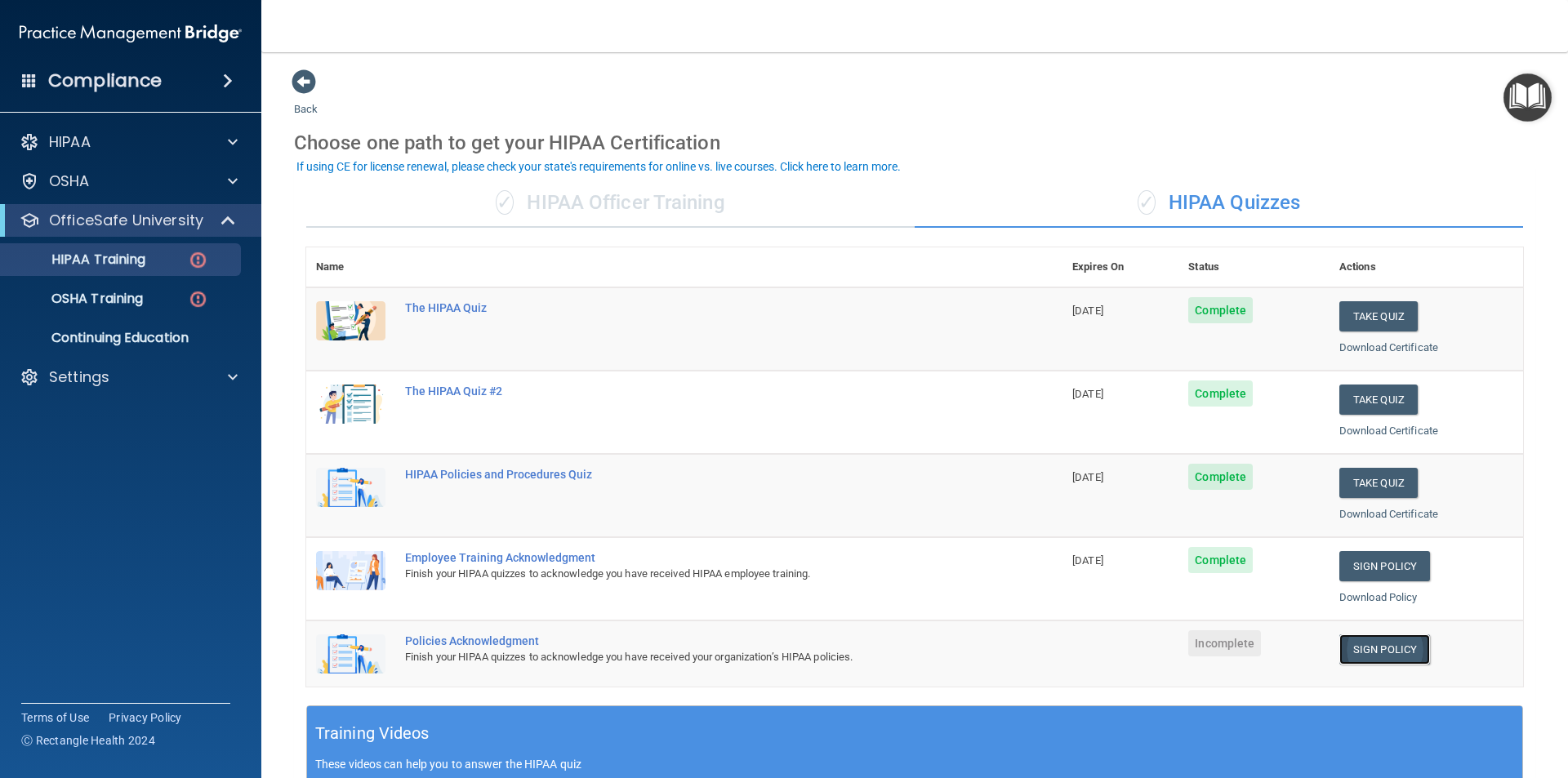
click at [1359, 647] on link "Sign Policy" at bounding box center [1383, 649] width 91 height 30
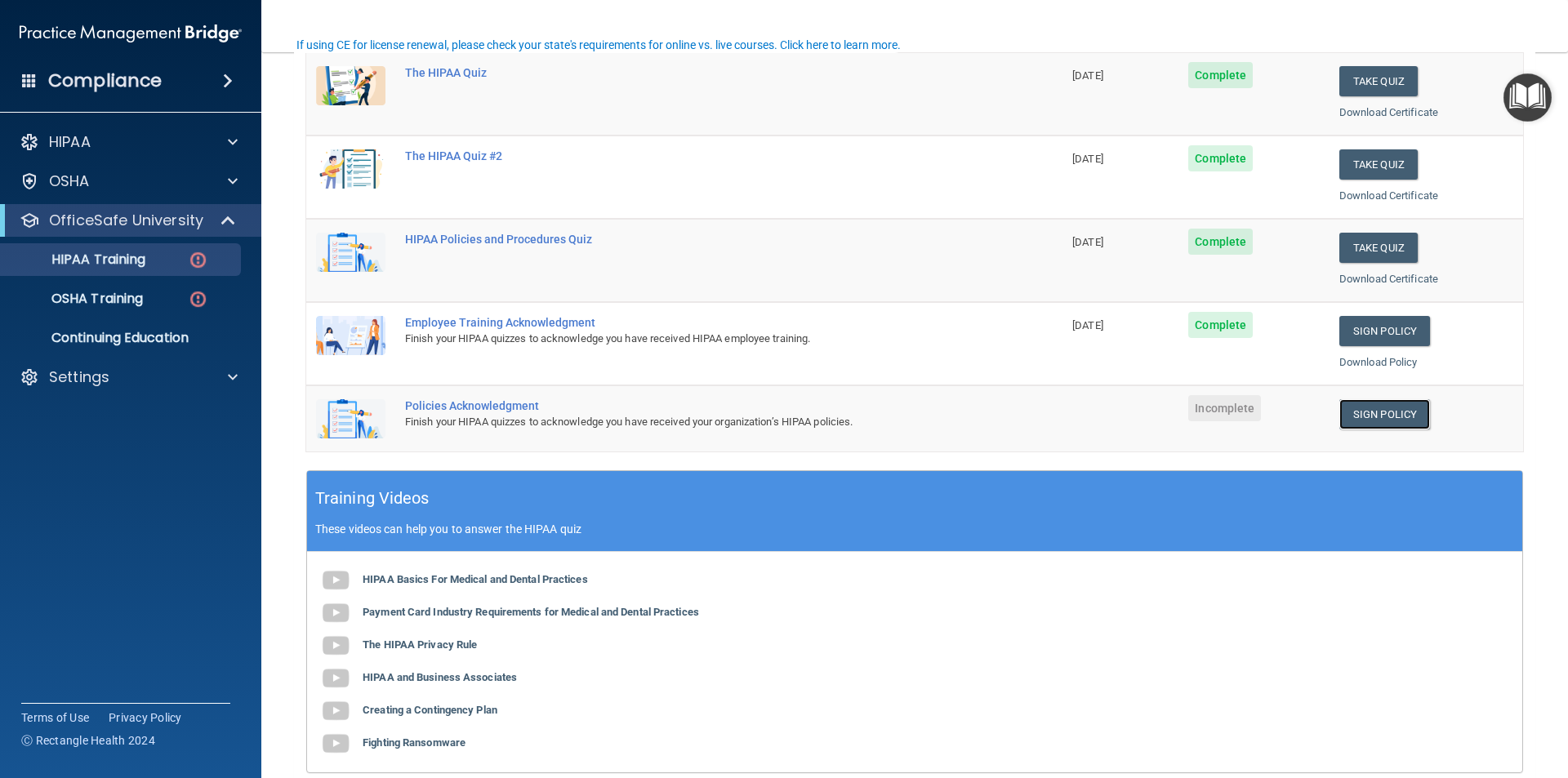
scroll to position [245, 0]
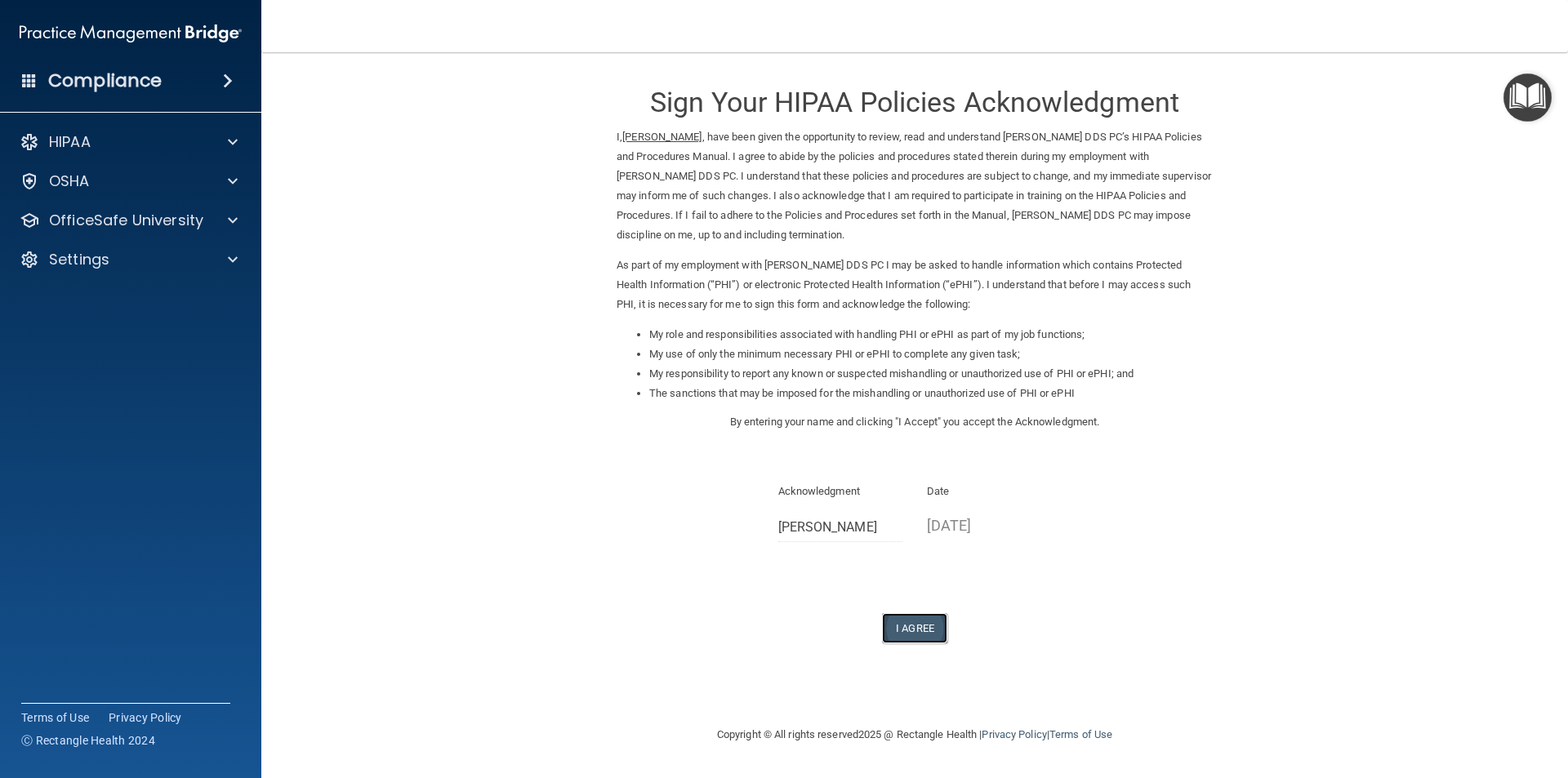
click at [912, 624] on button "I Agree" at bounding box center [913, 628] width 65 height 30
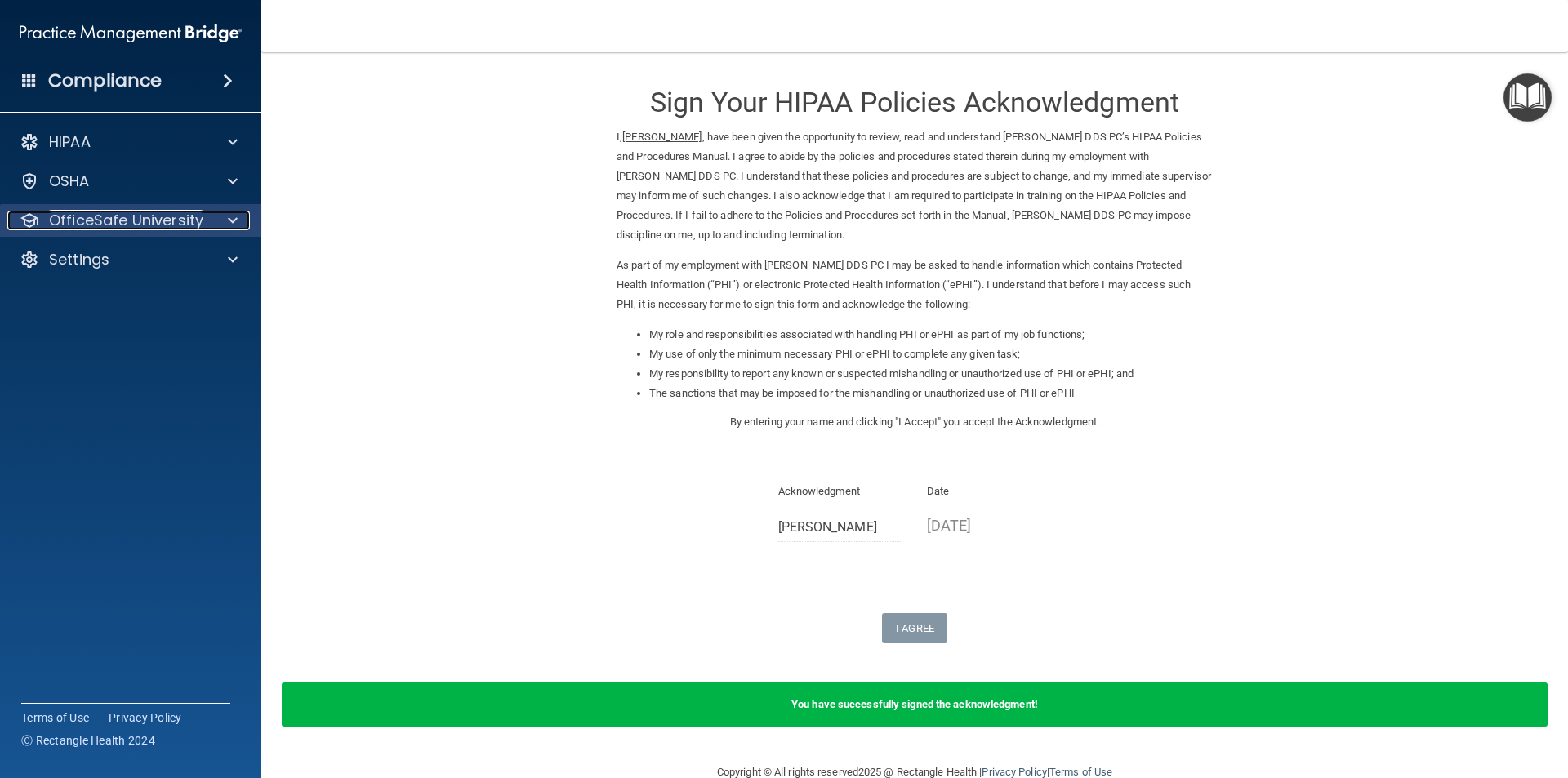
click at [95, 218] on p "OfficeSafe University" at bounding box center [126, 219] width 155 height 19
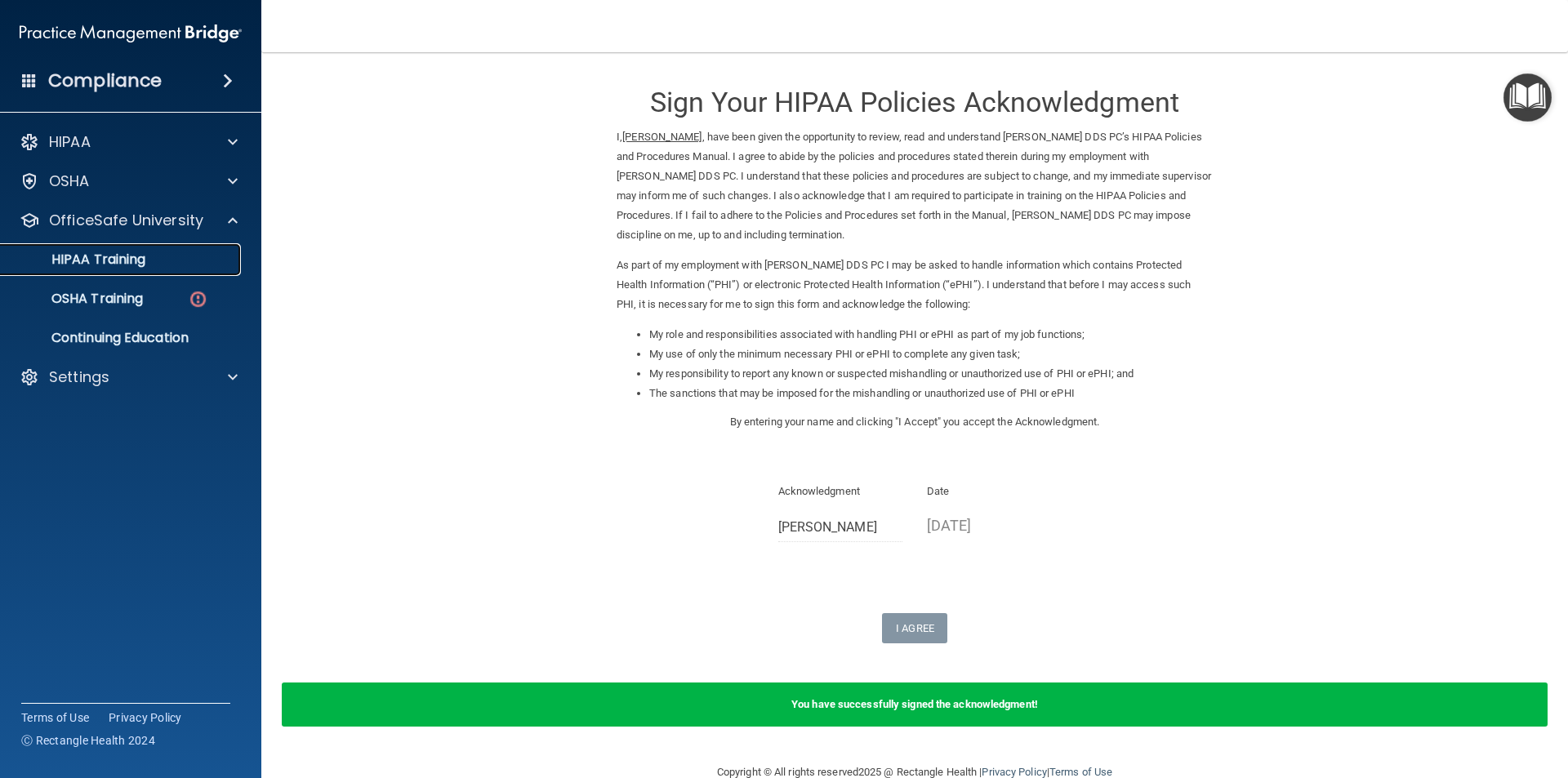
click at [137, 257] on p "HIPAA Training" at bounding box center [78, 260] width 134 height 16
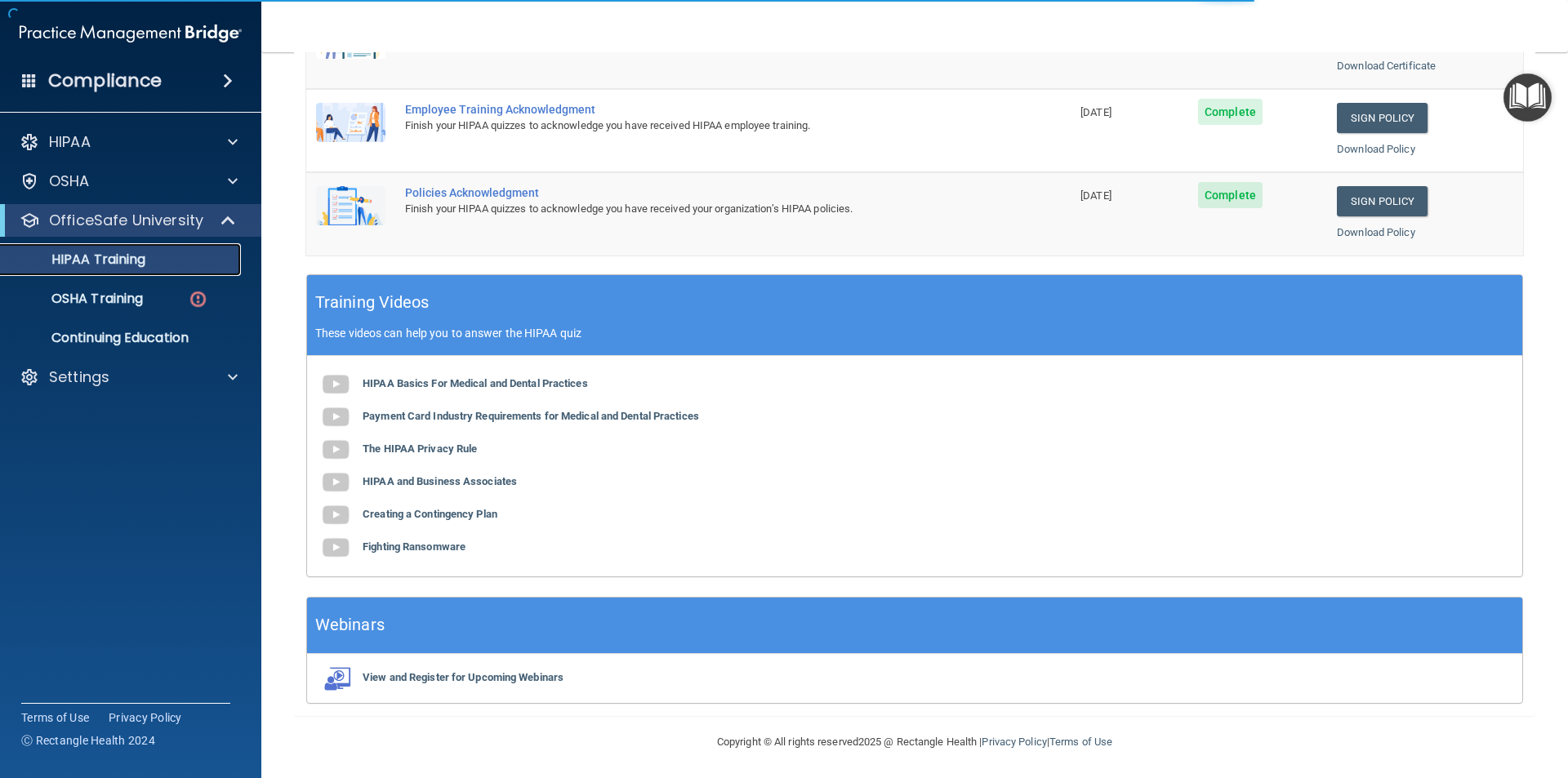
scroll to position [452, 0]
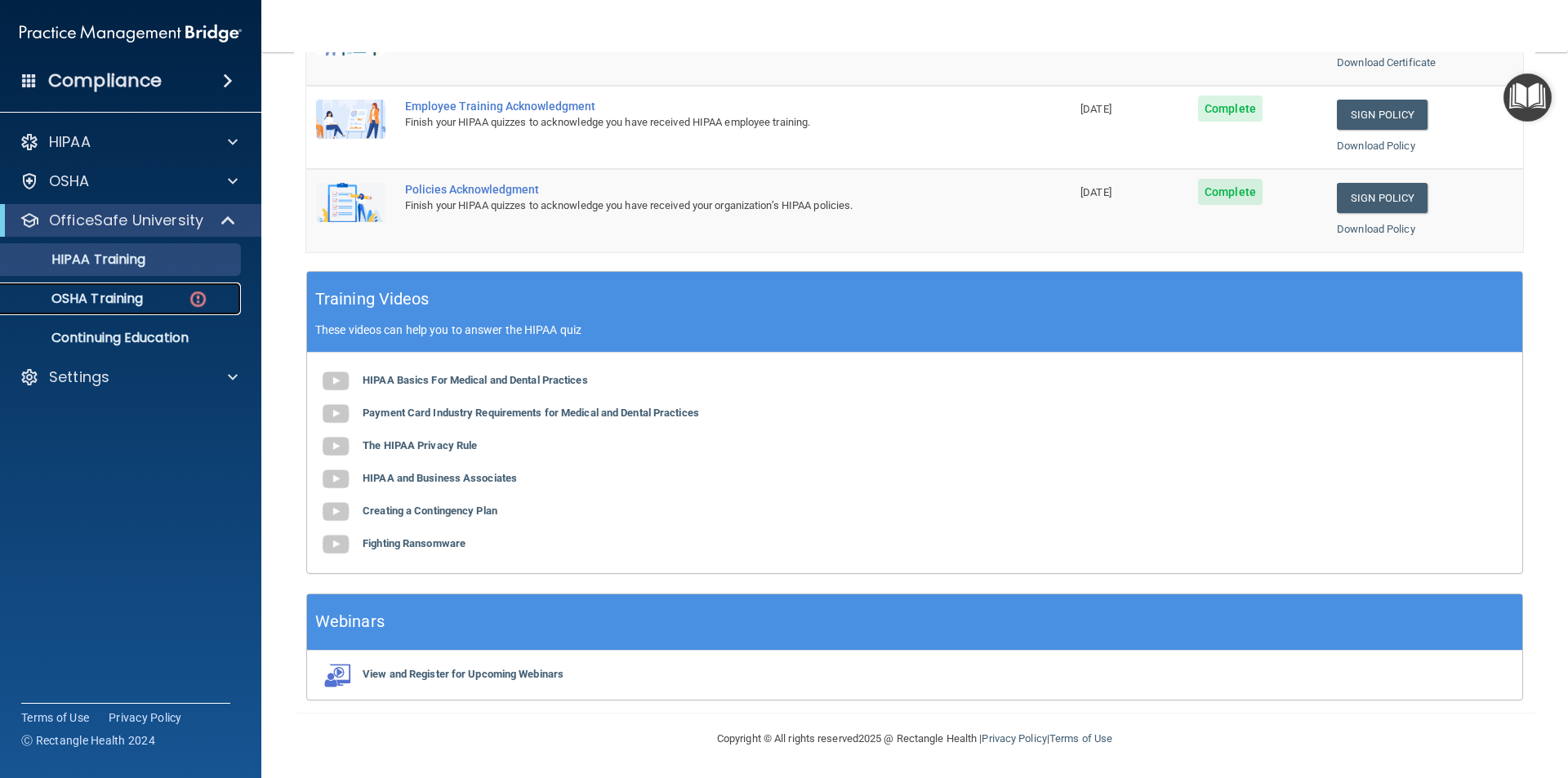
click at [126, 305] on p "OSHA Training" at bounding box center [77, 299] width 133 height 16
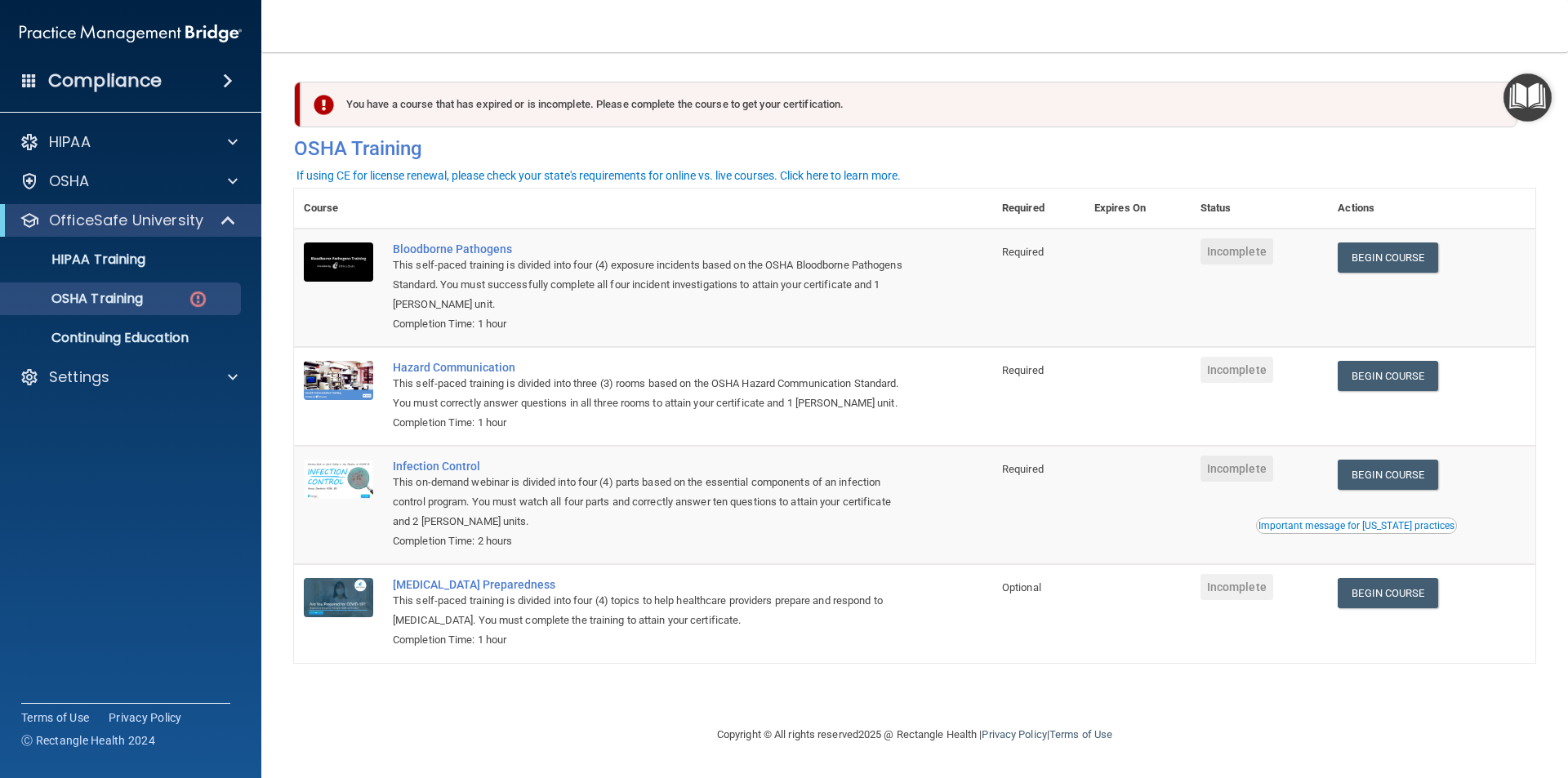
click at [225, 81] on span at bounding box center [228, 80] width 10 height 19
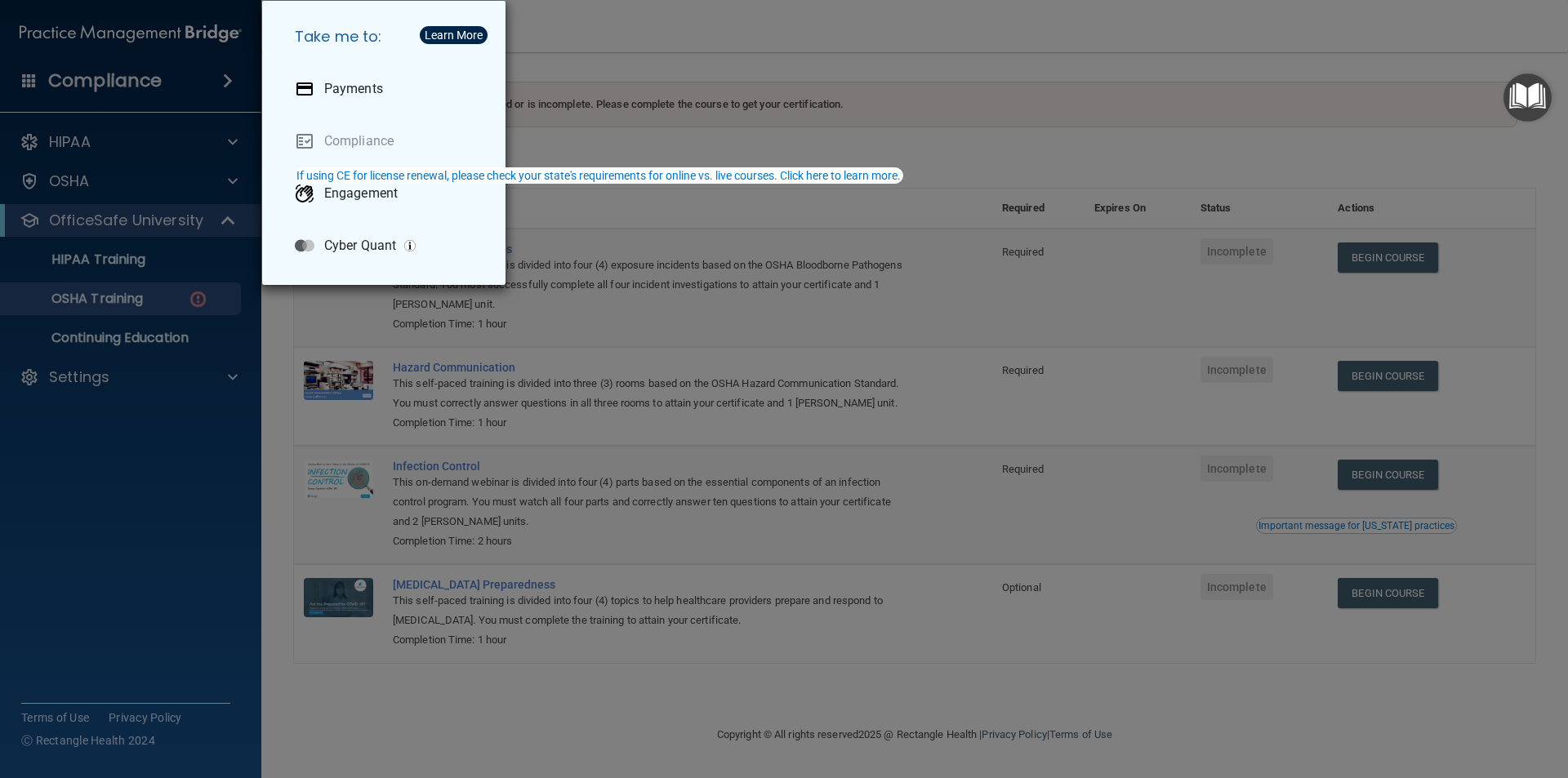
click at [146, 143] on div "Take me to: Payments Compliance Engagement Cyber Quant" at bounding box center [784, 389] width 1568 height 778
